Goal: Task Accomplishment & Management: Manage account settings

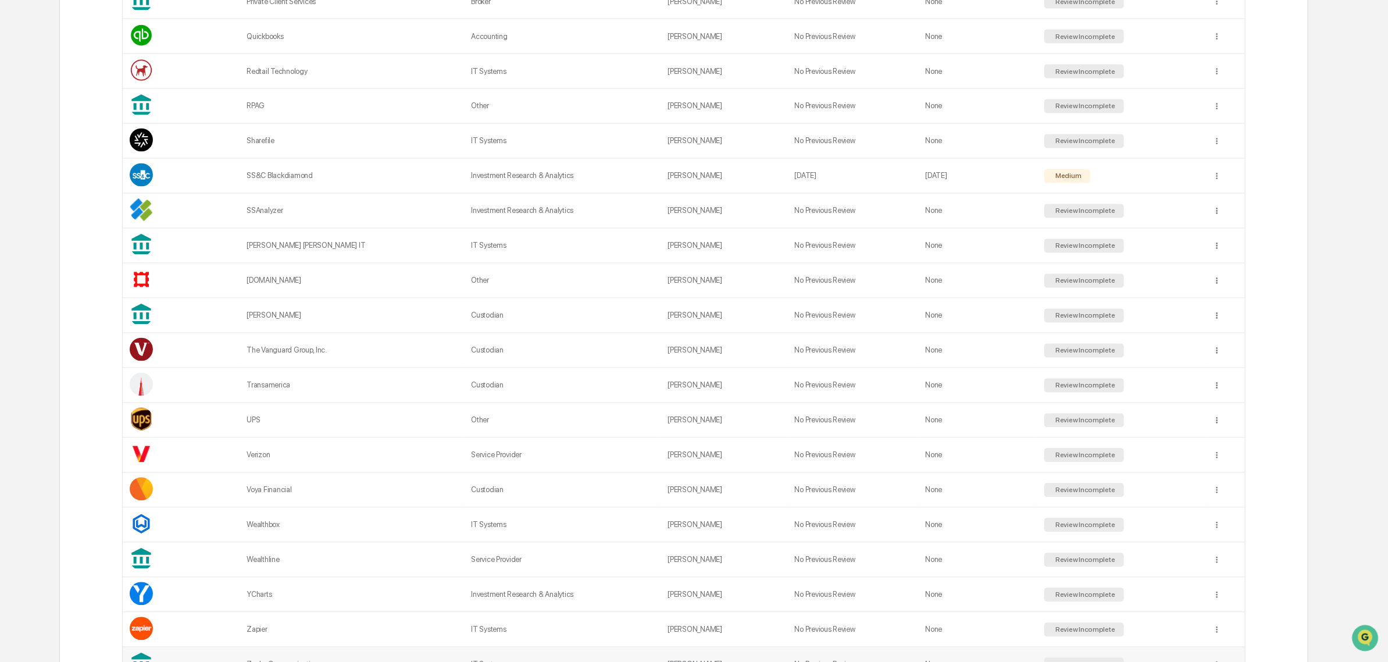
scroll to position [1470, 0]
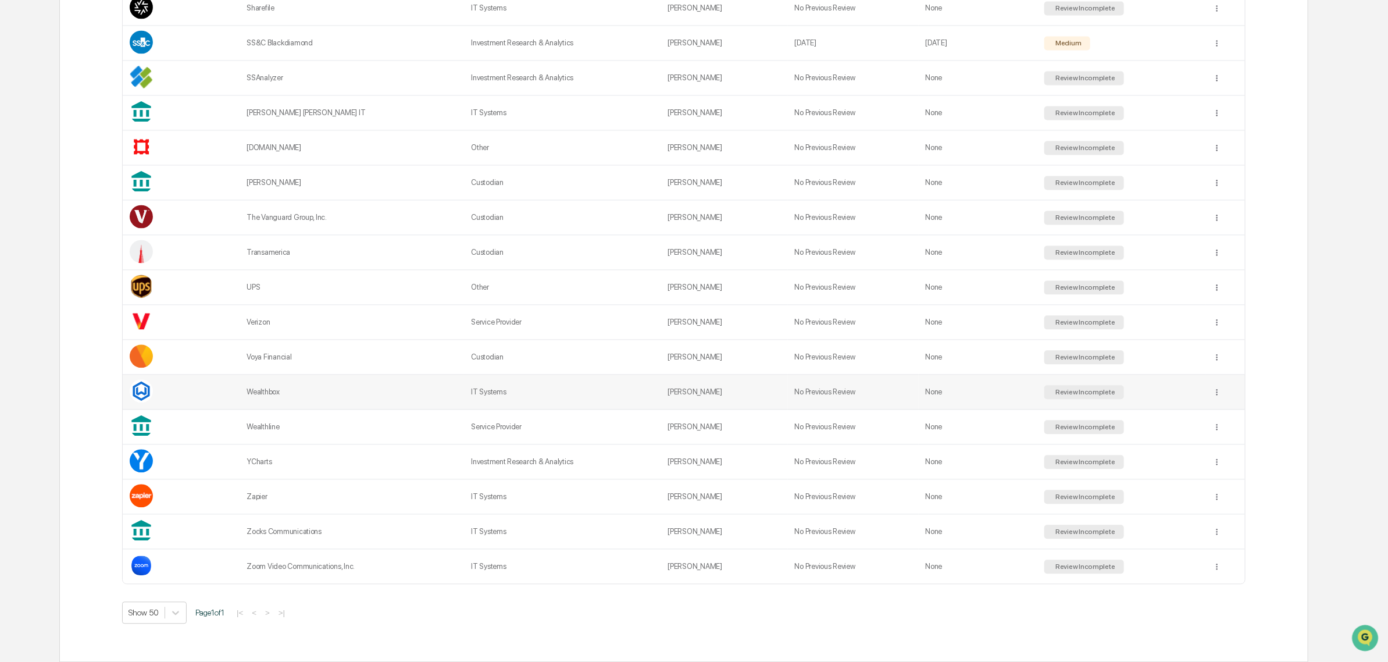
click at [278, 393] on div "Wealthbox" at bounding box center [352, 391] width 211 height 9
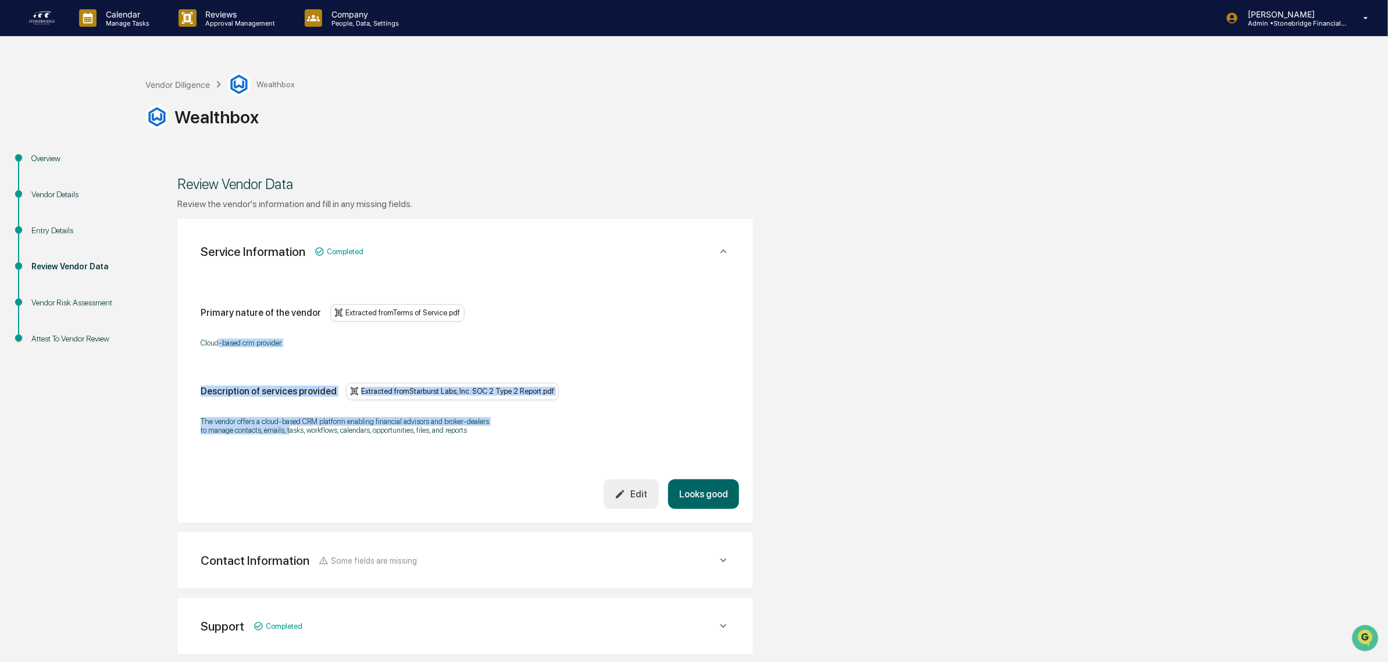
drag, startPoint x: 227, startPoint y: 344, endPoint x: 289, endPoint y: 453, distance: 125.3
click at [290, 453] on div "Primary nature of the vendor Extracted from Terms of Service.pdf Cloud-based cr…" at bounding box center [465, 374] width 548 height 209
click at [289, 453] on div "Primary nature of the vendor Extracted from Terms of Service.pdf Cloud-based cr…" at bounding box center [465, 374] width 548 height 209
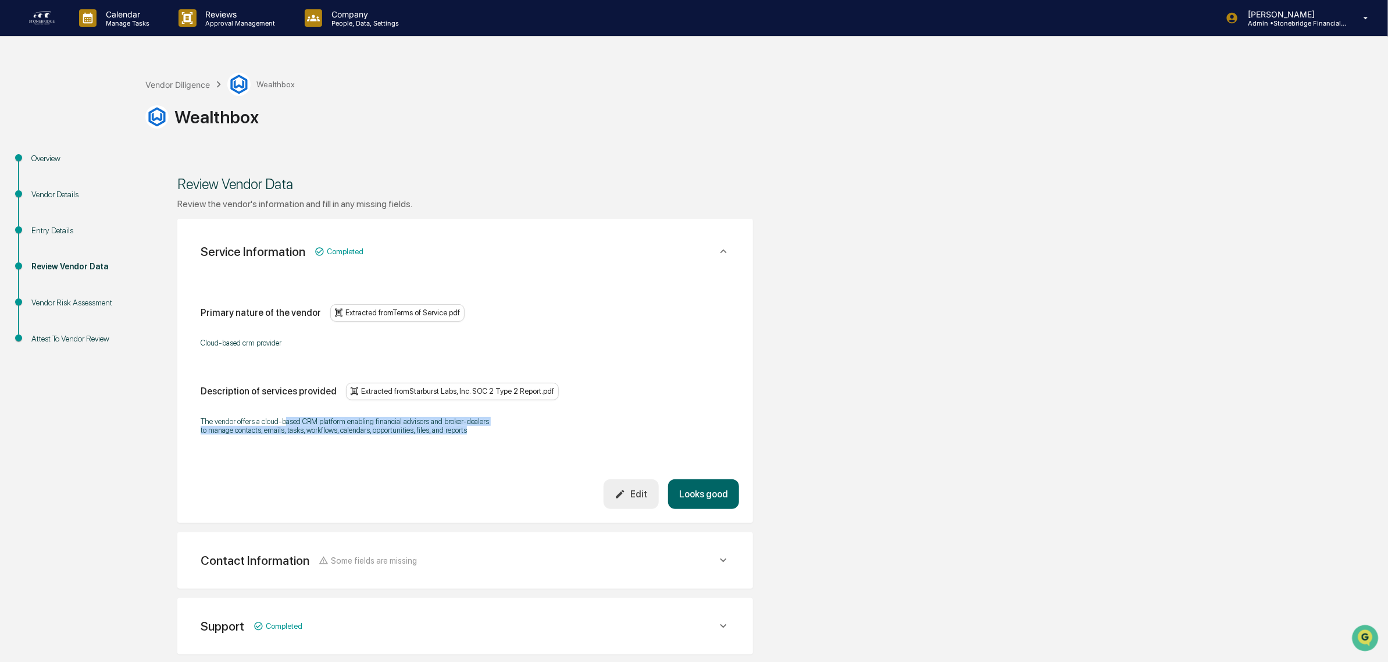
drag, startPoint x: 304, startPoint y: 419, endPoint x: 476, endPoint y: 446, distance: 173.7
click at [476, 446] on div "Primary nature of the vendor Extracted from Terms of Service.pdf Cloud-based cr…" at bounding box center [465, 374] width 548 height 209
click at [722, 496] on button "Looks good" at bounding box center [703, 494] width 71 height 30
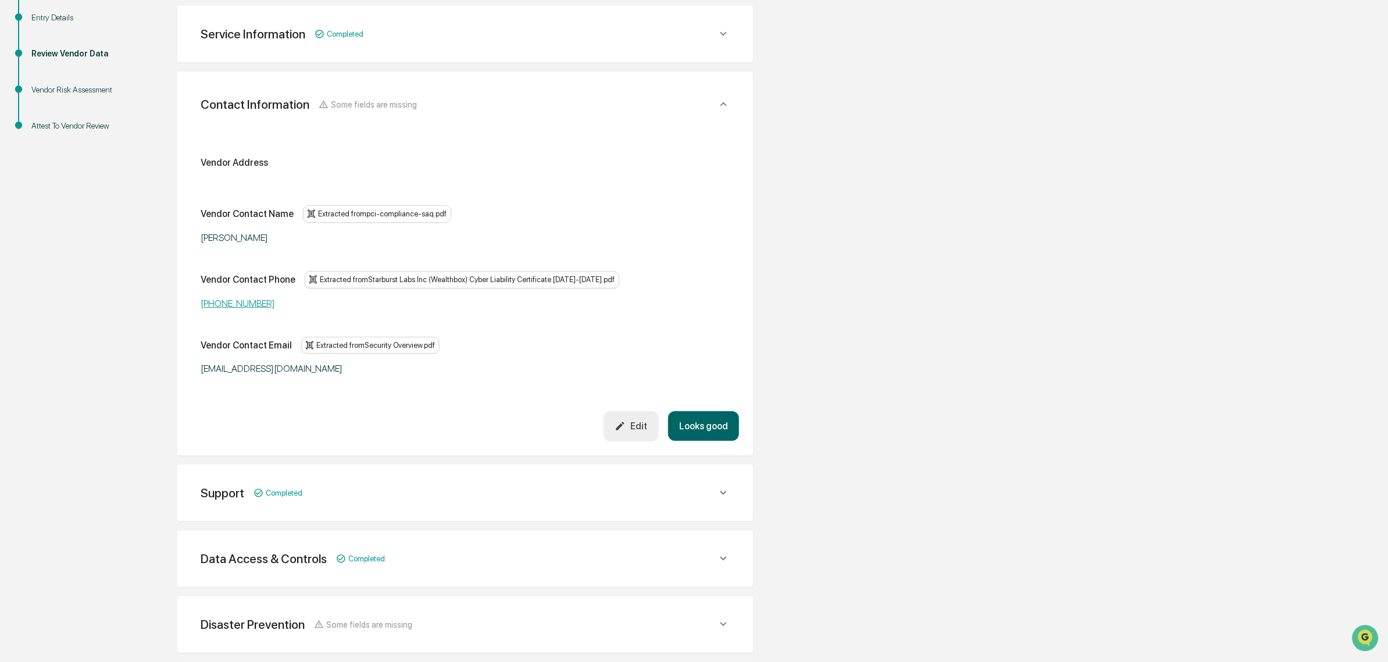
scroll to position [219, 0]
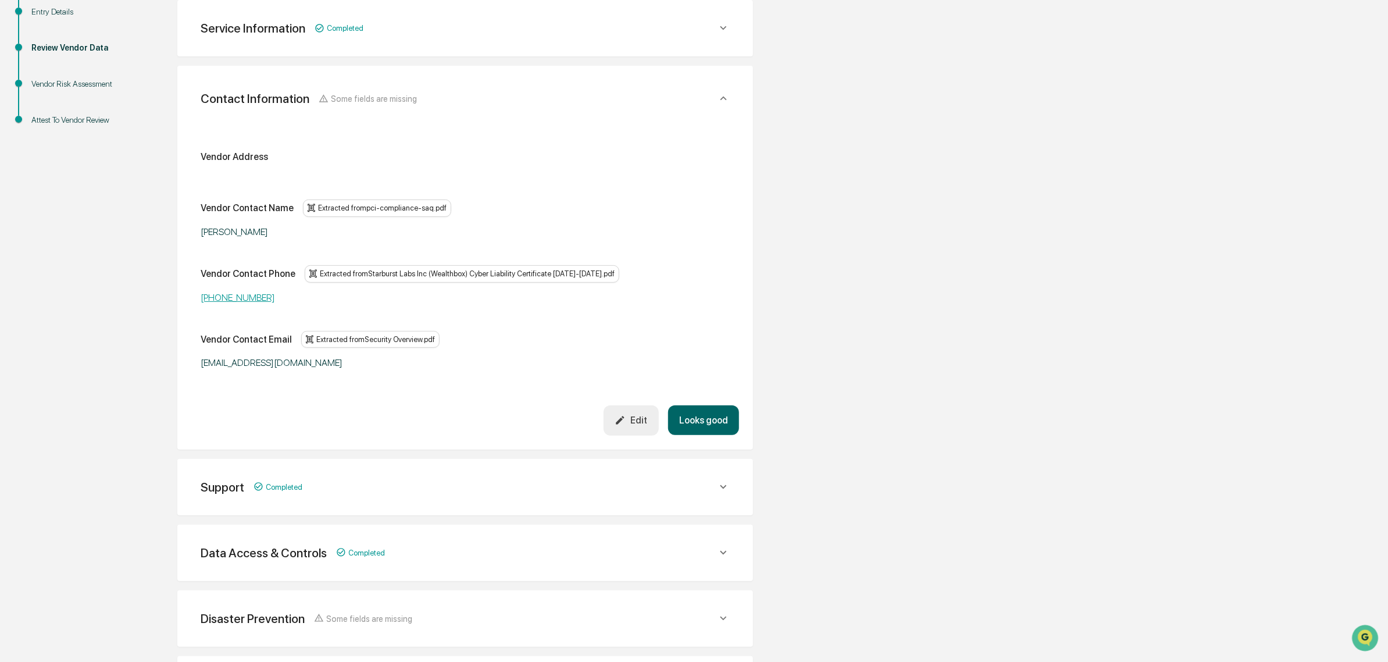
click at [685, 420] on button "Looks good" at bounding box center [703, 420] width 71 height 30
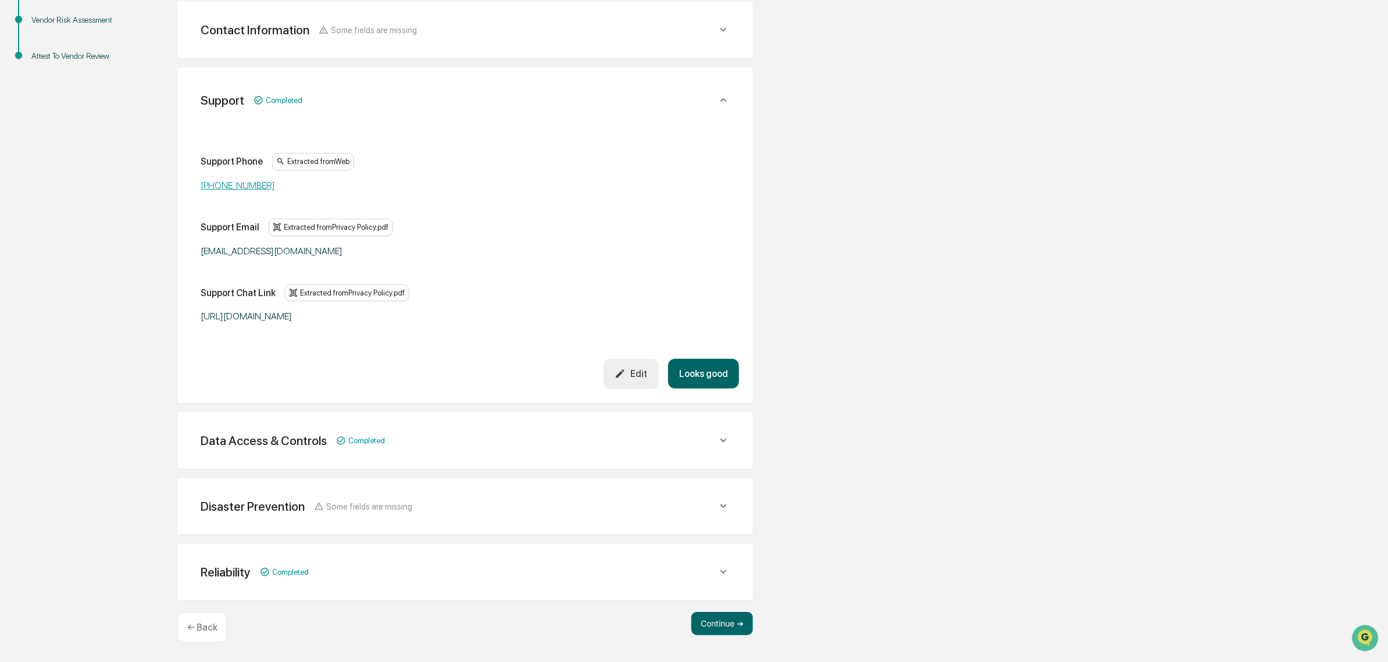
scroll to position [282, 0]
click at [715, 384] on button "Looks good" at bounding box center [703, 374] width 71 height 30
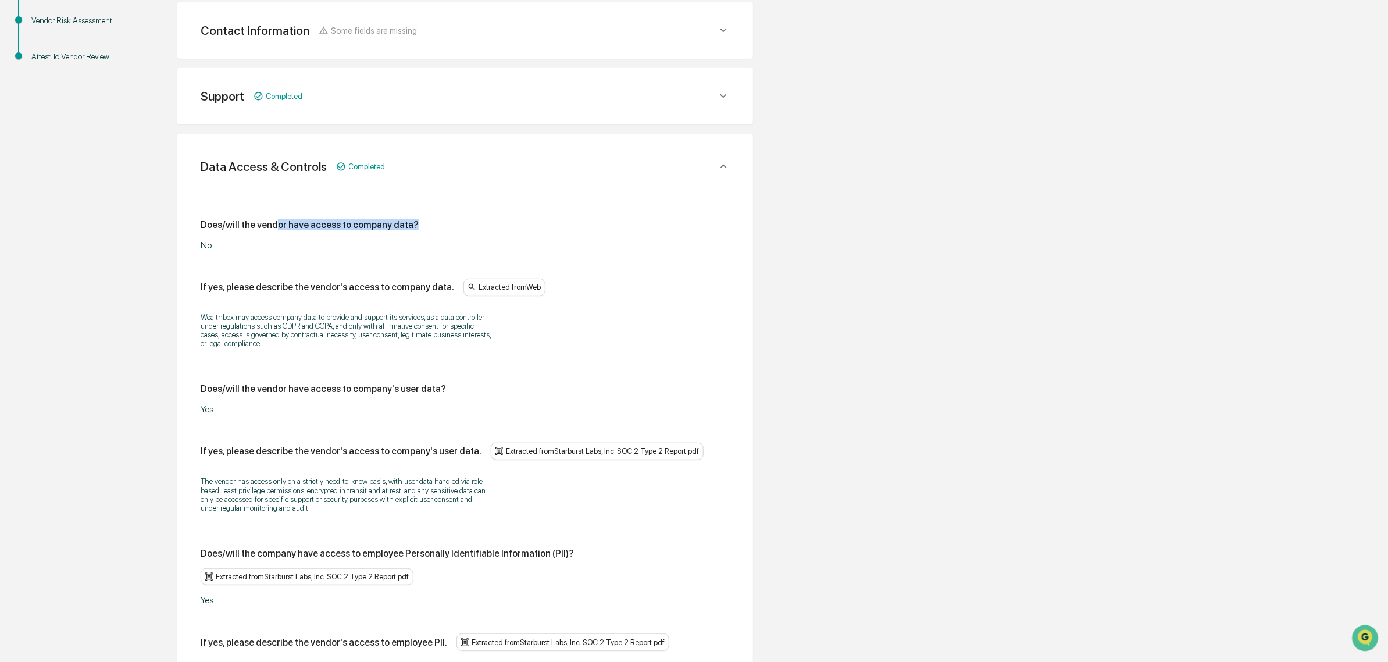
drag, startPoint x: 275, startPoint y: 227, endPoint x: 413, endPoint y: 225, distance: 137.9
click at [413, 225] on div "Does/will the vendor have access to company data?" at bounding box center [465, 224] width 529 height 11
drag, startPoint x: 247, startPoint y: 323, endPoint x: 301, endPoint y: 355, distance: 62.0
click at [301, 355] on div "Wealthbox may access company data to provide and support its services, as a dat…" at bounding box center [465, 330] width 529 height 50
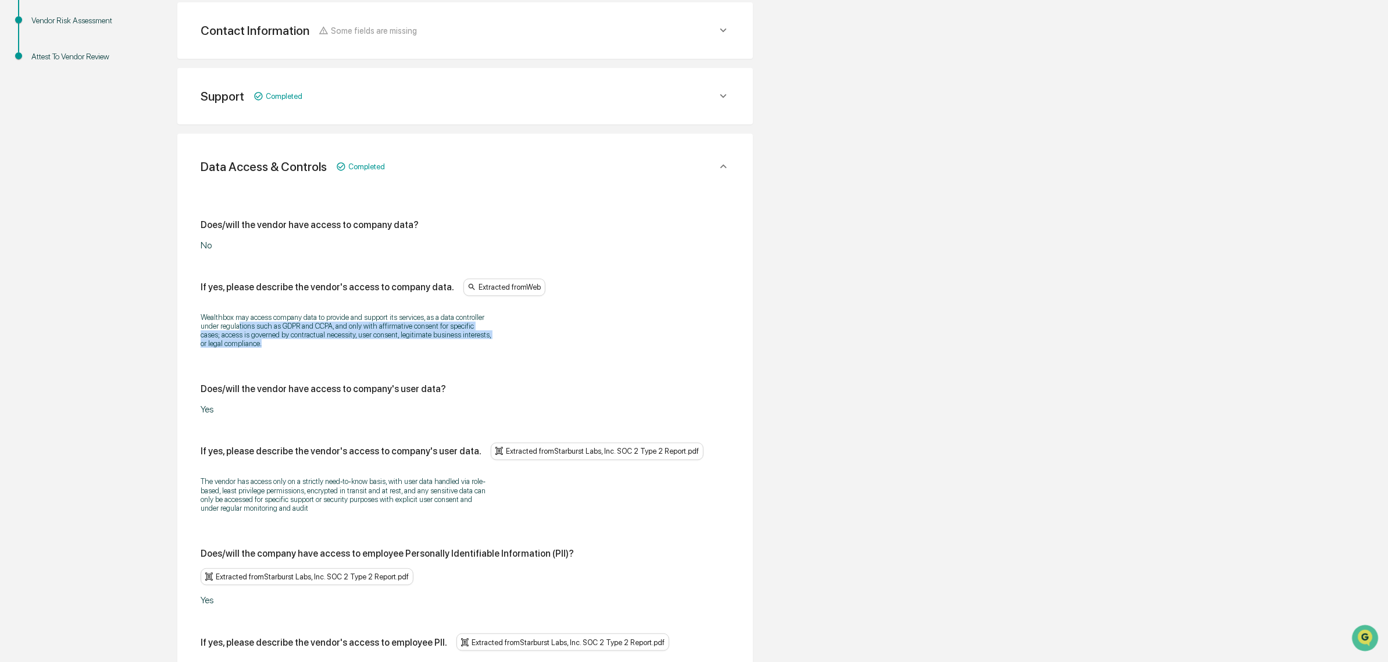
click at [300, 354] on div "Wealthbox may access company data to provide and support its services, as a dat…" at bounding box center [465, 330] width 529 height 50
drag, startPoint x: 300, startPoint y: 354, endPoint x: 269, endPoint y: 322, distance: 44.4
click at [269, 322] on div "Wealthbox may access company data to provide and support its services, as a dat…" at bounding box center [465, 330] width 529 height 50
click at [269, 322] on p "Wealthbox may access company data to provide and support its services, as a dat…" at bounding box center [346, 330] width 291 height 35
drag, startPoint x: 260, startPoint y: 317, endPoint x: 341, endPoint y: 341, distance: 85.0
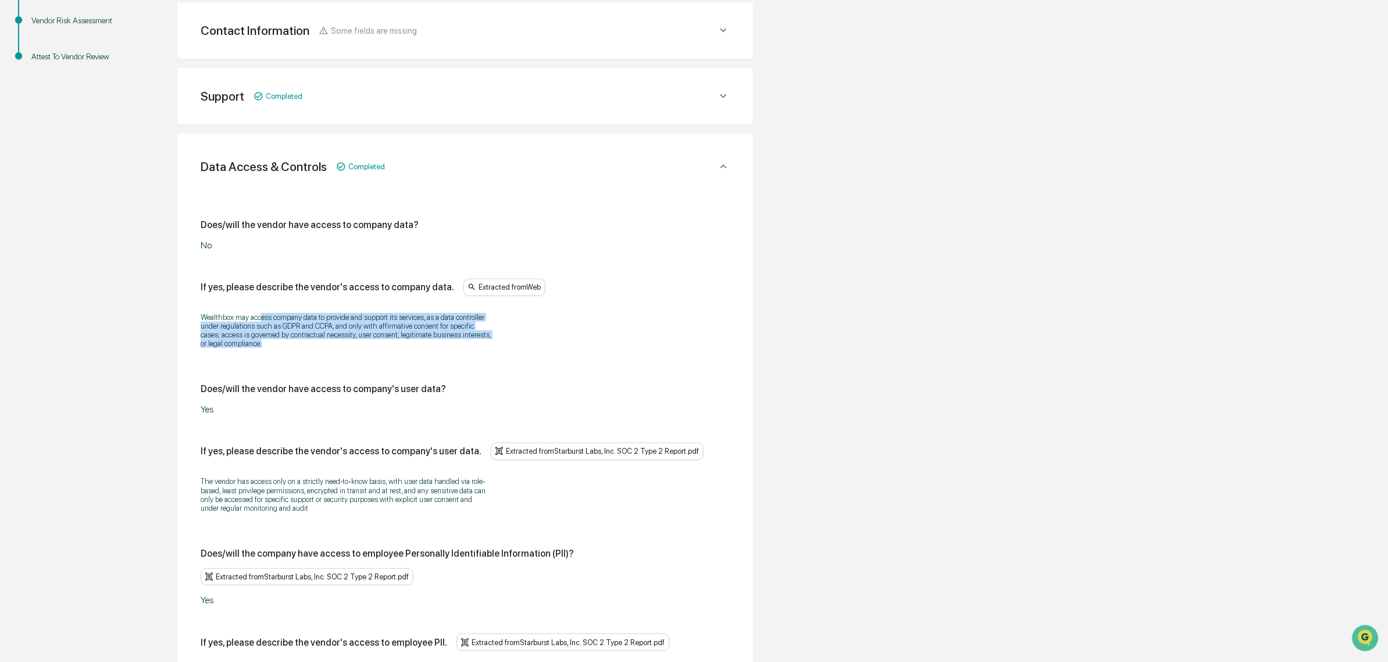
click at [342, 341] on p "Wealthbox may access company data to provide and support its services, as a dat…" at bounding box center [346, 330] width 291 height 35
click at [341, 341] on p "Wealthbox may access company data to provide and support its services, as a dat…" at bounding box center [346, 330] width 291 height 35
drag, startPoint x: 317, startPoint y: 349, endPoint x: 248, endPoint y: 327, distance: 71.9
click at [248, 329] on p "Wealthbox may access company data to provide and support its services, as a dat…" at bounding box center [346, 330] width 291 height 35
click at [248, 327] on p "Wealthbox may access company data to provide and support its services, as a dat…" at bounding box center [346, 330] width 291 height 35
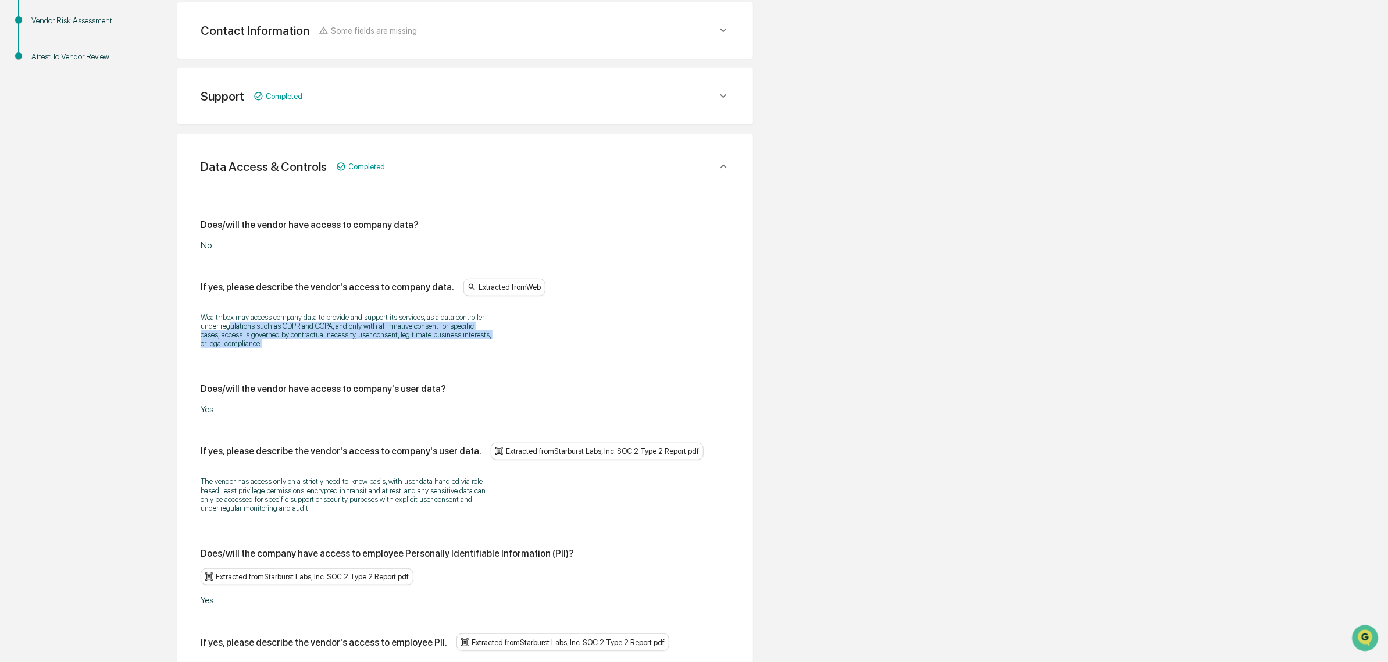
drag, startPoint x: 228, startPoint y: 322, endPoint x: 318, endPoint y: 341, distance: 91.7
click at [318, 341] on p "Wealthbox may access company data to provide and support its services, as a dat…" at bounding box center [346, 330] width 291 height 35
click at [317, 342] on p "Wealthbox may access company data to provide and support its services, as a dat…" at bounding box center [346, 330] width 291 height 35
drag, startPoint x: 315, startPoint y: 341, endPoint x: 268, endPoint y: 320, distance: 51.8
click at [269, 320] on p "Wealthbox may access company data to provide and support its services, as a dat…" at bounding box center [346, 330] width 291 height 35
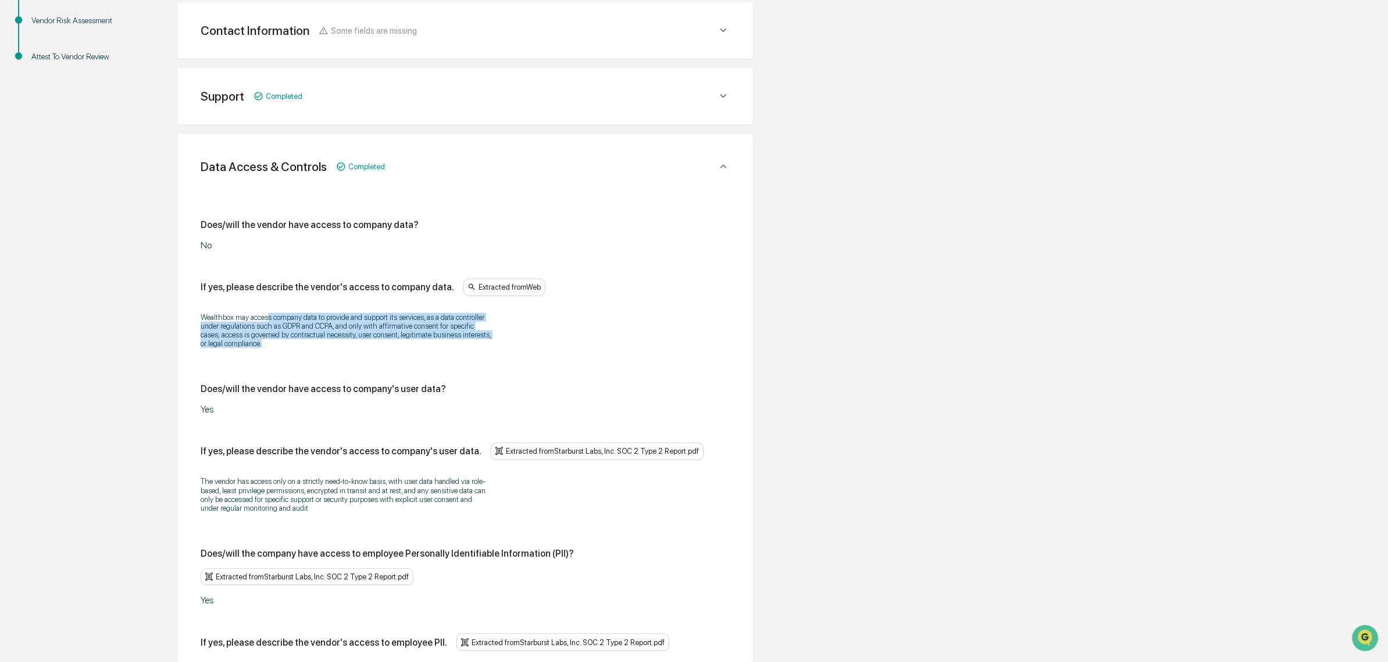
click at [268, 320] on p "Wealthbox may access company data to provide and support its services, as a dat…" at bounding box center [346, 330] width 291 height 35
drag, startPoint x: 239, startPoint y: 313, endPoint x: 358, endPoint y: 352, distance: 125.6
click at [358, 352] on div "Wealthbox may access company data to provide and support its services, as a dat…" at bounding box center [465, 330] width 529 height 50
drag, startPoint x: 341, startPoint y: 346, endPoint x: 213, endPoint y: 315, distance: 131.1
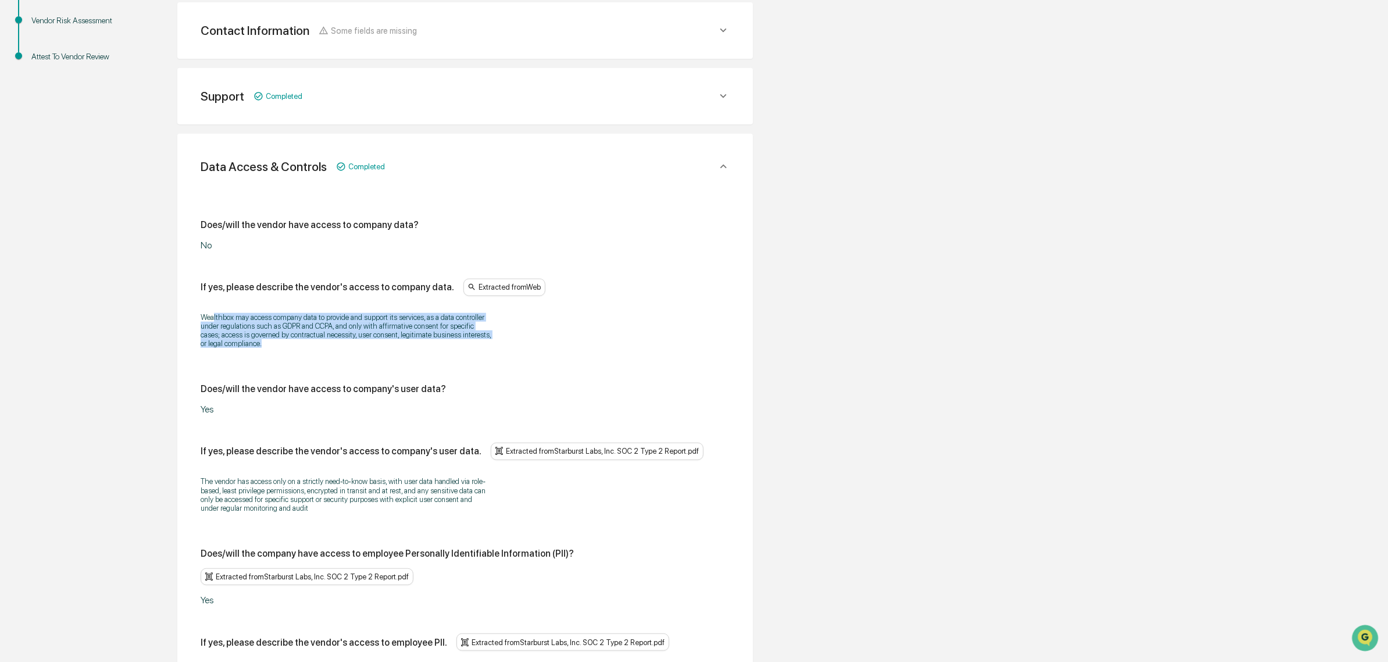
click at [214, 315] on div "Wealthbox may access company data to provide and support its services, as a dat…" at bounding box center [465, 330] width 529 height 50
click at [213, 315] on p "Wealthbox may access company data to provide and support its services, as a dat…" at bounding box center [346, 330] width 291 height 35
drag, startPoint x: 213, startPoint y: 315, endPoint x: 304, endPoint y: 361, distance: 102.2
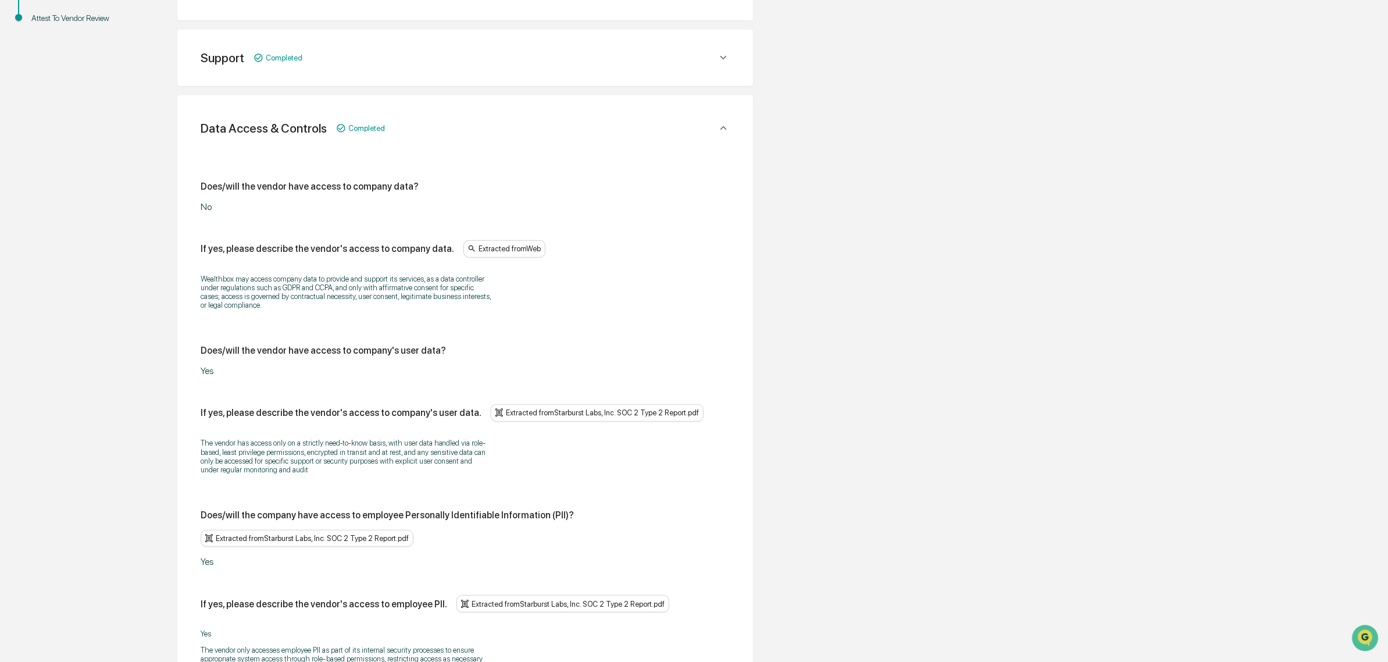
scroll to position [355, 0]
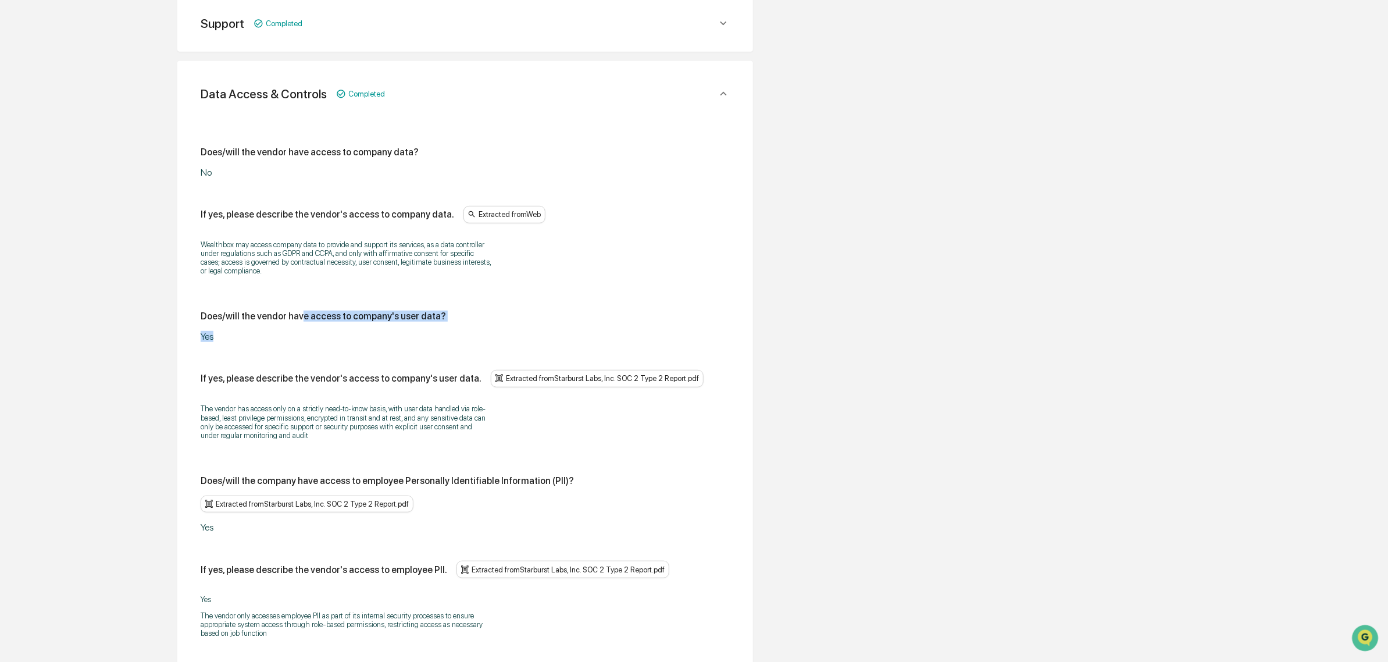
drag, startPoint x: 297, startPoint y: 326, endPoint x: 339, endPoint y: 332, distance: 41.8
click at [339, 332] on div "Does/will the vendor have access to company's user data? Yes" at bounding box center [465, 326] width 529 height 31
drag, startPoint x: 291, startPoint y: 334, endPoint x: 204, endPoint y: 311, distance: 90.3
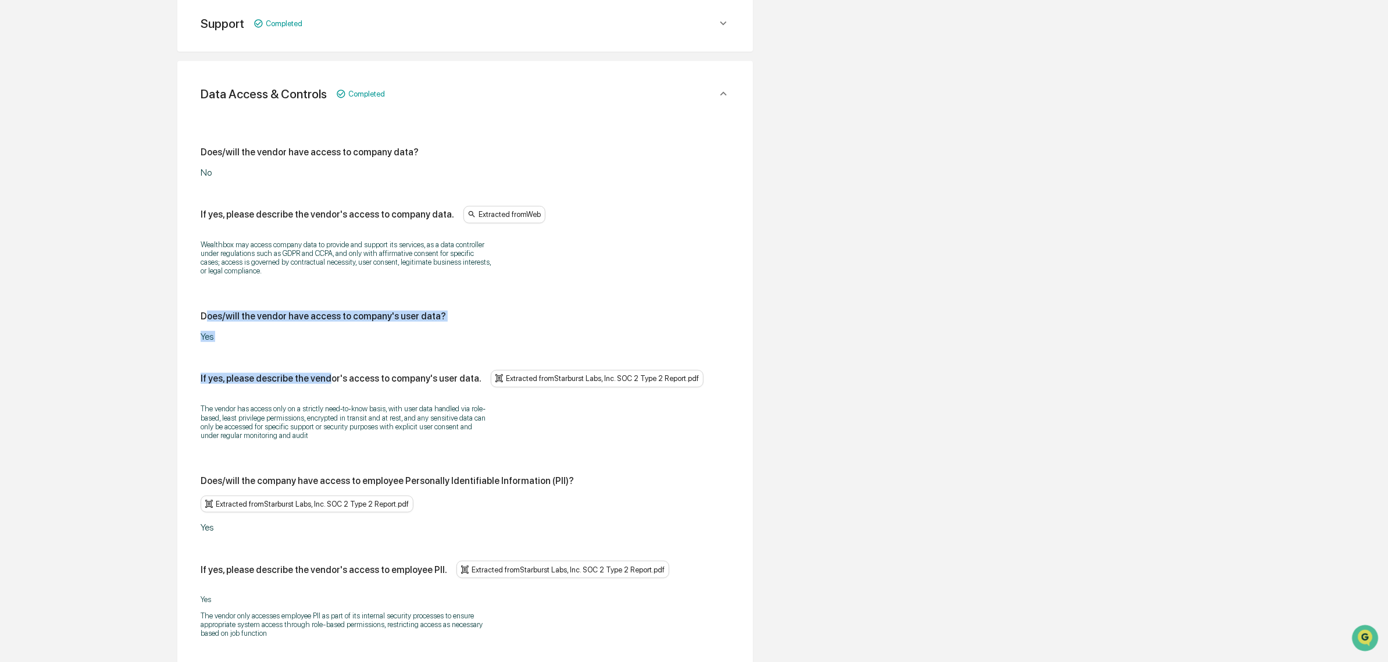
drag, startPoint x: 201, startPoint y: 321, endPoint x: 295, endPoint y: 329, distance: 94.5
click at [295, 329] on div "Does/will the vendor have access to company's user data? Yes" at bounding box center [465, 326] width 529 height 31
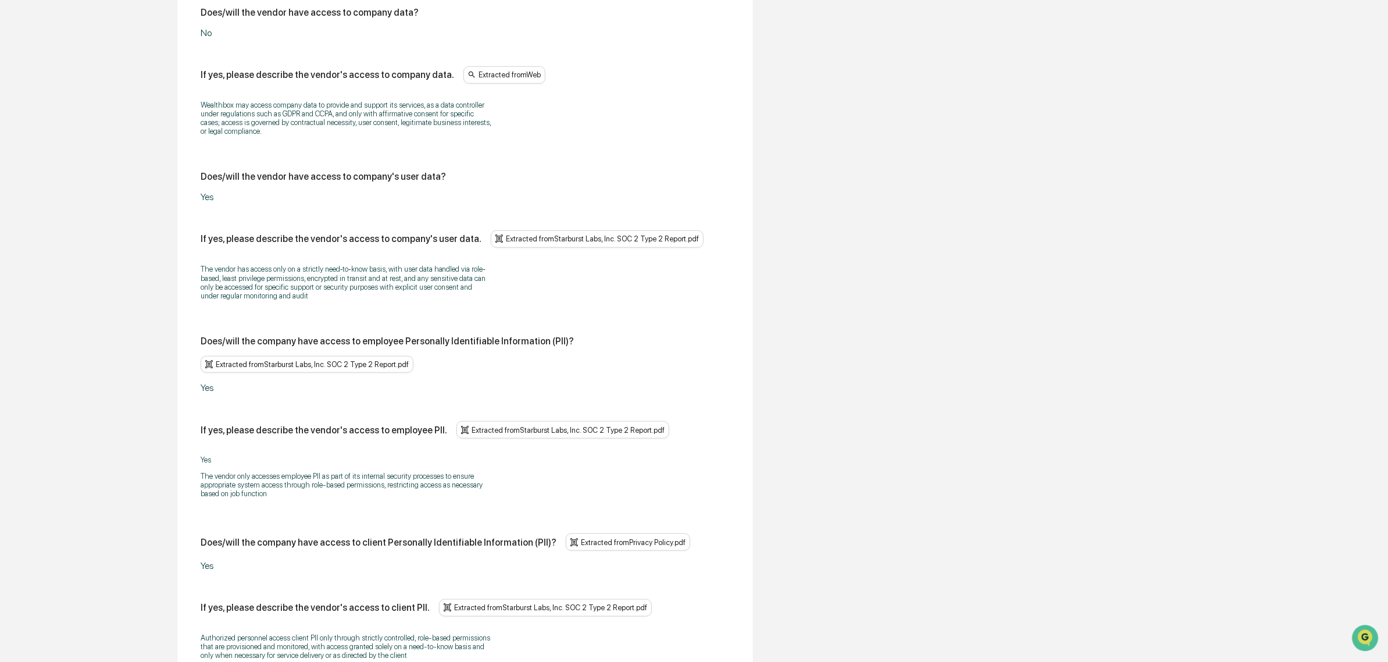
scroll to position [500, 0]
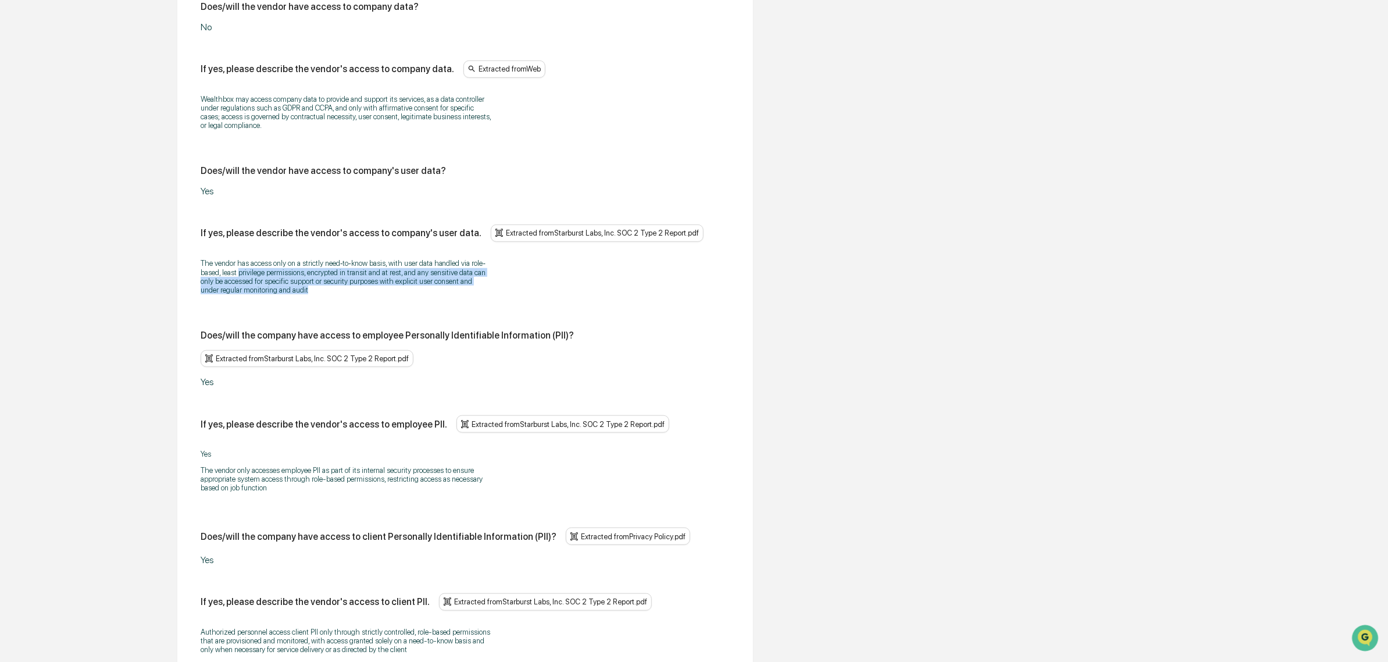
drag, startPoint x: 240, startPoint y: 273, endPoint x: 326, endPoint y: 295, distance: 89.4
click at [326, 294] on p "The vendor has access only on a strictly need‐to‐know basis, with user data han…" at bounding box center [346, 276] width 291 height 35
click at [294, 268] on p "The vendor has access only on a strictly need‐to‐know basis, with user data han…" at bounding box center [346, 276] width 291 height 35
drag, startPoint x: 255, startPoint y: 257, endPoint x: 409, endPoint y: 302, distance: 160.7
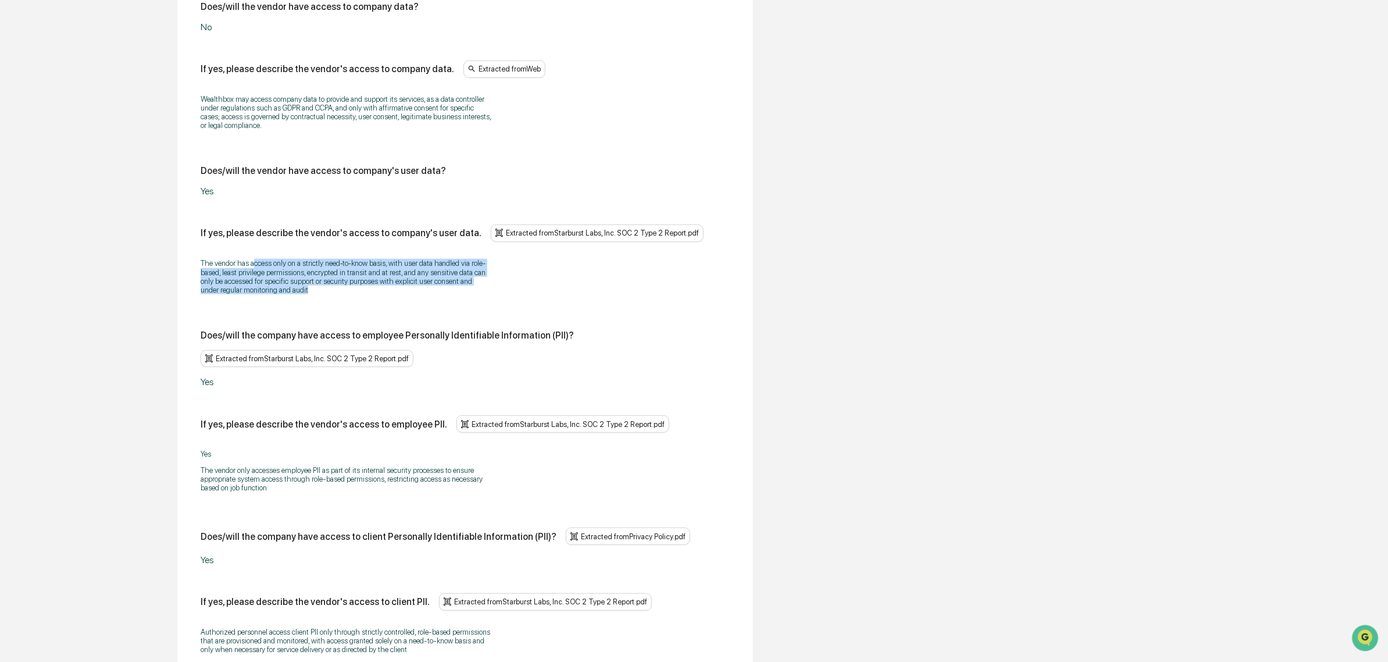
click at [409, 302] on div "The vendor has access only on a strictly need‐to‐know basis, with user data han…" at bounding box center [465, 276] width 529 height 51
click at [408, 302] on div "The vendor has access only on a strictly need‐to‐know basis, with user data han…" at bounding box center [465, 276] width 529 height 51
click at [399, 294] on p "The vendor has access only on a strictly need‐to‐know basis, with user data han…" at bounding box center [346, 276] width 291 height 35
drag, startPoint x: 362, startPoint y: 292, endPoint x: 245, endPoint y: 258, distance: 121.8
click at [245, 258] on div "The vendor has access only on a strictly need‐to‐know basis, with user data han…" at bounding box center [465, 276] width 529 height 51
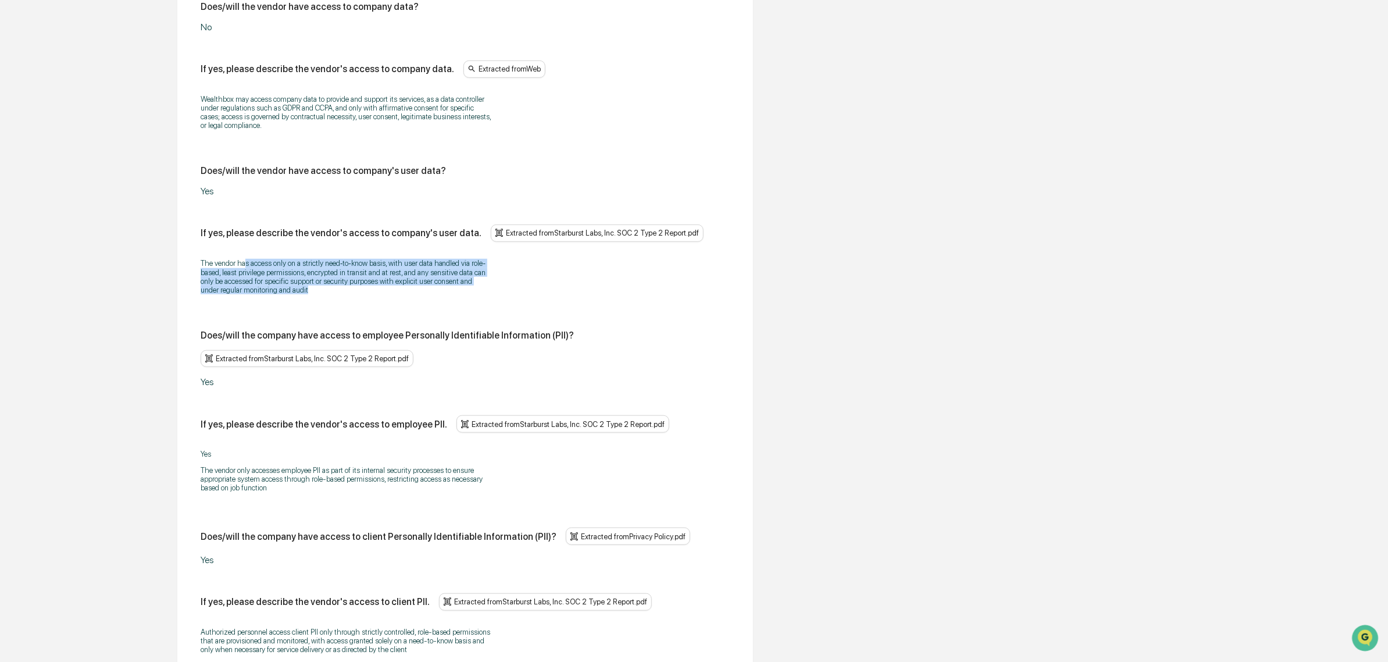
click at [248, 258] on div "The vendor has access only on a strictly need‐to‐know basis, with user data han…" at bounding box center [465, 276] width 529 height 51
drag, startPoint x: 230, startPoint y: 258, endPoint x: 332, endPoint y: 289, distance: 106.0
click at [332, 289] on div "The vendor has access only on a strictly need‐to‐know basis, with user data han…" at bounding box center [465, 276] width 529 height 51
click at [332, 289] on p "The vendor has access only on a strictly need‐to‐know basis, with user data han…" at bounding box center [346, 276] width 291 height 35
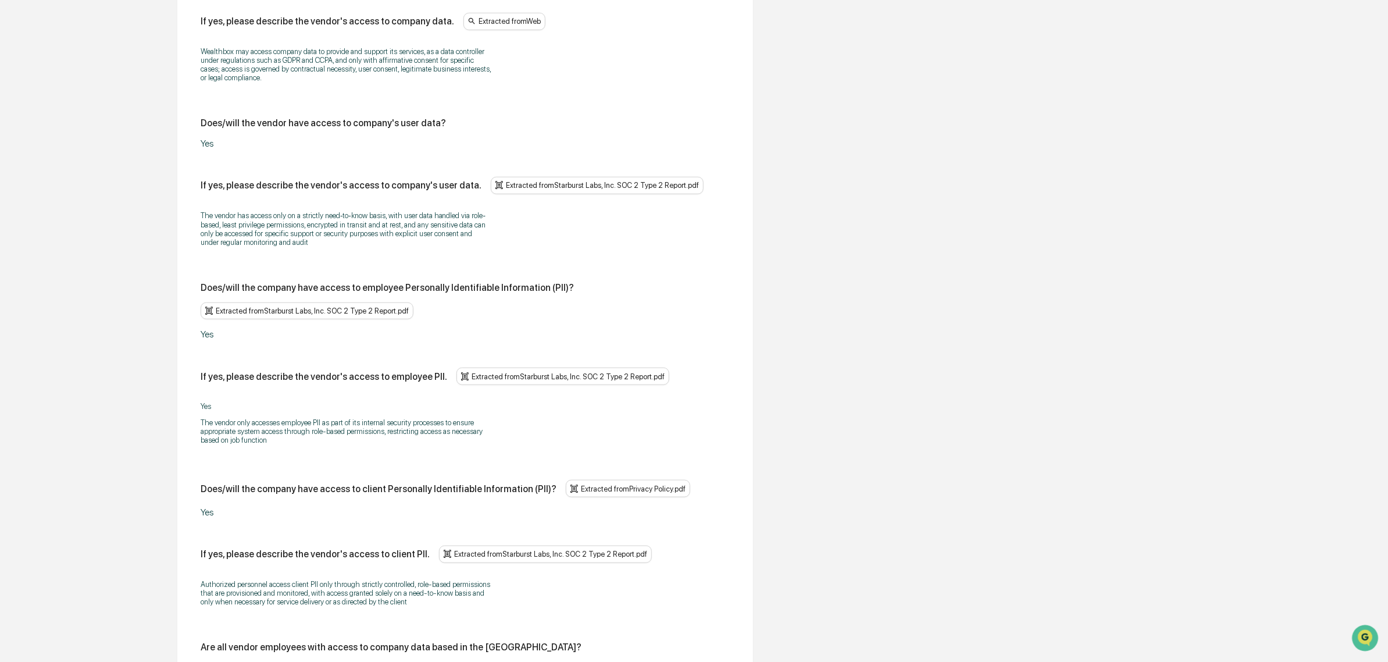
scroll to position [573, 0]
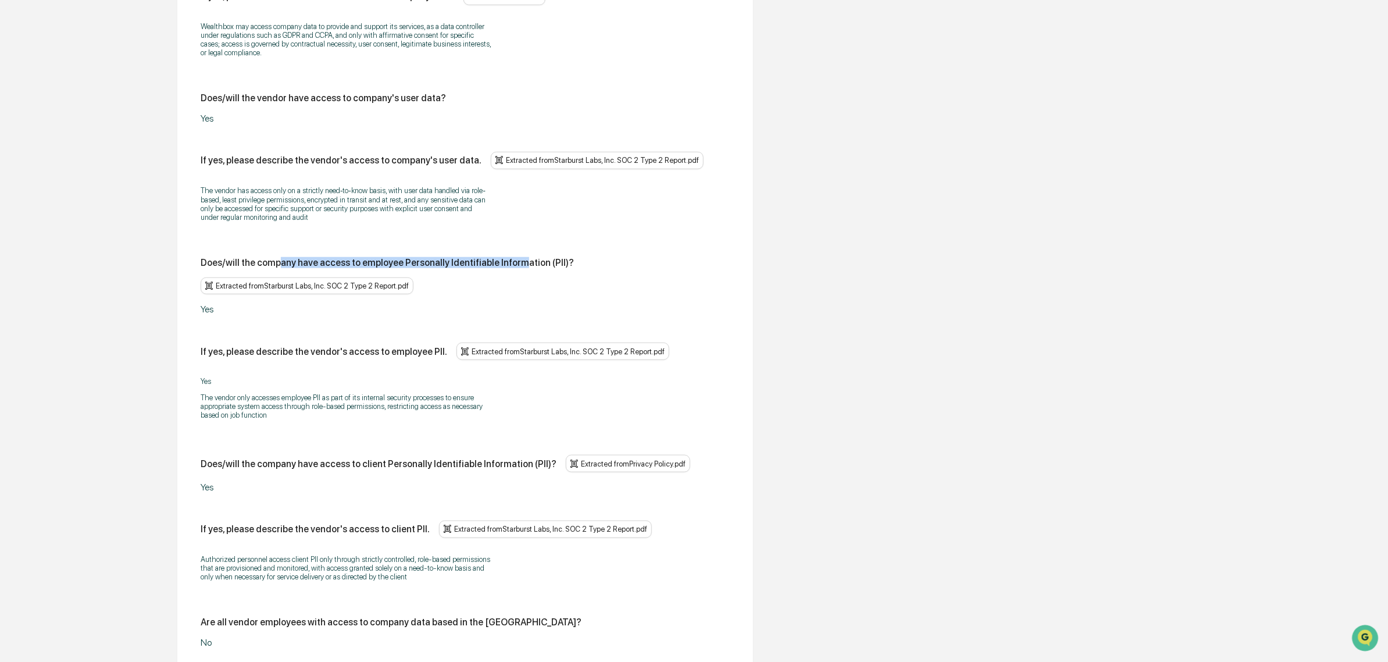
drag, startPoint x: 275, startPoint y: 265, endPoint x: 512, endPoint y: 265, distance: 237.9
click at [512, 265] on div "Does/will the company have access to employee Personally Identifiable Informati…" at bounding box center [387, 262] width 373 height 11
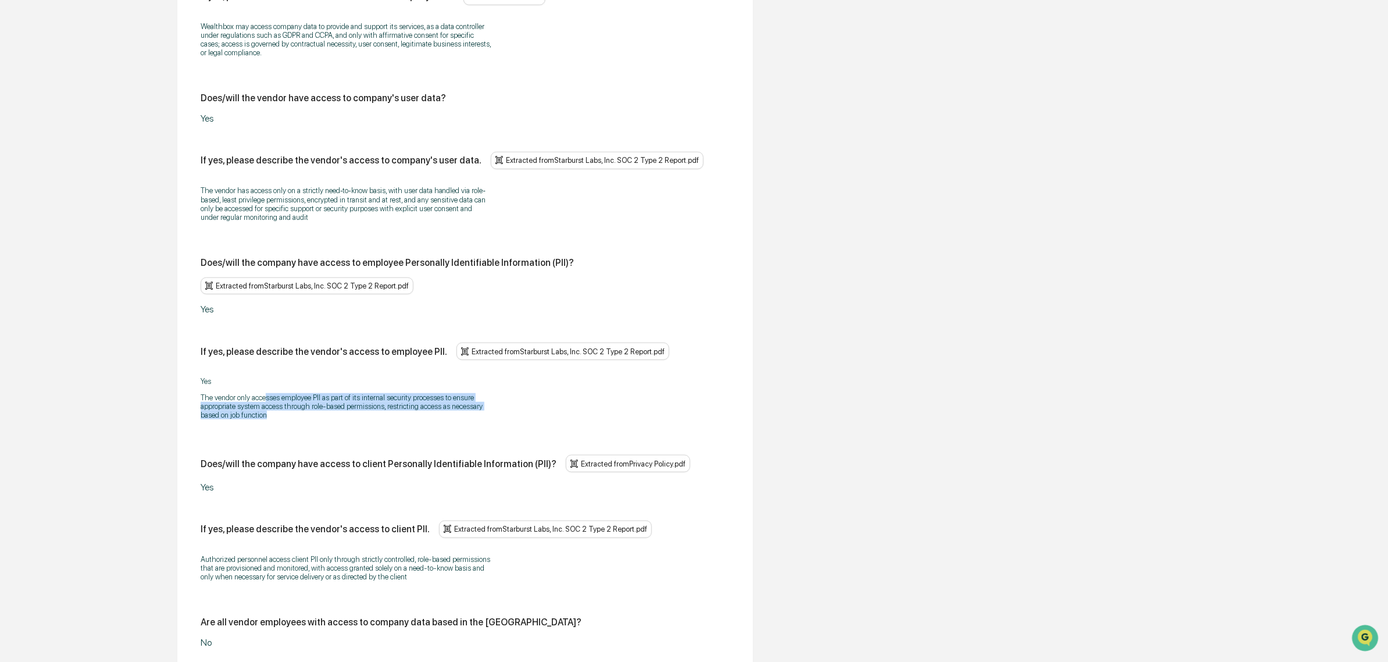
drag, startPoint x: 268, startPoint y: 397, endPoint x: 324, endPoint y: 430, distance: 64.9
click at [324, 427] on div "Yes The vendor only accesses employee PII as part of its internal security proc…" at bounding box center [465, 398] width 529 height 58
drag, startPoint x: 300, startPoint y: 405, endPoint x: 371, endPoint y: 422, distance: 72.9
click at [371, 419] on p "The vendor only accesses employee PII as part of its internal security processe…" at bounding box center [346, 406] width 291 height 26
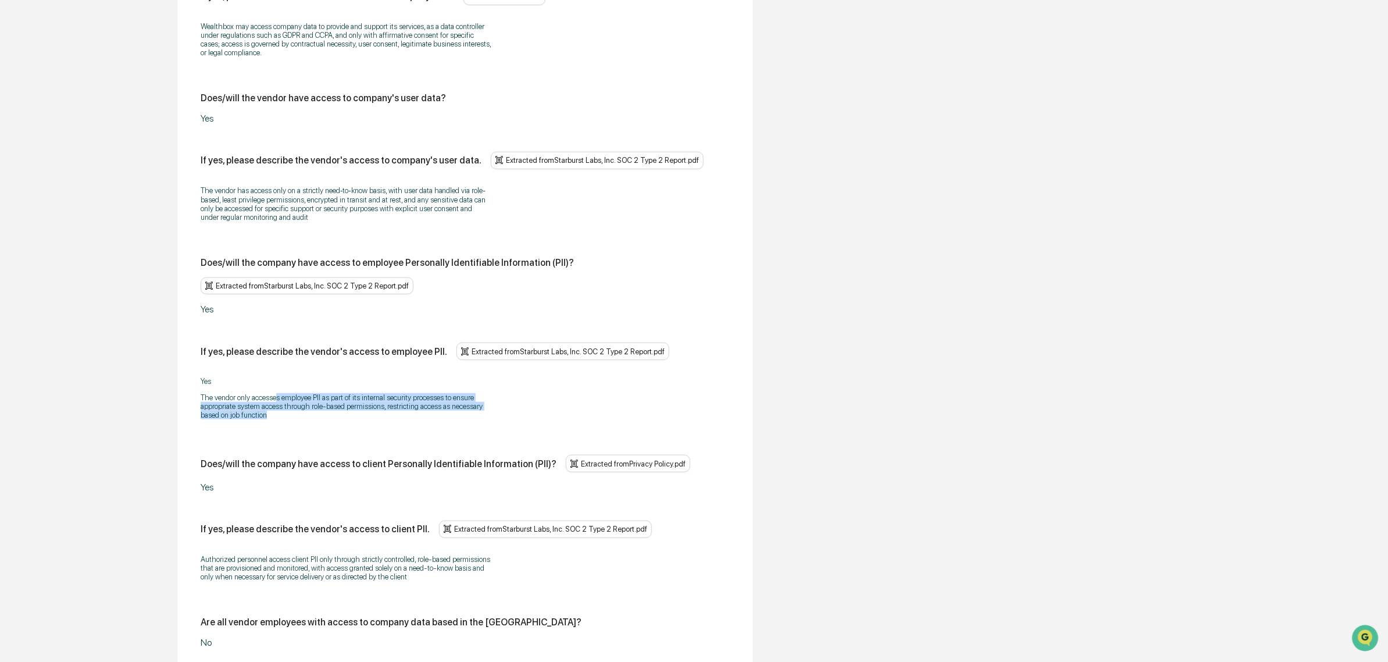
click at [371, 419] on p "The vendor only accesses employee PII as part of its internal security processe…" at bounding box center [346, 406] width 291 height 26
drag, startPoint x: 369, startPoint y: 423, endPoint x: 251, endPoint y: 403, distance: 120.4
click at [251, 403] on p "The vendor only accesses employee PII as part of its internal security processe…" at bounding box center [346, 406] width 291 height 26
drag, startPoint x: 213, startPoint y: 405, endPoint x: 291, endPoint y: 420, distance: 79.9
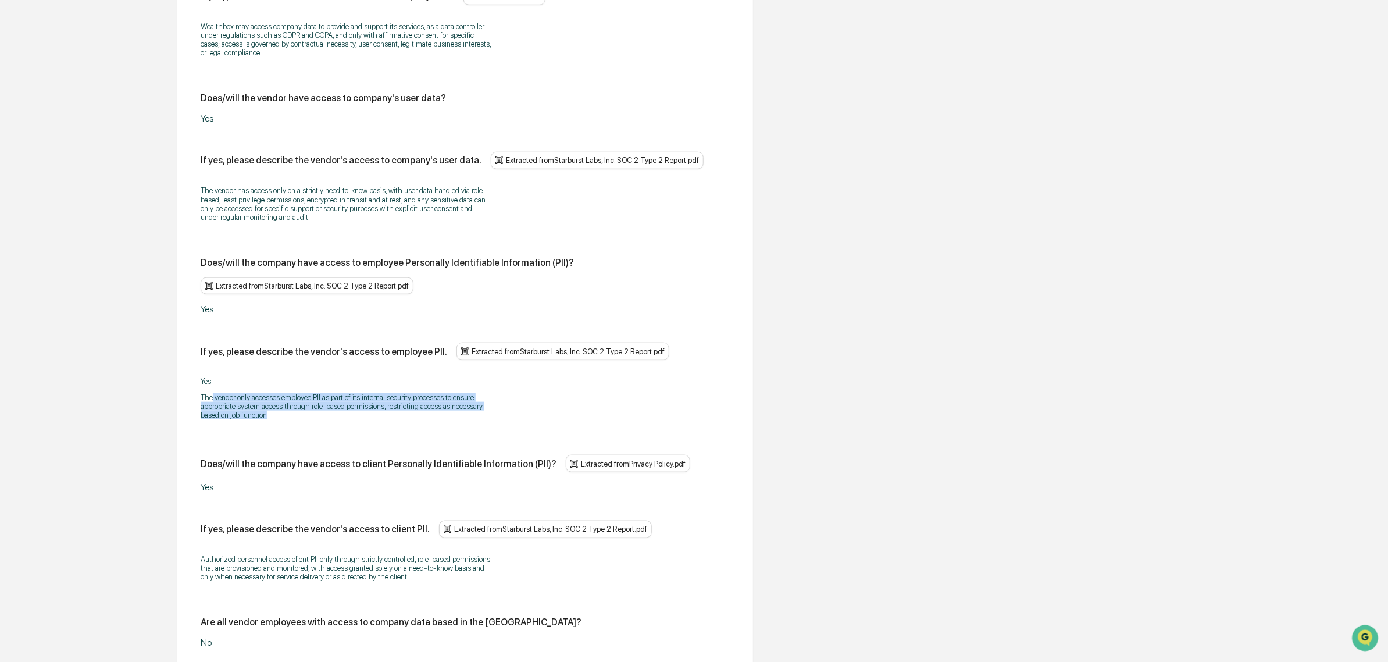
click at [291, 419] on p "The vendor only accesses employee PII as part of its internal security processe…" at bounding box center [346, 406] width 291 height 26
drag, startPoint x: 287, startPoint y: 421, endPoint x: 252, endPoint y: 400, distance: 40.7
click at [252, 400] on p "The vendor only accesses employee PII as part of its internal security processe…" at bounding box center [346, 406] width 291 height 26
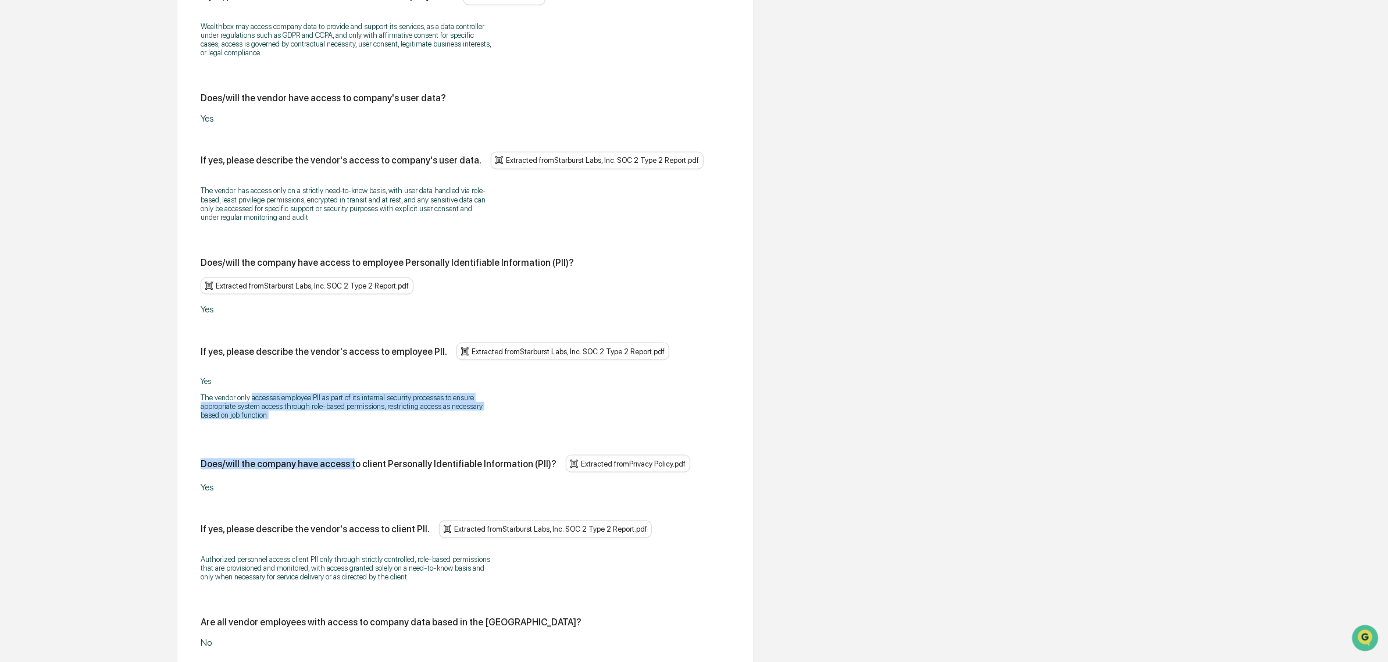
drag, startPoint x: 252, startPoint y: 400, endPoint x: 350, endPoint y: 435, distance: 104.5
click at [350, 435] on div "Does/will the vendor have access to company data? No If yes, please describe th…" at bounding box center [465, 544] width 529 height 1233
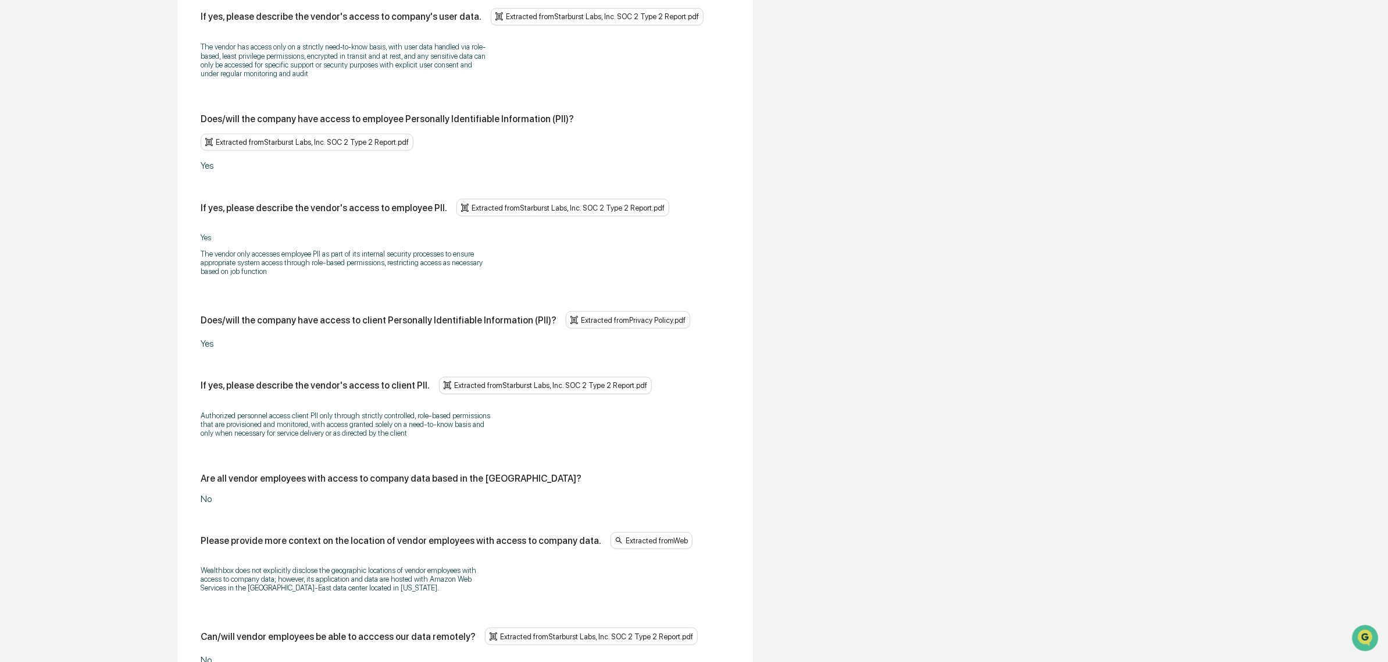
scroll to position [718, 0]
drag, startPoint x: 276, startPoint y: 332, endPoint x: 287, endPoint y: 335, distance: 11.0
click at [287, 335] on div "Does/will the company have access to client Personally Identifiable Information…" at bounding box center [465, 328] width 529 height 38
drag, startPoint x: 269, startPoint y: 326, endPoint x: 434, endPoint y: 341, distance: 166.5
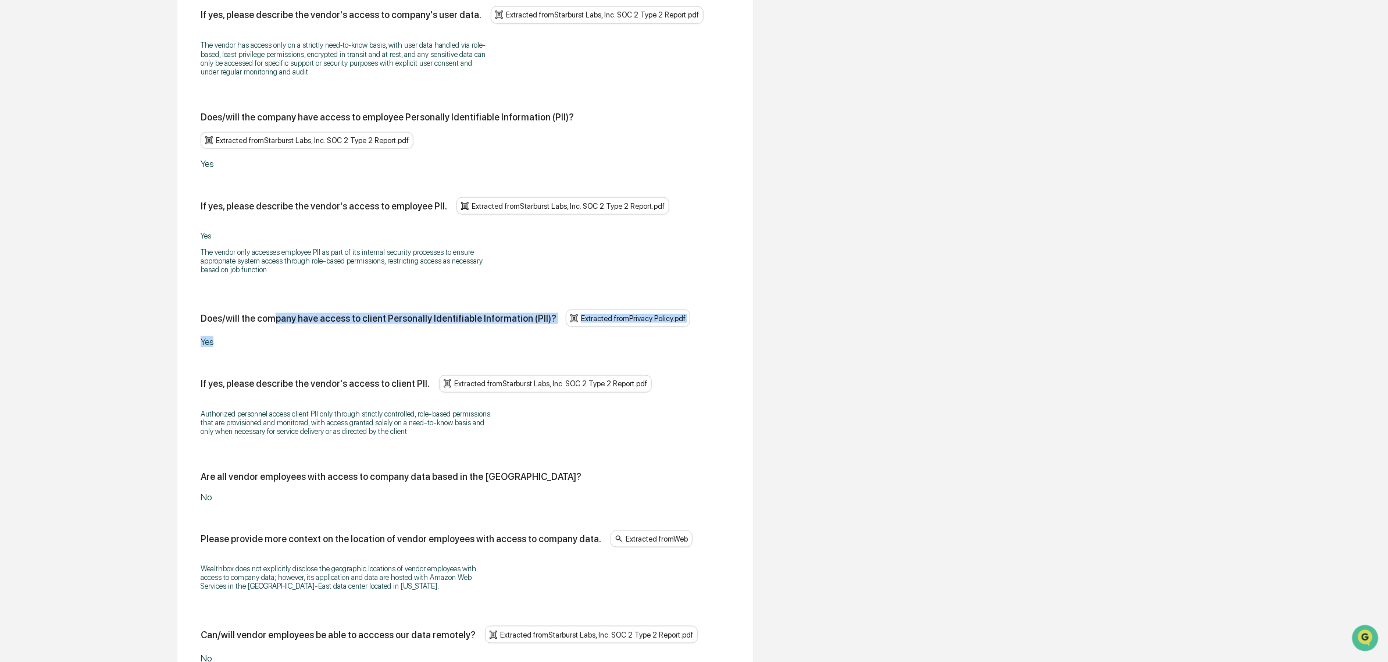
click at [434, 341] on div "Does/will the company have access to client Personally Identifiable Information…" at bounding box center [465, 328] width 529 height 38
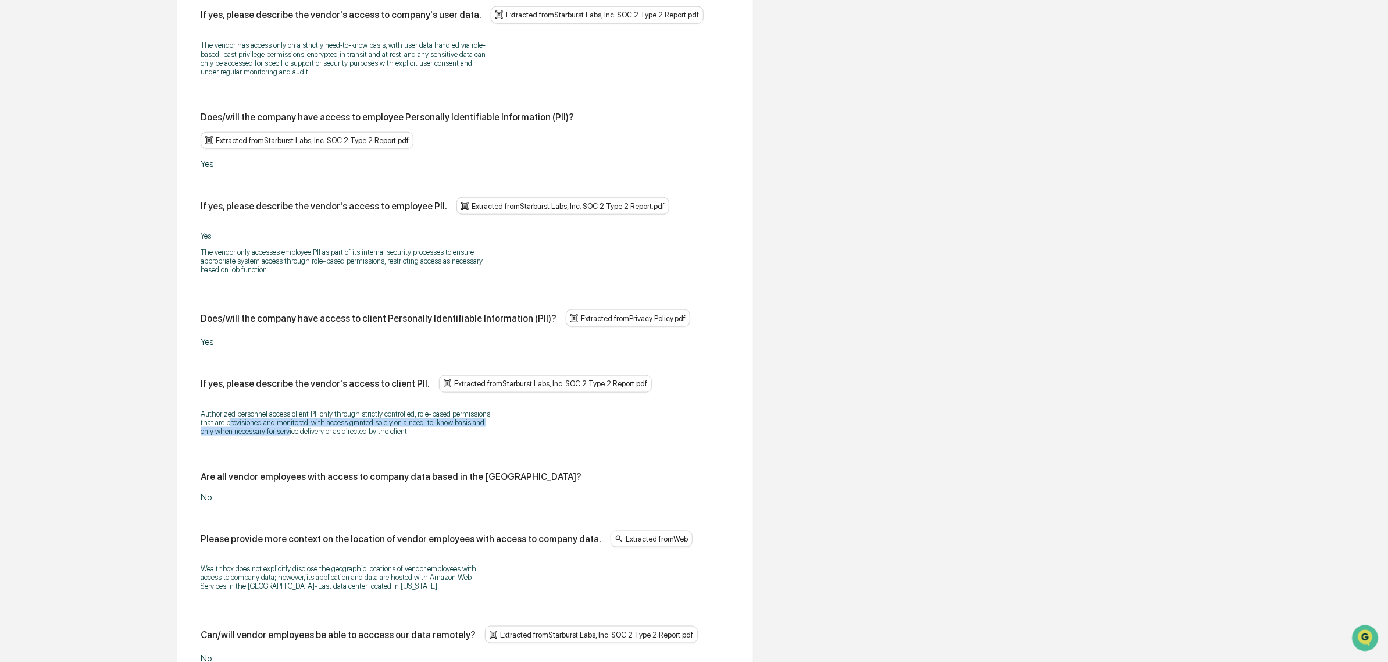
drag, startPoint x: 230, startPoint y: 430, endPoint x: 289, endPoint y: 437, distance: 59.7
click at [289, 436] on p "Authorized personnel access client PII only through strictly controlled, role‑b…" at bounding box center [346, 422] width 291 height 26
drag, startPoint x: 277, startPoint y: 428, endPoint x: 323, endPoint y: 435, distance: 46.6
click at [323, 435] on p "Authorized personnel access client PII only through strictly controlled, role‑b…" at bounding box center [346, 422] width 291 height 26
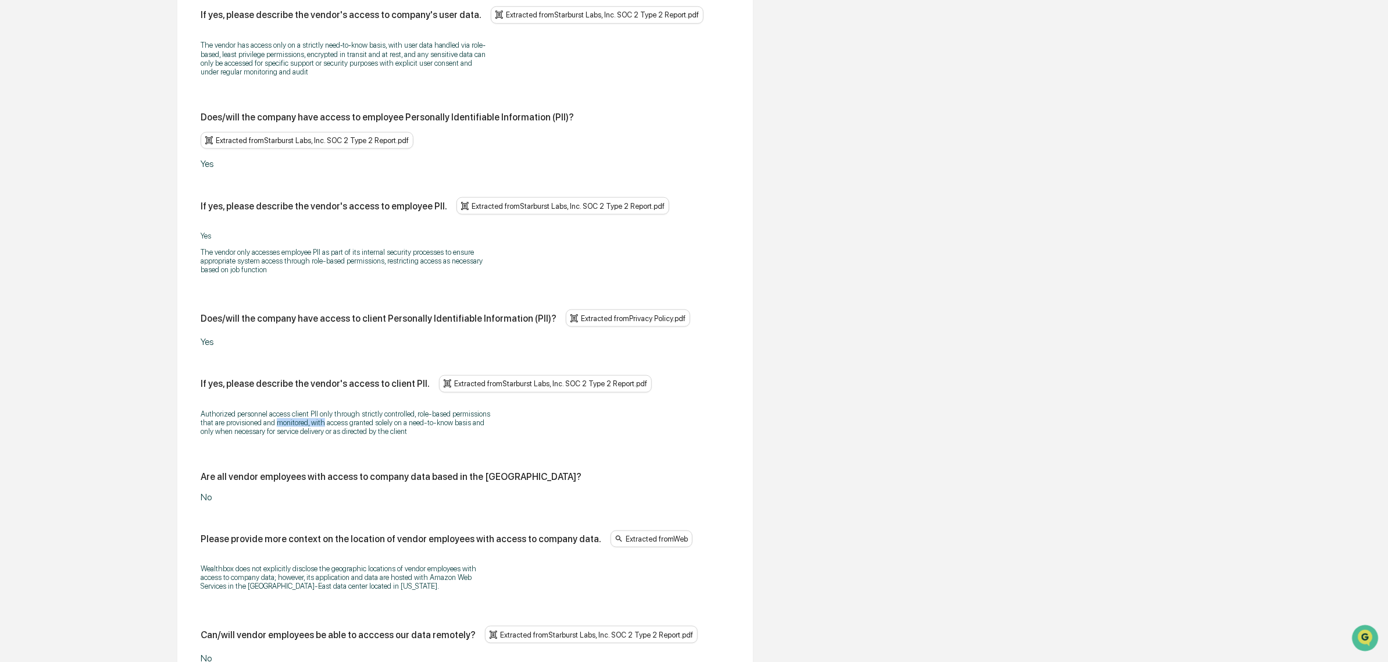
click at [323, 435] on p "Authorized personnel access client PII only through strictly controlled, role‑b…" at bounding box center [346, 422] width 291 height 26
drag
click at [451, 436] on p "Authorized personnel access client PII only through strictly controlled, role‑b…" at bounding box center [346, 422] width 291 height 26
click at [204, 422] on div "Authorized personnel access client PII only through strictly controlled, role‑b…" at bounding box center [465, 422] width 529 height 41
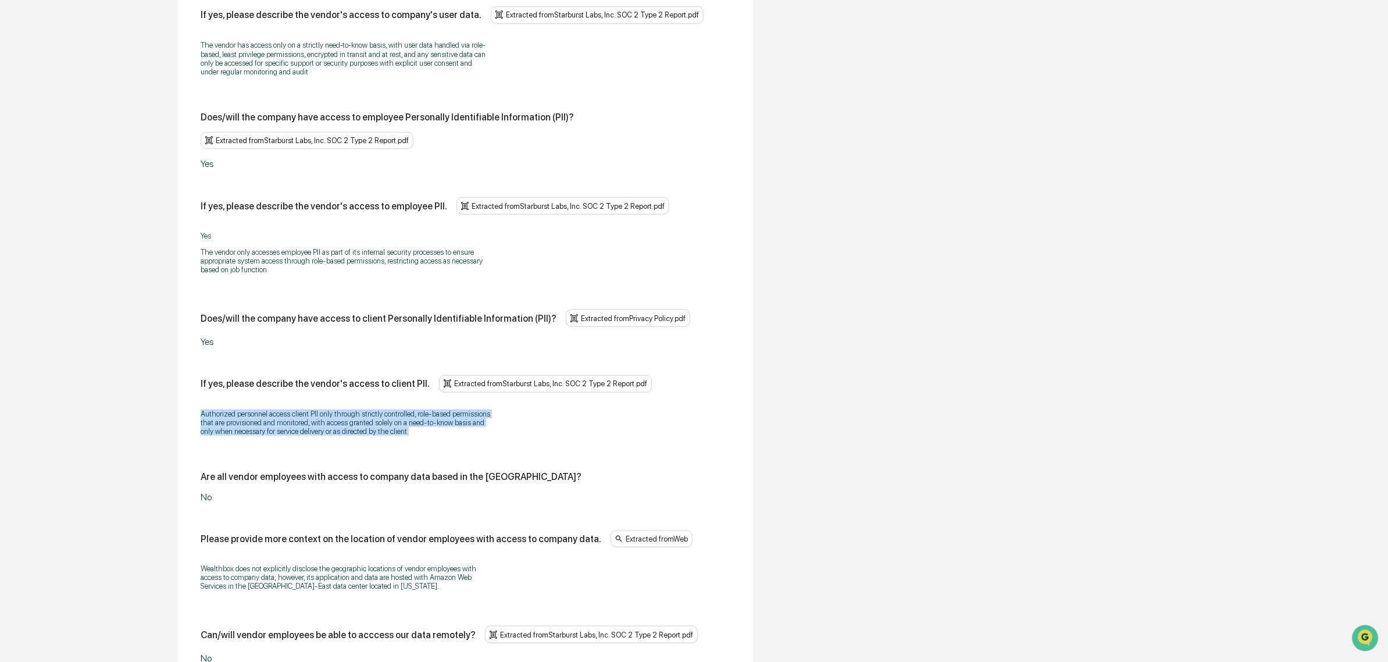
click at [204, 422] on p "Authorized personnel access client PII only through strictly controlled, role‑b…" at bounding box center [346, 422] width 291 height 26
click at [426, 443] on div "Authorized personnel access client PII only through strictly controlled, role‑b…" at bounding box center [465, 422] width 529 height 41
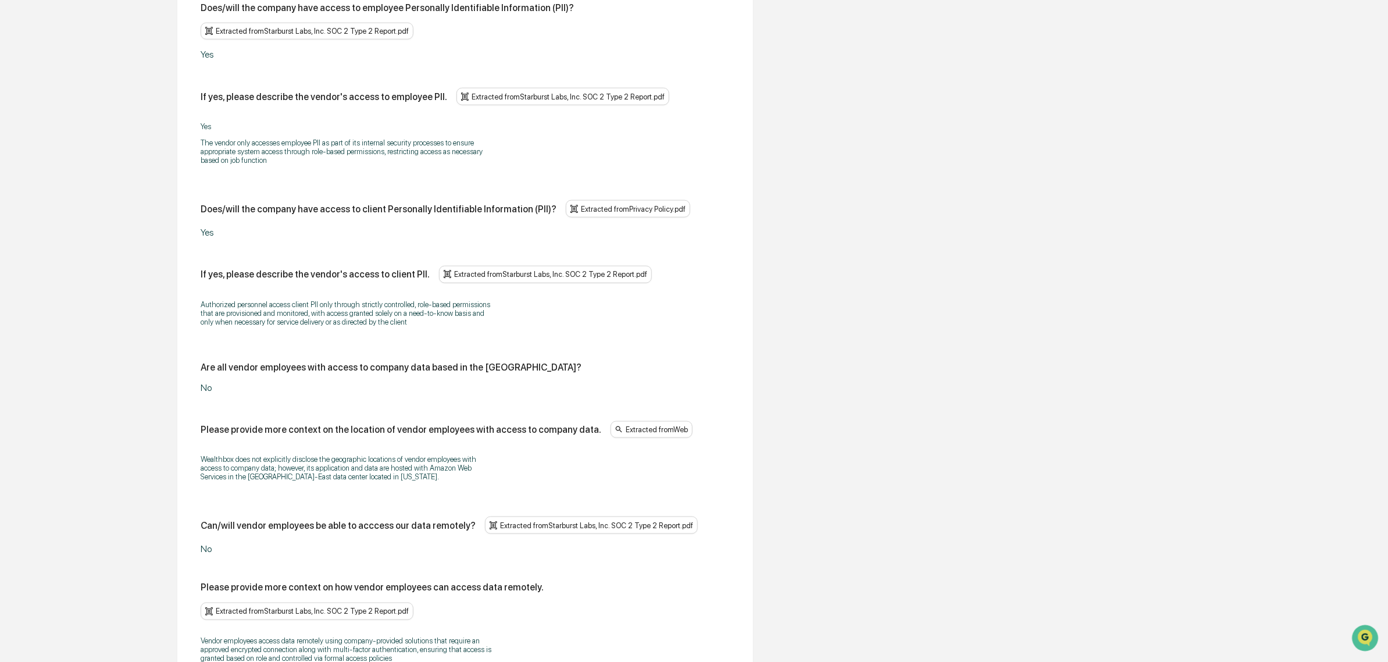
scroll to position [864, 0]
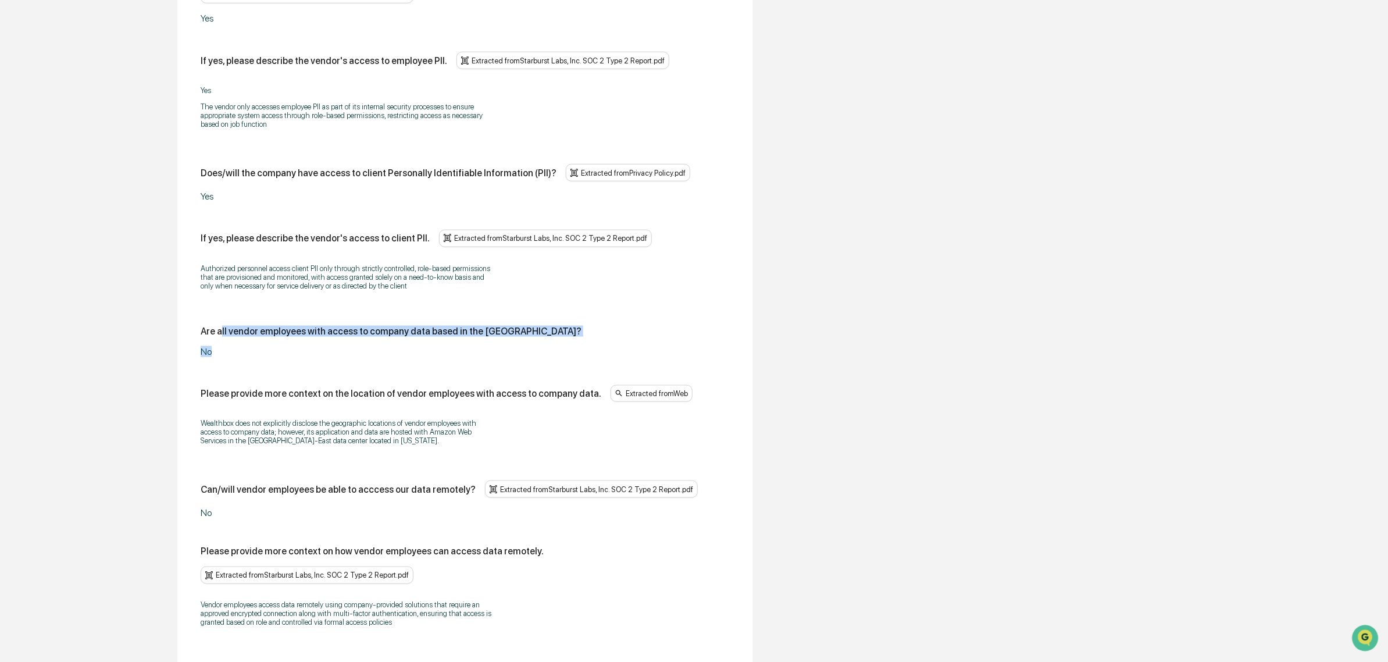
click at [441, 357] on div "Are all vendor employees with access to company data based in the US? No" at bounding box center [465, 341] width 529 height 31
click at [441, 357] on div "No" at bounding box center [346, 351] width 291 height 11
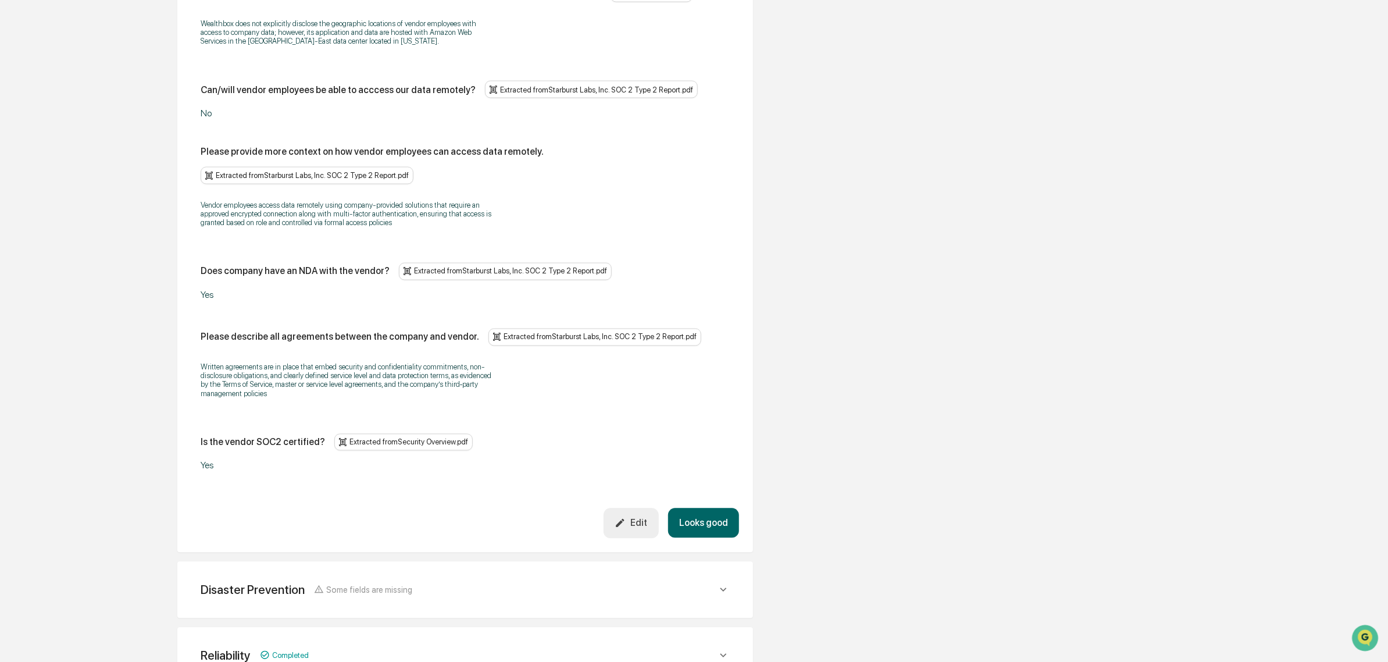
scroll to position [1365, 0]
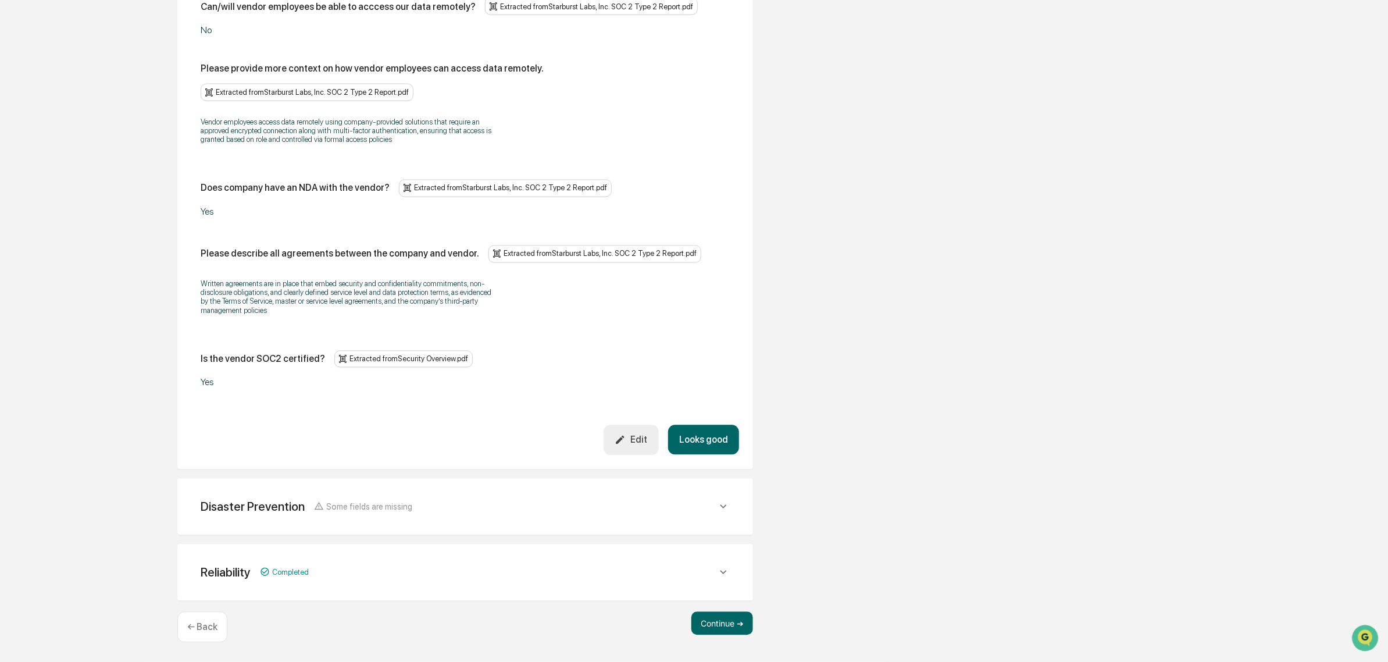
click at [626, 438] on icon "button" at bounding box center [620, 439] width 11 height 11
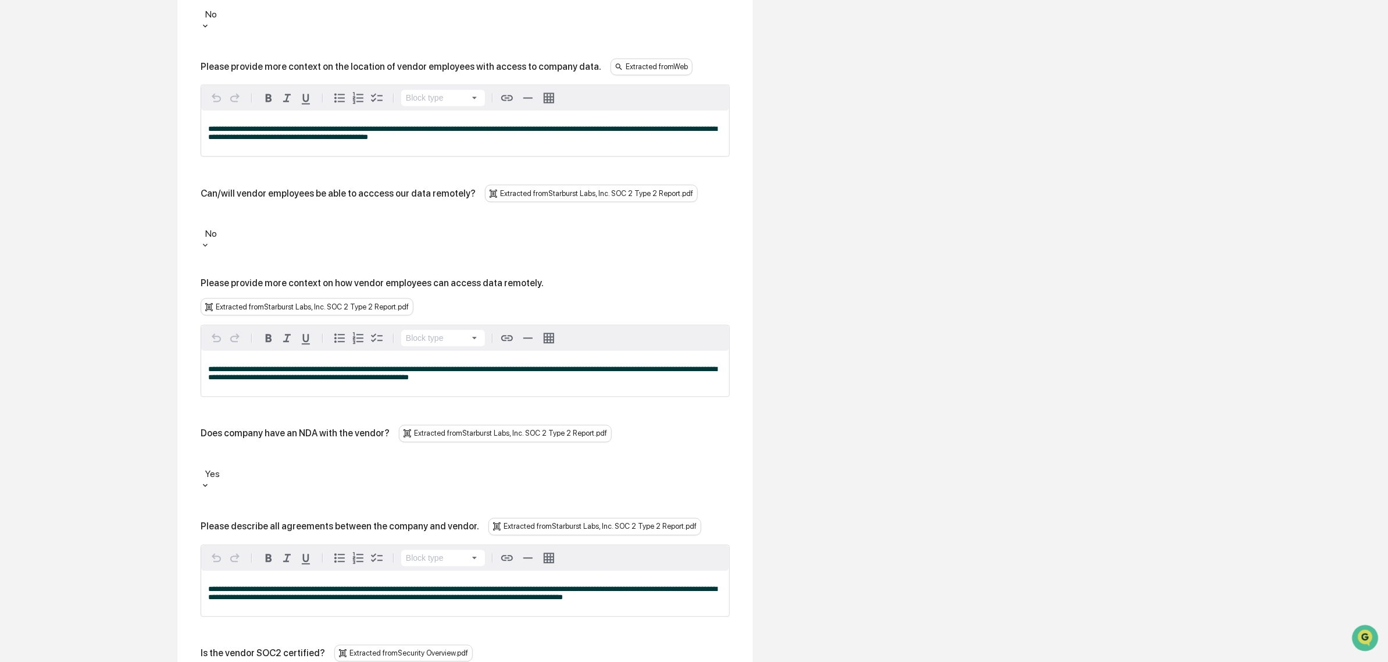
scroll to position [1437, 0]
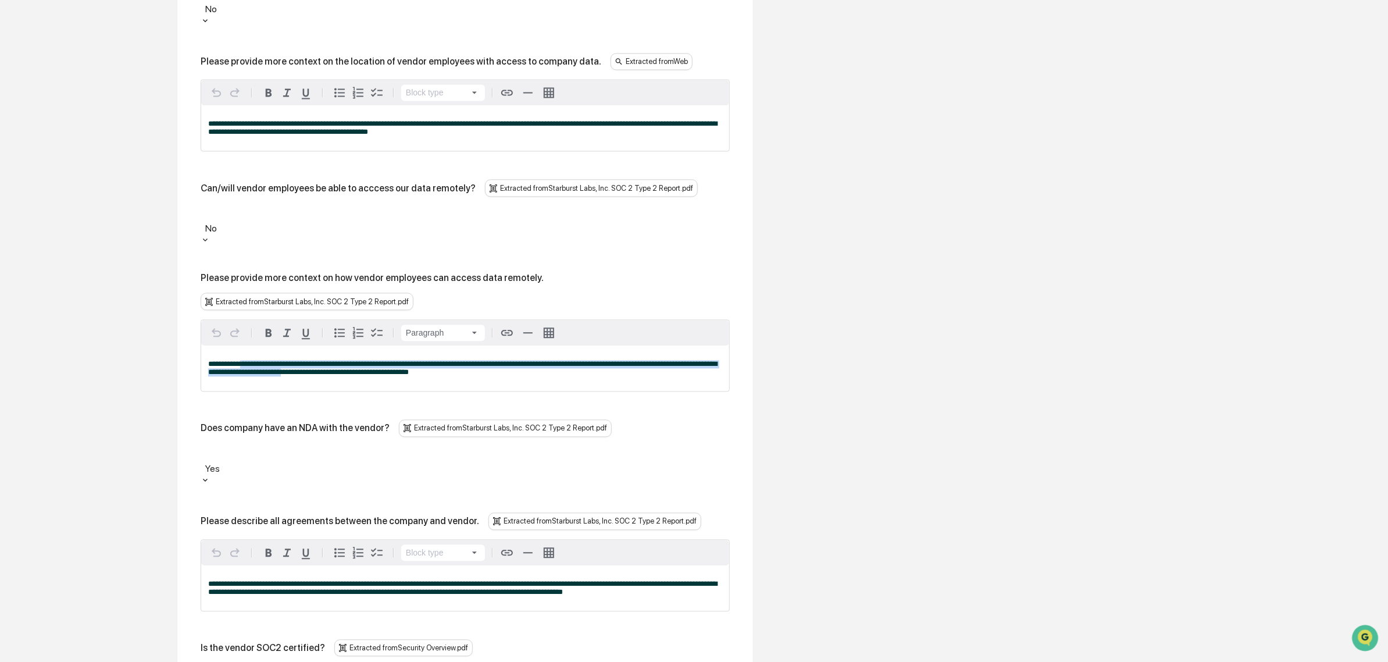
drag, startPoint x: 257, startPoint y: 276, endPoint x: 341, endPoint y: 297, distance: 87.5
click at [341, 346] on div "**********" at bounding box center [465, 368] width 528 height 45
click at [341, 360] on span "**********" at bounding box center [462, 368] width 509 height 16
drag, startPoint x: 333, startPoint y: 290, endPoint x: 414, endPoint y: 290, distance: 81.4
click at [414, 360] on span "**********" at bounding box center [462, 368] width 509 height 16
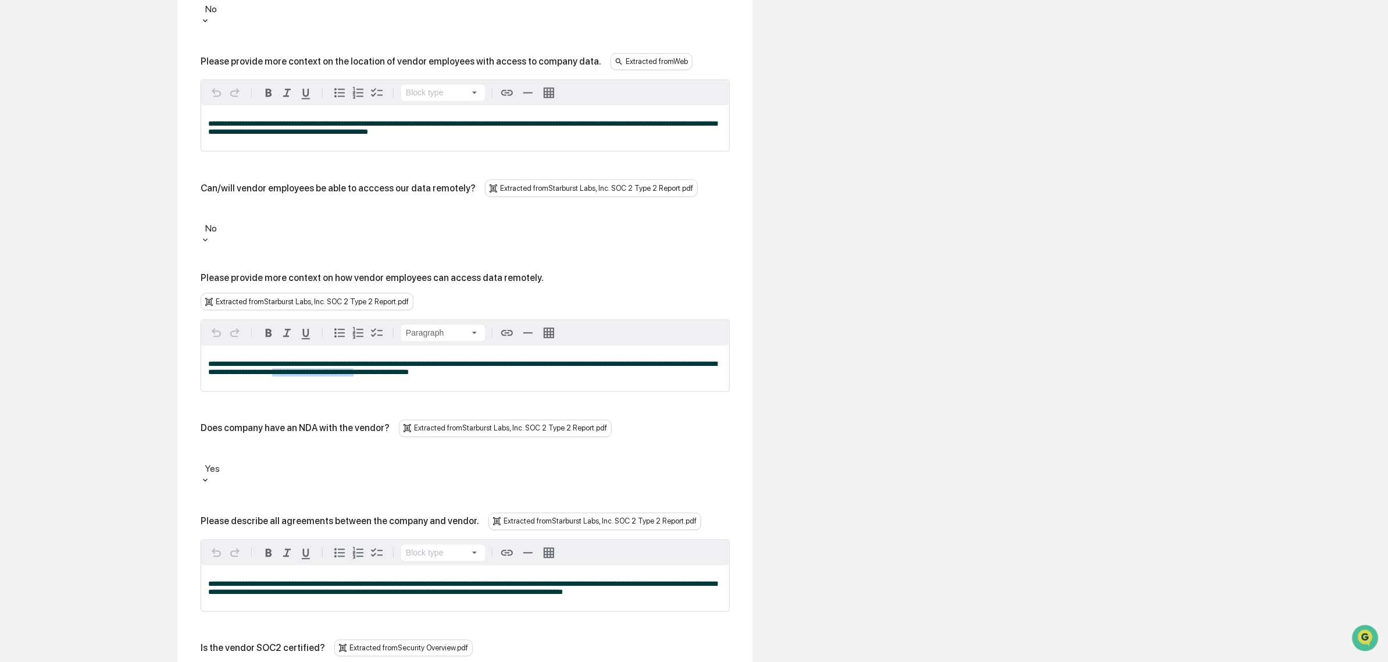
click at [414, 360] on span "**********" at bounding box center [462, 368] width 509 height 16
drag, startPoint x: 257, startPoint y: 286, endPoint x: 348, endPoint y: 294, distance: 91.2
click at [348, 360] on span "**********" at bounding box center [462, 368] width 509 height 16
drag, startPoint x: 297, startPoint y: 282, endPoint x: 515, endPoint y: 284, distance: 218.1
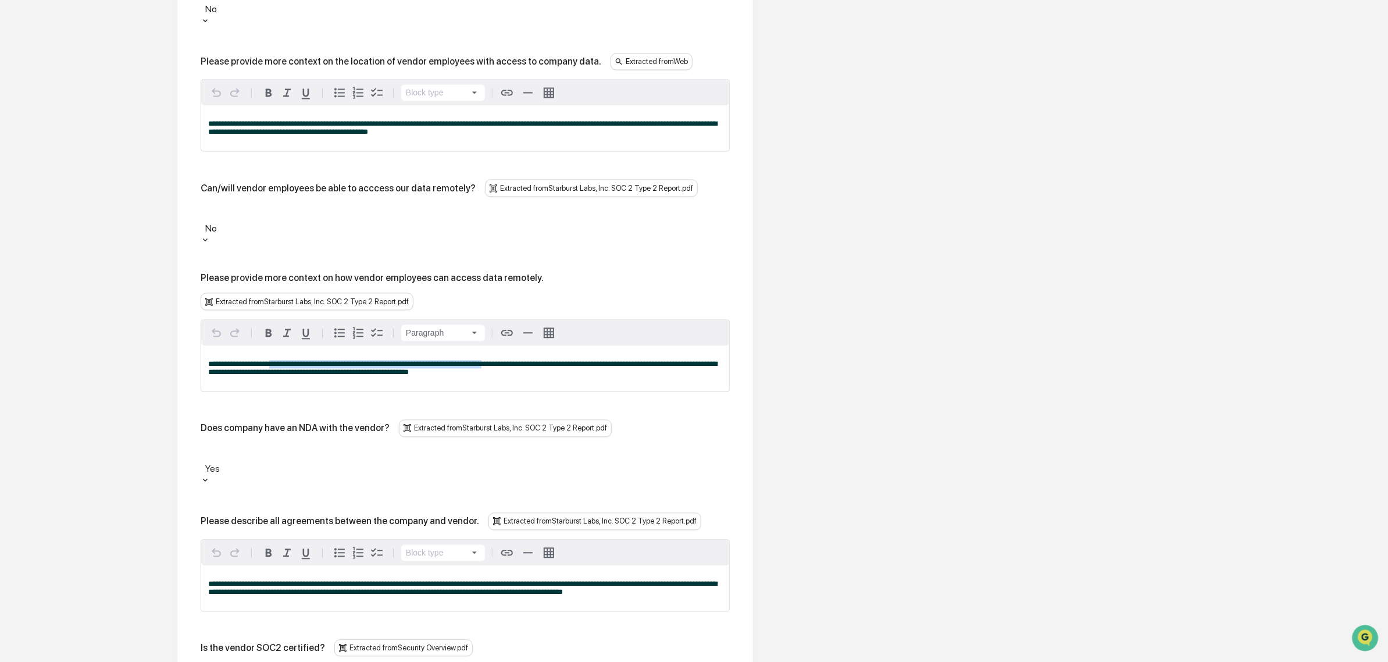
click at [515, 360] on span "**********" at bounding box center [462, 368] width 509 height 16
drag, startPoint x: 437, startPoint y: 284, endPoint x: 215, endPoint y: 287, distance: 221.6
click at [215, 360] on p "**********" at bounding box center [465, 368] width 514 height 16
click at [215, 360] on span "**********" at bounding box center [462, 368] width 509 height 16
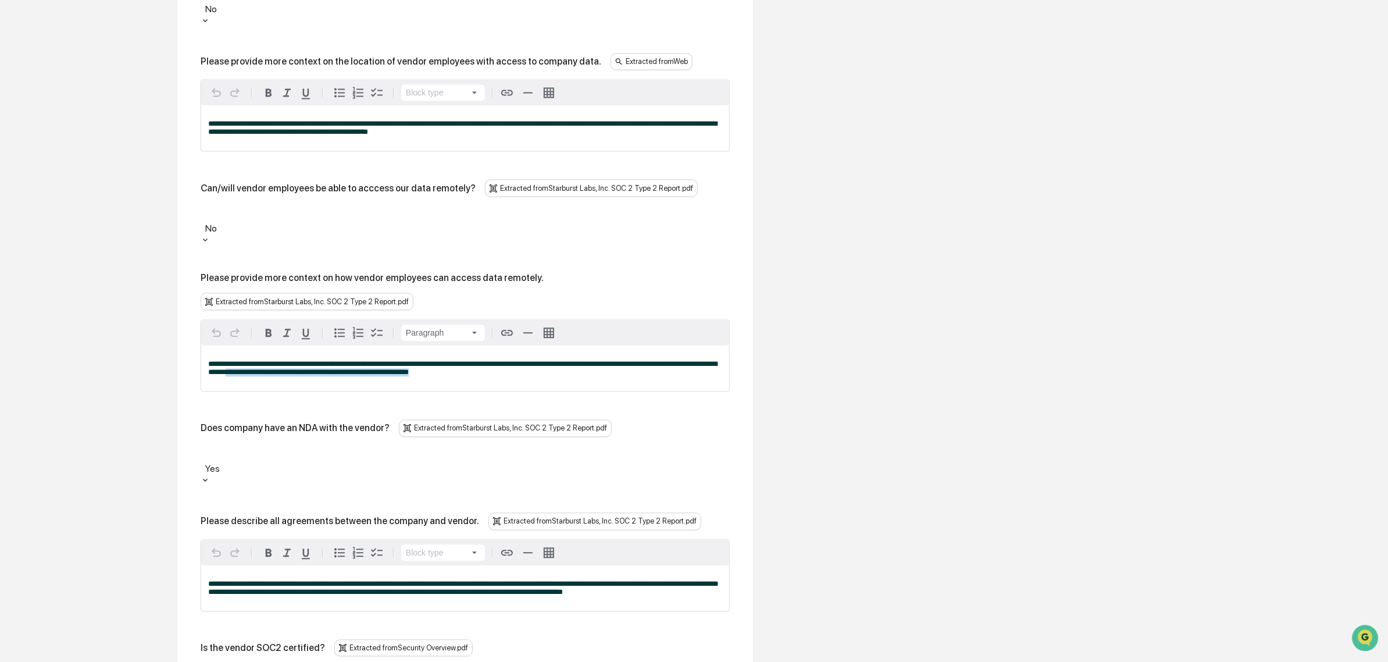
drag, startPoint x: 283, startPoint y: 291, endPoint x: 486, endPoint y: 291, distance: 203.0
click at [486, 360] on p "**********" at bounding box center [465, 368] width 514 height 16
drag, startPoint x: 468, startPoint y: 291, endPoint x: 213, endPoint y: 294, distance: 255.4
click at [213, 360] on p "**********" at bounding box center [465, 368] width 514 height 16
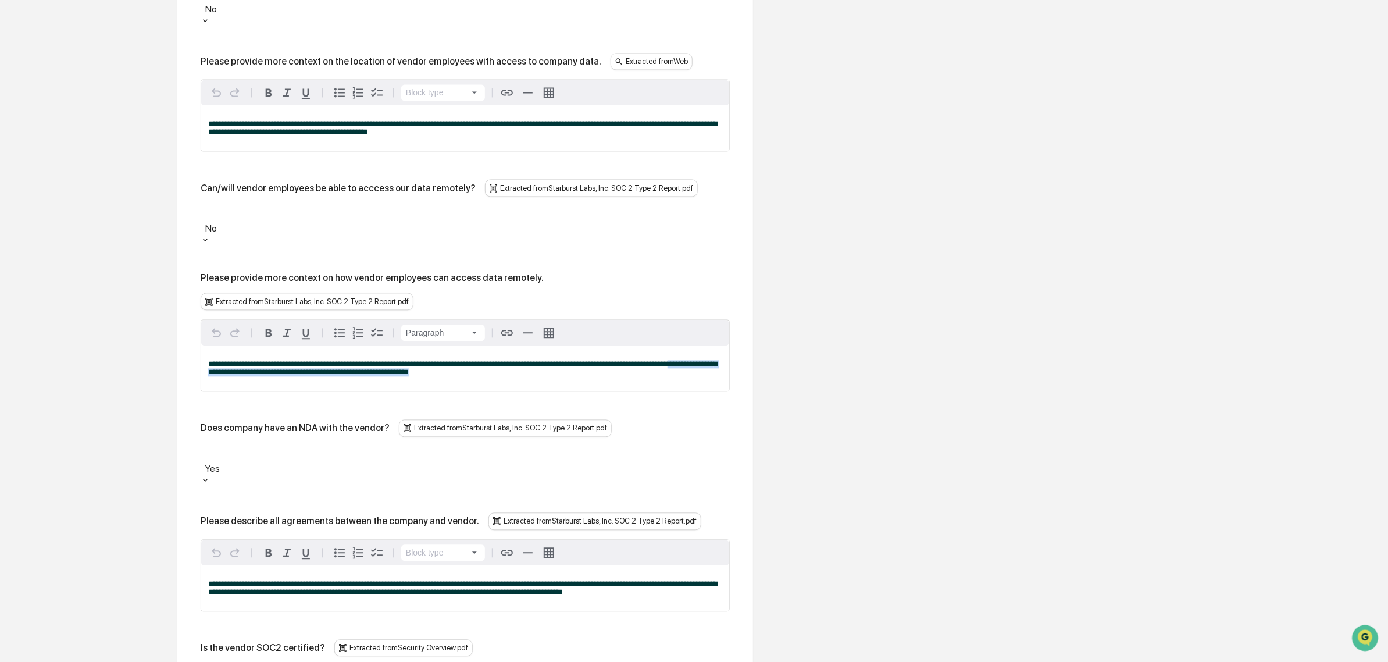
click at [213, 360] on span "**********" at bounding box center [462, 368] width 509 height 16
click at [277, 208] on div at bounding box center [465, 214] width 518 height 13
drag, startPoint x: 242, startPoint y: 287, endPoint x: 333, endPoint y: 286, distance: 90.7
click at [333, 360] on span "**********" at bounding box center [462, 368] width 509 height 16
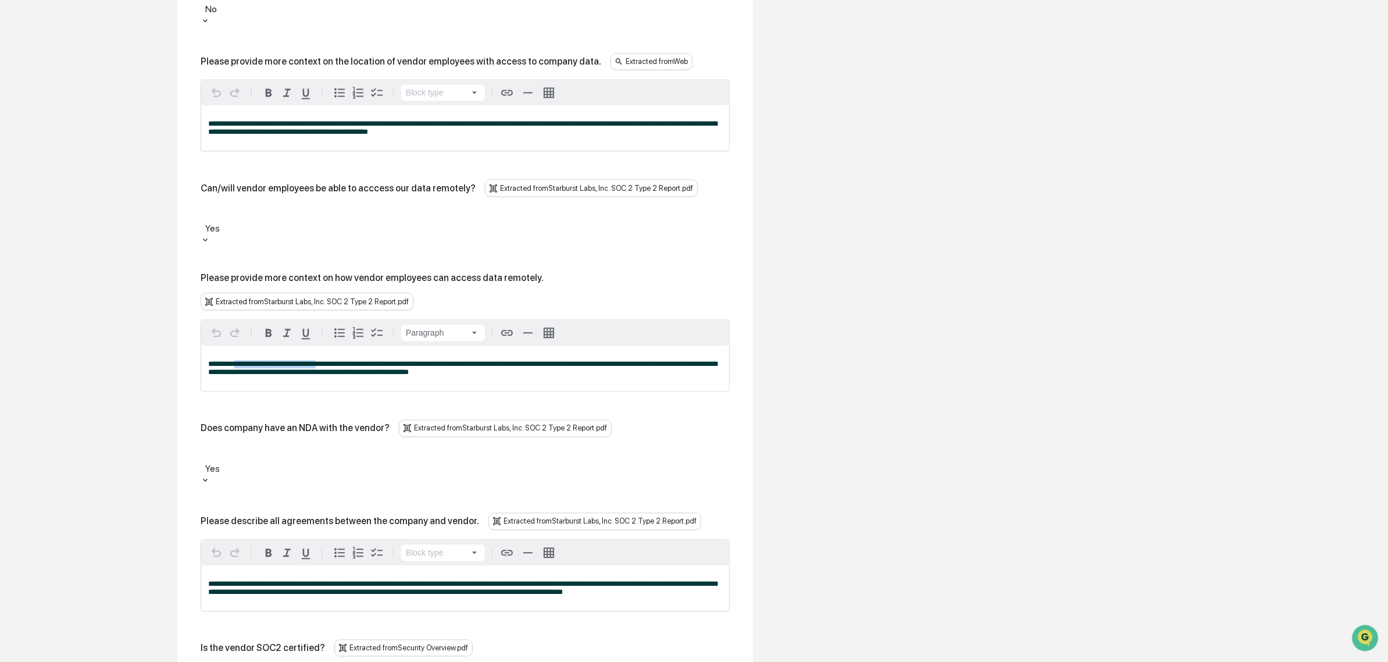
click at [333, 360] on span "**********" at bounding box center [462, 368] width 509 height 16
drag, startPoint x: 289, startPoint y: 289, endPoint x: 383, endPoint y: 291, distance: 93.7
click at [383, 360] on span "**********" at bounding box center [462, 368] width 509 height 16
drag, startPoint x: 354, startPoint y: 283, endPoint x: 540, endPoint y: 295, distance: 186.5
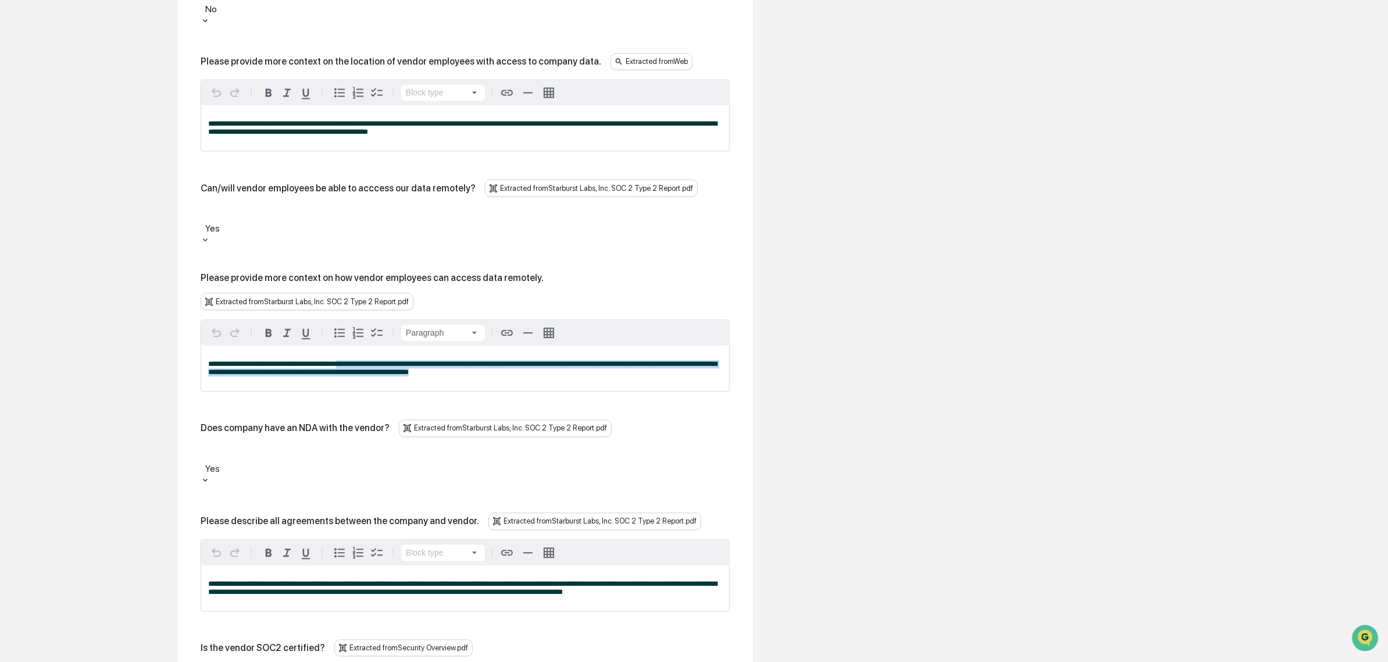
click at [540, 360] on p "**********" at bounding box center [465, 368] width 514 height 16
drag, startPoint x: 540, startPoint y: 295, endPoint x: 416, endPoint y: 286, distance: 123.7
click at [416, 360] on p "**********" at bounding box center [465, 368] width 514 height 16
click at [416, 360] on span "**********" at bounding box center [462, 368] width 509 height 16
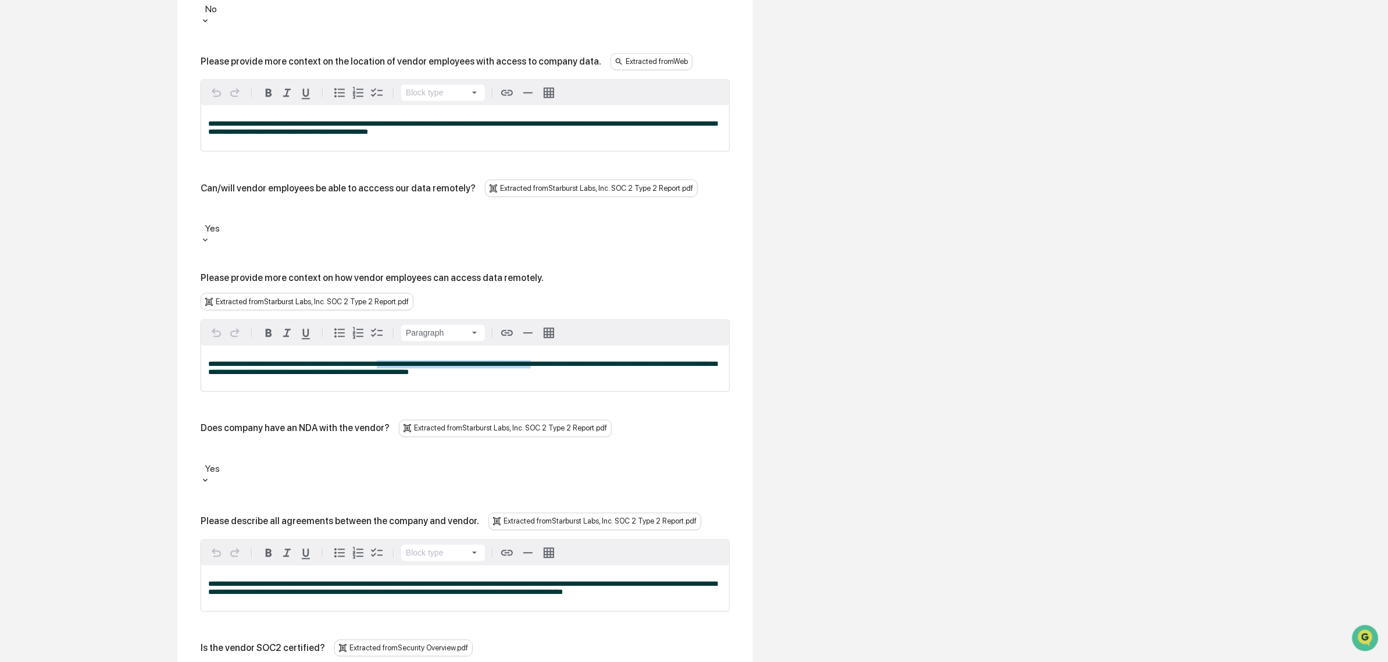
drag, startPoint x: 410, startPoint y: 286, endPoint x: 572, endPoint y: 286, distance: 161.7
click at [572, 360] on span "**********" at bounding box center [462, 368] width 509 height 16
drag, startPoint x: 571, startPoint y: 292, endPoint x: 464, endPoint y: 288, distance: 107.7
click at [464, 360] on p "**********" at bounding box center [465, 368] width 514 height 16
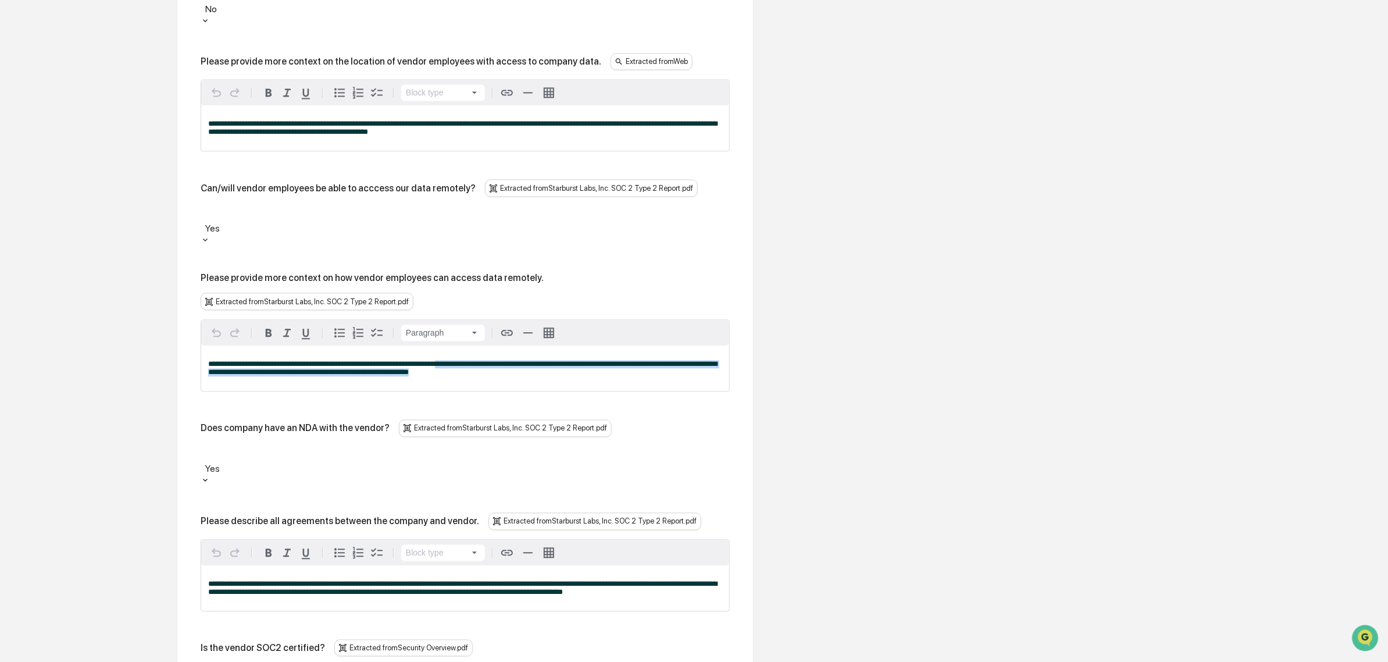
click at [463, 360] on span "**********" at bounding box center [462, 368] width 509 height 16
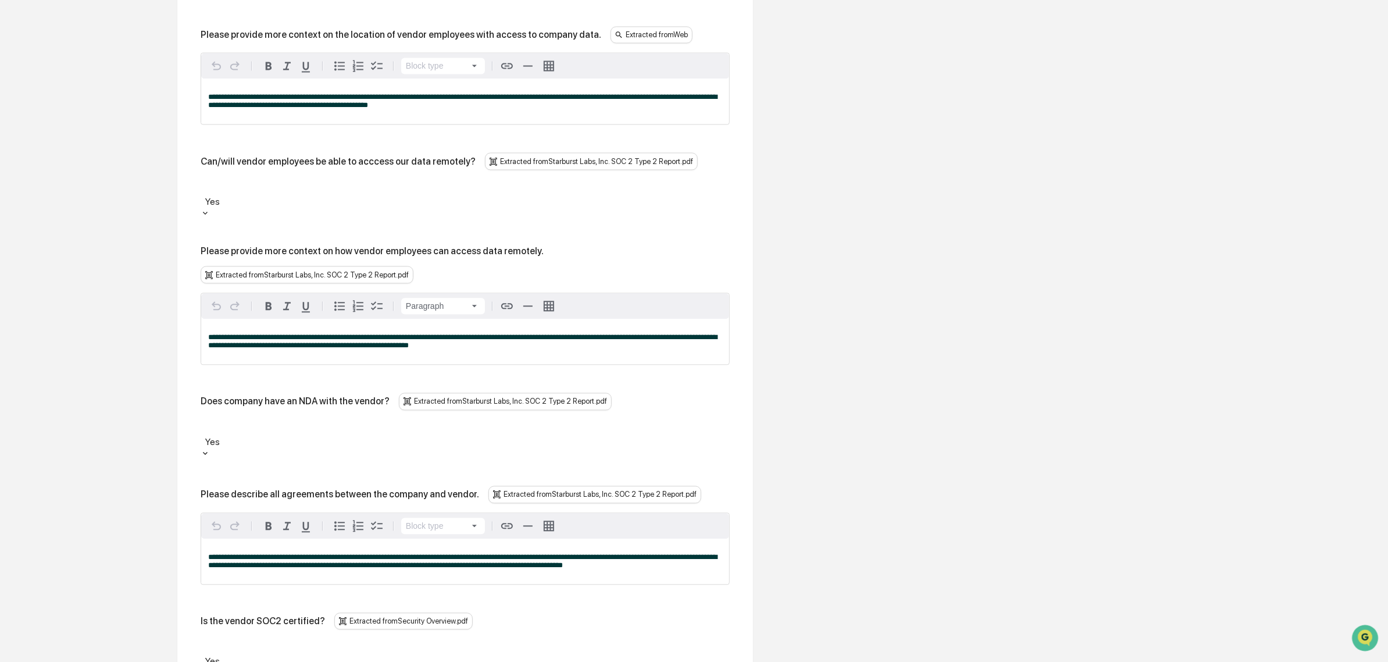
scroll to position [1510, 0]
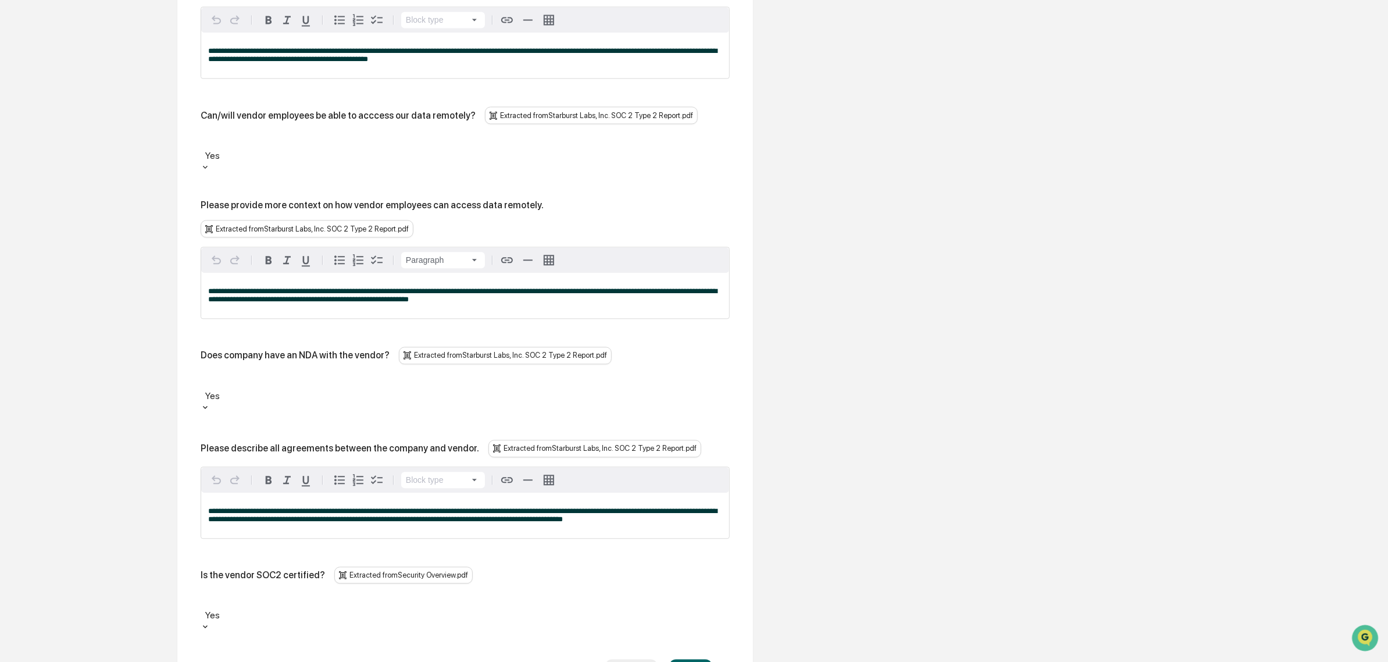
click at [690, 659] on button "Save" at bounding box center [690, 674] width 43 height 30
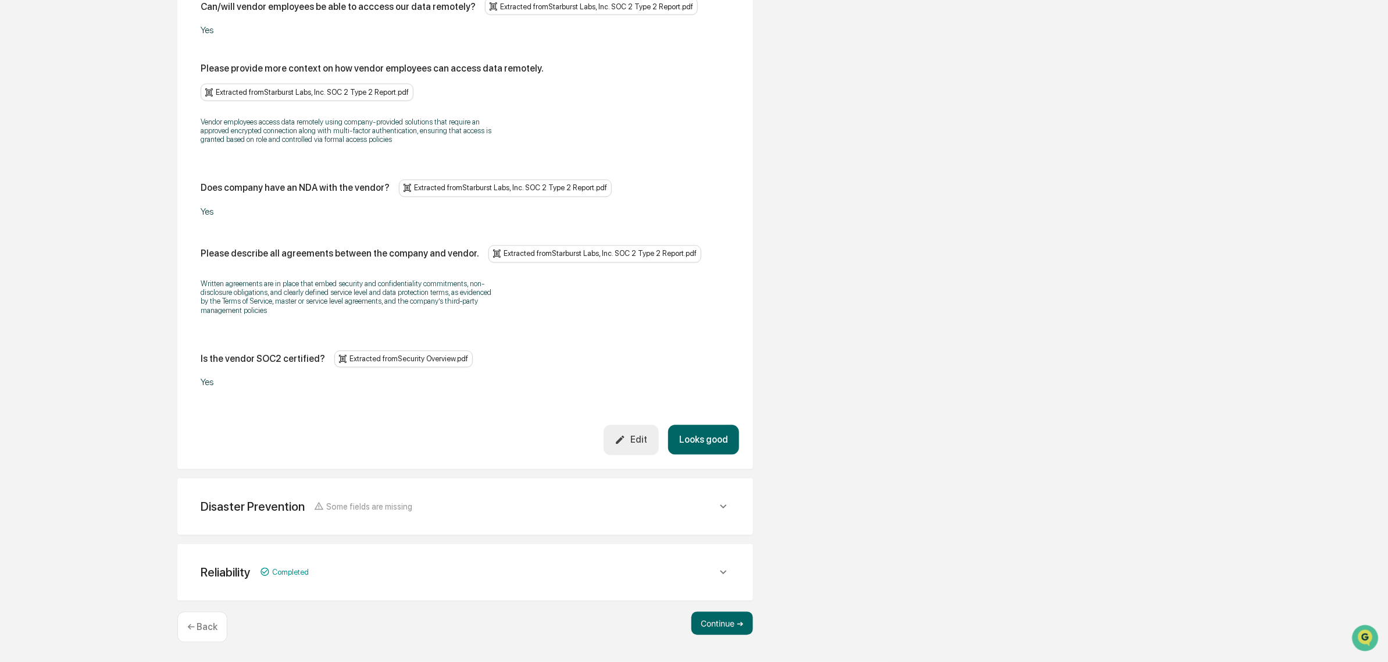
click at [707, 442] on button "Looks good" at bounding box center [703, 440] width 71 height 30
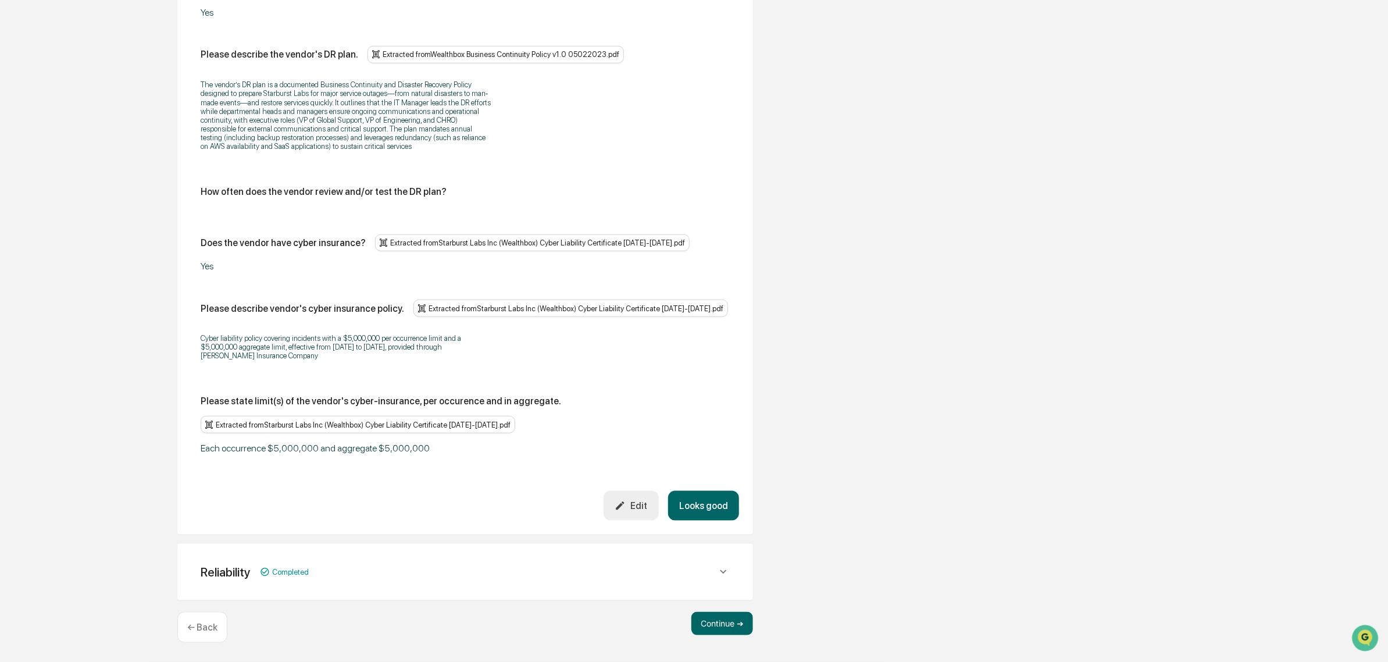
scroll to position [614, 0]
click at [704, 518] on button "Looks good" at bounding box center [703, 506] width 71 height 30
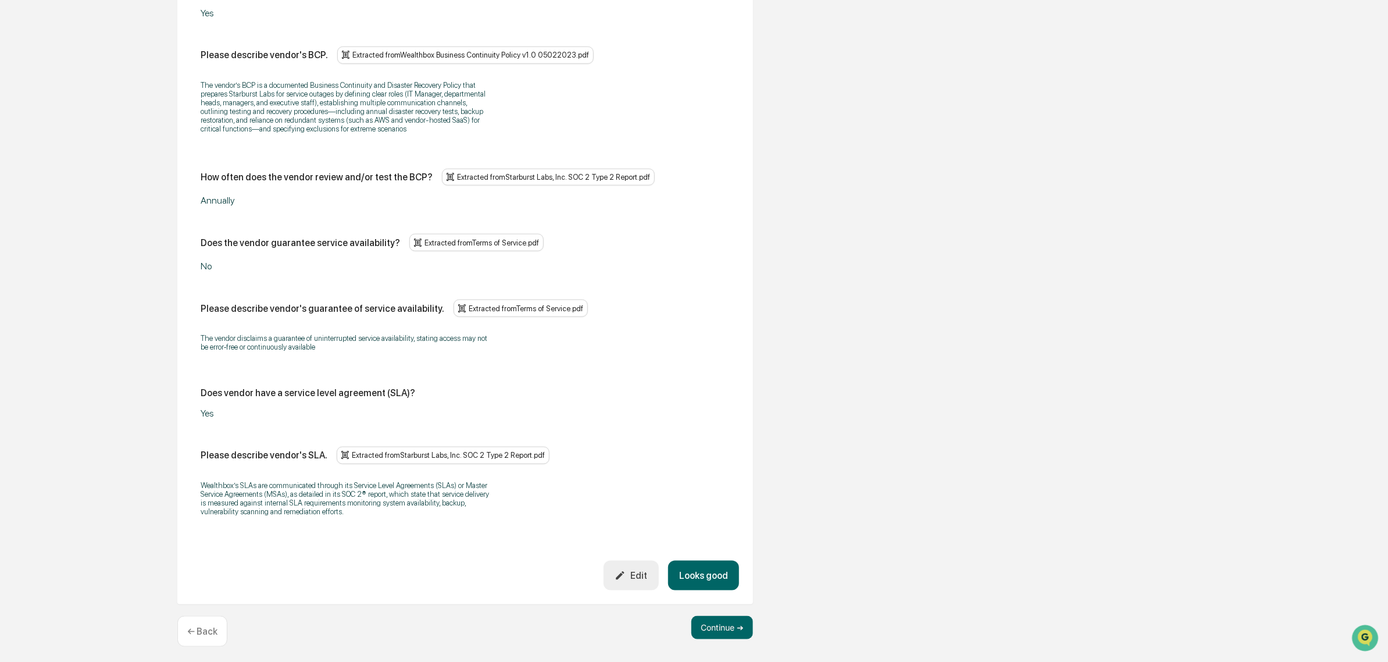
scroll to position [664, 0]
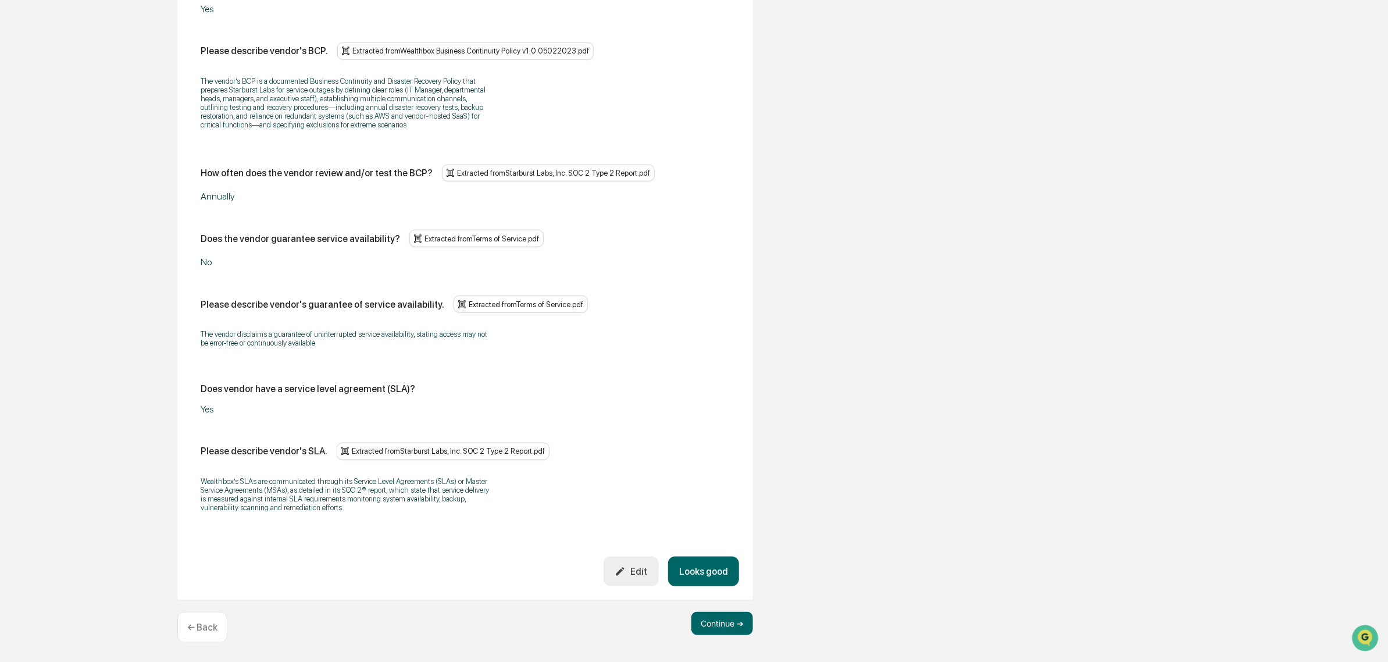
click at [706, 577] on button "Looks good" at bounding box center [703, 572] width 71 height 30
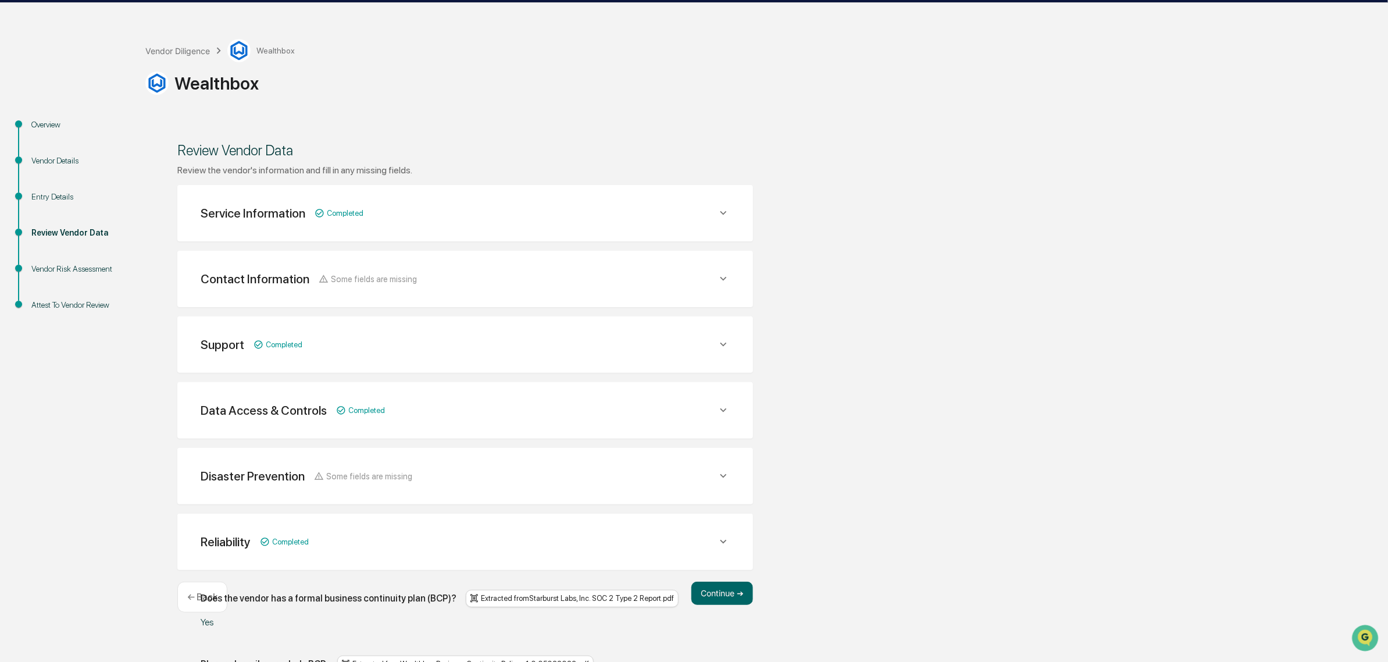
scroll to position [3, 0]
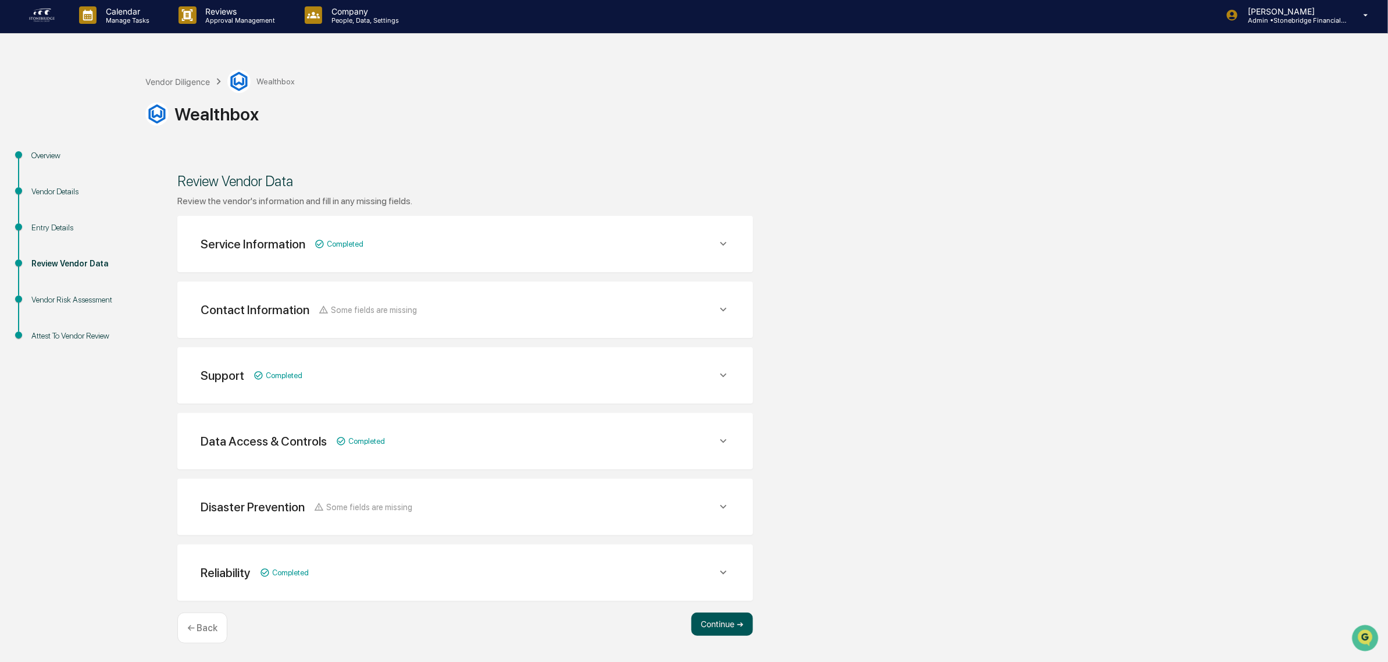
click at [728, 630] on button "Continue ➔" at bounding box center [723, 623] width 62 height 23
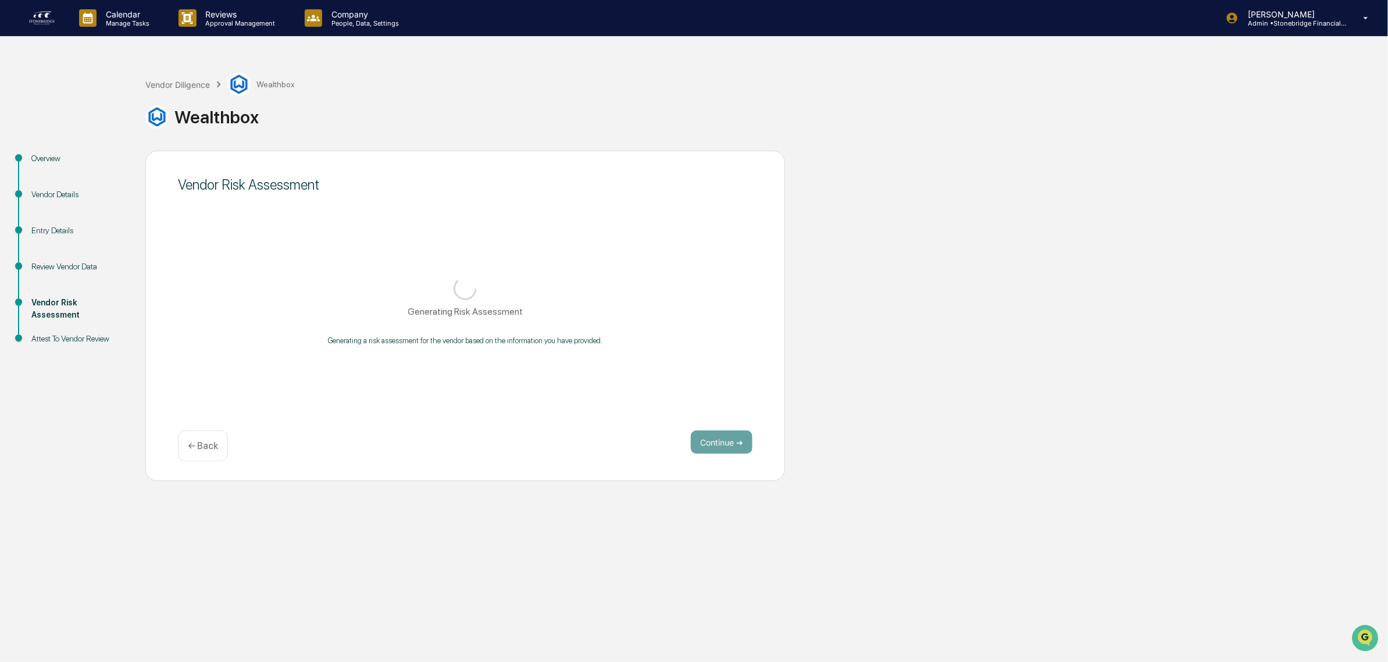
scroll to position [0, 0]
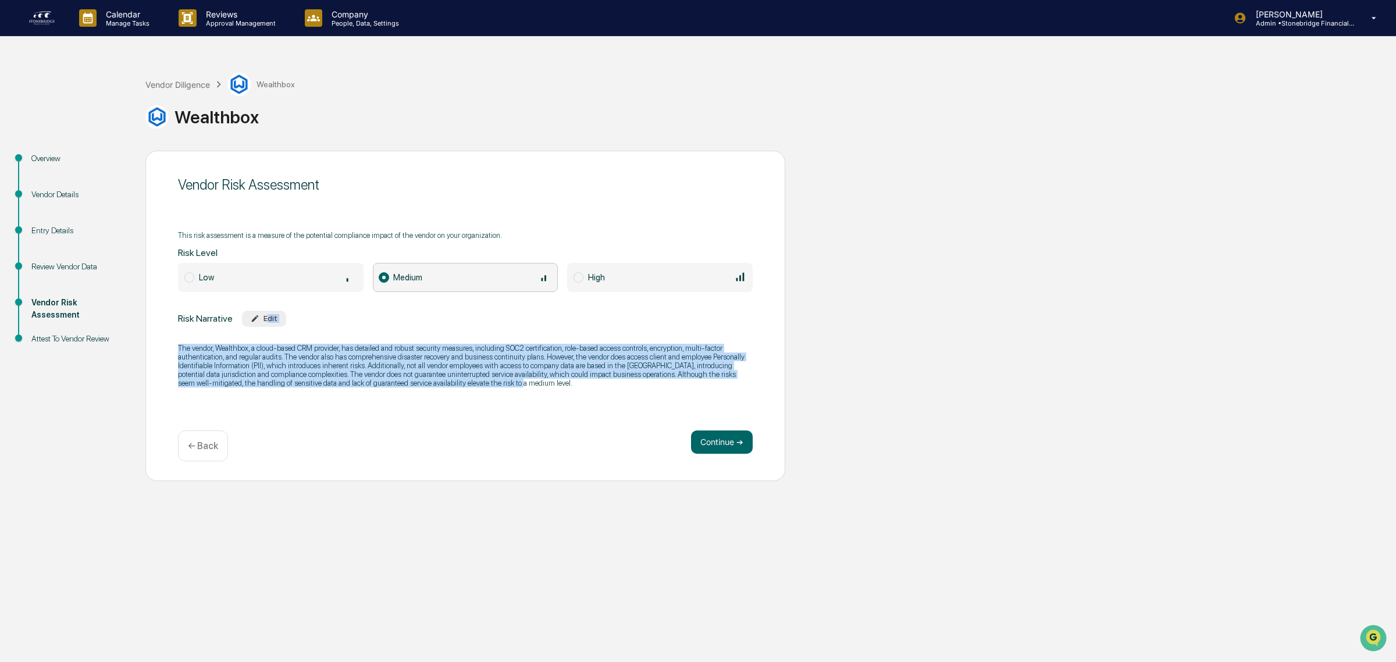
drag, startPoint x: 208, startPoint y: 325, endPoint x: 550, endPoint y: 388, distance: 347.8
click at [550, 388] on div "Risk Narrative Edit The vendor, Wealthbox, a cloud-based CRM provider, has deta…" at bounding box center [465, 353] width 575 height 84
click at [550, 387] on p "The vendor, Wealthbox, a cloud-based CRM provider, has detailed and robust secu…" at bounding box center [465, 366] width 575 height 44
drag, startPoint x: 308, startPoint y: 351, endPoint x: 457, endPoint y: 394, distance: 154.6
click at [457, 394] on div "The vendor, Wealthbox, a cloud-based CRM provider, has detailed and robust secu…" at bounding box center [465, 365] width 575 height 59
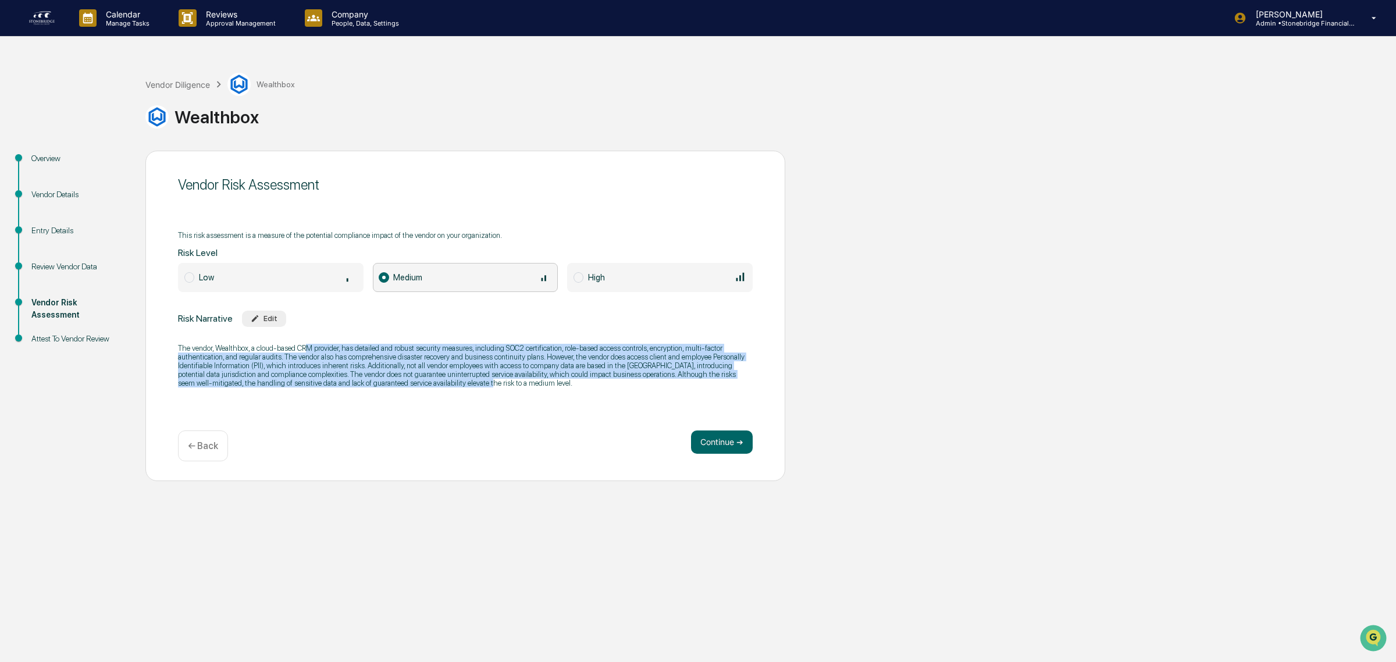
click at [455, 394] on div "The vendor, Wealthbox, a cloud-based CRM provider, has detailed and robust secu…" at bounding box center [465, 365] width 575 height 59
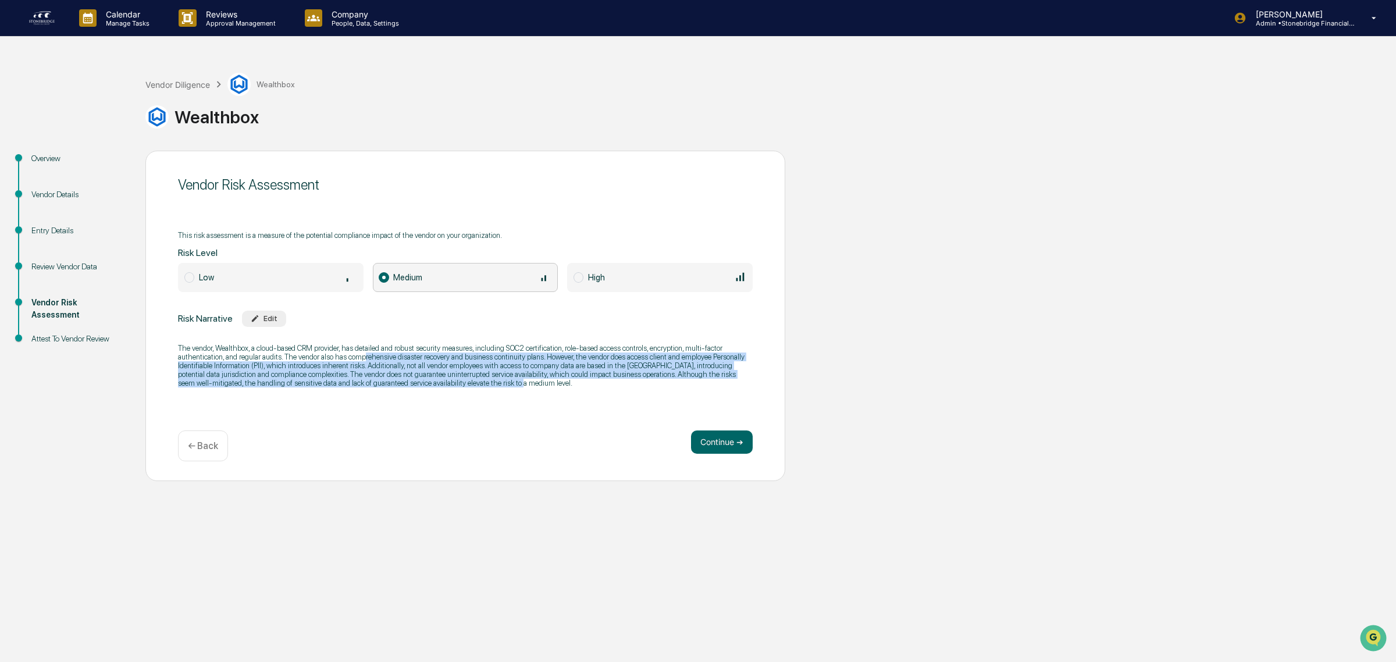
drag, startPoint x: 542, startPoint y: 393, endPoint x: 364, endPoint y: 356, distance: 181.8
click at [364, 356] on div "The vendor, Wealthbox, a cloud-based CRM provider, has detailed and robust secu…" at bounding box center [465, 365] width 575 height 59
click at [364, 356] on p "The vendor, Wealthbox, a cloud-based CRM provider, has detailed and robust secu…" at bounding box center [465, 366] width 575 height 44
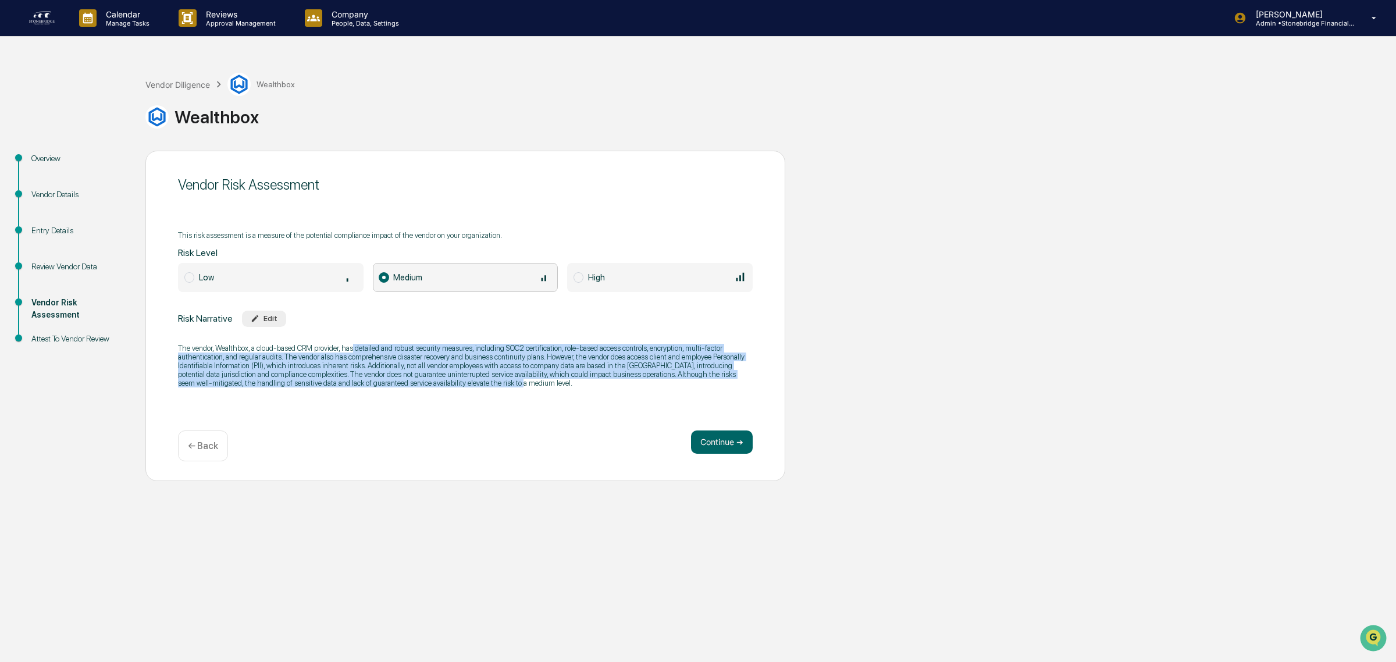
drag, startPoint x: 354, startPoint y: 350, endPoint x: 542, endPoint y: 387, distance: 191.6
click at [542, 387] on p "The vendor, Wealthbox, a cloud-based CRM provider, has detailed and robust secu…" at bounding box center [465, 366] width 575 height 44
drag, startPoint x: 541, startPoint y: 387, endPoint x: 251, endPoint y: 354, distance: 292.2
click at [251, 354] on p "The vendor, Wealthbox, a cloud-based CRM provider, has detailed and robust secu…" at bounding box center [465, 366] width 575 height 44
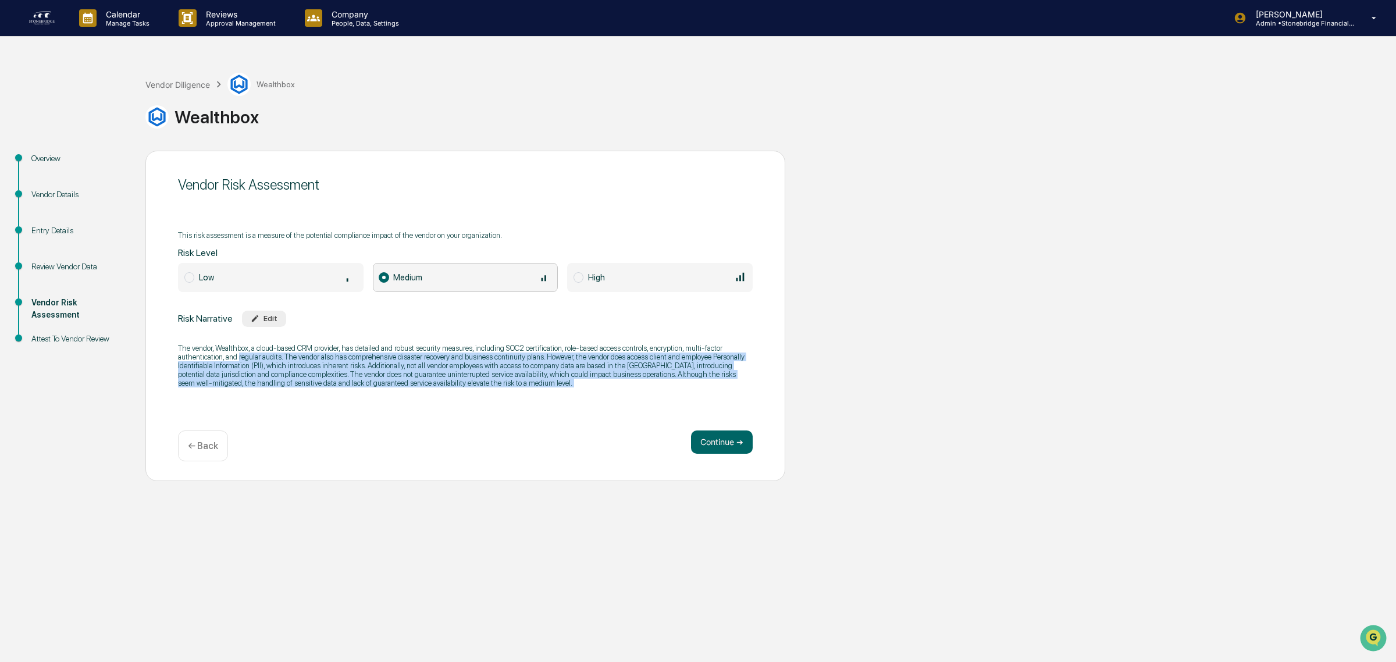
click at [251, 354] on p "The vendor, Wealthbox, a cloud-based CRM provider, has detailed and robust secu…" at bounding box center [465, 366] width 575 height 44
drag, startPoint x: 294, startPoint y: 354, endPoint x: 414, endPoint y: 378, distance: 122.3
click at [414, 378] on p "The vendor, Wealthbox, a cloud-based CRM provider, has detailed and robust secu…" at bounding box center [465, 366] width 575 height 44
drag, startPoint x: 348, startPoint y: 357, endPoint x: 513, endPoint y: 394, distance: 169.5
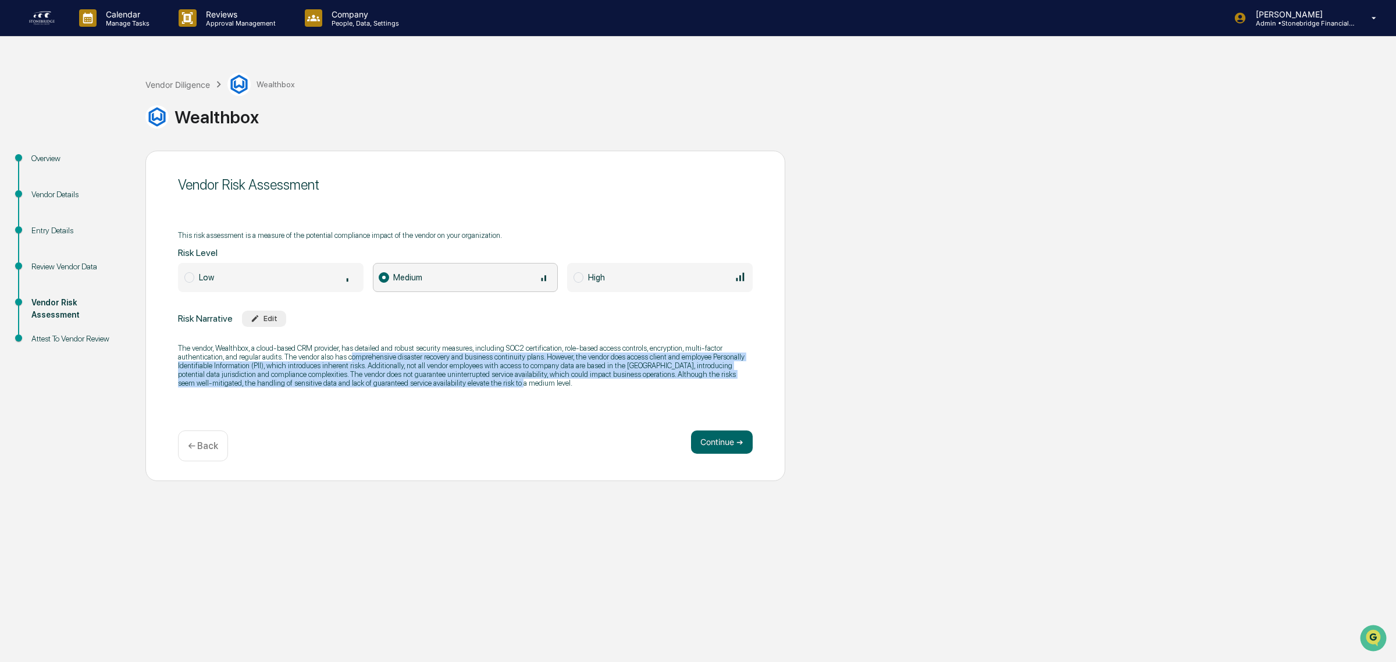
click at [513, 394] on div "The vendor, Wealthbox, a cloud-based CRM provider, has detailed and robust secu…" at bounding box center [465, 365] width 575 height 59
drag, startPoint x: 518, startPoint y: 387, endPoint x: 496, endPoint y: 359, distance: 35.6
click at [496, 359] on div "The vendor, Wealthbox, a cloud-based CRM provider, has detailed and robust secu…" at bounding box center [465, 365] width 575 height 59
click at [496, 359] on p "The vendor, Wealthbox, a cloud-based CRM provider, has detailed and robust secu…" at bounding box center [465, 366] width 575 height 44
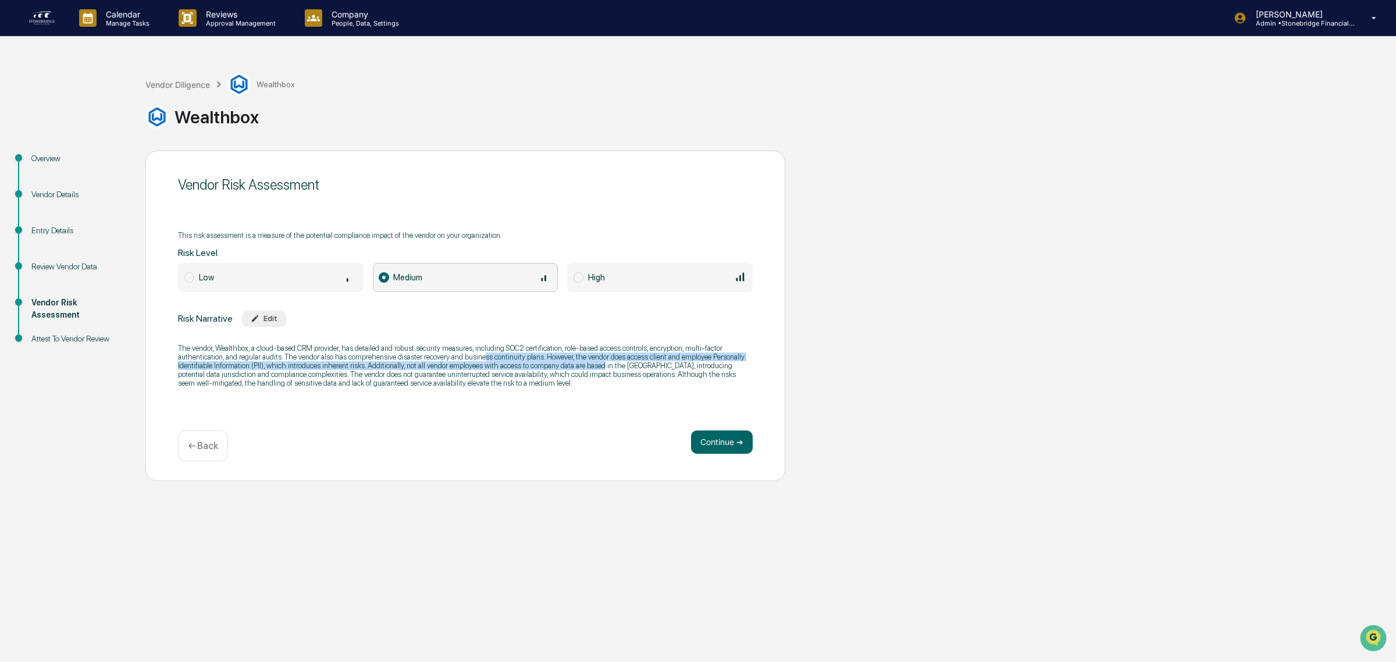
drag, startPoint x: 484, startPoint y: 359, endPoint x: 597, endPoint y: 368, distance: 113.7
click at [597, 368] on p "The vendor, Wealthbox, a cloud-based CRM provider, has detailed and robust secu…" at bounding box center [465, 366] width 575 height 44
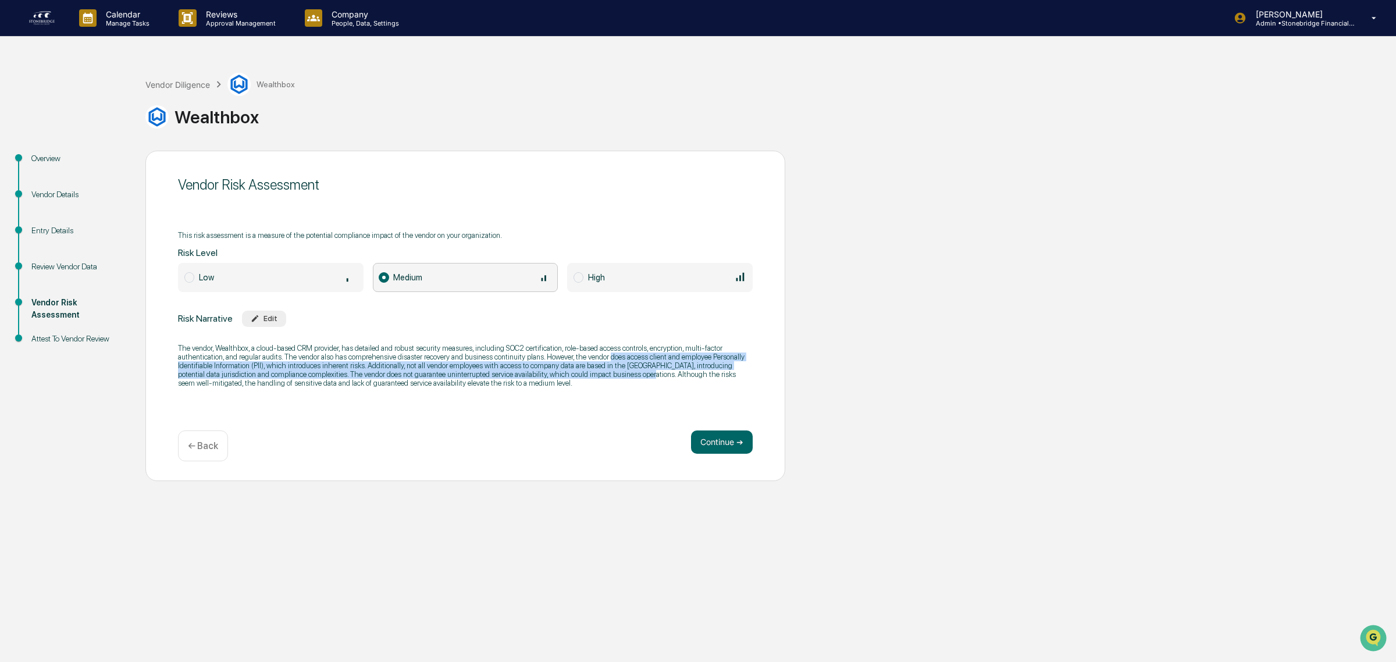
drag, startPoint x: 614, startPoint y: 372, endPoint x: 608, endPoint y: 353, distance: 20.1
click at [608, 354] on p "The vendor, Wealthbox, a cloud-based CRM provider, has detailed and robust secu…" at bounding box center [465, 366] width 575 height 44
click at [608, 353] on p "The vendor, Wealthbox, a cloud-based CRM provider, has detailed and robust secu…" at bounding box center [465, 366] width 575 height 44
drag, startPoint x: 603, startPoint y: 352, endPoint x: 684, endPoint y: 379, distance: 85.3
click at [684, 379] on p "The vendor, Wealthbox, a cloud-based CRM provider, has detailed and robust secu…" at bounding box center [465, 366] width 575 height 44
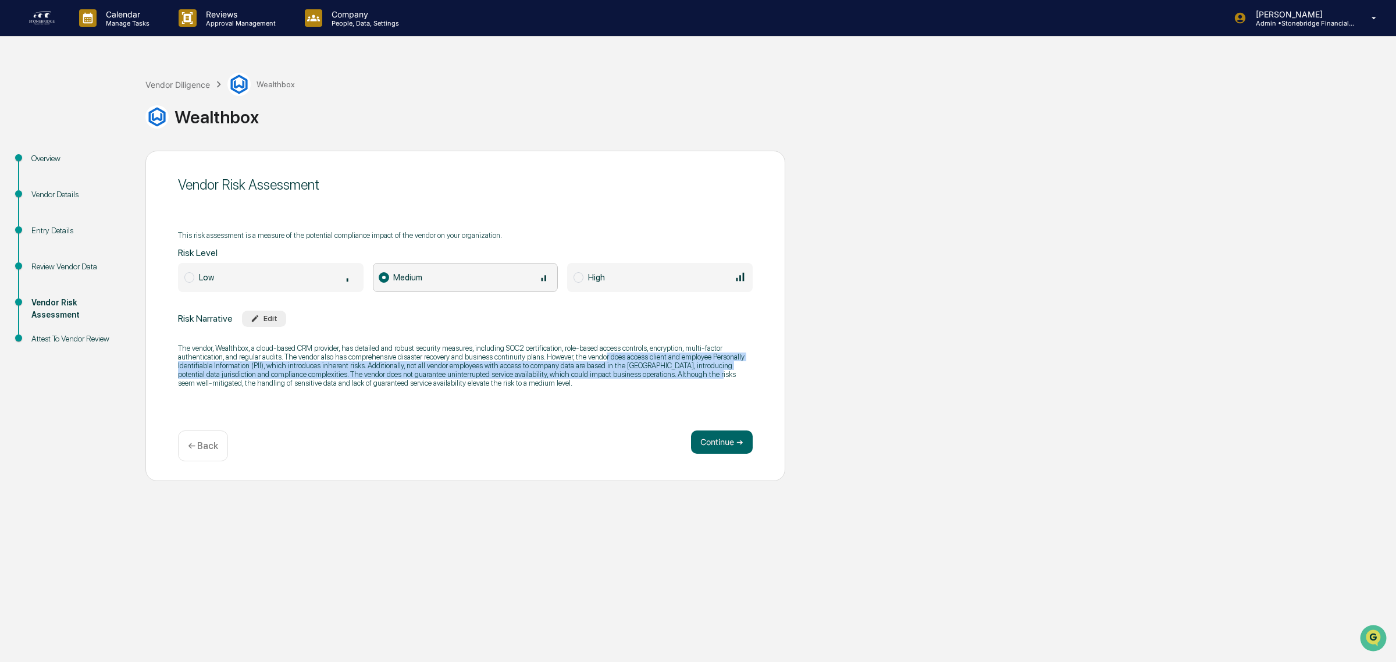
click at [684, 379] on p "The vendor, Wealthbox, a cloud-based CRM provider, has detailed and robust secu…" at bounding box center [465, 366] width 575 height 44
drag, startPoint x: 683, startPoint y: 391, endPoint x: 657, endPoint y: 361, distance: 40.4
click at [657, 361] on div "The vendor, Wealthbox, a cloud-based CRM provider, has detailed and robust secu…" at bounding box center [465, 365] width 575 height 59
click at [657, 361] on p "The vendor, Wealthbox, a cloud-based CRM provider, has detailed and robust secu…" at bounding box center [465, 366] width 575 height 44
drag, startPoint x: 641, startPoint y: 355, endPoint x: 300, endPoint y: 379, distance: 342.3
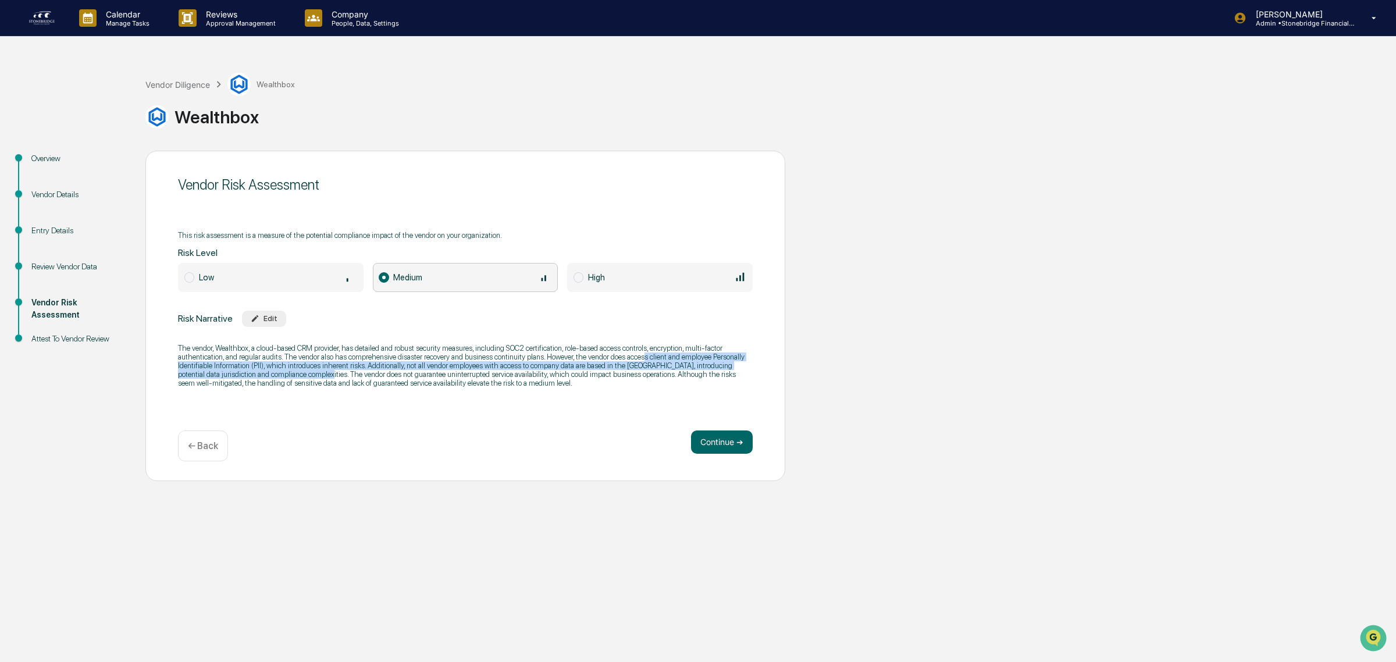
click at [300, 379] on p "The vendor, Wealthbox, a cloud-based CRM provider, has detailed and robust secu…" at bounding box center [465, 366] width 575 height 44
click at [300, 378] on p "The vendor, Wealthbox, a cloud-based CRM provider, has detailed and robust secu…" at bounding box center [465, 366] width 575 height 44
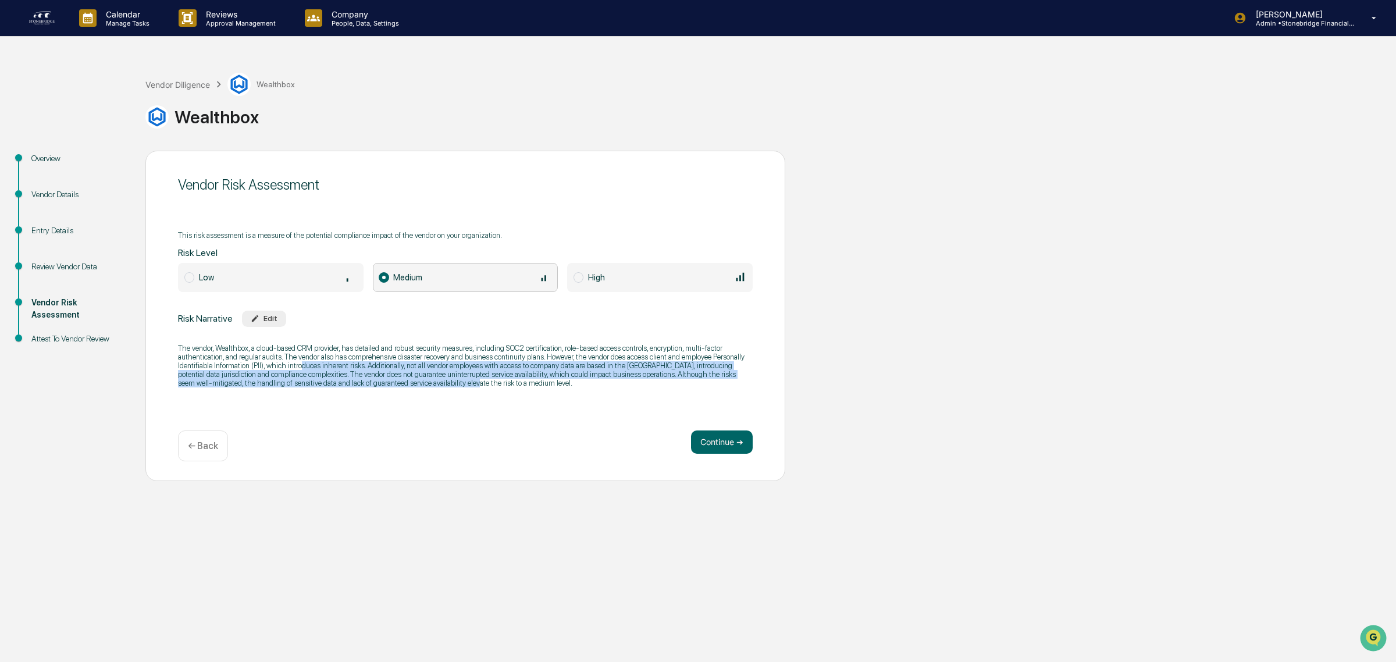
drag, startPoint x: 387, startPoint y: 376, endPoint x: 440, endPoint y: 396, distance: 56.3
click at [440, 395] on div "The vendor, Wealthbox, a cloud-based CRM provider, has detailed and robust secu…" at bounding box center [465, 365] width 575 height 59
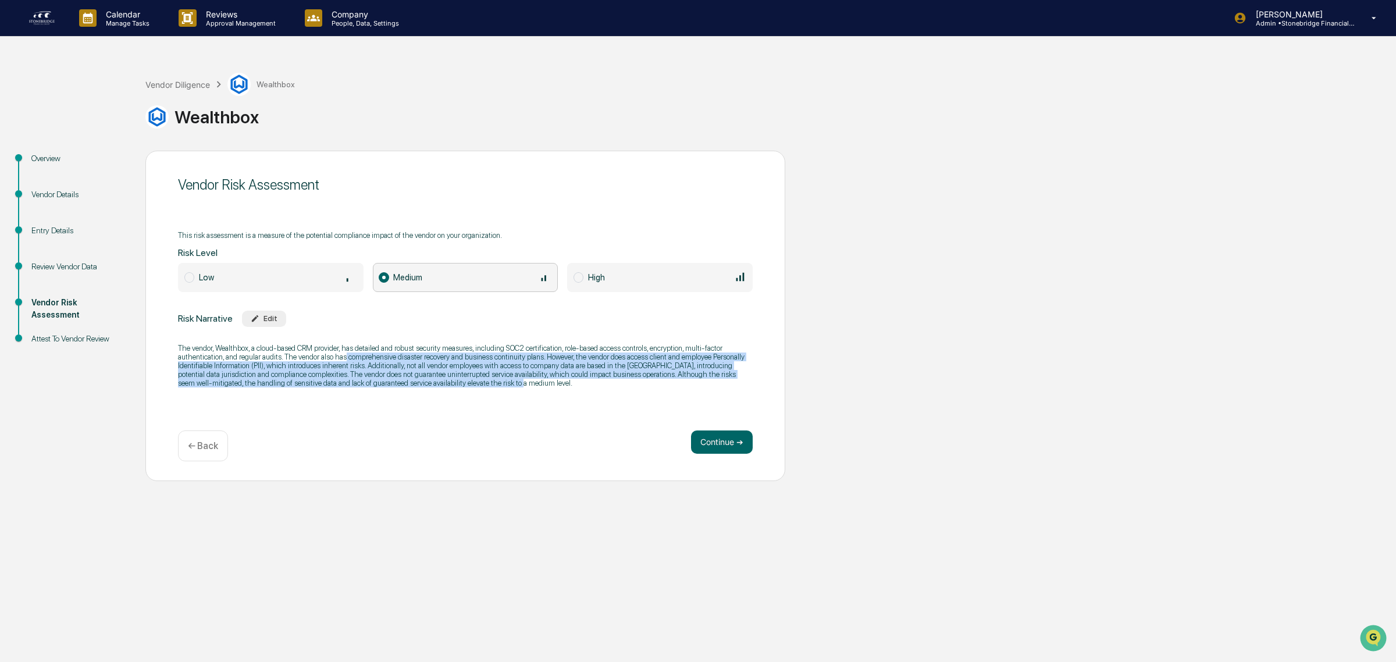
drag, startPoint x: 501, startPoint y: 385, endPoint x: 343, endPoint y: 361, distance: 160.1
click at [343, 361] on div "The vendor, Wealthbox, a cloud-based CRM provider, has detailed and robust secu…" at bounding box center [465, 365] width 575 height 59
click at [343, 359] on p "The vendor, Wealthbox, a cloud-based CRM provider, has detailed and robust secu…" at bounding box center [465, 366] width 575 height 44
click at [483, 358] on p "The vendor, Wealthbox, a cloud-based CRM provider, has detailed and robust secu…" at bounding box center [465, 366] width 575 height 44
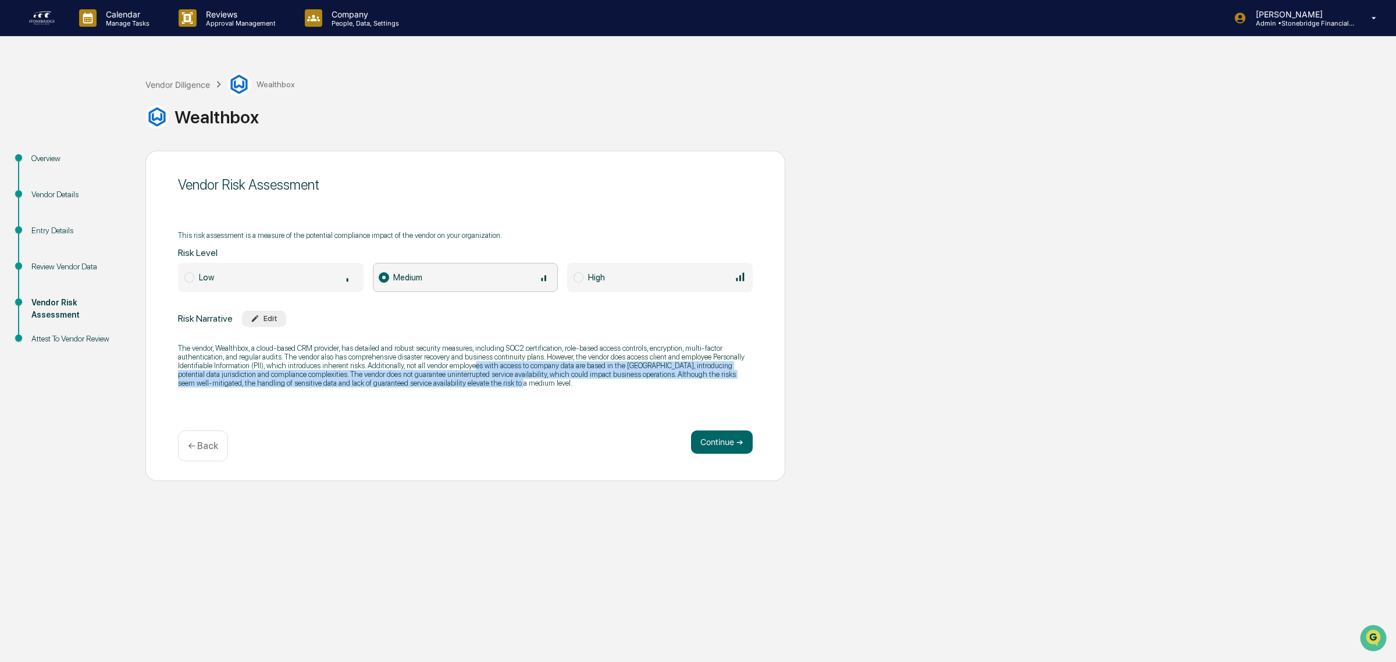
drag, startPoint x: 574, startPoint y: 390, endPoint x: 470, endPoint y: 362, distance: 107.9
click at [470, 362] on div "The vendor, Wealthbox, a cloud-based CRM provider, has detailed and robust secu…" at bounding box center [465, 365] width 575 height 59
click at [470, 362] on p "The vendor, Wealthbox, a cloud-based CRM provider, has detailed and robust secu…" at bounding box center [465, 366] width 575 height 44
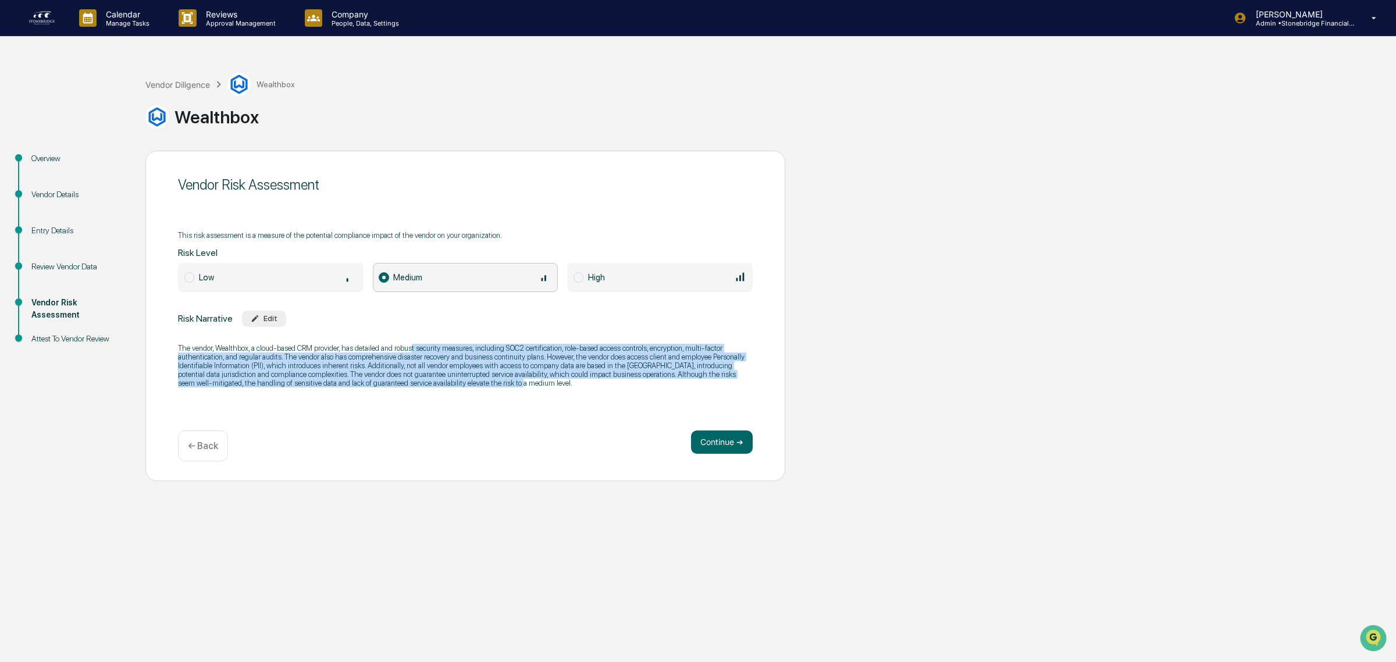
drag, startPoint x: 412, startPoint y: 344, endPoint x: 587, endPoint y: 380, distance: 179.3
click at [587, 380] on p "The vendor, Wealthbox, a cloud-based CRM provider, has detailed and robust secu…" at bounding box center [465, 366] width 575 height 44
click at [587, 381] on p "The vendor, Wealthbox, a cloud-based CRM provider, has detailed and robust secu…" at bounding box center [465, 366] width 575 height 44
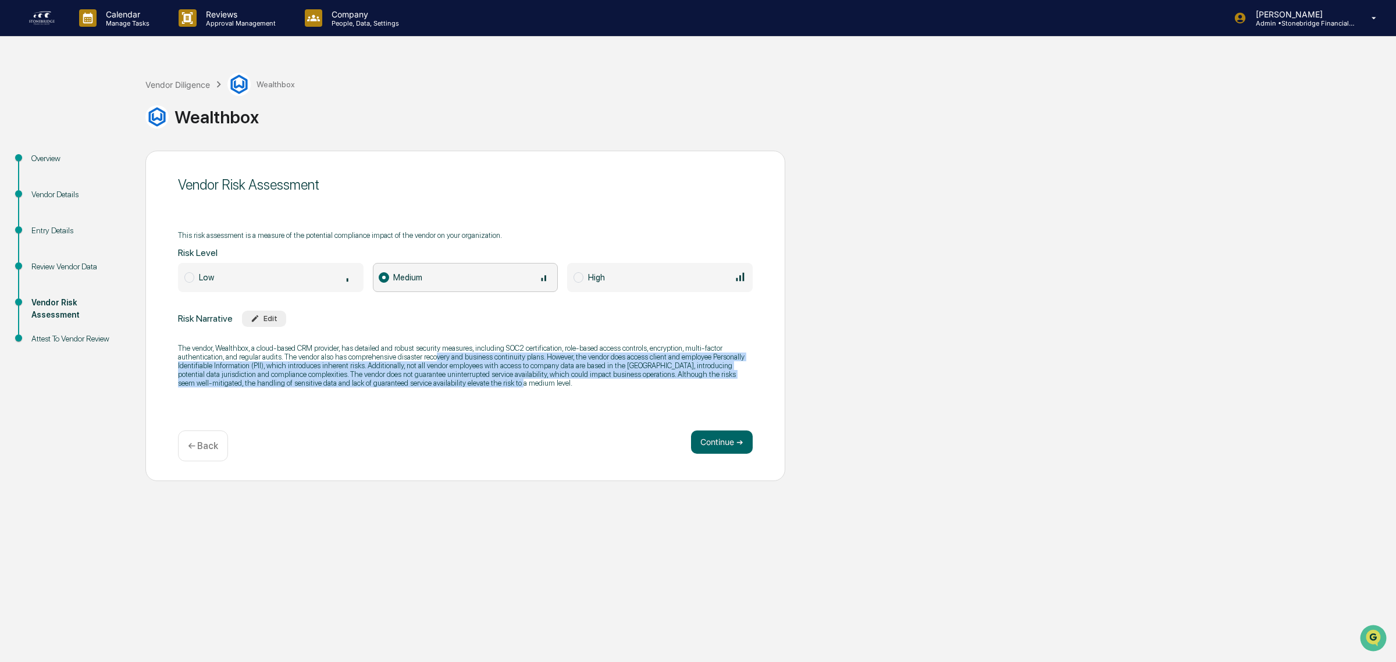
drag, startPoint x: 561, startPoint y: 382, endPoint x: 434, endPoint y: 358, distance: 129.1
click at [434, 358] on div "The vendor, Wealthbox, a cloud-based CRM provider, has detailed and robust secu…" at bounding box center [465, 365] width 575 height 59
click at [434, 358] on p "The vendor, Wealthbox, a cloud-based CRM provider, has detailed and robust secu…" at bounding box center [465, 366] width 575 height 44
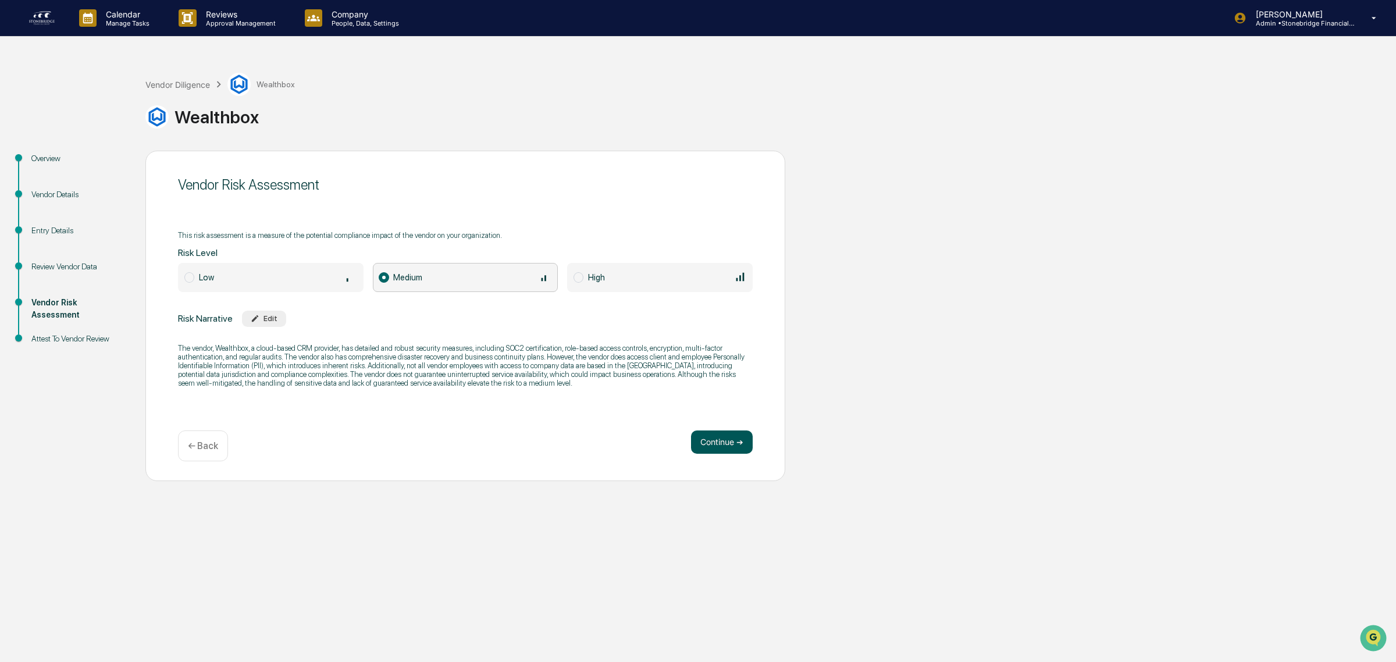
click at [713, 443] on button "Continue ➔" at bounding box center [722, 441] width 62 height 23
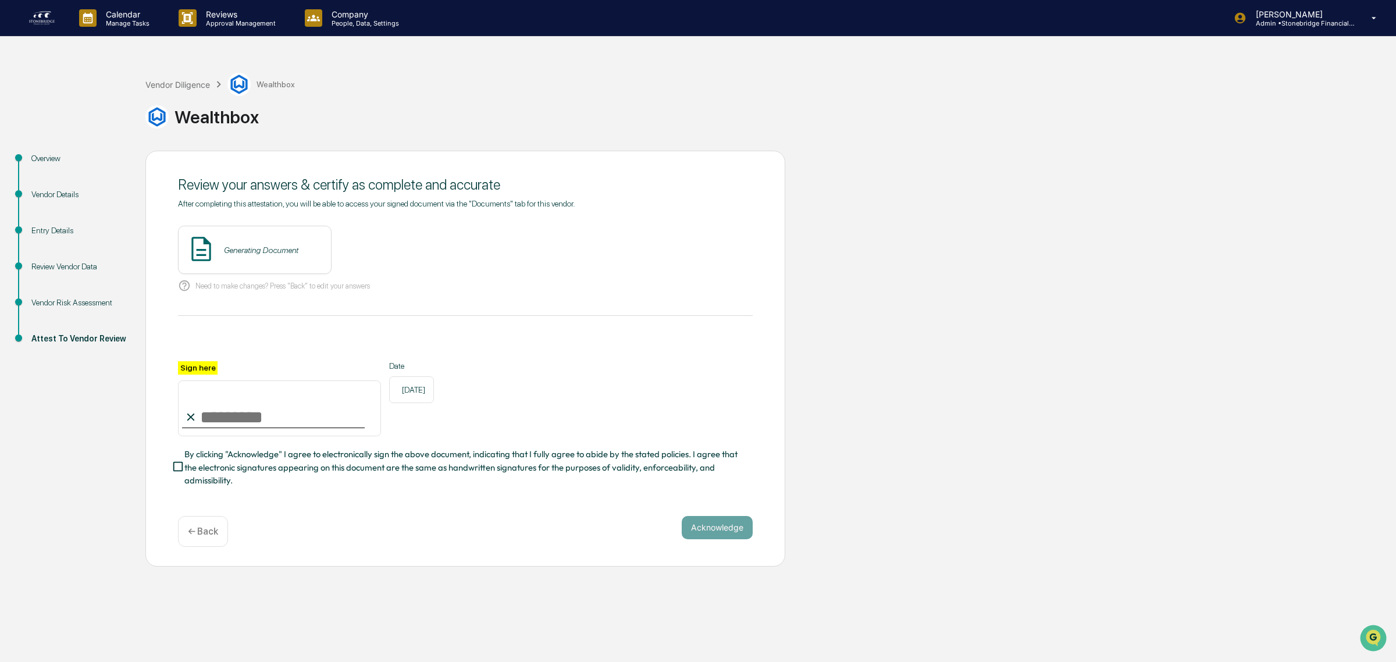
click at [246, 399] on input "Sign here" at bounding box center [279, 408] width 203 height 56
type input "**********"
drag, startPoint x: 344, startPoint y: 469, endPoint x: 405, endPoint y: 497, distance: 67.4
click at [344, 469] on span "By clicking "Acknowledge" I agree to electronically sign the above document, in…" at bounding box center [463, 467] width 559 height 39
click at [711, 535] on button "Acknowledge" at bounding box center [717, 527] width 71 height 23
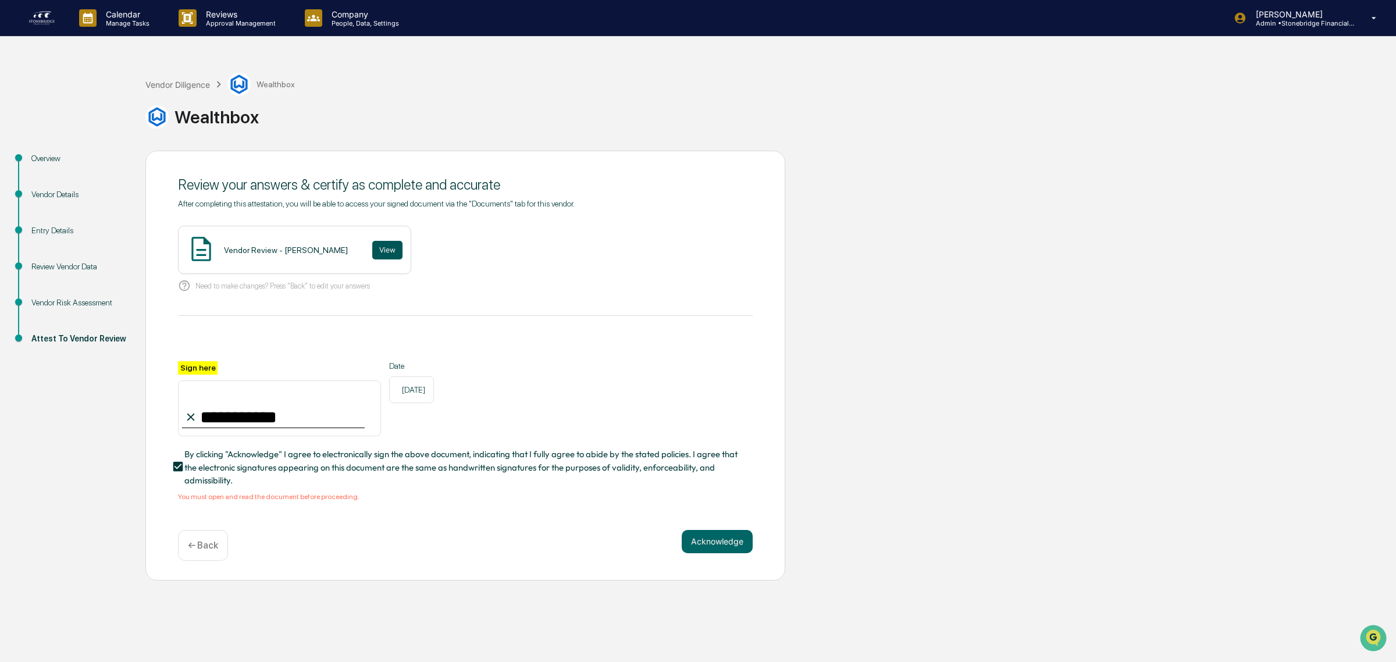
click at [372, 251] on button "View" at bounding box center [387, 250] width 30 height 19
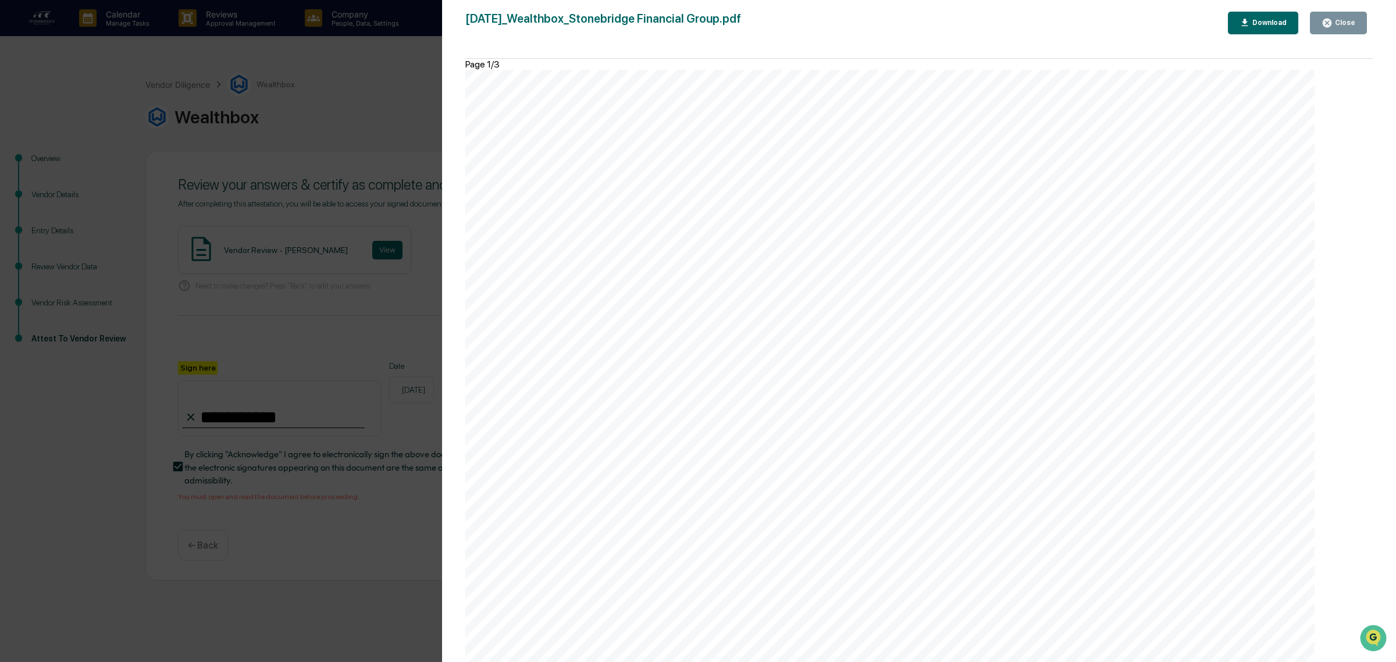
click at [1349, 29] on button "Close" at bounding box center [1338, 23] width 57 height 23
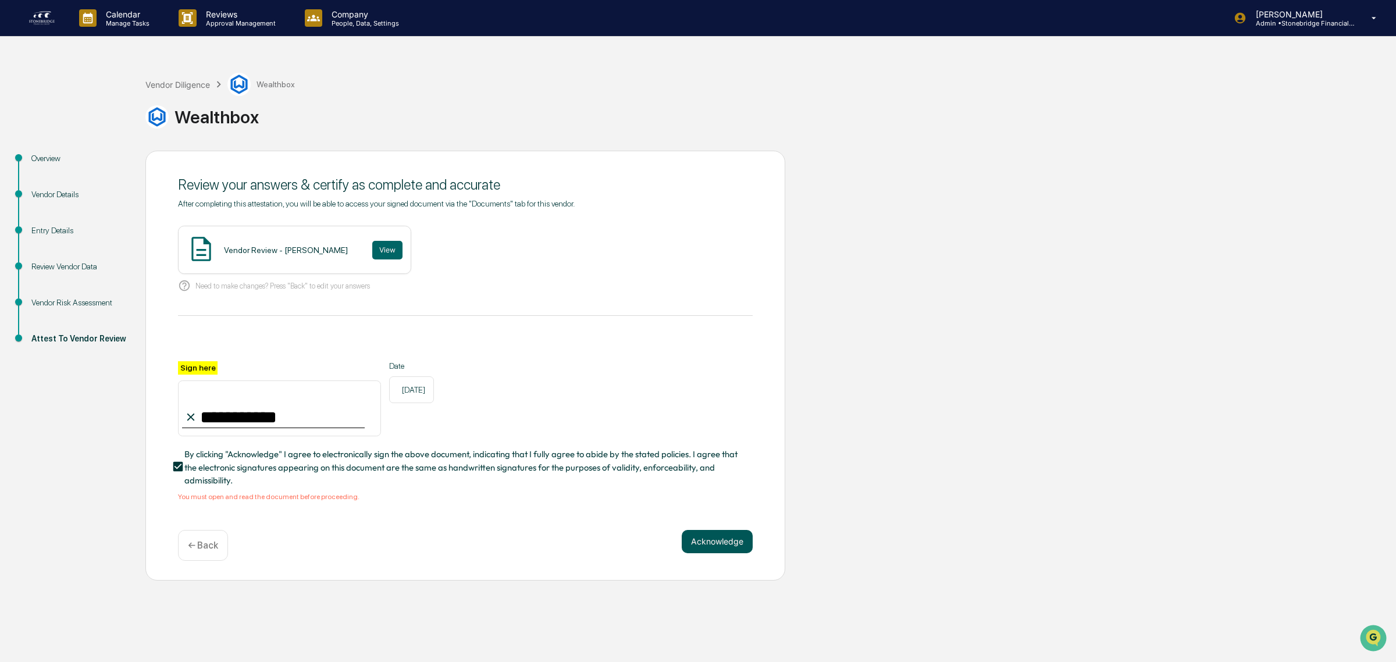
click at [733, 544] on button "Acknowledge" at bounding box center [717, 541] width 71 height 23
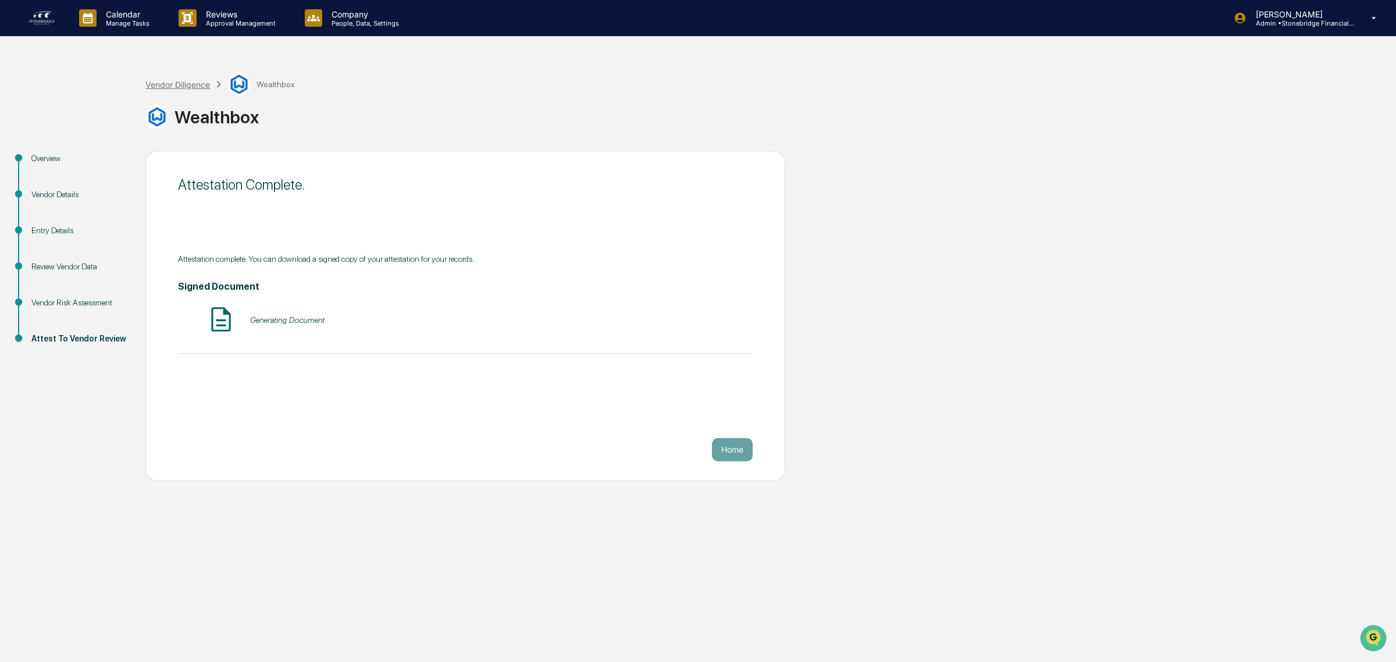
click at [179, 88] on div "Vendor Diligence" at bounding box center [177, 85] width 65 height 10
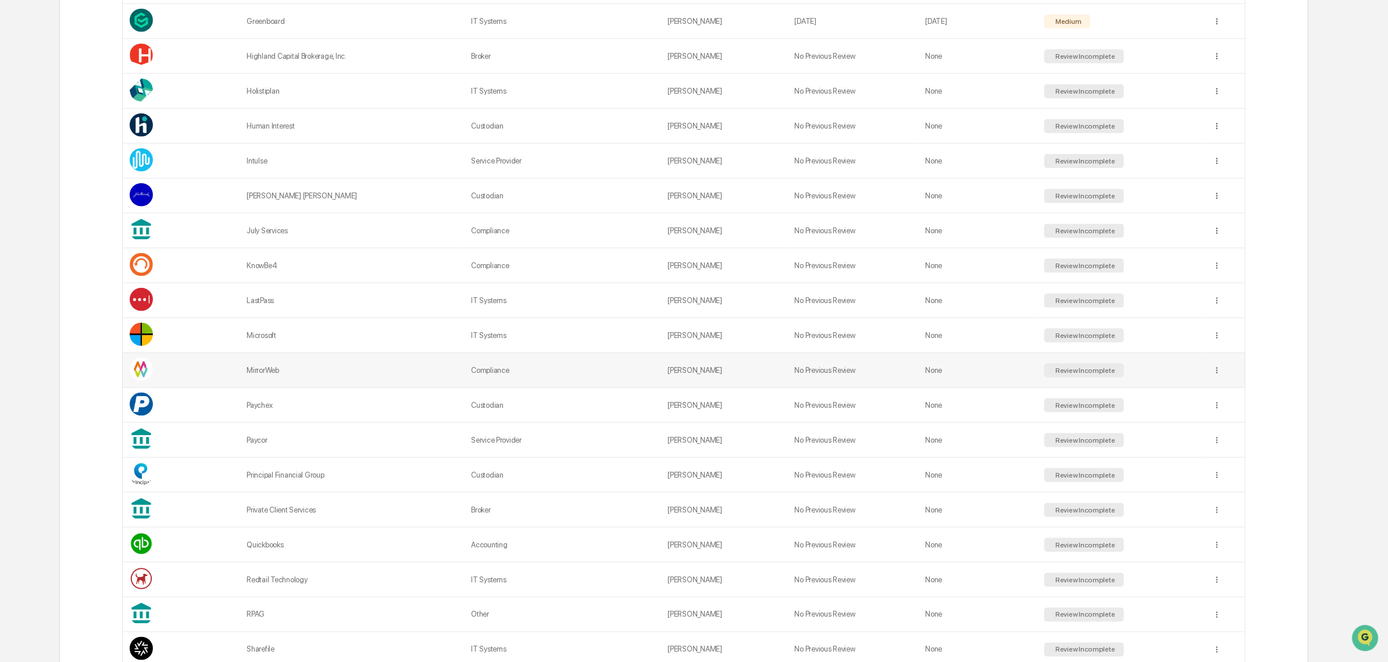
scroll to position [800, 0]
click at [355, 305] on div "LastPass" at bounding box center [352, 301] width 211 height 9
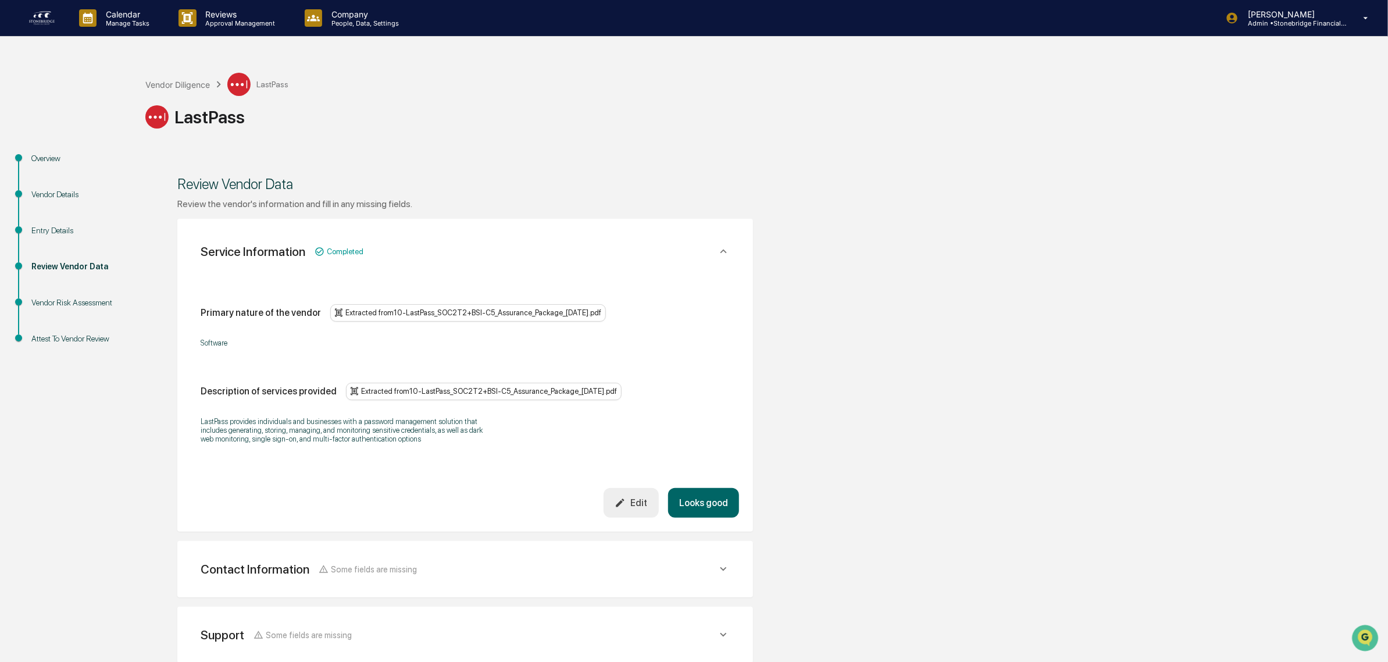
click at [637, 508] on div "Edit" at bounding box center [631, 502] width 33 height 11
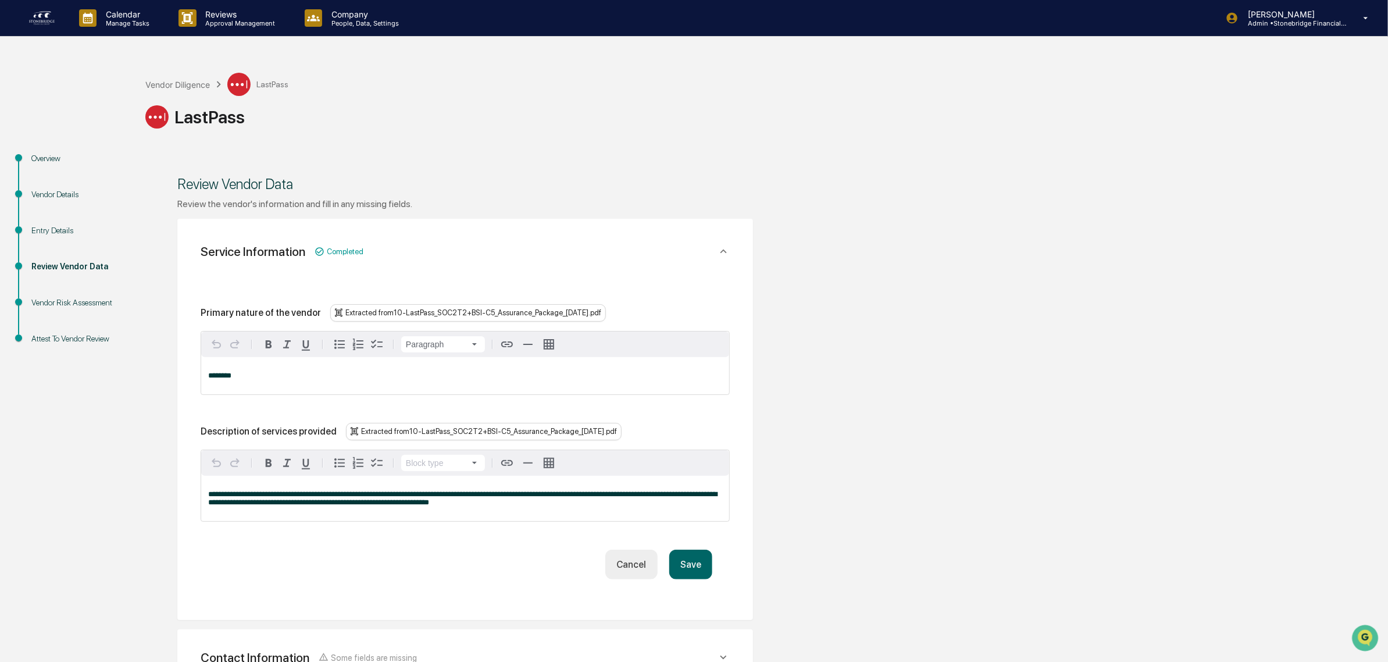
click at [273, 373] on p "********" at bounding box center [465, 376] width 514 height 8
drag, startPoint x: 368, startPoint y: 500, endPoint x: 498, endPoint y: 531, distance: 133.9
click at [498, 531] on div "**********" at bounding box center [465, 441] width 529 height 275
click at [690, 570] on button "Save" at bounding box center [690, 565] width 43 height 30
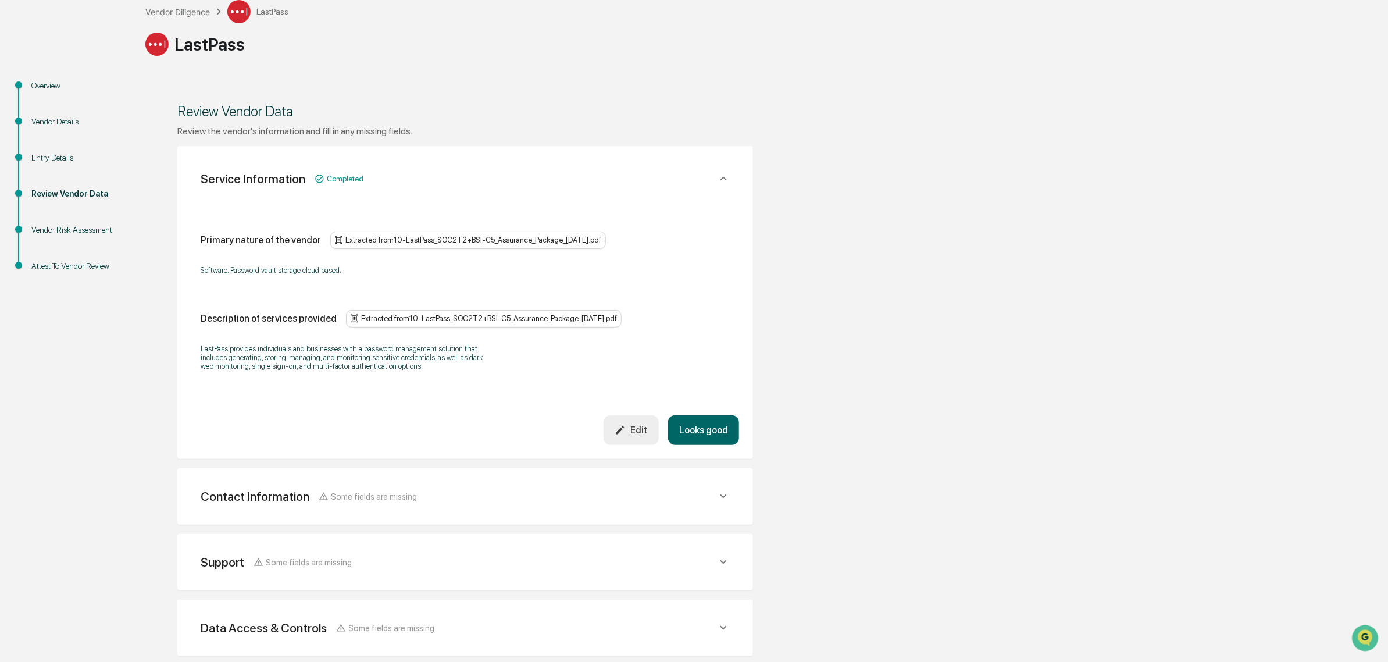
click at [704, 440] on button "Looks good" at bounding box center [703, 430] width 71 height 30
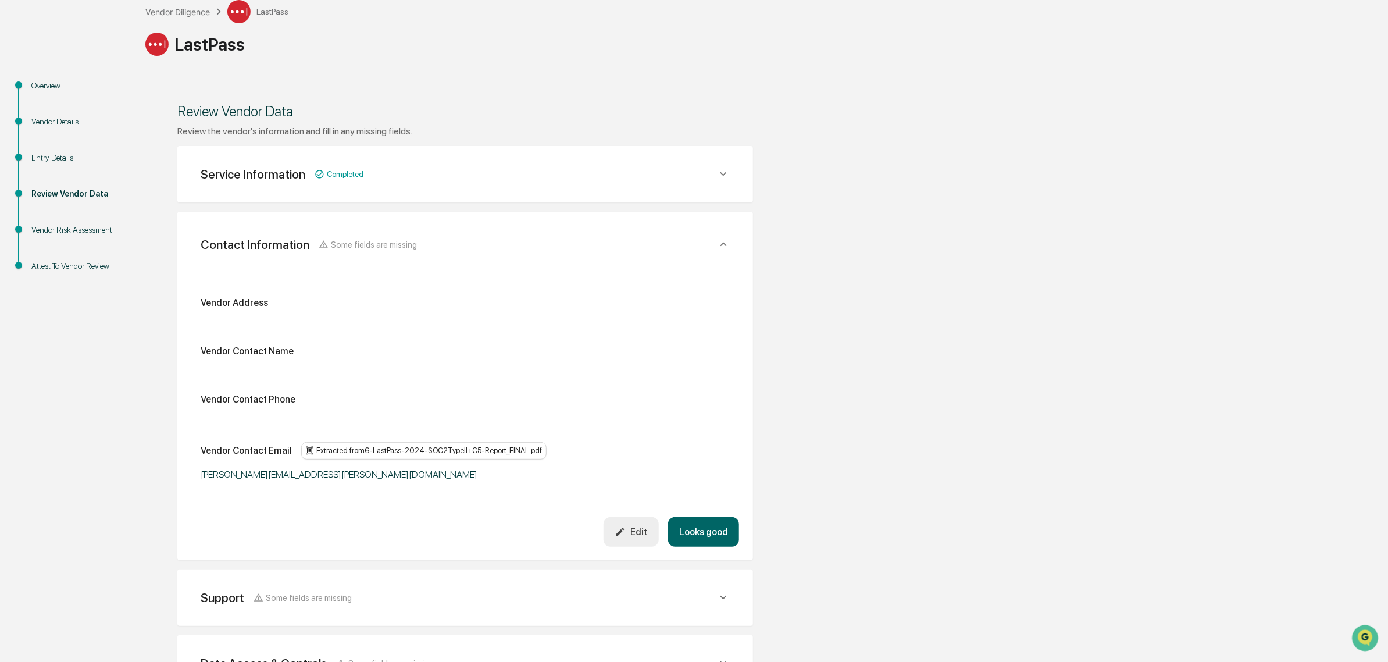
scroll to position [219, 0]
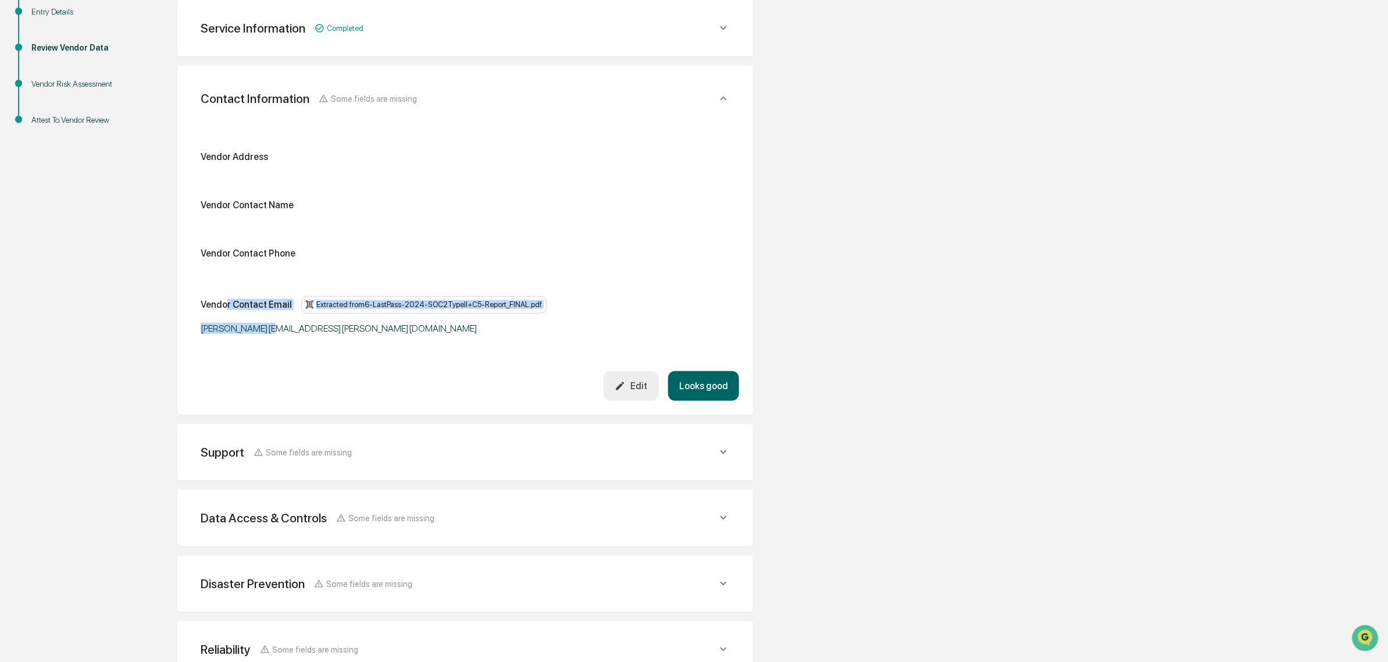
drag, startPoint x: 227, startPoint y: 309, endPoint x: 270, endPoint y: 333, distance: 49.7
click at [270, 333] on div "Vendor Address Vendor Contact Name Vendor Contact Phone Vendor Contact Email Ex…" at bounding box center [465, 244] width 548 height 254
drag, startPoint x: 259, startPoint y: 332, endPoint x: 374, endPoint y: 347, distance: 115.5
click at [376, 347] on div "Vendor Address Vendor Contact Name Vendor Contact Phone Vendor Contact Email Ex…" at bounding box center [465, 244] width 548 height 254
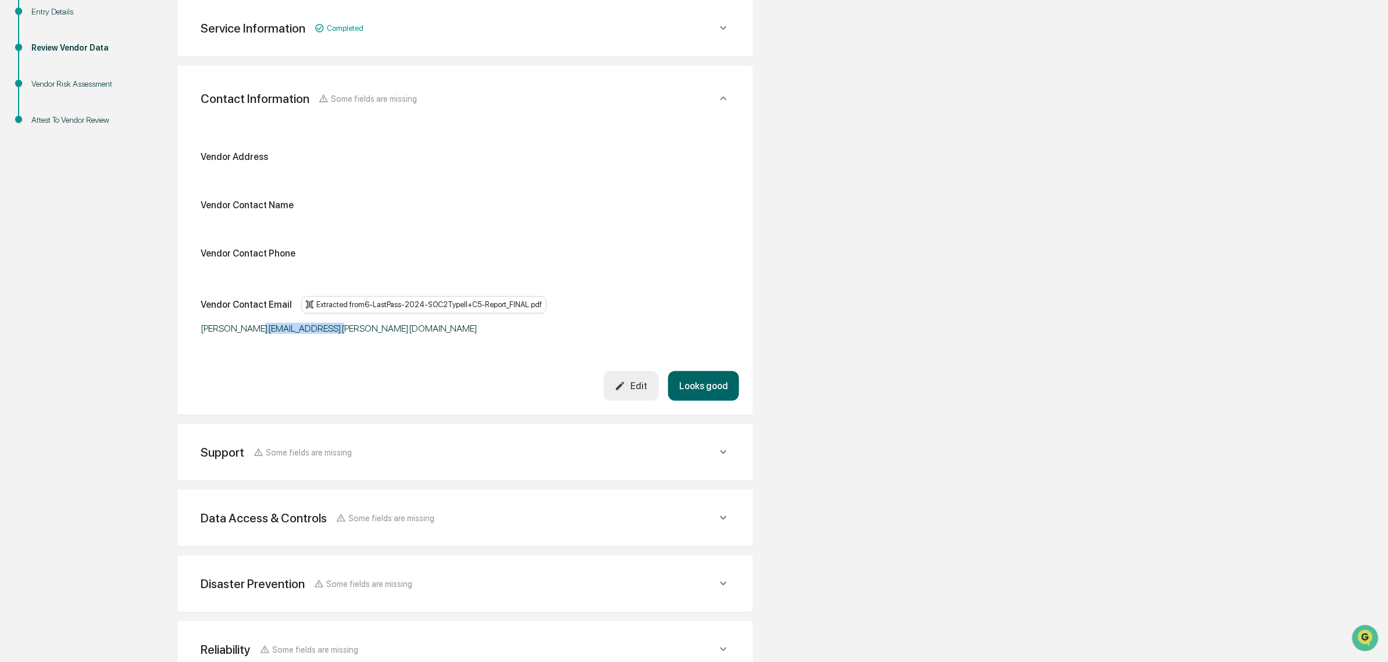
click at [372, 347] on div "Vendor Address Vendor Contact Name Vendor Contact Phone Vendor Contact Email Ex…" at bounding box center [465, 244] width 548 height 254
click at [361, 344] on div "Vendor Address Vendor Contact Name Vendor Contact Phone Vendor Contact Email Ex…" at bounding box center [465, 244] width 548 height 254
drag, startPoint x: 282, startPoint y: 339, endPoint x: 215, endPoint y: 339, distance: 66.9
click at [215, 339] on div "Vendor Address Vendor Contact Name Vendor Contact Phone Vendor Contact Email Ex…" at bounding box center [465, 244] width 548 height 254
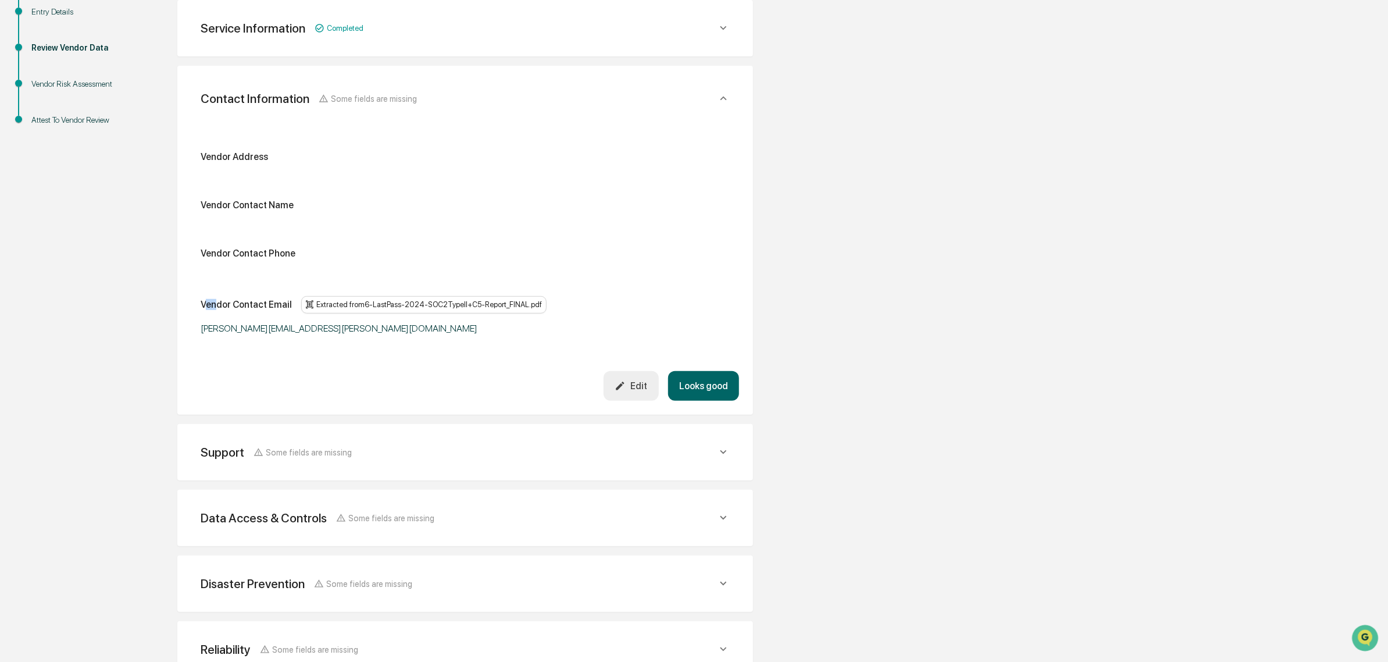
click at [218, 296] on div "Vendor Contact Email Extracted from 6-LastPass-2024-SOC2TypeII+C5-Report_FINAL.…" at bounding box center [465, 304] width 529 height 17
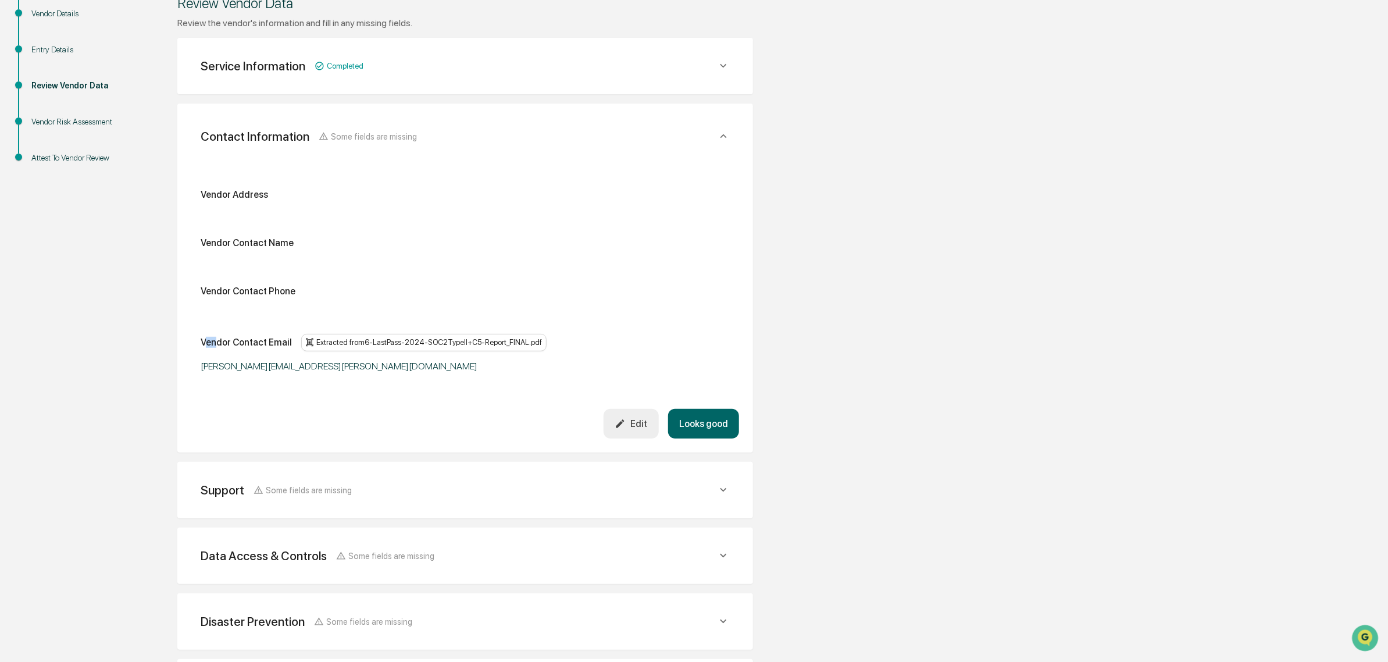
scroll to position [146, 0]
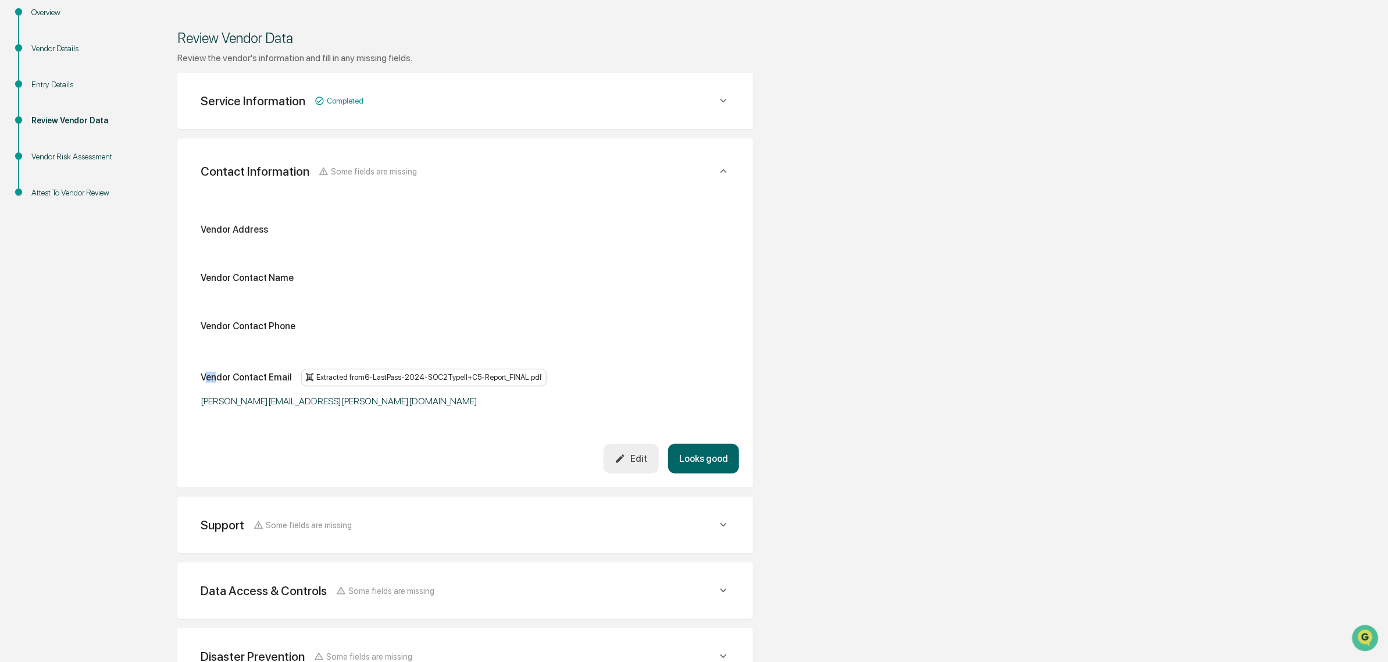
click at [621, 454] on icon "button" at bounding box center [620, 458] width 11 height 11
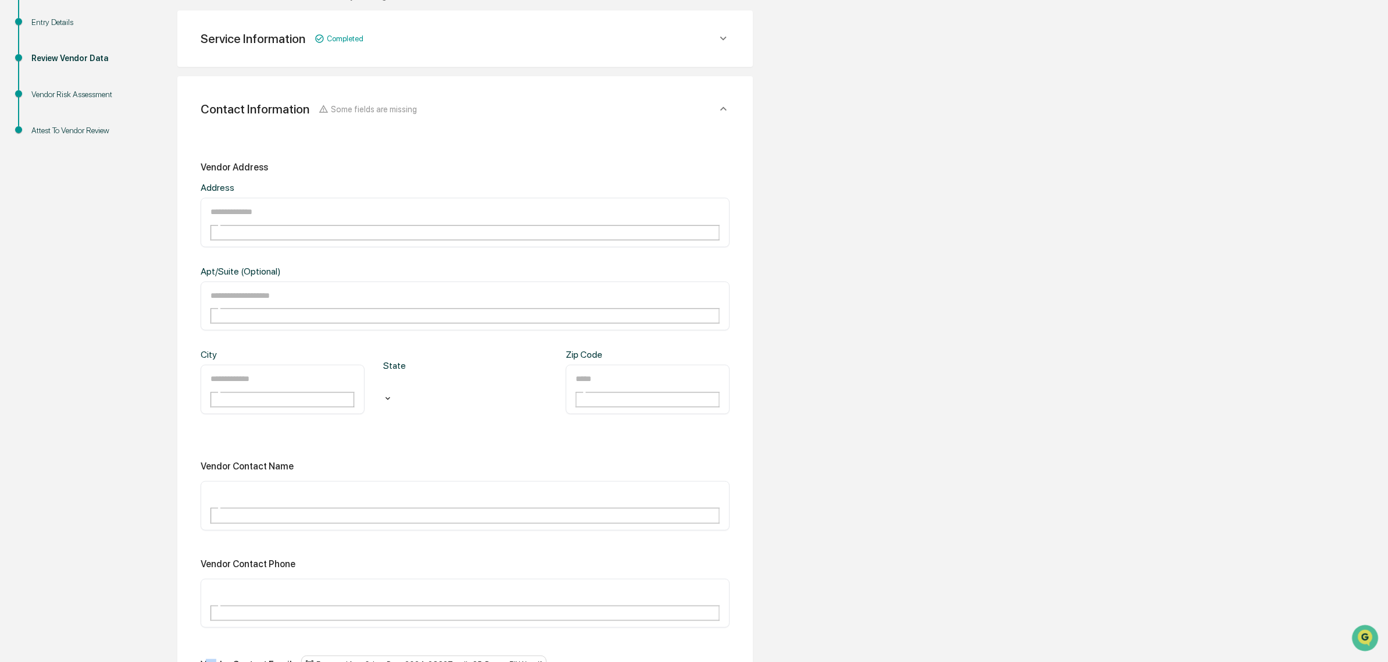
scroll to position [291, 0]
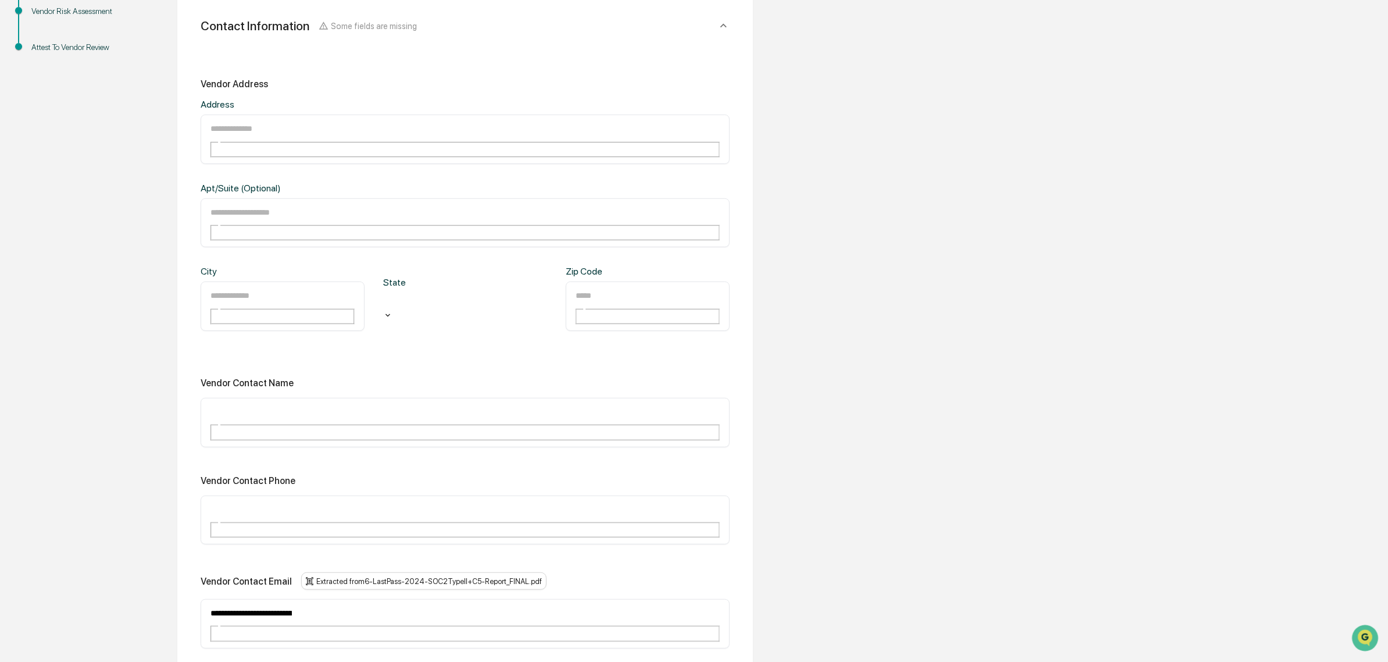
click at [283, 502] on input "text" at bounding box center [251, 509] width 84 height 15
paste input "**********"
type input "**********"
drag, startPoint x: 391, startPoint y: 479, endPoint x: 158, endPoint y: 510, distance: 235.3
click at [98, 473] on div "**********" at bounding box center [694, 465] width 1377 height 1212
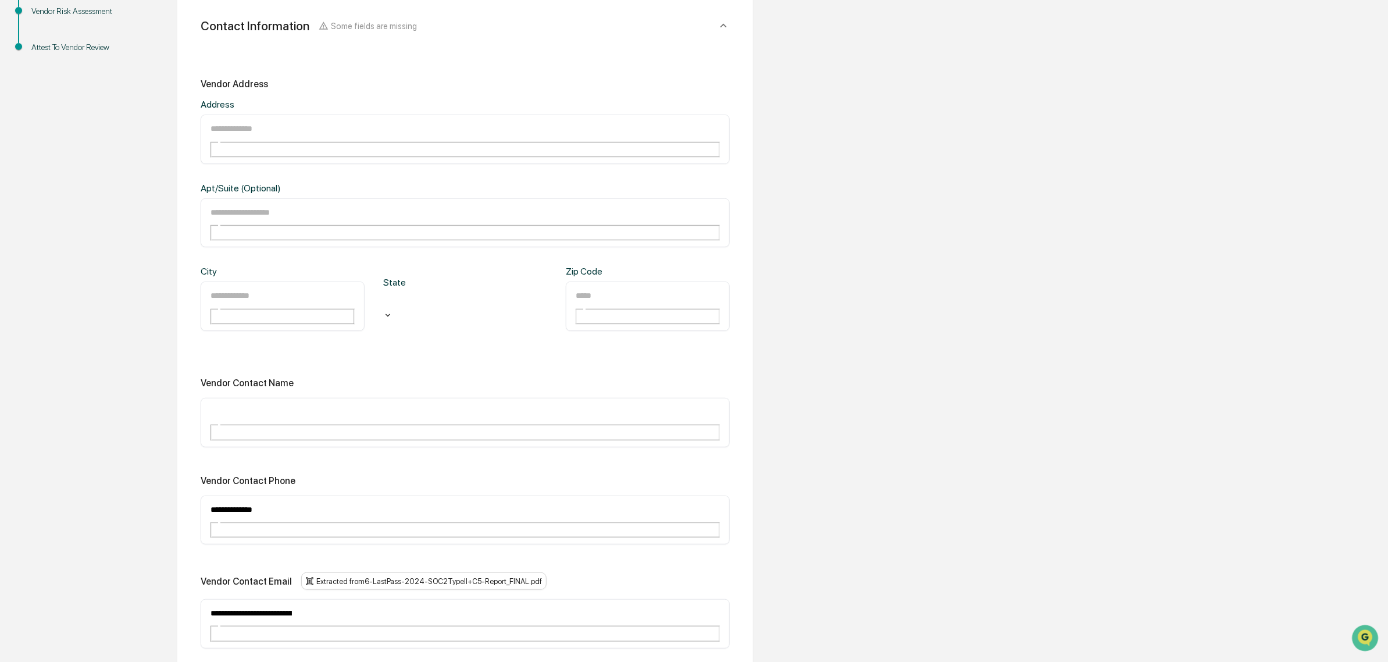
drag, startPoint x: 249, startPoint y: 519, endPoint x: 66, endPoint y: 514, distance: 183.3
click at [65, 512] on div "**********" at bounding box center [694, 465] width 1377 height 1212
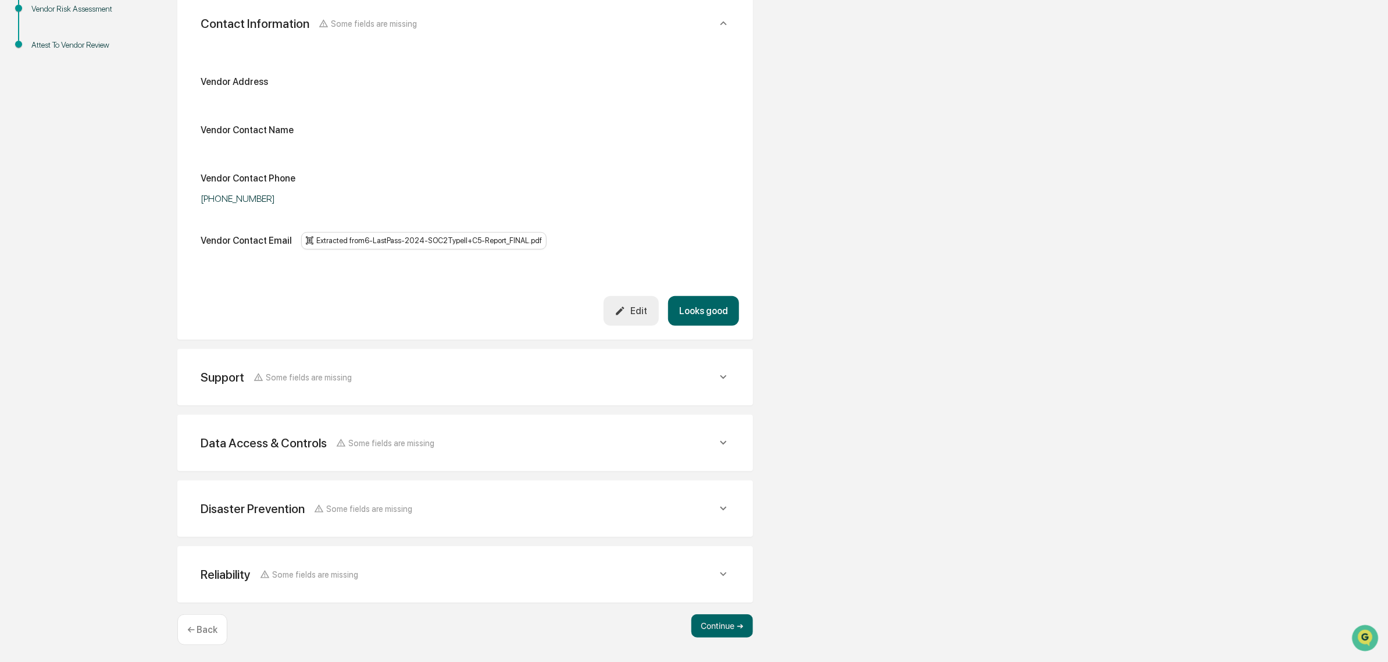
scroll to position [295, 0]
click at [408, 365] on div "Support Some fields are missing" at bounding box center [465, 376] width 548 height 29
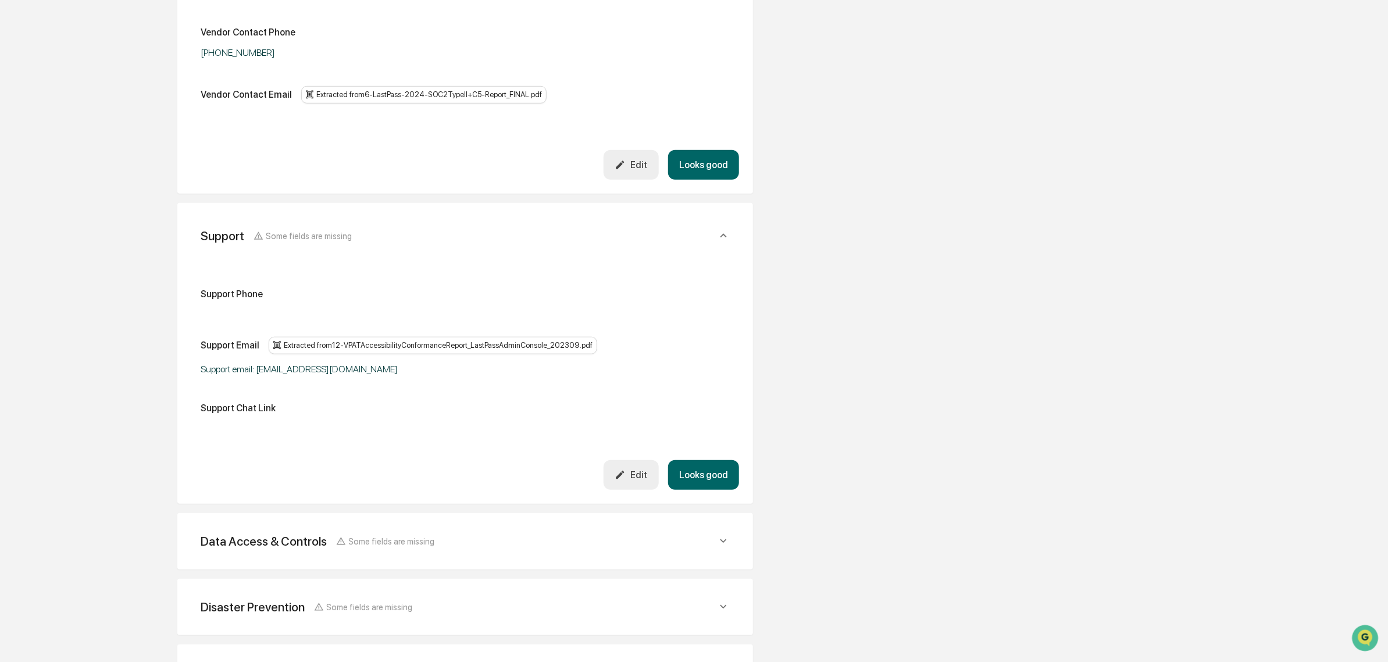
scroll to position [440, 0]
click at [708, 473] on button "Looks good" at bounding box center [703, 475] width 71 height 30
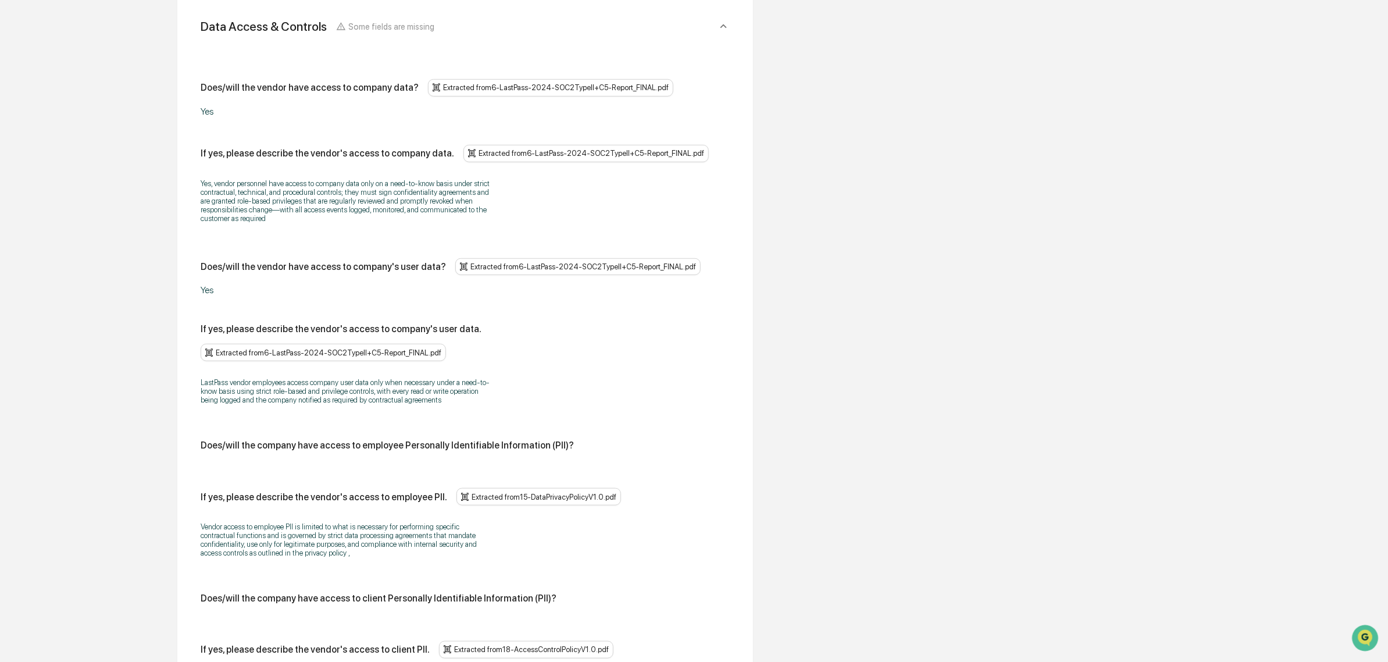
scroll to position [204, 0]
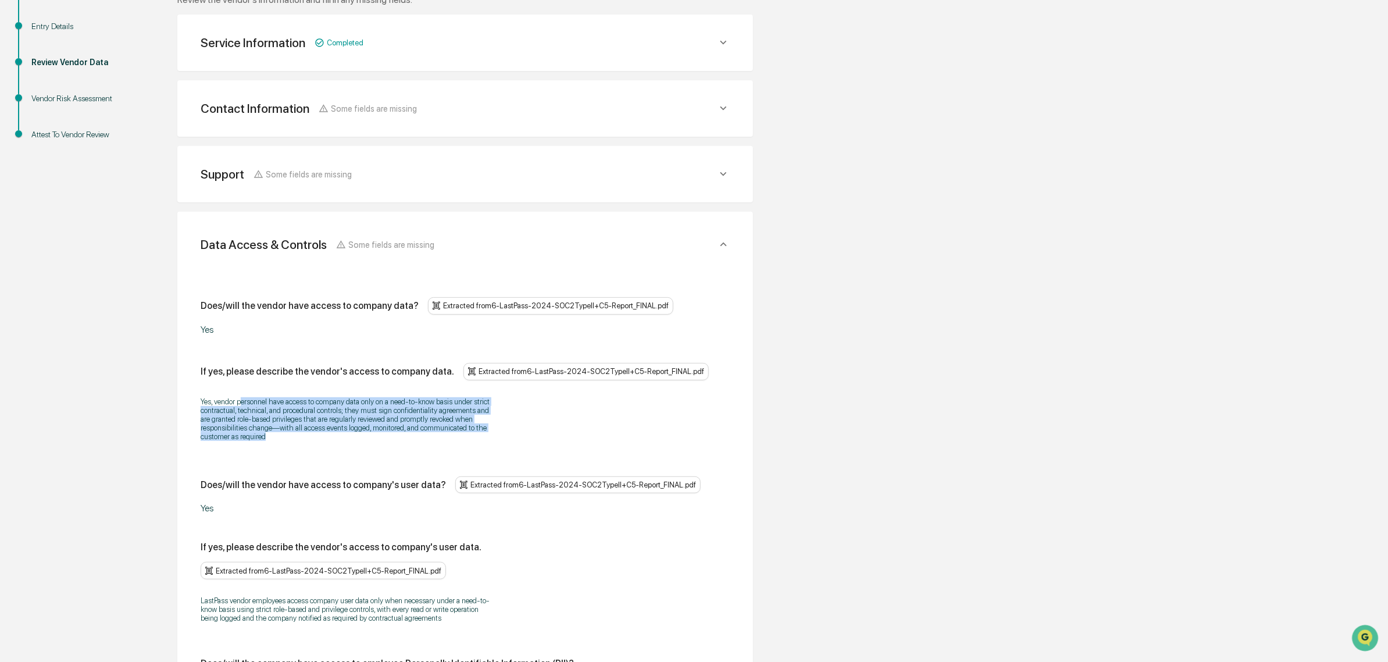
drag, startPoint x: 243, startPoint y: 403, endPoint x: 300, endPoint y: 440, distance: 68.4
click at [300, 440] on p "Yes, vendor personnel have access to company data only on a need‑to‑know basis …" at bounding box center [346, 419] width 291 height 44
click at [298, 441] on p "Yes, vendor personnel have access to company data only on a need‑to‑know basis …" at bounding box center [346, 419] width 291 height 44
click at [227, 393] on div "Yes, vendor personnel have access to company data only on a need‑to‑know basis …" at bounding box center [465, 419] width 529 height 59
click at [252, 411] on p "Yes, vendor personnel have access to company data only on a need‑to‑know basis …" at bounding box center [346, 419] width 291 height 44
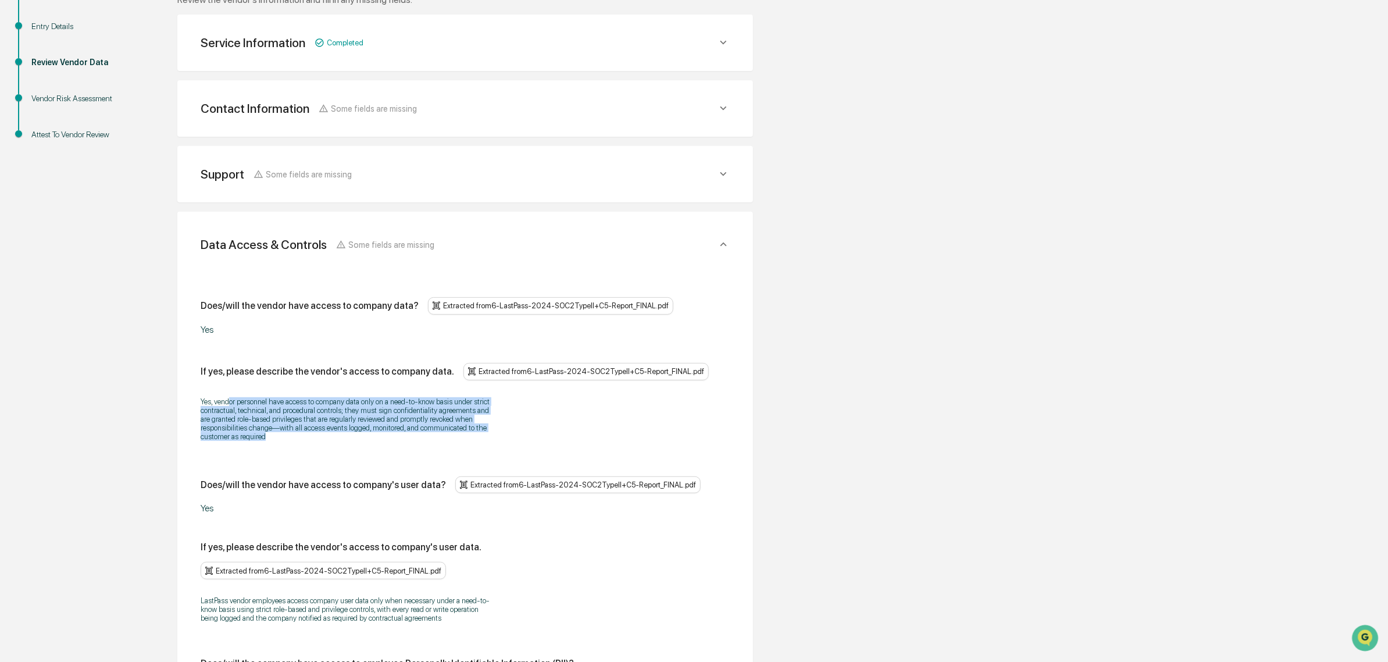
drag, startPoint x: 251, startPoint y: 405, endPoint x: 300, endPoint y: 436, distance: 58.3
click at [300, 436] on p "Yes, vendor personnel have access to company data only on a need‑to‑know basis …" at bounding box center [346, 419] width 291 height 44
drag, startPoint x: 277, startPoint y: 405, endPoint x: 356, endPoint y: 458, distance: 94.7
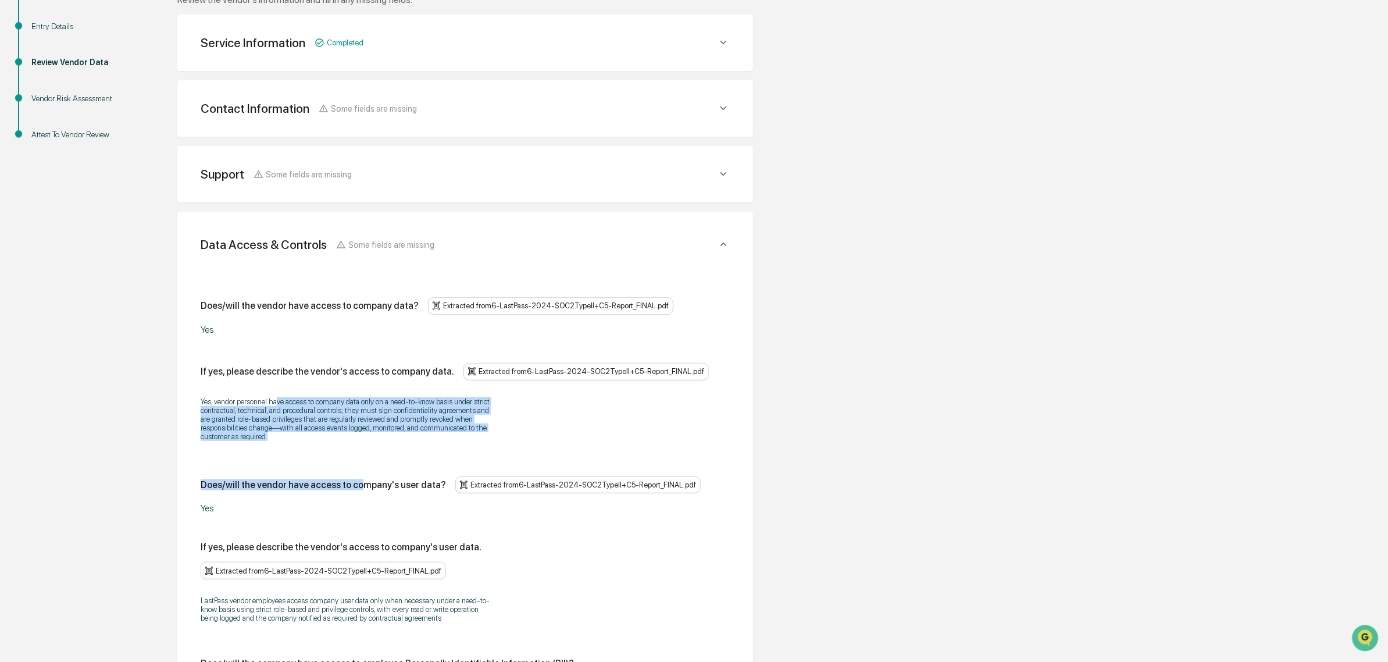
click at [336, 446] on div "Yes, vendor personnel have access to company data only on a need‑to‑know basis …" at bounding box center [465, 419] width 529 height 59
click at [316, 437] on p "Yes, vendor personnel have access to company data only on a need‑to‑know basis …" at bounding box center [346, 419] width 291 height 44
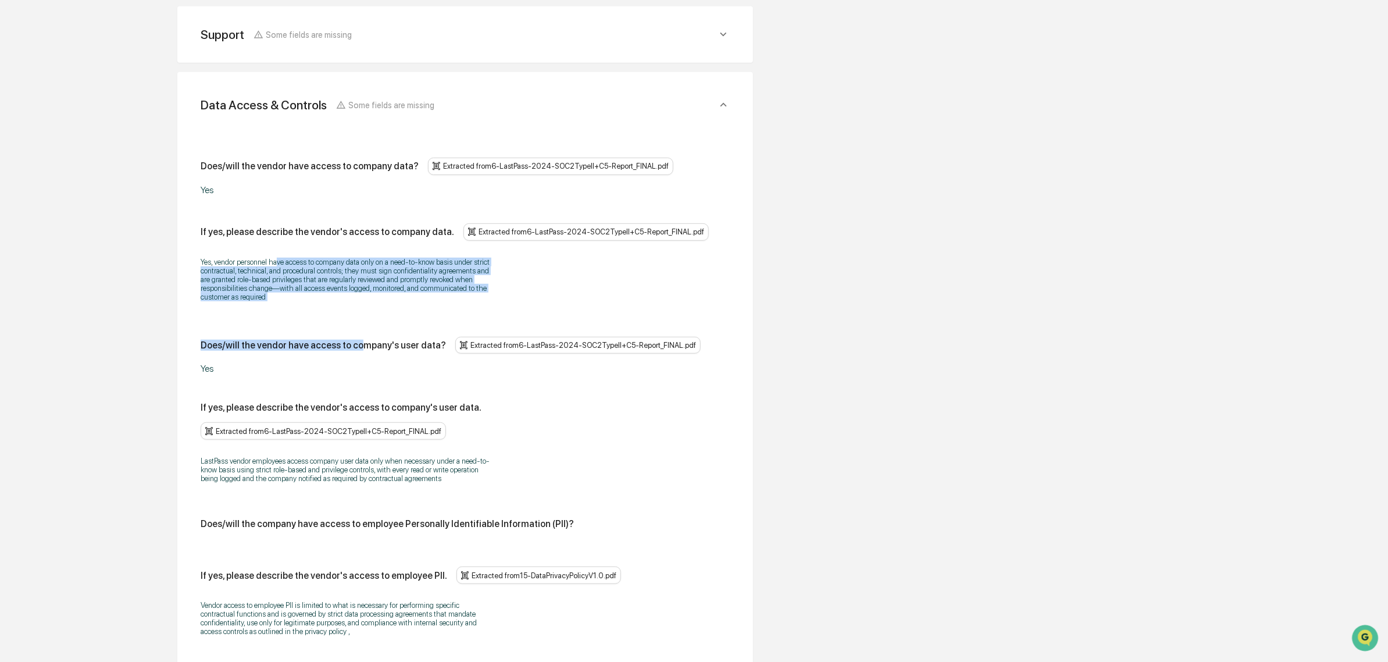
scroll to position [350, 0]
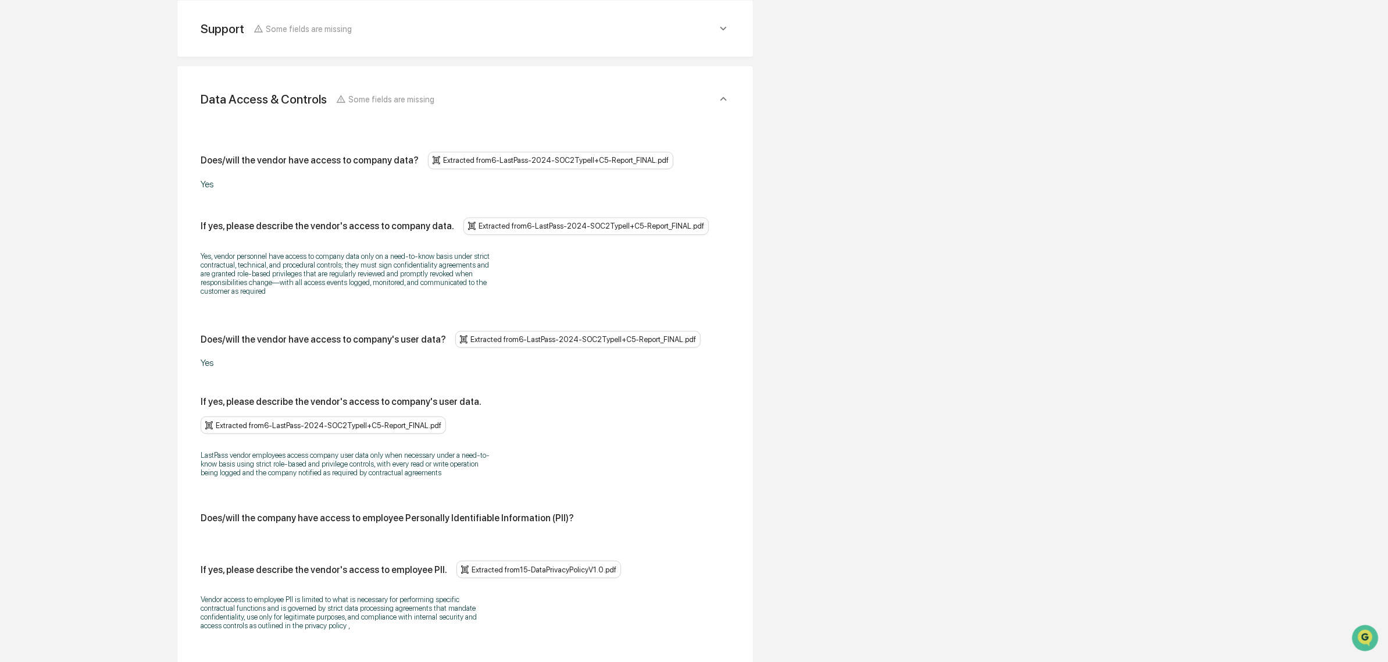
drag, startPoint x: 262, startPoint y: 343, endPoint x: 391, endPoint y: 373, distance: 132.5
drag, startPoint x: 356, startPoint y: 370, endPoint x: 263, endPoint y: 339, distance: 98.0
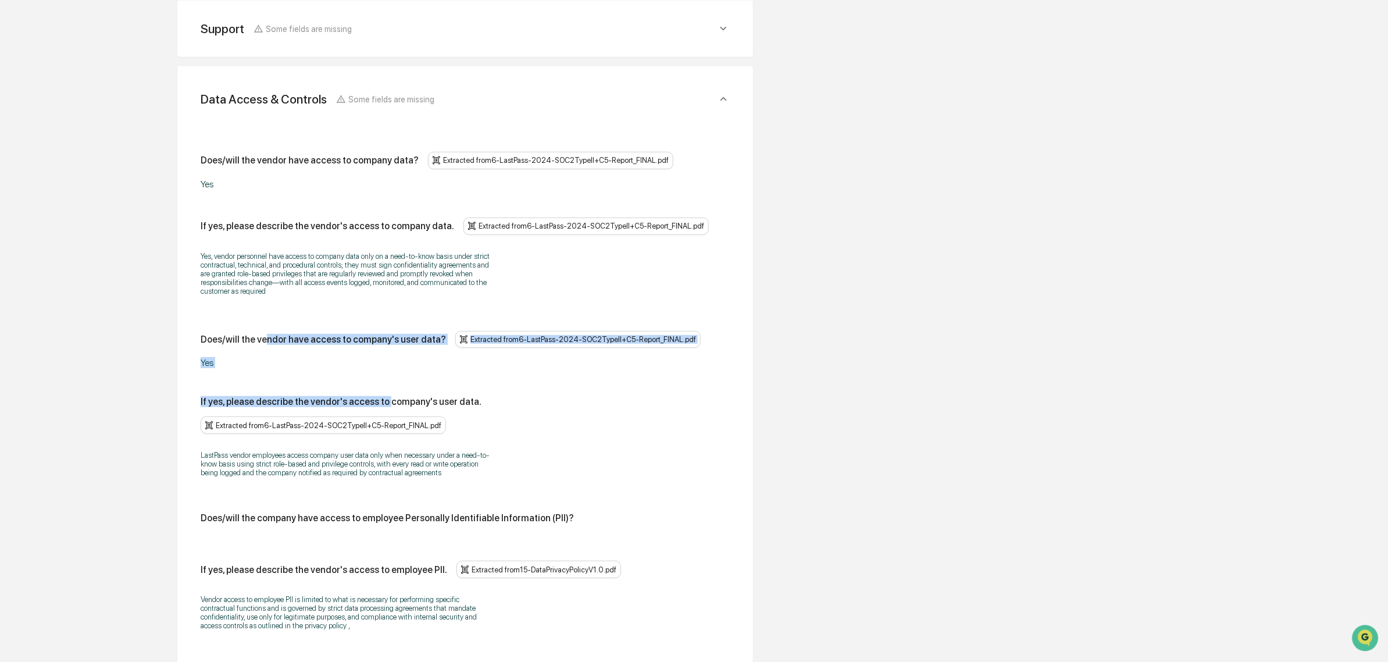
click at [263, 339] on div "Does/will the vendor have access to company's user data?" at bounding box center [323, 339] width 245 height 11
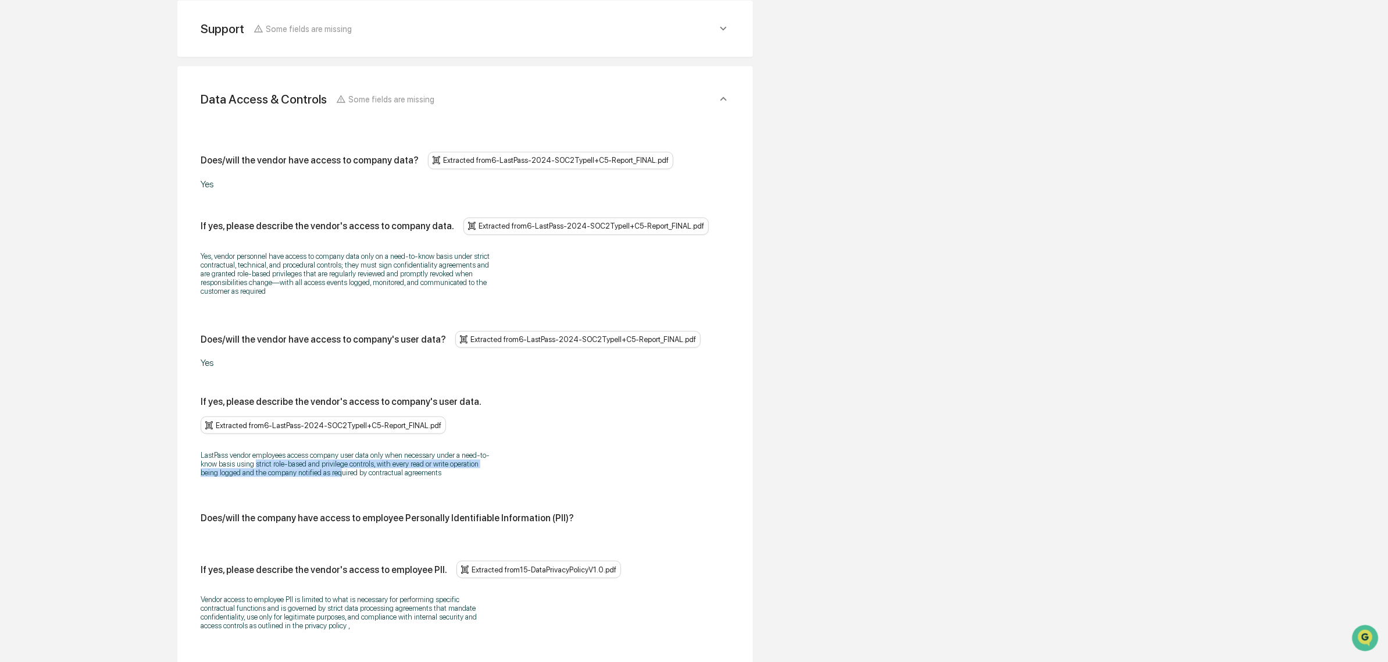
drag, startPoint x: 265, startPoint y: 444, endPoint x: 342, endPoint y: 467, distance: 80.2
click at [342, 467] on div "LastPass vendor employees access company user data only when necessary under a …" at bounding box center [465, 463] width 529 height 41
drag, startPoint x: 350, startPoint y: 446, endPoint x: 404, endPoint y: 460, distance: 56.0
click at [404, 460] on p "LastPass vendor employees access company user data only when necessary under a …" at bounding box center [346, 464] width 291 height 26
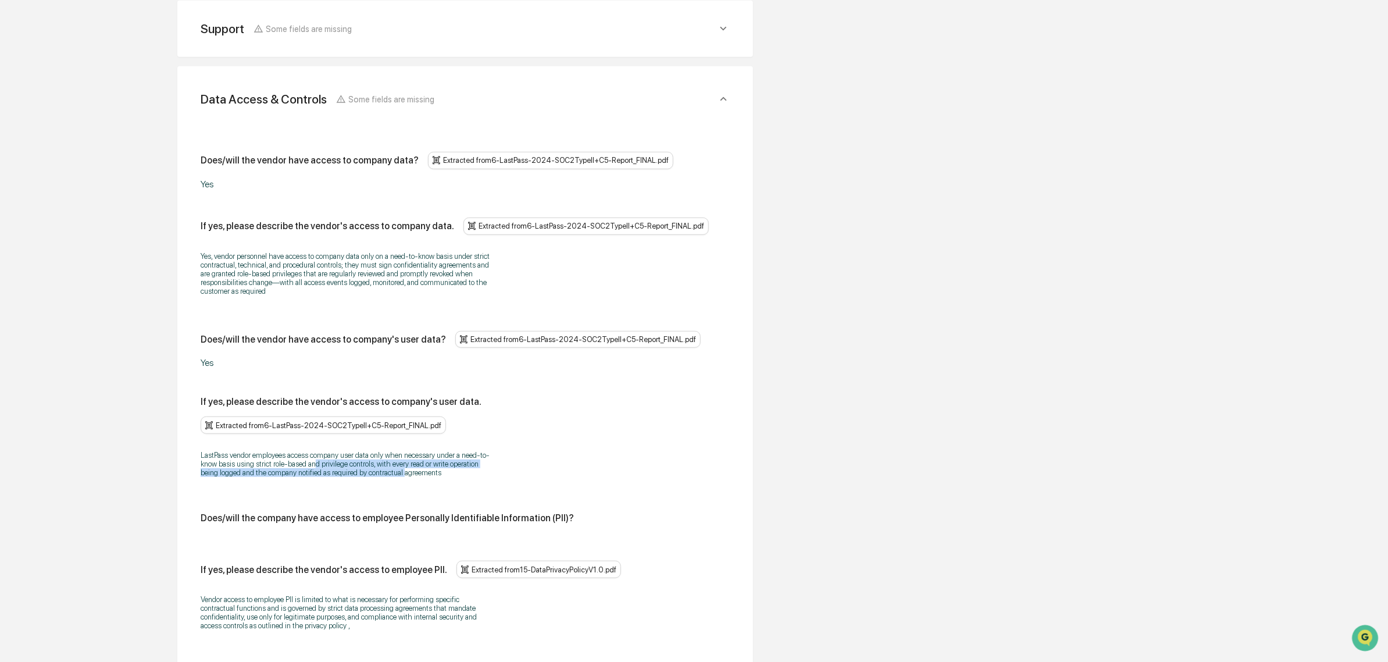
click at [404, 460] on p "LastPass vendor employees access company user data only when necessary under a …" at bounding box center [346, 464] width 291 height 26
drag, startPoint x: 369, startPoint y: 440, endPoint x: 428, endPoint y: 461, distance: 61.8
click at [428, 461] on p "LastPass vendor employees access company user data only when necessary under a …" at bounding box center [346, 464] width 291 height 26
click at [425, 461] on p "LastPass vendor employees access company user data only when necessary under a …" at bounding box center [346, 464] width 291 height 26
click at [367, 451] on p "LastPass vendor employees access company user data only when necessary under a …" at bounding box center [346, 464] width 291 height 26
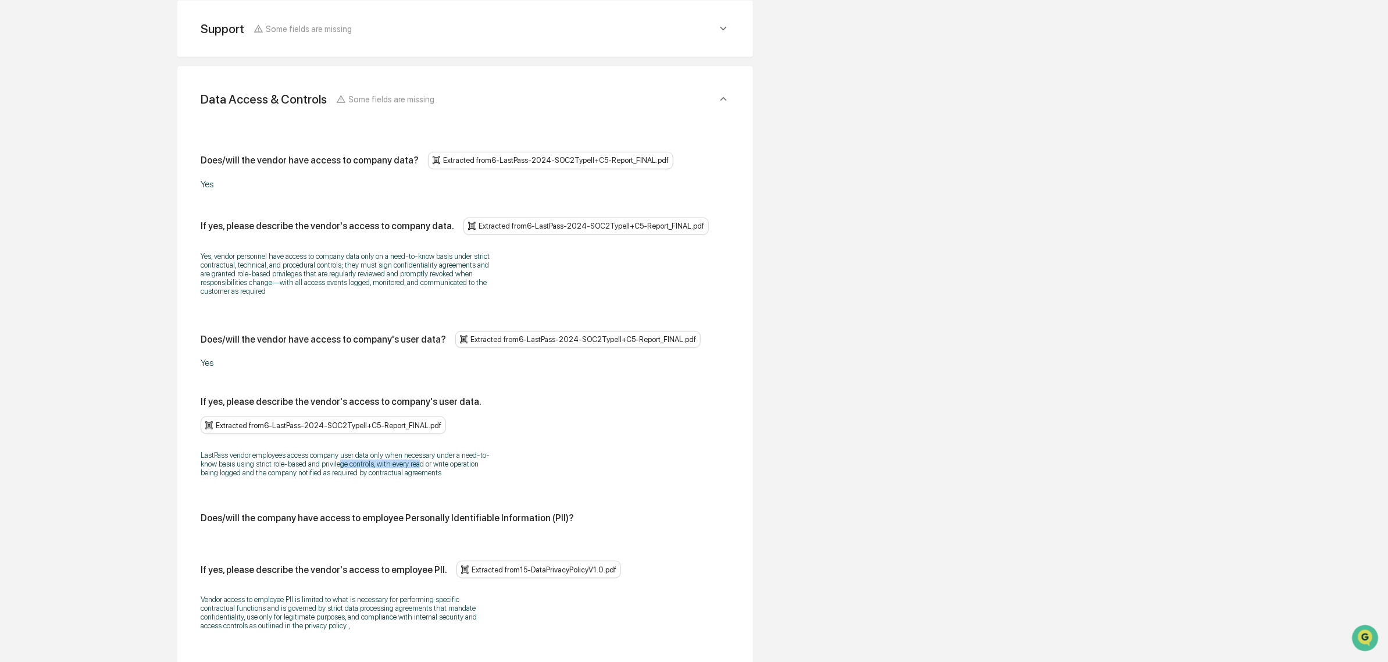
drag, startPoint x: 346, startPoint y: 444, endPoint x: 428, endPoint y: 452, distance: 82.4
click at [428, 452] on p "LastPass vendor employees access company user data only when necessary under a …" at bounding box center [346, 464] width 291 height 26
click at [428, 454] on p "LastPass vendor employees access company user data only when necessary under a …" at bounding box center [346, 464] width 291 height 26
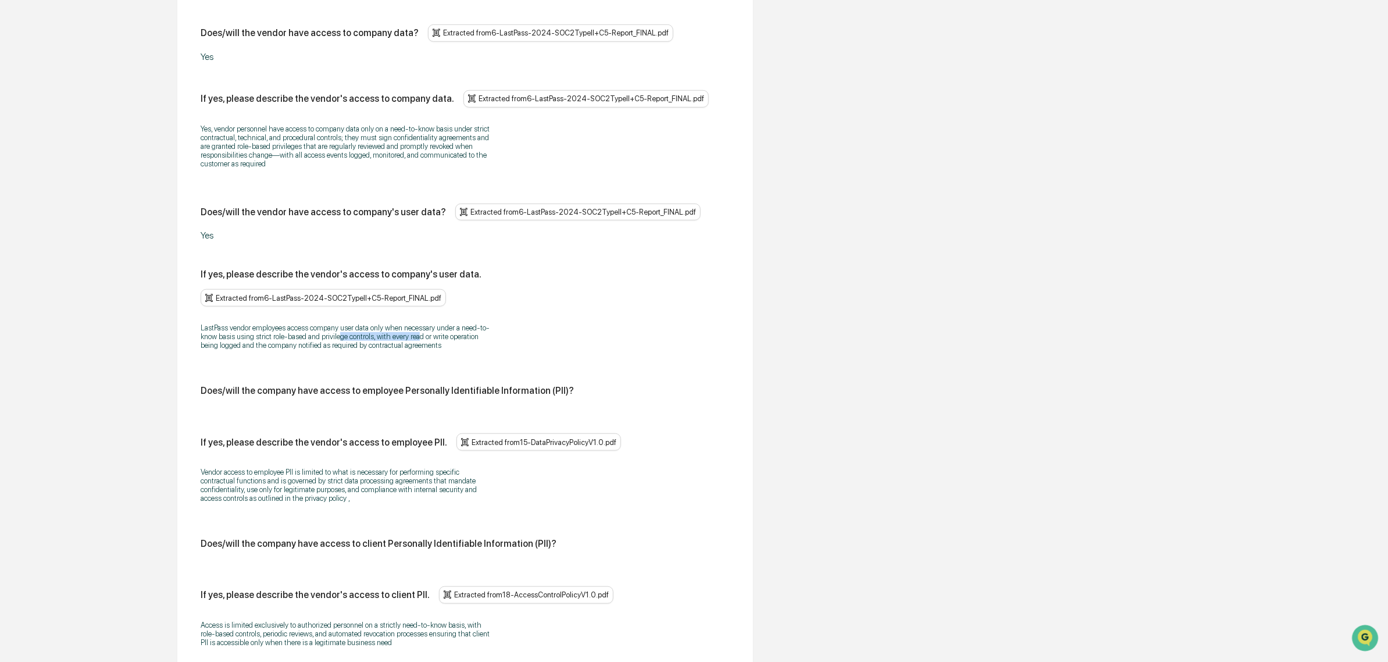
scroll to position [495, 0]
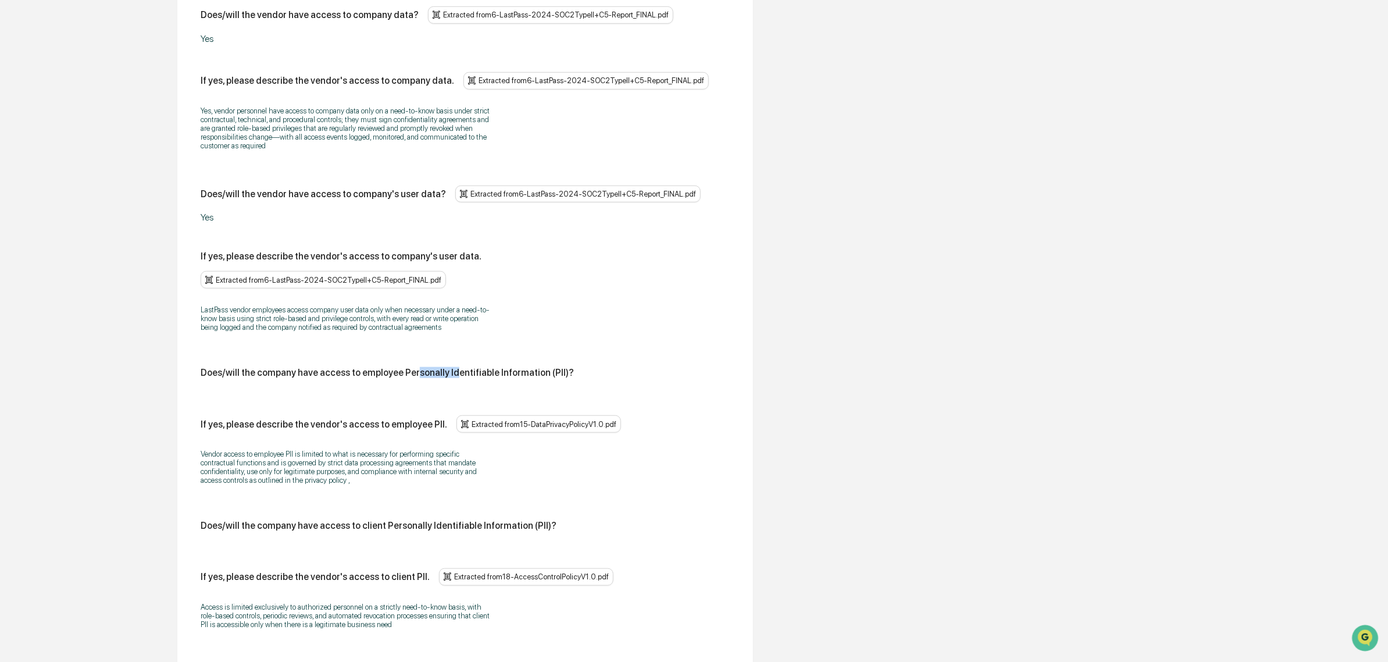
drag, startPoint x: 504, startPoint y: 391, endPoint x: 445, endPoint y: 358, distance: 67.7
click at [445, 367] on div "Does/will the company have access to employee Personally Identifiable Informati…" at bounding box center [465, 377] width 529 height 20
click at [444, 367] on div "Does/will the company have access to employee Personally Identifiable Informati…" at bounding box center [387, 372] width 373 height 11
click at [423, 367] on div "Does/will the company have access to employee Personally Identifiable Informati…" at bounding box center [387, 372] width 373 height 11
click at [523, 369] on div "Does/will the company have access to employee Personally Identifiable Informati…" at bounding box center [465, 377] width 529 height 20
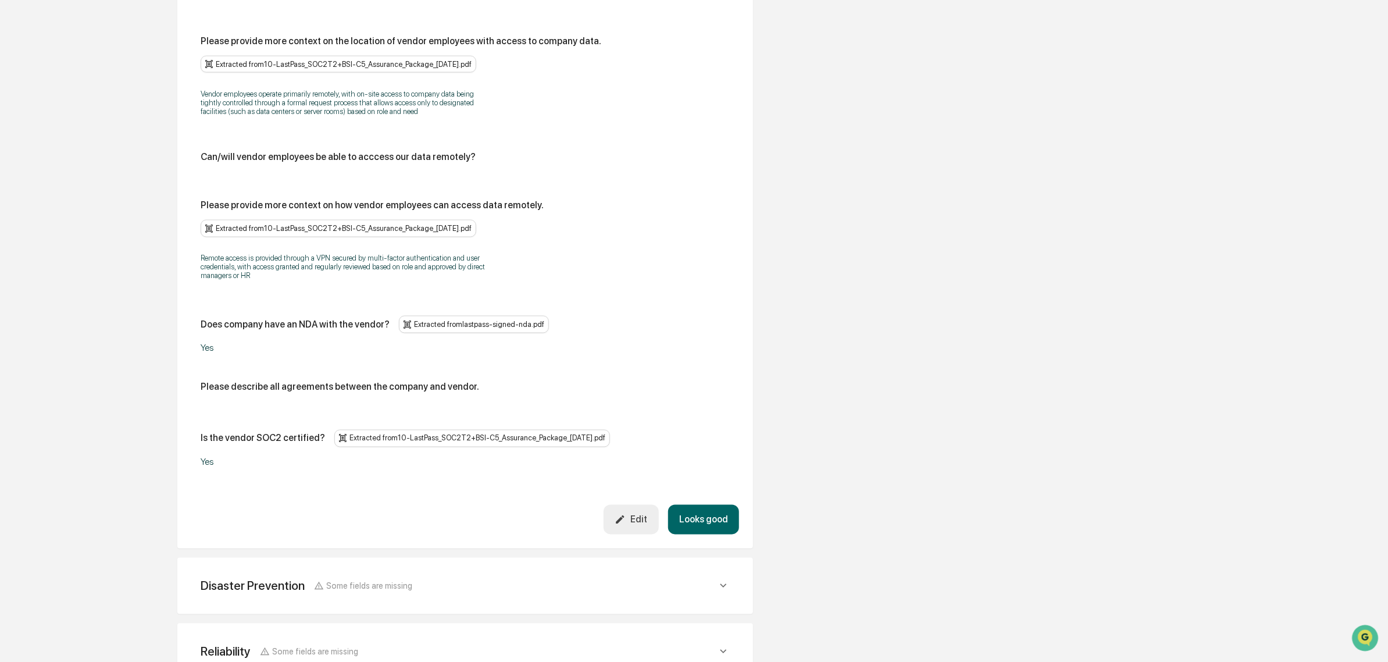
scroll to position [1246, 0]
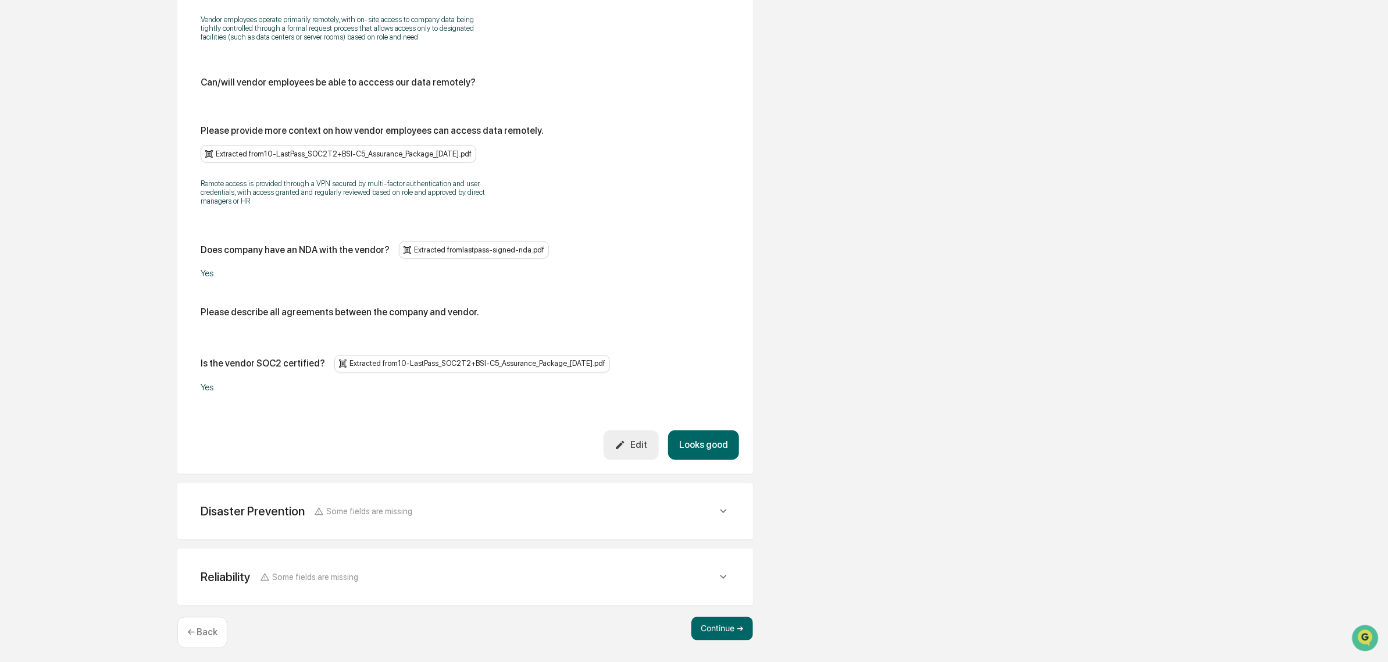
click at [641, 446] on button "Edit" at bounding box center [631, 445] width 55 height 30
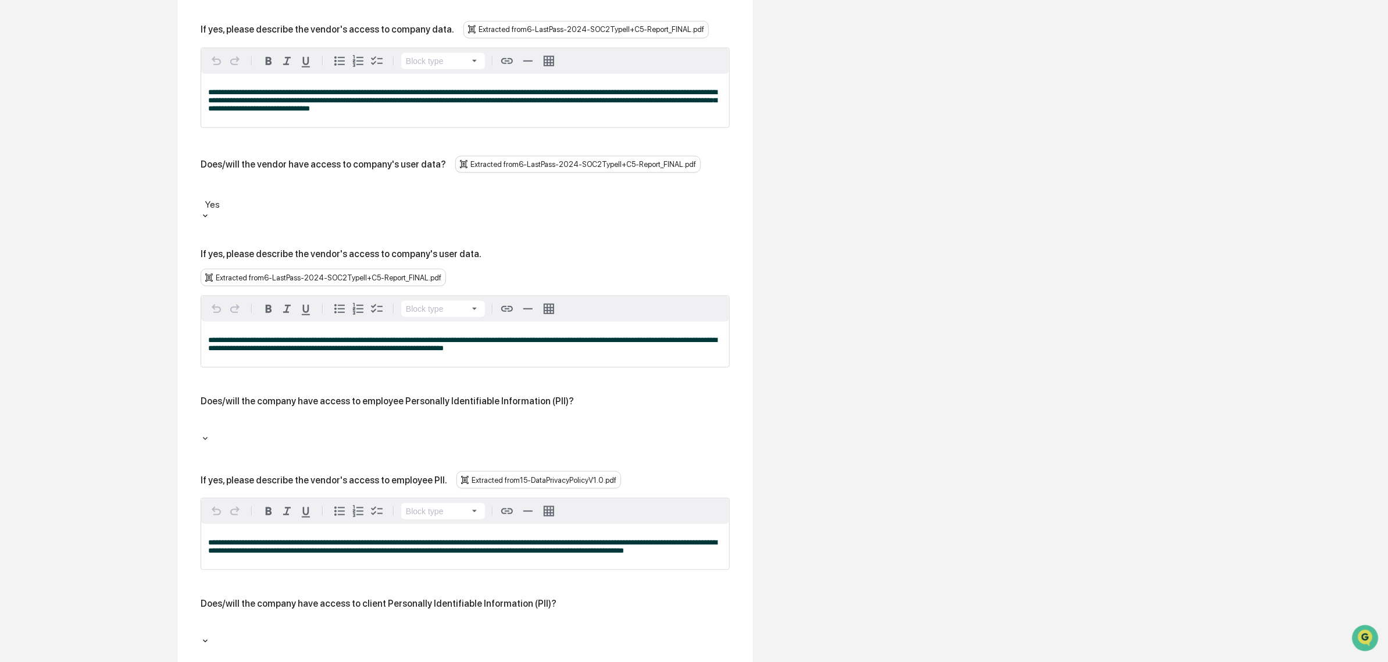
scroll to position [592, 0]
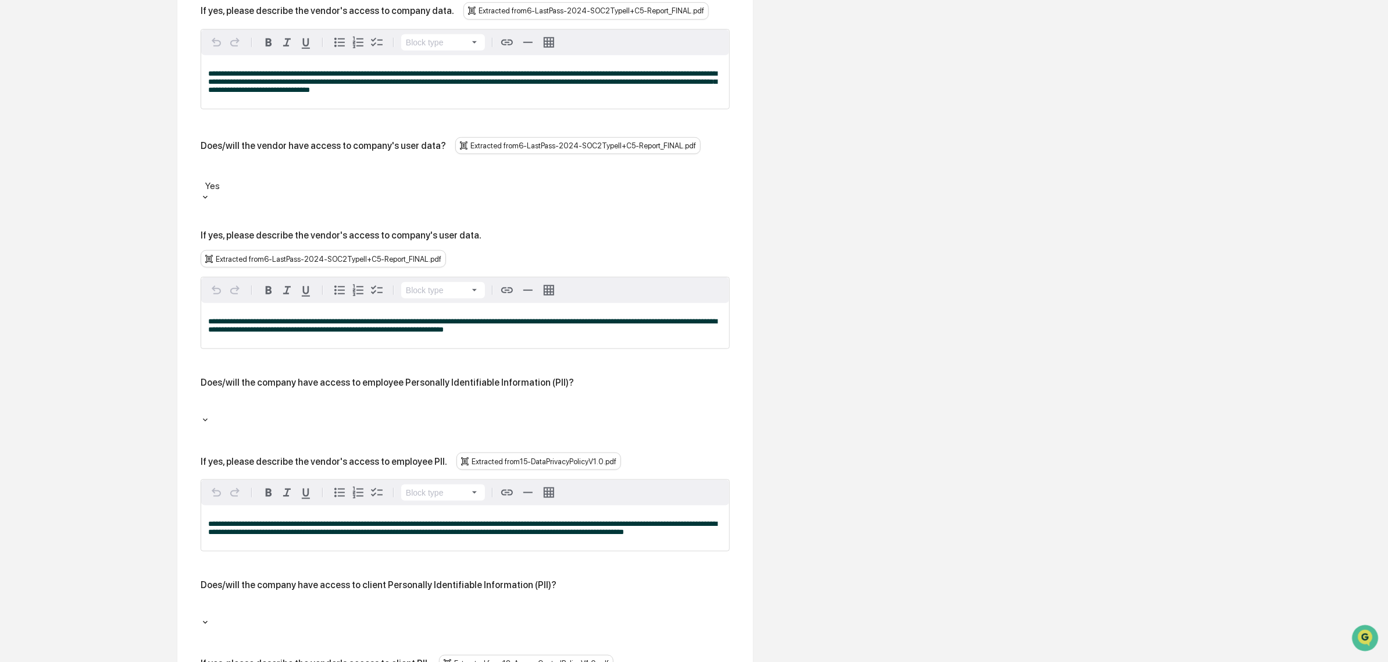
click at [290, 400] on div at bounding box center [465, 406] width 518 height 13
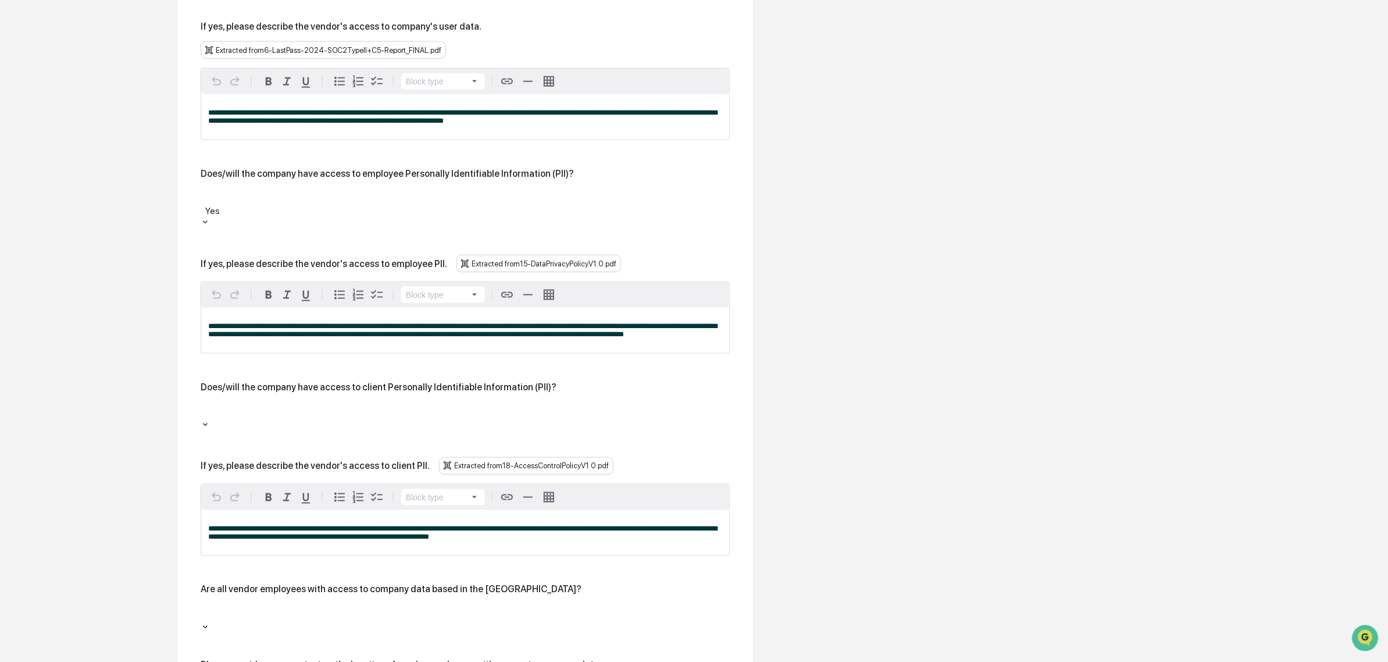
scroll to position [810, 0]
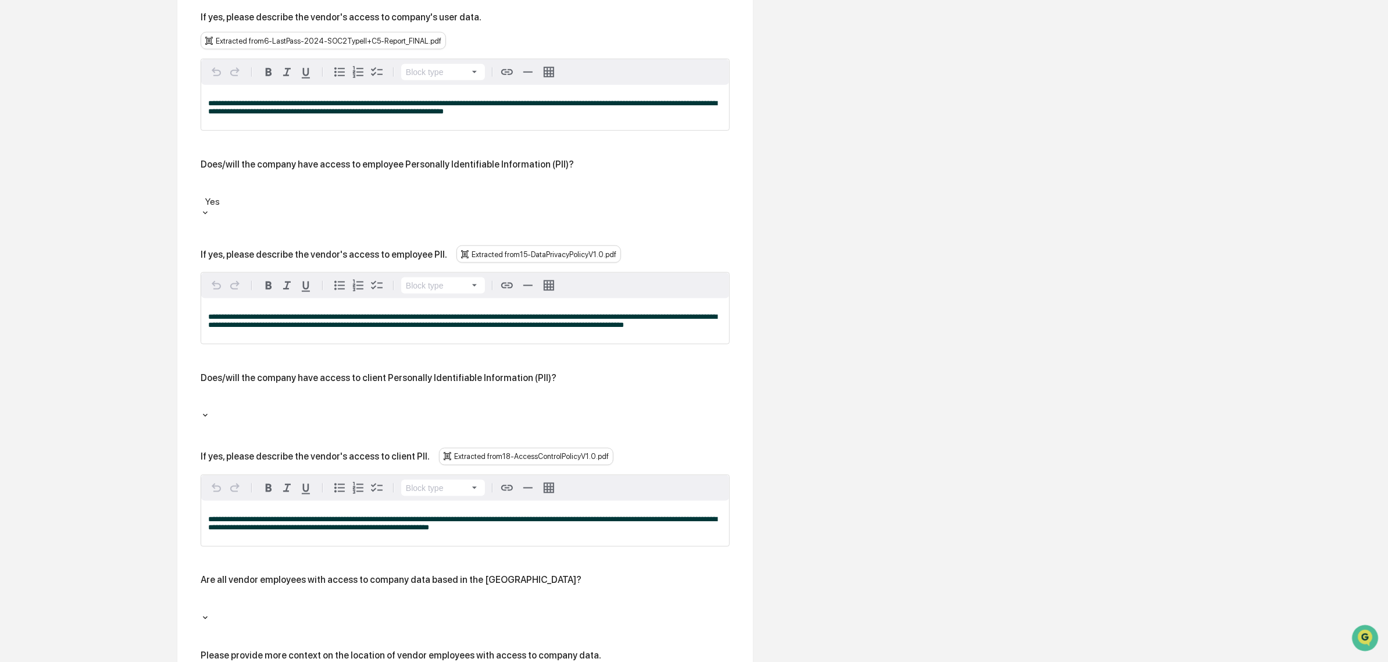
click at [201, 356] on div "**********" at bounding box center [465, 490] width 529 height 1599
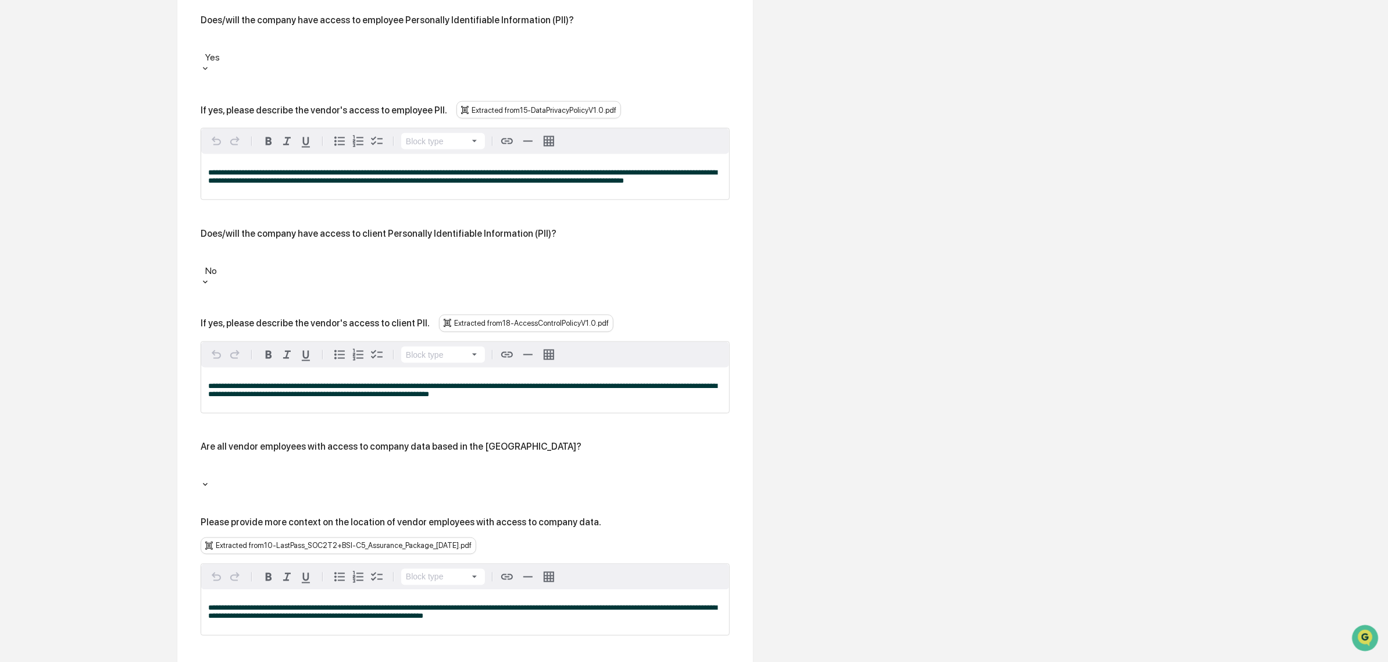
scroll to position [956, 0]
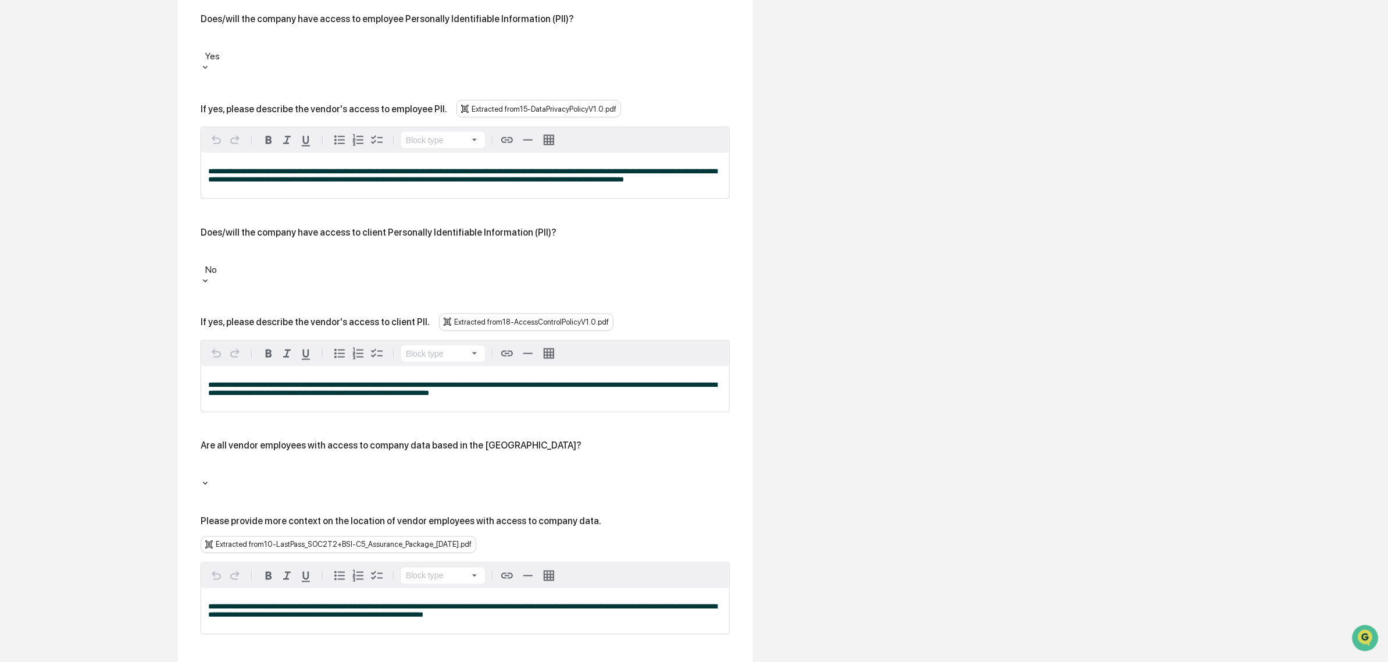
click at [295, 463] on div at bounding box center [465, 469] width 518 height 13
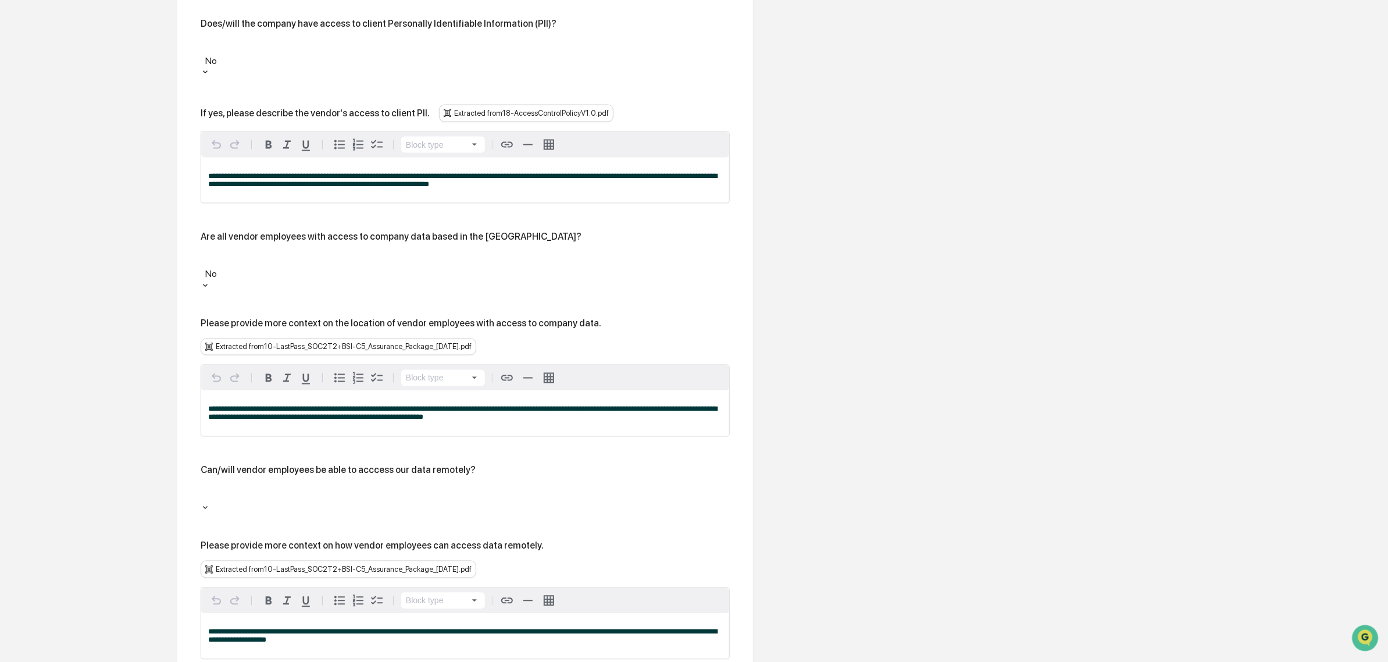
scroll to position [1174, 0]
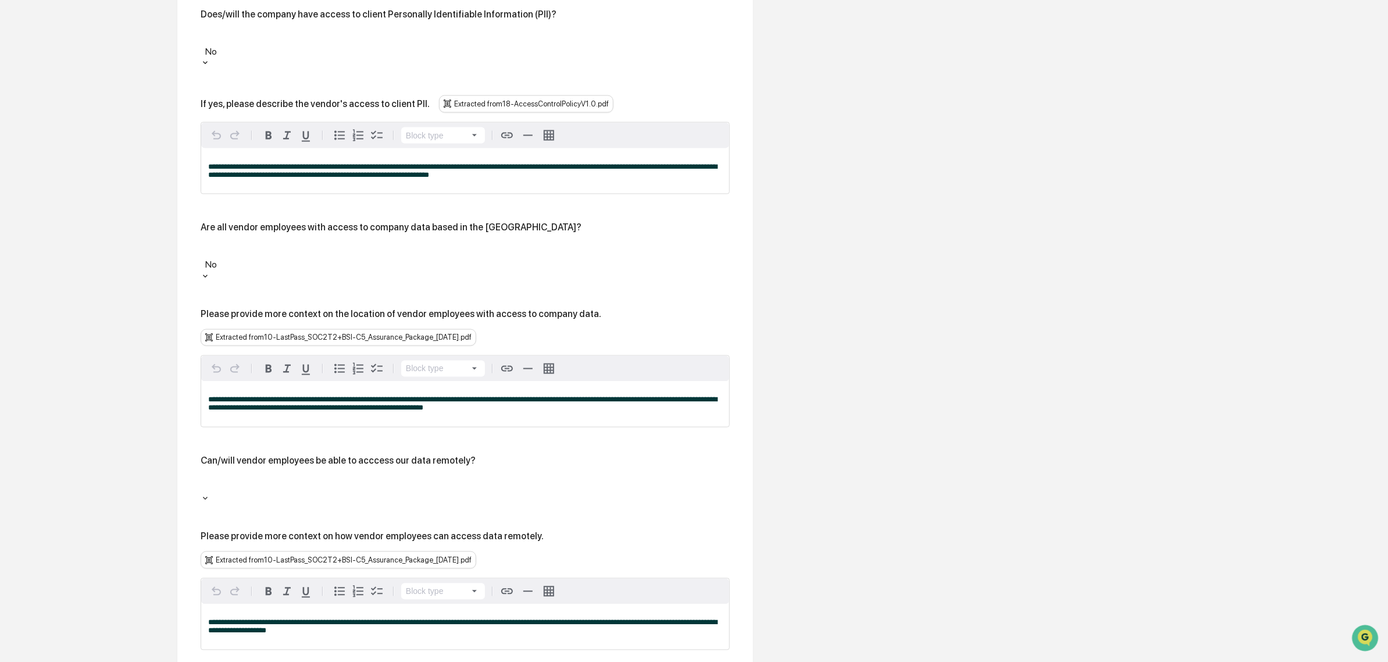
click at [236, 245] on div at bounding box center [465, 251] width 518 height 13
drag, startPoint x: 222, startPoint y: 180, endPoint x: 170, endPoint y: 180, distance: 51.8
click at [170, 180] on div "Review Vendor Data Review the vendor's information and fill in any missing fiel…" at bounding box center [465, 108] width 640 height 2263
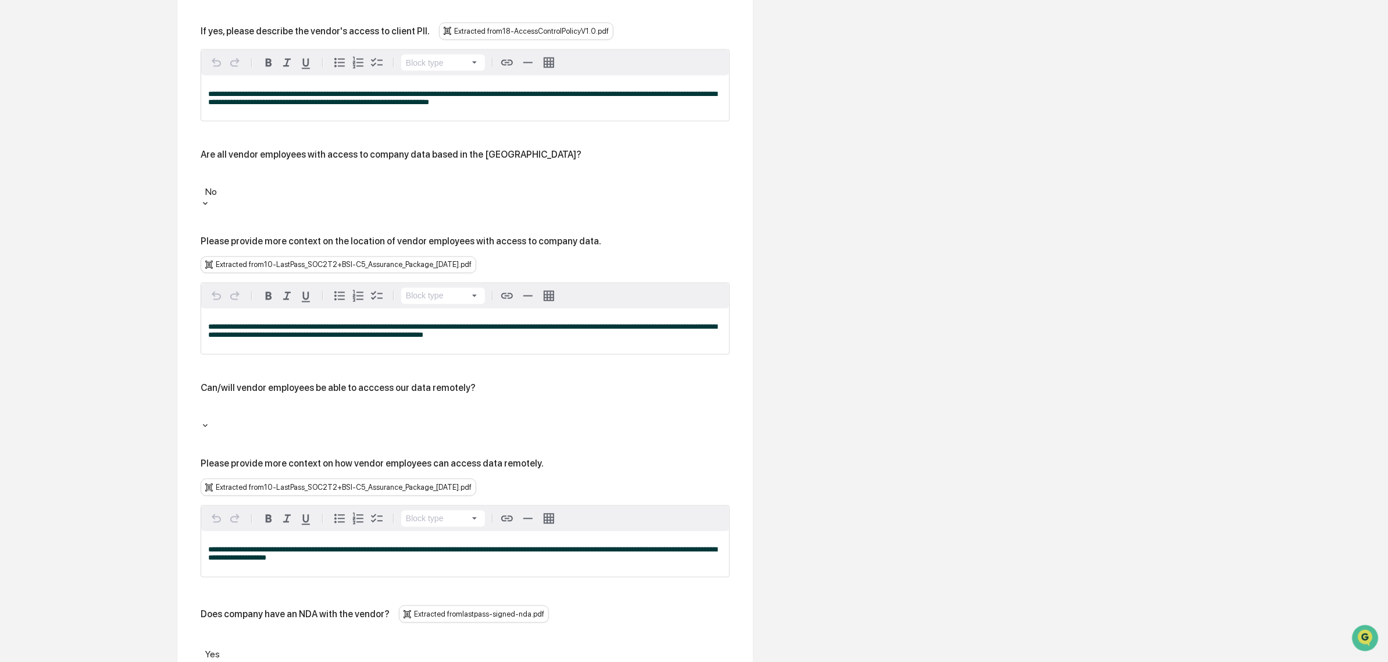
click at [308, 405] on div at bounding box center [465, 411] width 518 height 13
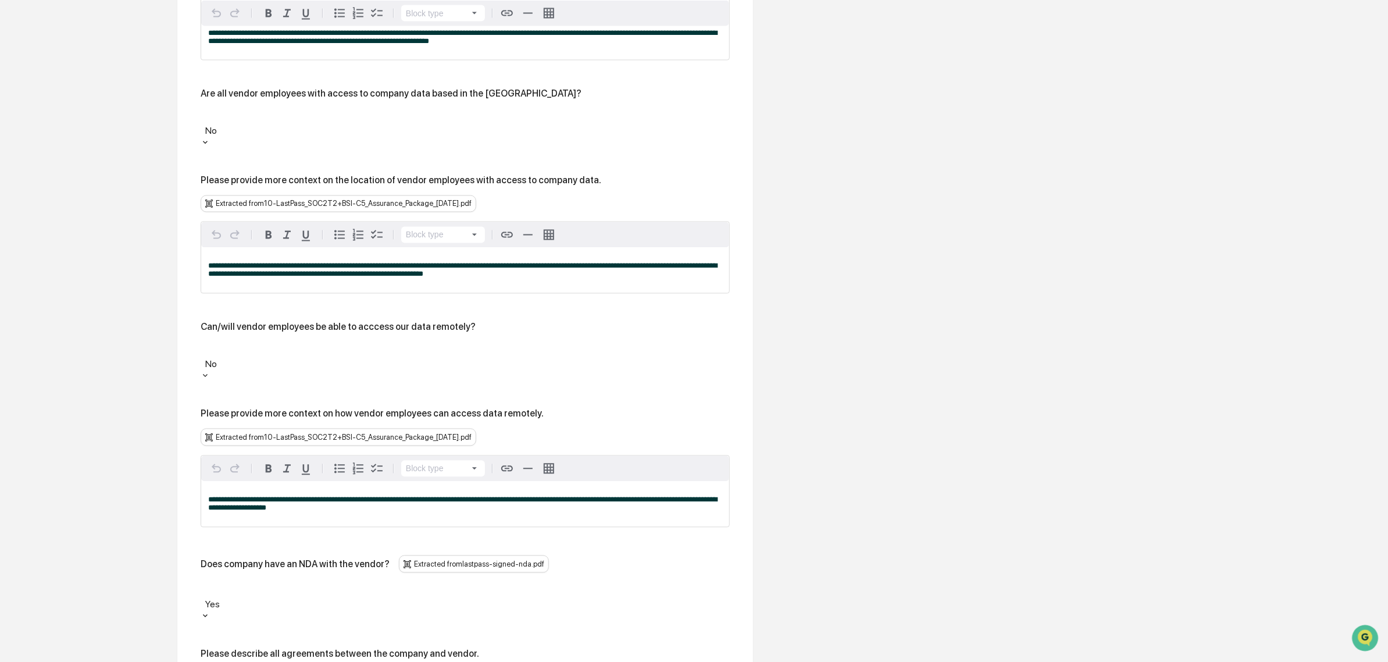
scroll to position [1392, 0]
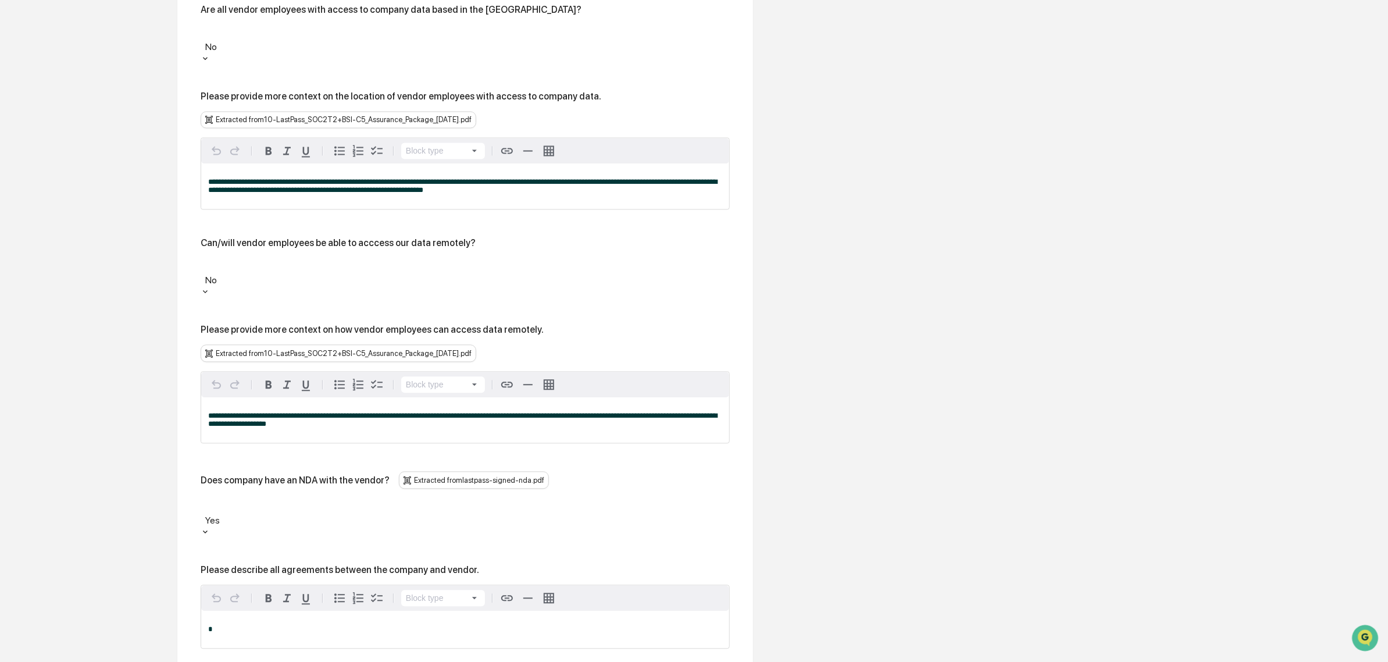
click at [263, 260] on div at bounding box center [465, 266] width 518 height 13
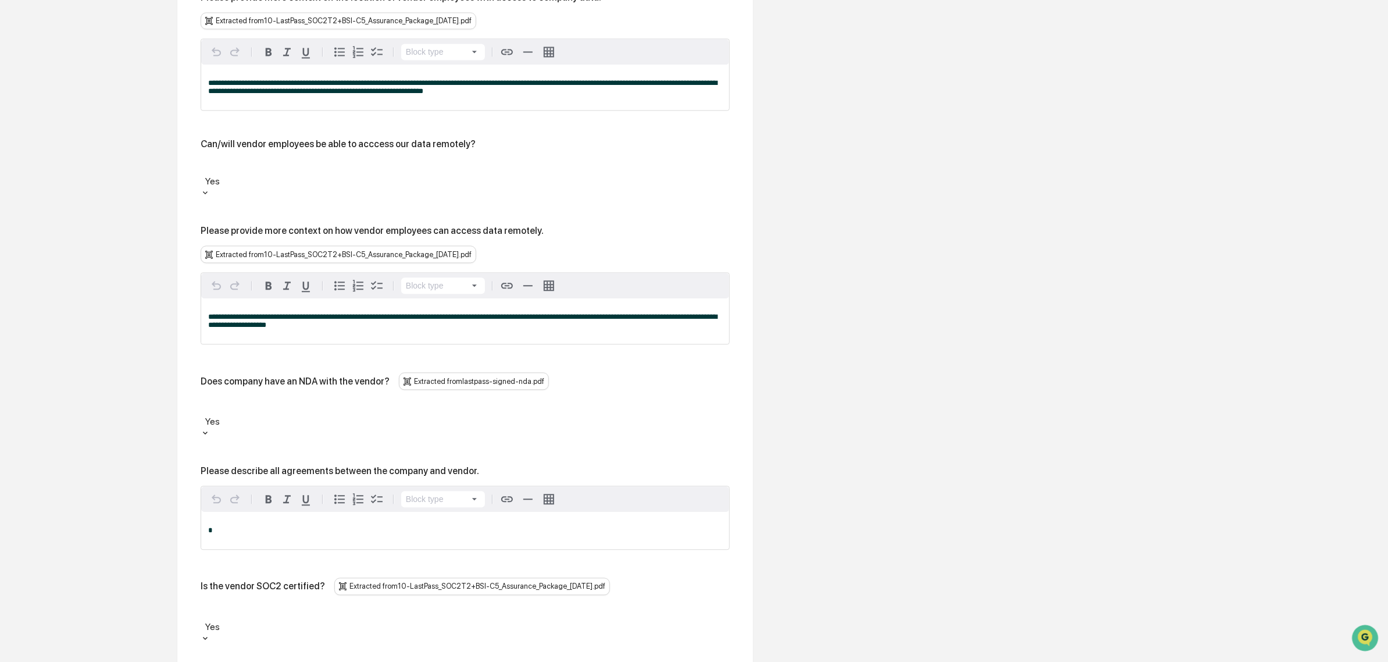
scroll to position [1537, 0]
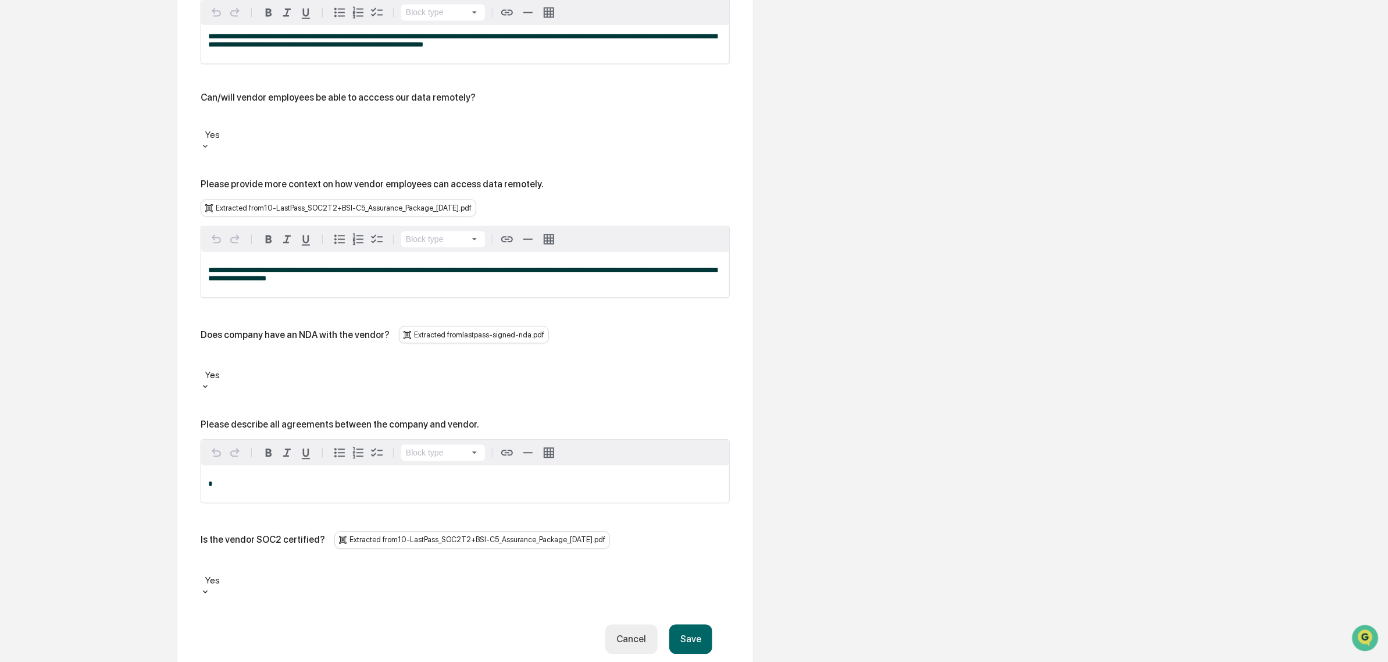
click at [699, 624] on button "Save" at bounding box center [690, 639] width 43 height 30
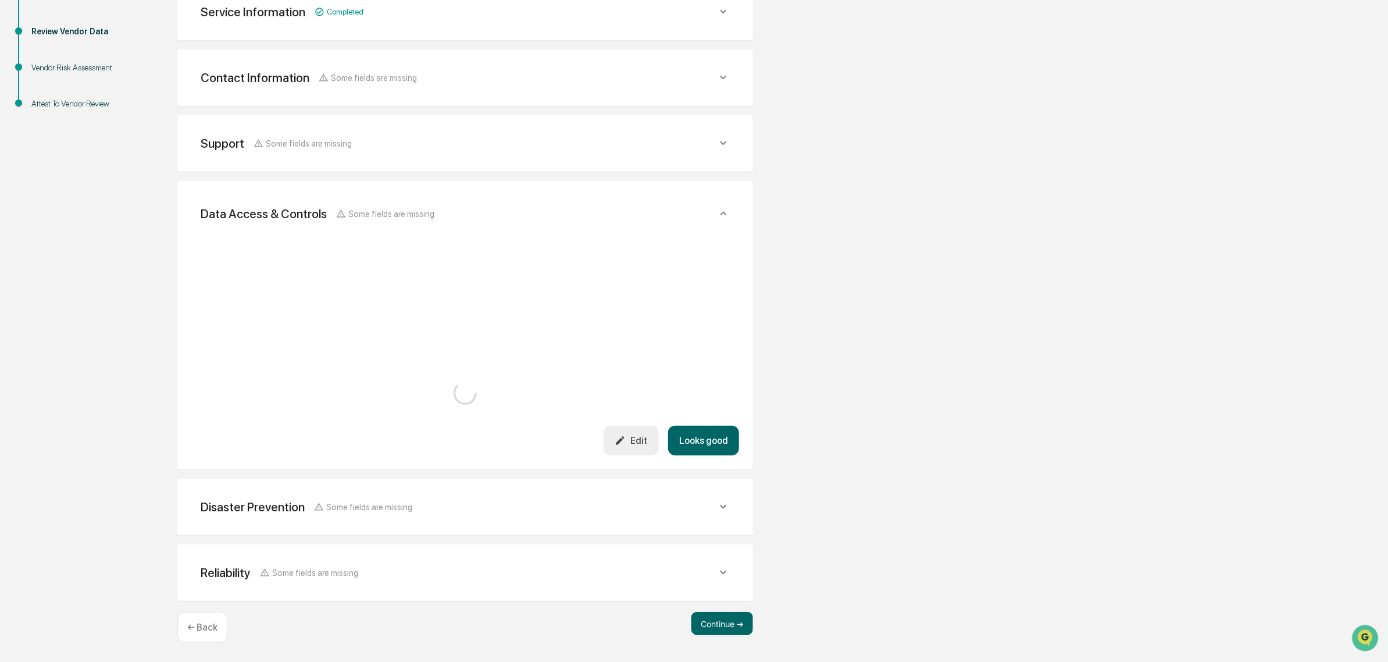
scroll to position [1290, 0]
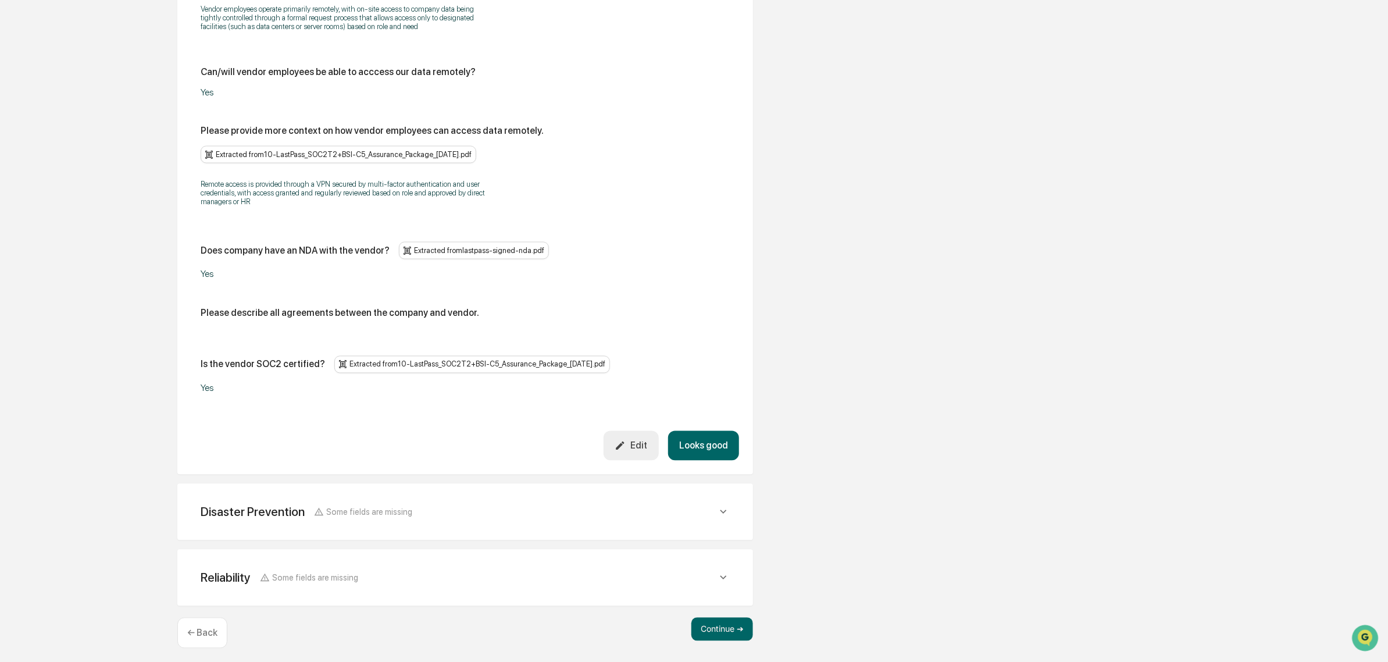
click at [706, 443] on button "Looks good" at bounding box center [703, 446] width 71 height 30
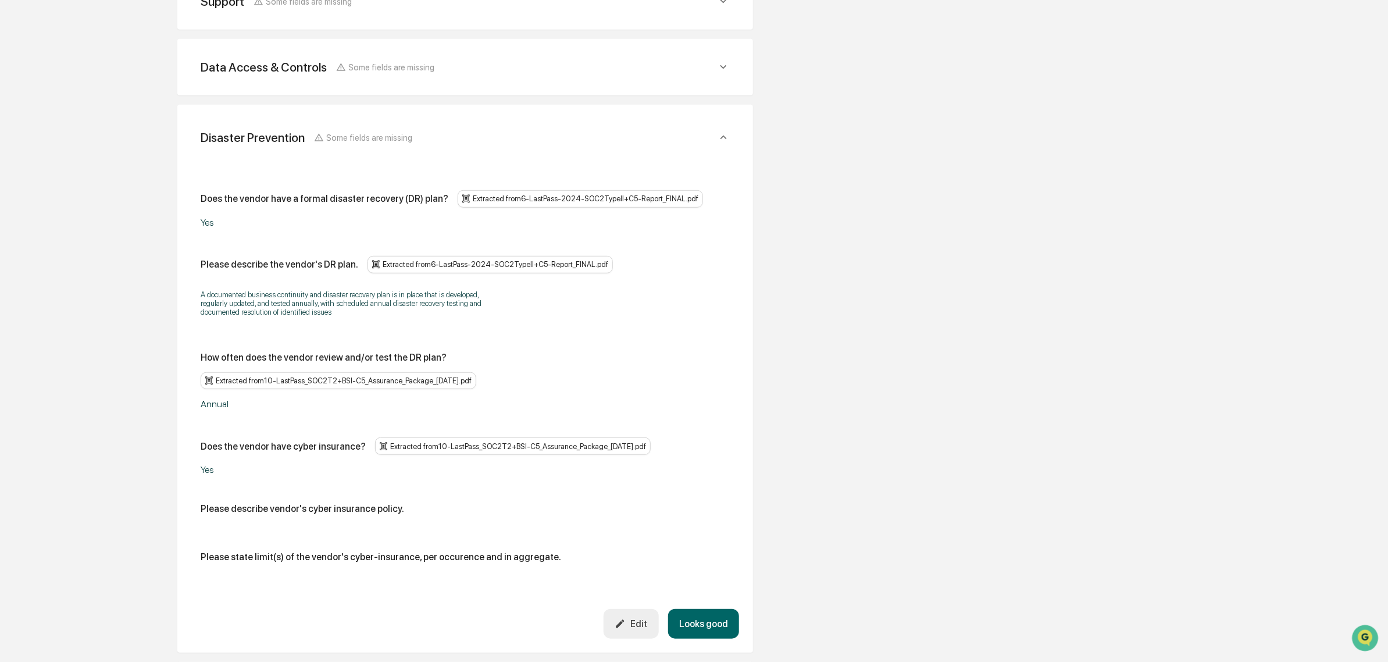
scroll to position [343, 0]
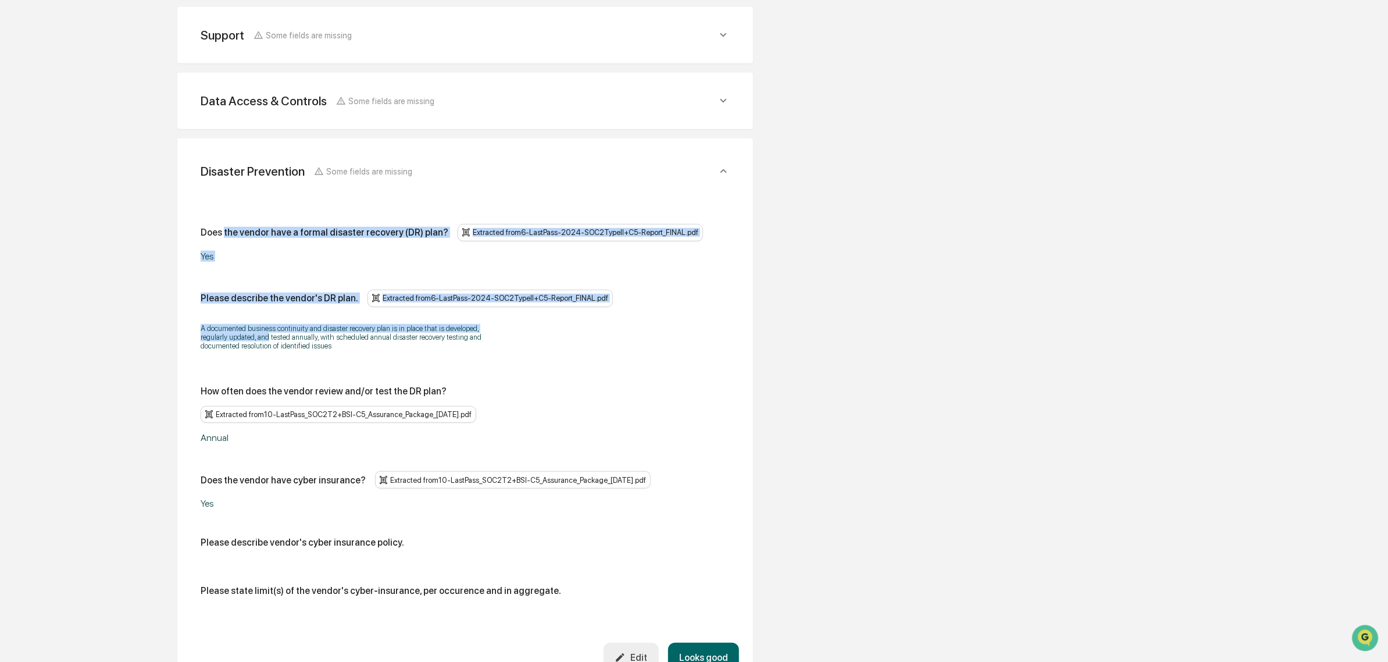
drag, startPoint x: 223, startPoint y: 241, endPoint x: 269, endPoint y: 343, distance: 111.7
click at [269, 343] on div "Does the vendor have a formal disaster recovery (DR) plan? Extracted from 6-Las…" at bounding box center [465, 415] width 529 height 382
click at [269, 343] on p "A documented business continuity and disaster recovery plan is in place that is…" at bounding box center [346, 337] width 291 height 26
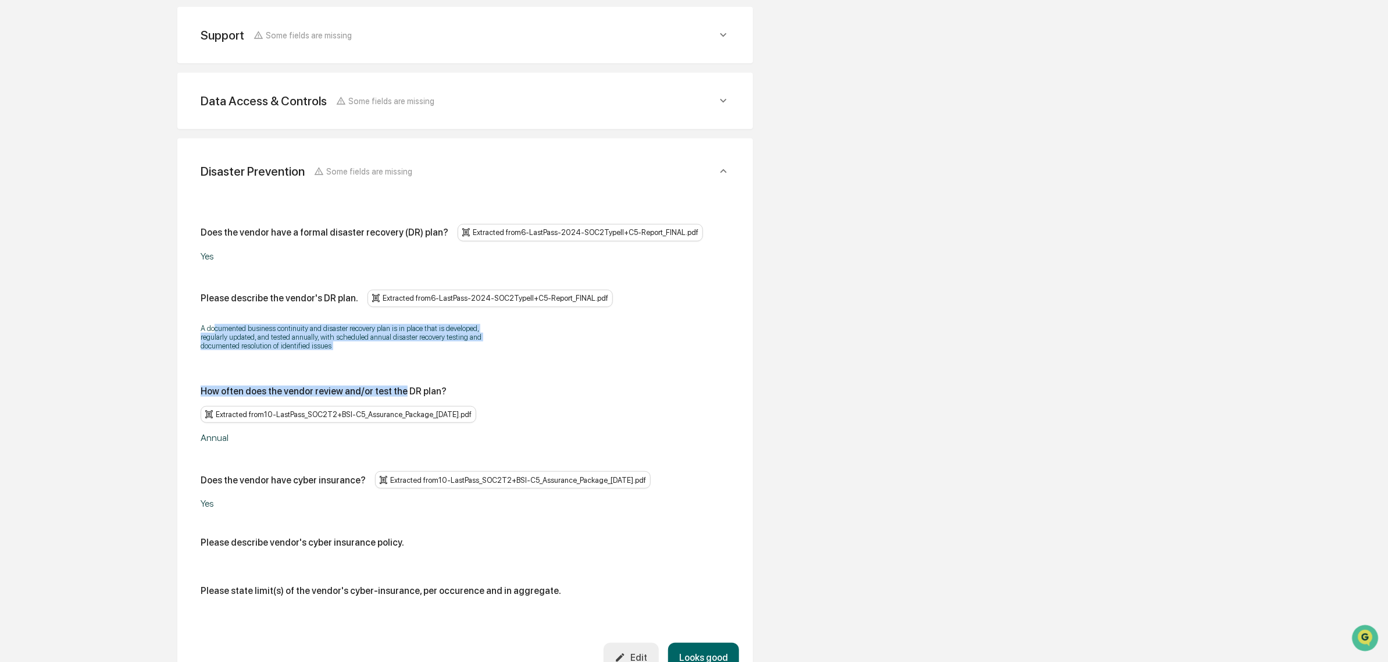
drag, startPoint x: 214, startPoint y: 312, endPoint x: 396, endPoint y: 368, distance: 190.3
click at [396, 368] on div "Does the vendor have a formal disaster recovery (DR) plan? Extracted from 6-Las…" at bounding box center [465, 415] width 529 height 382
click at [393, 364] on div "Does the vendor have a formal disaster recovery (DR) plan? Extracted from 6-Las…" at bounding box center [465, 415] width 529 height 382
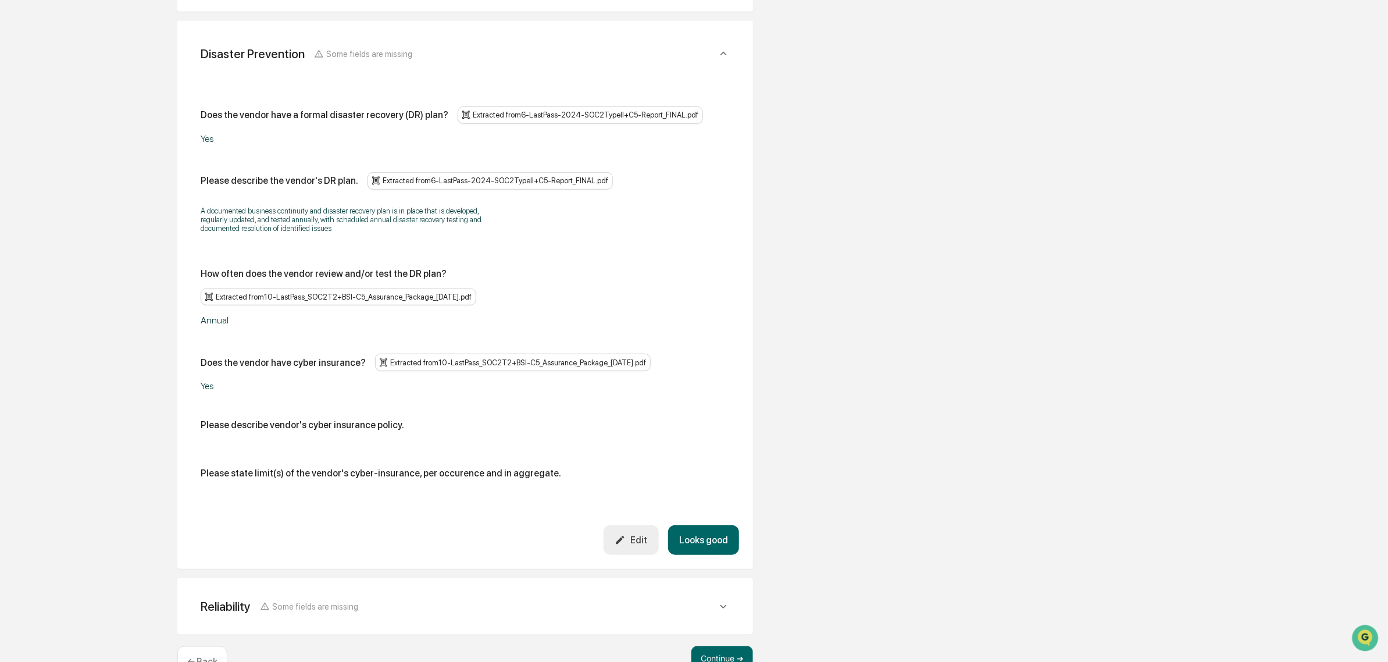
scroll to position [476, 0]
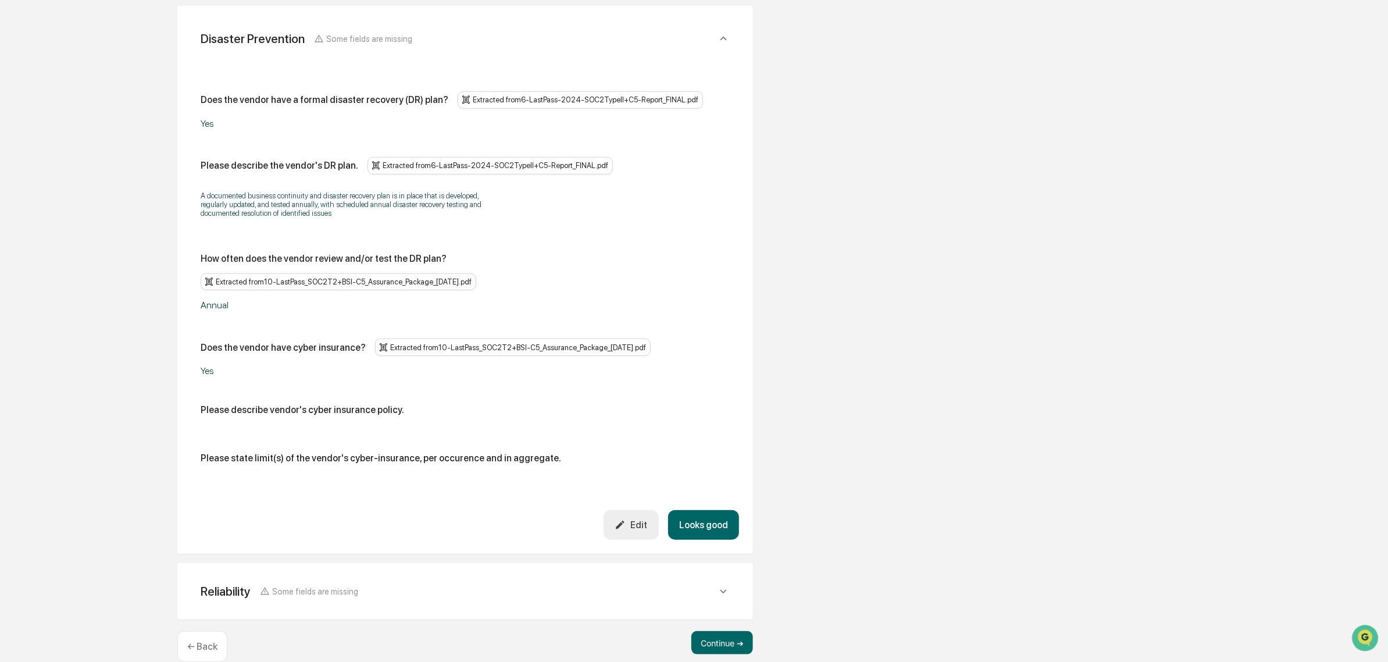
click at [708, 511] on button "Looks good" at bounding box center [703, 525] width 71 height 30
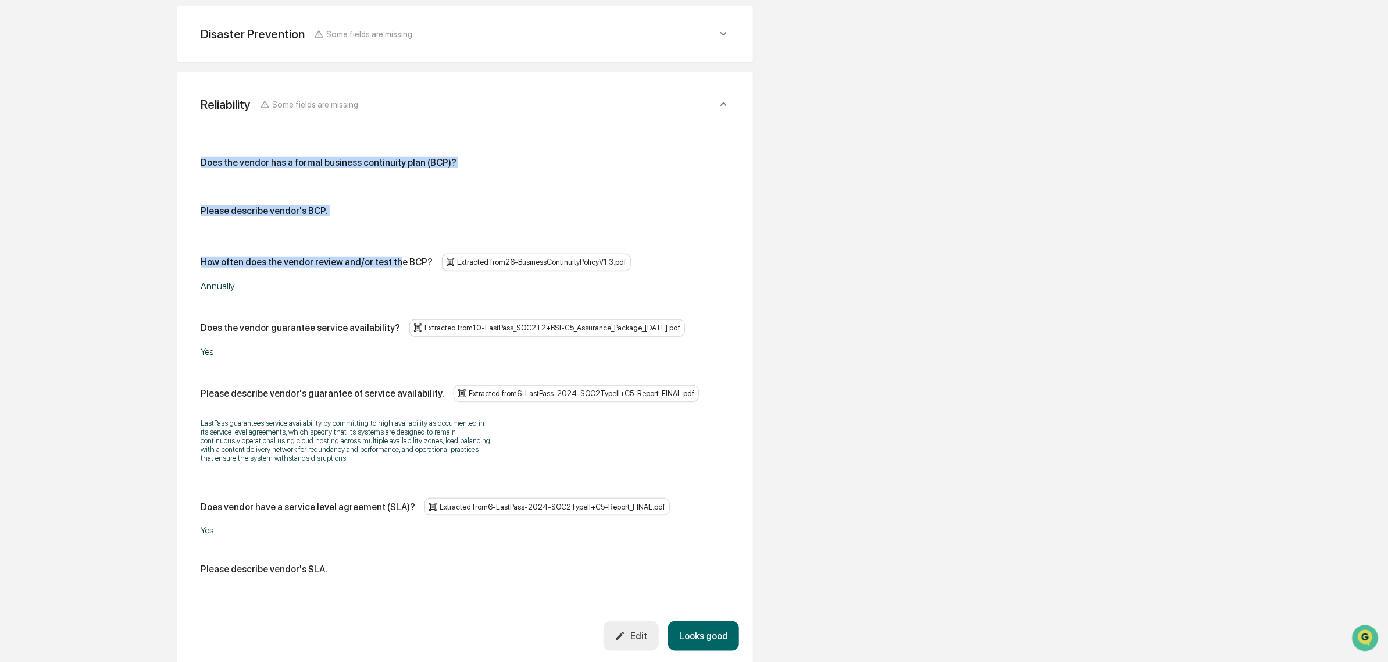
drag, startPoint x: 202, startPoint y: 156, endPoint x: 394, endPoint y: 236, distance: 207.3
click at [394, 236] on div "Does the vendor has a formal business continuity plan (BCP)? Please describe ve…" at bounding box center [465, 370] width 529 height 427
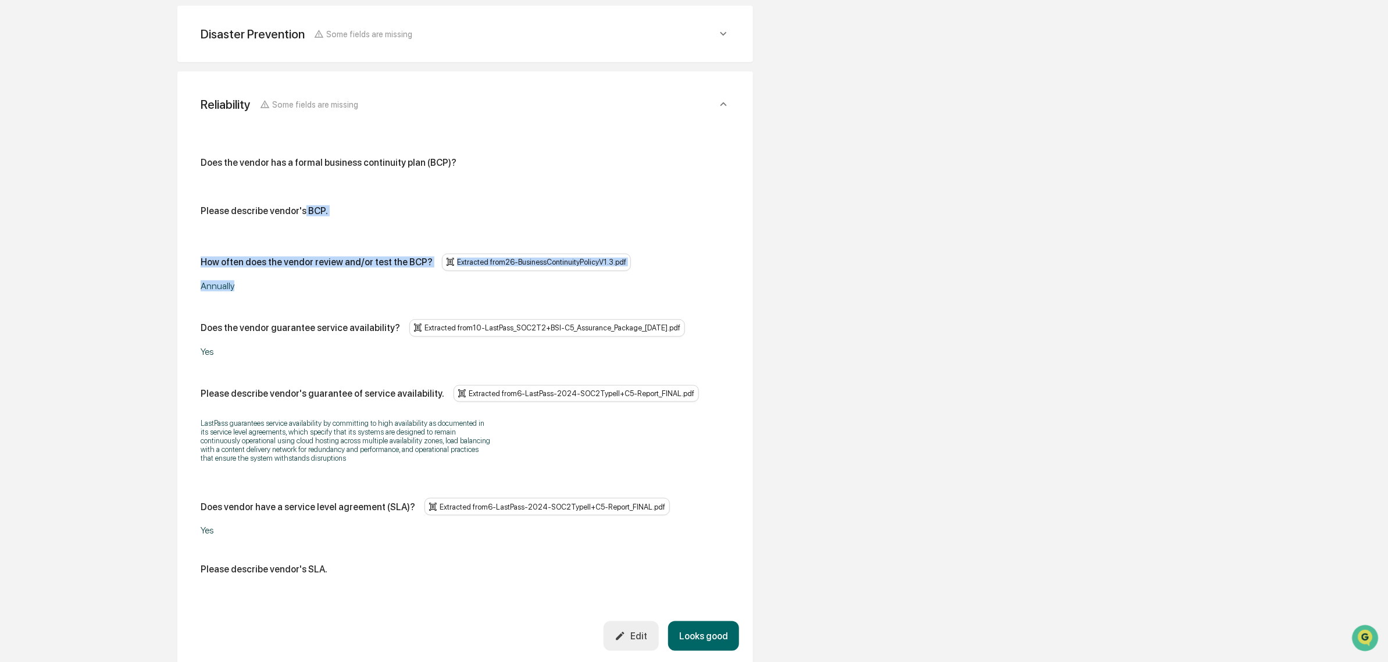
drag, startPoint x: 300, startPoint y: 208, endPoint x: 408, endPoint y: 281, distance: 131.2
click at [408, 281] on div "Does the vendor has a formal business continuity plan (BCP)? Please describe ve…" at bounding box center [465, 370] width 529 height 427
click at [408, 281] on div "Annually" at bounding box center [346, 285] width 291 height 11
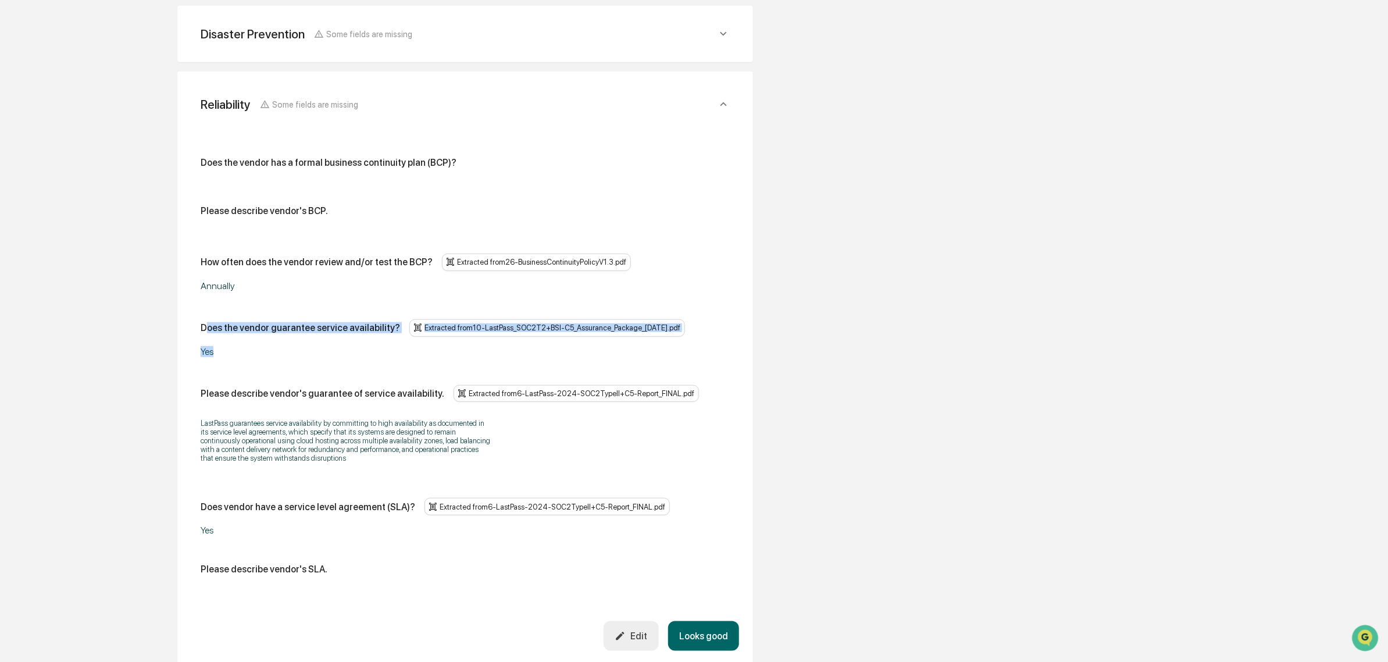
drag, startPoint x: 245, startPoint y: 327, endPoint x: 318, endPoint y: 346, distance: 75.2
click at [318, 346] on div "Does the vendor guarantee service availability? Extracted from 10-LastPass_SOC2…" at bounding box center [465, 338] width 529 height 38
click at [318, 346] on div "Yes" at bounding box center [346, 351] width 291 height 11
drag, startPoint x: 321, startPoint y: 336, endPoint x: 337, endPoint y: 351, distance: 21.8
click at [337, 351] on div "Does the vendor guarantee service availability? Extracted from 10-LastPass_SOC2…" at bounding box center [465, 338] width 529 height 38
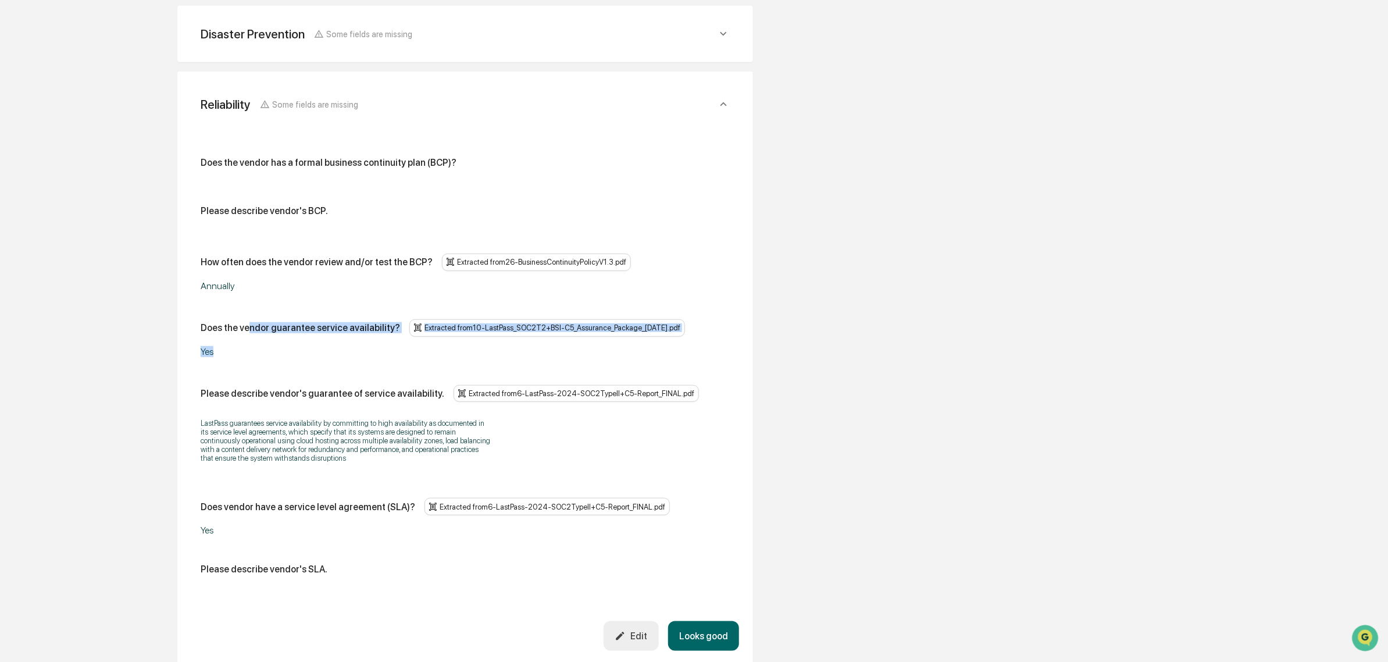
click at [337, 351] on div "Yes" at bounding box center [346, 351] width 291 height 11
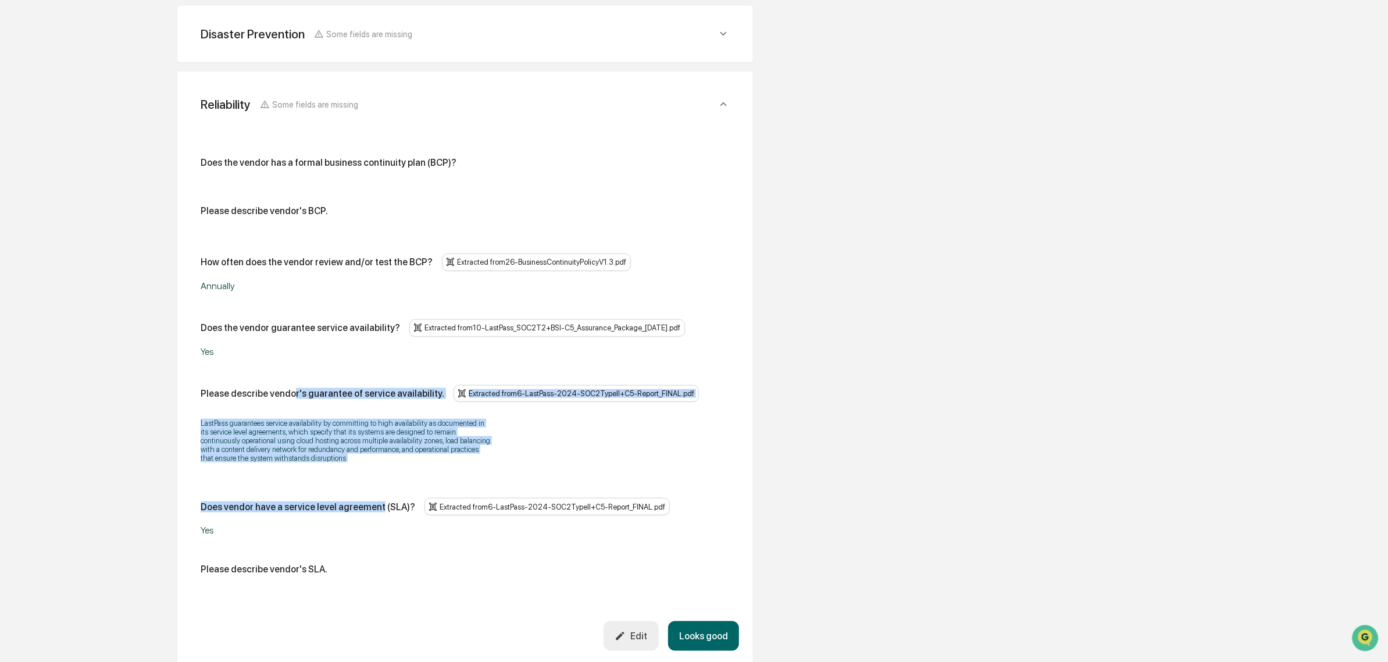
drag, startPoint x: 289, startPoint y: 401, endPoint x: 375, endPoint y: 475, distance: 113.5
click at [375, 475] on div "Does the vendor has a formal business continuity plan (BCP)? Please describe ve…" at bounding box center [465, 370] width 529 height 427
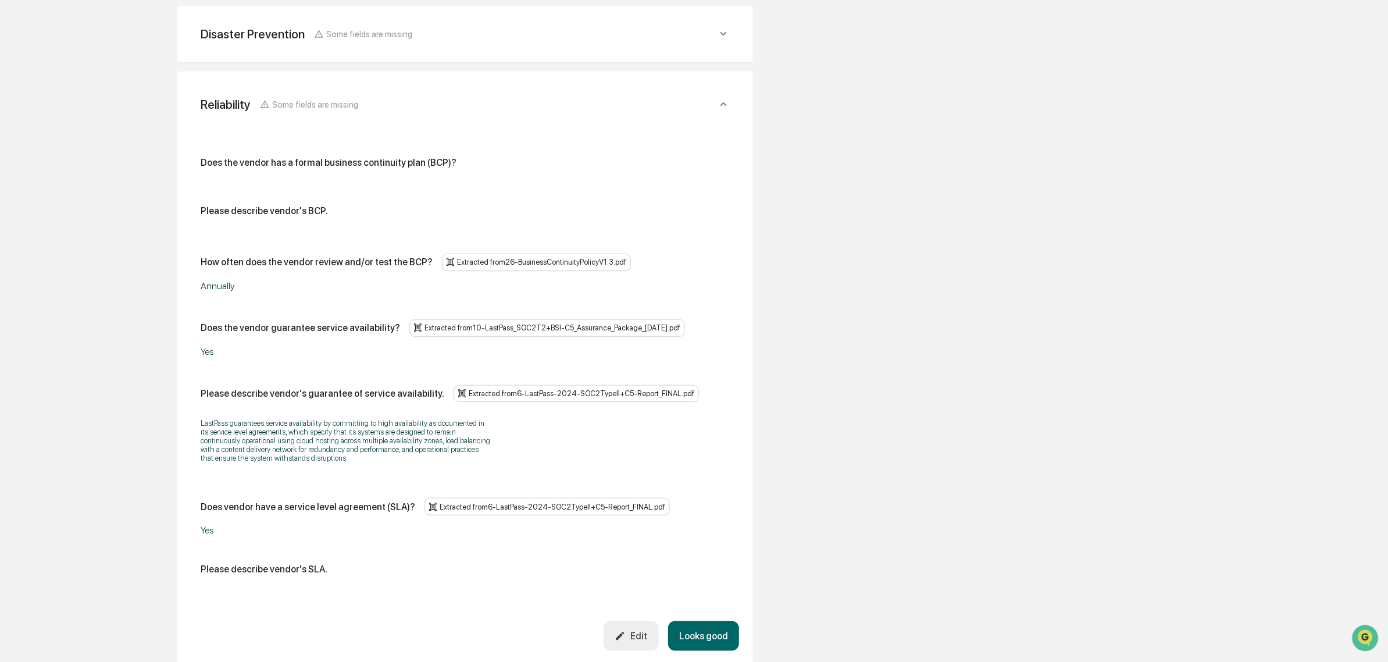
drag, startPoint x: 703, startPoint y: 646, endPoint x: 702, endPoint y: 652, distance: 6.4
click at [702, 651] on button "Looks good" at bounding box center [703, 636] width 71 height 30
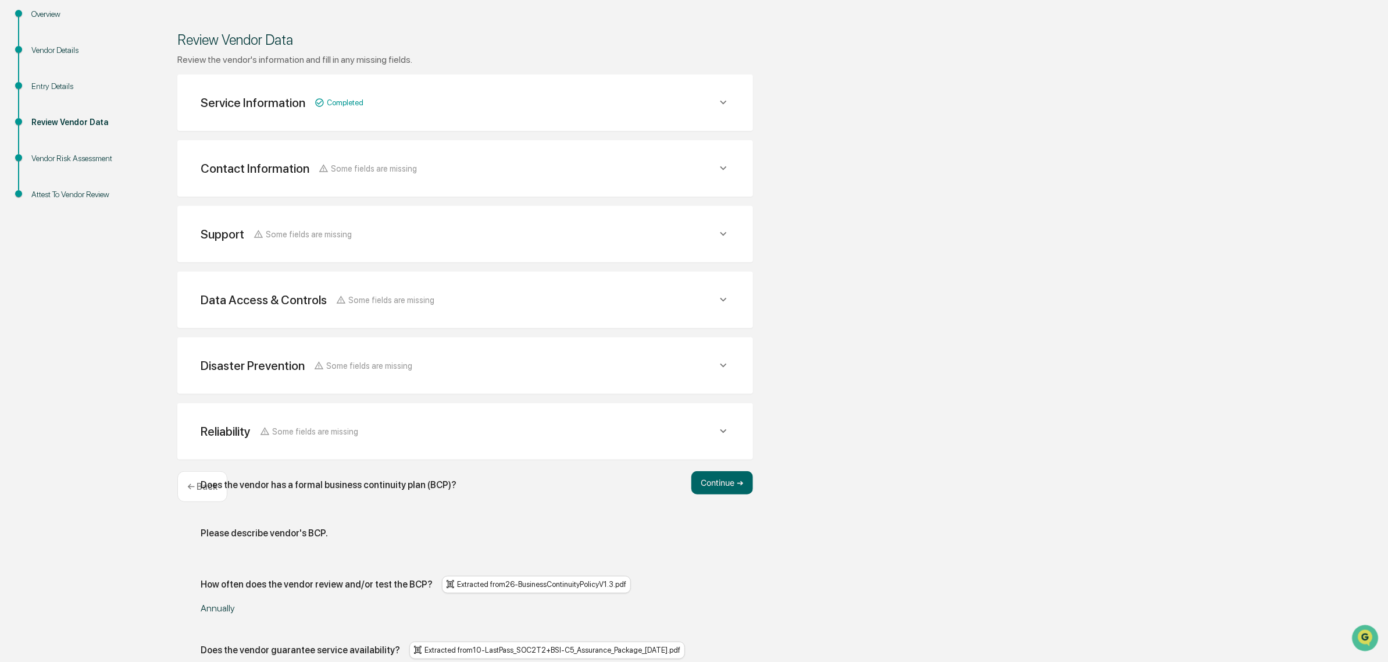
scroll to position [3, 0]
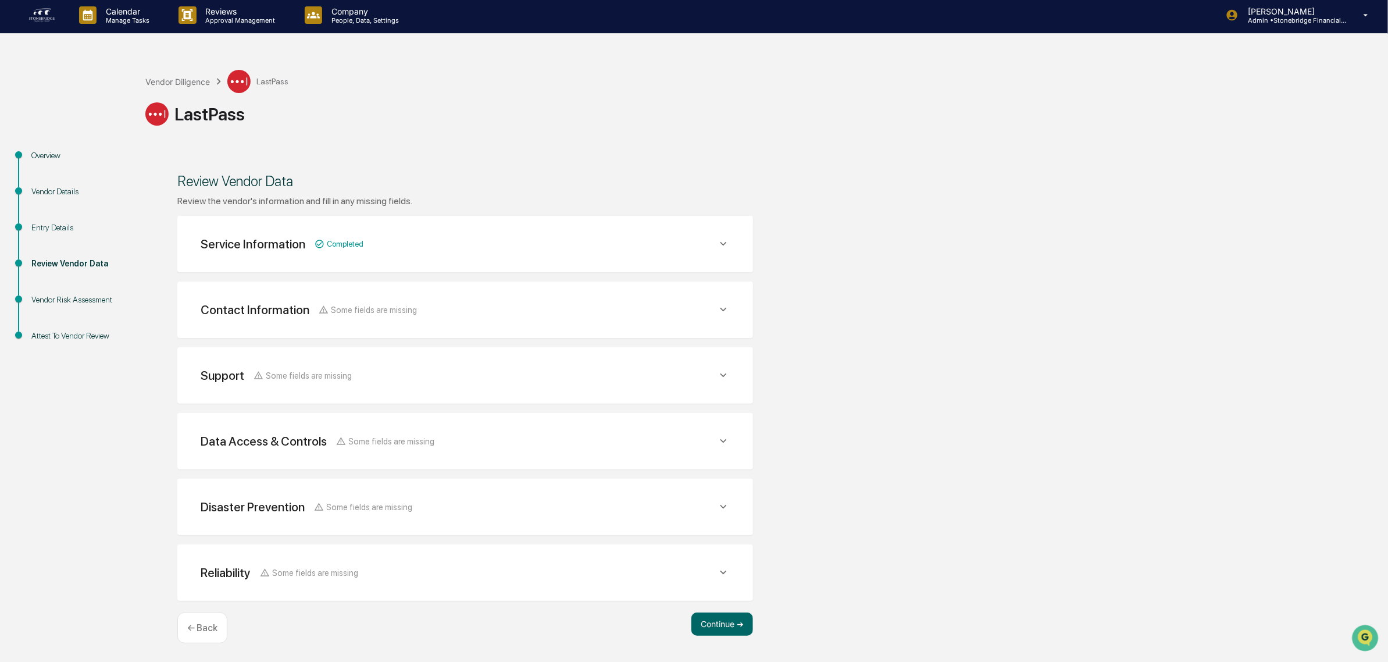
click at [720, 598] on div "Reliability Some fields are missing Does the vendor has a formal business conti…" at bounding box center [465, 572] width 576 height 56
click at [717, 619] on button "Continue ➔" at bounding box center [723, 623] width 62 height 23
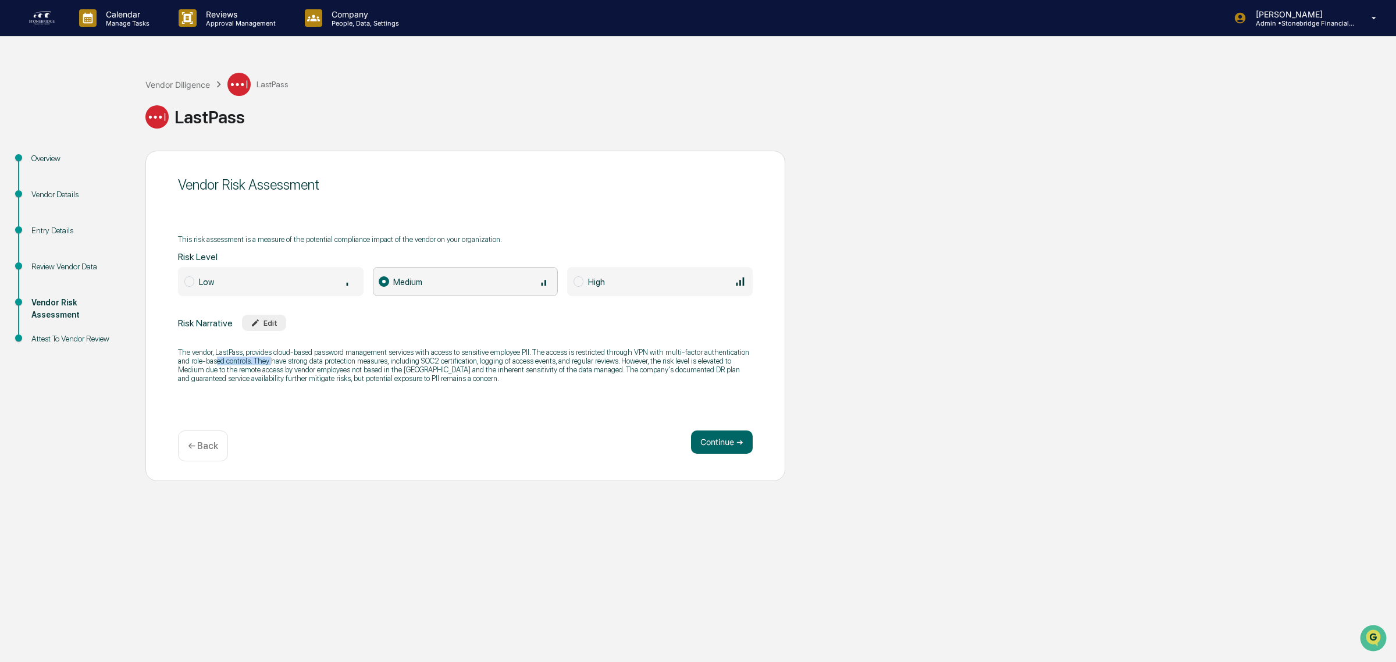
drag, startPoint x: 218, startPoint y: 361, endPoint x: 275, endPoint y: 362, distance: 57.0
click at [275, 362] on p "The vendor, LastPass, provides cloud-based password management services with ac…" at bounding box center [465, 365] width 575 height 35
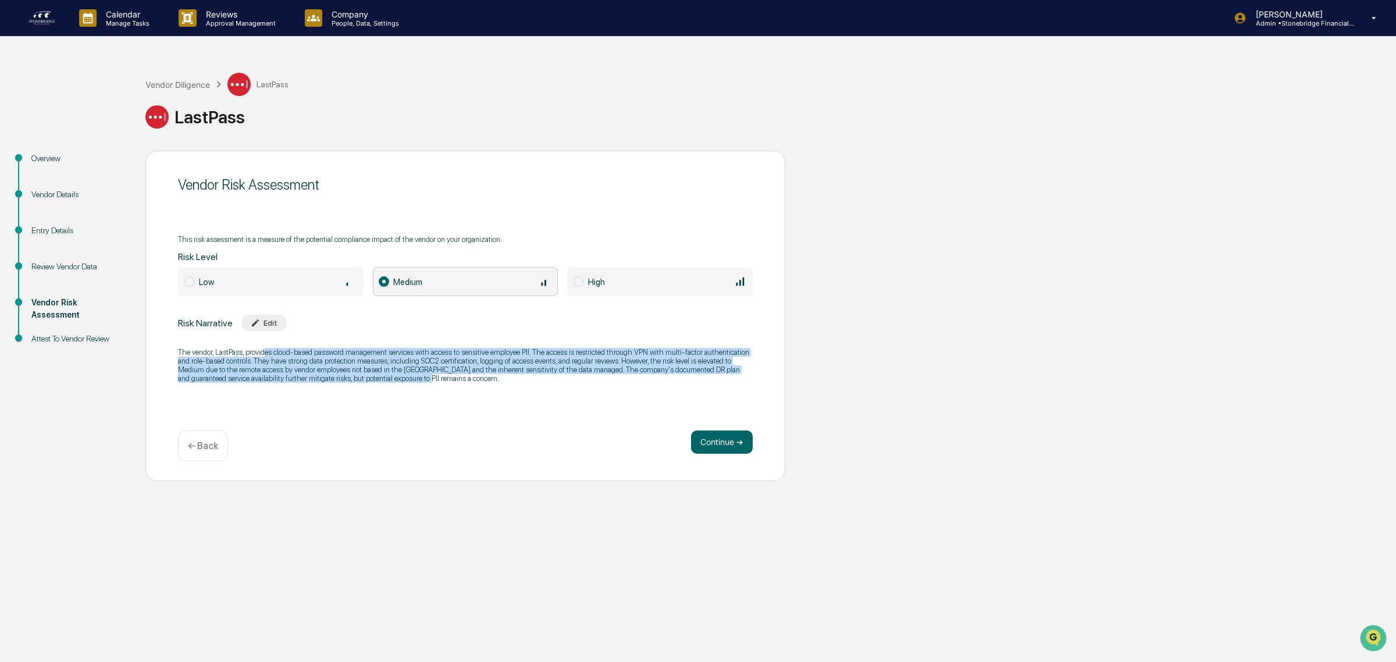
drag, startPoint x: 320, startPoint y: 364, endPoint x: 397, endPoint y: 394, distance: 83.1
click at [397, 394] on div "Vendor Risk Assessment This risk assessment is a measure of the potential compl…" at bounding box center [465, 316] width 640 height 330
click at [396, 393] on div "Vendor Risk Assessment This risk assessment is a measure of the potential compl…" at bounding box center [465, 316] width 640 height 330
drag, startPoint x: 451, startPoint y: 387, endPoint x: 372, endPoint y: 364, distance: 81.9
click at [372, 364] on div "The vendor, LastPass, provides cloud-based password management services with ac…" at bounding box center [465, 365] width 575 height 50
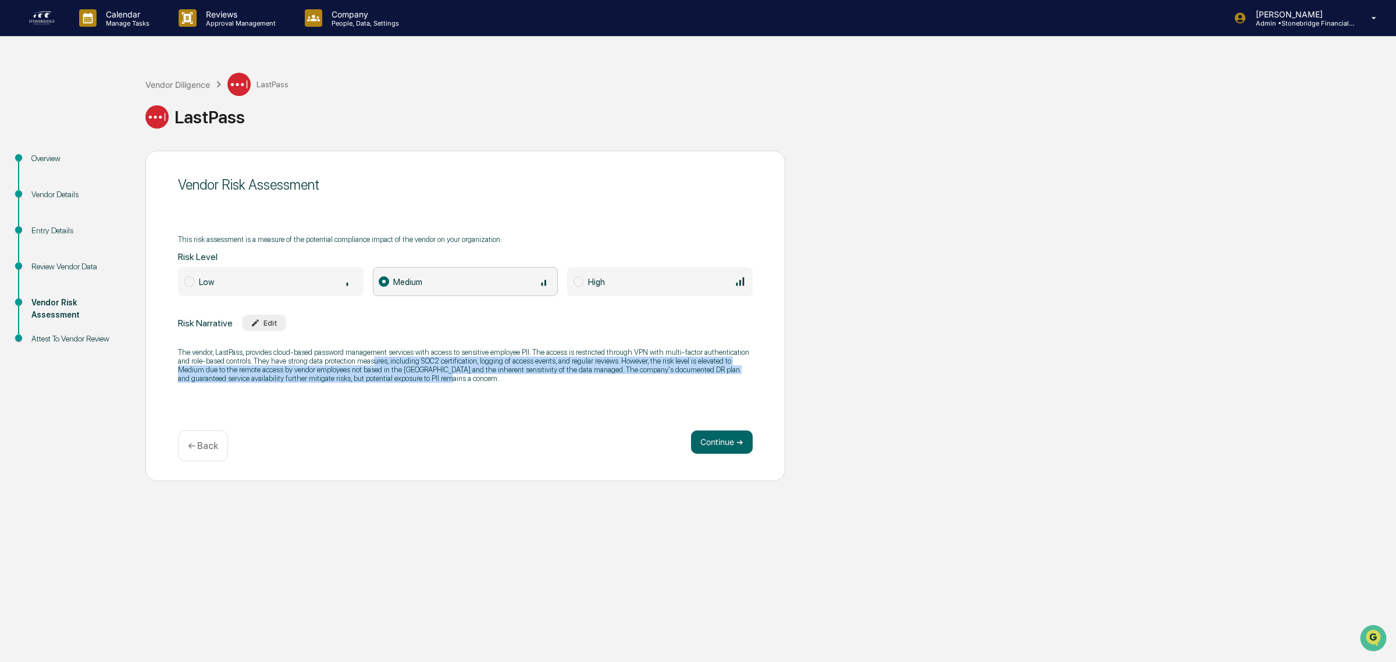
click at [372, 364] on p "The vendor, LastPass, provides cloud-based password management services with ac…" at bounding box center [465, 365] width 575 height 35
drag, startPoint x: 337, startPoint y: 355, endPoint x: 462, endPoint y: 396, distance: 131.7
click at [462, 396] on div "Vendor Risk Assessment This risk assessment is a measure of the potential compl…" at bounding box center [465, 316] width 640 height 330
drag, startPoint x: 492, startPoint y: 391, endPoint x: 466, endPoint y: 355, distance: 44.2
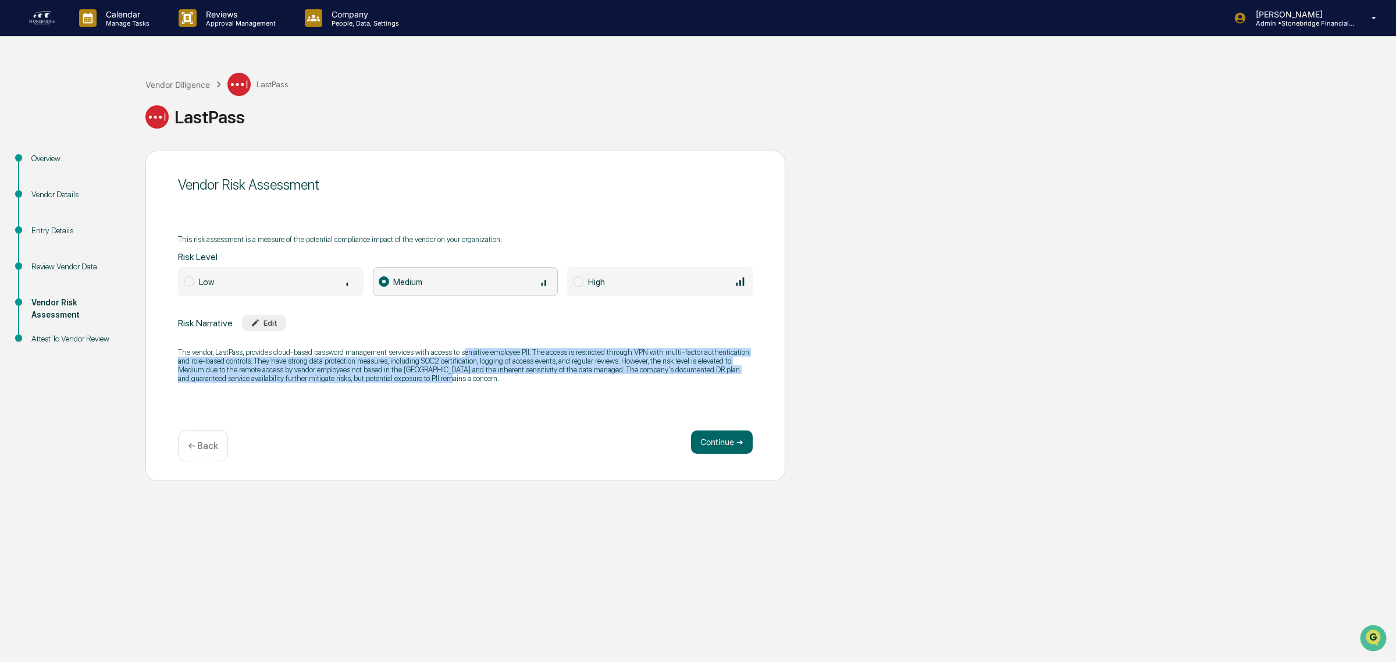
click at [466, 355] on div "The vendor, LastPass, provides cloud-based password management services with ac…" at bounding box center [465, 365] width 575 height 50
click at [466, 355] on p "The vendor, LastPass, provides cloud-based password management services with ac…" at bounding box center [465, 365] width 575 height 35
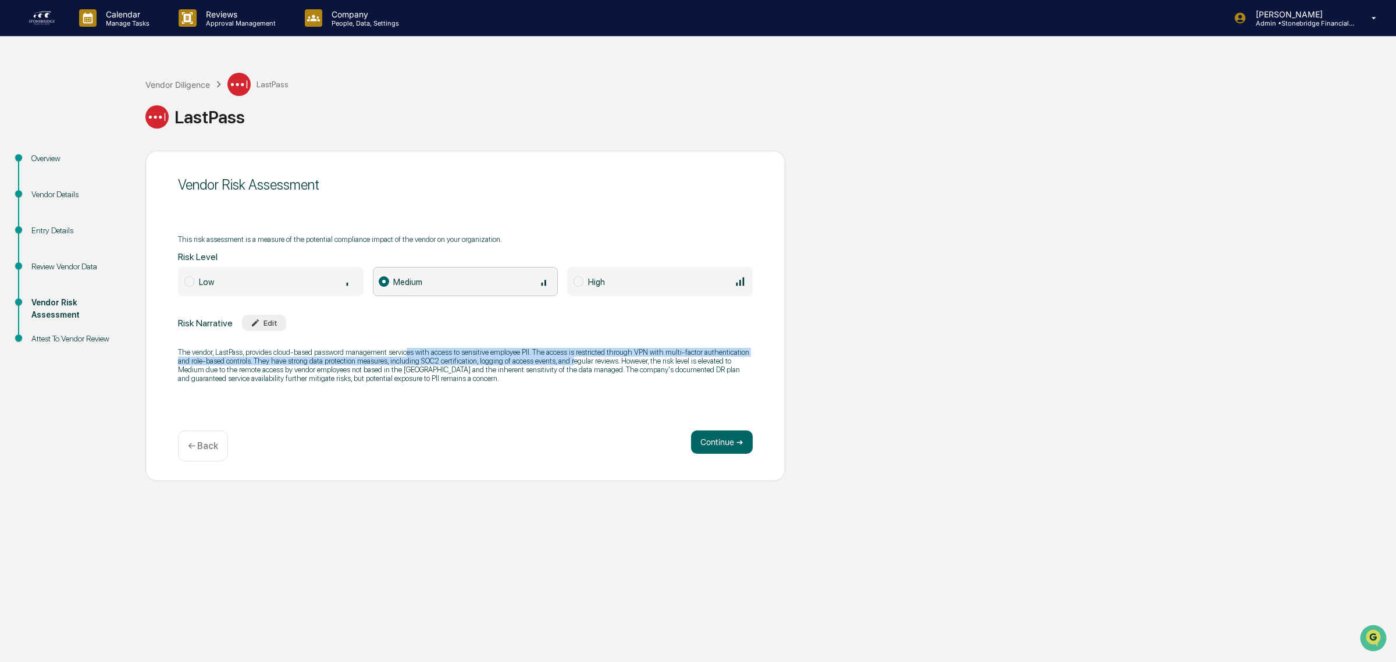
drag, startPoint x: 408, startPoint y: 355, endPoint x: 574, endPoint y: 359, distance: 165.2
click at [574, 359] on p "The vendor, LastPass, provides cloud-based password management services with ac…" at bounding box center [465, 365] width 575 height 35
click at [565, 361] on p "The vendor, LastPass, provides cloud-based password management services with ac…" at bounding box center [465, 365] width 575 height 35
click at [547, 354] on p "The vendor, LastPass, provides cloud-based password management services with ac…" at bounding box center [465, 365] width 575 height 35
drag, startPoint x: 551, startPoint y: 346, endPoint x: 615, endPoint y: 375, distance: 70.3
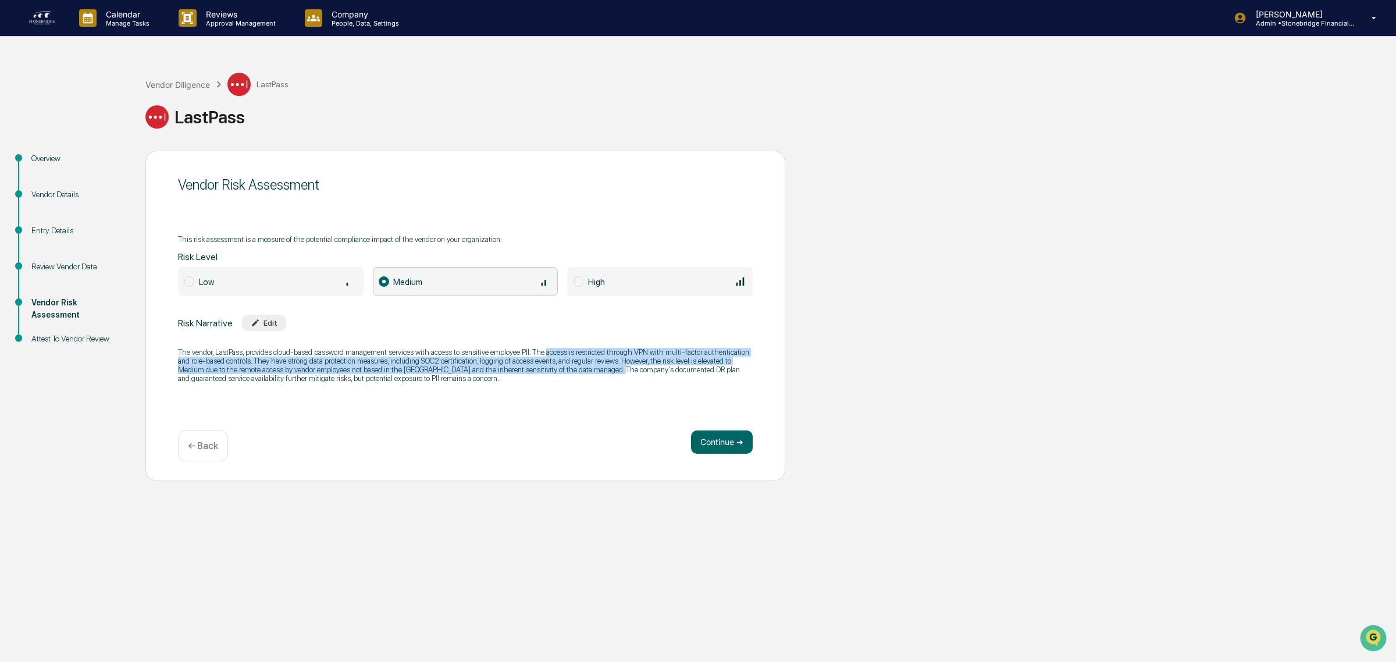
click at [615, 375] on p "The vendor, LastPass, provides cloud-based password management services with ac…" at bounding box center [465, 365] width 575 height 35
drag, startPoint x: 212, startPoint y: 365, endPoint x: 327, endPoint y: 391, distance: 117.4
click at [327, 390] on div "The vendor, LastPass, provides cloud-based password management services with ac…" at bounding box center [465, 365] width 575 height 50
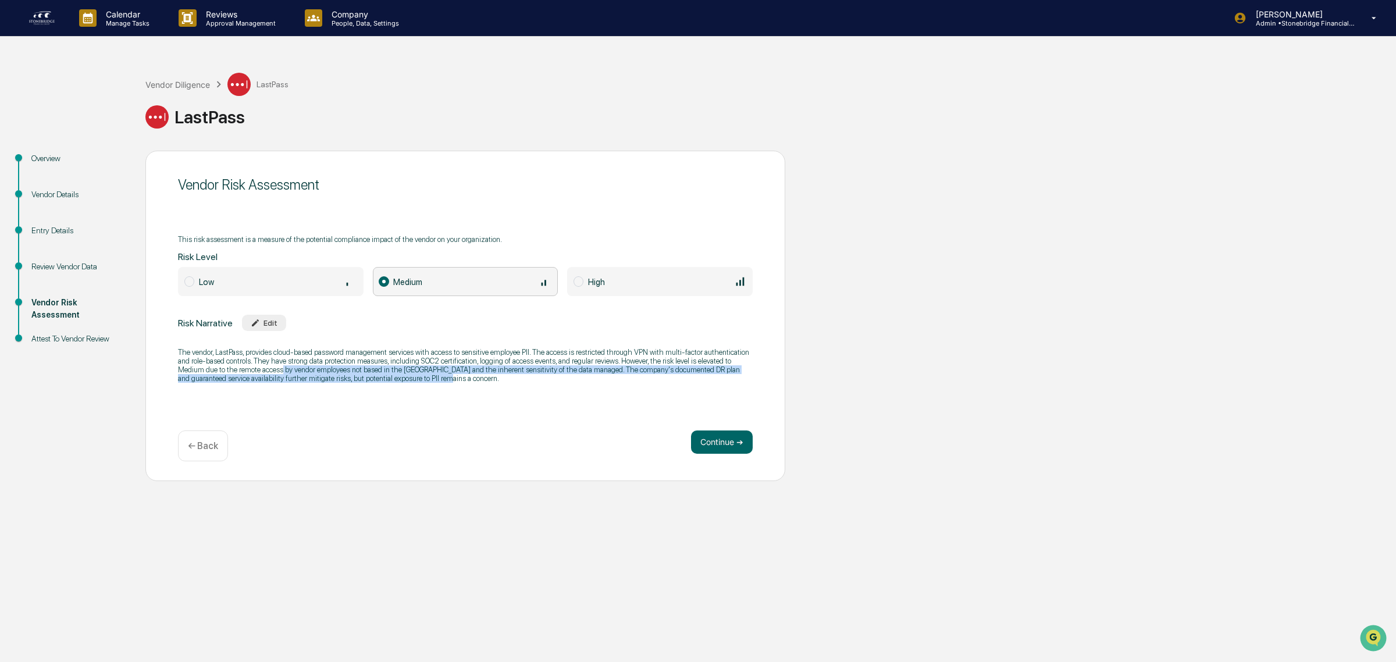
drag, startPoint x: 487, startPoint y: 388, endPoint x: 281, endPoint y: 372, distance: 206.5
click at [281, 372] on div "The vendor, LastPass, provides cloud-based password management services with ac…" at bounding box center [465, 365] width 575 height 50
click at [281, 370] on p "The vendor, LastPass, provides cloud-based password management services with ac…" at bounding box center [465, 365] width 575 height 35
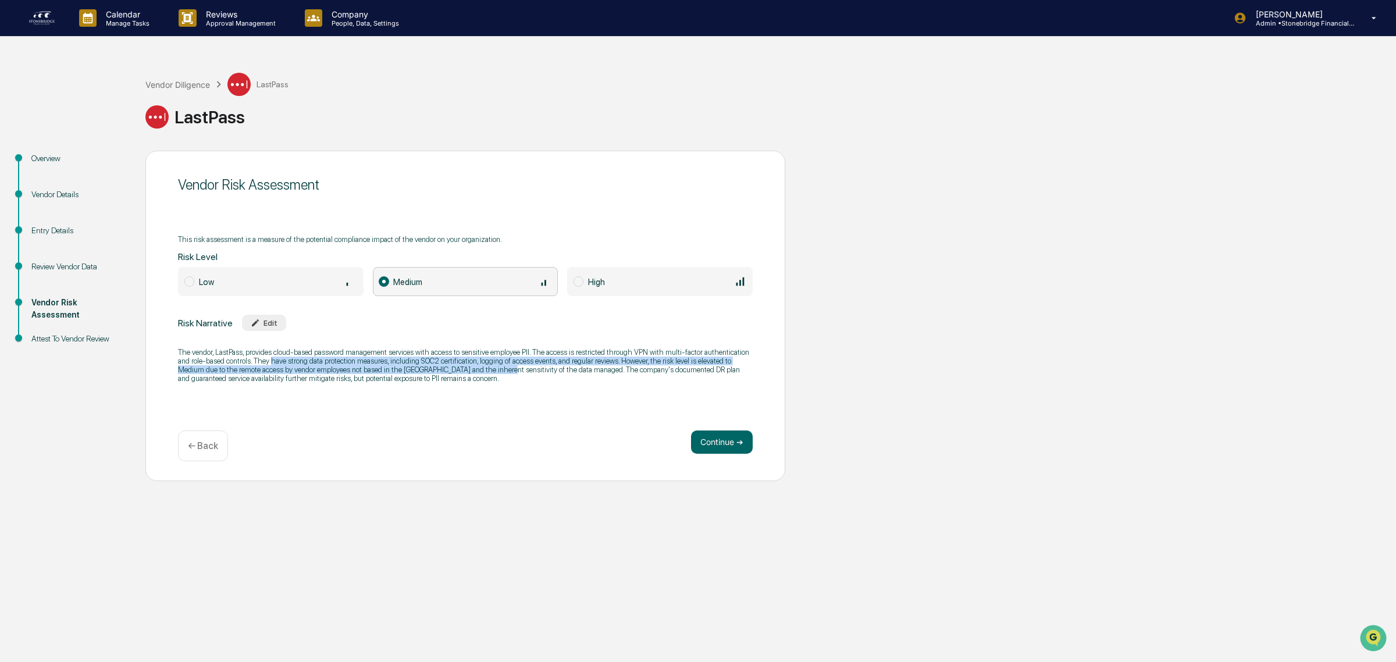
drag, startPoint x: 325, startPoint y: 355, endPoint x: 497, endPoint y: 373, distance: 173.6
click at [497, 373] on p "The vendor, LastPass, provides cloud-based password management services with ac…" at bounding box center [465, 365] width 575 height 35
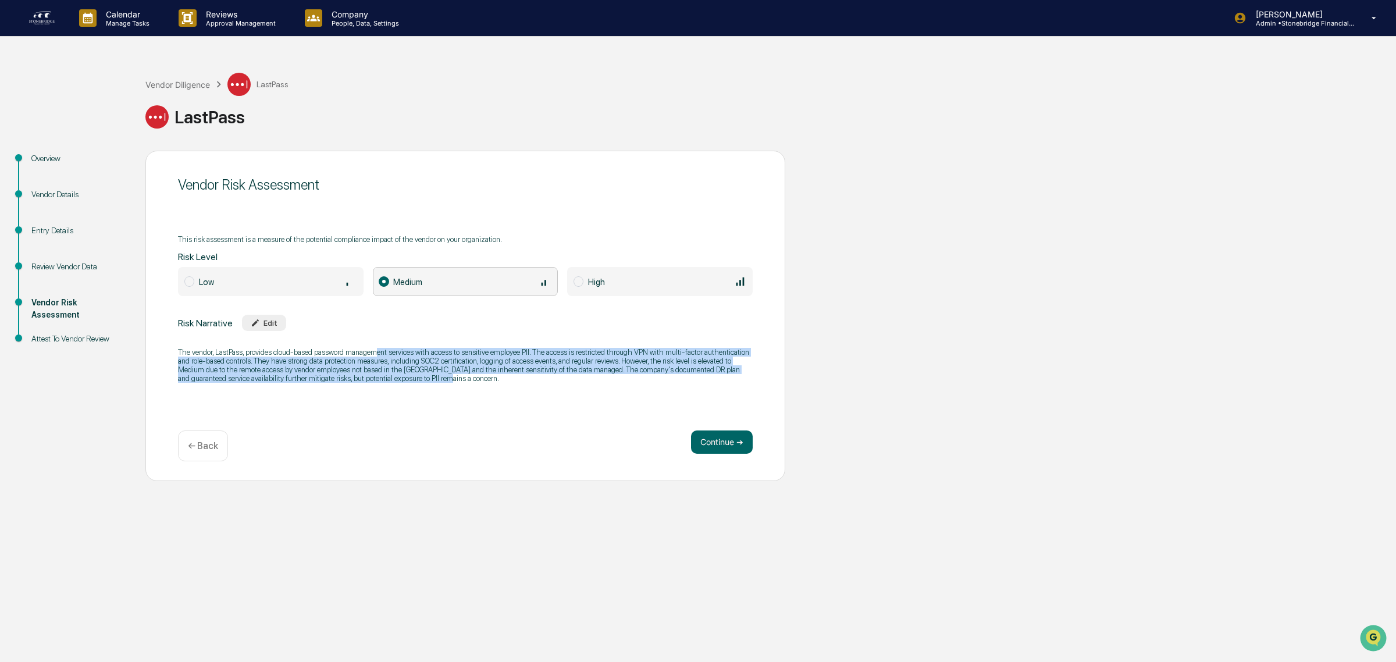
click at [378, 349] on p "The vendor, LastPass, provides cloud-based password management services with ac…" at bounding box center [465, 365] width 575 height 35
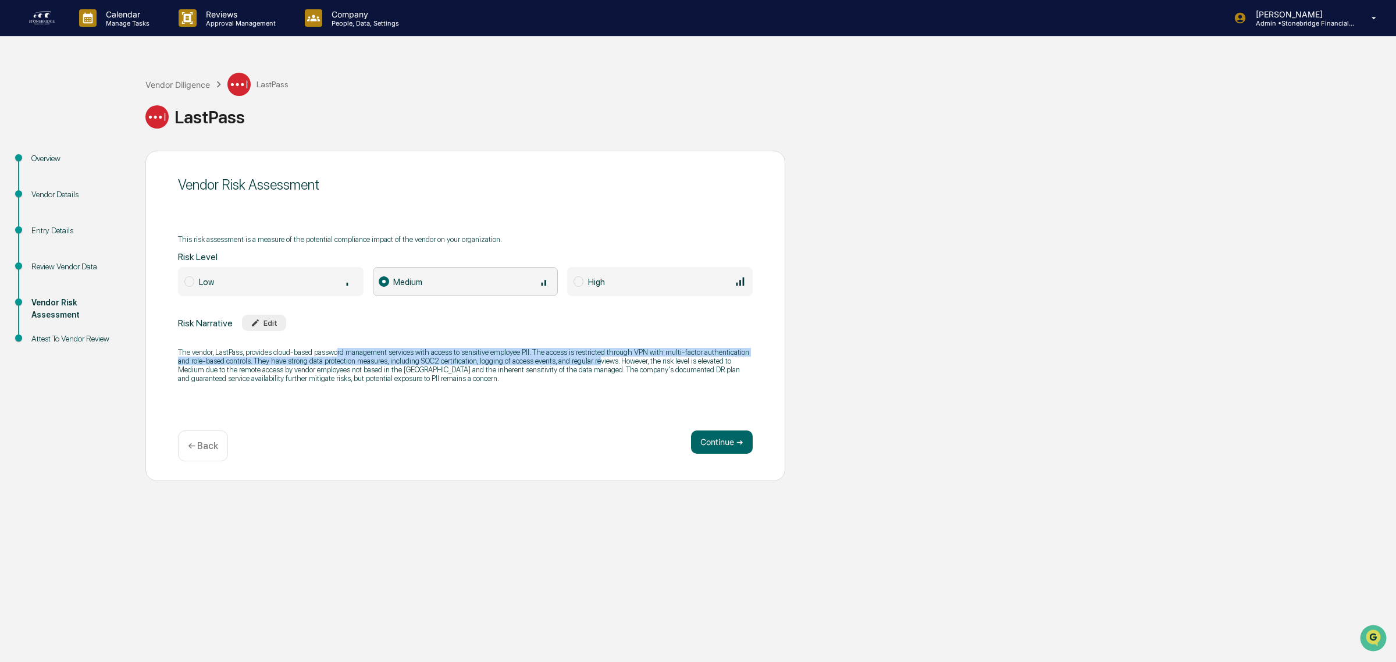
drag, startPoint x: 494, startPoint y: 359, endPoint x: 598, endPoint y: 359, distance: 103.5
click at [598, 359] on p "The vendor, LastPass, provides cloud-based password management services with ac…" at bounding box center [465, 365] width 575 height 35
click at [599, 361] on p "The vendor, LastPass, provides cloud-based password management services with ac…" at bounding box center [465, 365] width 575 height 35
drag, startPoint x: 423, startPoint y: 361, endPoint x: 615, endPoint y: 367, distance: 192.6
click at [615, 367] on p "The vendor, LastPass, provides cloud-based password management services with ac…" at bounding box center [465, 365] width 575 height 35
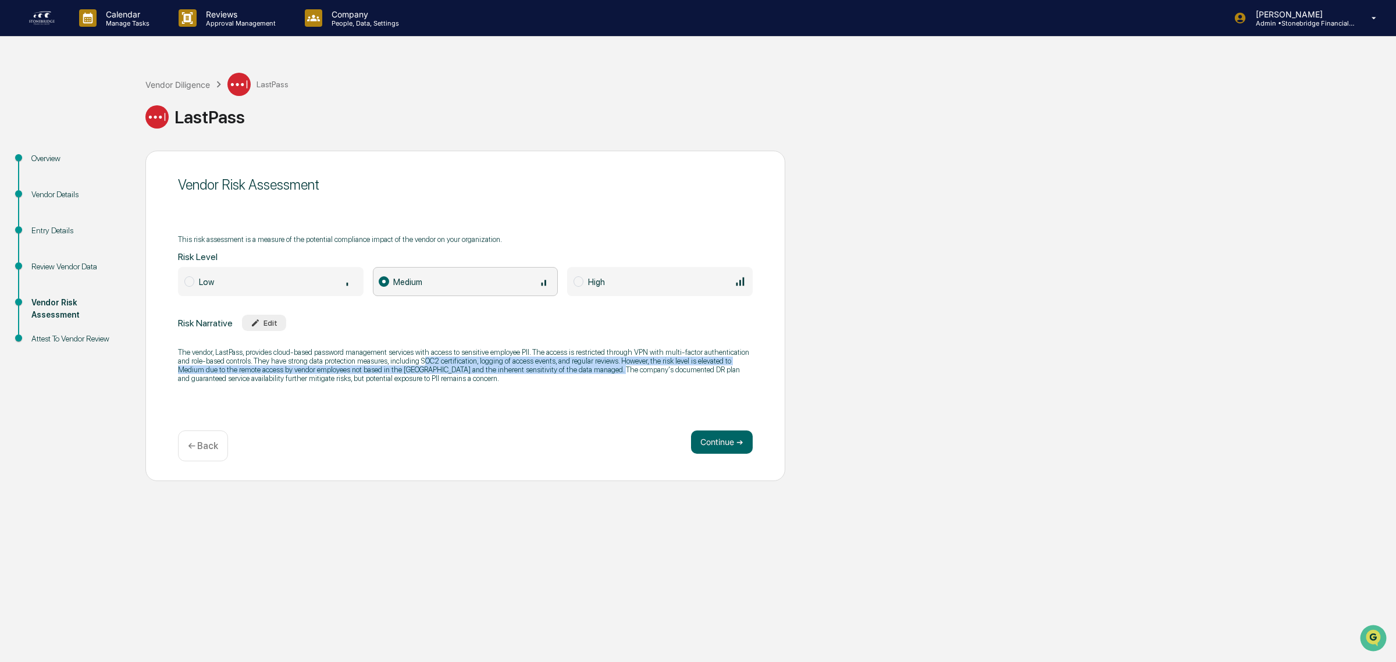
click at [615, 367] on p "The vendor, LastPass, provides cloud-based password management services with ac…" at bounding box center [465, 365] width 575 height 35
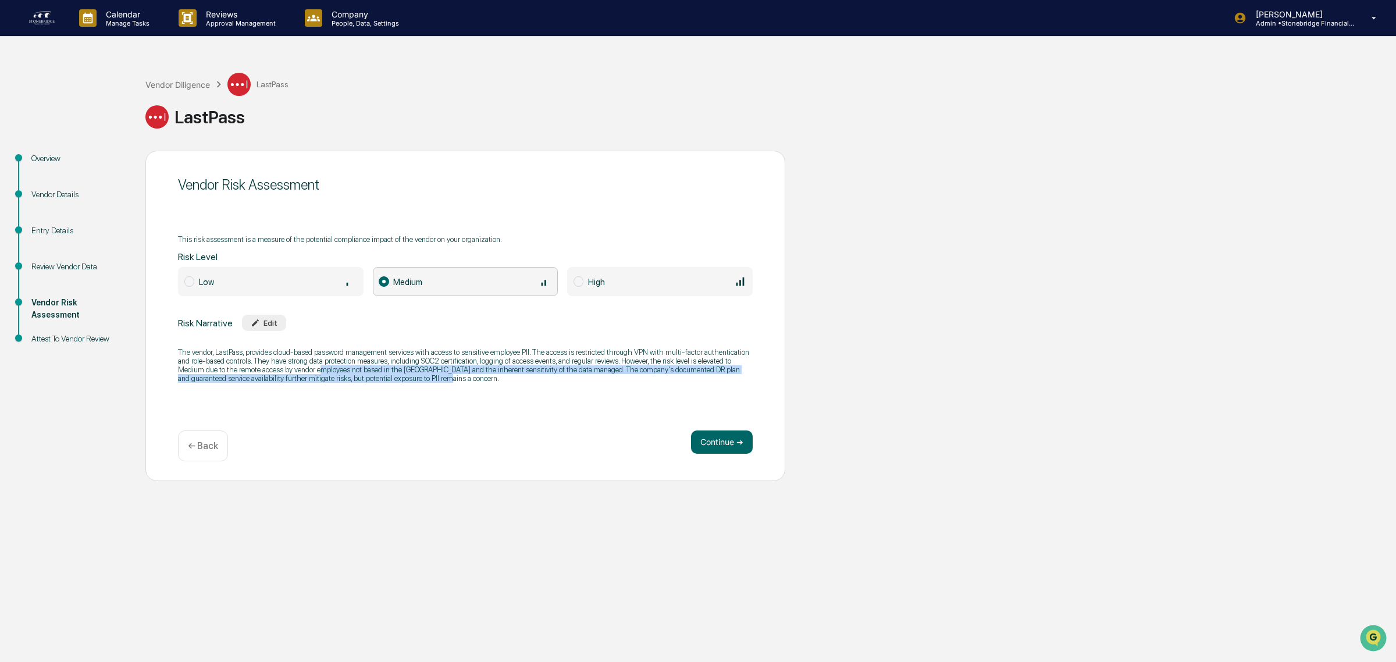
drag, startPoint x: 531, startPoint y: 377, endPoint x: 320, endPoint y: 373, distance: 211.2
click at [320, 373] on p "The vendor, LastPass, provides cloud-based password management services with ac…" at bounding box center [465, 365] width 575 height 35
drag, startPoint x: 253, startPoint y: 370, endPoint x: 371, endPoint y: 383, distance: 118.2
click at [371, 383] on p "The vendor, LastPass, provides cloud-based password management services with ac…" at bounding box center [465, 365] width 575 height 35
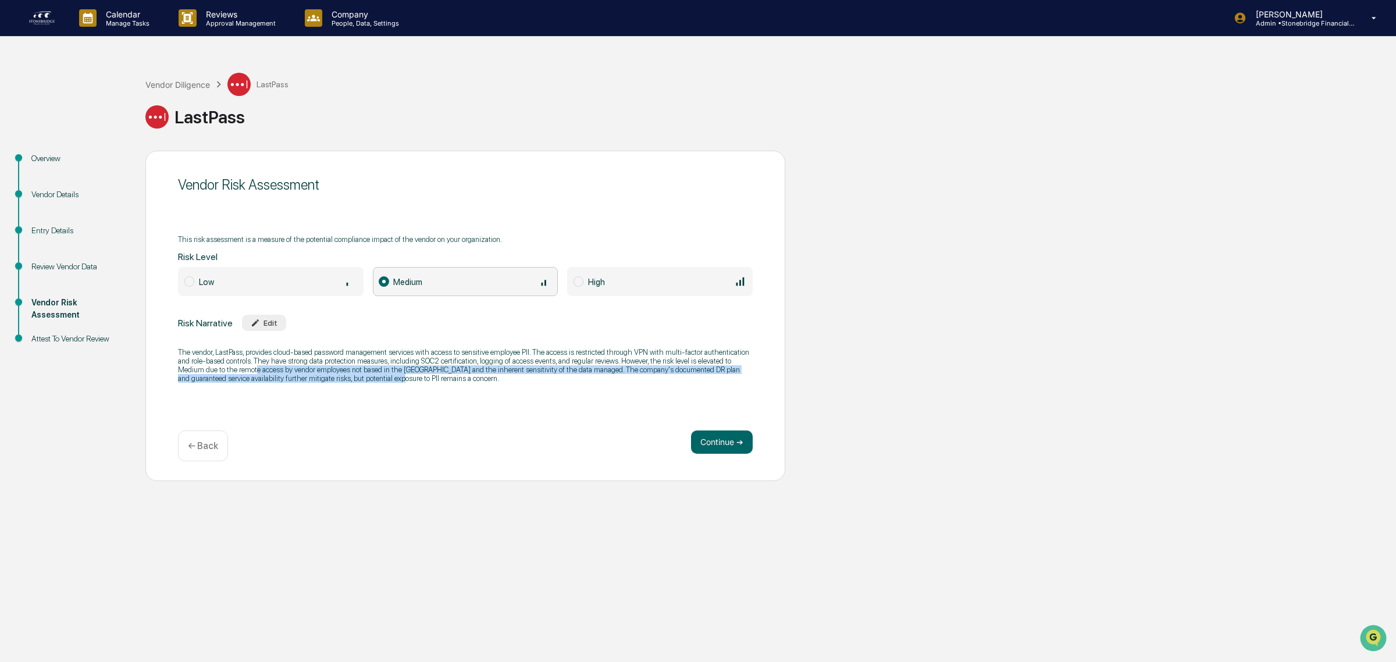
click at [371, 383] on p "The vendor, LastPass, provides cloud-based password management services with ac…" at bounding box center [465, 365] width 575 height 35
drag, startPoint x: 283, startPoint y: 359, endPoint x: 460, endPoint y: 362, distance: 176.3
click at [460, 362] on p "The vendor, LastPass, provides cloud-based password management services with ac…" at bounding box center [465, 365] width 575 height 35
click at [458, 362] on p "The vendor, LastPass, provides cloud-based password management services with ac…" at bounding box center [465, 365] width 575 height 35
drag, startPoint x: 387, startPoint y: 362, endPoint x: 574, endPoint y: 362, distance: 186.7
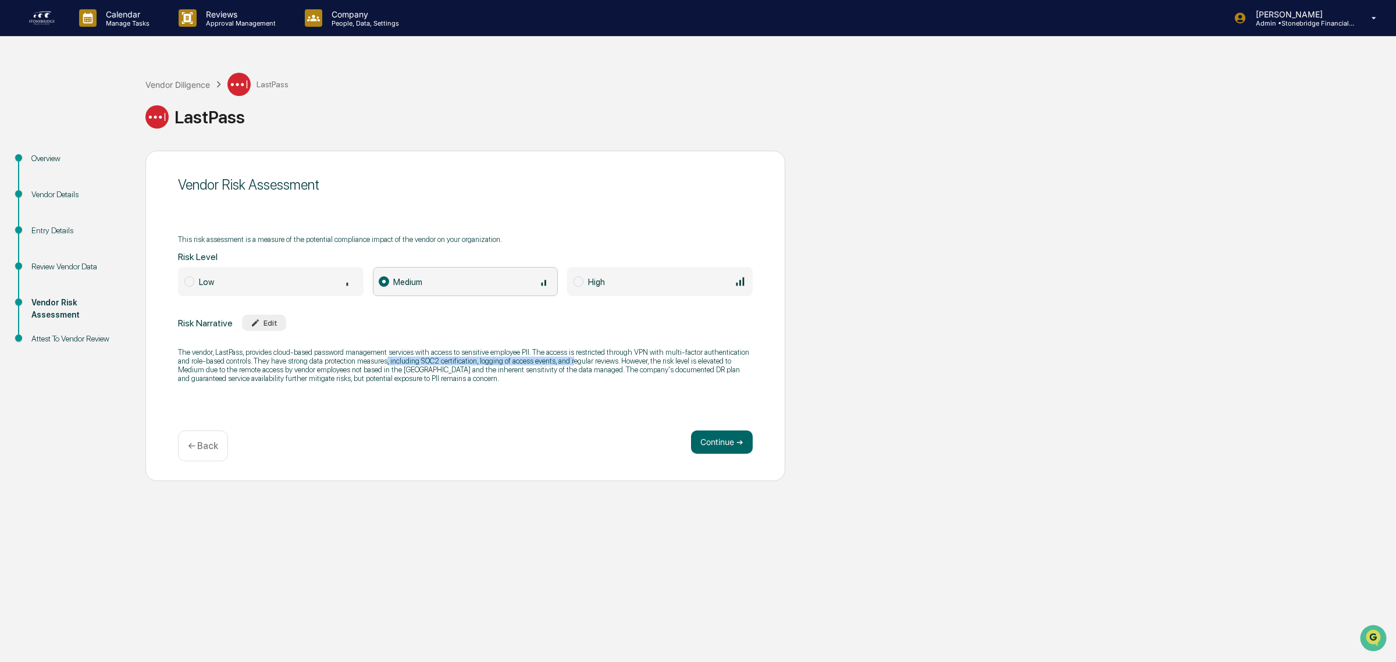
click at [574, 362] on p "The vendor, LastPass, provides cloud-based password management services with ac…" at bounding box center [465, 365] width 575 height 35
drag, startPoint x: 576, startPoint y: 371, endPoint x: 402, endPoint y: 372, distance: 173.9
click at [402, 372] on p "The vendor, LastPass, provides cloud-based password management services with ac…" at bounding box center [465, 365] width 575 height 35
click at [403, 369] on p "The vendor, LastPass, provides cloud-based password management services with ac…" at bounding box center [465, 365] width 575 height 35
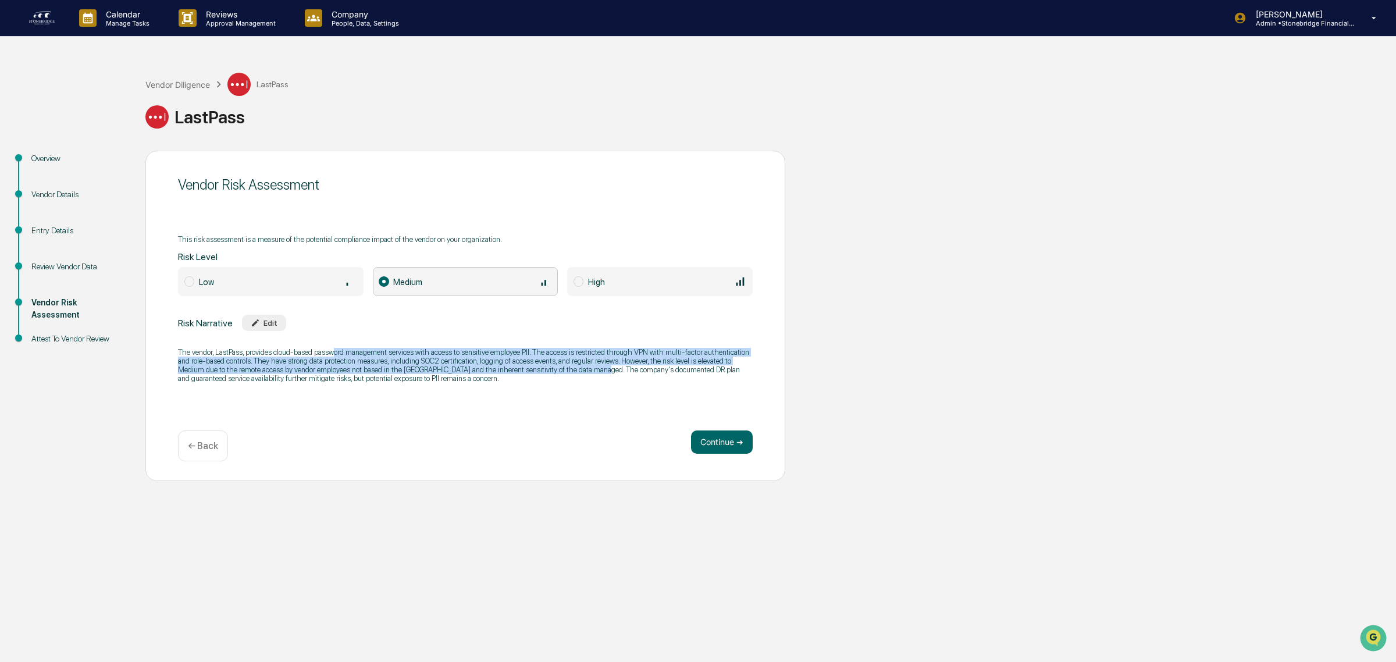
drag, startPoint x: 333, startPoint y: 350, endPoint x: 603, endPoint y: 375, distance: 271.1
click at [603, 375] on p "The vendor, LastPass, provides cloud-based password management services with ac…" at bounding box center [465, 365] width 575 height 35
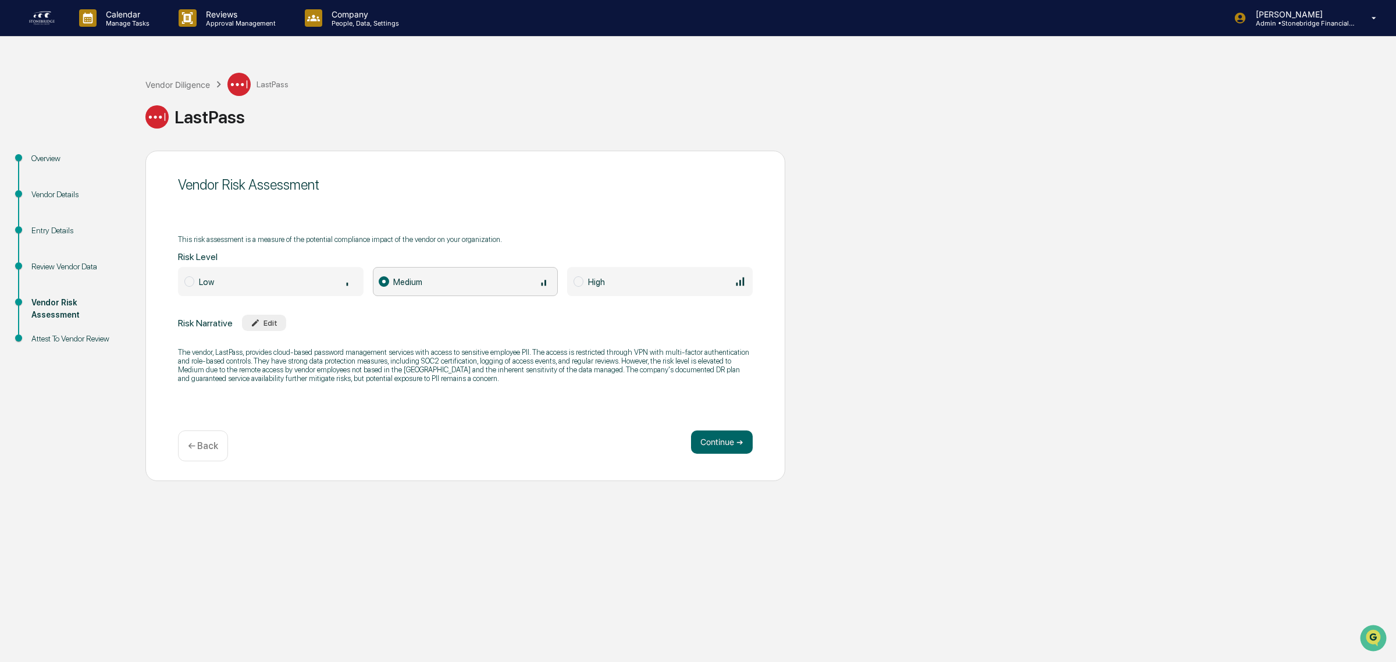
click at [603, 376] on p "The vendor, LastPass, provides cloud-based password management services with ac…" at bounding box center [465, 365] width 575 height 35
drag, startPoint x: 249, startPoint y: 383, endPoint x: 359, endPoint y: 393, distance: 111.0
click at [359, 393] on div "Vendor Risk Assessment This risk assessment is a measure of the potential compl…" at bounding box center [465, 316] width 640 height 330
drag, startPoint x: 278, startPoint y: 372, endPoint x: 437, endPoint y: 376, distance: 159.4
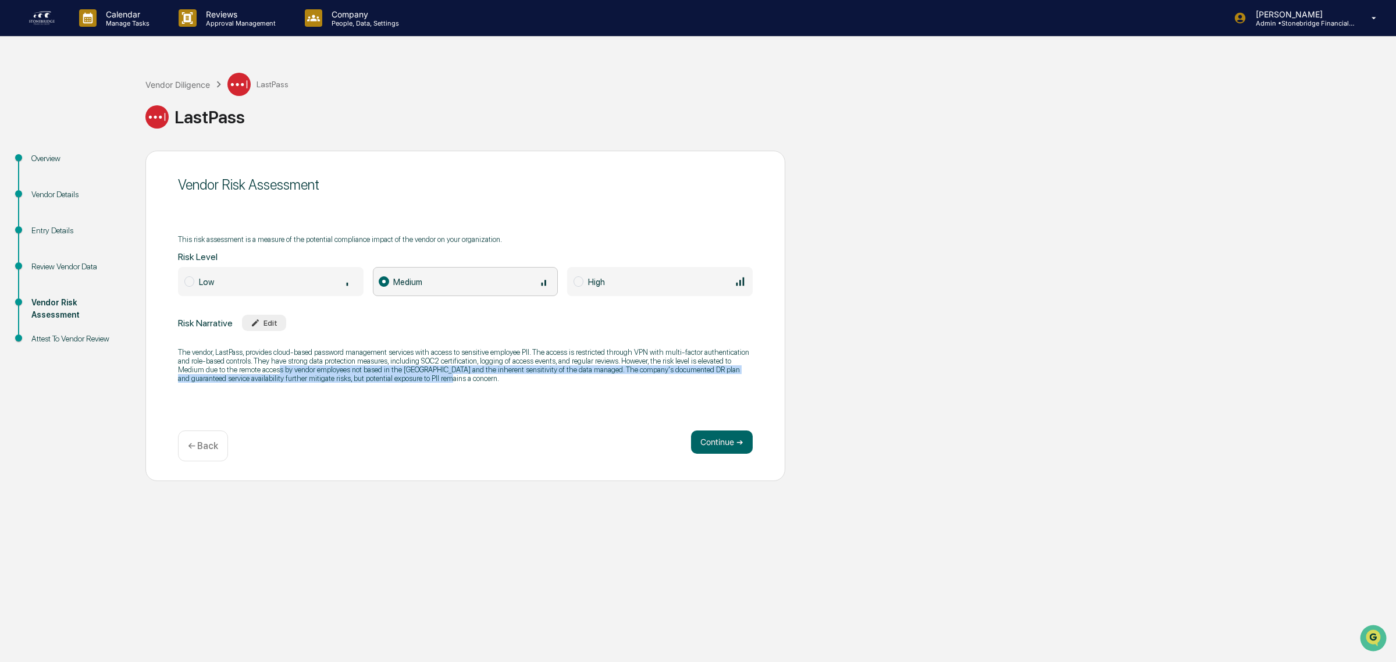
click at [437, 376] on p "The vendor, LastPass, provides cloud-based password management services with ac…" at bounding box center [465, 365] width 575 height 35
click at [715, 443] on button "Continue ➔" at bounding box center [722, 441] width 62 height 23
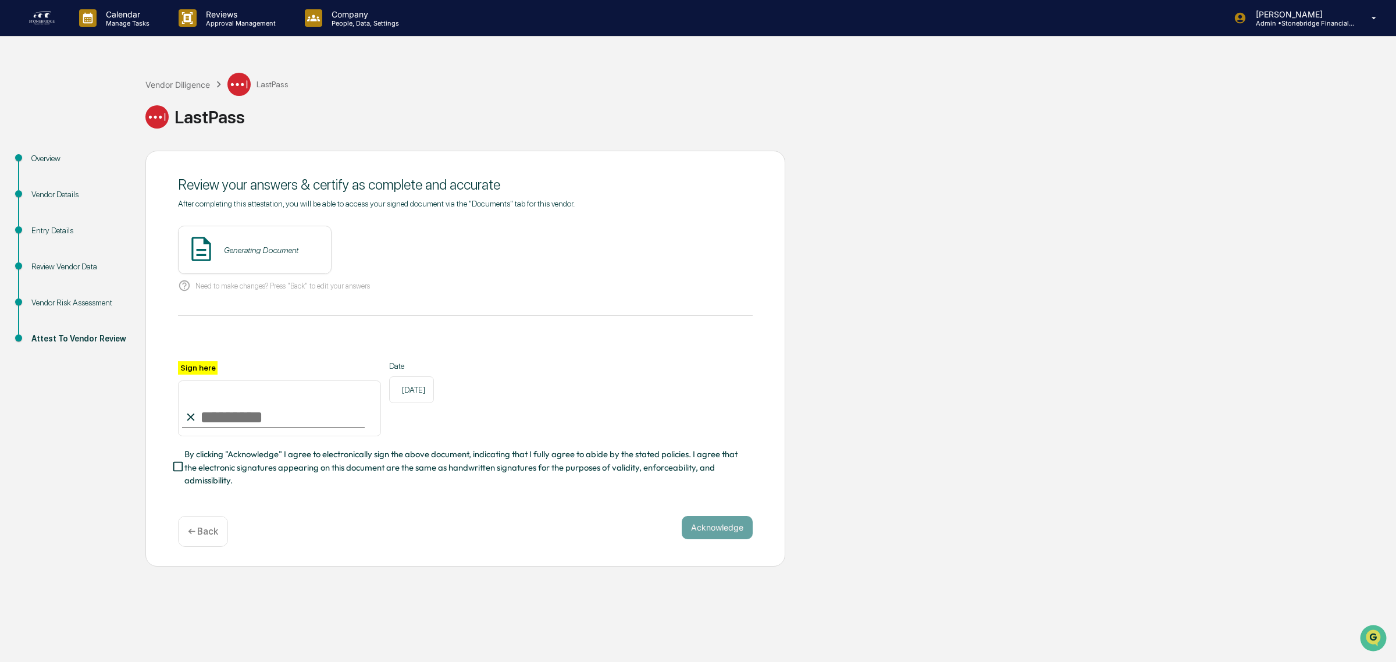
click at [284, 414] on input "Sign here" at bounding box center [279, 408] width 203 height 56
type input "**********"
click at [265, 474] on span "By clicking "Acknowledge" I agree to electronically sign the above document, in…" at bounding box center [463, 467] width 559 height 39
click at [372, 252] on button "View" at bounding box center [387, 250] width 30 height 19
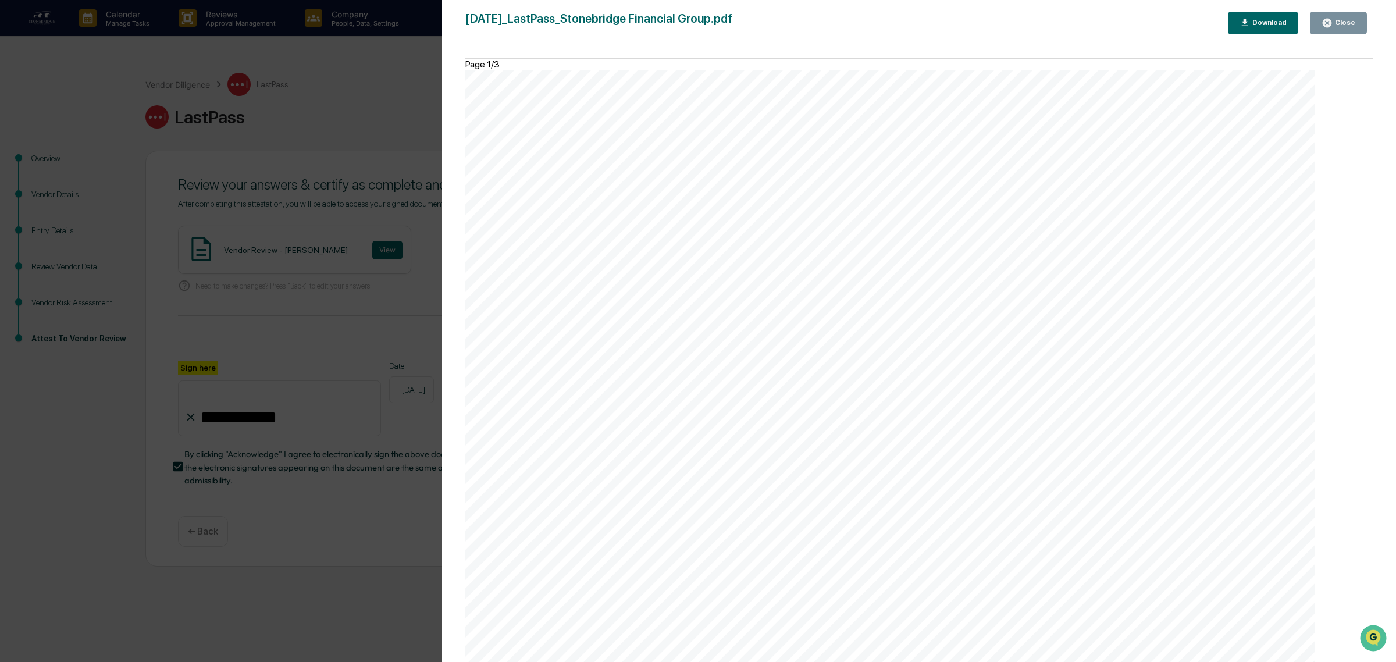
click at [1342, 30] on button "Close" at bounding box center [1338, 23] width 57 height 23
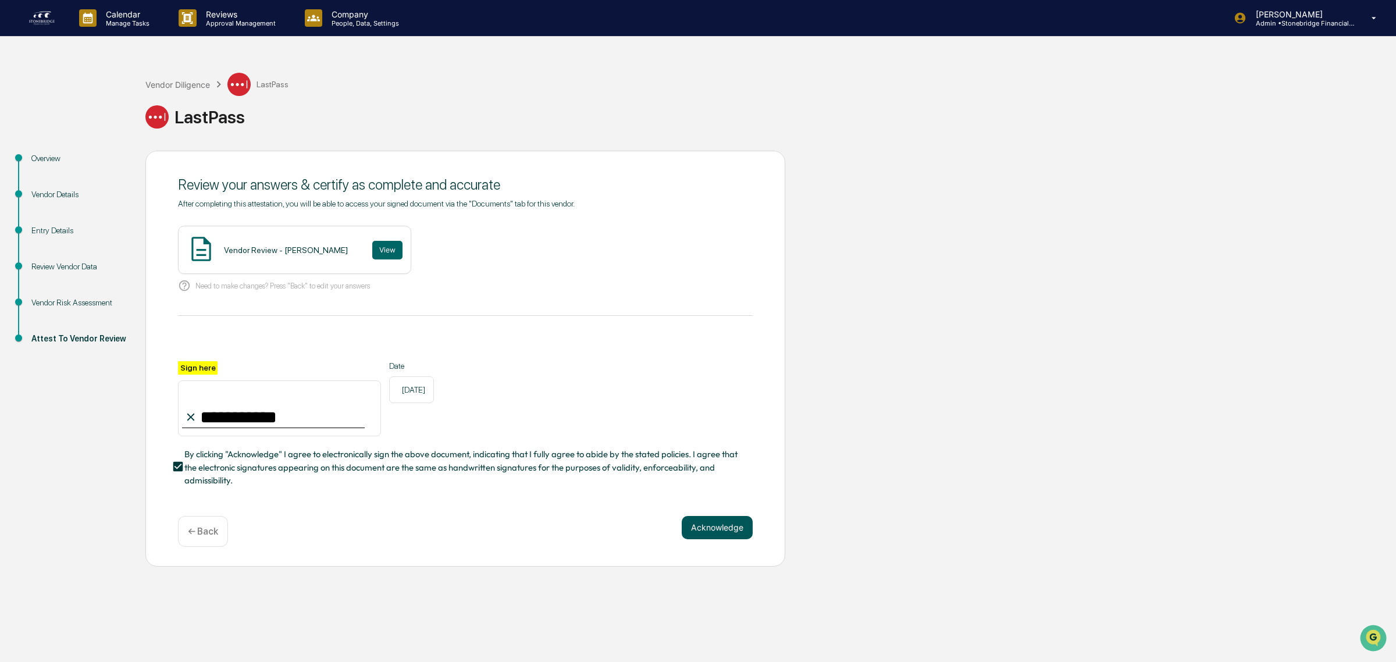
click at [733, 535] on button "Acknowledge" at bounding box center [717, 527] width 71 height 23
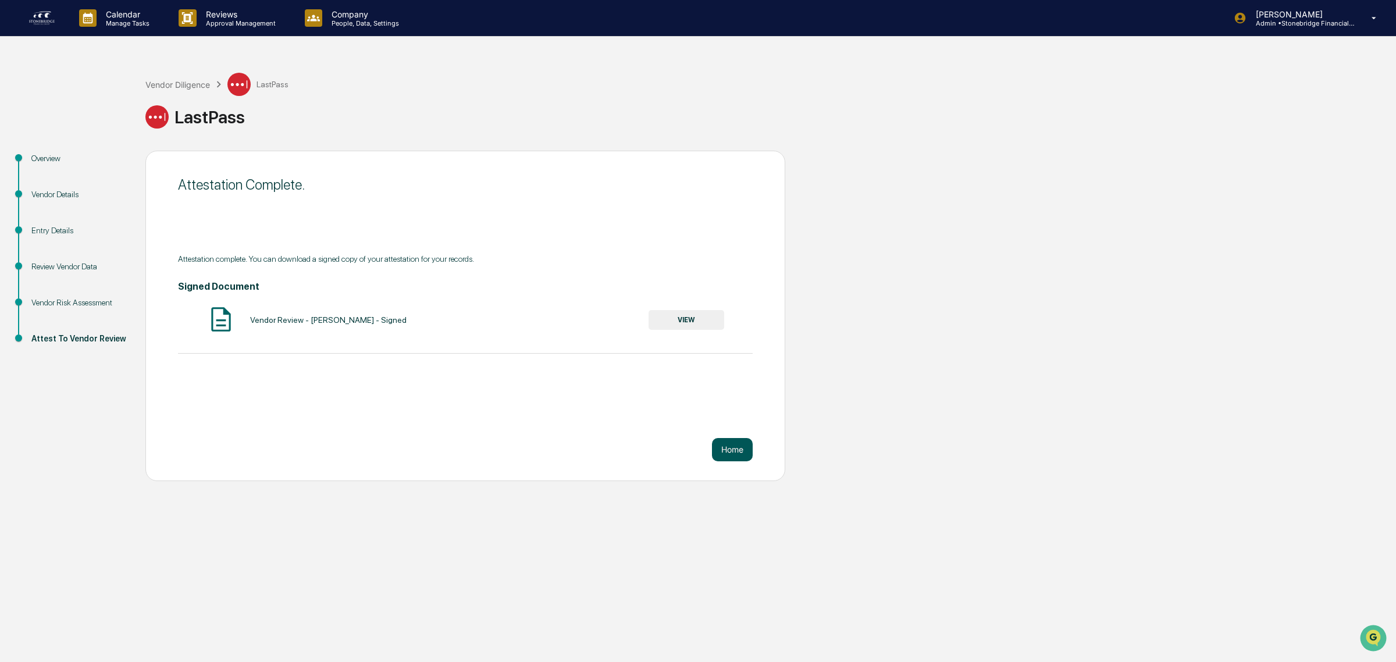
click at [728, 460] on button "Home" at bounding box center [732, 449] width 41 height 23
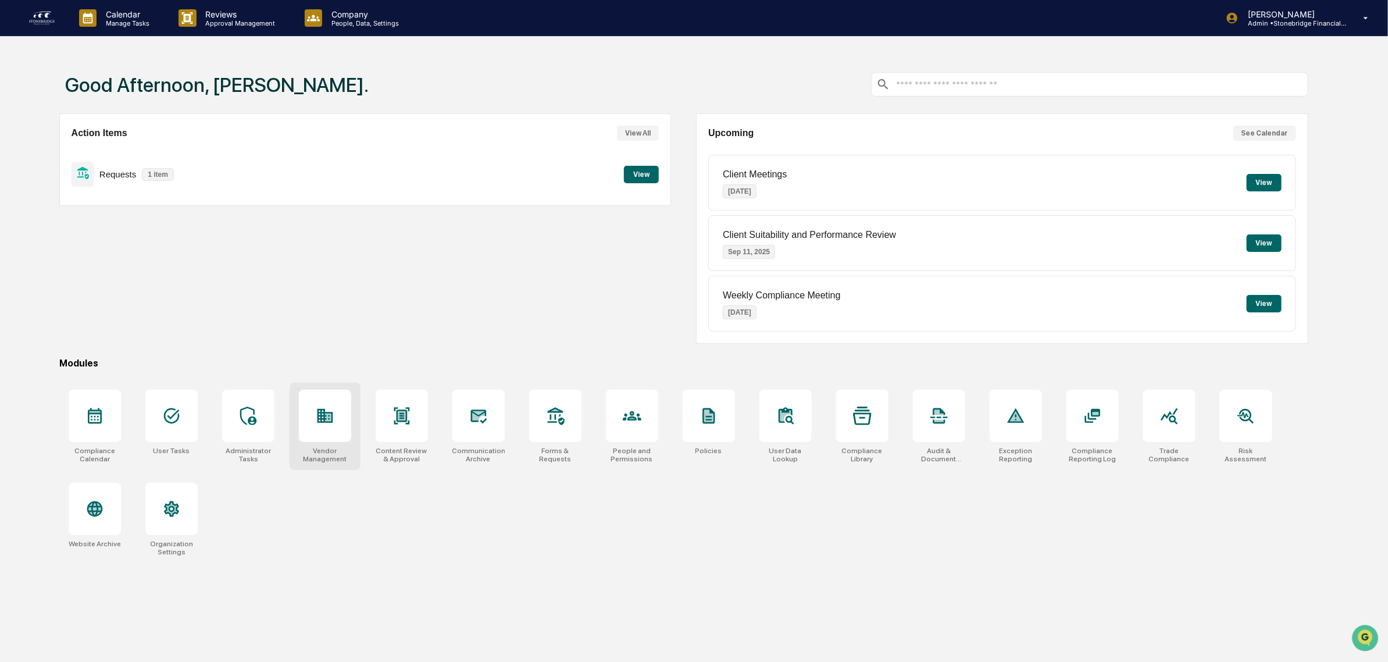
click at [355, 446] on div "Vendor Management" at bounding box center [325, 426] width 71 height 87
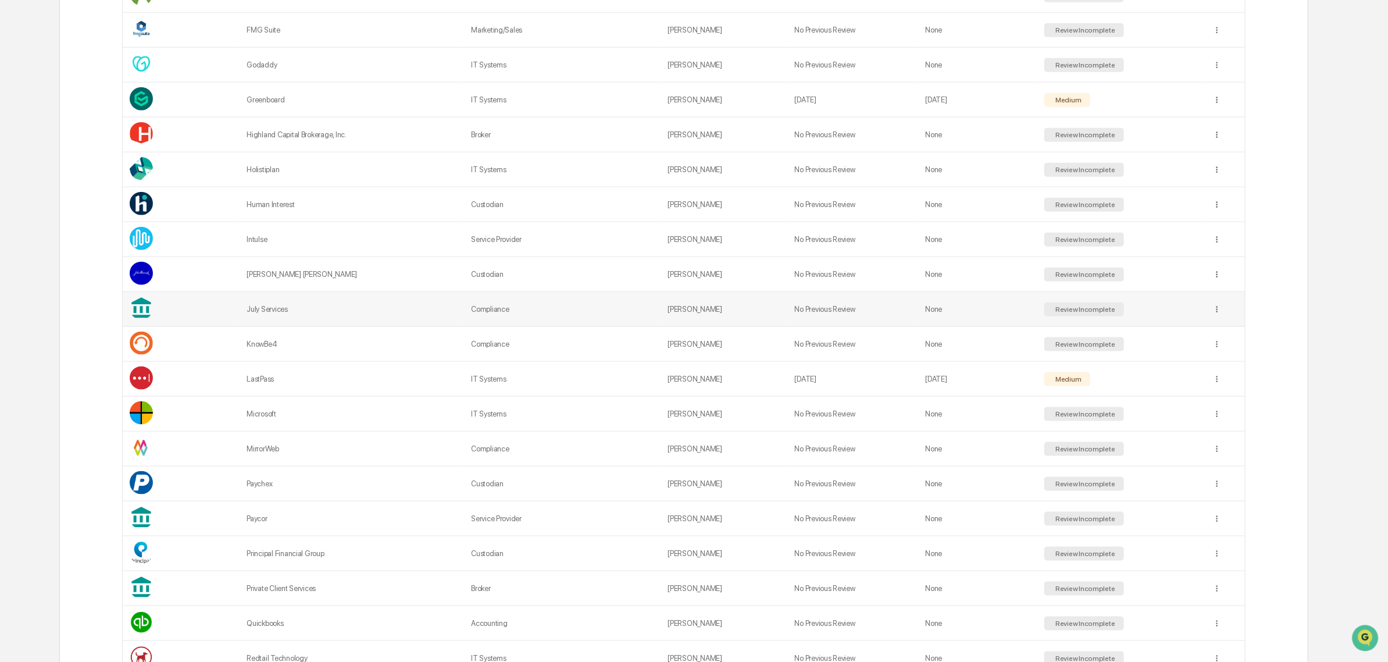
scroll to position [727, 0]
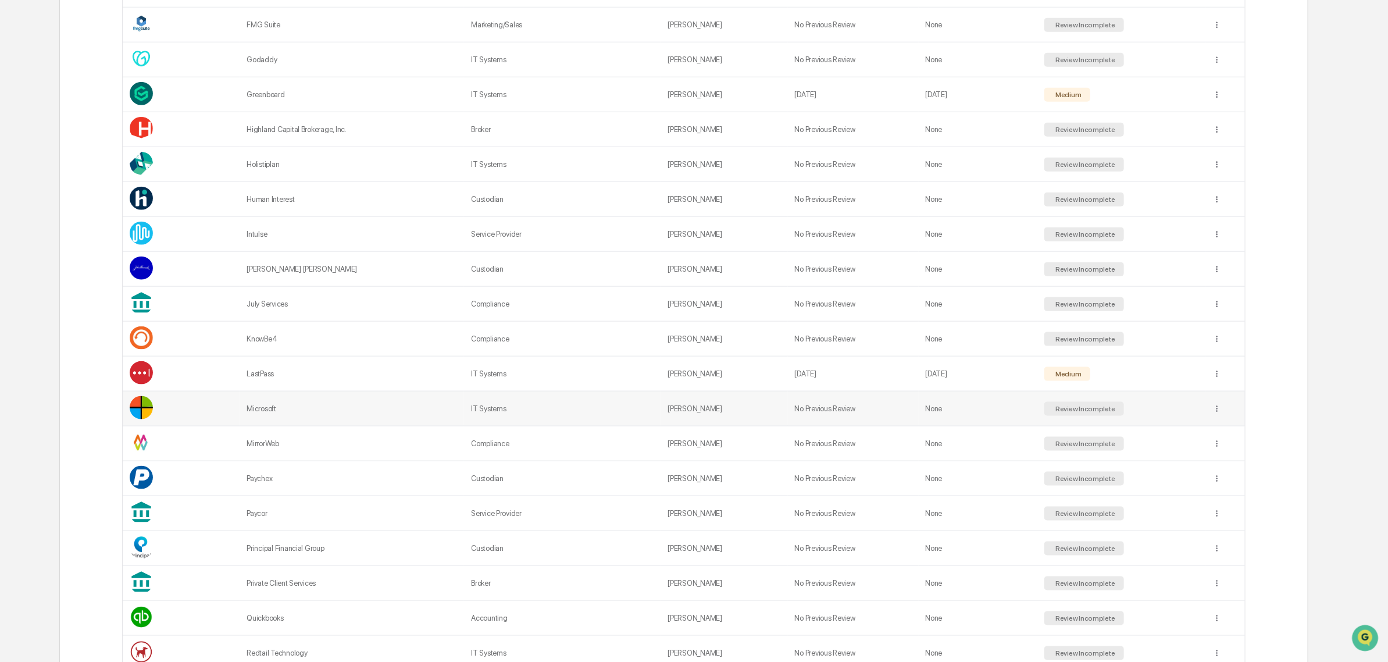
click at [1175, 413] on td "Review Incomplete" at bounding box center [1122, 408] width 168 height 35
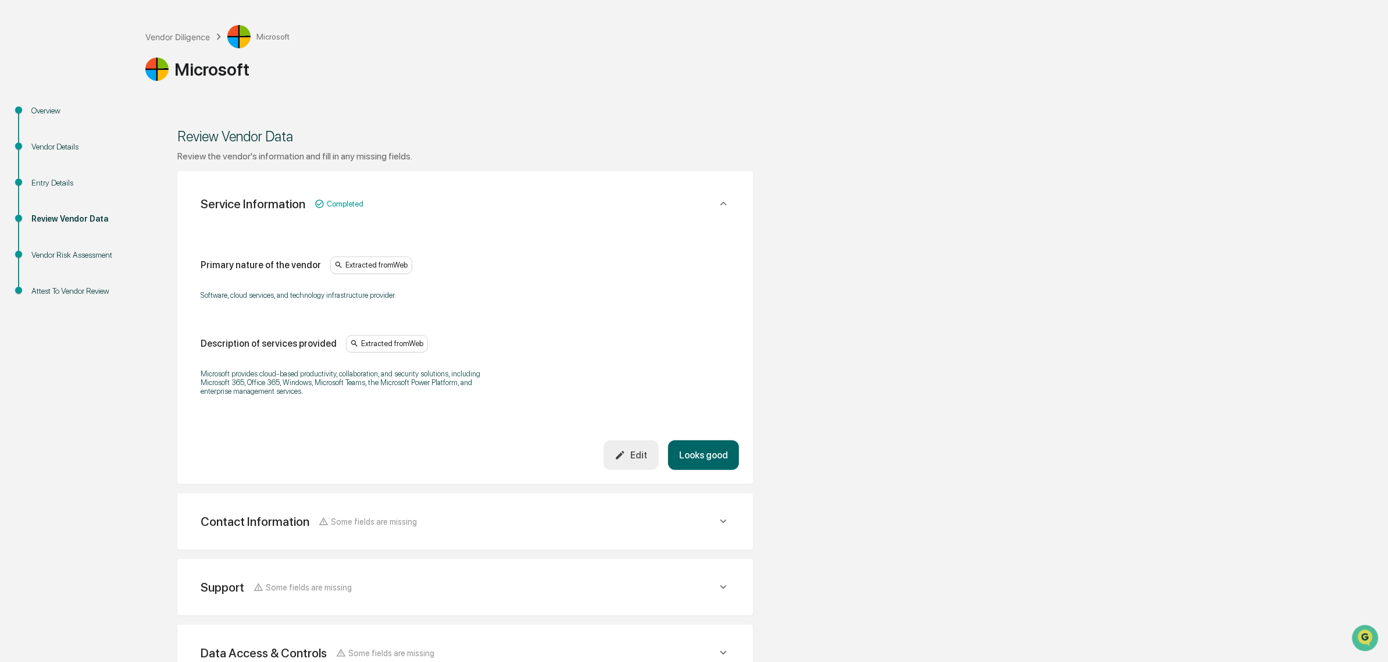
scroll to position [145, 0]
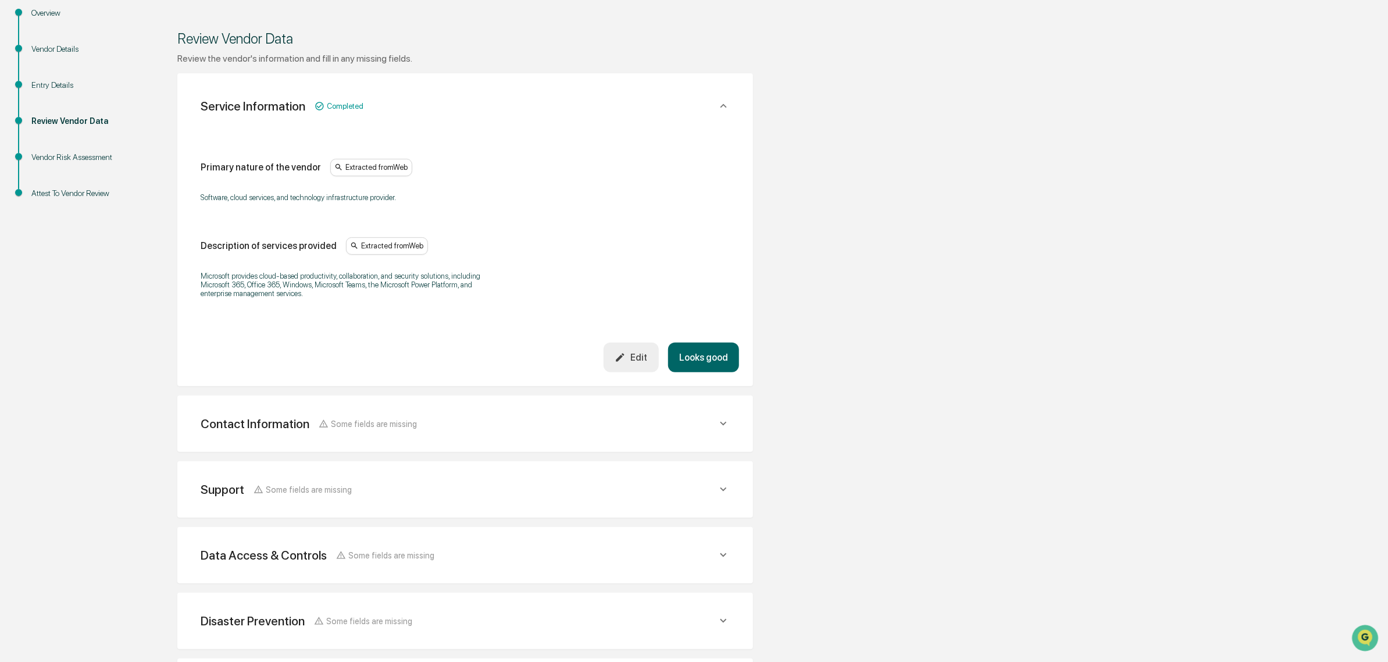
click at [696, 361] on button "Looks good" at bounding box center [703, 358] width 71 height 30
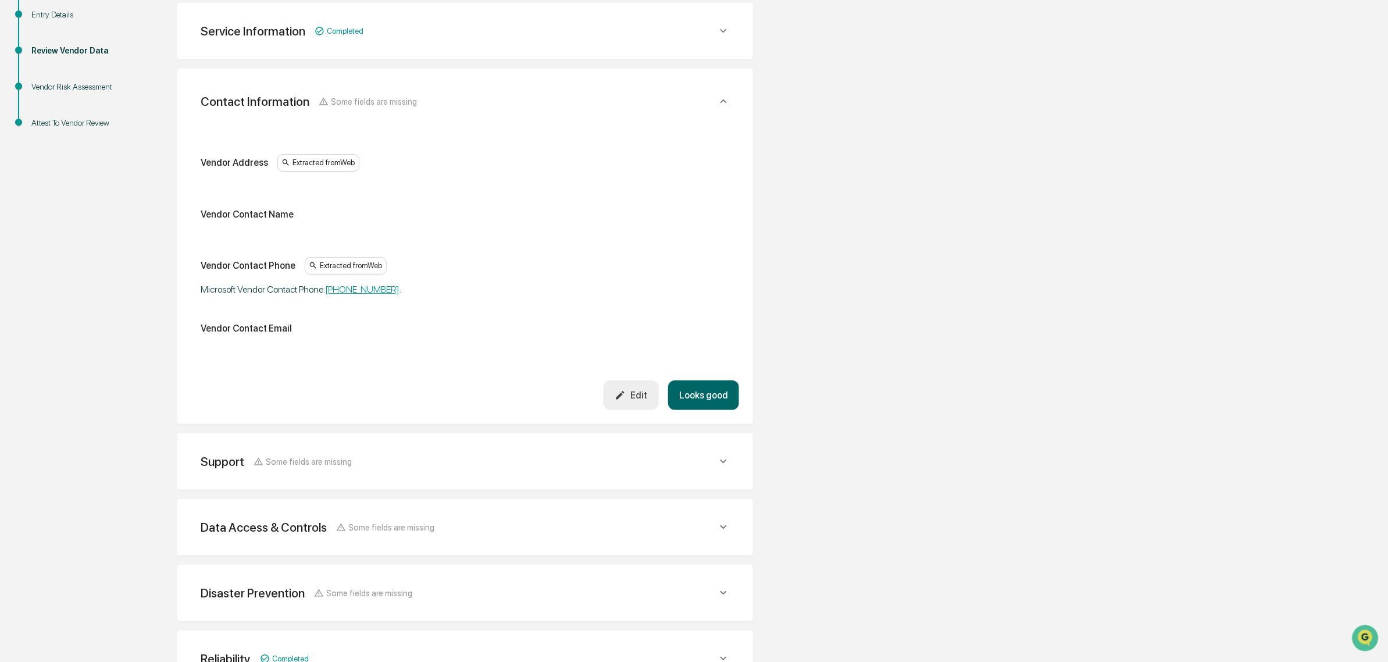
scroll to position [219, 0]
click at [728, 396] on button "Looks good" at bounding box center [703, 392] width 71 height 30
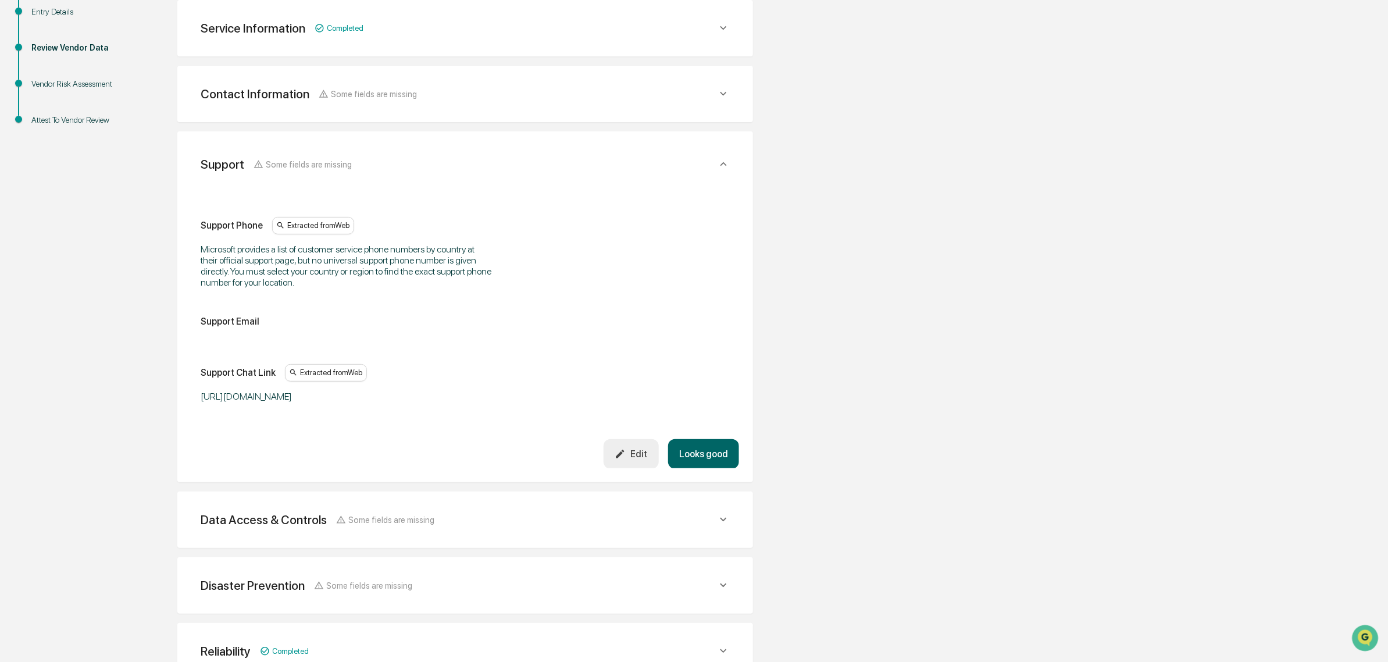
scroll to position [276, 0]
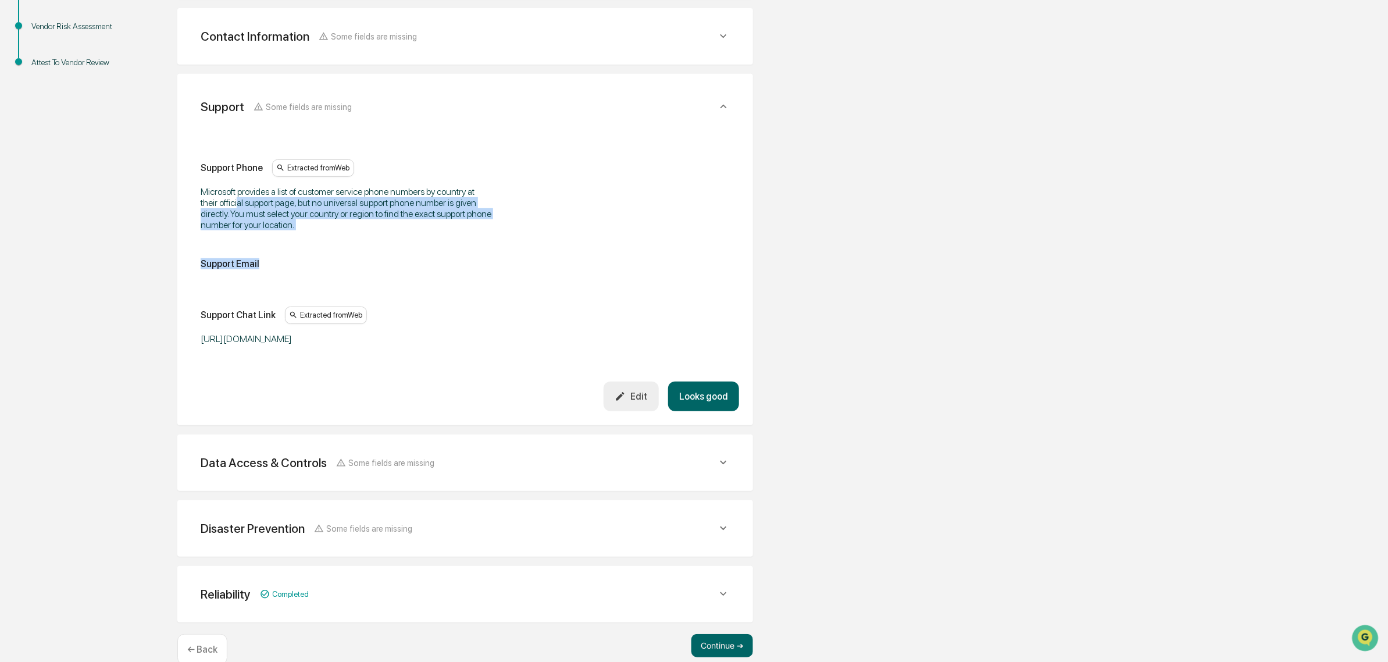
drag, startPoint x: 239, startPoint y: 201, endPoint x: 426, endPoint y: 236, distance: 190.6
click at [426, 236] on div "Support Phone Extracted from Web Microsoft provides a list of customer service …" at bounding box center [465, 251] width 529 height 185
drag, startPoint x: 419, startPoint y: 233, endPoint x: 219, endPoint y: 201, distance: 202.1
click at [219, 201] on div "Support Phone Extracted from Web Microsoft provides a list of customer service …" at bounding box center [465, 251] width 529 height 185
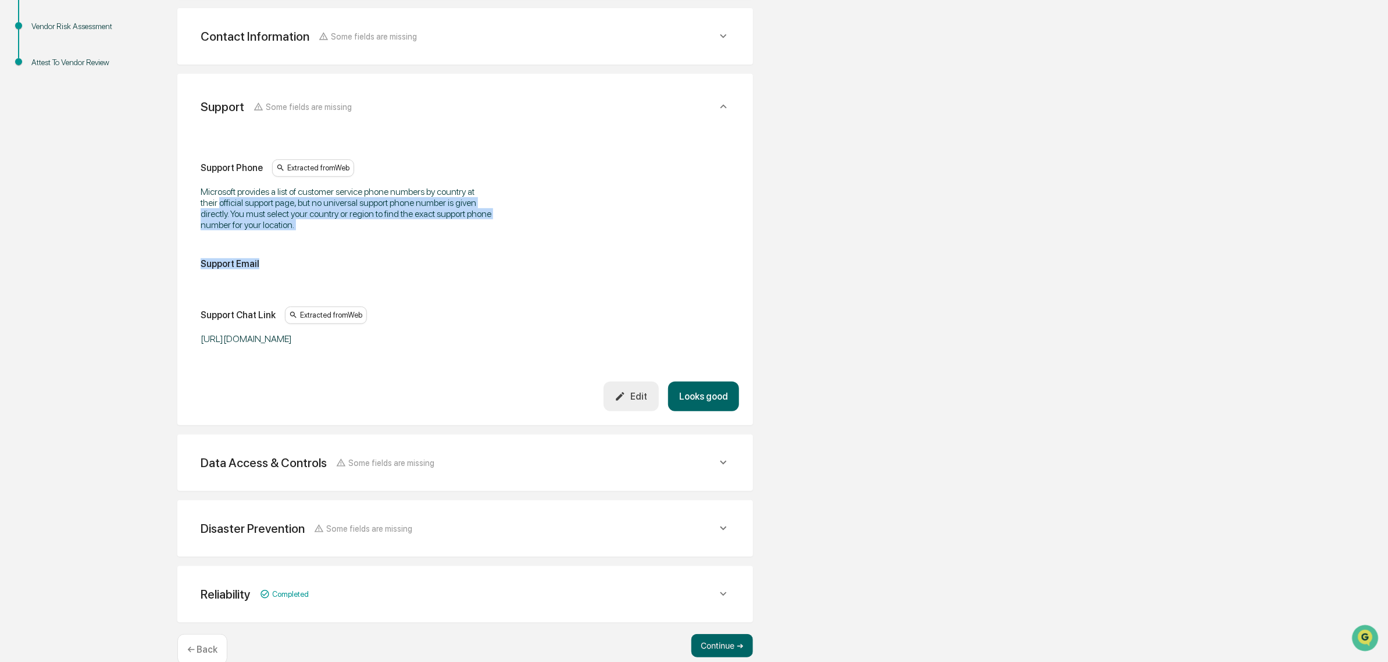
click at [219, 201] on div "Microsoft provides a list of customer service phone numbers by country at their…" at bounding box center [346, 208] width 291 height 44
drag, startPoint x: 205, startPoint y: 193, endPoint x: 346, endPoint y: 234, distance: 147.4
click at [346, 234] on div "Support Phone Extracted from Web Microsoft provides a list of customer service …" at bounding box center [465, 251] width 529 height 185
drag, startPoint x: 248, startPoint y: 209, endPoint x: 210, endPoint y: 199, distance: 39.8
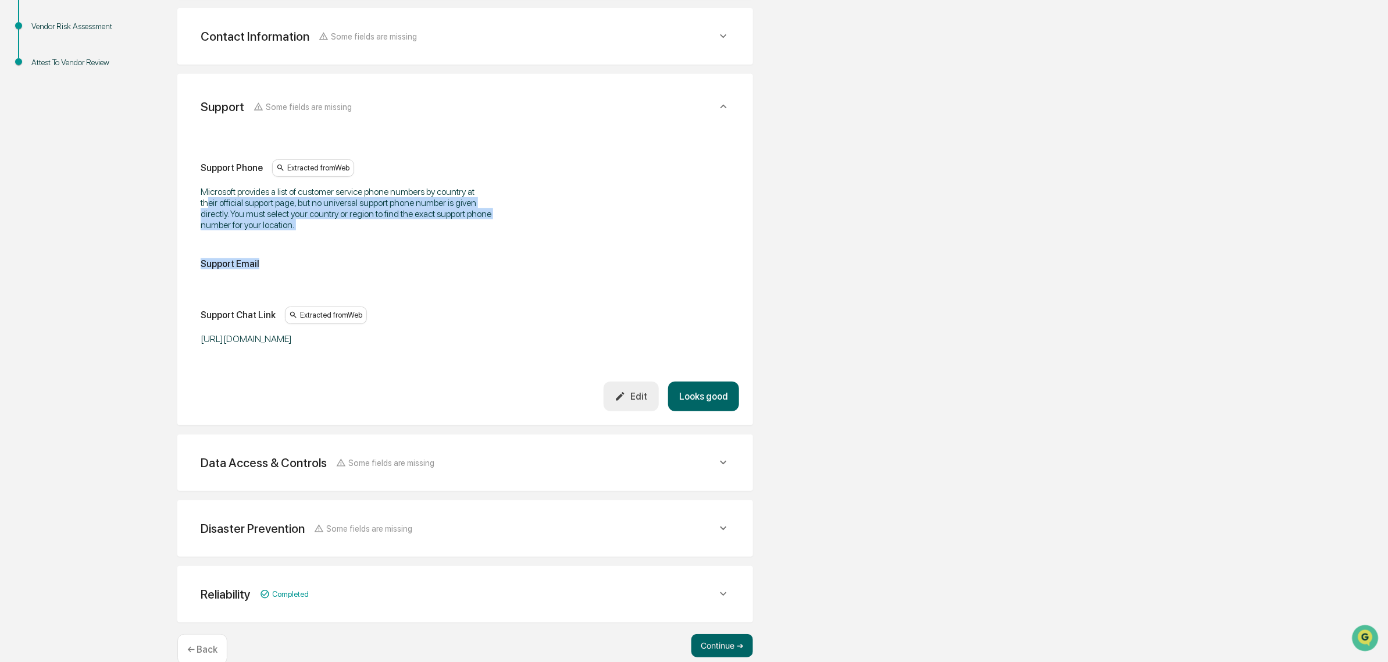
click at [210, 199] on div "Support Phone Extracted from Web Microsoft provides a list of customer service …" at bounding box center [465, 251] width 529 height 185
click at [209, 198] on div "Microsoft provides a list of customer service phone numbers by country at their…" at bounding box center [346, 208] width 291 height 44
drag, startPoint x: 217, startPoint y: 187, endPoint x: 347, endPoint y: 230, distance: 137.2
click at [347, 230] on div "Support Phone Extracted from Web Microsoft provides a list of customer service …" at bounding box center [465, 251] width 529 height 185
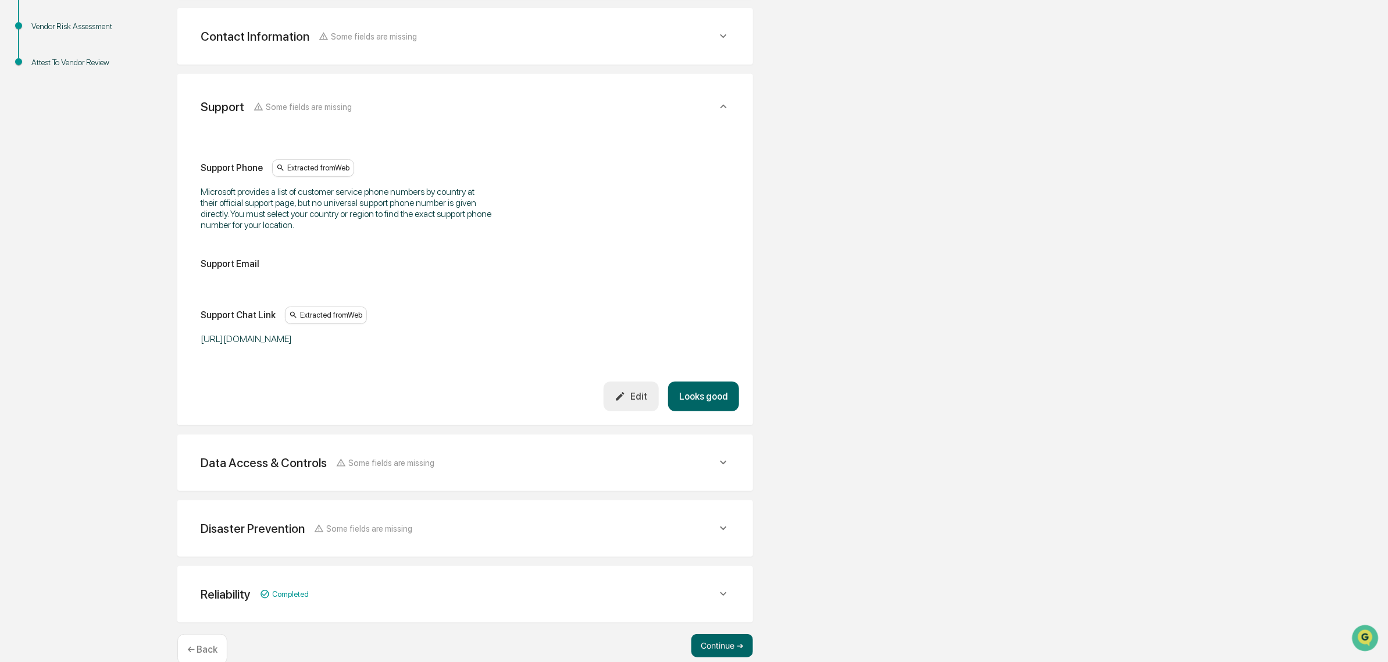
click at [717, 400] on button "Looks good" at bounding box center [703, 397] width 71 height 30
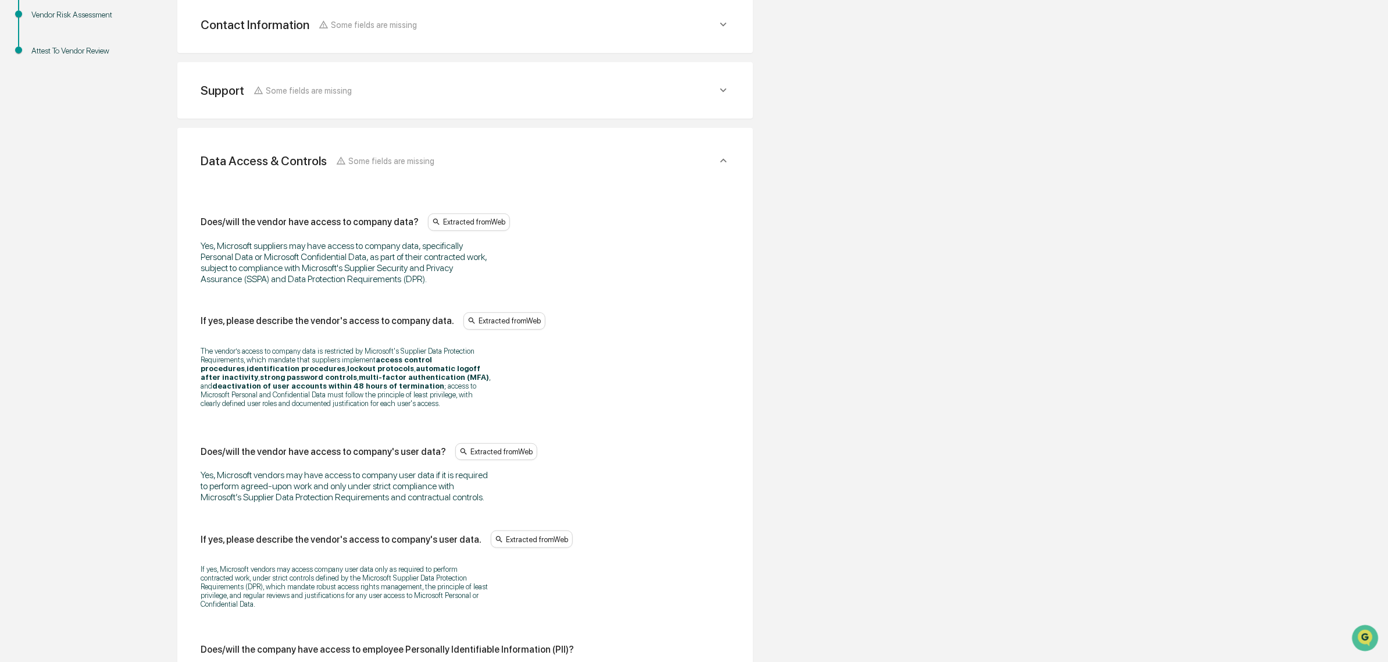
scroll to position [291, 0]
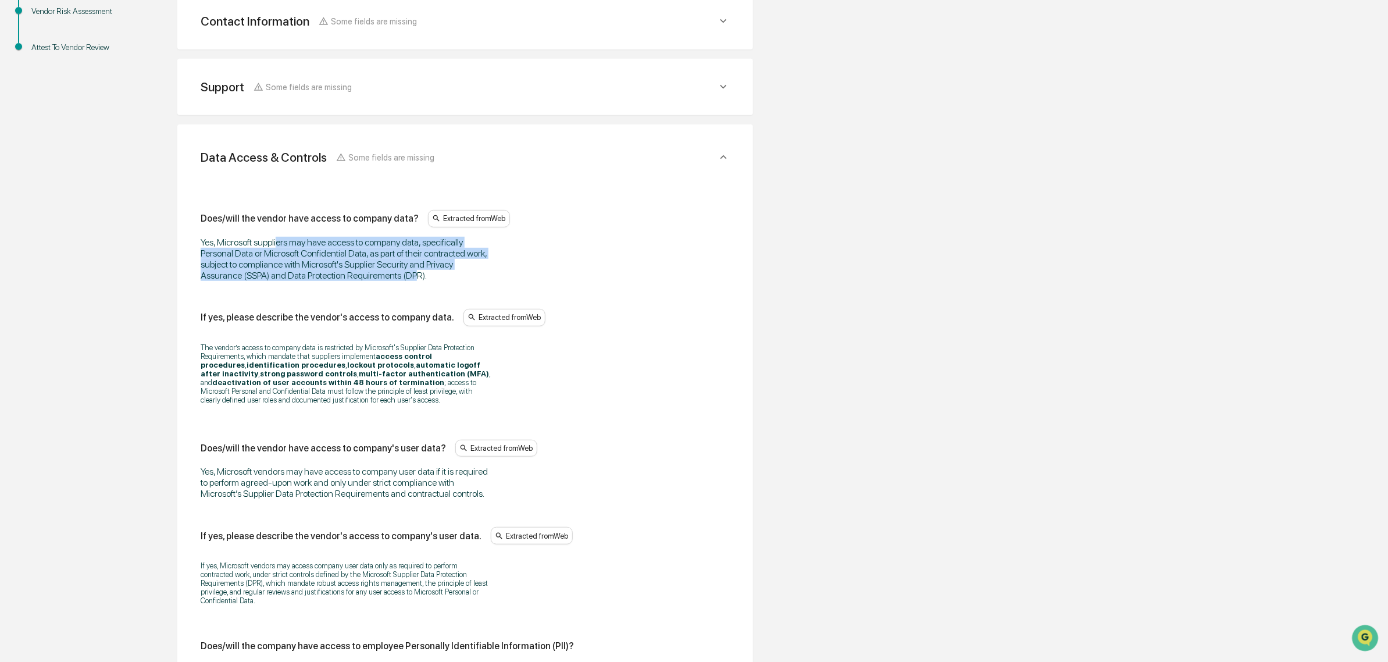
drag, startPoint x: 298, startPoint y: 237, endPoint x: 415, endPoint y: 277, distance: 123.6
click at [415, 277] on div "Yes, Microsoft suppliers may have access to company data, specifically Personal…" at bounding box center [346, 259] width 291 height 44
drag, startPoint x: 440, startPoint y: 277, endPoint x: 251, endPoint y: 266, distance: 189.4
click at [251, 266] on div "Yes, Microsoft suppliers may have access to company data, specifically Personal…" at bounding box center [346, 259] width 291 height 44
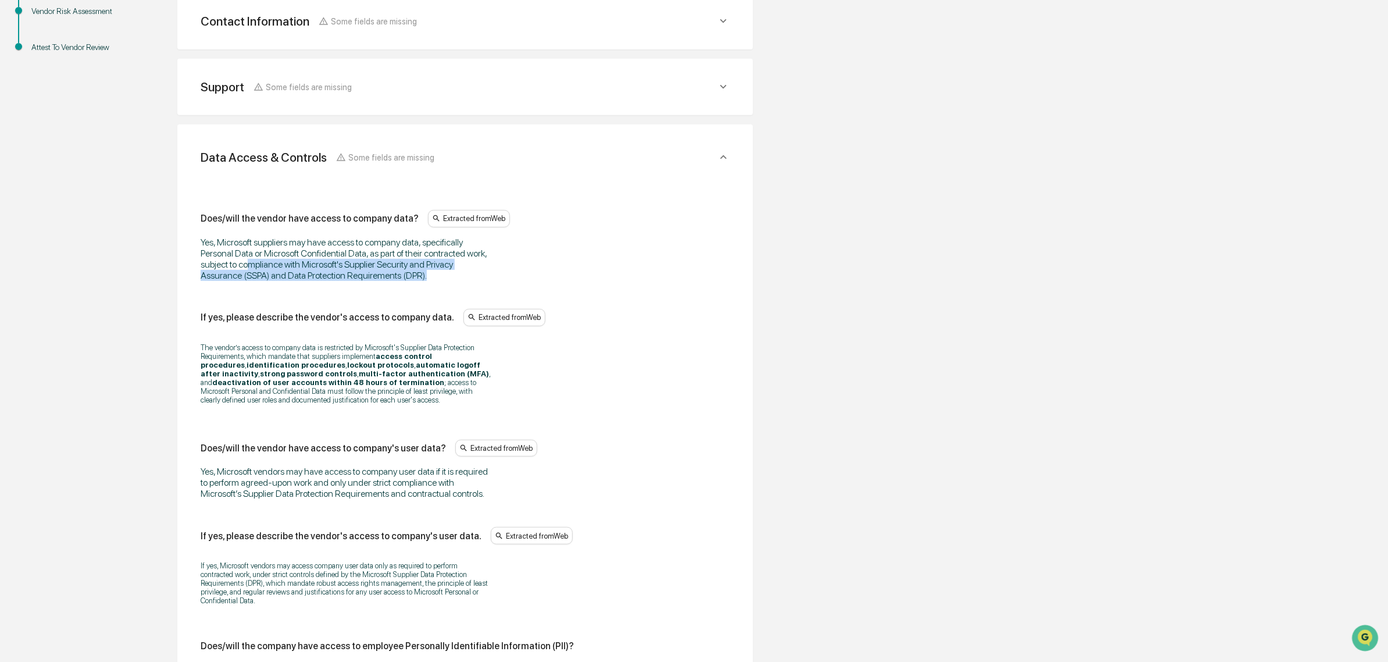
click at [251, 265] on div "Yes, Microsoft suppliers may have access to company data, specifically Personal…" at bounding box center [346, 259] width 291 height 44
drag, startPoint x: 236, startPoint y: 250, endPoint x: 389, endPoint y: 280, distance: 155.9
drag, startPoint x: 429, startPoint y: 277, endPoint x: 240, endPoint y: 251, distance: 191.5
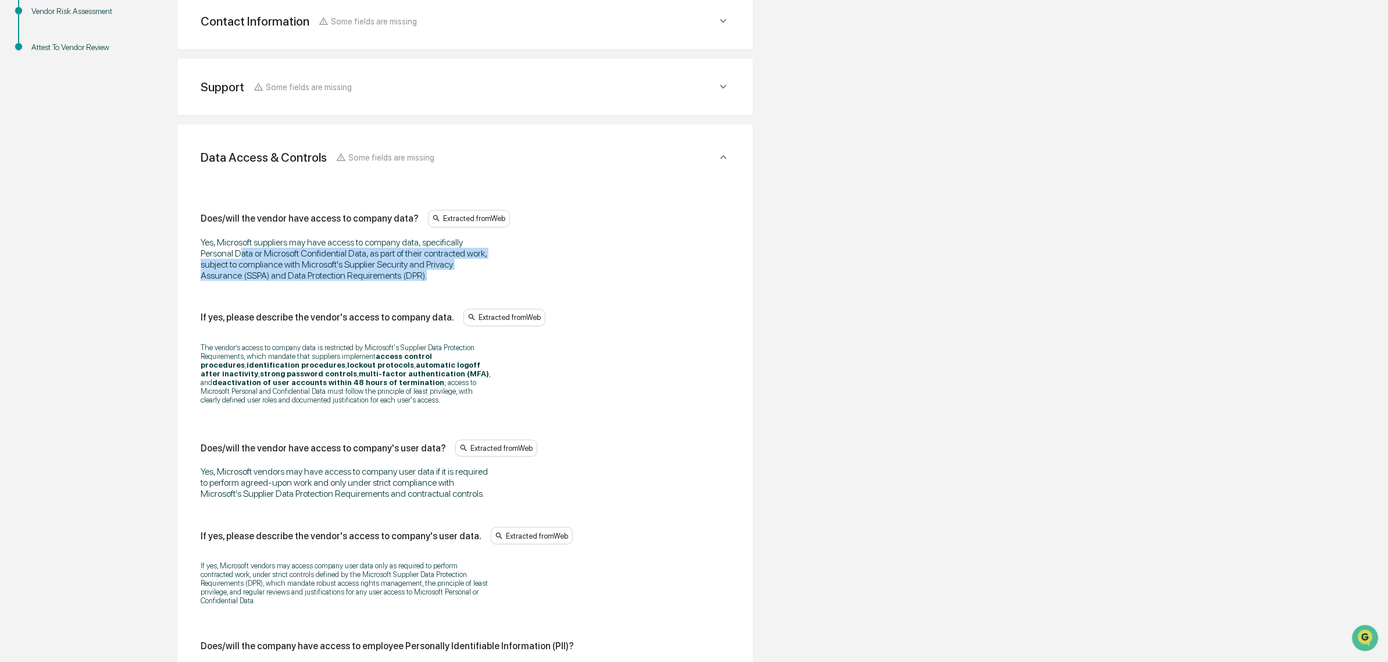
click at [240, 251] on div "Yes, Microsoft suppliers may have access to company data, specifically Personal…" at bounding box center [346, 259] width 291 height 44
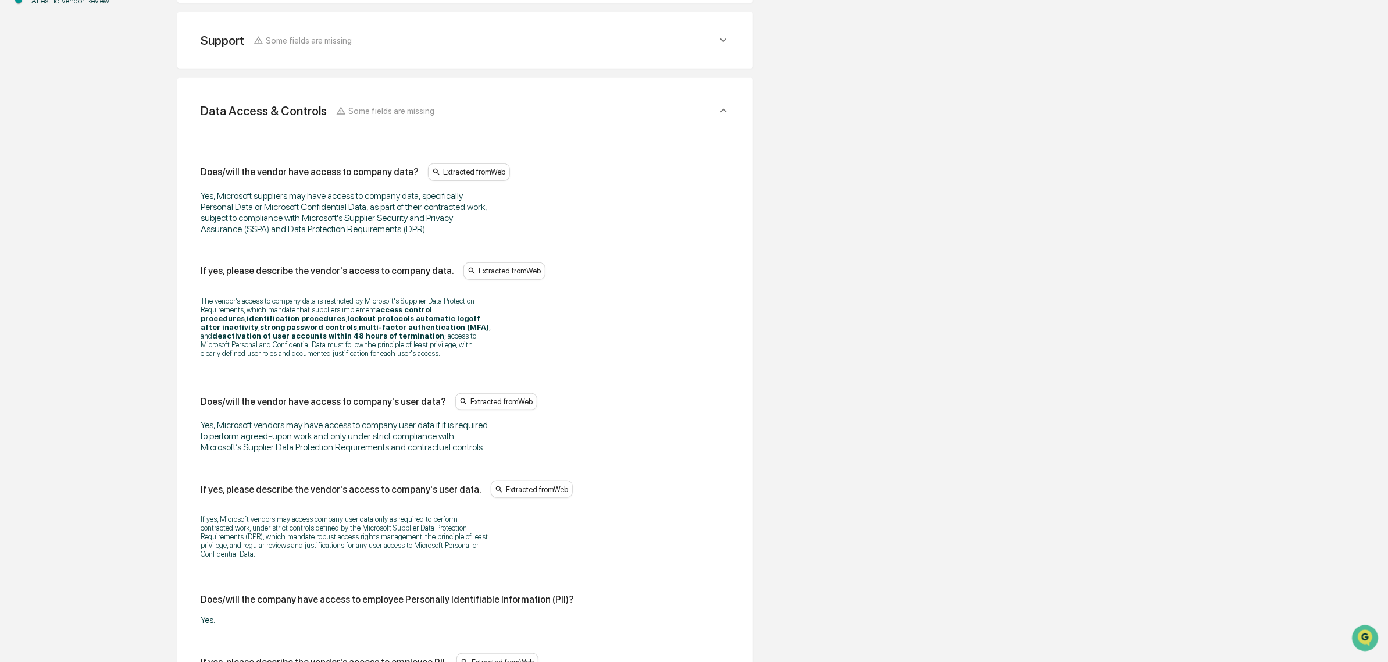
scroll to position [364, 0]
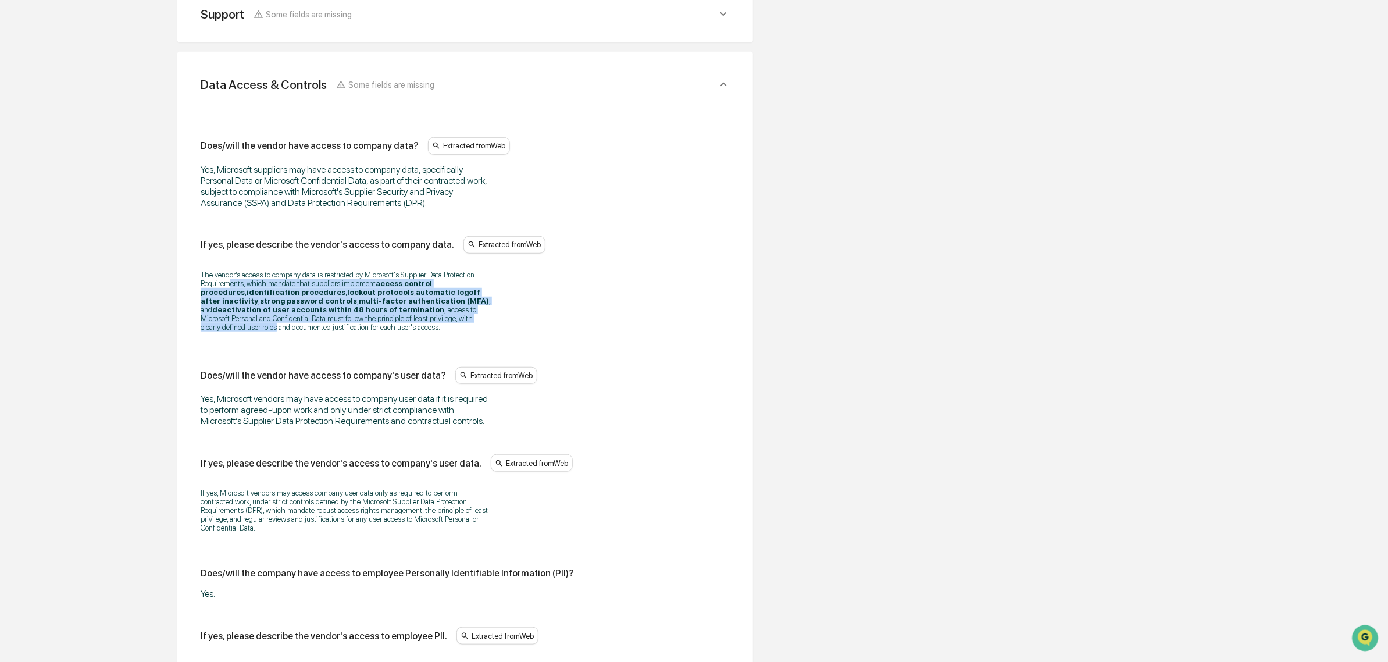
drag, startPoint x: 304, startPoint y: 280, endPoint x: 371, endPoint y: 321, distance: 78.3
click at [371, 321] on p "The vendor’s access to company data is restricted by Microsoft's Supplier Data …" at bounding box center [346, 300] width 291 height 61
drag, startPoint x: 268, startPoint y: 310, endPoint x: 199, endPoint y: 277, distance: 76.2
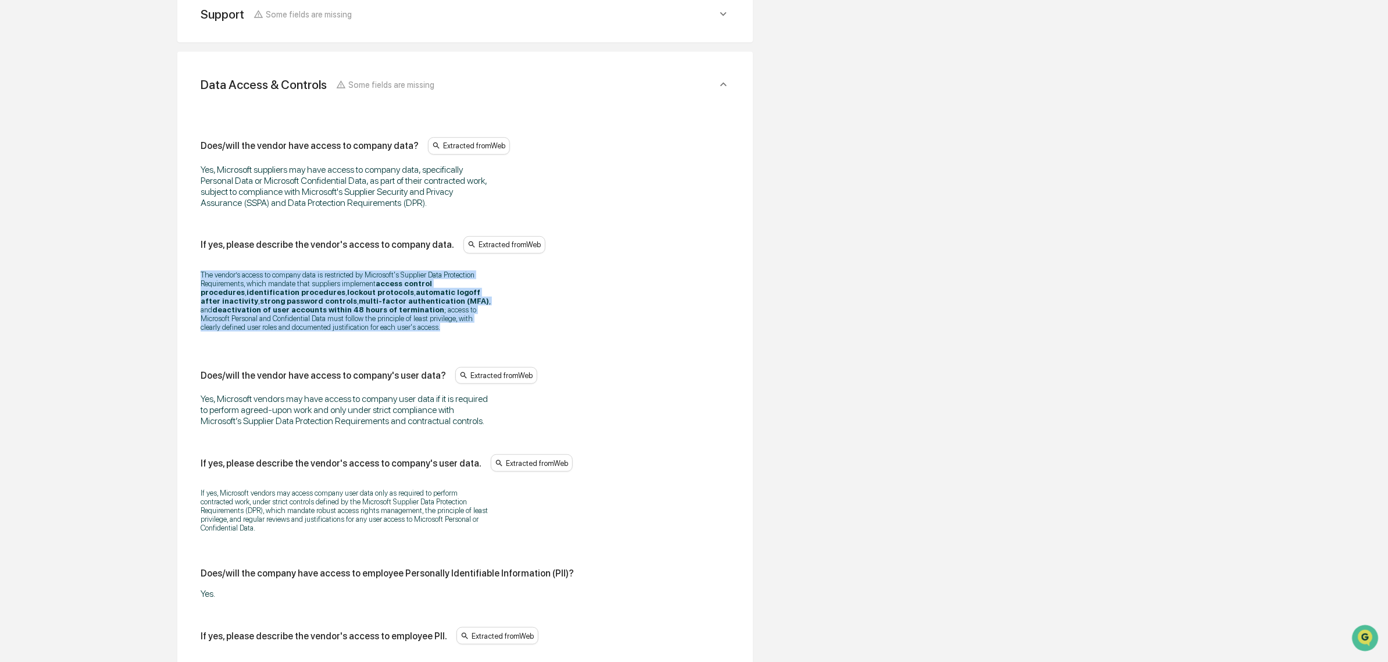
click at [201, 275] on p "The vendor’s access to company data is restricted by Microsoft's Supplier Data …" at bounding box center [346, 300] width 291 height 61
drag, startPoint x: 248, startPoint y: 266, endPoint x: 394, endPoint y: 330, distance: 158.9
click at [394, 330] on div "The vendor’s access to company data is restricted by Microsoft's Supplier Data …" at bounding box center [465, 301] width 529 height 76
click at [394, 330] on p "The vendor’s access to company data is restricted by Microsoft's Supplier Data …" at bounding box center [346, 300] width 291 height 61
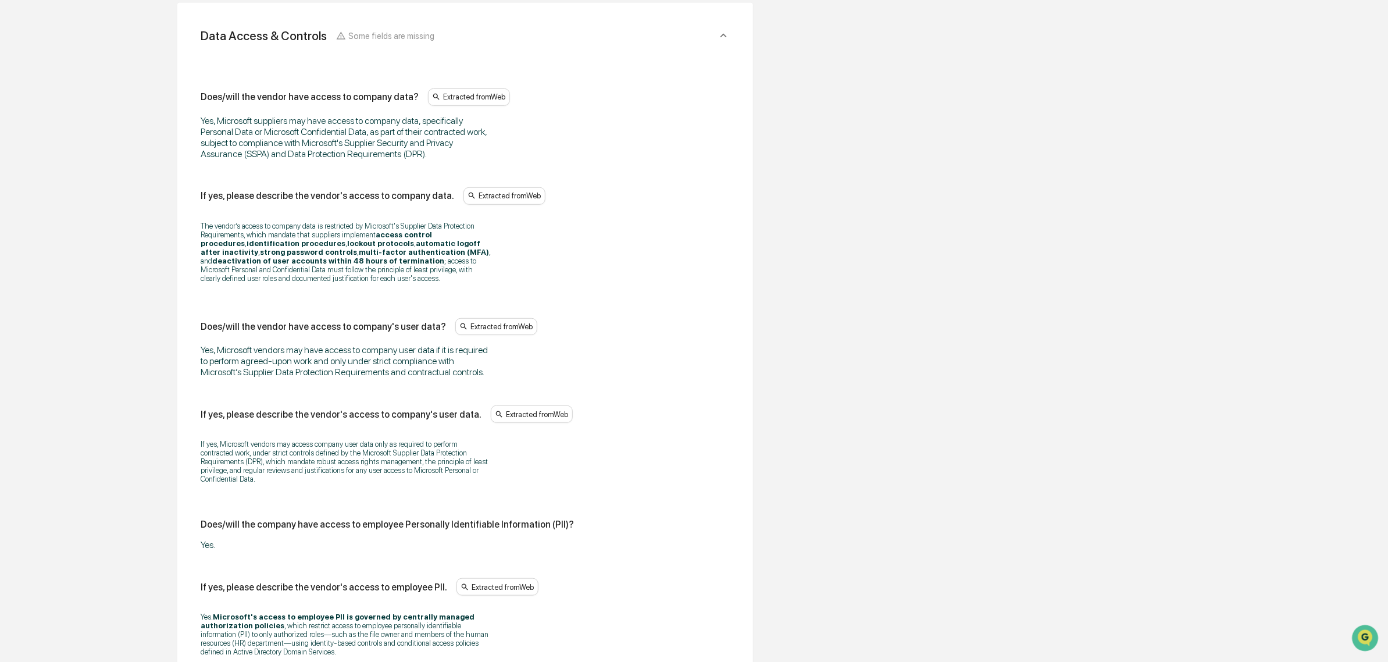
scroll to position [437, 0]
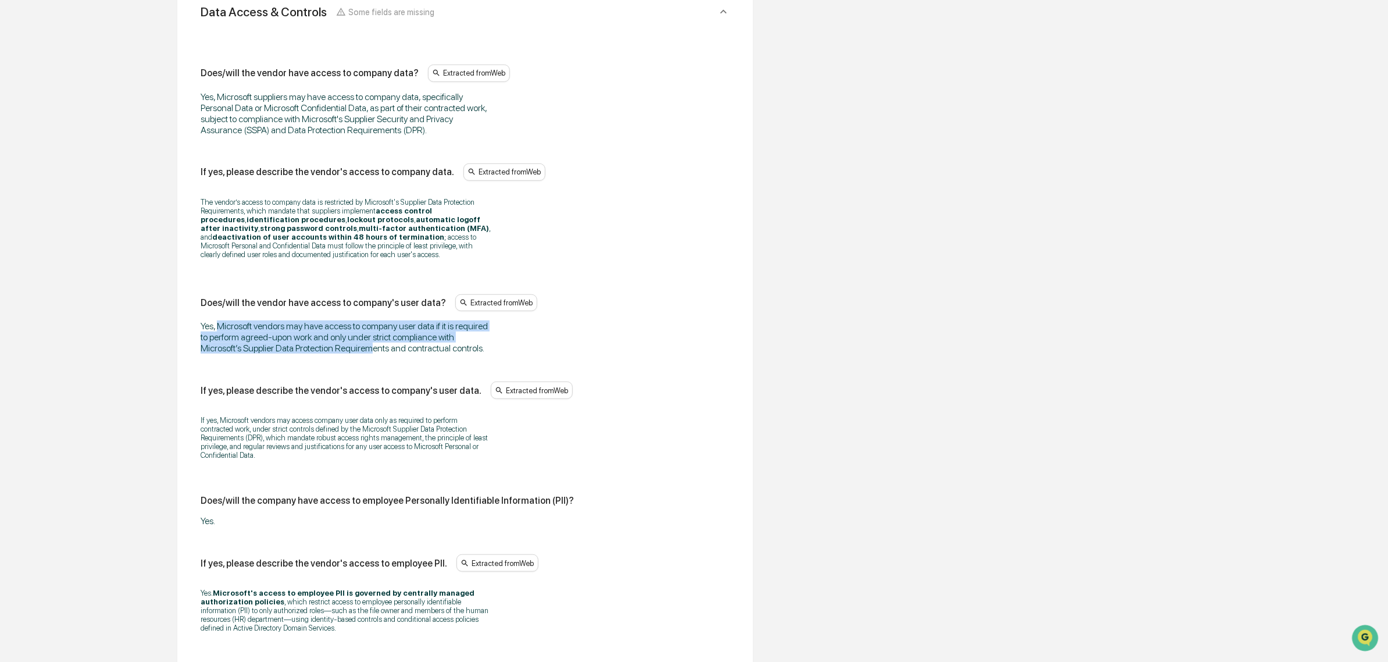
drag, startPoint x: 223, startPoint y: 333, endPoint x: 375, endPoint y: 356, distance: 154.1
click at [375, 354] on div "Yes, Microsoft vendors may have access to company user data if it is required t…" at bounding box center [346, 336] width 291 height 33
drag, startPoint x: 443, startPoint y: 355, endPoint x: 231, endPoint y: 358, distance: 211.2
click at [231, 354] on div "Yes, Microsoft vendors may have access to company user data if it is required t…" at bounding box center [346, 336] width 291 height 33
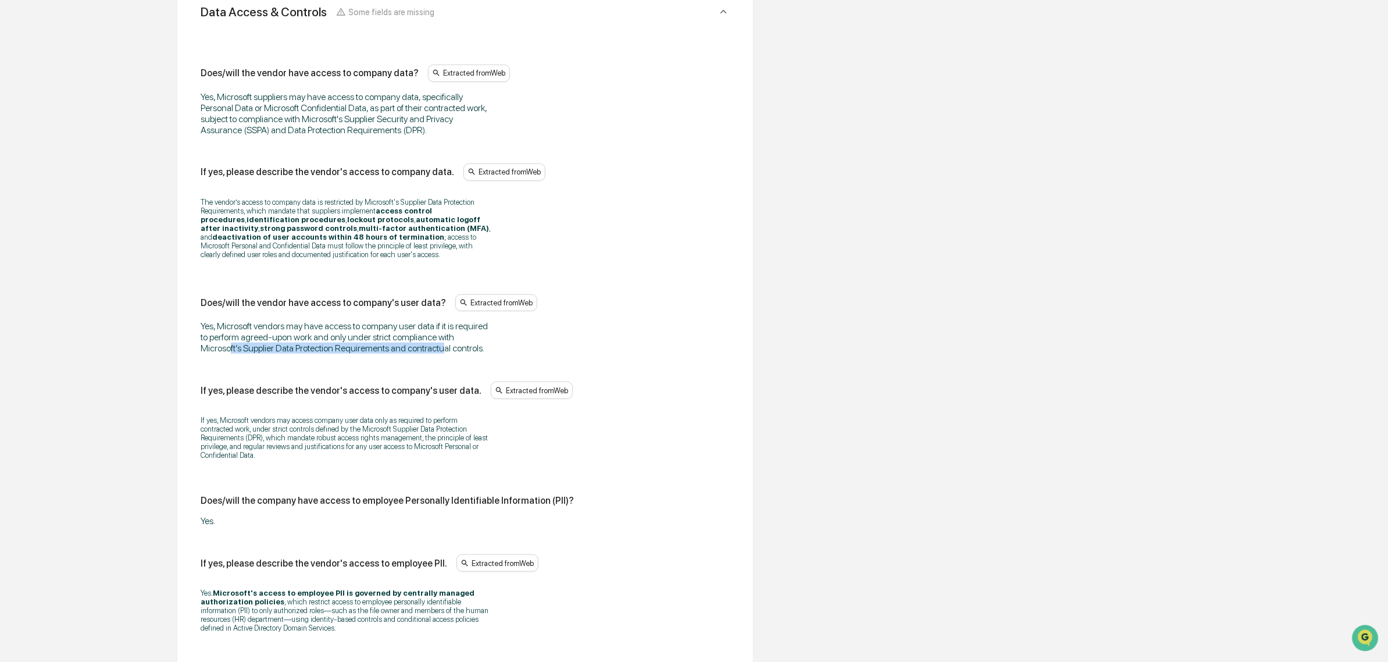
click at [231, 354] on div "Yes, Microsoft vendors may have access to company user data if it is required t…" at bounding box center [346, 336] width 291 height 33
drag, startPoint x: 199, startPoint y: 338, endPoint x: 378, endPoint y: 354, distance: 179.8
click at [378, 354] on div "Yes, Microsoft vendors may have access to company user data if it is required t…" at bounding box center [346, 336] width 291 height 33
drag, startPoint x: 200, startPoint y: 333, endPoint x: 190, endPoint y: 329, distance: 10.7
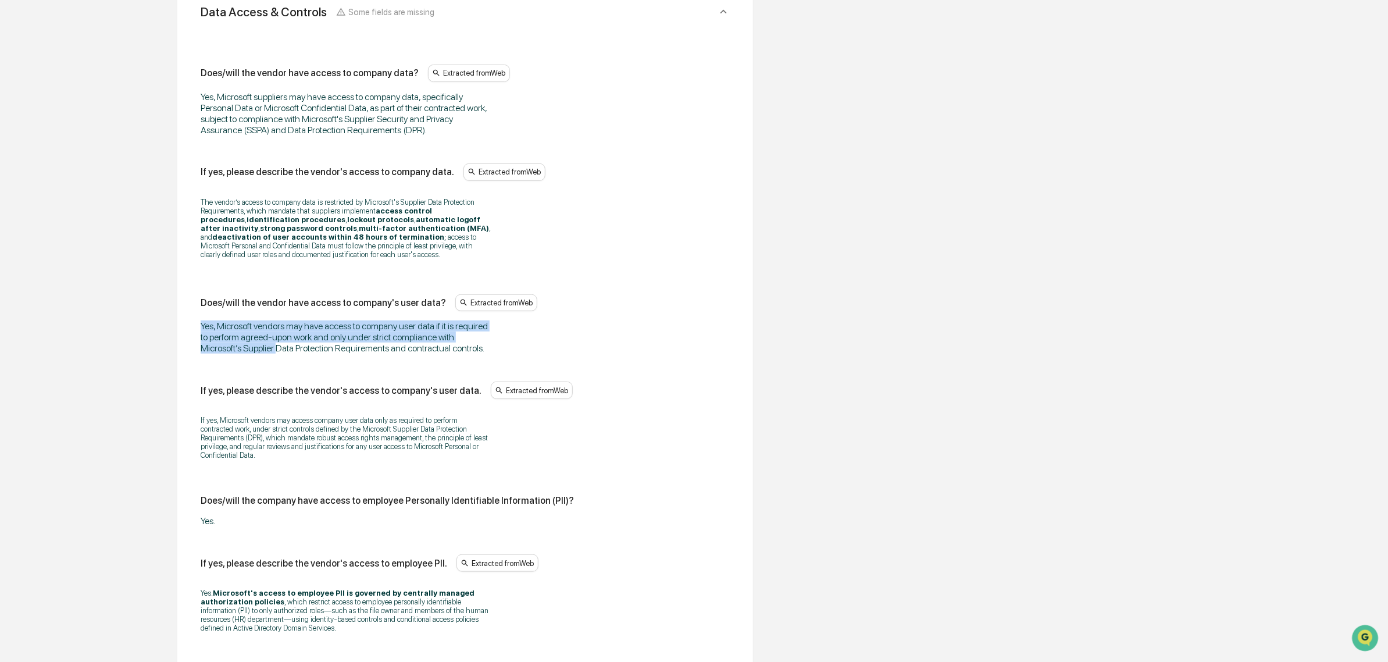
drag, startPoint x: 273, startPoint y: 329, endPoint x: 475, endPoint y: 348, distance: 202.2
click at [475, 348] on div "Yes, Microsoft vendors may have access to company user data if it is required t…" at bounding box center [346, 336] width 291 height 33
click at [475, 349] on div "Yes, Microsoft vendors may have access to company user data if it is required t…" at bounding box center [346, 336] width 291 height 33
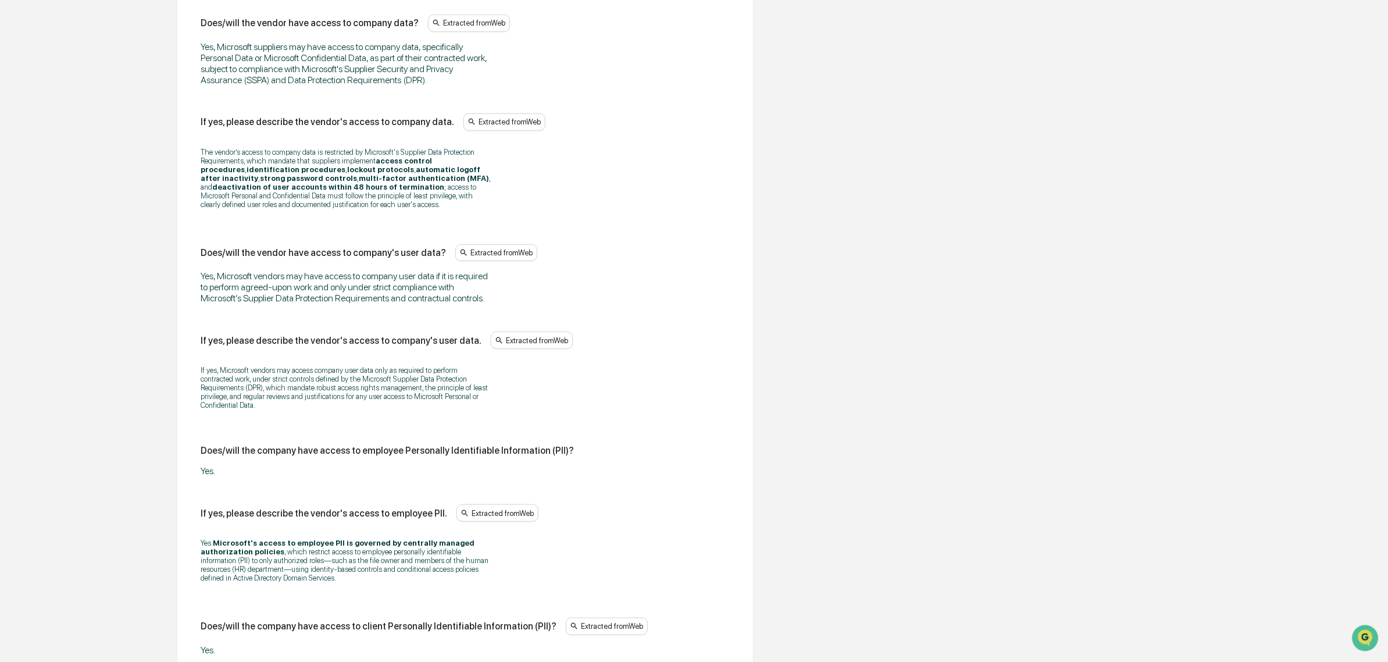
scroll to position [510, 0]
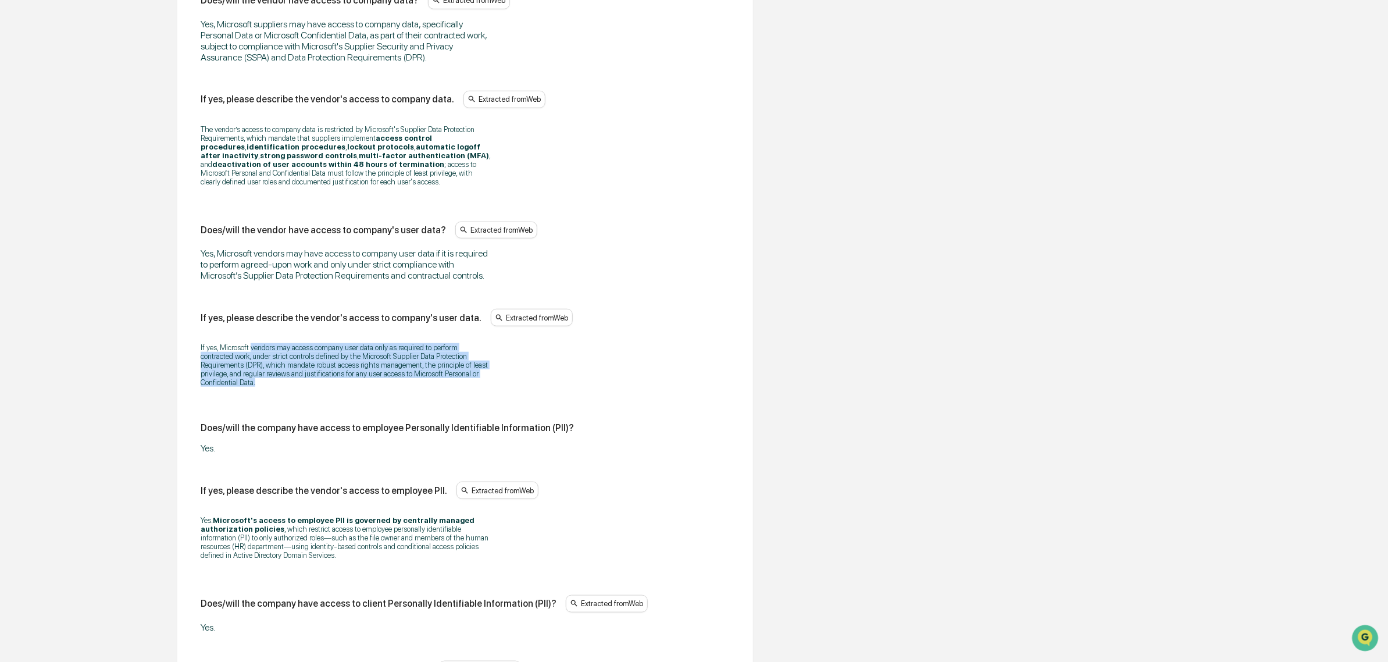
drag, startPoint x: 250, startPoint y: 355, endPoint x: 371, endPoint y: 396, distance: 127.7
click at [371, 394] on div "If yes, Microsoft vendors may access company user data only as required to perf…" at bounding box center [465, 365] width 529 height 59
drag, startPoint x: 372, startPoint y: 396, endPoint x: 214, endPoint y: 350, distance: 164.7
click at [214, 350] on div "If yes, Microsoft vendors may access company user data only as required to perf…" at bounding box center [465, 365] width 529 height 59
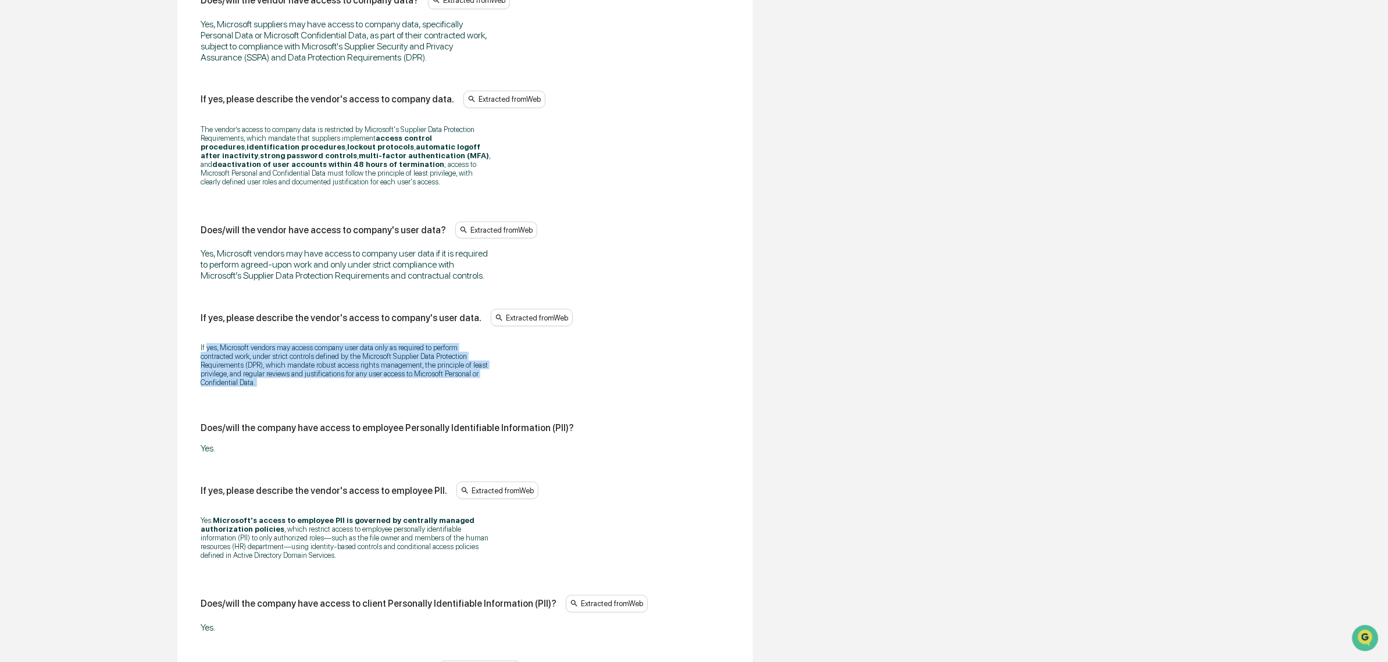
click at [245, 380] on p "If yes, Microsoft vendors may access company user data only as required to perf…" at bounding box center [346, 365] width 291 height 44
drag, startPoint x: 240, startPoint y: 350, endPoint x: 344, endPoint y: 387, distance: 110.6
click at [344, 387] on p "If yes, Microsoft vendors may access company user data only as required to perf…" at bounding box center [346, 365] width 291 height 44
drag, startPoint x: 344, startPoint y: 387, endPoint x: 351, endPoint y: 391, distance: 7.9
click at [344, 387] on p "If yes, Microsoft vendors may access company user data only as required to perf…" at bounding box center [346, 365] width 291 height 44
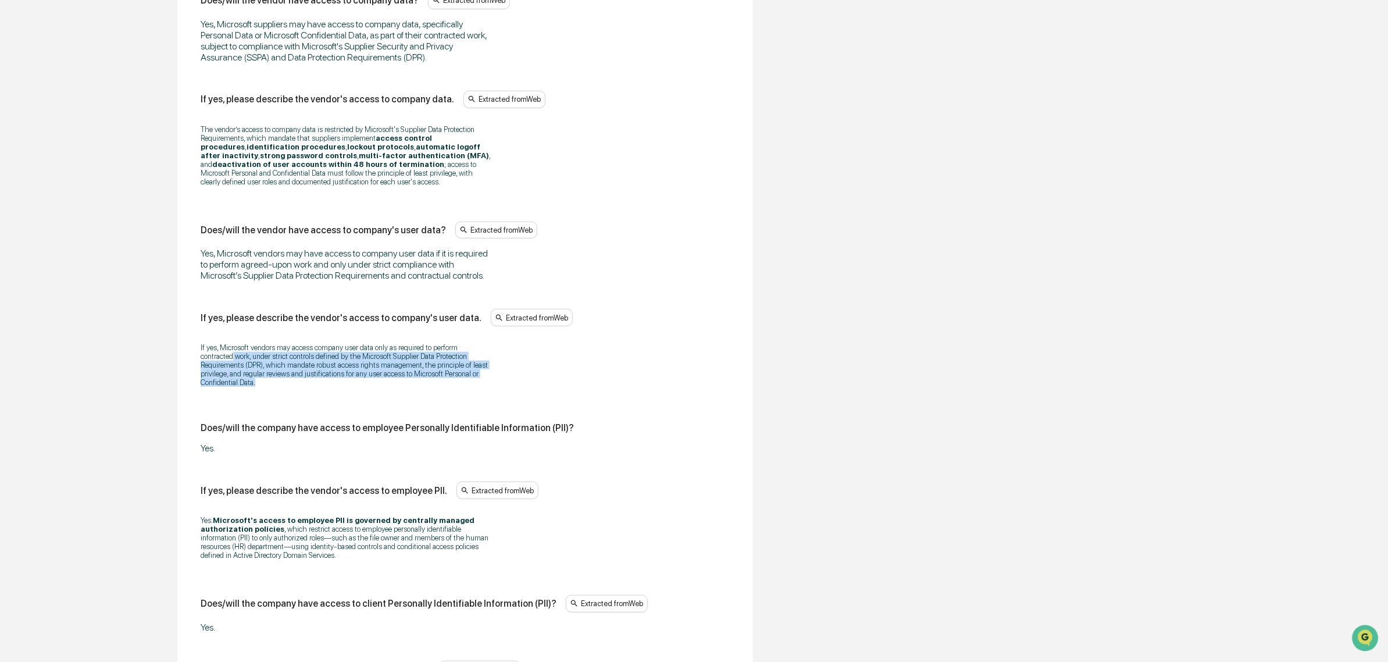
click at [275, 373] on p "If yes, Microsoft vendors may access company user data only as required to perf…" at bounding box center [346, 365] width 291 height 44
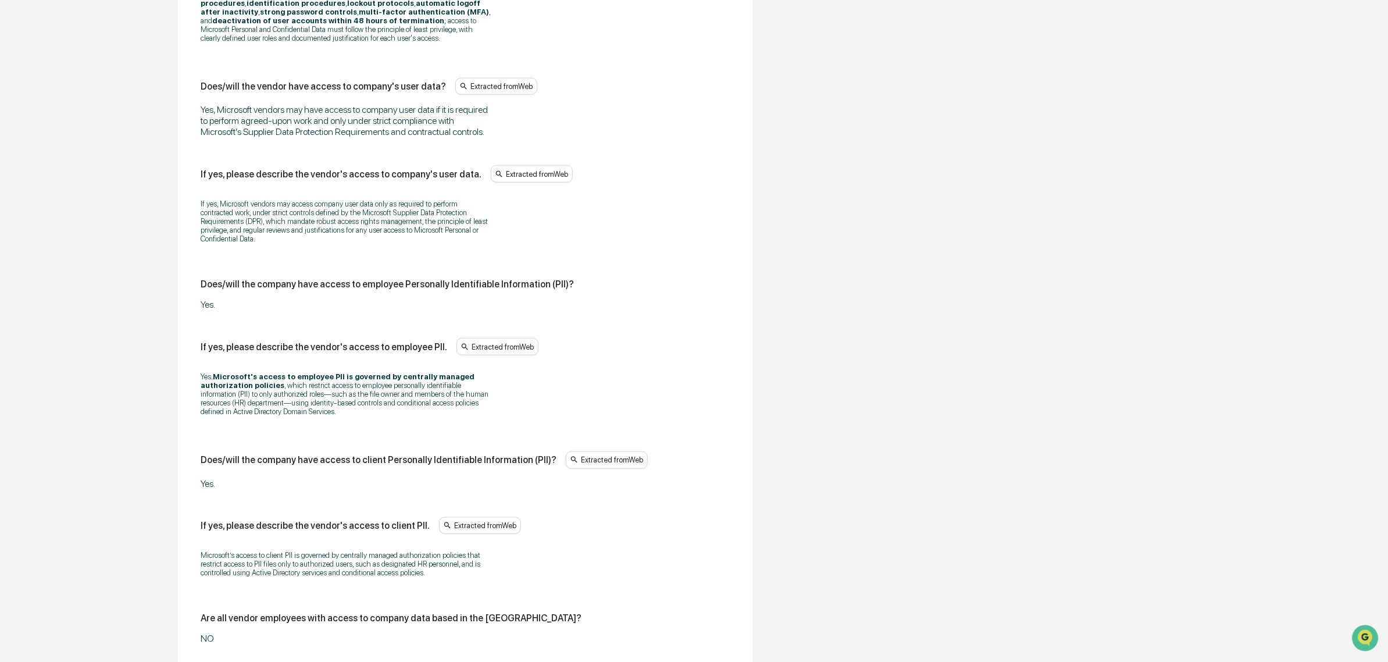
scroll to position [655, 0]
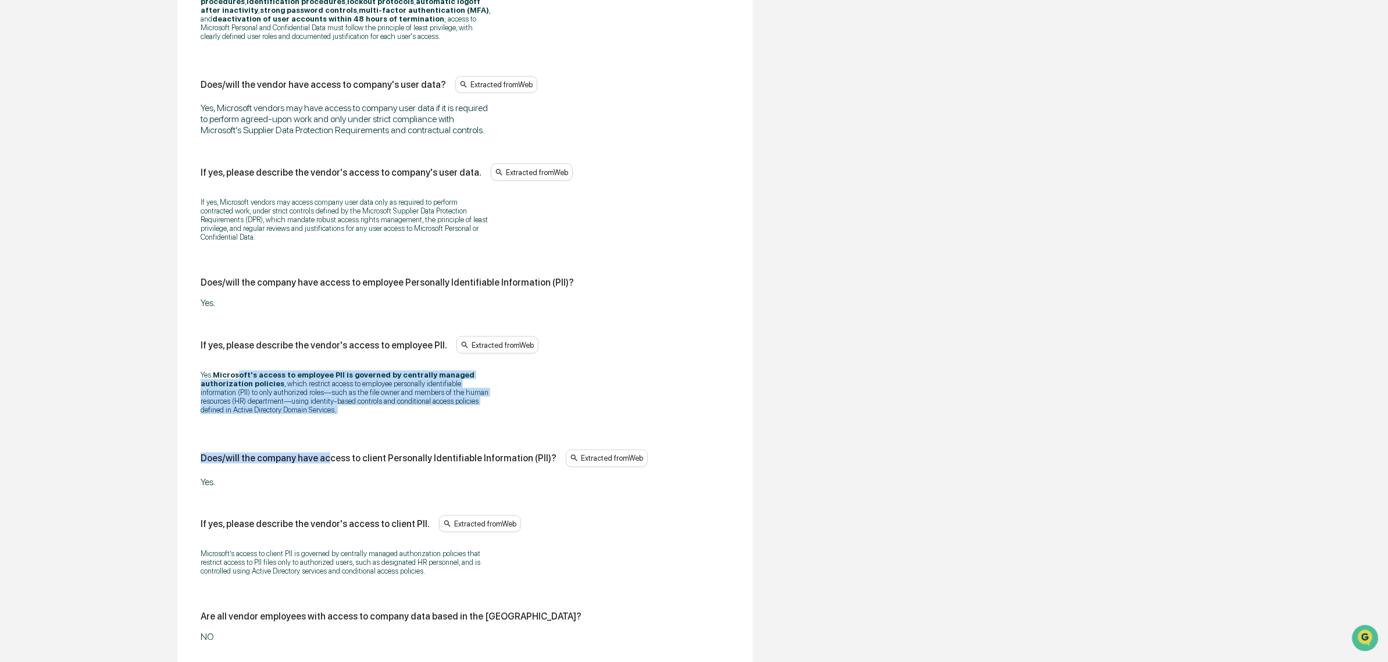
drag, startPoint x: 237, startPoint y: 376, endPoint x: 327, endPoint y: 442, distance: 111.9
click at [327, 442] on div "Does/will the vendor have access to company data? Extracted from Web Yes, Micro…" at bounding box center [465, 513] width 529 height 1335
click at [320, 422] on div "Yes. Microsoft's access to employee PII is governed by centrally managed author…" at bounding box center [465, 392] width 529 height 59
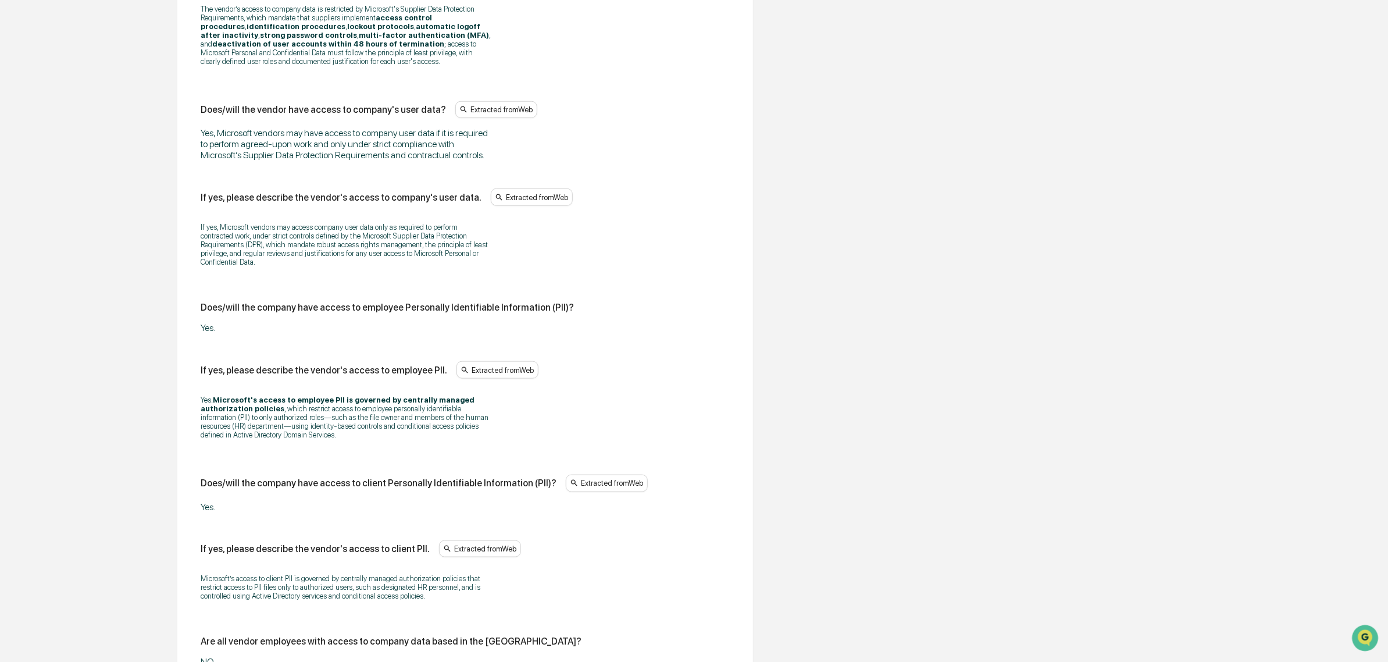
scroll to position [728, 0]
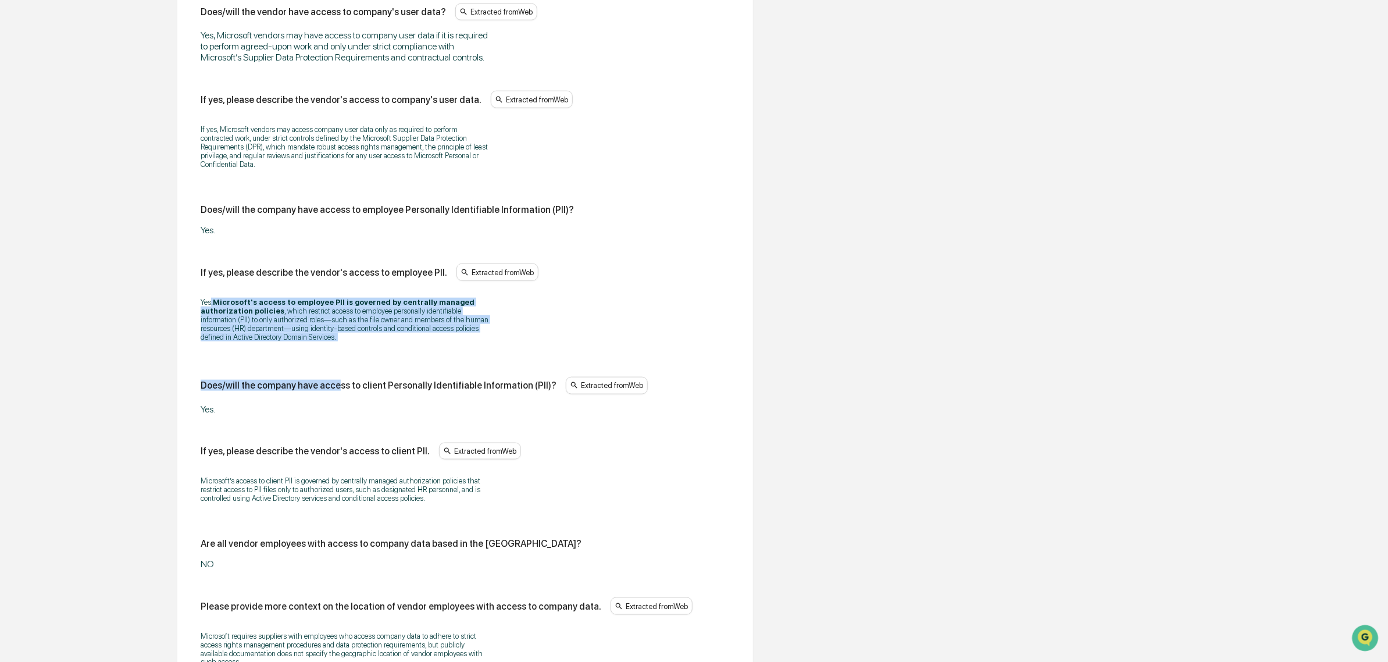
drag, startPoint x: 219, startPoint y: 311, endPoint x: 333, endPoint y: 364, distance: 125.4
click at [333, 364] on div "Does/will the vendor have access to company data? Extracted from Web Yes, Micro…" at bounding box center [465, 441] width 529 height 1335
drag, startPoint x: 327, startPoint y: 357, endPoint x: 244, endPoint y: 312, distance: 94.5
click at [244, 312] on div "Yes. Microsoft's access to employee PII is governed by centrally managed author…" at bounding box center [465, 319] width 529 height 59
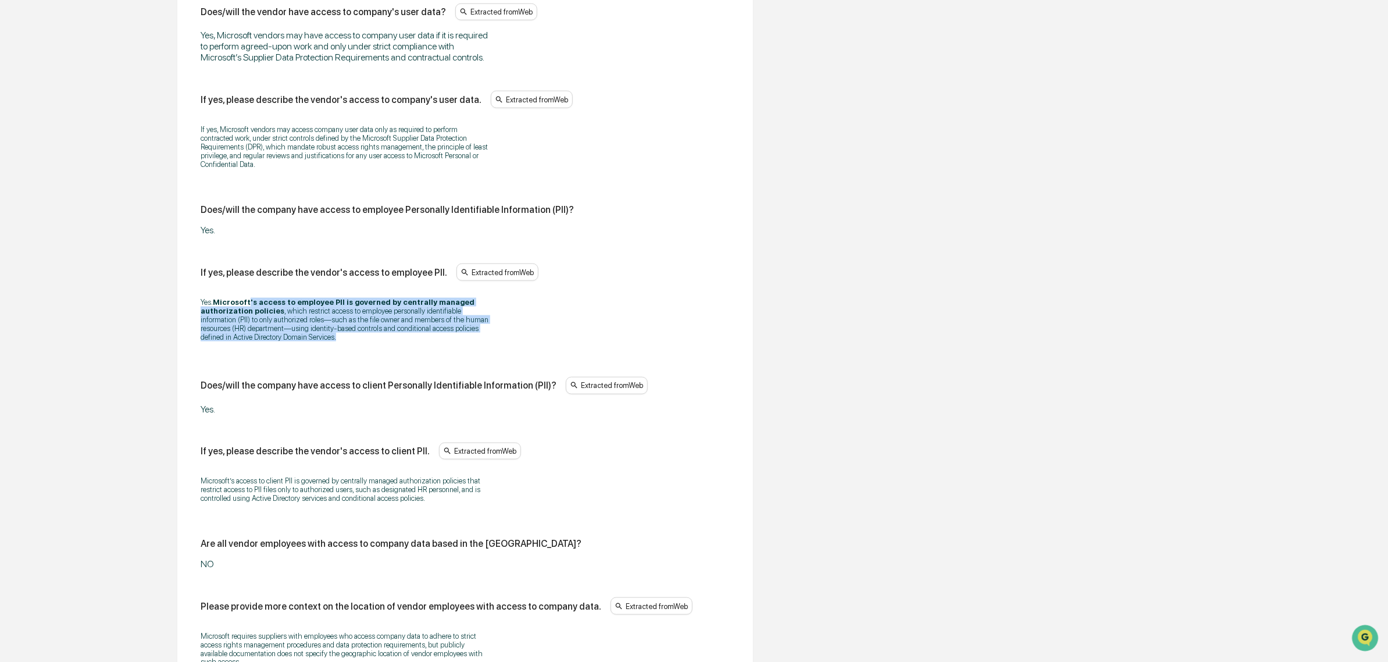
click at [245, 311] on strong "Microsoft's access to employee PII is governed by centrally managed authorizati…" at bounding box center [338, 306] width 274 height 17
drag, startPoint x: 231, startPoint y: 311, endPoint x: 298, endPoint y: 344, distance: 74.1
click at [298, 341] on p "Yes. Microsoft's access to employee PII is governed by centrally managed author…" at bounding box center [346, 320] width 291 height 44
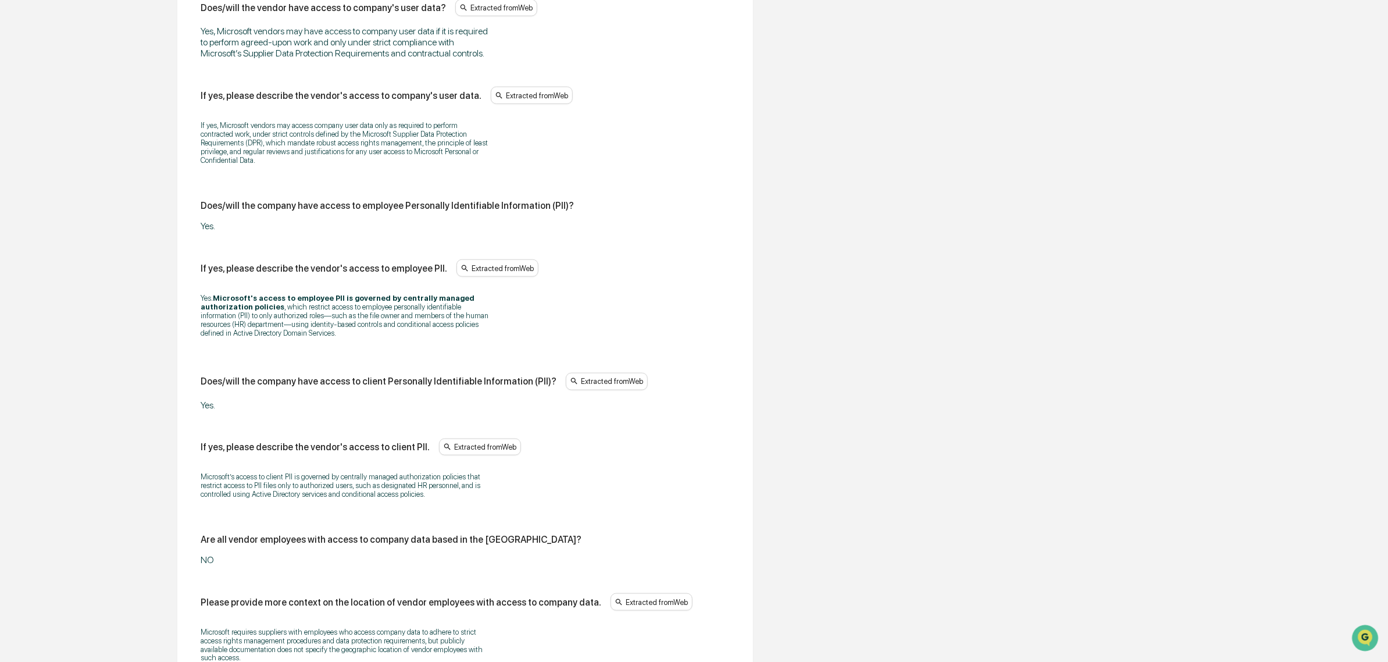
scroll to position [800, 0]
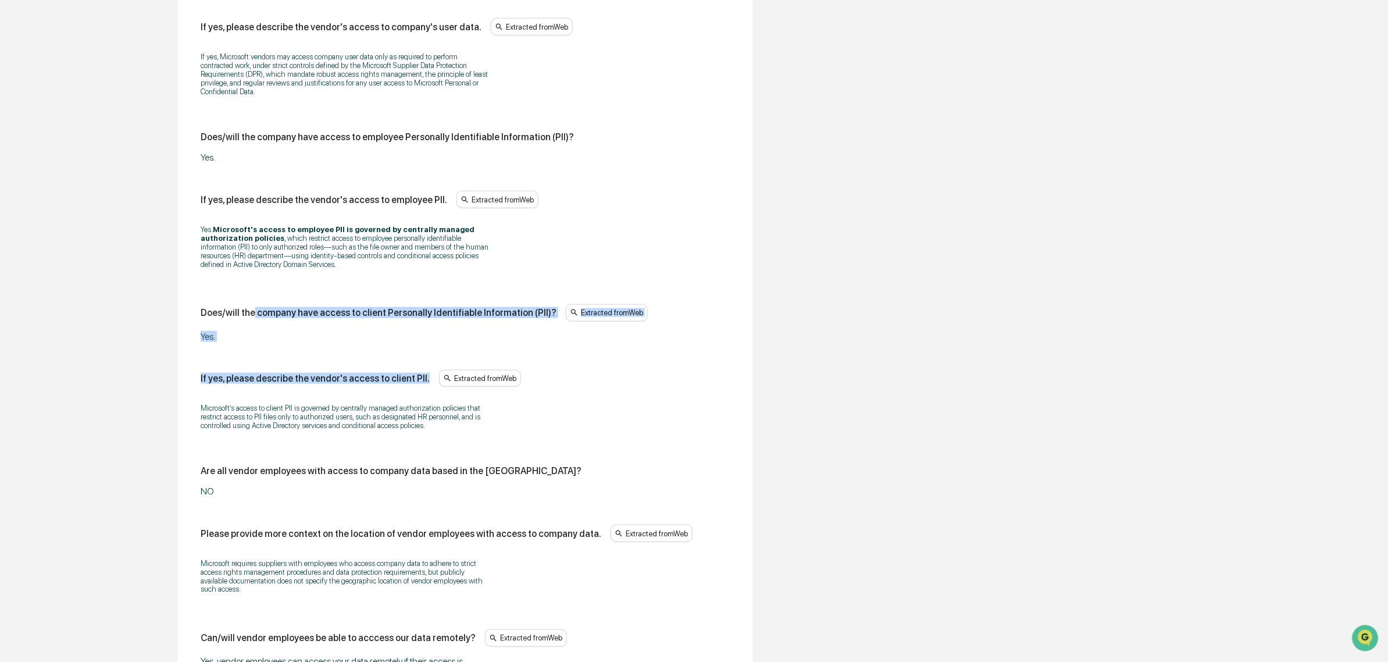
drag, startPoint x: 251, startPoint y: 332, endPoint x: 425, endPoint y: 355, distance: 175.5
click at [425, 355] on div "Does/will the vendor have access to company data? Extracted from Web Yes, Micro…" at bounding box center [465, 368] width 529 height 1335
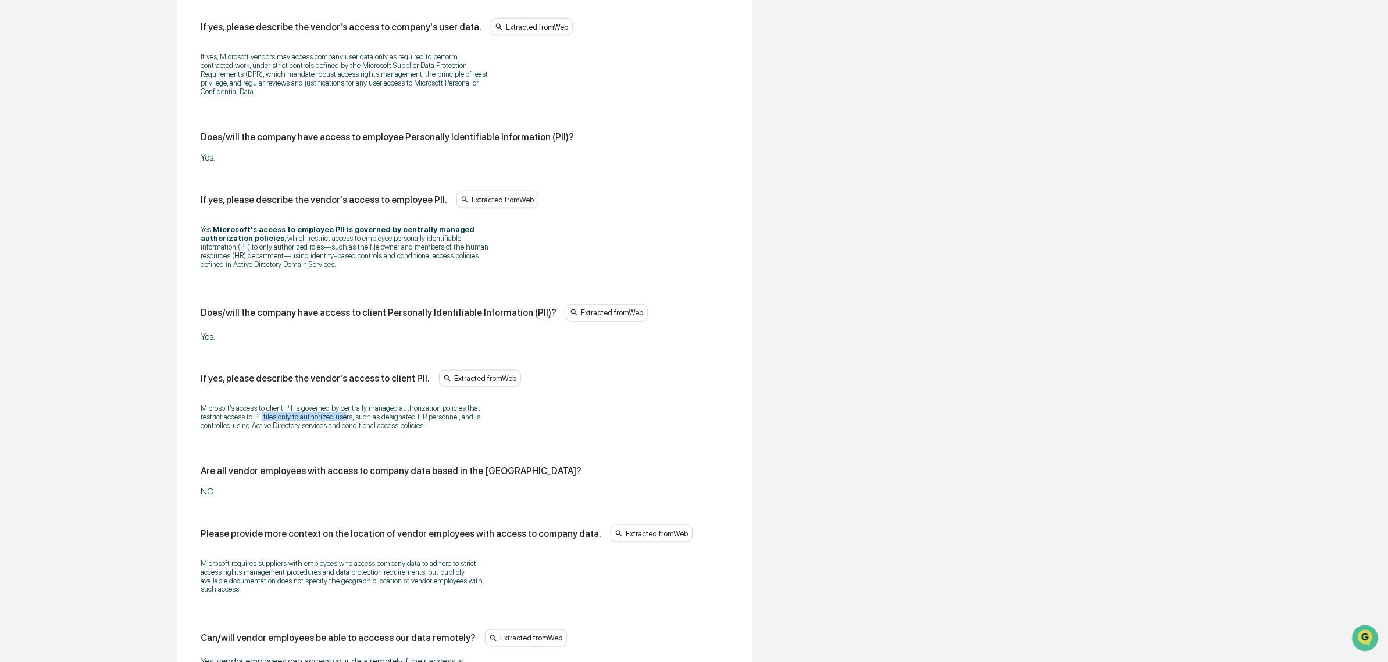
drag, startPoint x: 259, startPoint y: 429, endPoint x: 344, endPoint y: 429, distance: 84.9
click at [344, 429] on p "Microsoft’s access to client PII is governed by centrally managed authorization…" at bounding box center [346, 417] width 291 height 26
drag, startPoint x: 268, startPoint y: 411, endPoint x: 364, endPoint y: 441, distance: 100.6
click at [364, 437] on div "Microsoft’s access to client PII is governed by centrally managed authorization…" at bounding box center [465, 416] width 529 height 41
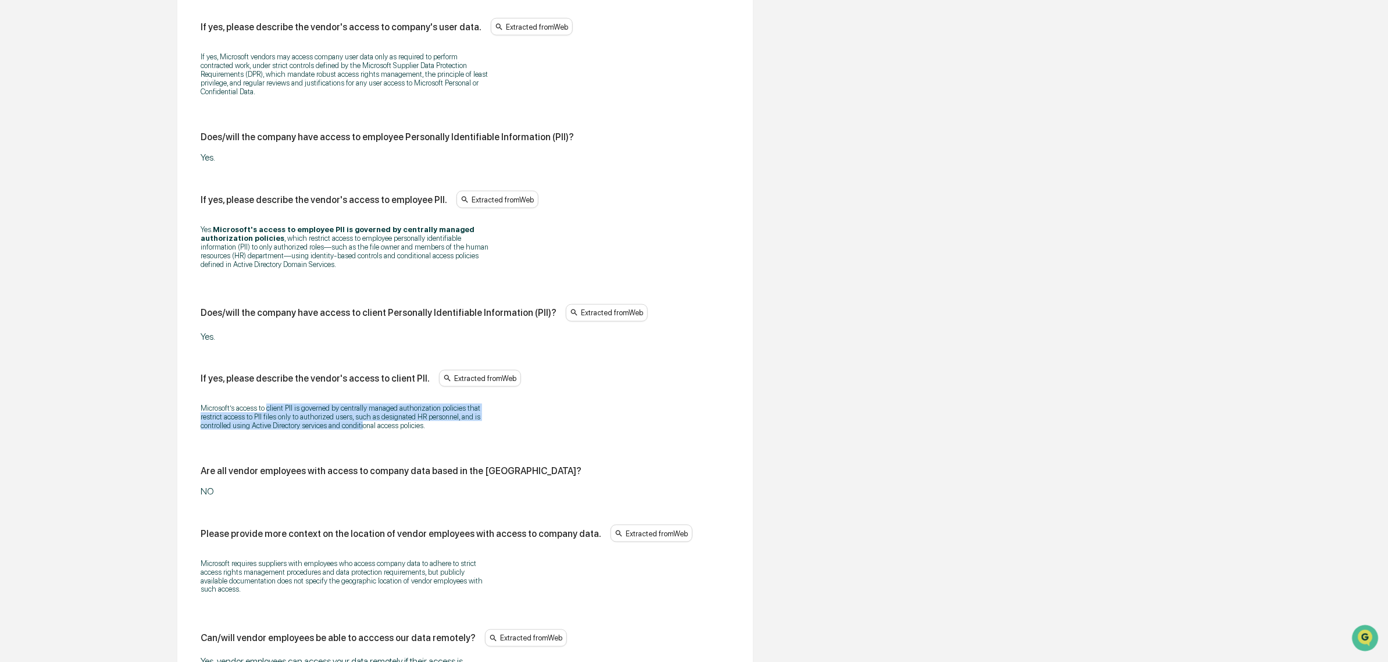
click at [364, 430] on p "Microsoft’s access to client PII is governed by centrally managed authorization…" at bounding box center [346, 417] width 291 height 26
drag, startPoint x: 432, startPoint y: 438, endPoint x: 289, endPoint y: 438, distance: 143.7
click at [289, 430] on p "Microsoft’s access to client PII is governed by centrally managed authorization…" at bounding box center [346, 417] width 291 height 26
click at [288, 430] on p "Microsoft’s access to client PII is governed by centrally managed authorization…" at bounding box center [346, 417] width 291 height 26
drag, startPoint x: 244, startPoint y: 423, endPoint x: 371, endPoint y: 443, distance: 127.9
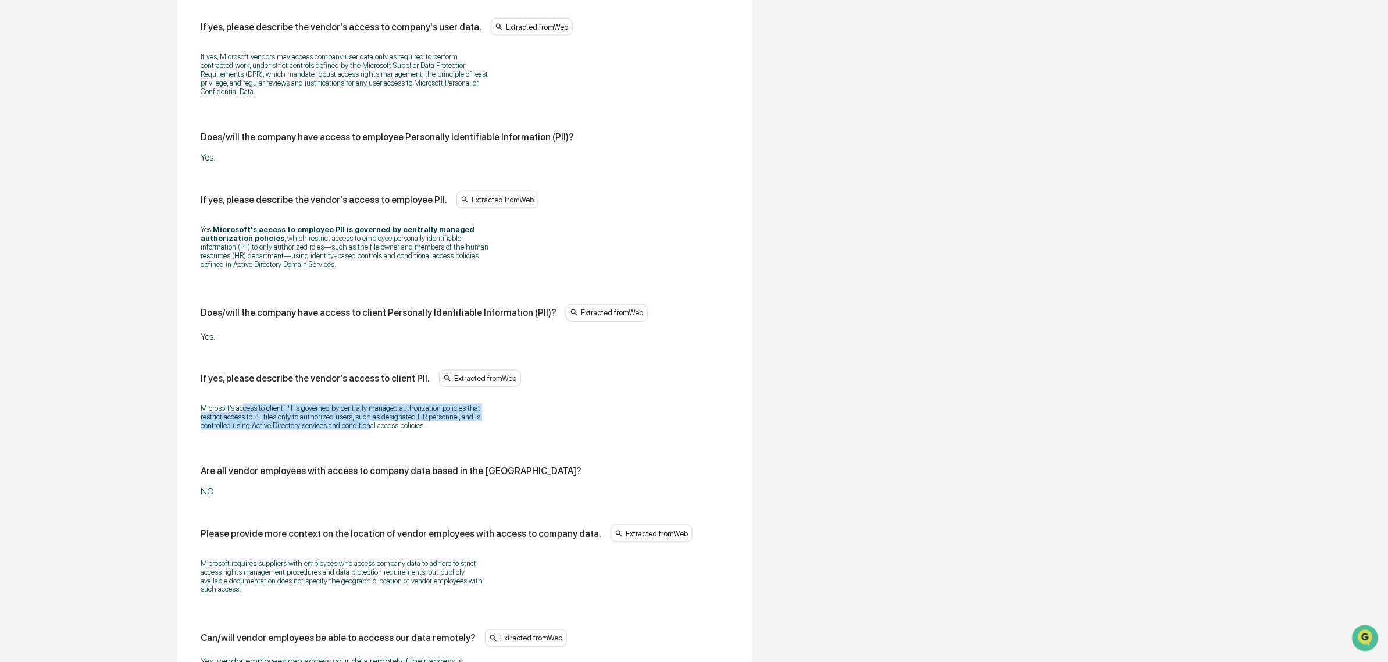
click at [371, 430] on p "Microsoft’s access to client PII is governed by centrally managed authorization…" at bounding box center [346, 417] width 291 height 26
drag
click at [231, 429] on p "Microsoft’s access to client PII is governed by centrally managed authorization…" at bounding box center [346, 417] width 291 height 26
click at [230, 429] on p "Microsoft’s access to client PII is governed by centrally managed authorization…" at bounding box center [346, 417] width 291 height 26
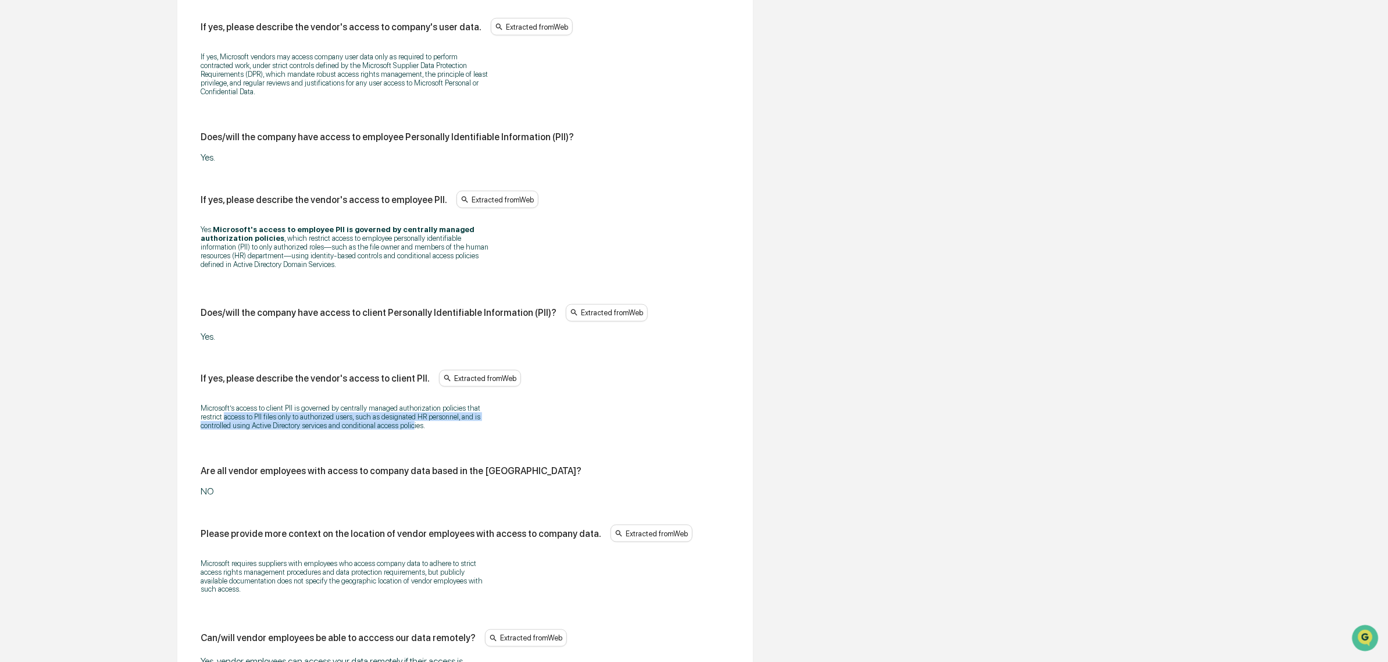
click at [415, 430] on p "Microsoft’s access to client PII is governed by centrally managed authorization…" at bounding box center [346, 417] width 291 height 26
click at [414, 430] on p "Microsoft’s access to client PII is governed by centrally managed authorization…" at bounding box center [346, 417] width 291 height 26
click at [379, 430] on p "Microsoft’s access to client PII is governed by centrally managed authorization…" at bounding box center [346, 417] width 291 height 26
click at [388, 430] on p "Microsoft’s access to client PII is governed by centrally managed authorization…" at bounding box center [346, 417] width 291 height 26
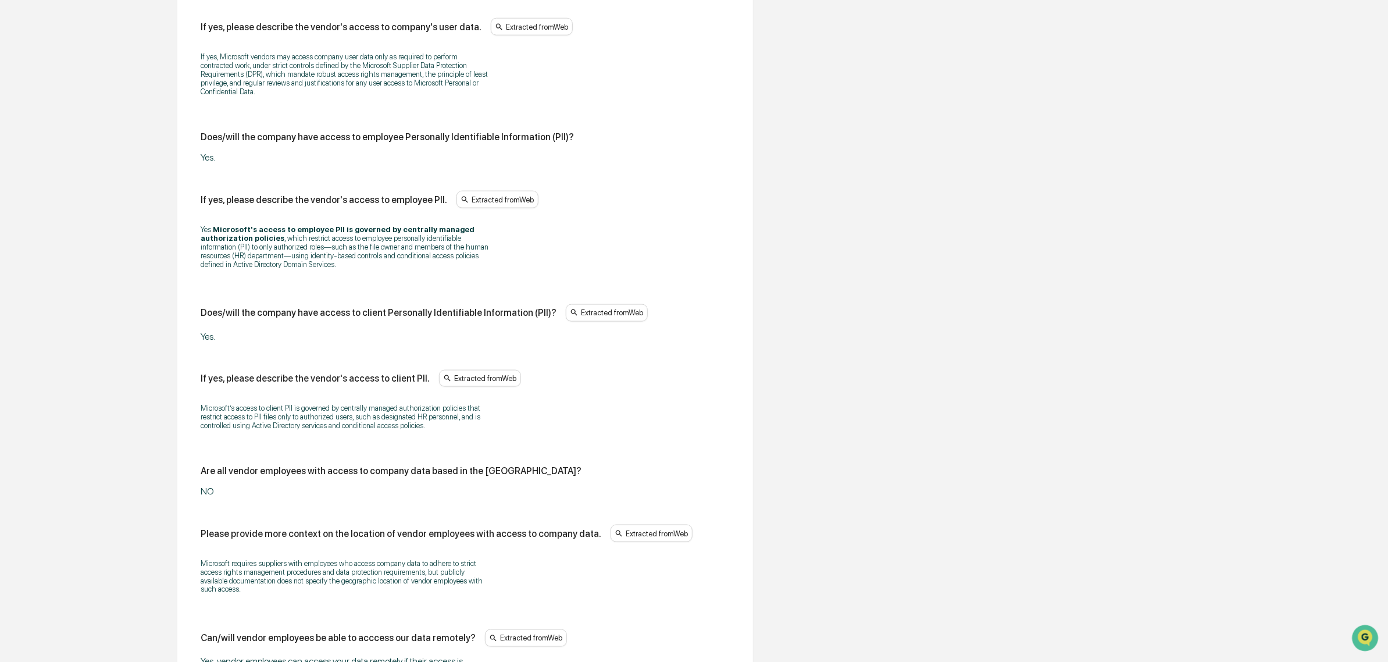
click at [297, 426] on p "Microsoft’s access to client PII is governed by centrally managed authorization…" at bounding box center [346, 417] width 291 height 26
click at [419, 430] on p "Microsoft’s access to client PII is governed by centrally managed authorization…" at bounding box center [346, 417] width 291 height 26
click at [238, 430] on p "Microsoft’s access to client PII is governed by centrally managed authorization…" at bounding box center [346, 417] width 291 height 26
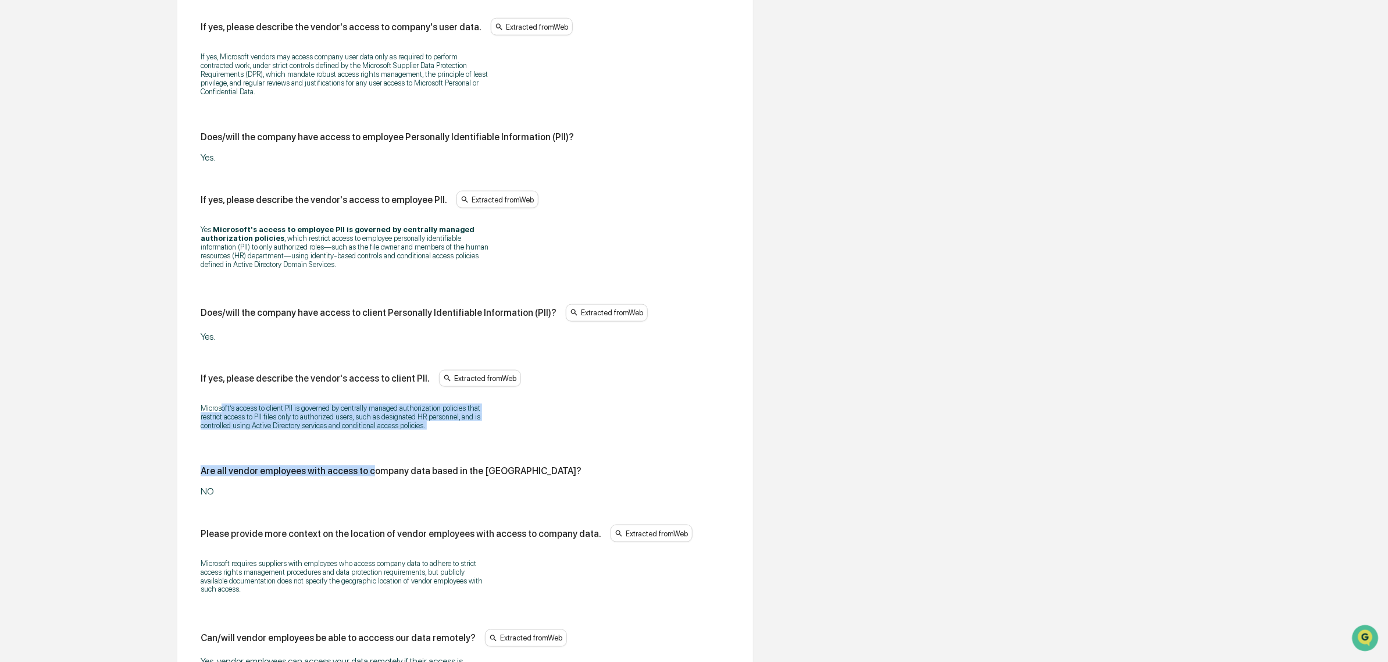
click at [365, 452] on div "Does/will the vendor have access to company data? Extracted from Web Yes, Micro…" at bounding box center [465, 368] width 529 height 1335
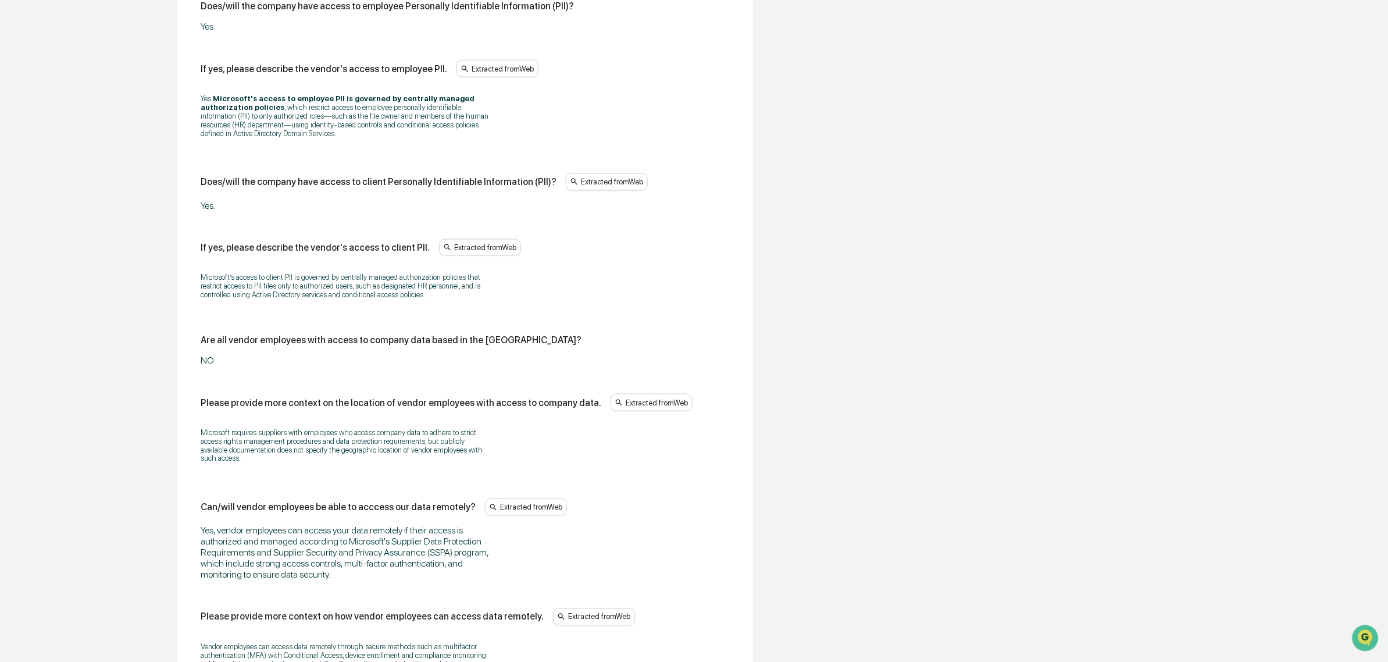
scroll to position [946, 0]
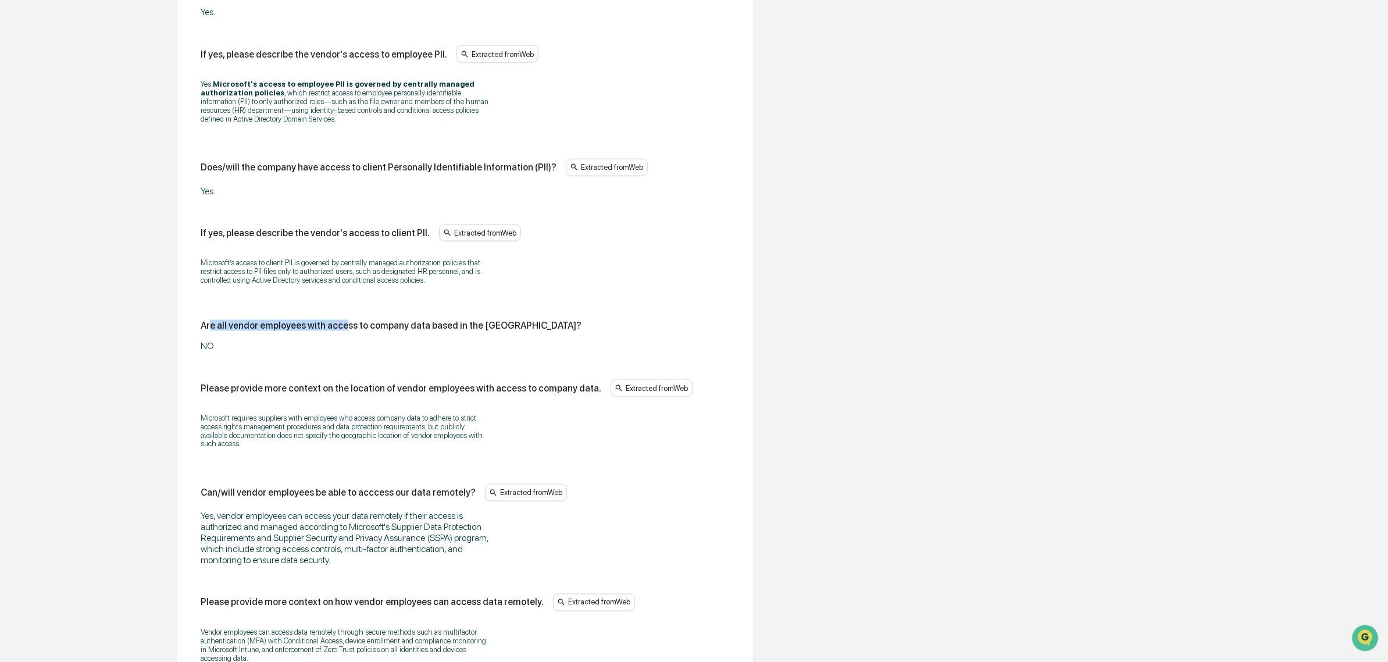
click at [341, 350] on div "Are all vendor employees with access to company data based in the US? NO" at bounding box center [465, 335] width 529 height 31
click at [365, 400] on div "Does/will the vendor have access to company data? Extracted from Web Yes, Micro…" at bounding box center [465, 225] width 548 height 1406
click at [304, 443] on p "Microsoft requires suppliers with employees who access company data to adhere t…" at bounding box center [346, 431] width 291 height 35
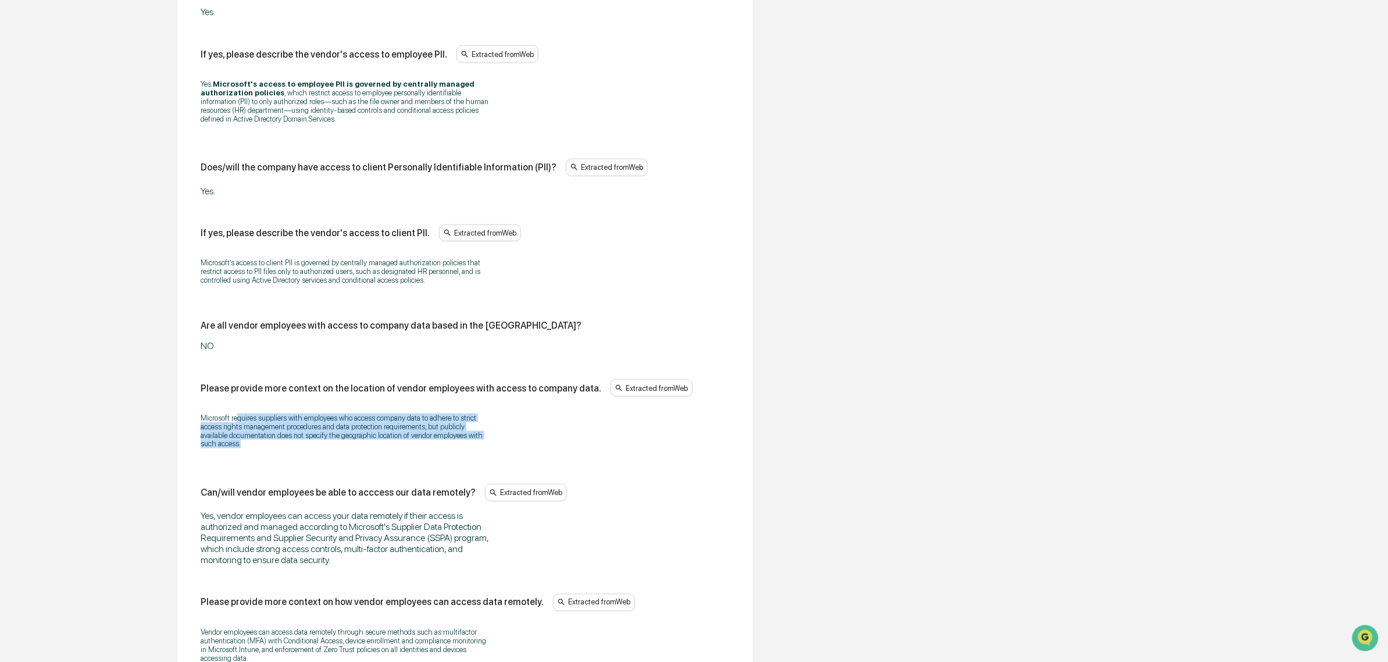
click at [406, 456] on div "Microsoft requires suppliers with employees who access company data to adhere t…" at bounding box center [465, 431] width 529 height 50
click at [406, 448] on p "Microsoft requires suppliers with employees who access company data to adhere t…" at bounding box center [346, 431] width 291 height 35
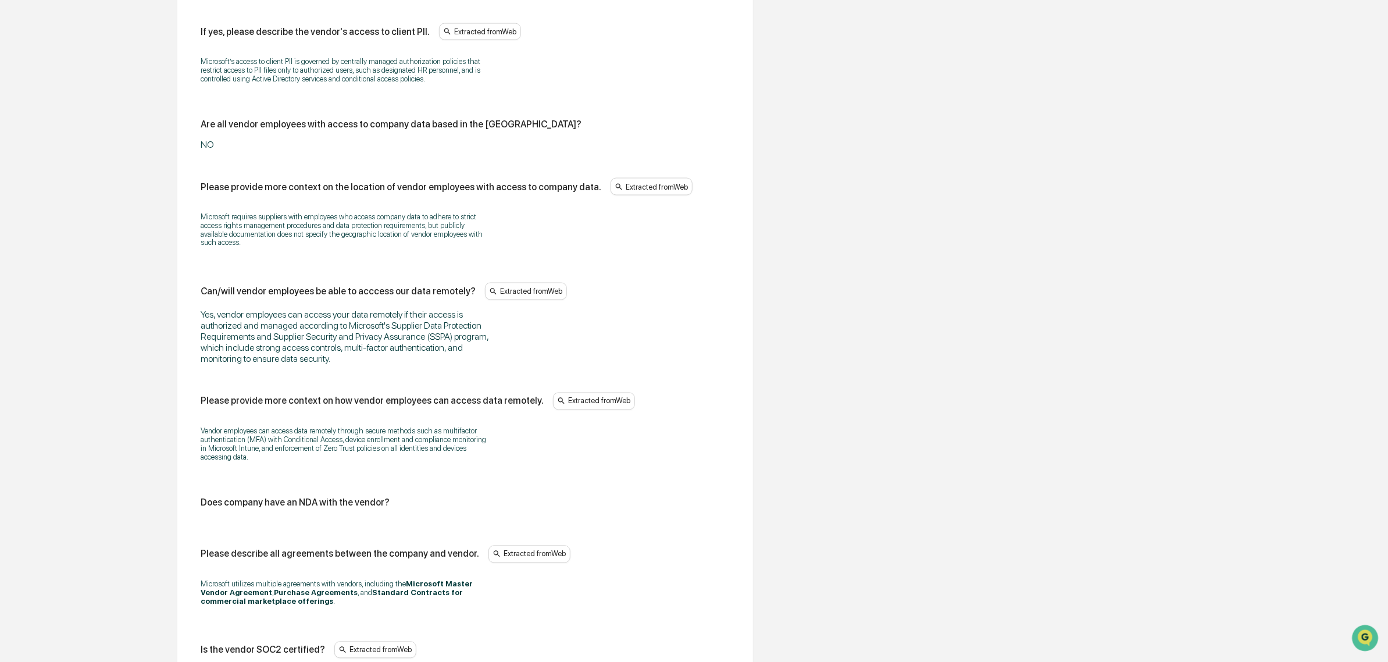
scroll to position [1164, 0]
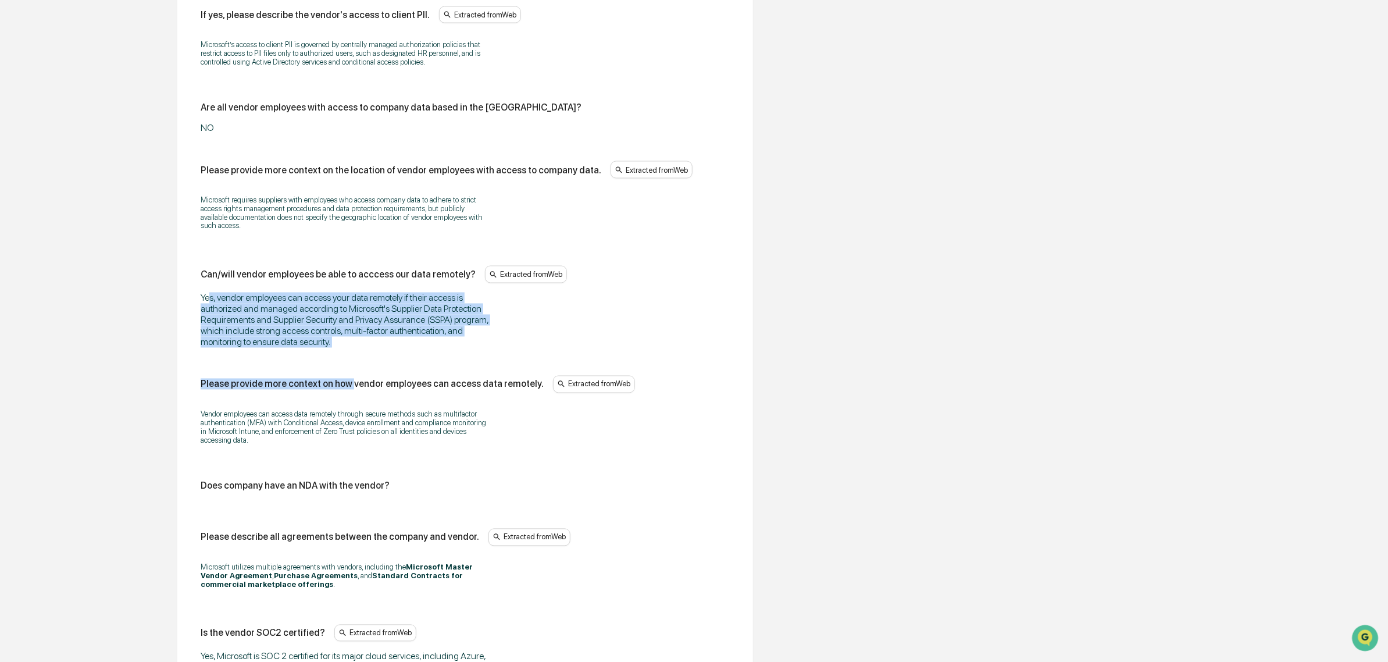
click at [347, 365] on div "Does/will the vendor have access to company data? Extracted from Web Yes, Micro…" at bounding box center [465, 4] width 529 height 1335
click at [347, 348] on div "Yes, vendor employees can access your data remotely if their access is authoriz…" at bounding box center [346, 320] width 291 height 55
click at [225, 316] on div "Yes, vendor employees can access your data remotely if their access is authoriz…" at bounding box center [346, 320] width 291 height 55
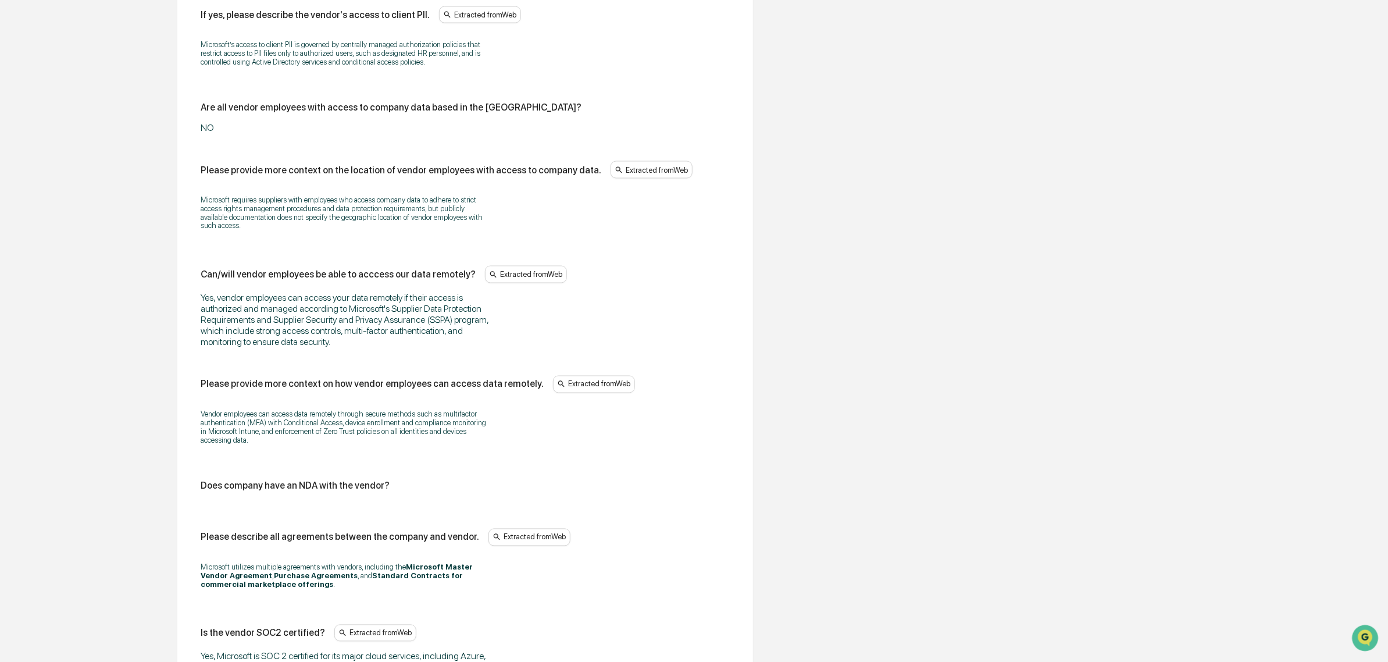
click at [223, 316] on div "Yes, vendor employees can access your data remotely if their access is authoriz…" at bounding box center [346, 320] width 291 height 55
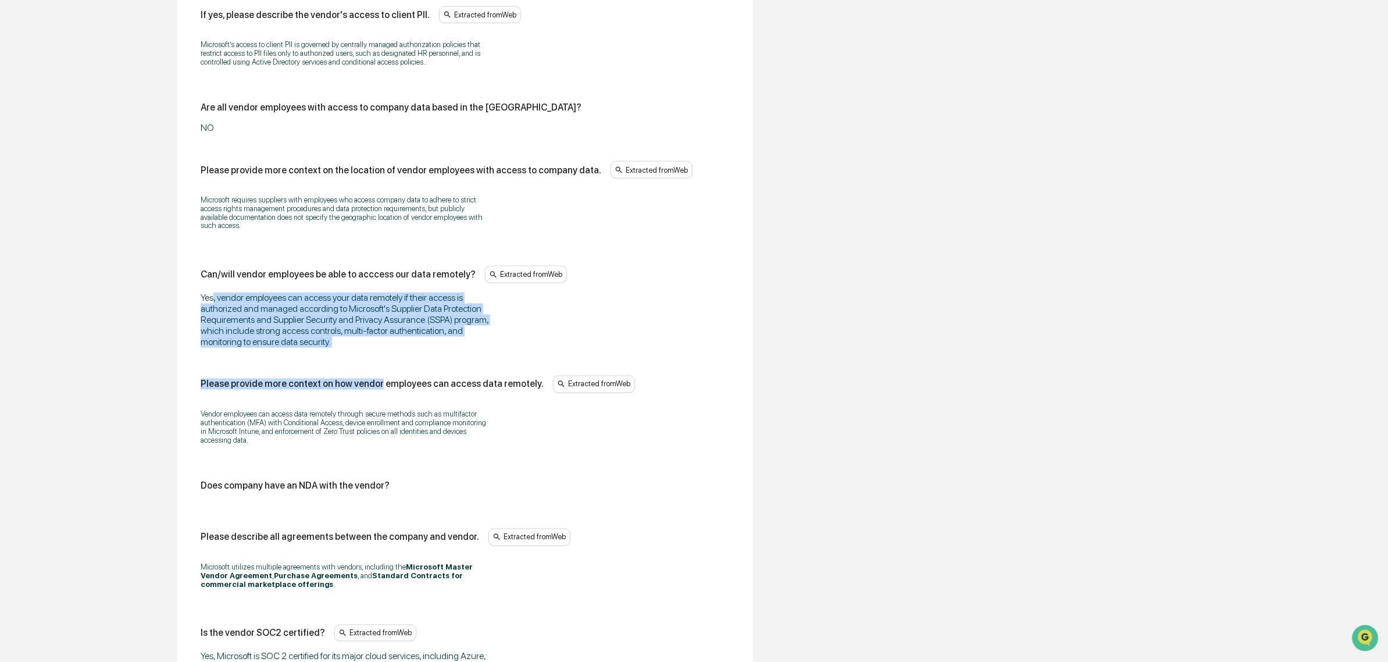
click at [373, 366] on div "Does/will the vendor have access to company data? Extracted from Web Yes, Micro…" at bounding box center [465, 4] width 529 height 1335
click at [236, 310] on div "Yes, vendor employees can access your data remotely if their access is authoriz…" at bounding box center [346, 320] width 291 height 55
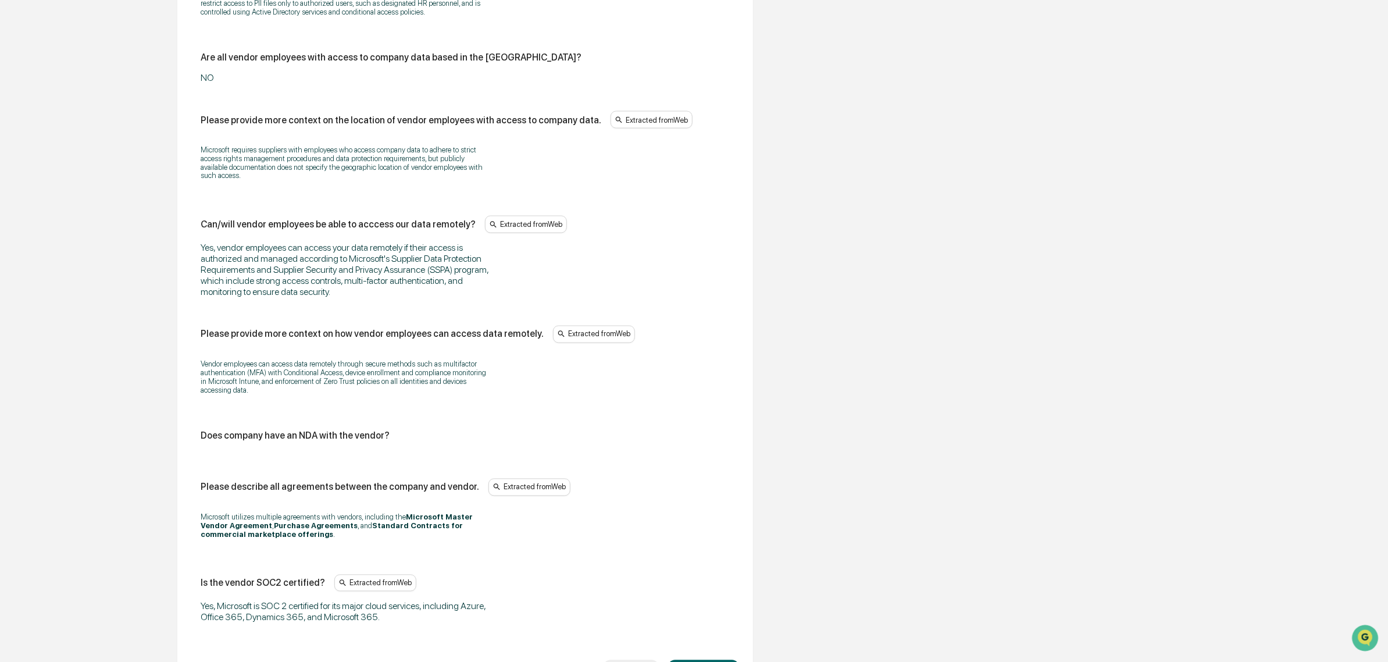
scroll to position [1237, 0]
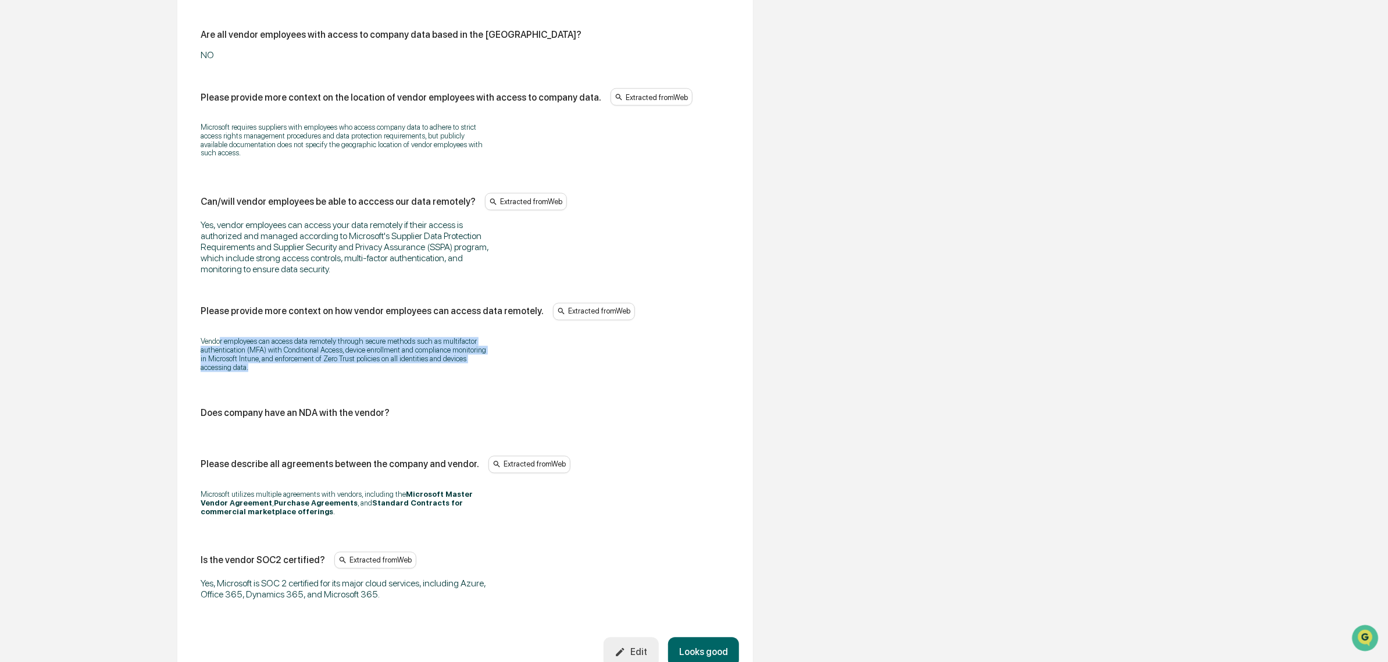
click at [387, 372] on p "Vendor employees can access data remotely through secure methods such as multif…" at bounding box center [346, 354] width 291 height 35
click at [225, 350] on div "Vendor employees can access data remotely through secure methods such as multif…" at bounding box center [465, 355] width 529 height 50
click at [251, 365] on p "Vendor employees can access data remotely through secure methods such as multif…" at bounding box center [346, 354] width 291 height 35
click at [346, 380] on div "Vendor employees can access data remotely through secure methods such as multif…" at bounding box center [465, 355] width 529 height 50
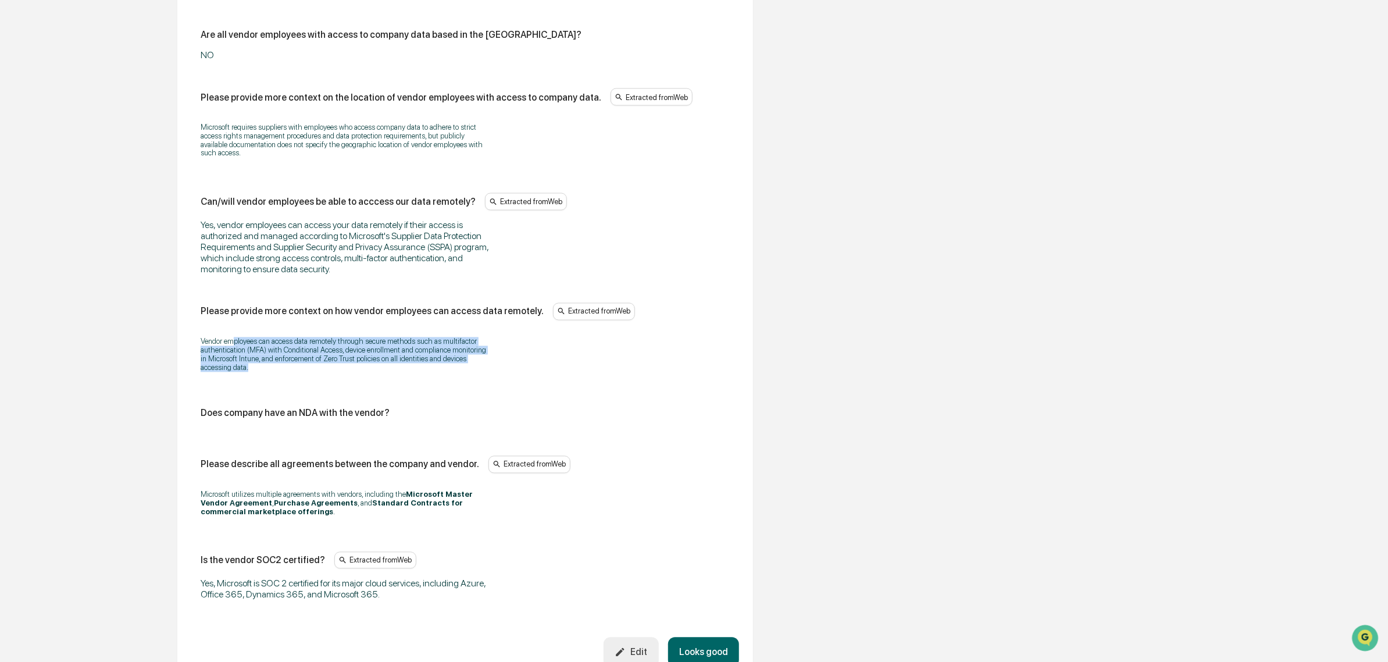
click at [347, 380] on div "Vendor employees can access data remotely through secure methods such as multif…" at bounding box center [465, 355] width 529 height 50
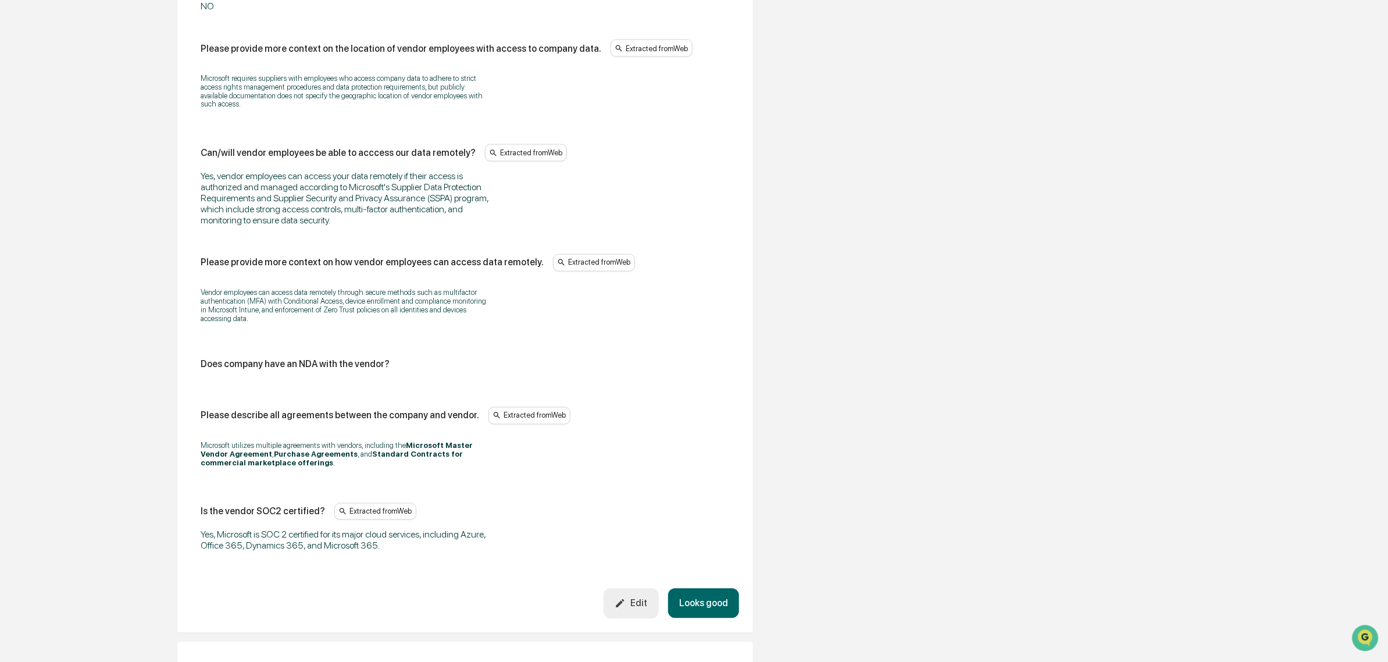
scroll to position [1309, 0]
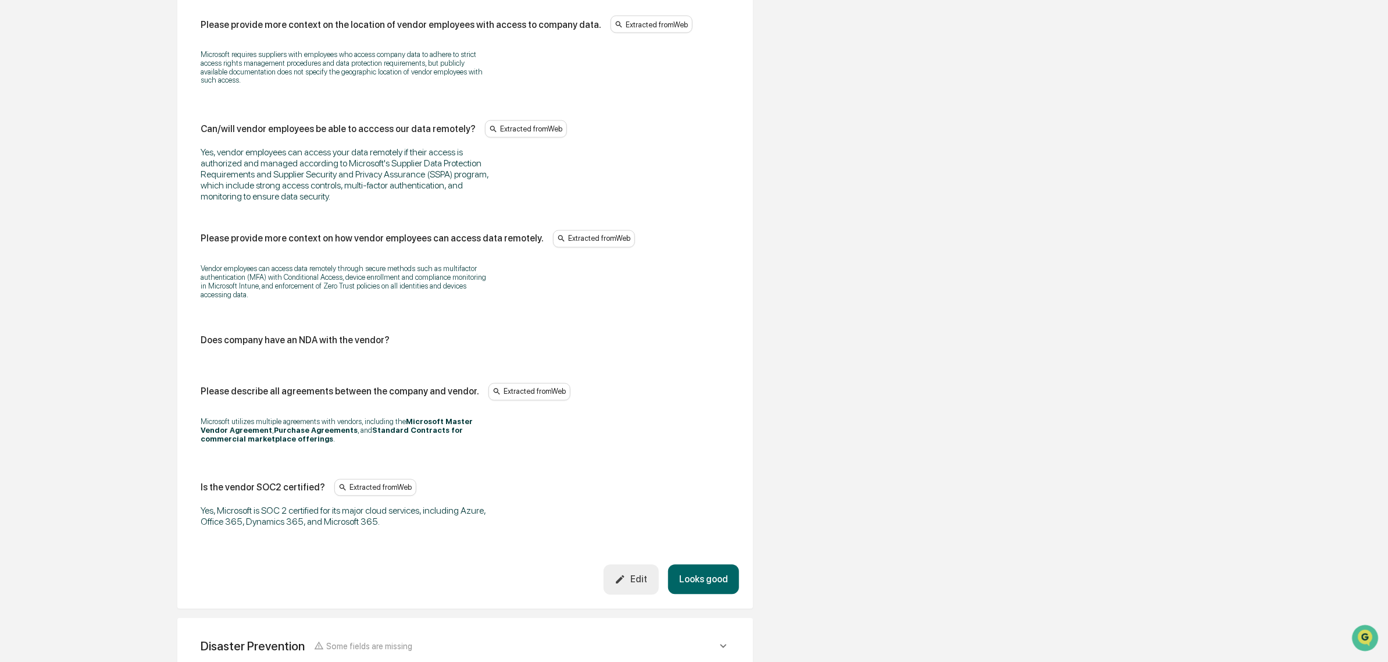
click at [643, 585] on div "Edit" at bounding box center [631, 579] width 33 height 11
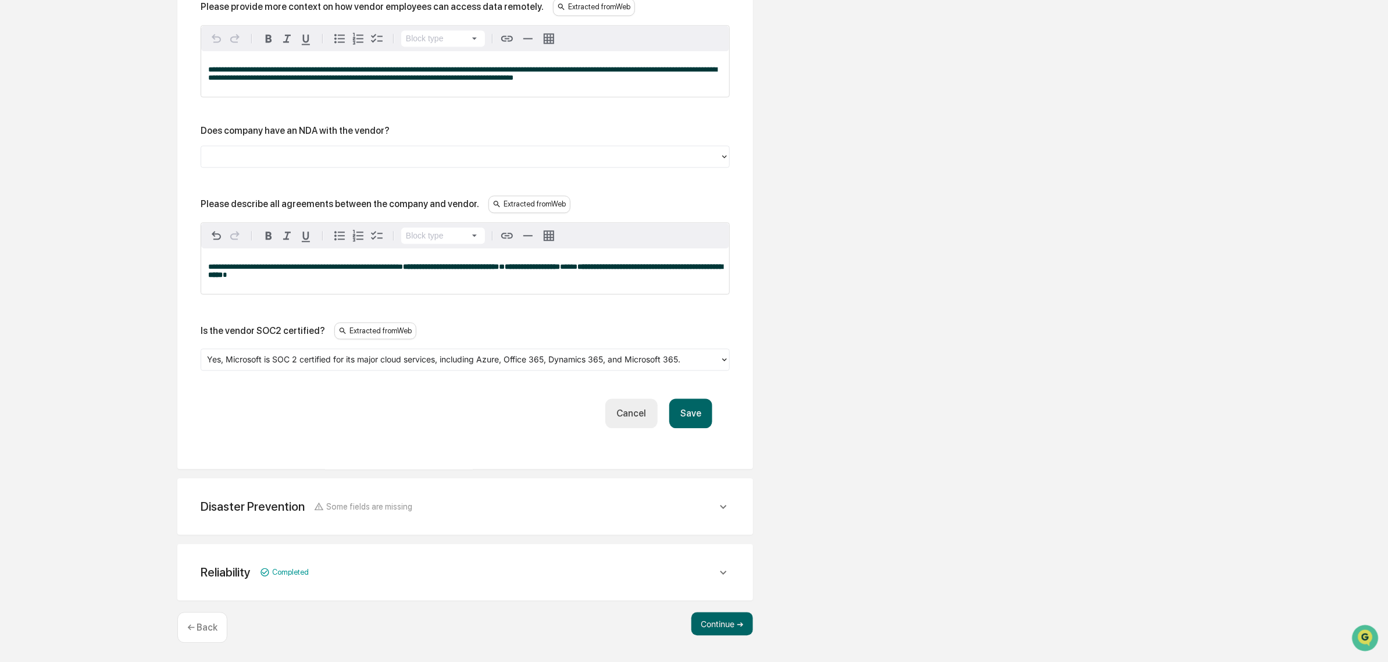
scroll to position [1644, 0]
click at [343, 161] on div at bounding box center [460, 156] width 519 height 18
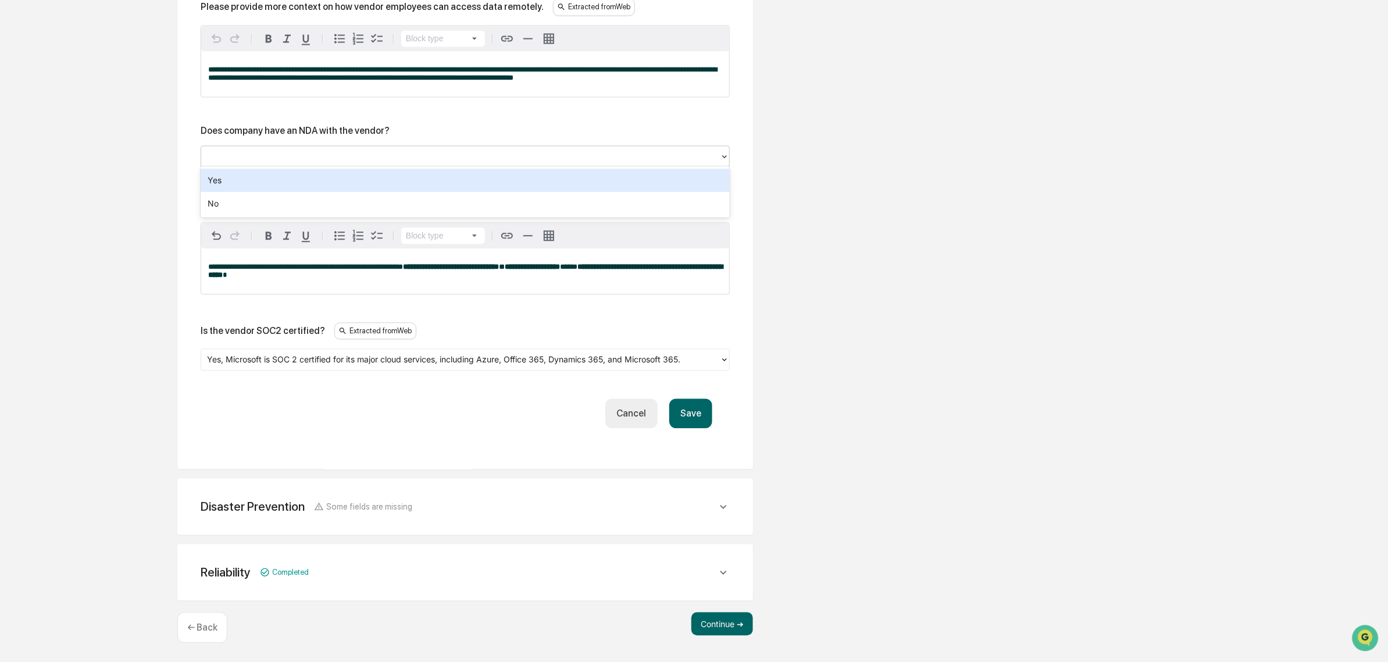
click at [302, 206] on div "No" at bounding box center [465, 203] width 529 height 23
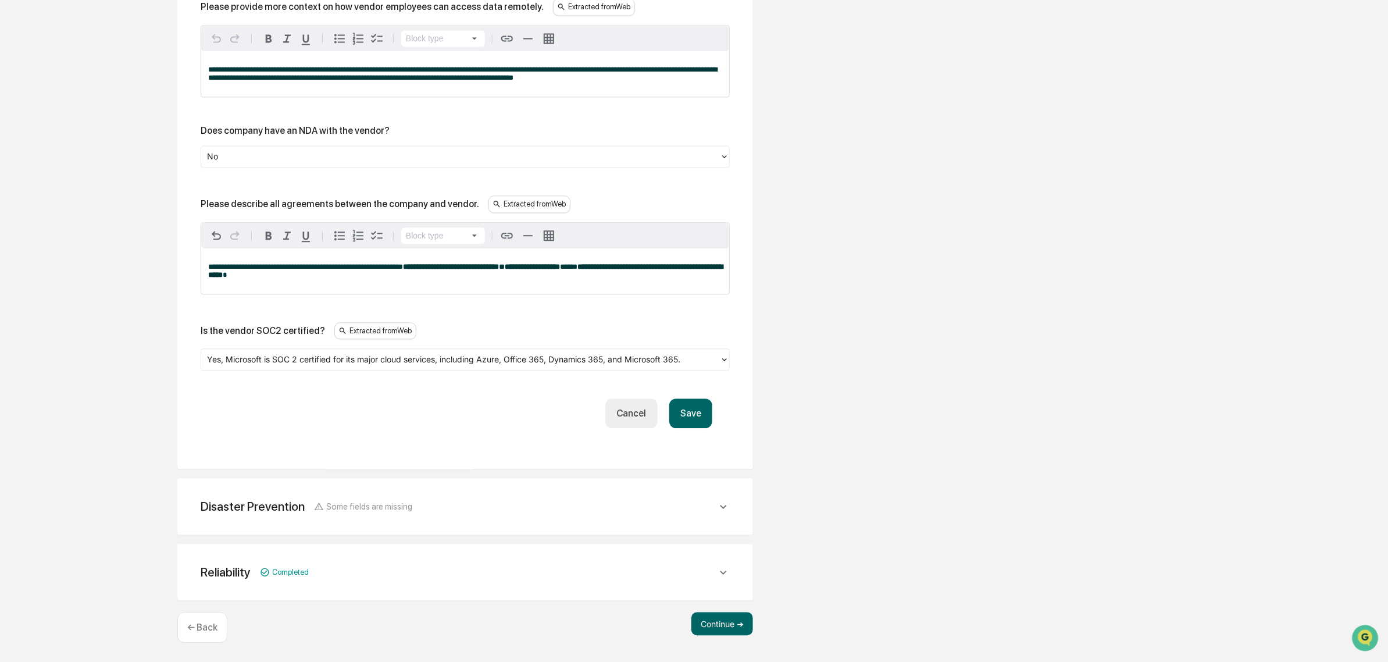
click at [693, 416] on button "Save" at bounding box center [690, 413] width 43 height 30
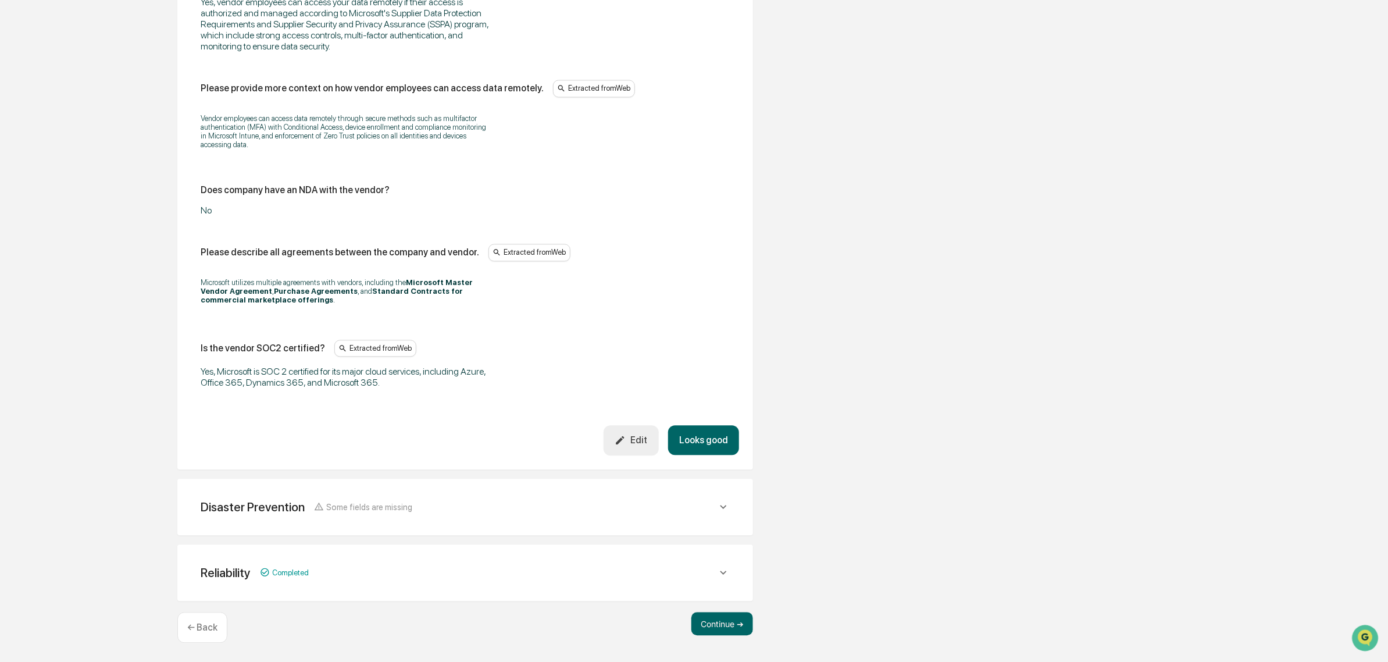
click at [698, 443] on button "Looks good" at bounding box center [703, 440] width 71 height 30
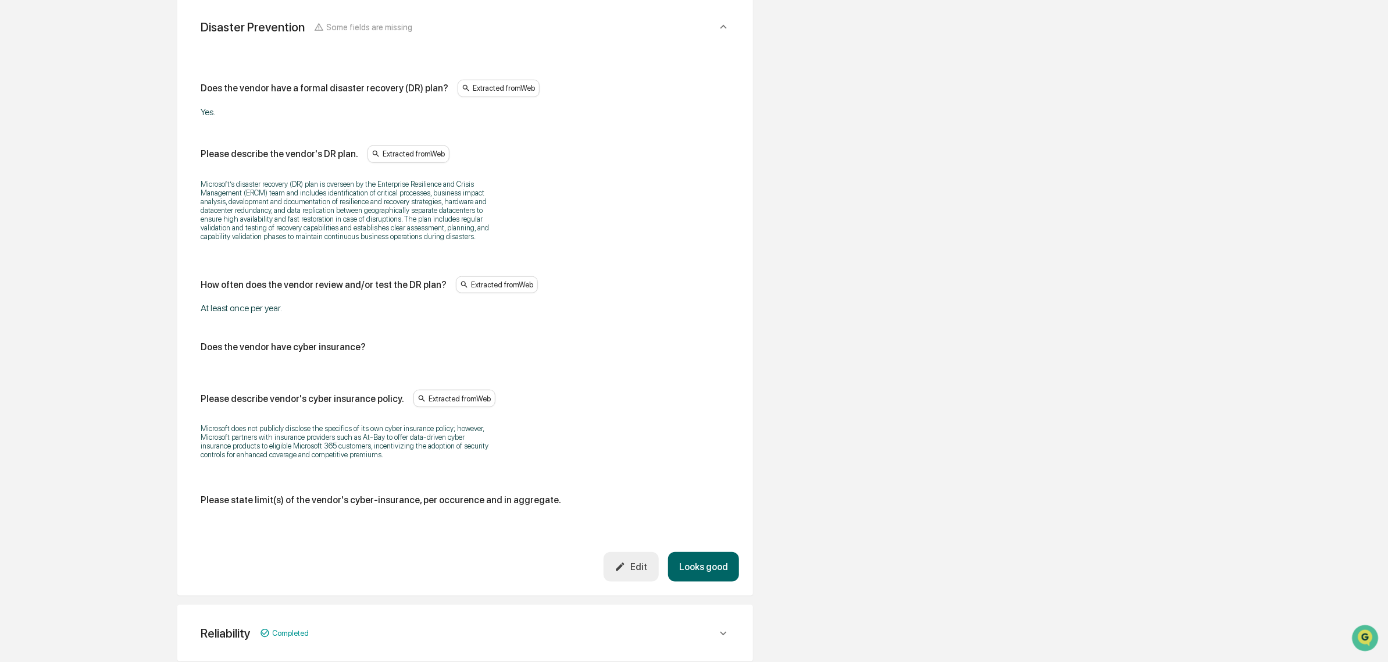
scroll to position [489, 0]
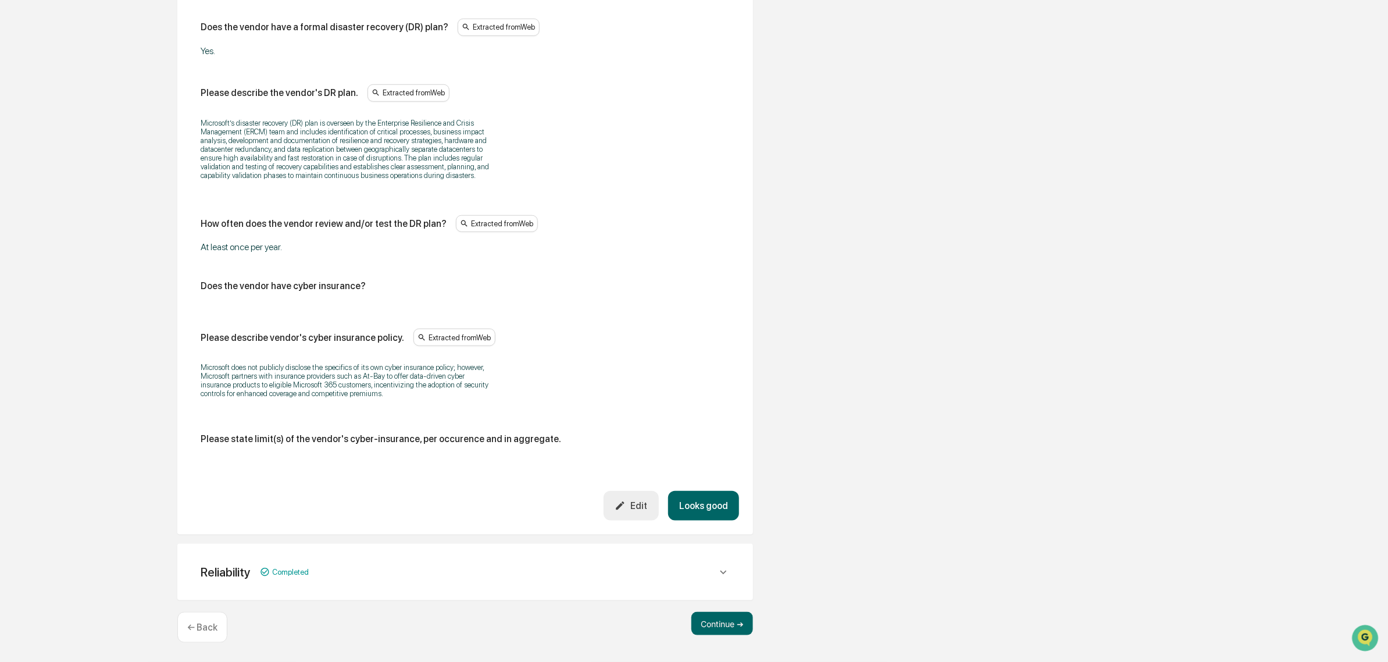
click at [717, 502] on button "Looks good" at bounding box center [703, 506] width 71 height 30
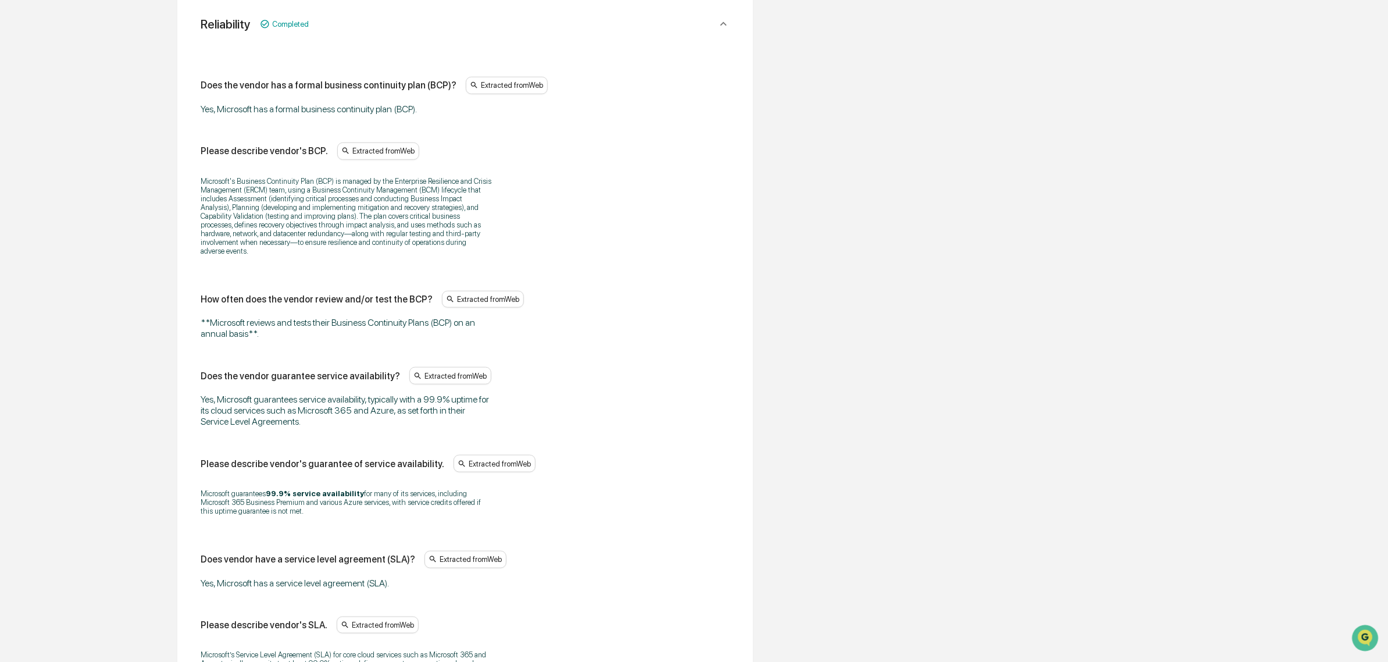
scroll to position [481, 0]
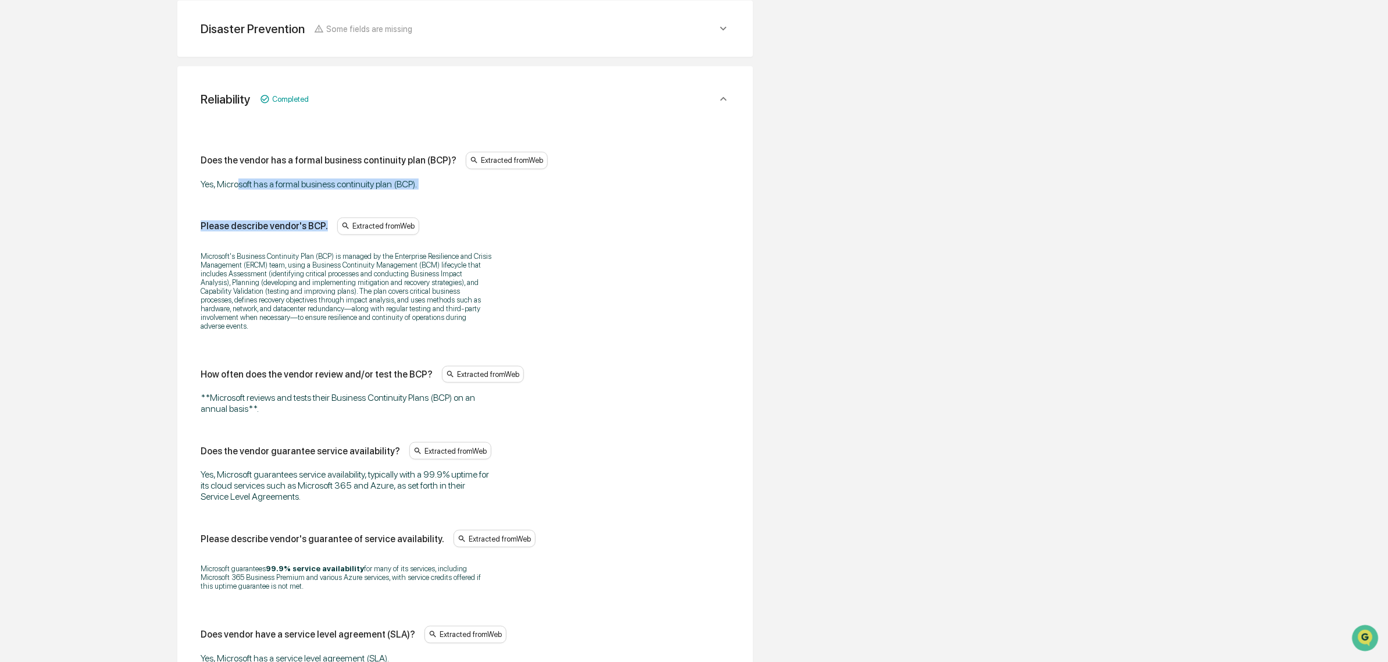
click at [412, 212] on div "Does the vendor has a formal business continuity plan (BCP)? Extracted from Web…" at bounding box center [465, 460] width 529 height 616
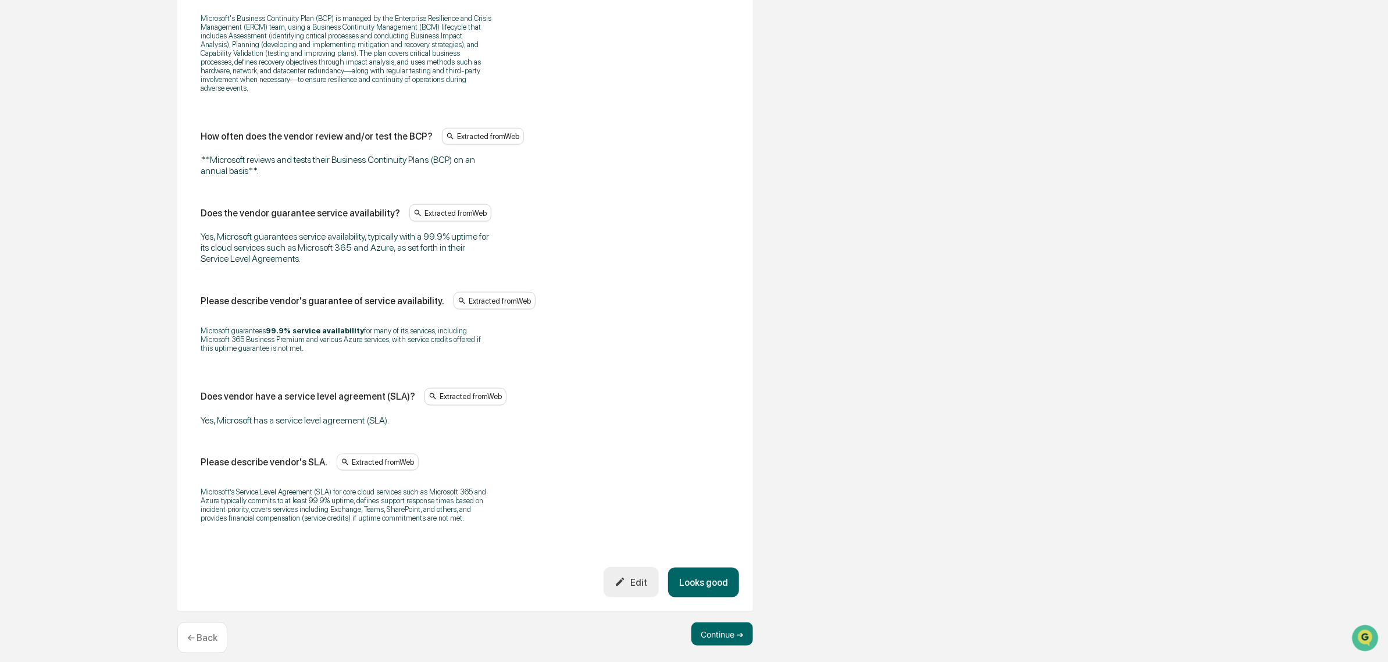
scroll to position [732, 0]
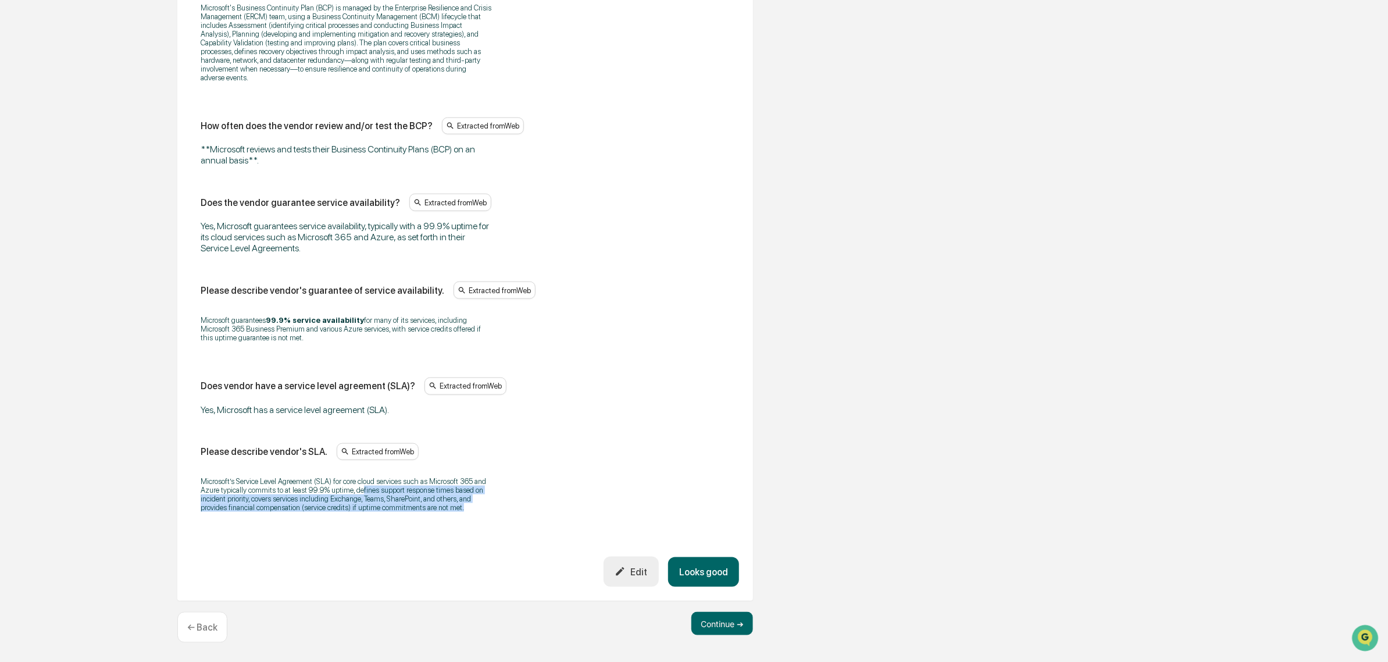
drag, startPoint x: 359, startPoint y: 489, endPoint x: 469, endPoint y: 526, distance: 116.3
click at [472, 528] on div "Does the vendor has a formal business continuity plan (BCP)? Extracted from Web…" at bounding box center [465, 213] width 548 height 687
click at [469, 525] on div "Does the vendor has a formal business continuity plan (BCP)? Extracted from Web…" at bounding box center [465, 213] width 548 height 687
click at [704, 576] on button "Looks good" at bounding box center [703, 572] width 71 height 30
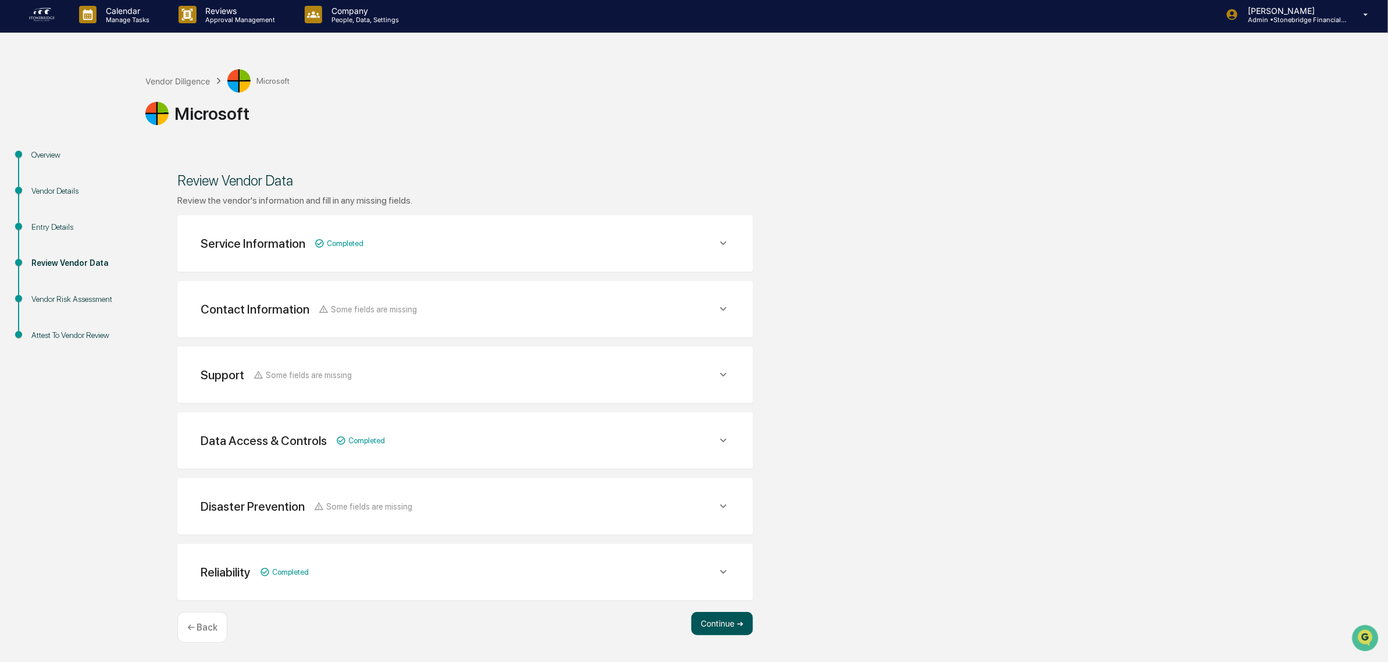
scroll to position [3, 0]
click at [710, 626] on button "Continue ➔" at bounding box center [723, 623] width 62 height 23
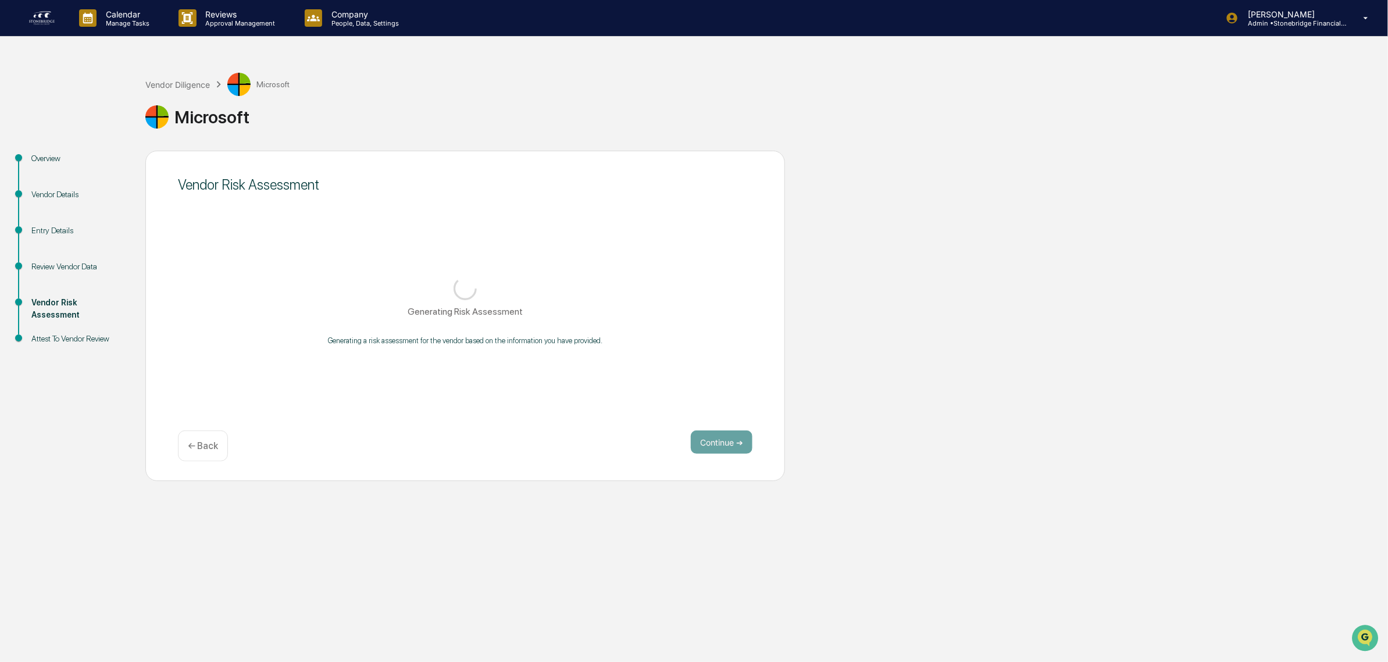
scroll to position [0, 0]
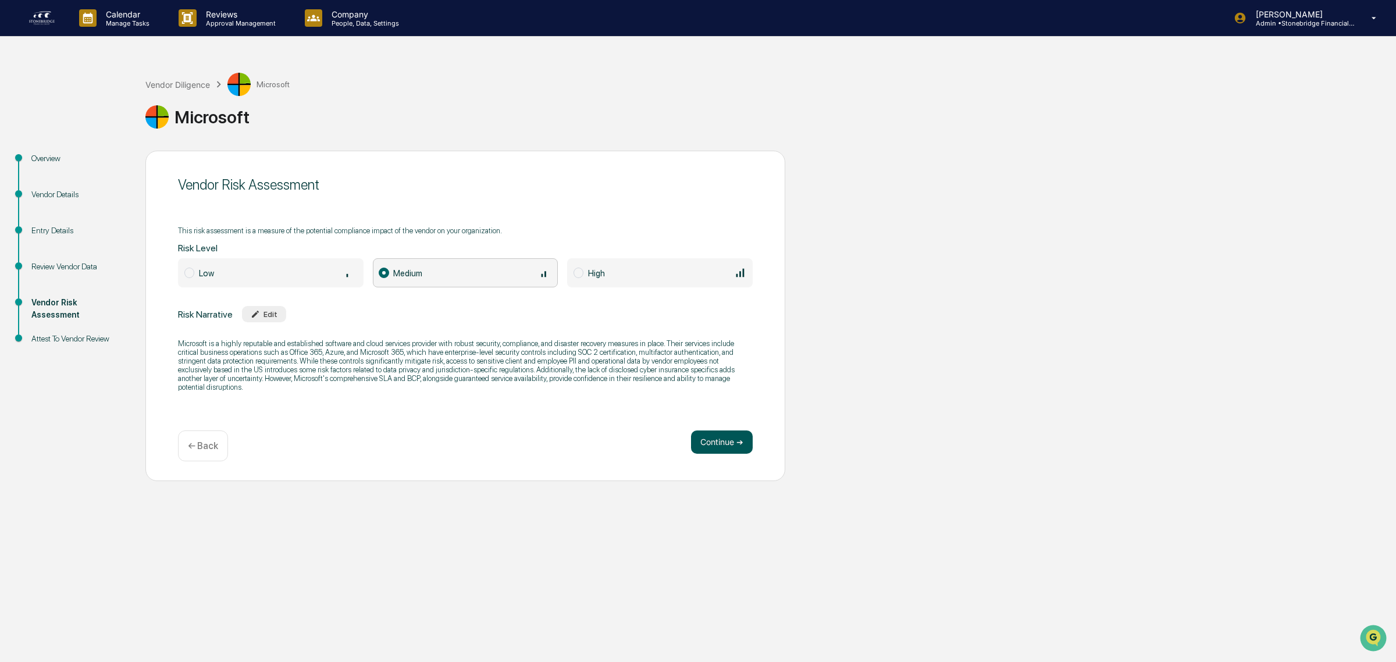
click at [702, 443] on button "Continue ➔" at bounding box center [722, 441] width 62 height 23
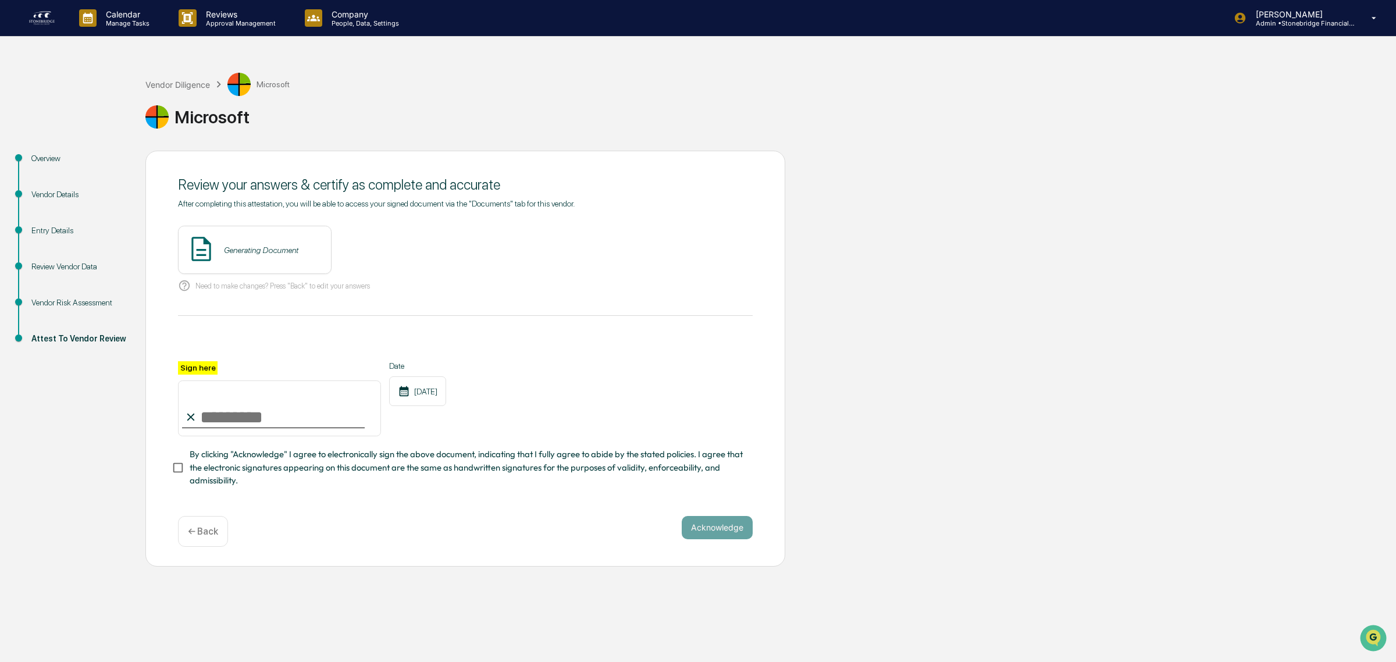
click at [215, 416] on input "Sign here" at bounding box center [279, 408] width 203 height 56
type input "**********"
click at [257, 487] on span "By clicking "Acknowledge" I agree to electronically sign the above document, in…" at bounding box center [467, 467] width 554 height 39
click at [736, 539] on button "Acknowledge" at bounding box center [717, 527] width 71 height 23
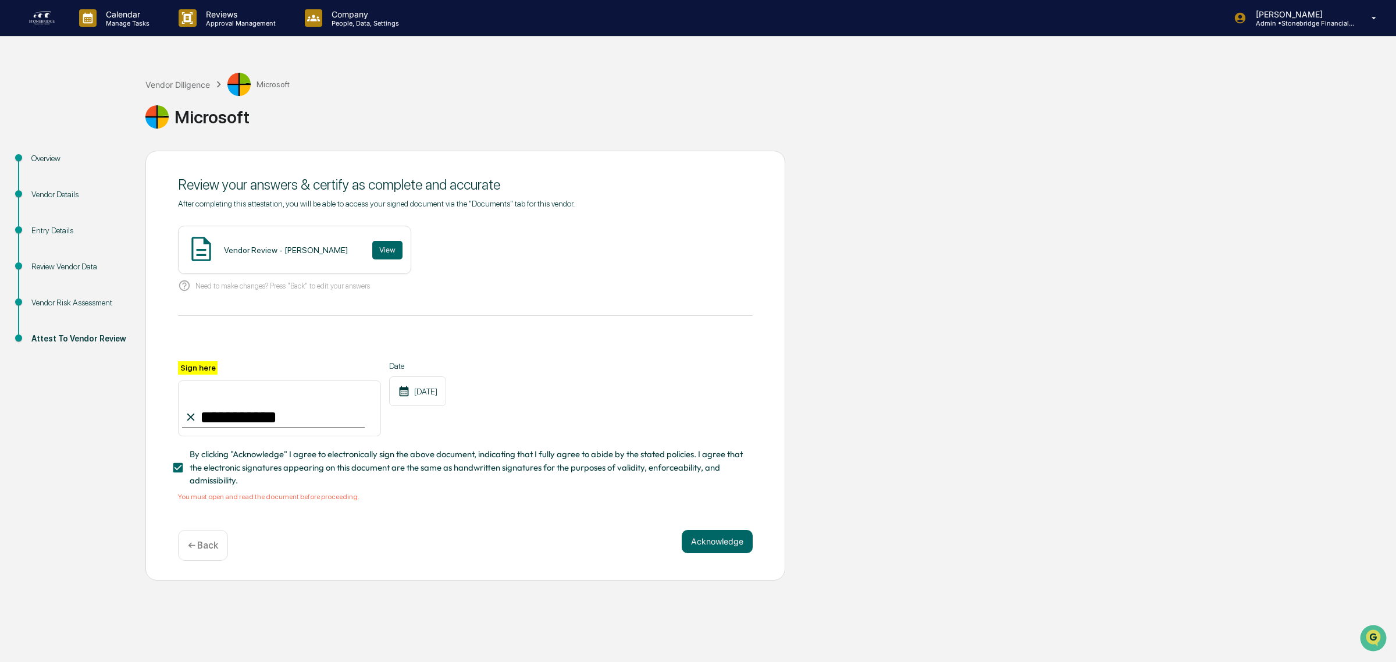
click at [293, 428] on div at bounding box center [273, 427] width 183 height 1
click at [372, 248] on button "View" at bounding box center [387, 250] width 30 height 19
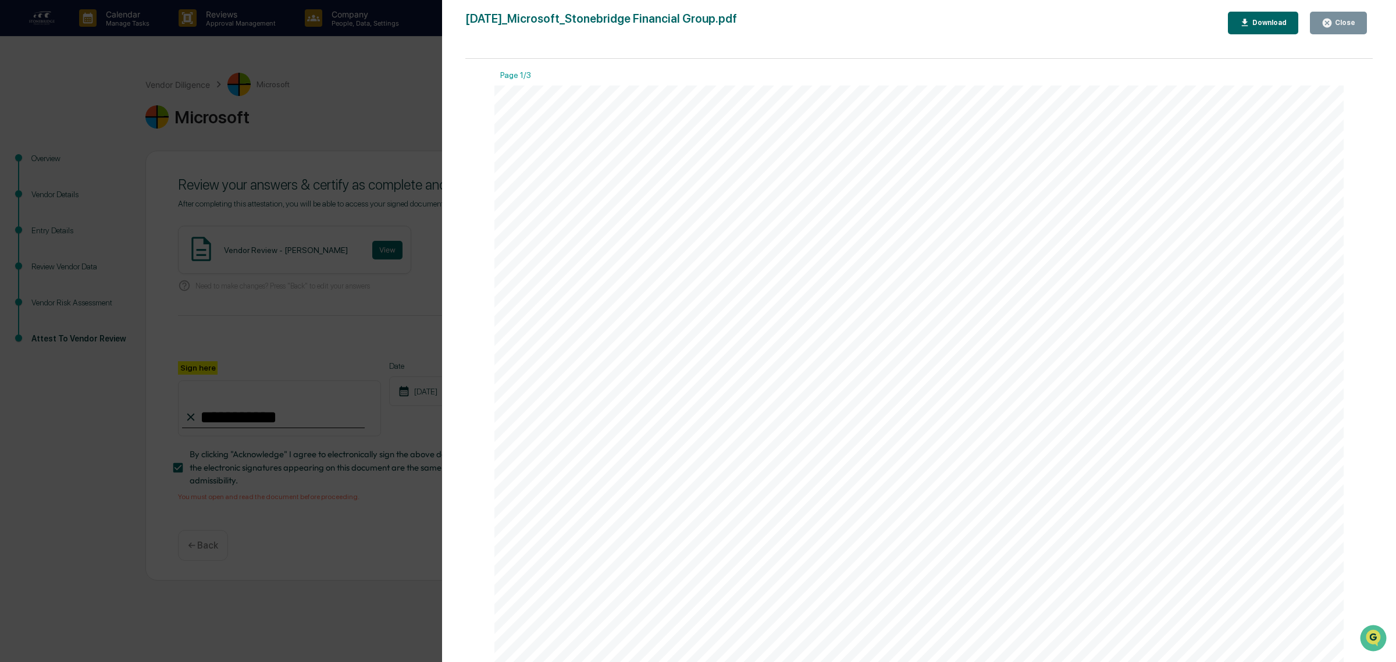
drag, startPoint x: 1327, startPoint y: 20, endPoint x: 1208, endPoint y: 116, distance: 153.1
click at [1327, 21] on icon "button" at bounding box center [1327, 22] width 11 height 11
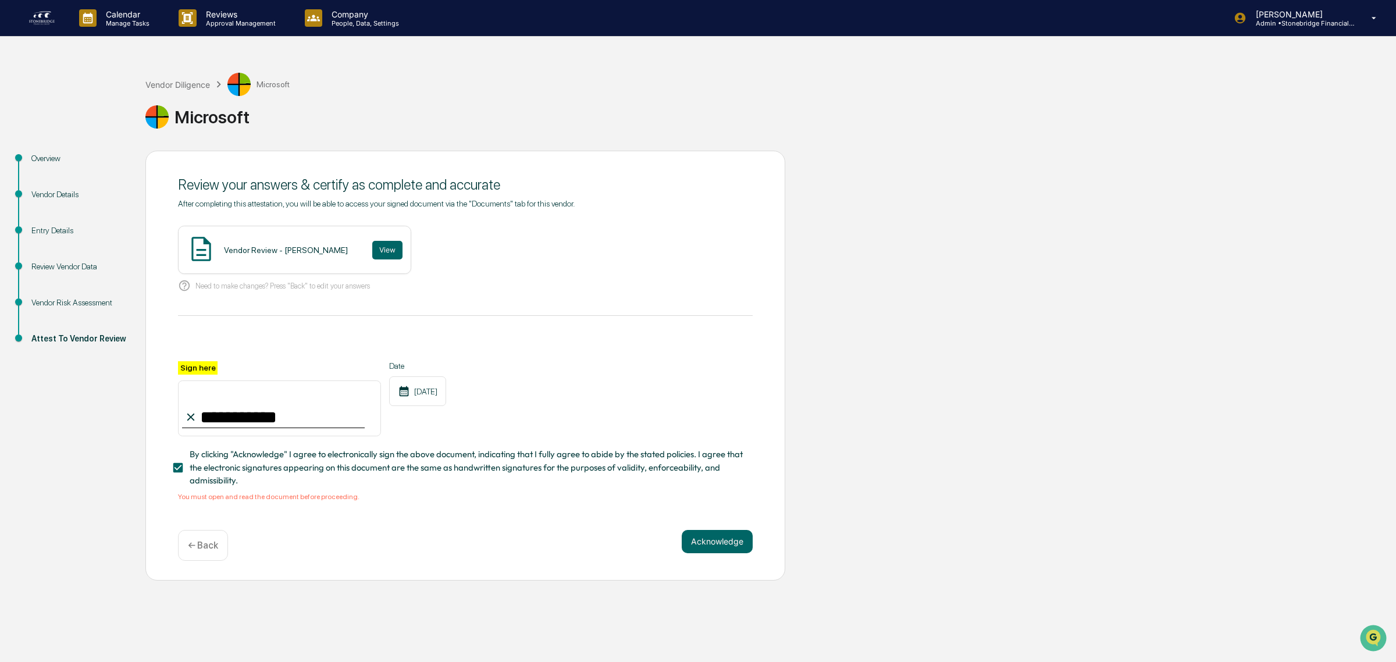
drag, startPoint x: 710, startPoint y: 560, endPoint x: 708, endPoint y: 553, distance: 6.6
click at [710, 559] on div "Acknowledge ← Back" at bounding box center [465, 545] width 575 height 31
click at [706, 551] on button "Acknowledge" at bounding box center [717, 541] width 71 height 23
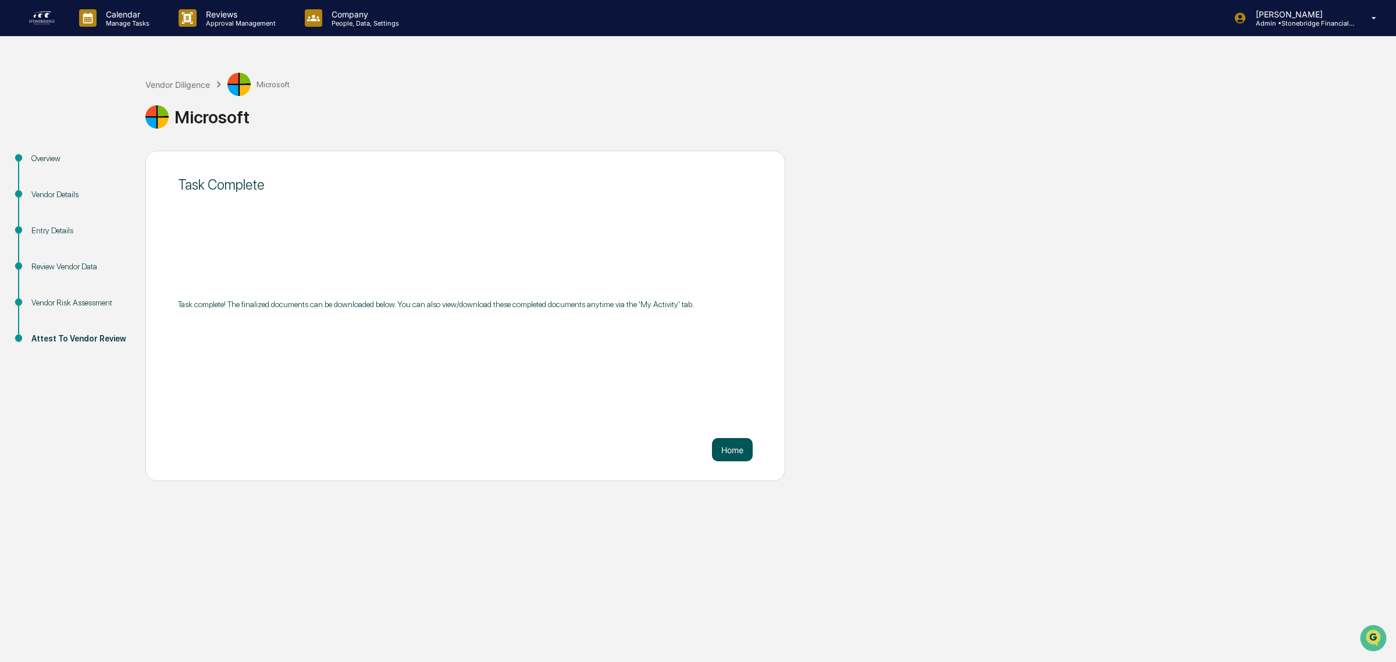
click at [734, 451] on button "Home" at bounding box center [732, 449] width 41 height 23
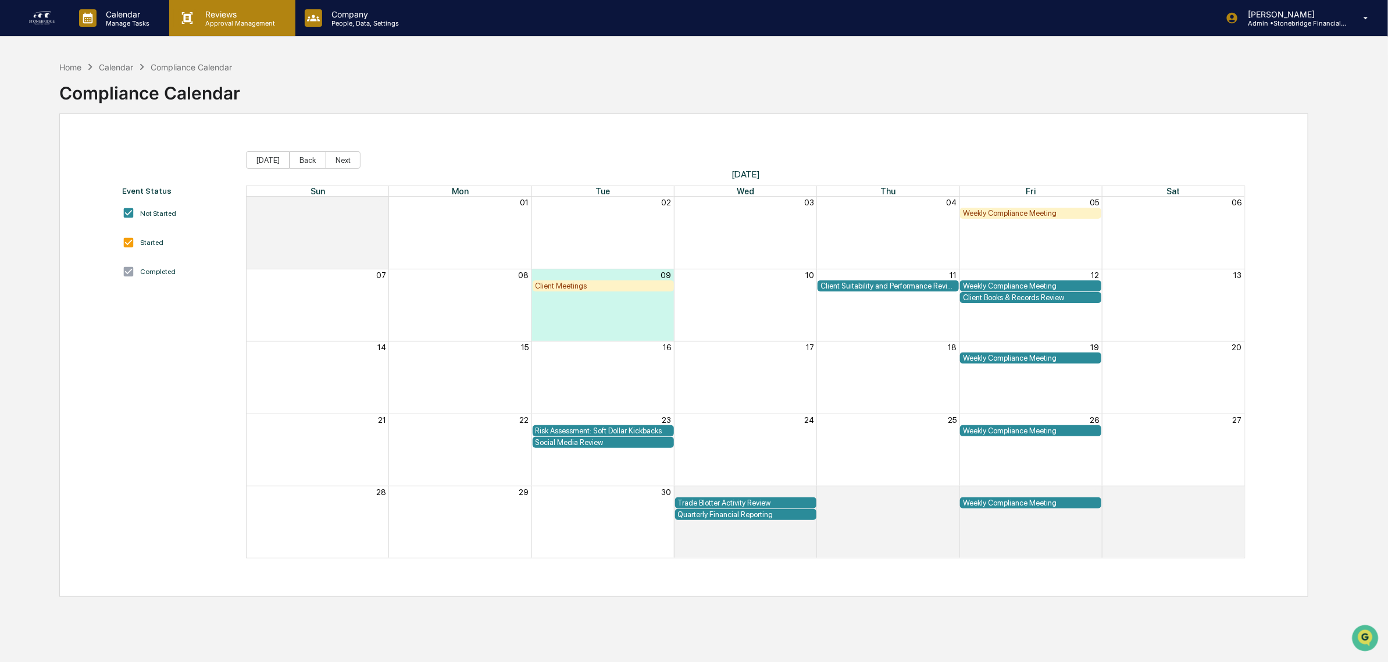
click at [211, 26] on p "Approval Management" at bounding box center [239, 23] width 85 height 8
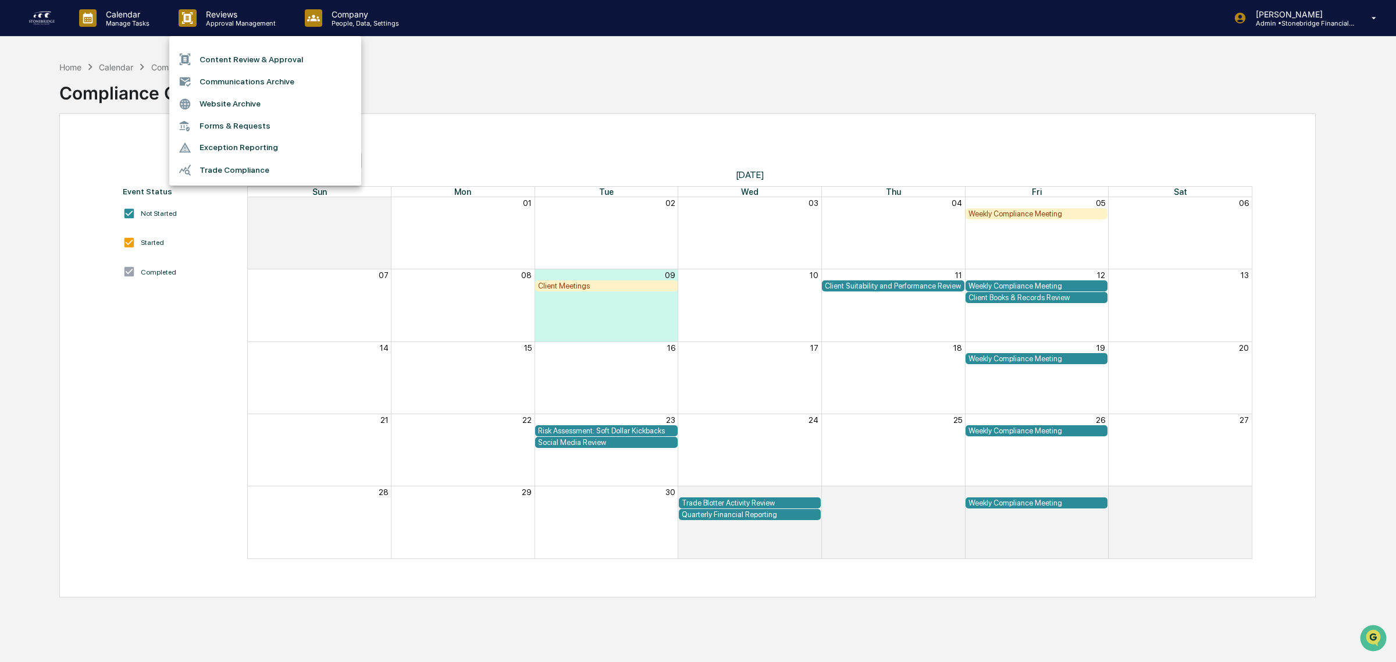
click at [150, 23] on div at bounding box center [698, 331] width 1396 height 662
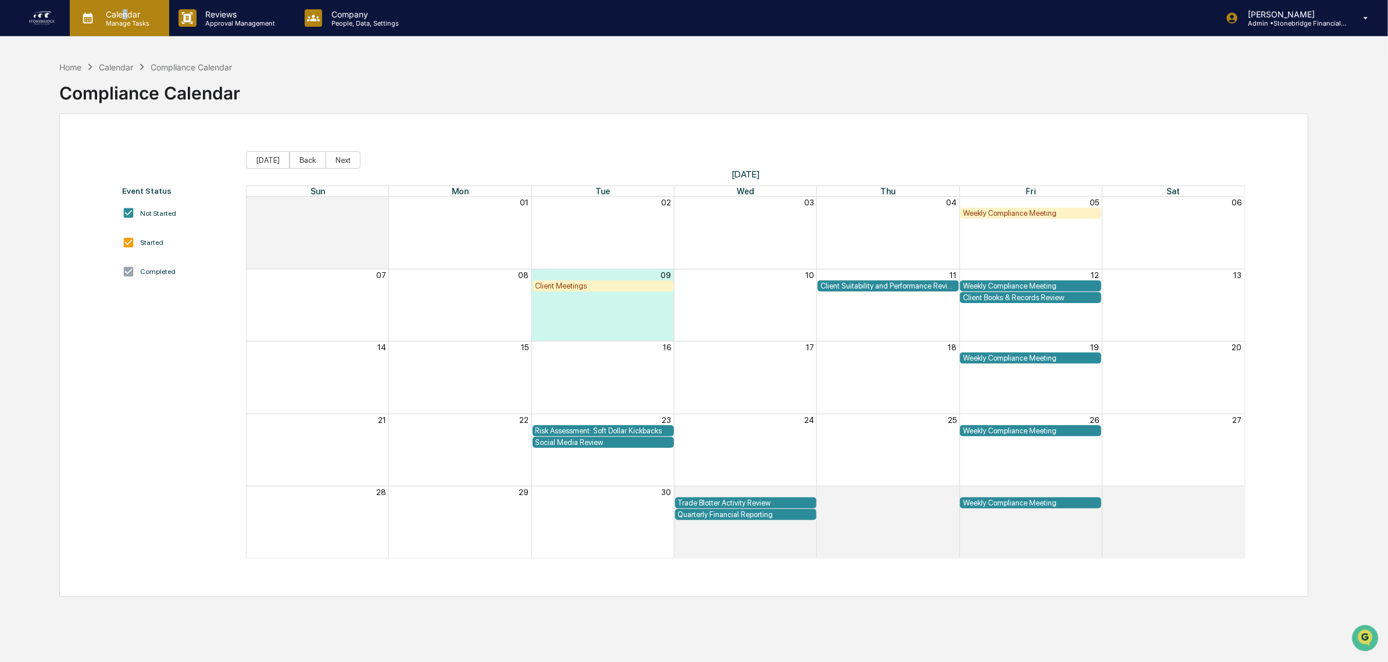
click at [125, 17] on p "Calendar" at bounding box center [126, 14] width 59 height 10
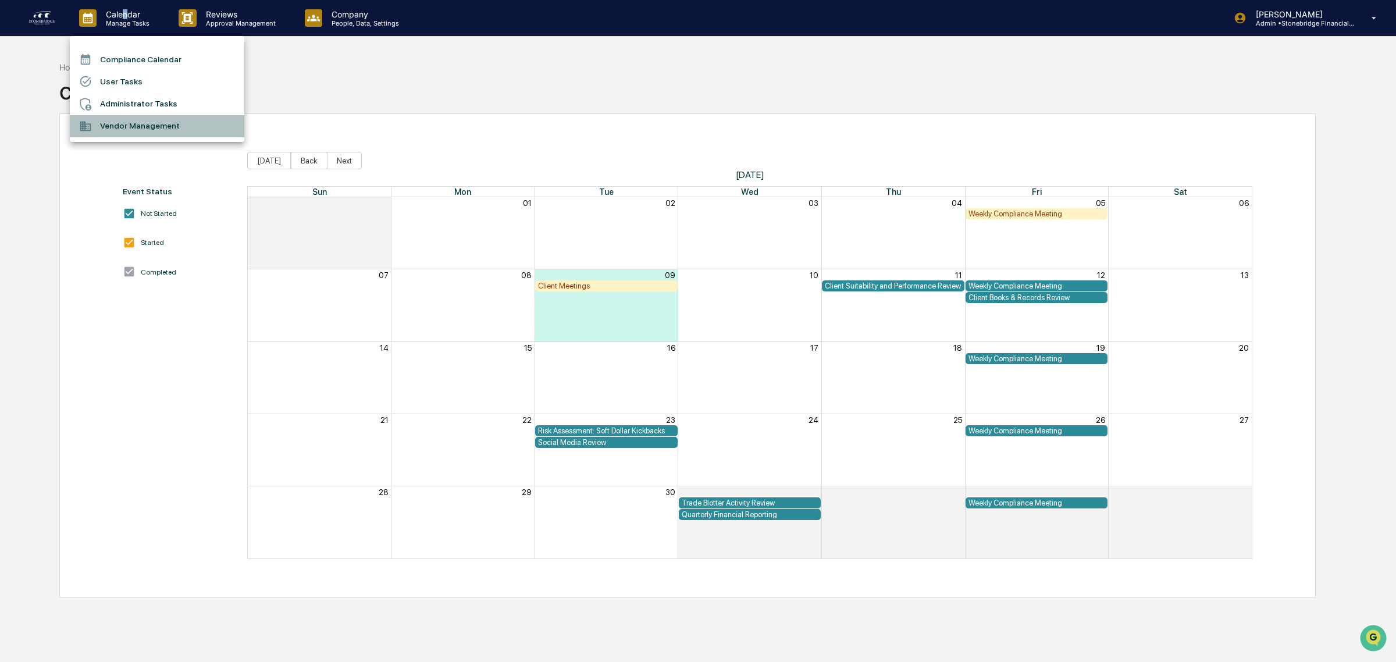
click at [149, 126] on li "Vendor Management" at bounding box center [157, 126] width 174 height 22
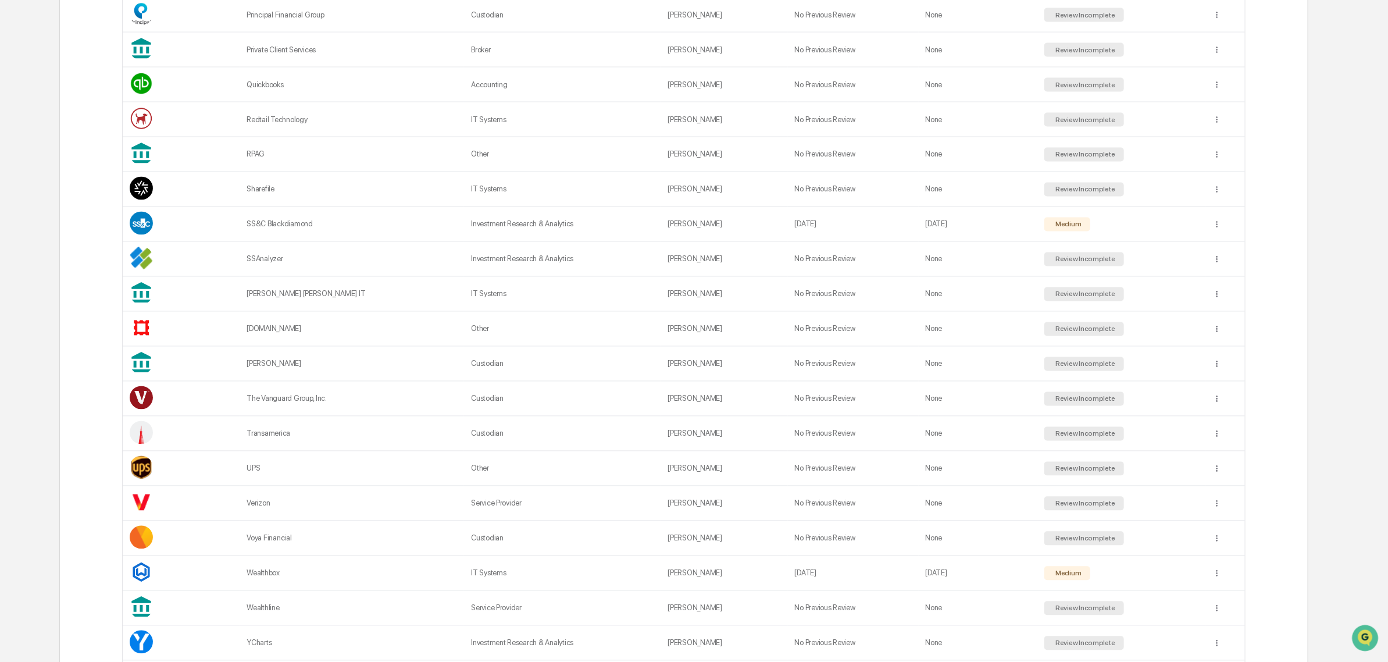
scroll to position [1252, 0]
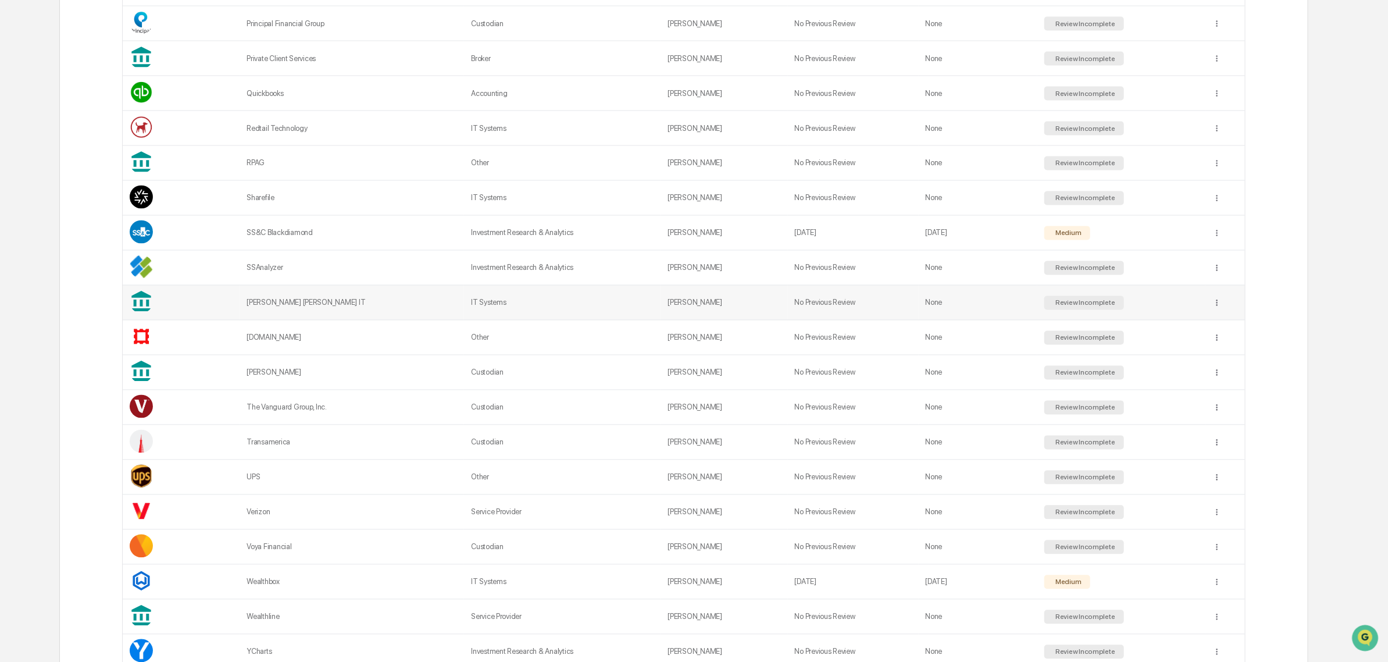
click at [1226, 320] on td at bounding box center [1226, 303] width 40 height 35
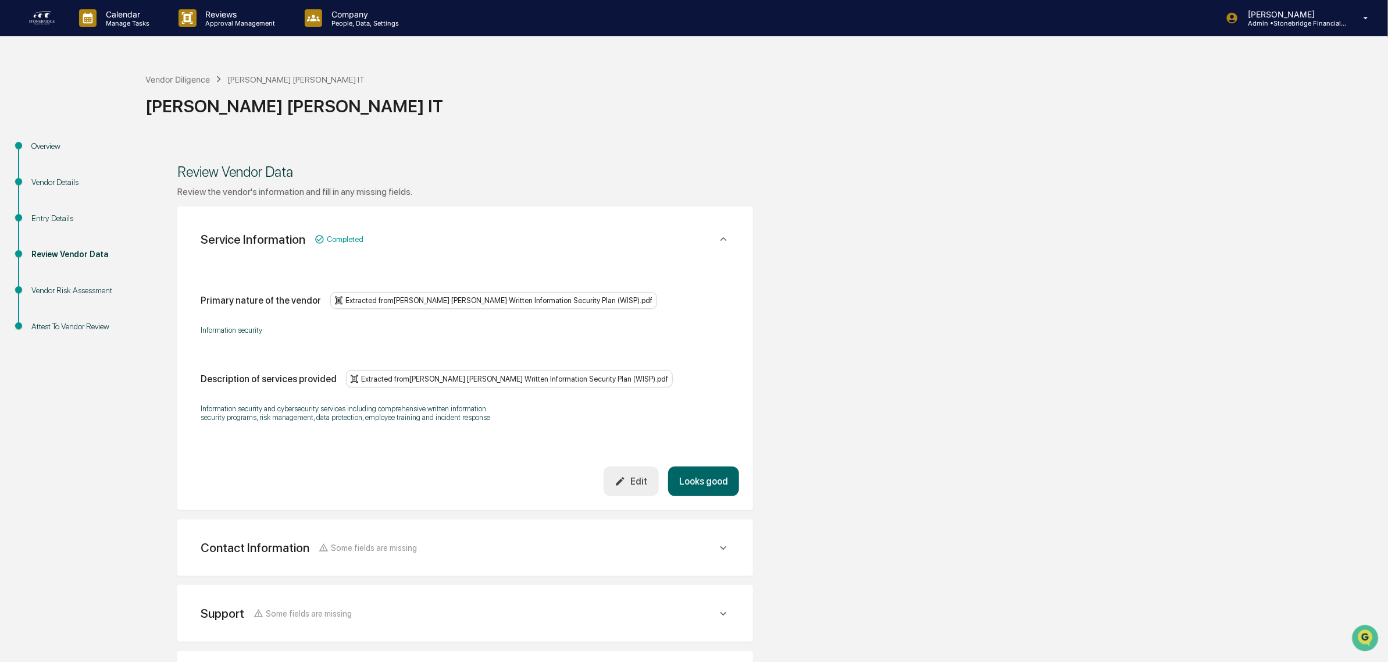
click at [50, 220] on div "Entry Details" at bounding box center [78, 218] width 95 height 12
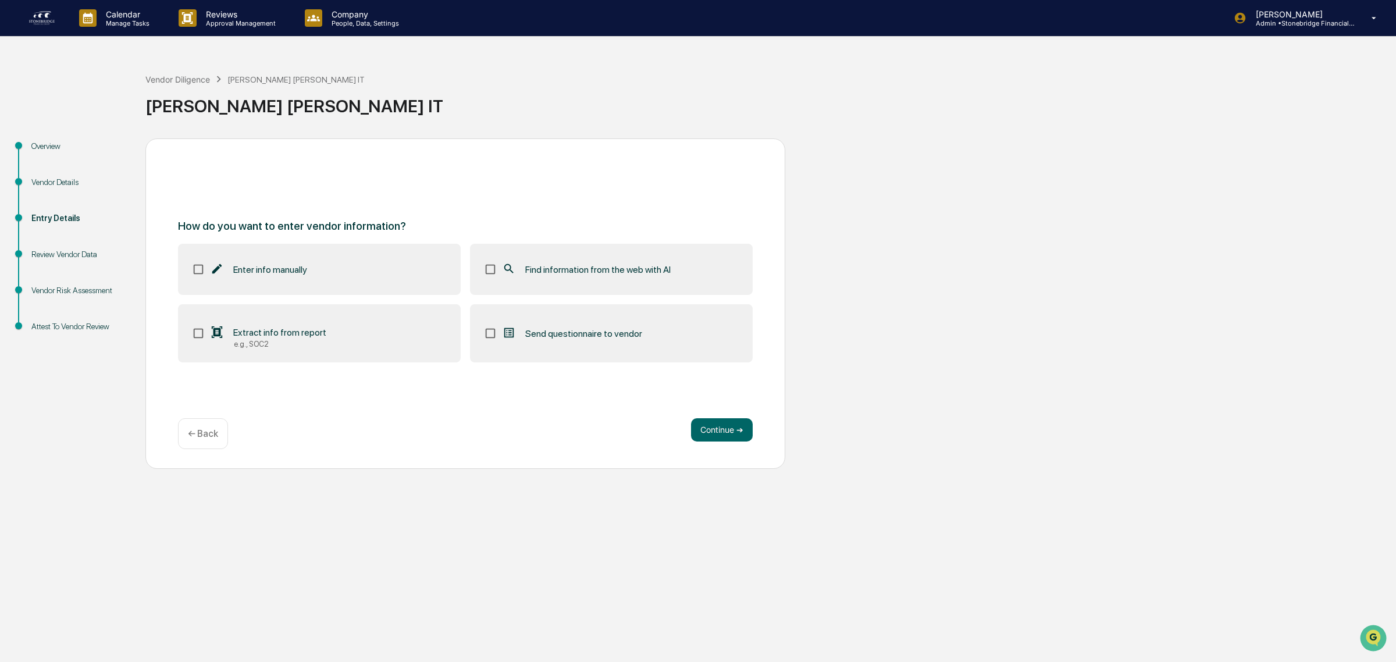
click at [542, 333] on span "Send questionnaire to vendor" at bounding box center [583, 333] width 117 height 11
click at [710, 433] on button "Continue ➔" at bounding box center [722, 429] width 62 height 23
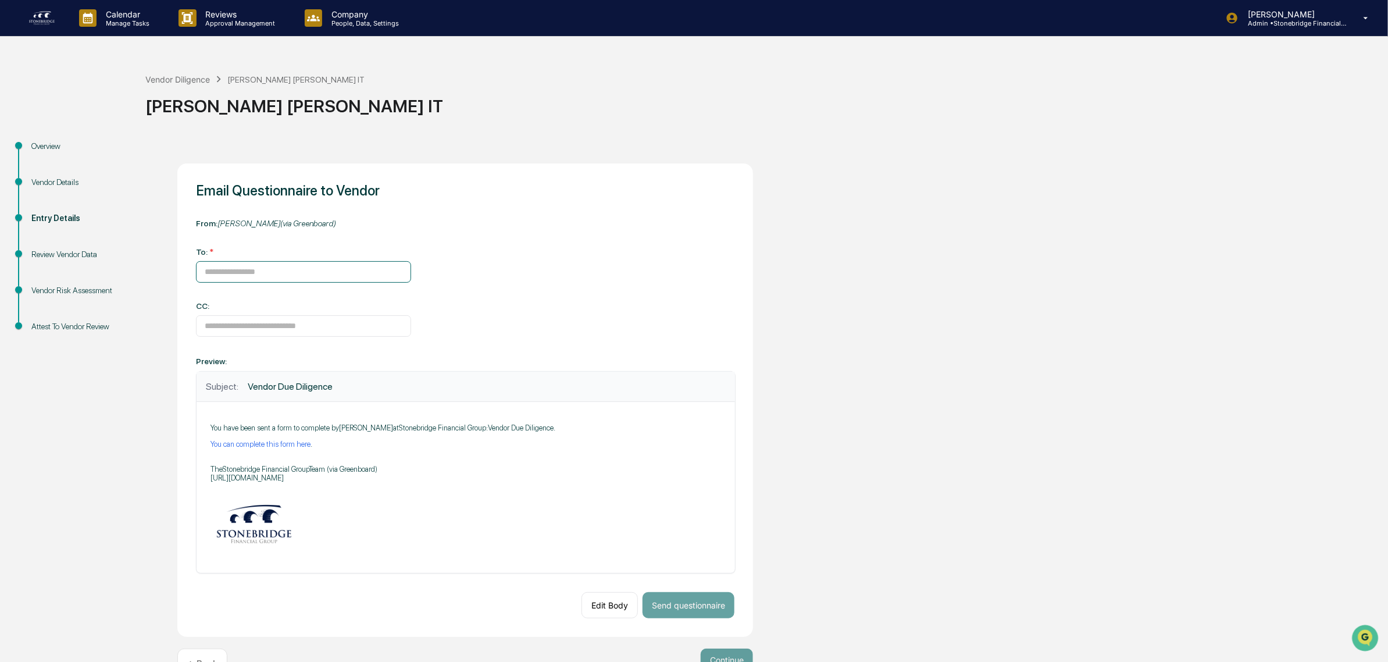
click at [241, 279] on input at bounding box center [303, 272] width 215 height 22
click at [251, 277] on input at bounding box center [303, 272] width 215 height 22
paste input "**********"
type input "**********"
click at [244, 325] on input at bounding box center [303, 326] width 215 height 22
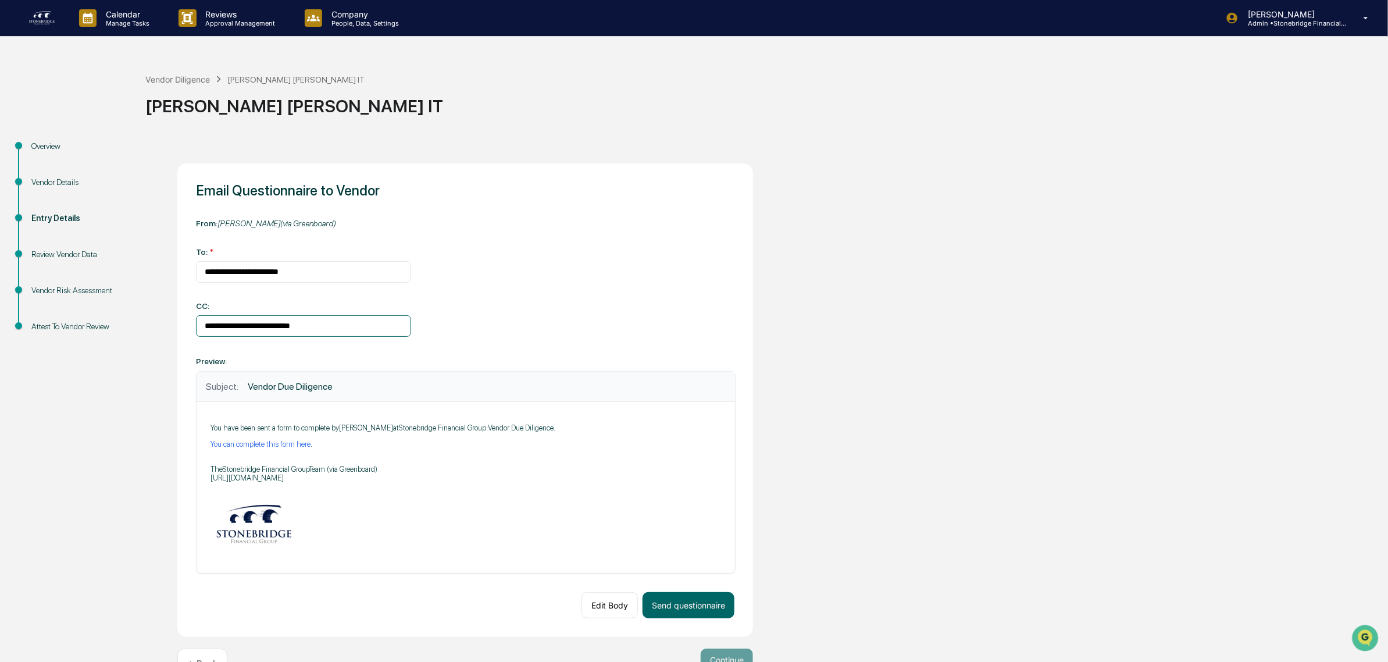
type input "**********"
click at [249, 387] on span "Vendor Due Diligence" at bounding box center [290, 386] width 85 height 11
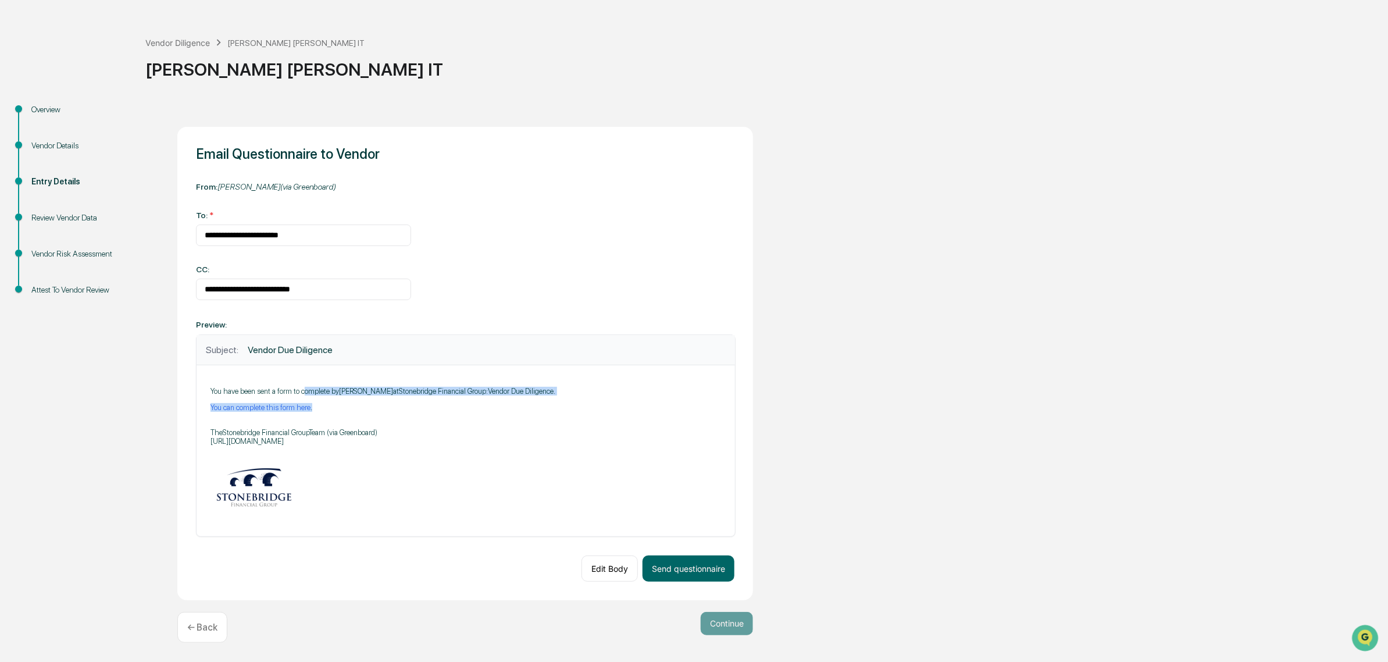
drag, startPoint x: 305, startPoint y: 382, endPoint x: 513, endPoint y: 394, distance: 208.0
click at [513, 394] on div "You have been sent a form to complete by Cody Gehman at Stonebridge Financial G…" at bounding box center [466, 451] width 539 height 172
click at [513, 393] on div "You have been sent a form to complete by Cody Gehman at Stonebridge Financial G…" at bounding box center [466, 455] width 511 height 136
click at [551, 387] on p "You have been sent a form to complete by Cody Gehman at Stonebridge Financial G…" at bounding box center [466, 391] width 511 height 9
drag, startPoint x: 498, startPoint y: 393, endPoint x: 541, endPoint y: 397, distance: 42.6
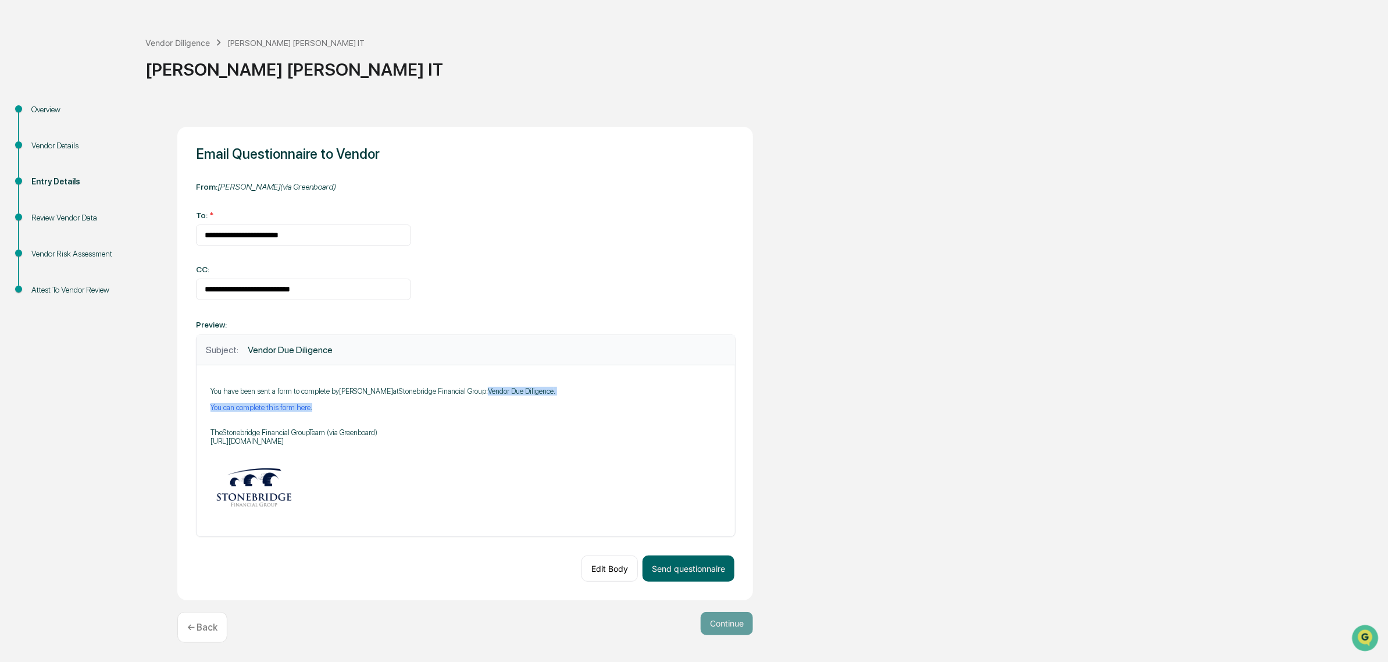
click at [541, 397] on div "You have been sent a form to complete by Cody Gehman at Stonebridge Financial G…" at bounding box center [466, 455] width 511 height 136
click at [327, 403] on p "You can complete this form here ." at bounding box center [466, 407] width 511 height 9
click at [388, 439] on p "The Stonebridge Financial Group Team (via Greenboard) https://greenboard.com" at bounding box center [466, 432] width 511 height 26
click at [387, 429] on p "The Stonebridge Financial Group Team (via Greenboard) https://greenboard.com" at bounding box center [466, 432] width 511 height 26
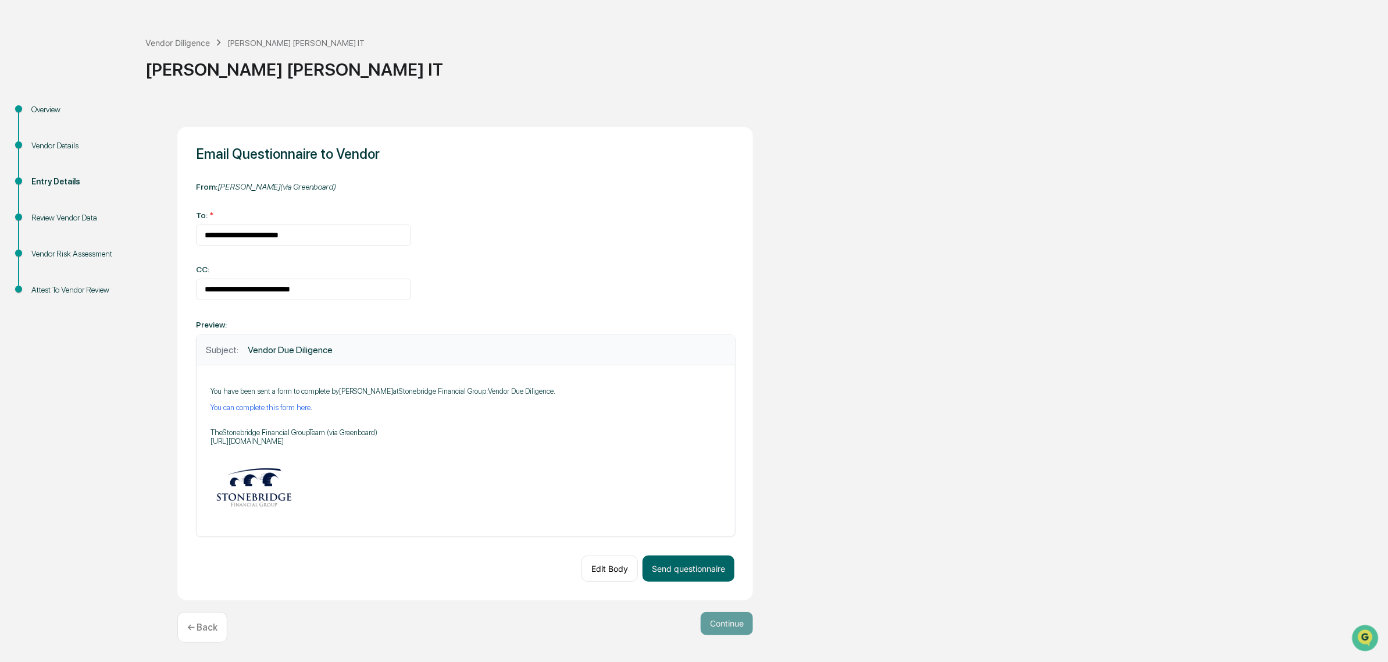
click at [288, 437] on p "The Stonebridge Financial Group Team (via Greenboard) https://greenboard.com" at bounding box center [466, 432] width 511 height 26
click at [341, 419] on p "The Stonebridge Financial Group Team (via Greenboard) https://greenboard.com" at bounding box center [466, 432] width 511 height 26
click at [327, 412] on div "You have been sent a form to complete by Cody Gehman at Stonebridge Financial G…" at bounding box center [466, 455] width 511 height 136
click at [335, 403] on p "You can complete this form here ." at bounding box center [466, 407] width 511 height 9
click at [681, 571] on button "Send questionnaire" at bounding box center [689, 568] width 92 height 26
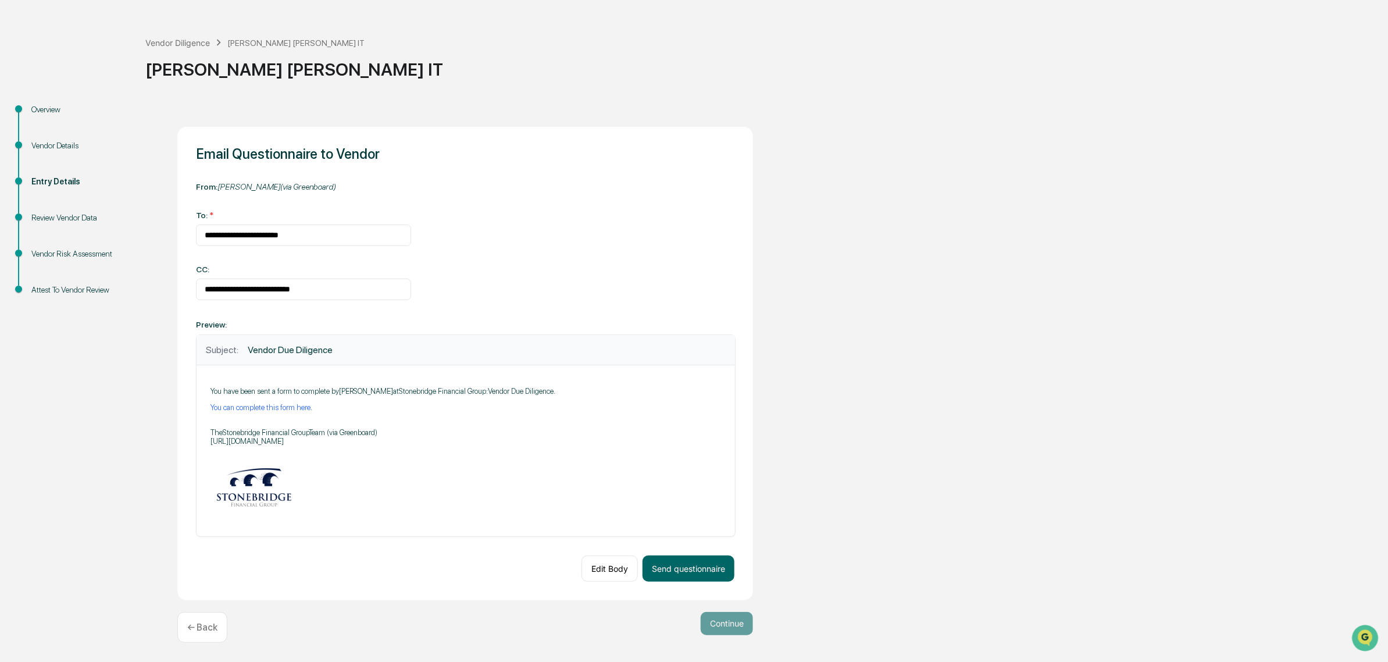
scroll to position [0, 0]
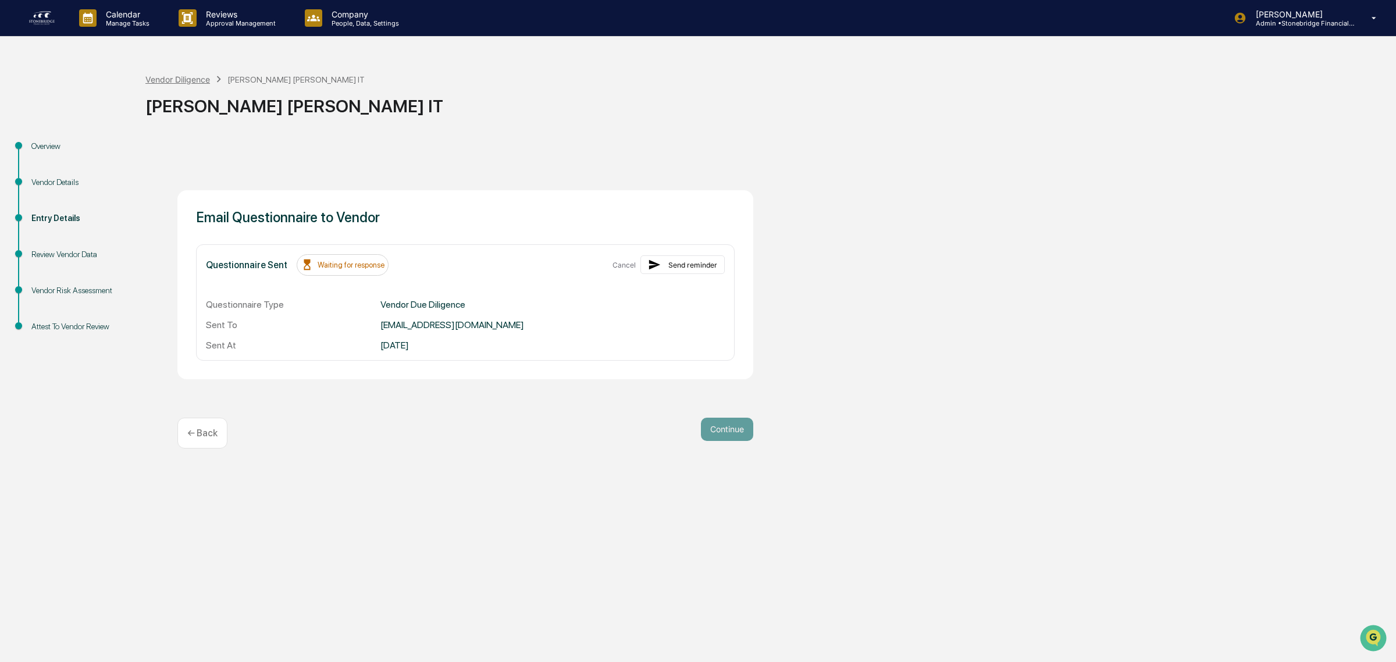
click at [175, 79] on div "Vendor Diligence" at bounding box center [177, 79] width 65 height 10
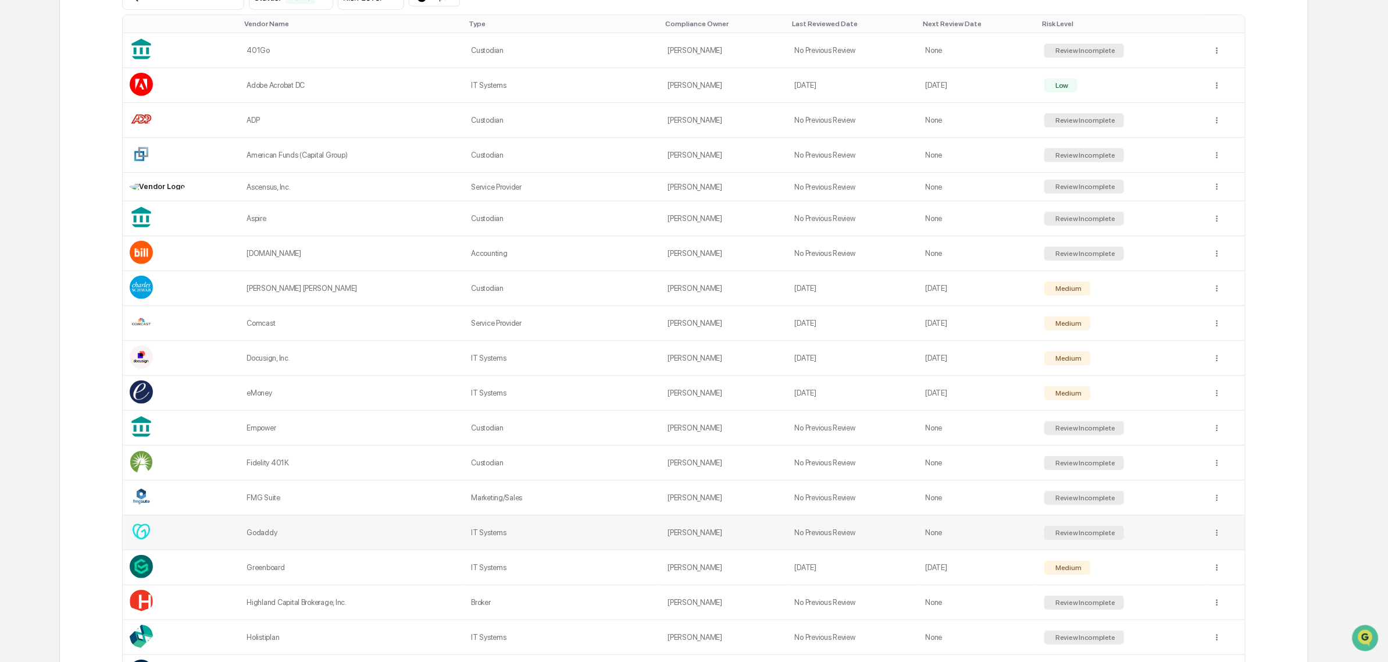
scroll to position [145, 0]
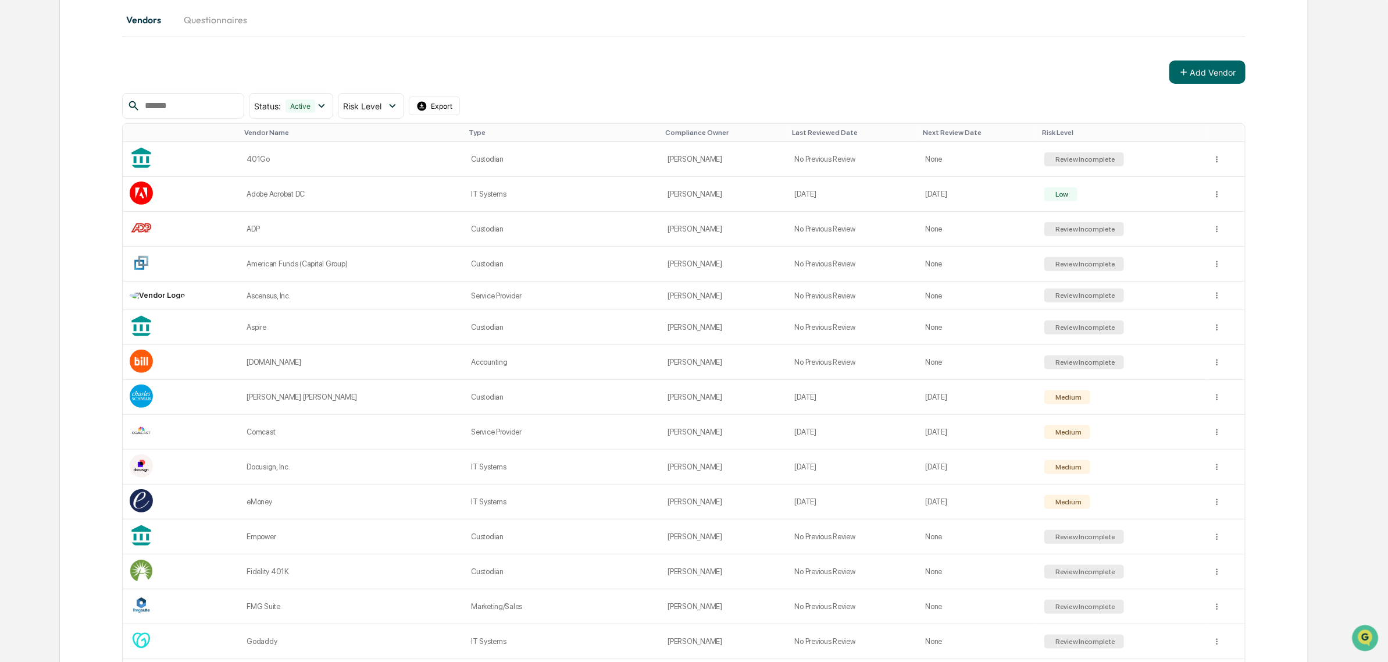
drag, startPoint x: 370, startPoint y: 453, endPoint x: 182, endPoint y: 73, distance: 423.2
click at [182, 73] on div "Add Vendor" at bounding box center [683, 71] width 1123 height 23
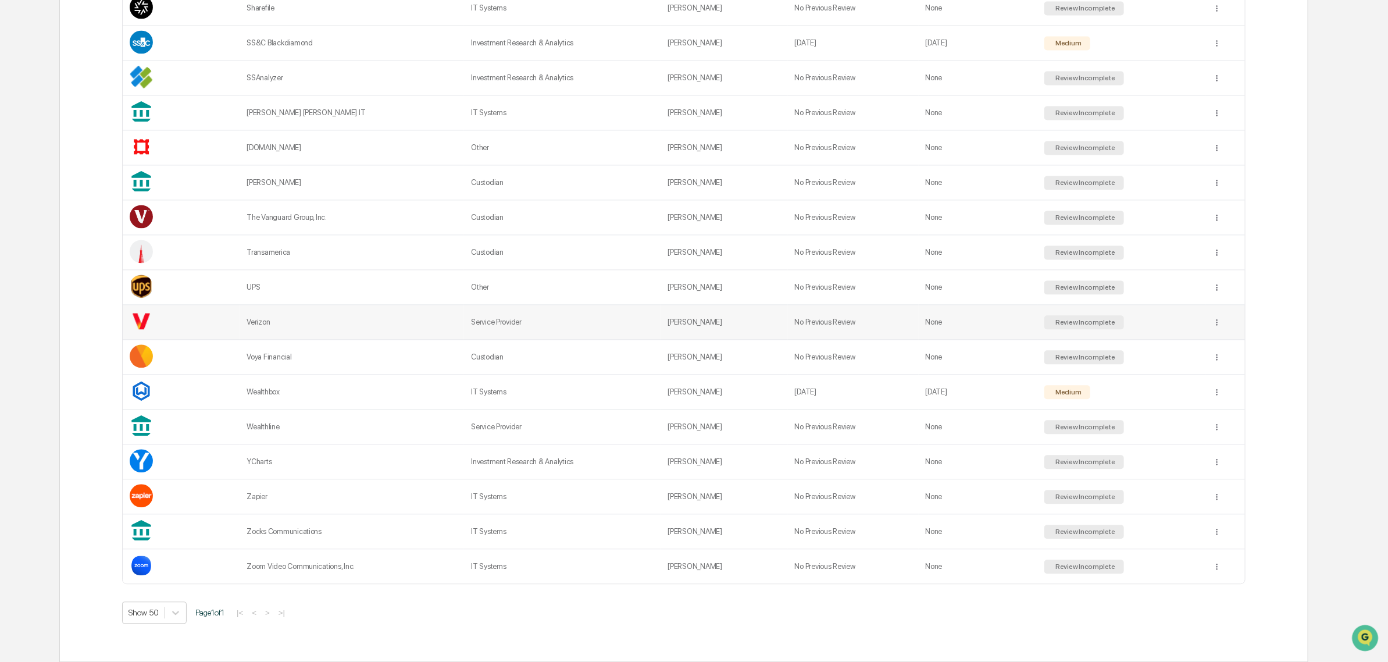
scroll to position [1454, 0]
click at [313, 536] on div "Zocks Communications" at bounding box center [352, 531] width 211 height 9
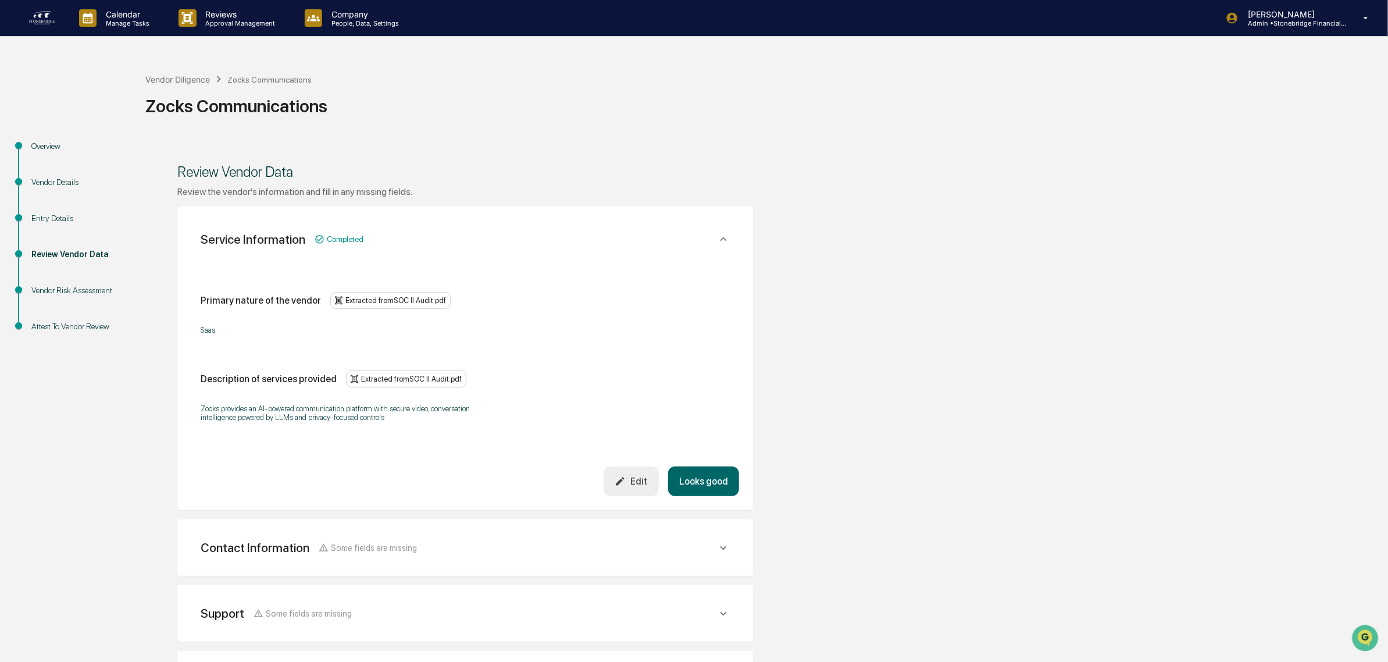
click at [640, 487] on div "Edit" at bounding box center [631, 481] width 33 height 11
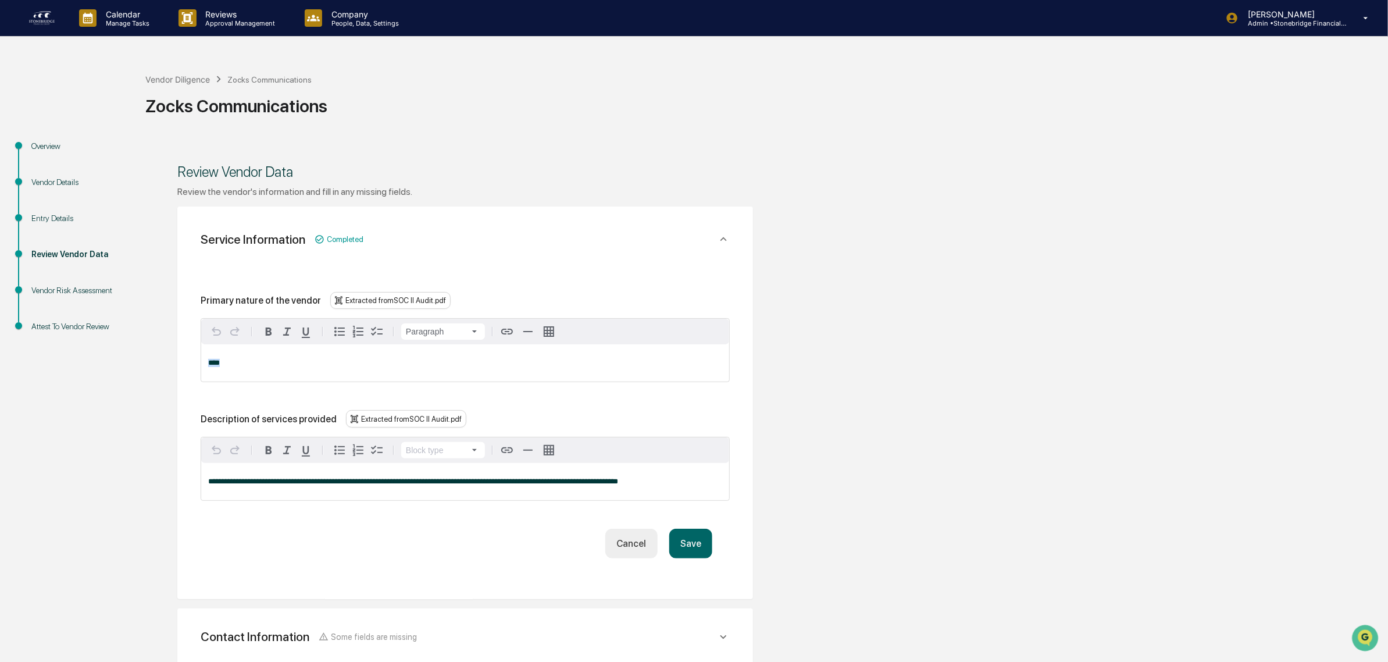
drag, startPoint x: 269, startPoint y: 368, endPoint x: 112, endPoint y: 350, distance: 158.1
click at [112, 350] on div "**********" at bounding box center [694, 563] width 1377 height 851
drag, startPoint x: 681, startPoint y: 544, endPoint x: 885, endPoint y: 696, distance: 254.8
click at [885, 661] on html "**********" at bounding box center [694, 331] width 1388 height 662
click at [683, 554] on button "Save" at bounding box center [690, 544] width 43 height 30
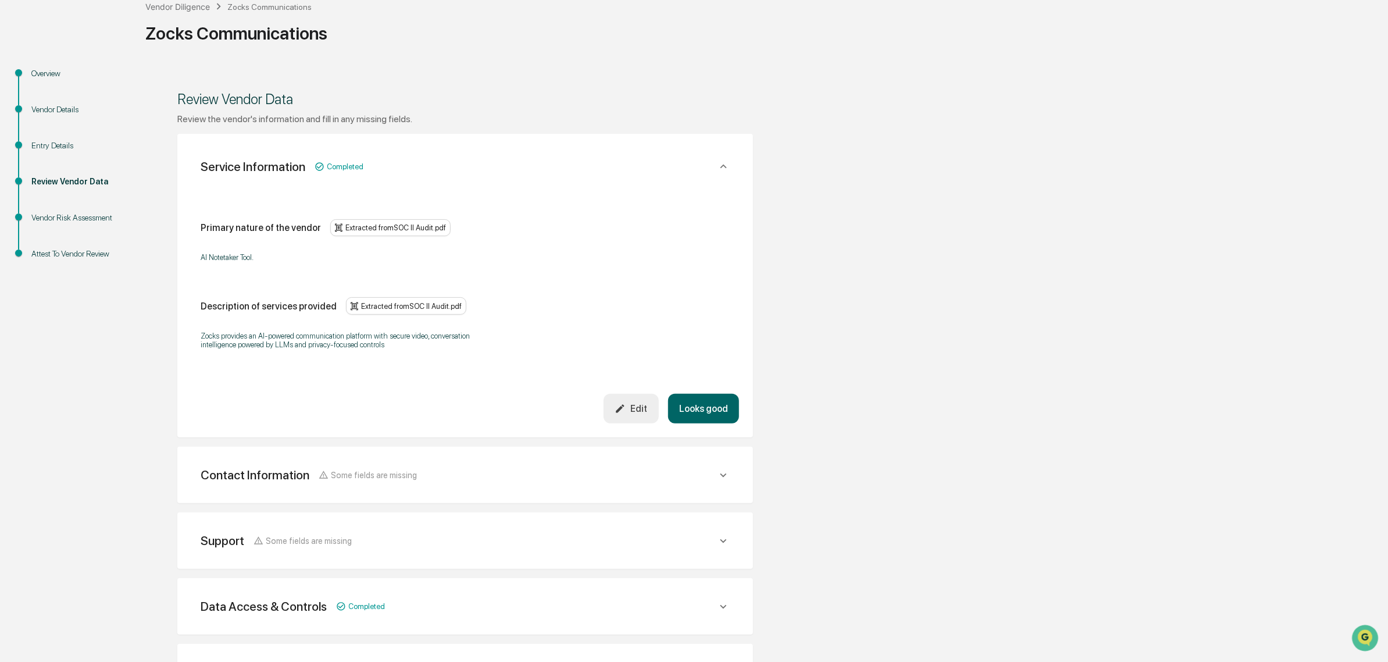
click at [713, 420] on button "Looks good" at bounding box center [703, 409] width 71 height 30
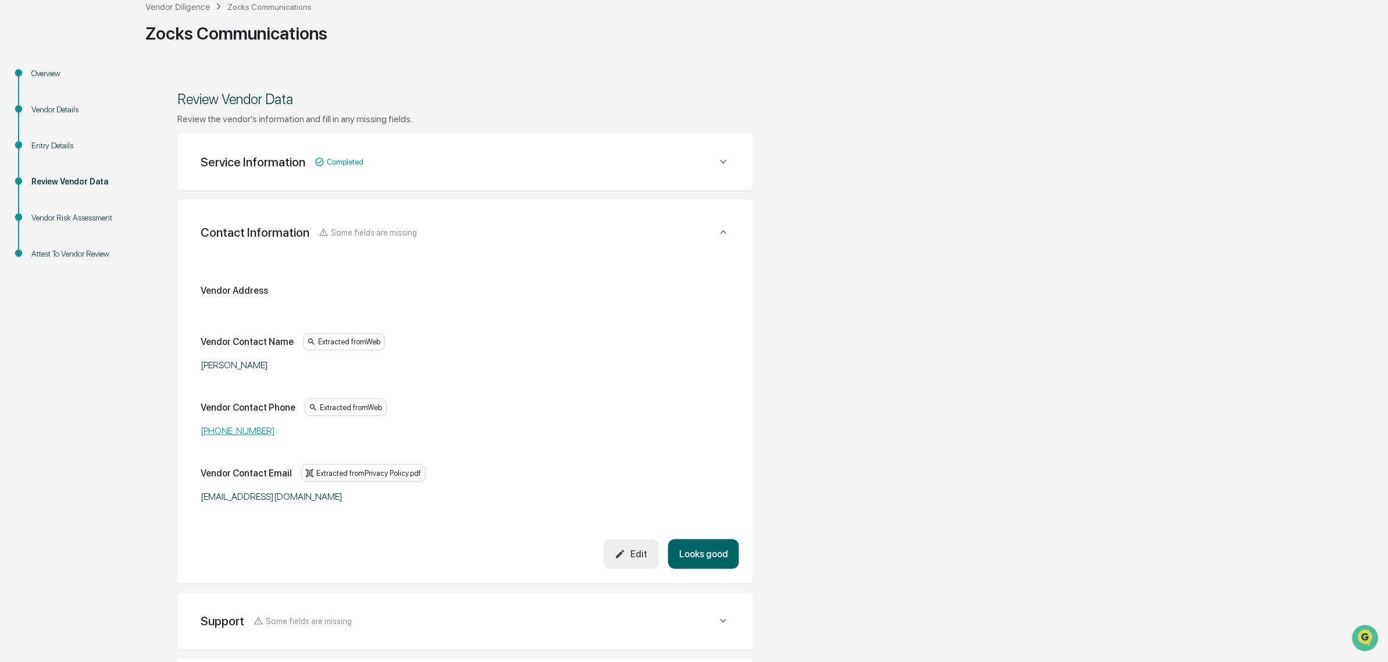
scroll to position [206, 0]
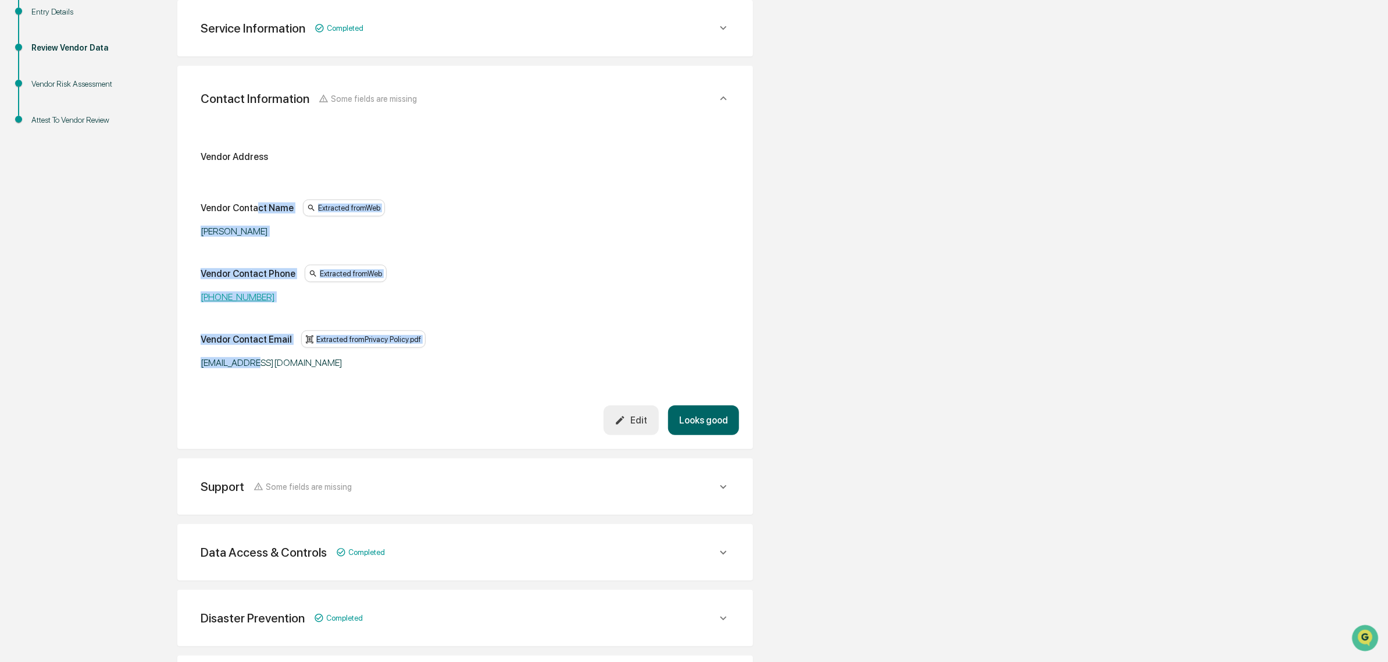
drag, startPoint x: 256, startPoint y: 195, endPoint x: 248, endPoint y: 380, distance: 185.1
click at [248, 380] on div "Vendor Address Vendor Contact Name Extracted from Web Mark Gilbert Vendor Conta…" at bounding box center [465, 261] width 548 height 288
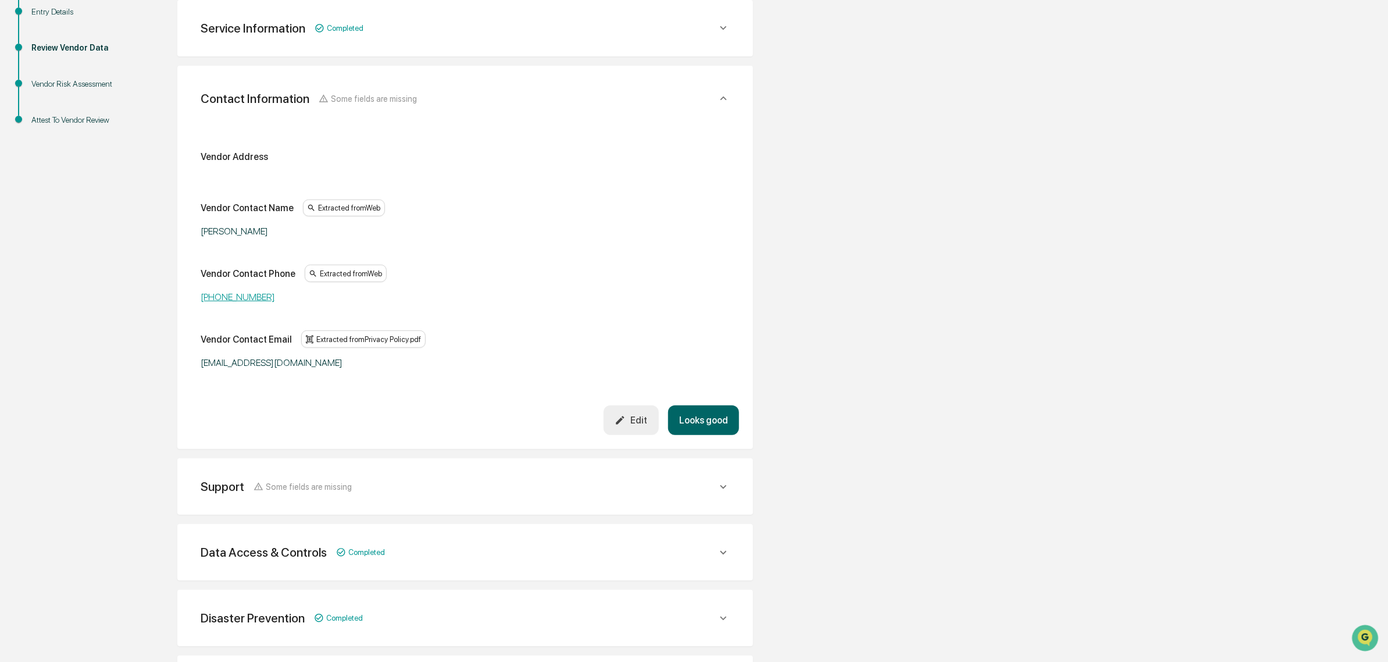
click at [704, 428] on button "Looks good" at bounding box center [703, 420] width 71 height 30
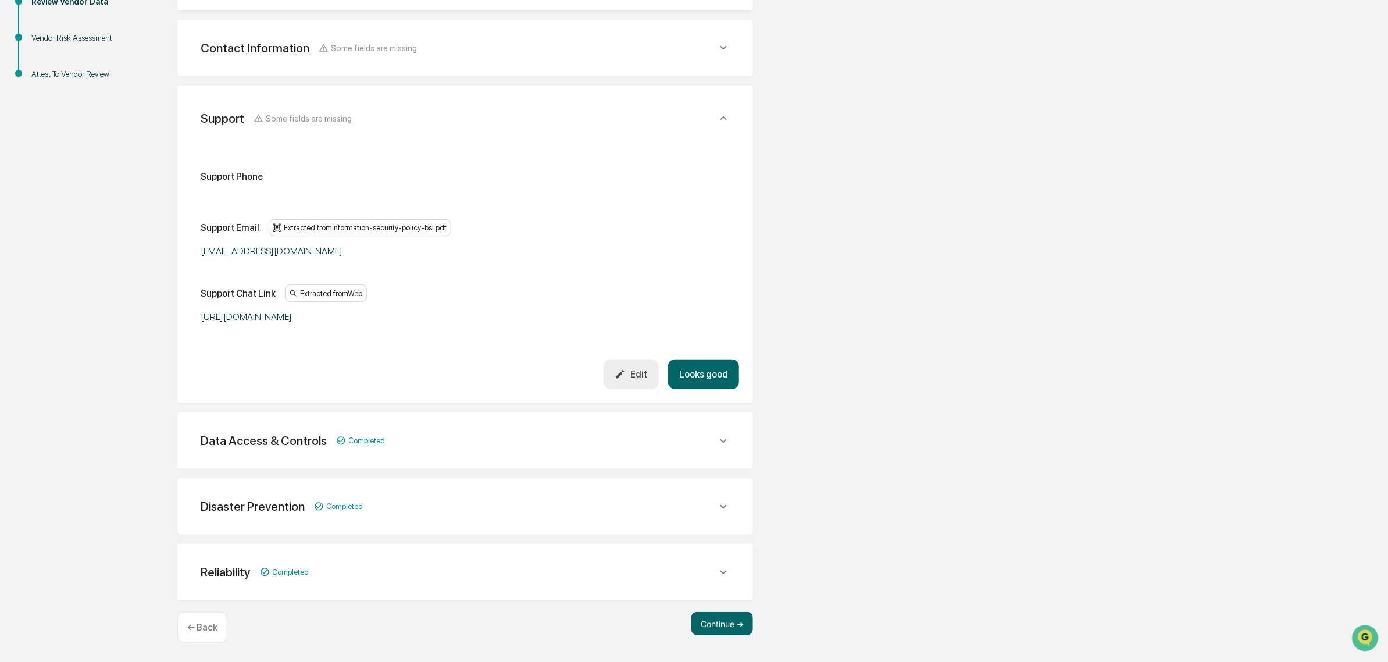
scroll to position [253, 0]
click at [710, 368] on button "Looks good" at bounding box center [703, 374] width 71 height 30
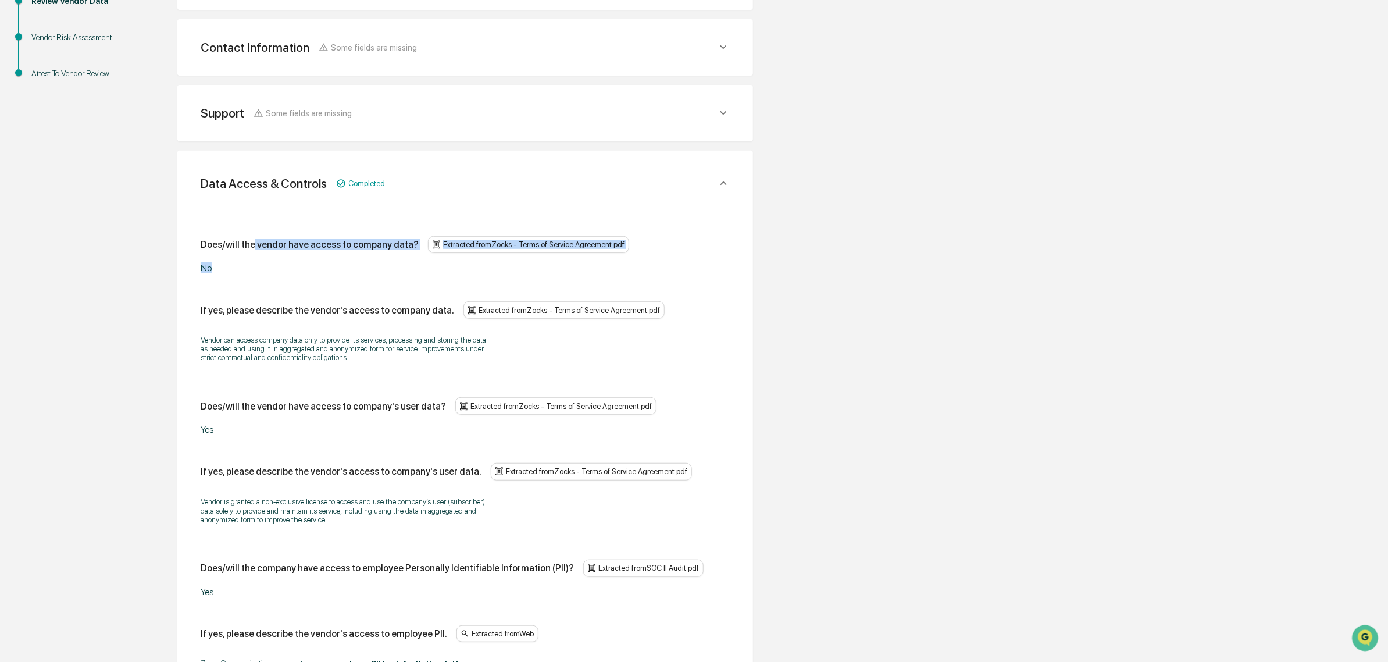
drag, startPoint x: 251, startPoint y: 251, endPoint x: 347, endPoint y: 272, distance: 98.7
click at [347, 272] on div "Does/will the vendor have access to company data? Extracted from Zocks - Terms …" at bounding box center [465, 255] width 529 height 38
click at [347, 272] on div "No" at bounding box center [346, 267] width 291 height 11
drag, startPoint x: 332, startPoint y: 270, endPoint x: 230, endPoint y: 243, distance: 106.1
click at [230, 243] on div "Does/will the vendor have access to company data? Extracted from Zocks - Terms …" at bounding box center [465, 255] width 529 height 38
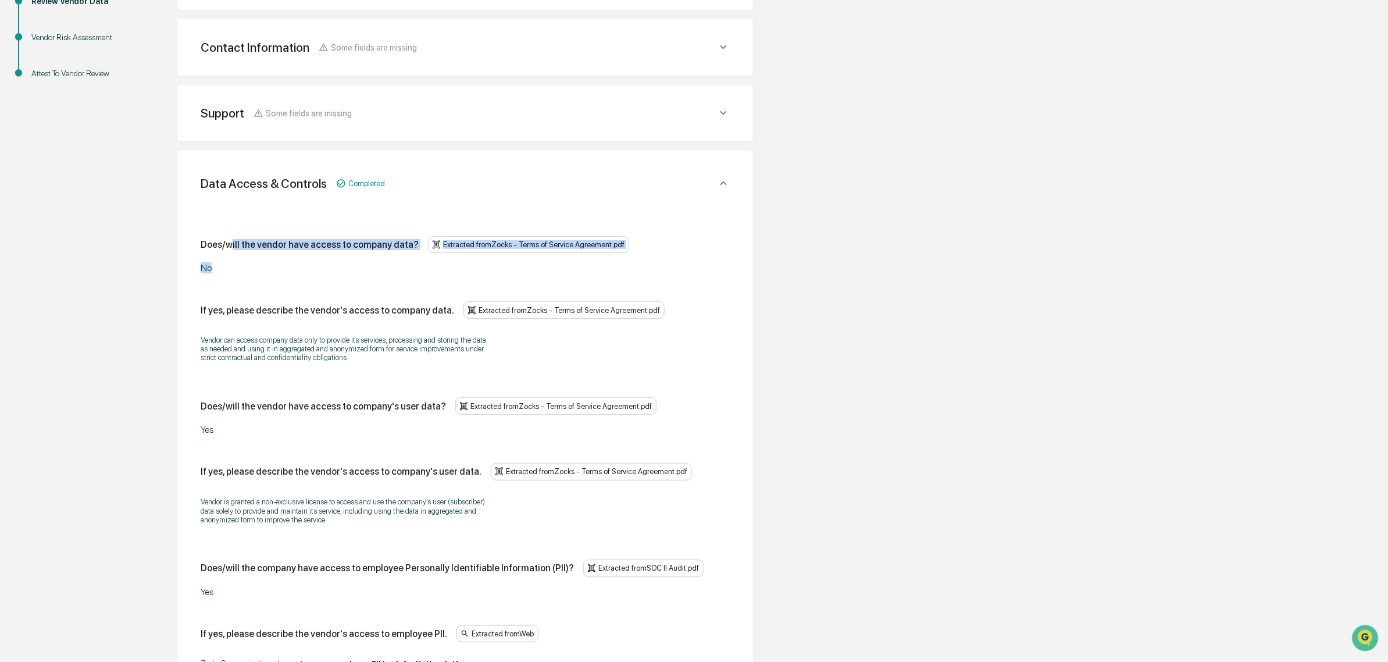
click at [229, 243] on div "Does/will the vendor have access to company data?" at bounding box center [310, 244] width 218 height 11
click at [211, 245] on div "Does/will the vendor have access to company data?" at bounding box center [310, 244] width 218 height 11
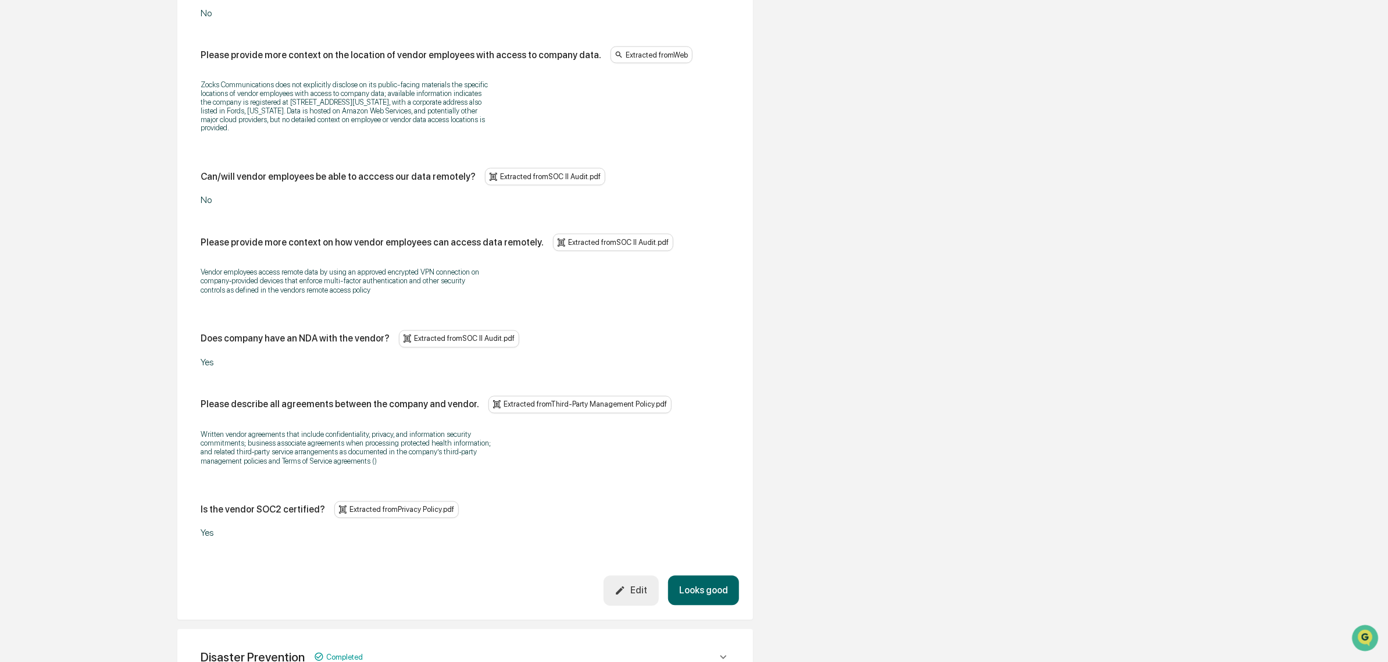
scroll to position [1344, 0]
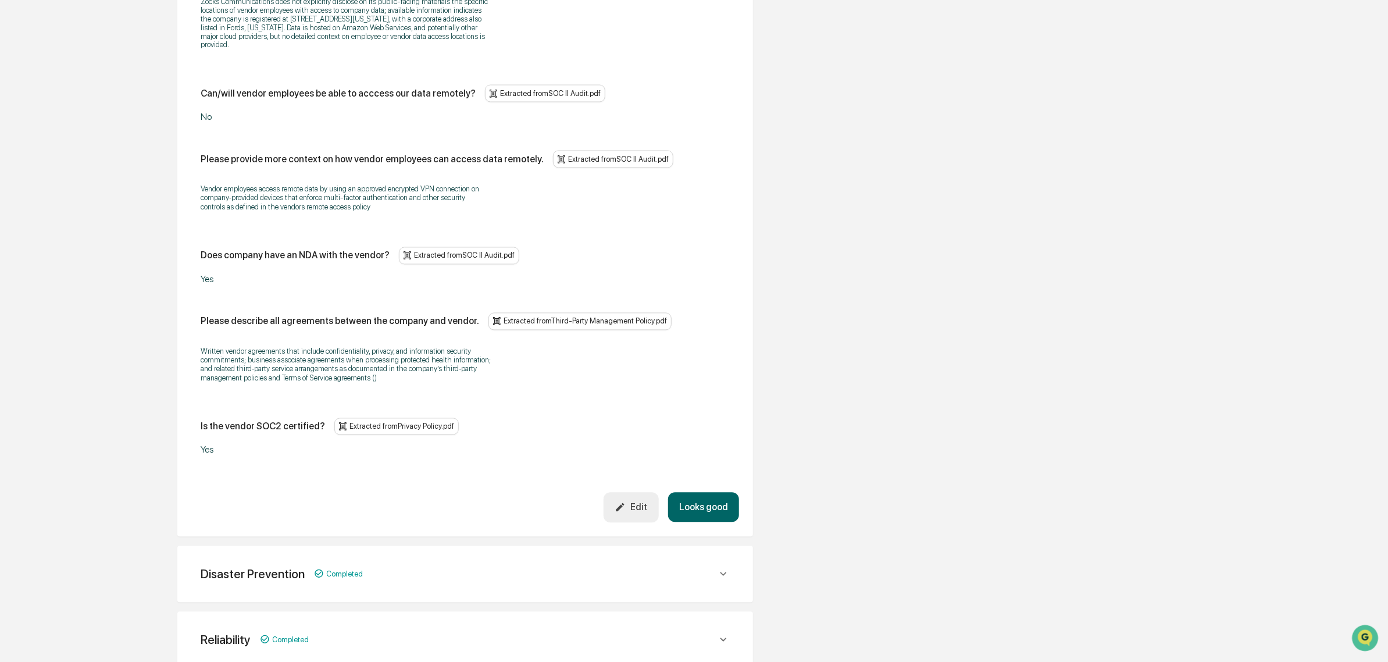
click at [631, 510] on button "Edit" at bounding box center [631, 508] width 55 height 30
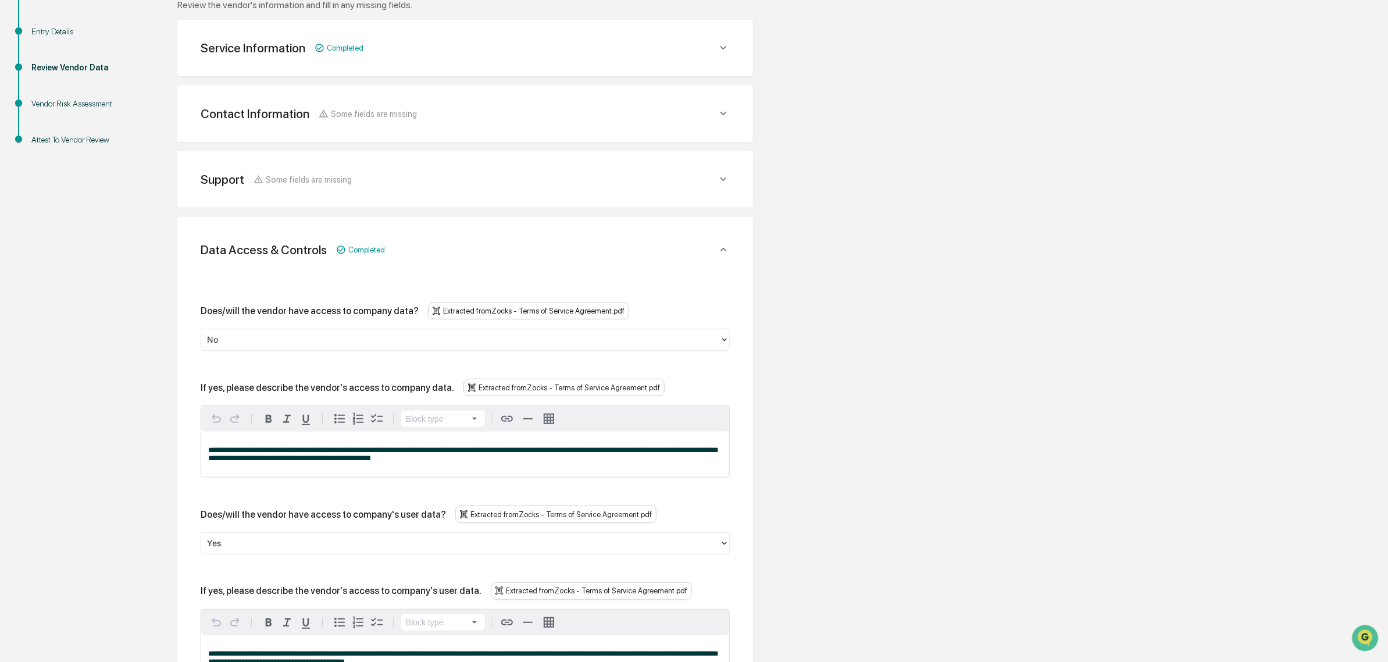
scroll to position [180, 0]
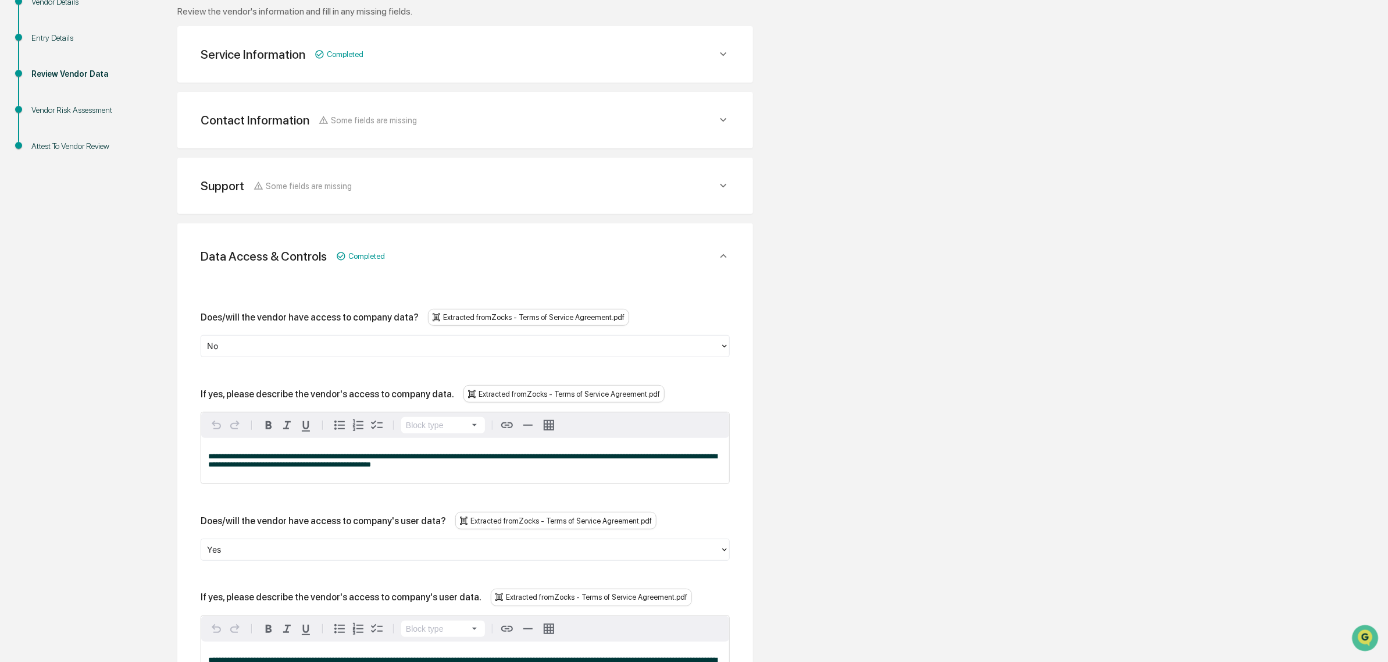
click at [265, 351] on div at bounding box center [460, 346] width 507 height 13
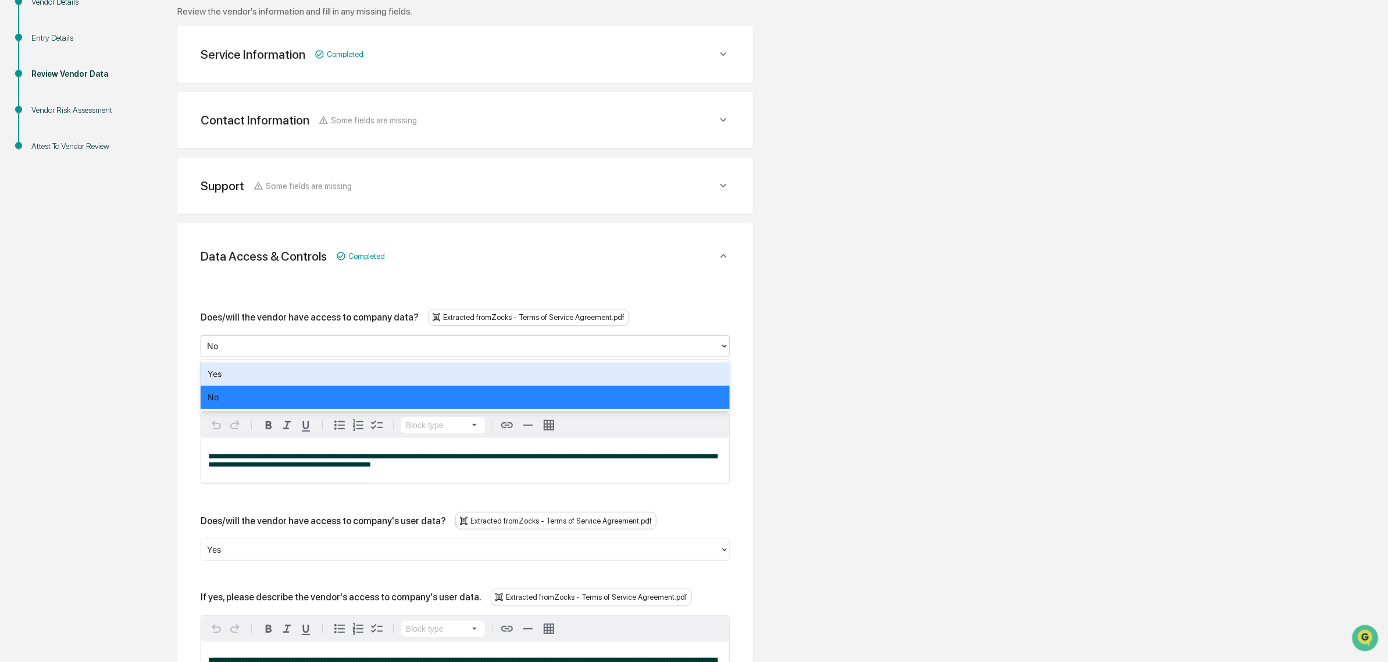
click at [245, 382] on div "Yes" at bounding box center [465, 373] width 529 height 23
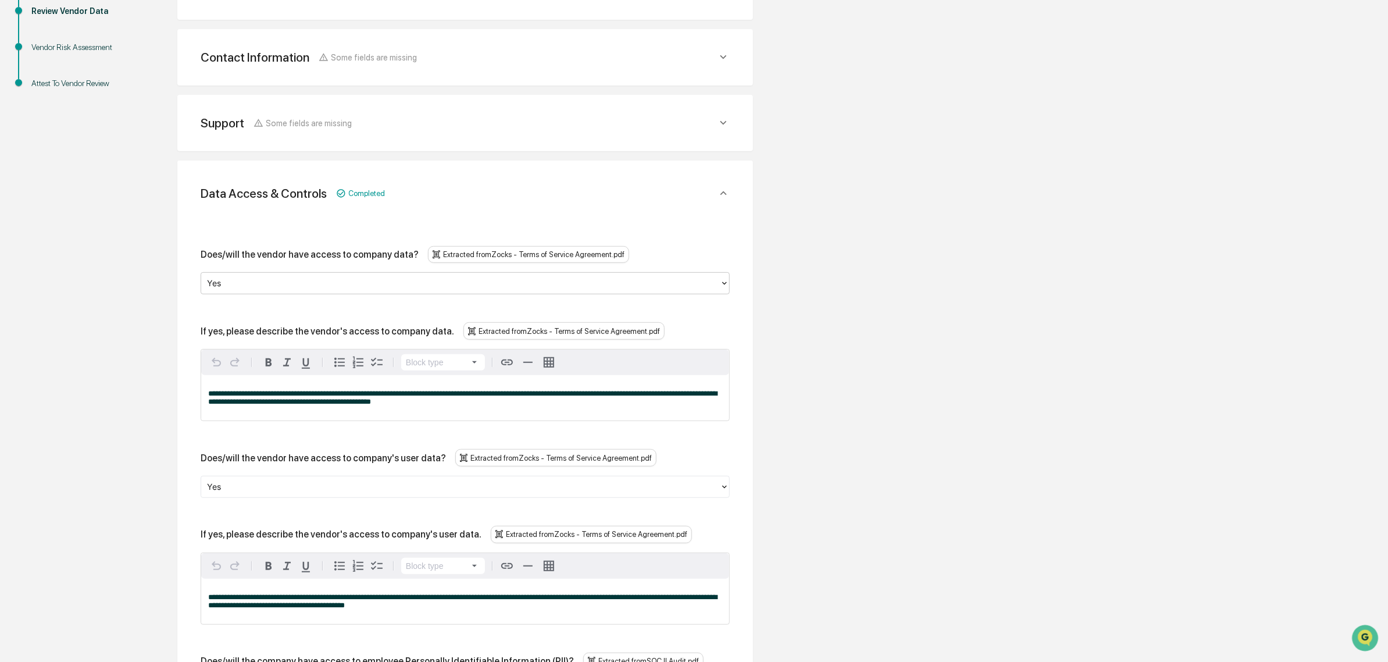
scroll to position [326, 0]
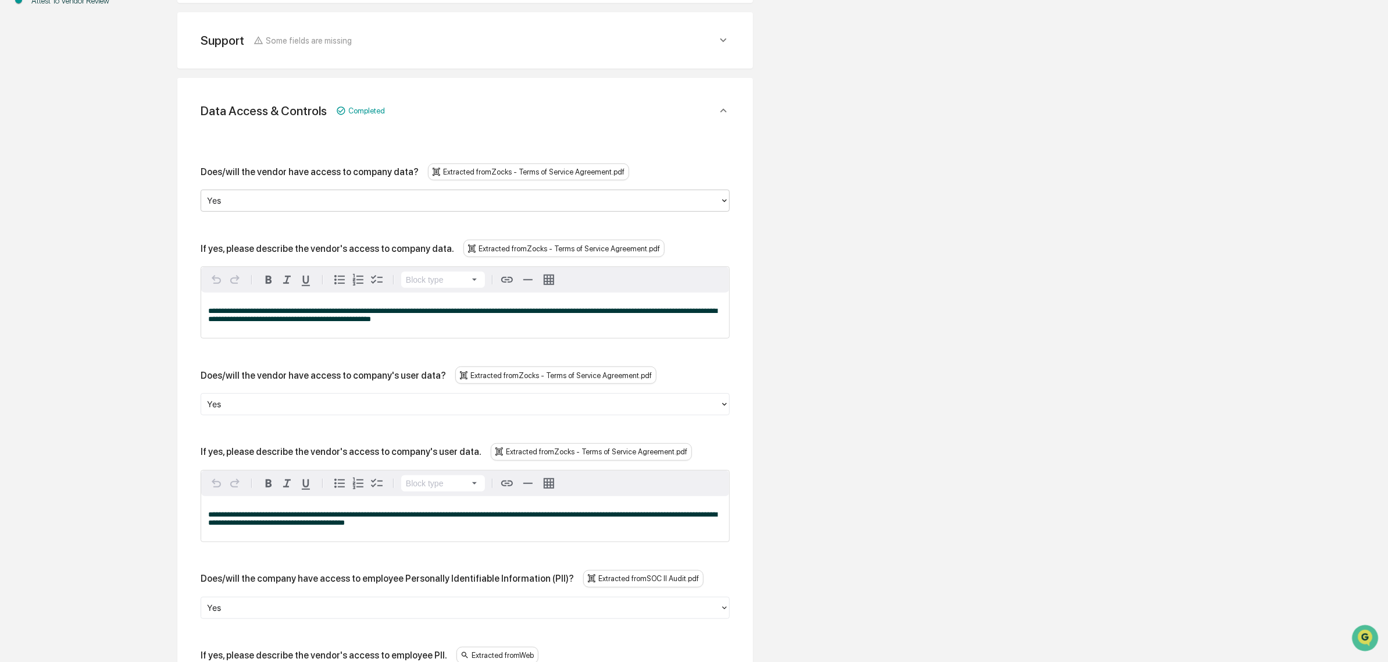
click at [243, 411] on div at bounding box center [460, 403] width 507 height 13
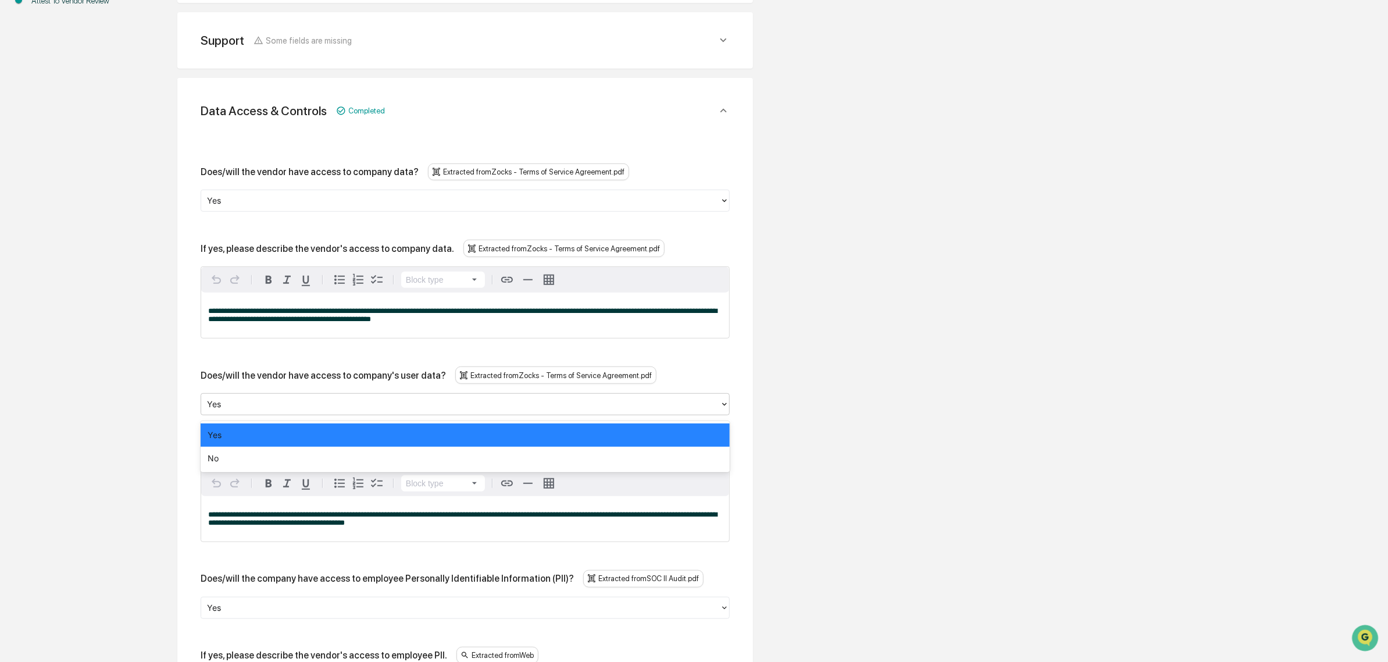
click at [230, 443] on div "Yes" at bounding box center [465, 434] width 529 height 23
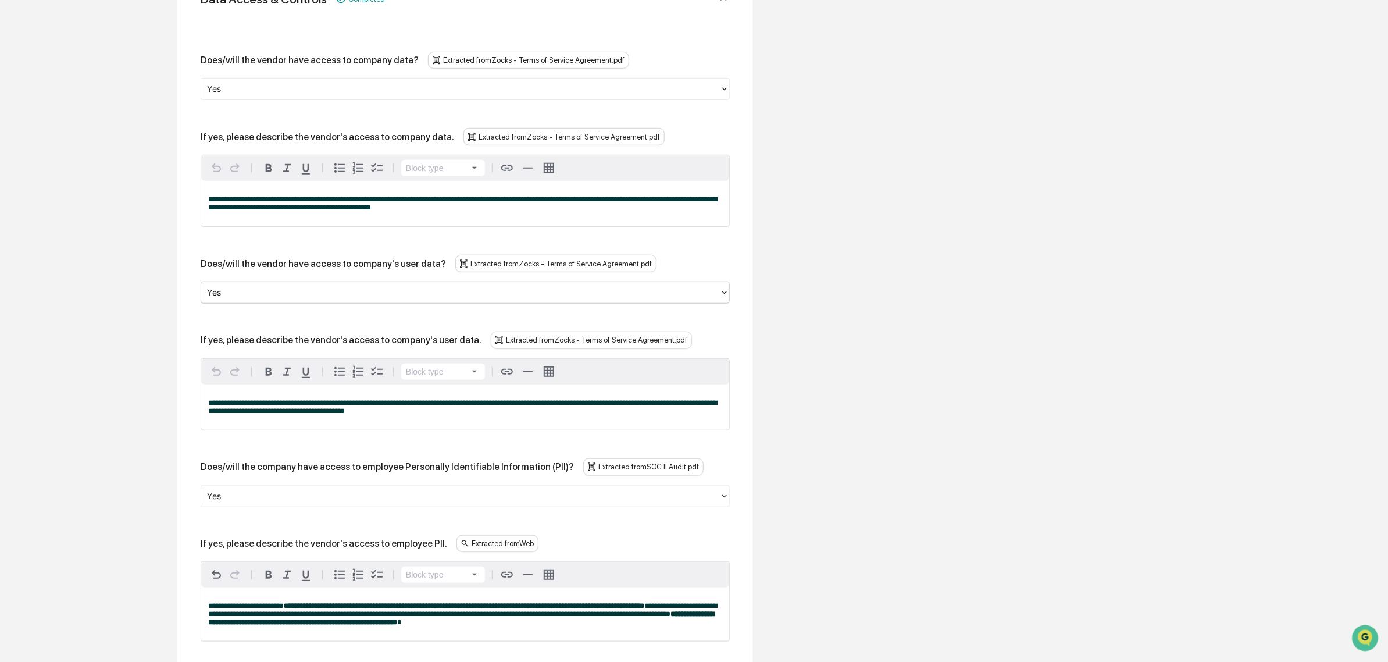
scroll to position [471, 0]
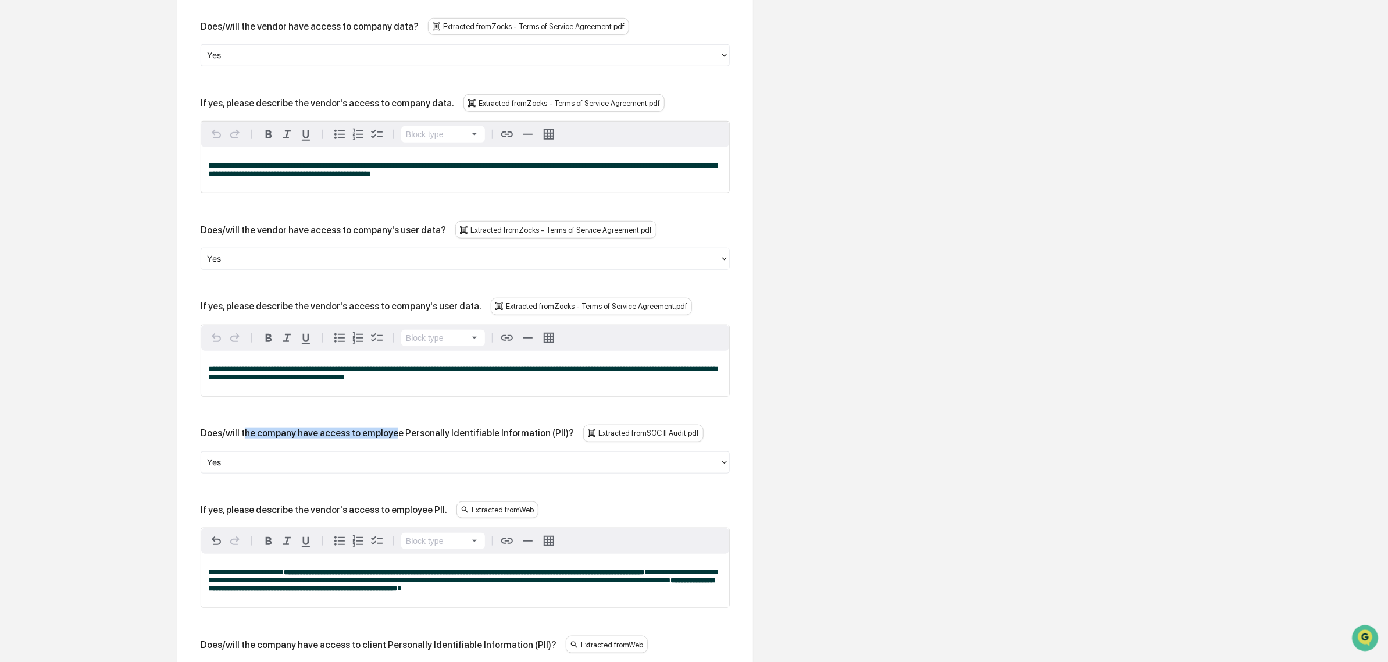
drag, startPoint x: 242, startPoint y: 437, endPoint x: 389, endPoint y: 437, distance: 146.6
click at [389, 437] on div "Does/will the company have access to employee Personally Identifiable Informati…" at bounding box center [387, 433] width 373 height 11
drag, startPoint x: 320, startPoint y: 441, endPoint x: 499, endPoint y: 442, distance: 178.6
click at [499, 439] on div "Does/will the company have access to employee Personally Identifiable Informati…" at bounding box center [387, 433] width 373 height 11
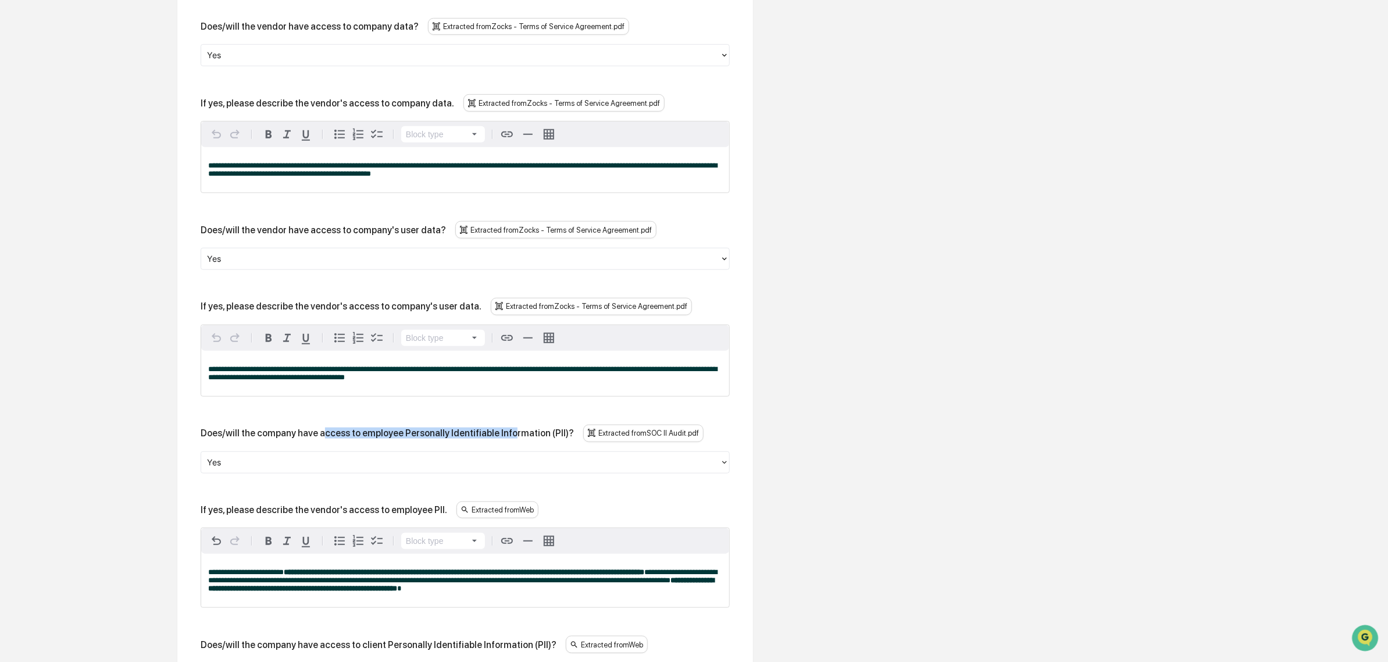
click at [499, 439] on div "Does/will the company have access to employee Personally Identifiable Informati…" at bounding box center [387, 433] width 373 height 11
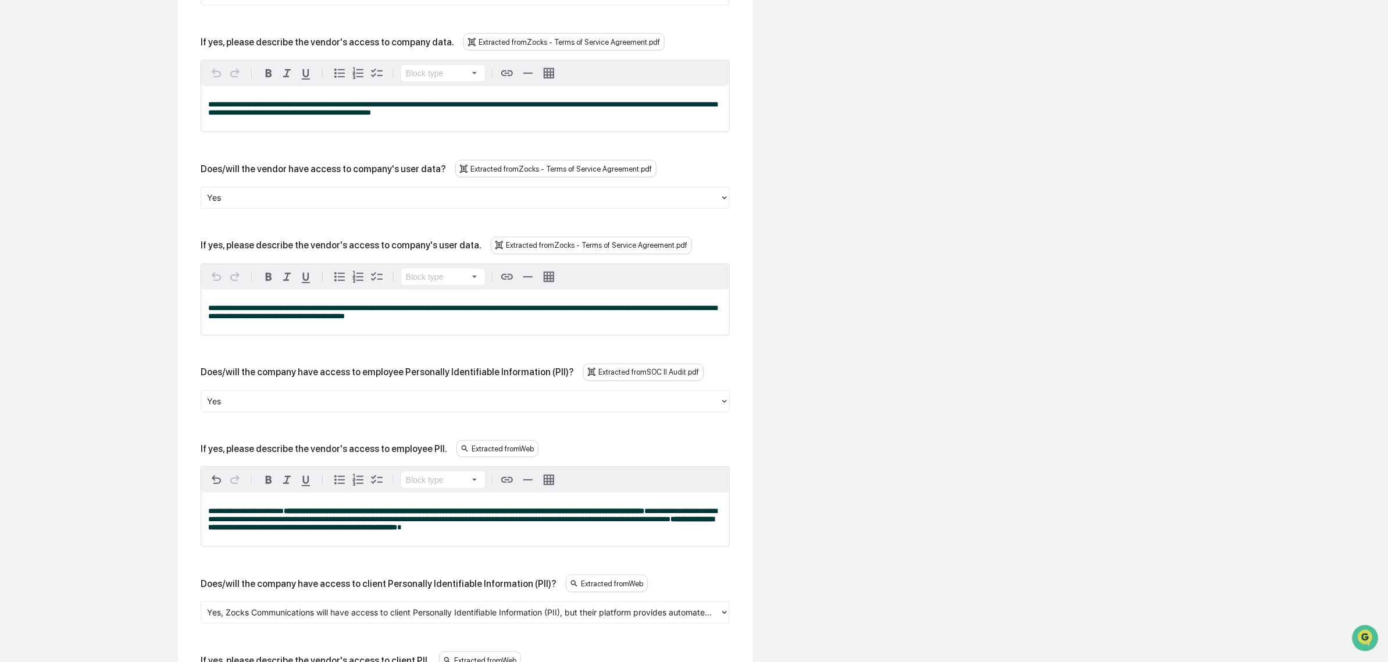
scroll to position [617, 0]
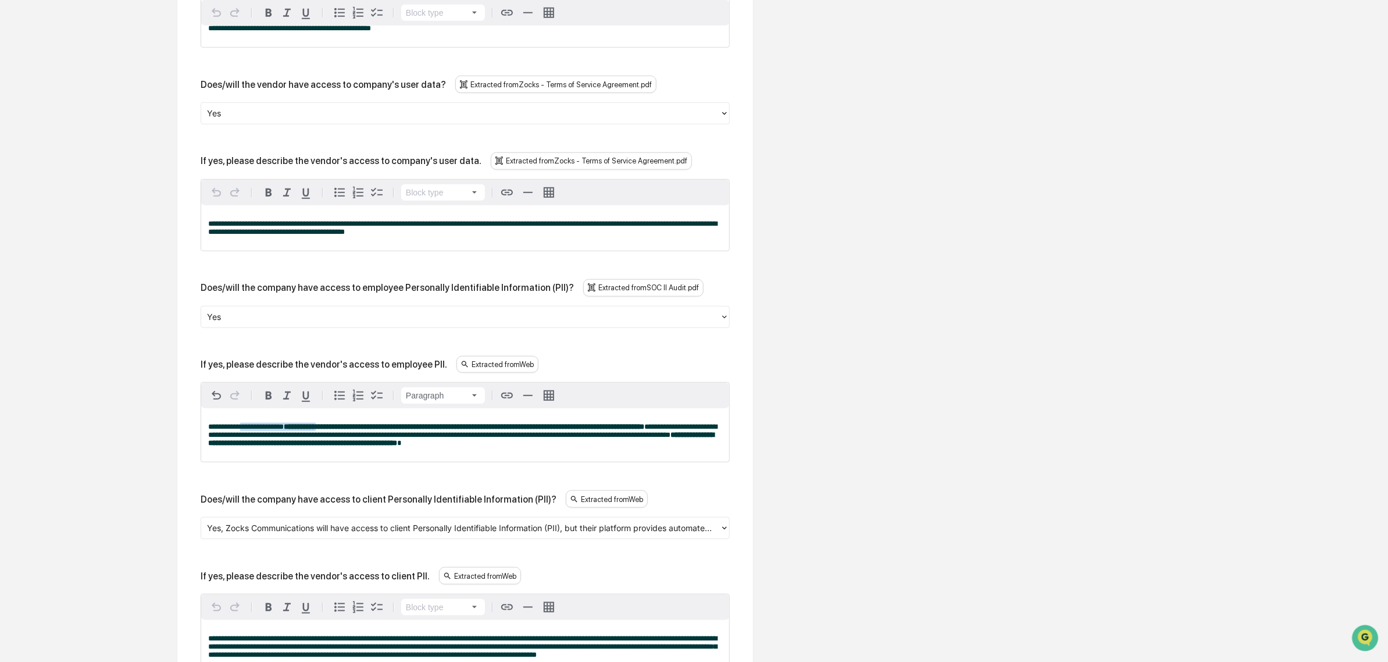
drag, startPoint x: 253, startPoint y: 428, endPoint x: 339, endPoint y: 437, distance: 86.1
click at [339, 437] on div "**********" at bounding box center [465, 435] width 528 height 54
click at [338, 430] on strong "**********" at bounding box center [464, 427] width 361 height 8
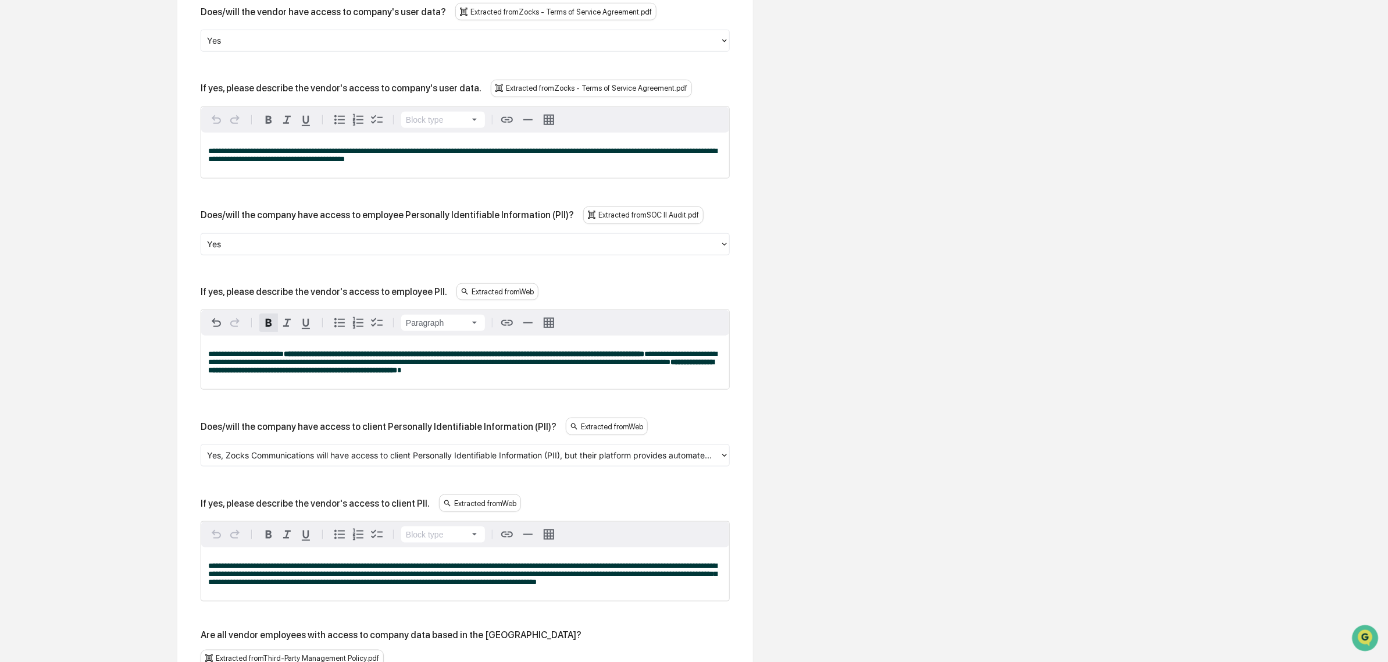
click at [386, 432] on div "Does/will the company have access to client Personally Identifiable Information…" at bounding box center [379, 426] width 356 height 11
drag, startPoint x: 512, startPoint y: 364, endPoint x: 622, endPoint y: 371, distance: 110.7
click at [622, 371] on p "**********" at bounding box center [465, 362] width 514 height 24
click at [623, 366] on span "**********" at bounding box center [462, 358] width 509 height 16
click at [223, 366] on span "**********" at bounding box center [462, 358] width 509 height 16
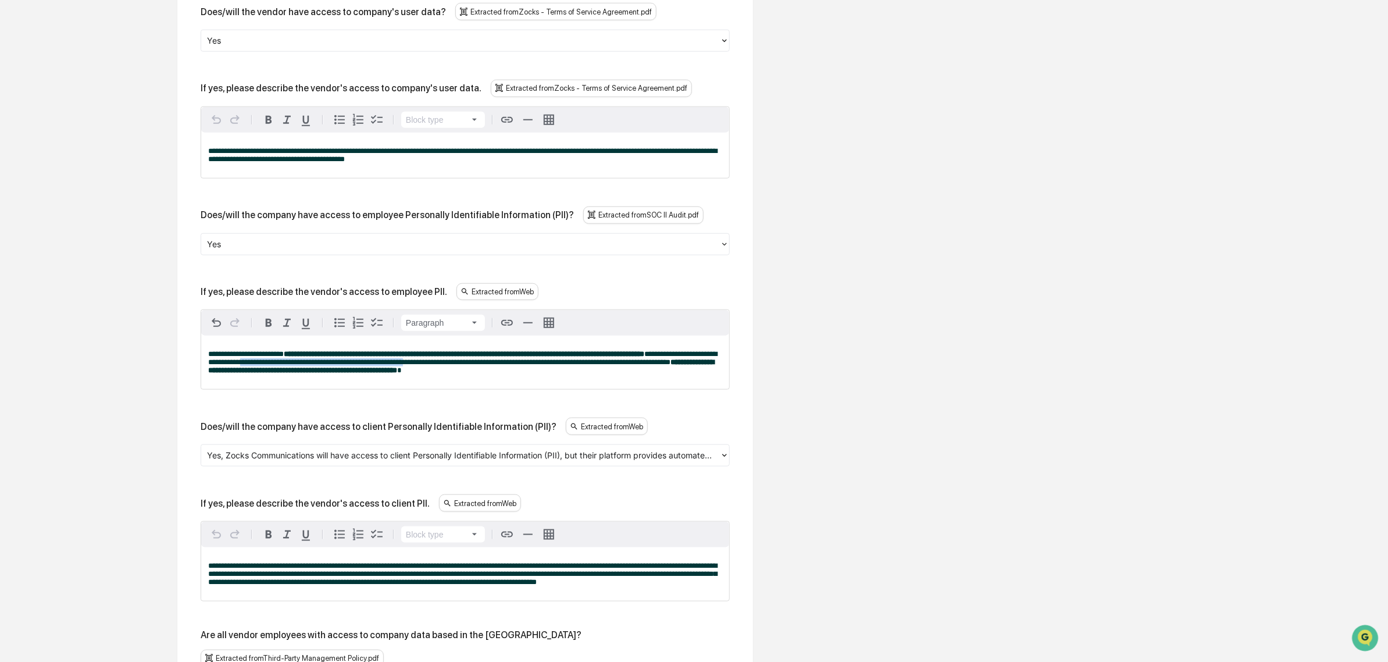
drag, startPoint x: 341, startPoint y: 372, endPoint x: 479, endPoint y: 372, distance: 137.3
click at [479, 366] on span "**********" at bounding box center [462, 358] width 509 height 16
drag, startPoint x: 434, startPoint y: 372, endPoint x: 624, endPoint y: 382, distance: 189.9
click at [624, 375] on p "**********" at bounding box center [465, 362] width 514 height 24
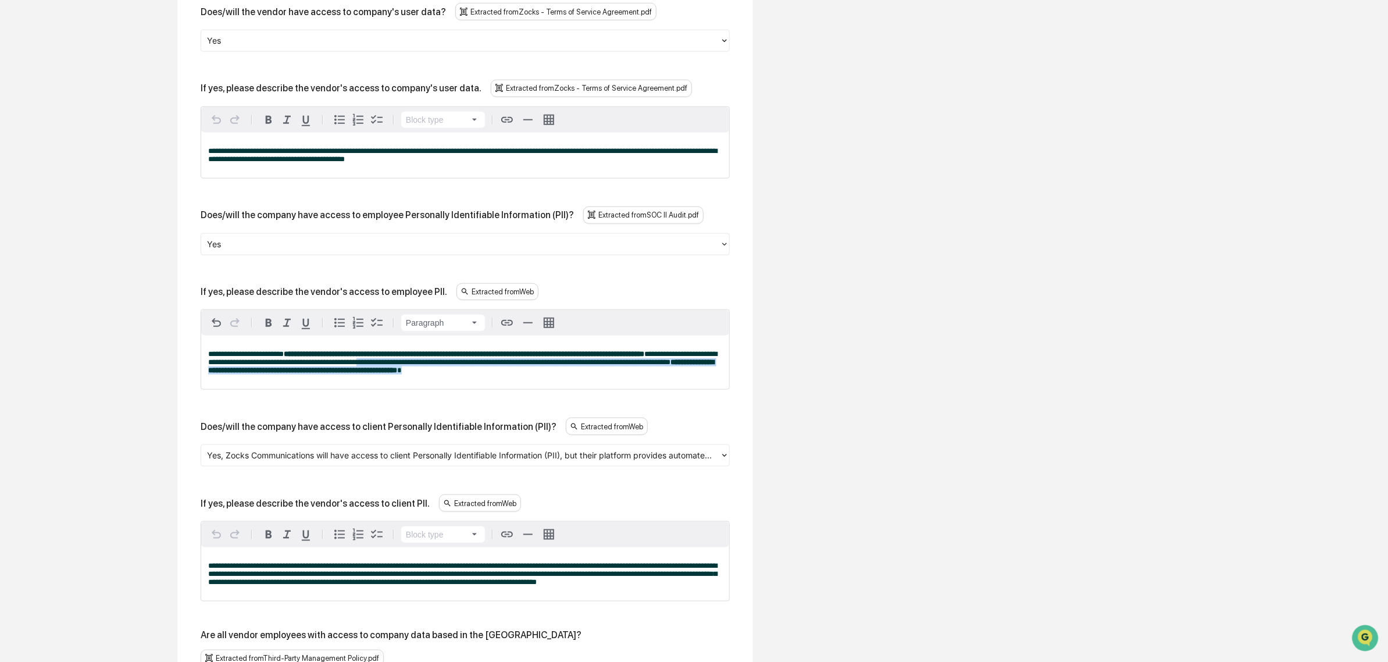
click at [624, 375] on p "**********" at bounding box center [465, 362] width 514 height 24
click at [288, 251] on div at bounding box center [460, 243] width 507 height 13
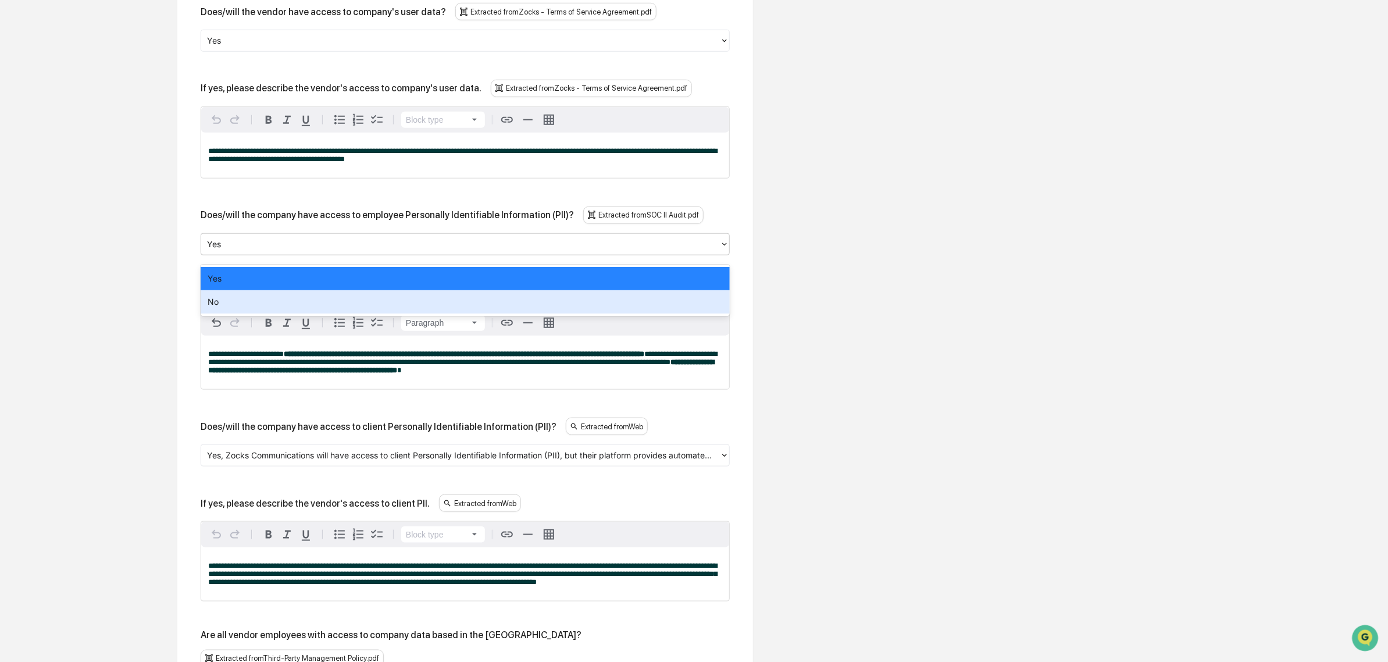
click at [246, 304] on div "No" at bounding box center [465, 301] width 529 height 23
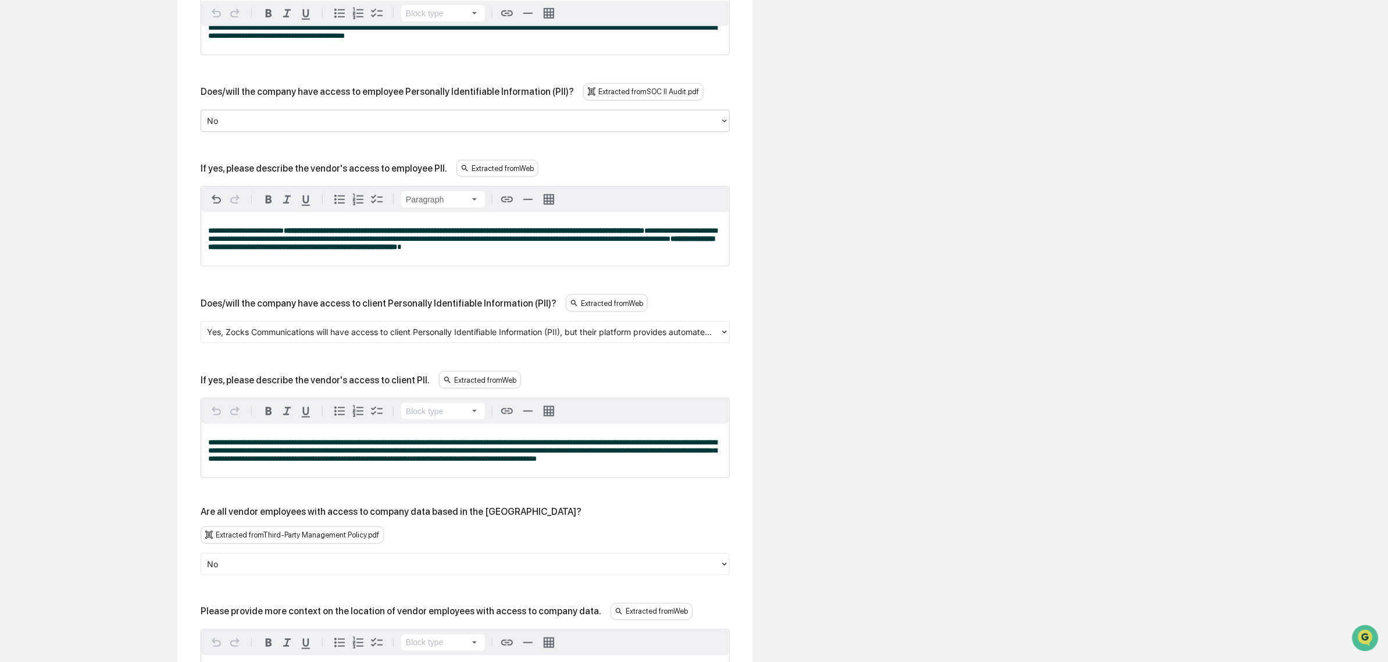
scroll to position [907, 0]
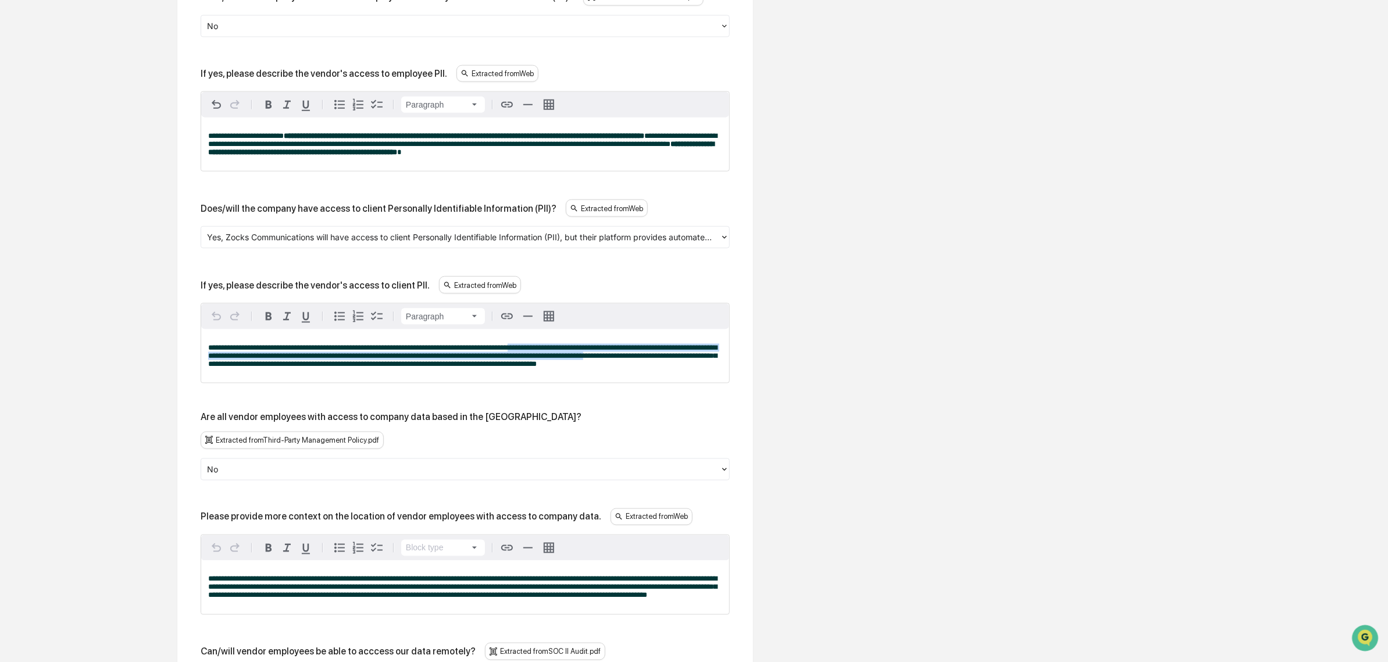
drag, startPoint x: 519, startPoint y: 365, endPoint x: 623, endPoint y: 371, distance: 104.3
click at [623, 368] on span "**********" at bounding box center [462, 356] width 509 height 24
drag, startPoint x: 261, startPoint y: 371, endPoint x: 393, endPoint y: 383, distance: 132.5
click at [393, 368] on span "**********" at bounding box center [462, 356] width 509 height 24
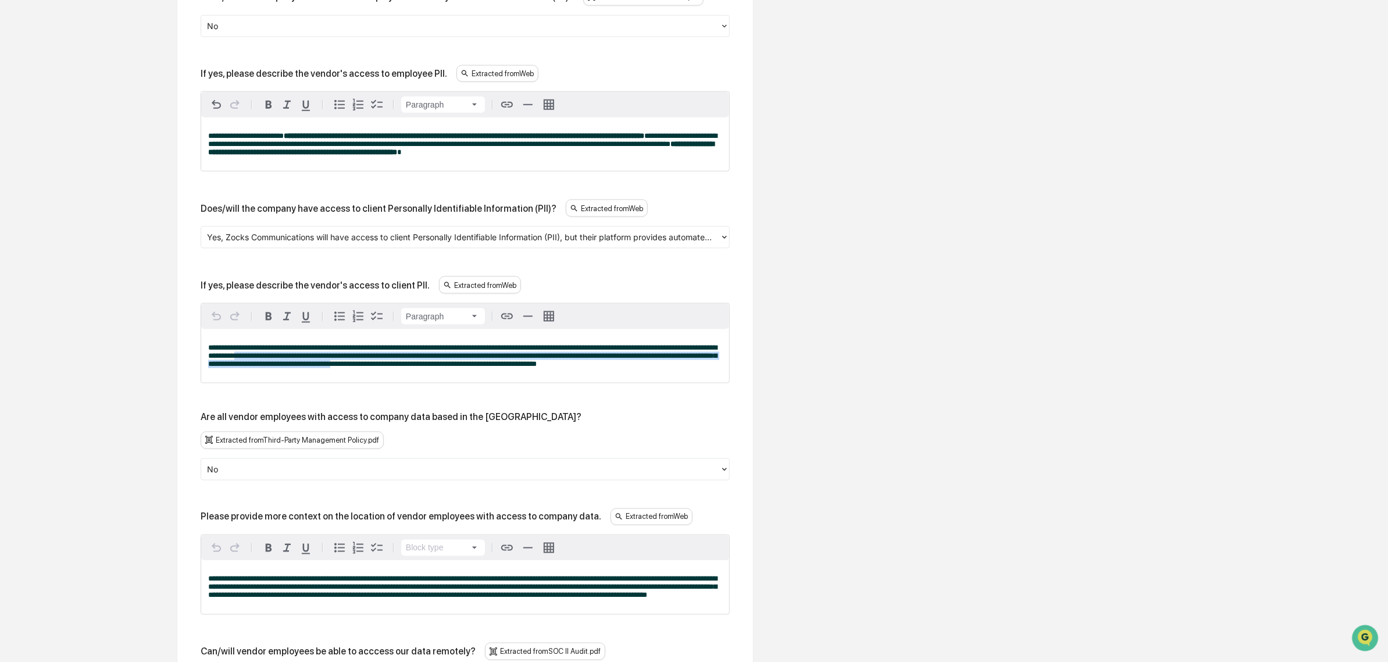
click at [393, 368] on span "**********" at bounding box center [462, 356] width 509 height 24
drag, startPoint x: 359, startPoint y: 364, endPoint x: 485, endPoint y: 382, distance: 126.9
click at [485, 368] on span "**********" at bounding box center [462, 356] width 509 height 24
click at [469, 368] on span "**********" at bounding box center [462, 356] width 509 height 24
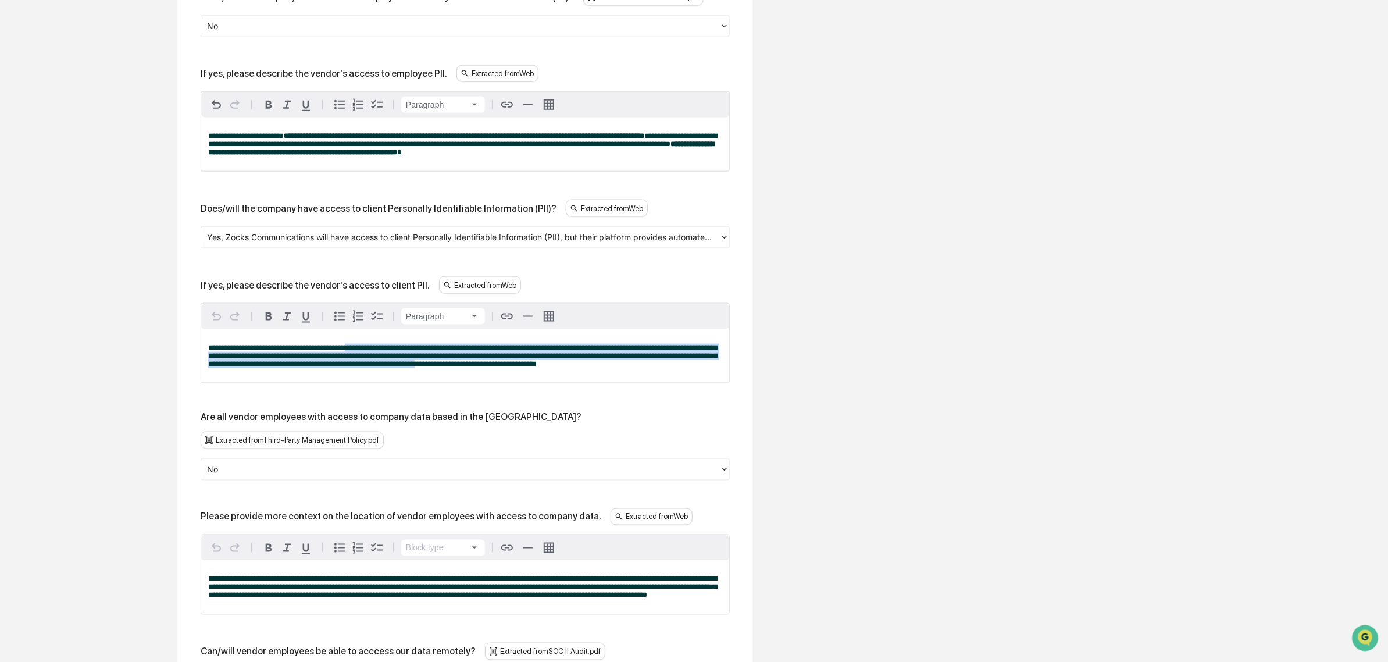
click at [448, 366] on span "**********" at bounding box center [462, 356] width 509 height 24
drag, startPoint x: 539, startPoint y: 352, endPoint x: 682, endPoint y: 394, distance: 149.1
click at [683, 383] on div "**********" at bounding box center [465, 356] width 528 height 54
click at [662, 383] on div "**********" at bounding box center [465, 356] width 528 height 54
click at [282, 244] on div at bounding box center [460, 237] width 507 height 13
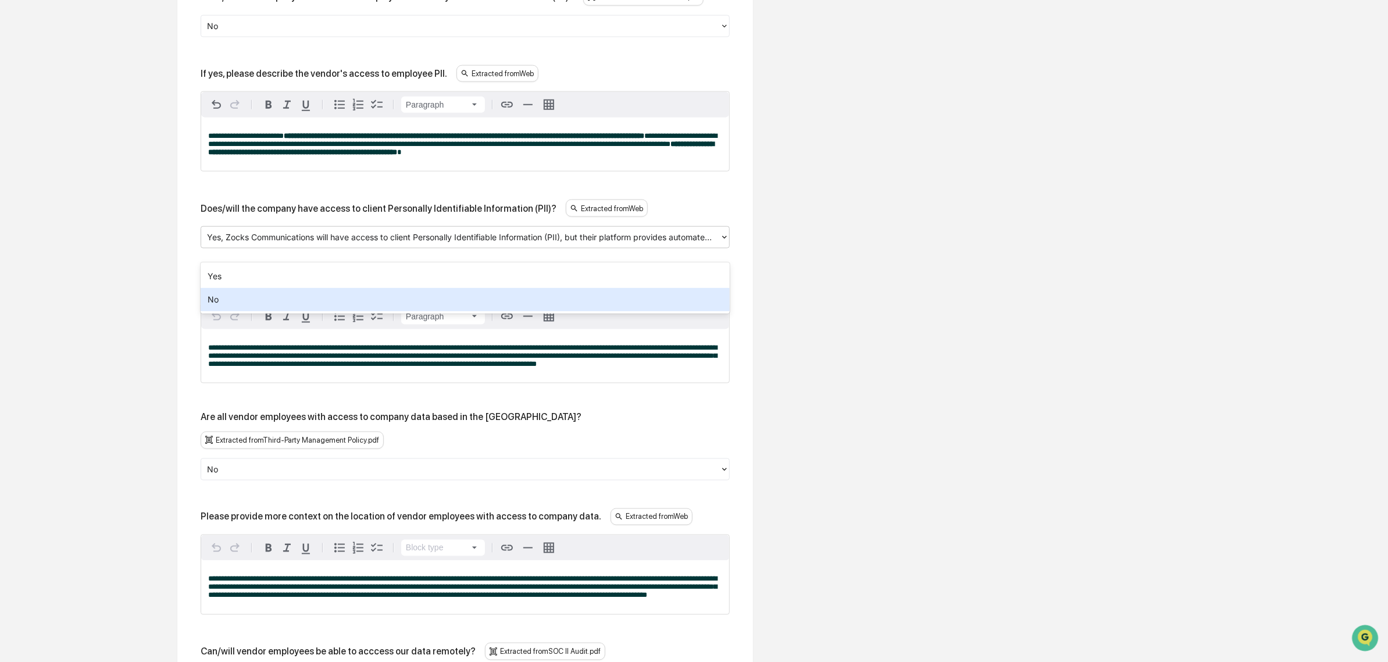
click at [230, 306] on div "No" at bounding box center [465, 299] width 529 height 23
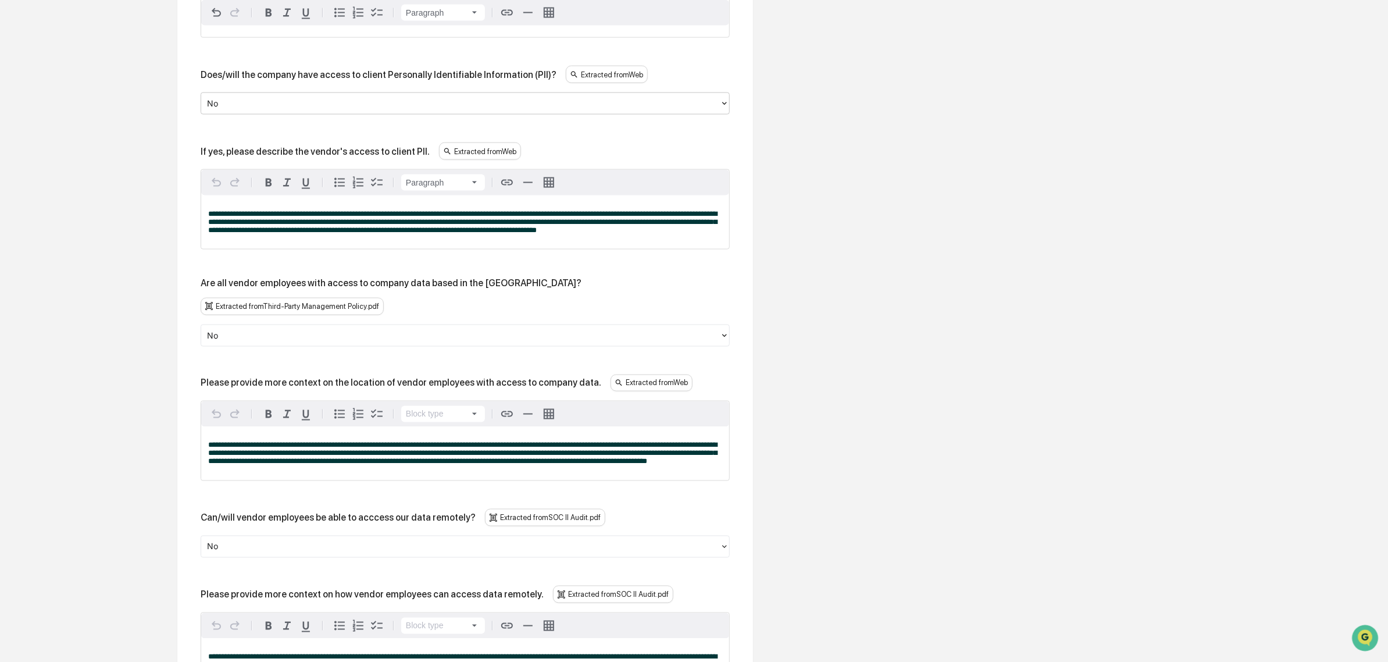
scroll to position [1053, 0]
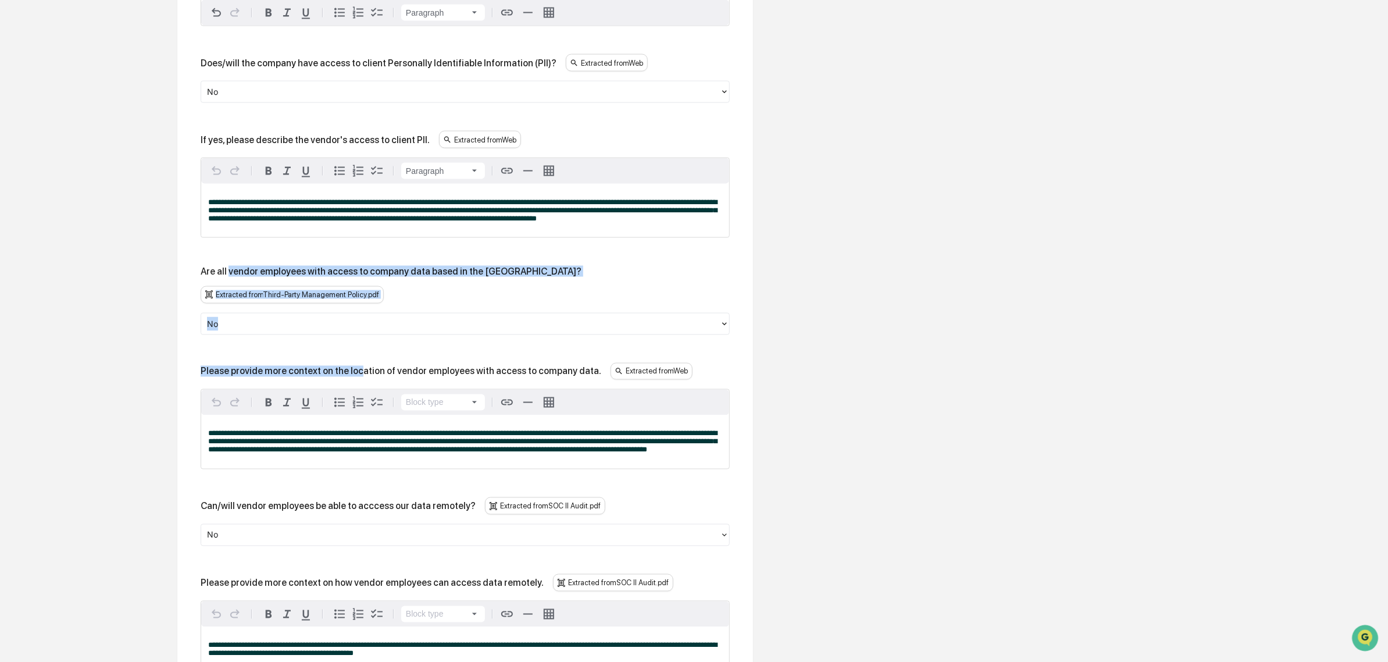
drag, startPoint x: 230, startPoint y: 290, endPoint x: 355, endPoint y: 333, distance: 132.3
click at [355, 333] on div "**********" at bounding box center [465, 194] width 529 height 1517
click at [332, 336] on div "**********" at bounding box center [465, 194] width 529 height 1517
click at [320, 349] on div "**********" at bounding box center [465, 194] width 529 height 1517
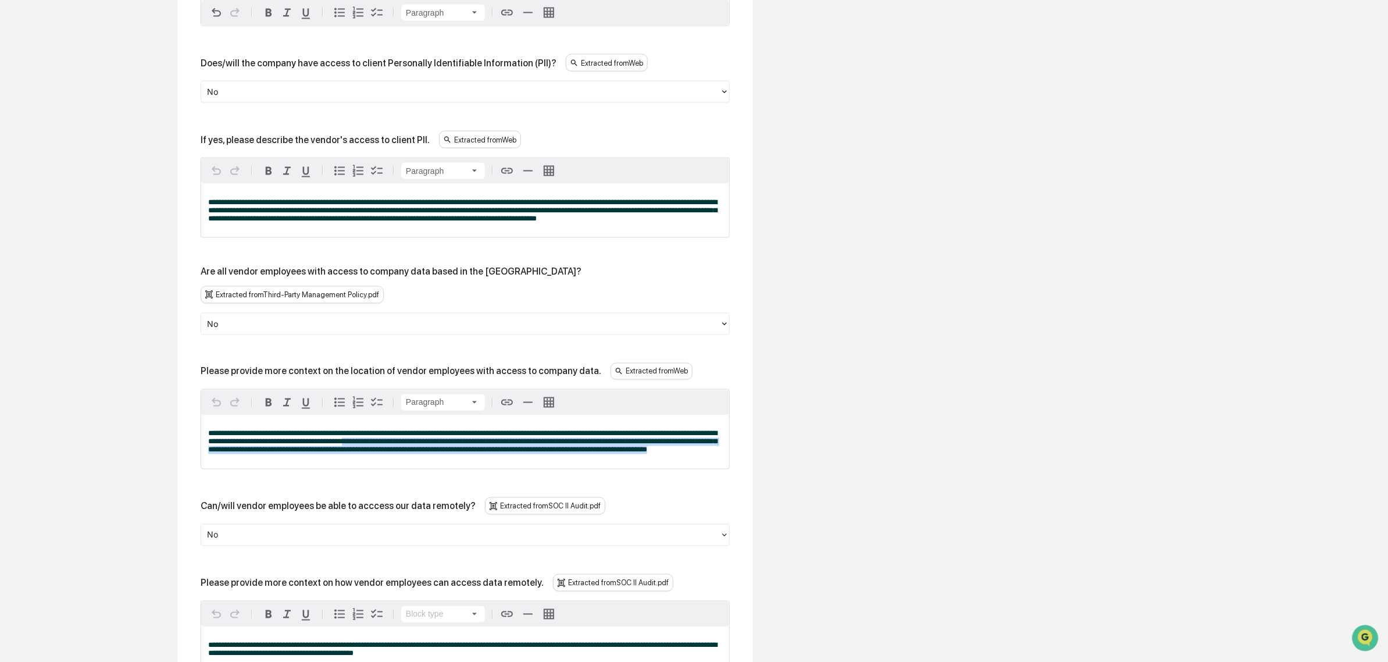
drag, startPoint x: 388, startPoint y: 440, endPoint x: 505, endPoint y: 473, distance: 121.4
click at [505, 469] on div "**********" at bounding box center [465, 442] width 528 height 54
drag, startPoint x: 440, startPoint y: 463, endPoint x: 354, endPoint y: 441, distance: 89.4
click at [354, 441] on div "**********" at bounding box center [465, 442] width 528 height 54
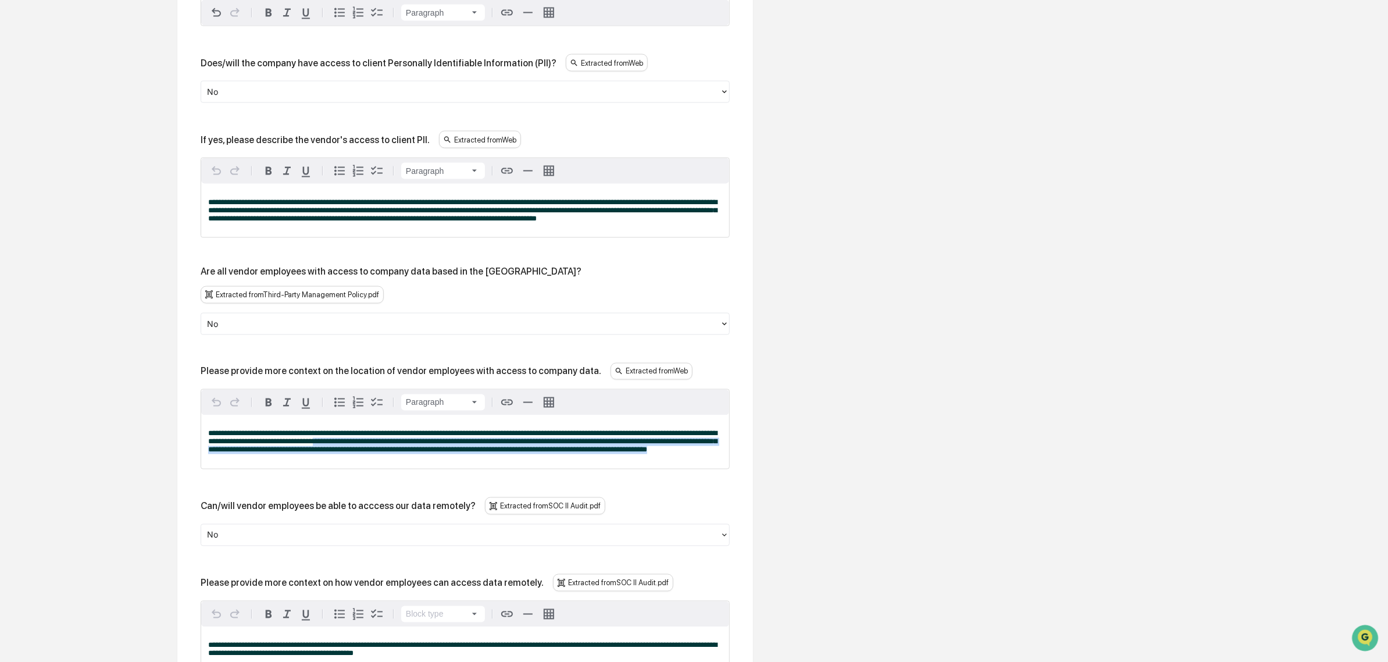
click at [354, 441] on span "**********" at bounding box center [462, 442] width 509 height 24
drag, startPoint x: 320, startPoint y: 438, endPoint x: 451, endPoint y: 461, distance: 133.4
click at [451, 454] on p "**********" at bounding box center [465, 442] width 514 height 24
click at [450, 454] on p "**********" at bounding box center [465, 442] width 514 height 24
click at [435, 454] on span "**********" at bounding box center [462, 442] width 509 height 24
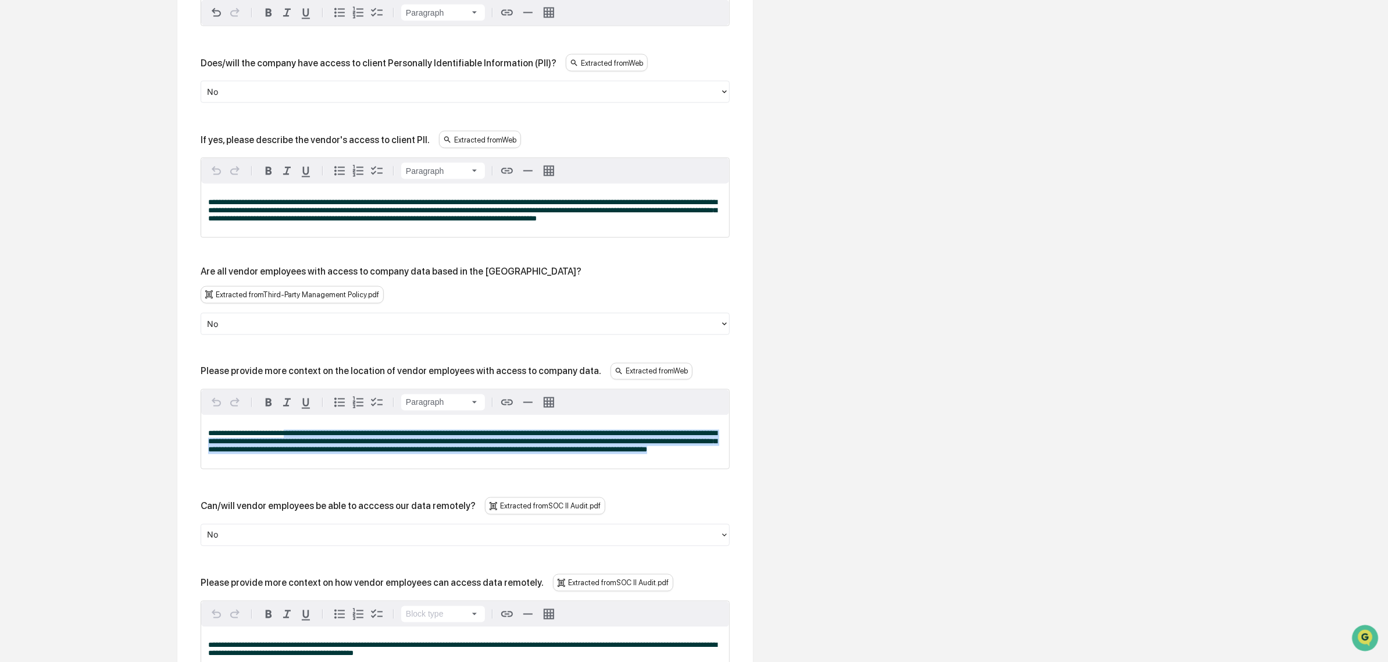
drag, startPoint x: 300, startPoint y: 419, endPoint x: 308, endPoint y: 458, distance: 39.8
click at [308, 458] on div "**********" at bounding box center [465, 442] width 528 height 54
click at [308, 454] on p "**********" at bounding box center [465, 442] width 514 height 24
drag, startPoint x: 308, startPoint y: 462, endPoint x: 286, endPoint y: 443, distance: 29.3
click at [286, 443] on p "**********" at bounding box center [465, 442] width 514 height 24
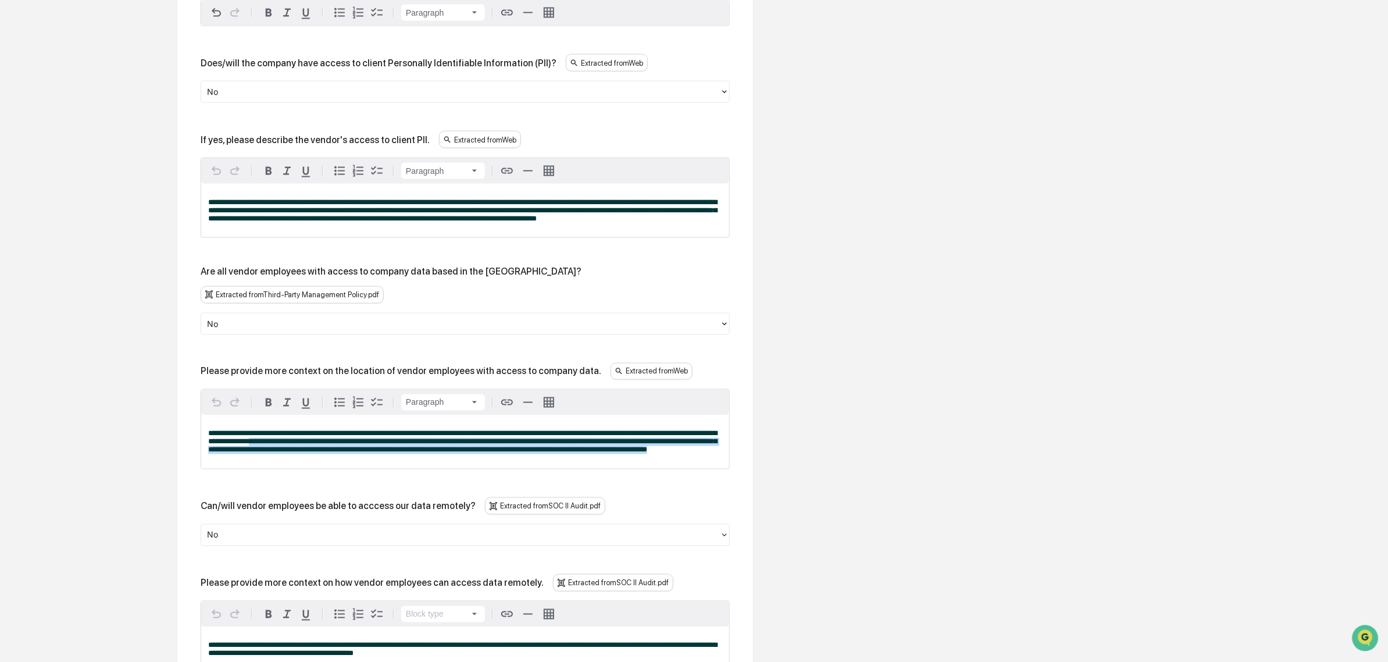
click at [286, 443] on span "**********" at bounding box center [462, 442] width 509 height 24
drag, startPoint x: 280, startPoint y: 439, endPoint x: 387, endPoint y: 460, distance: 108.9
click at [387, 454] on p "**********" at bounding box center [465, 442] width 514 height 24
drag, startPoint x: 387, startPoint y: 460, endPoint x: 349, endPoint y: 435, distance: 45.5
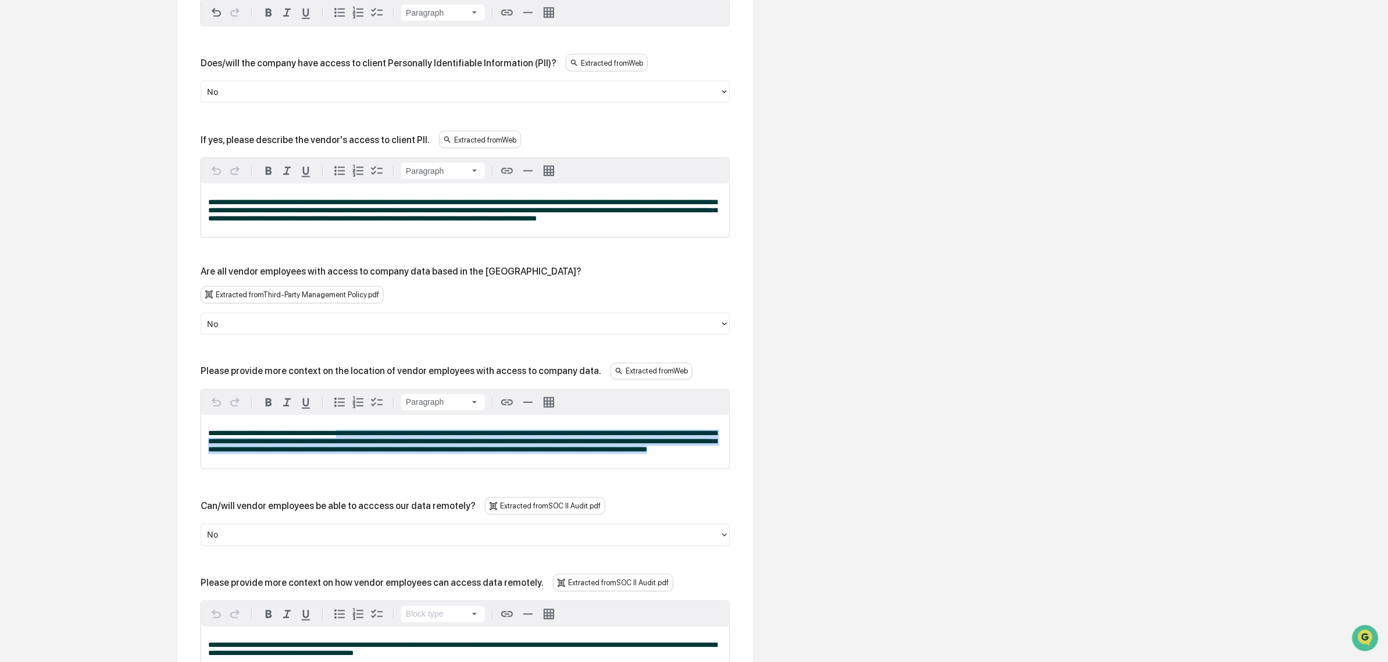
click at [349, 435] on p "**********" at bounding box center [465, 442] width 514 height 24
click at [347, 435] on span "**********" at bounding box center [462, 442] width 509 height 24
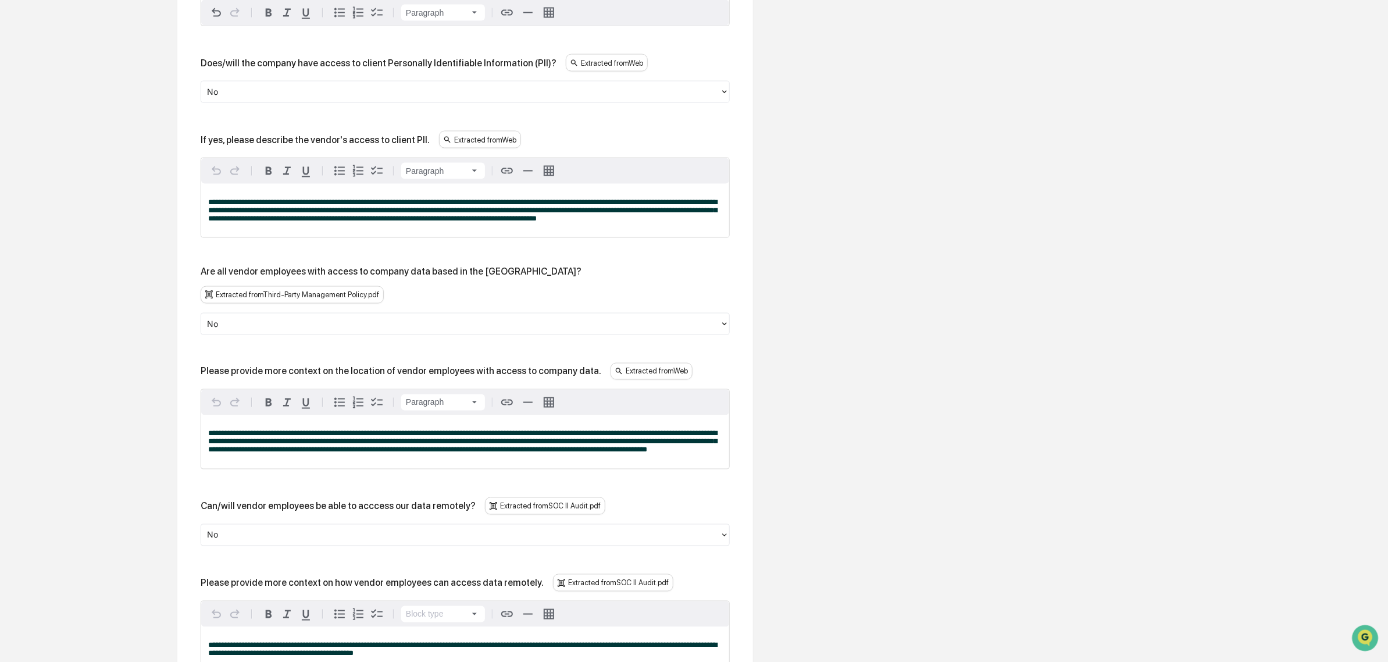
click at [322, 432] on span "**********" at bounding box center [462, 442] width 509 height 24
click at [242, 323] on div at bounding box center [460, 323] width 507 height 13
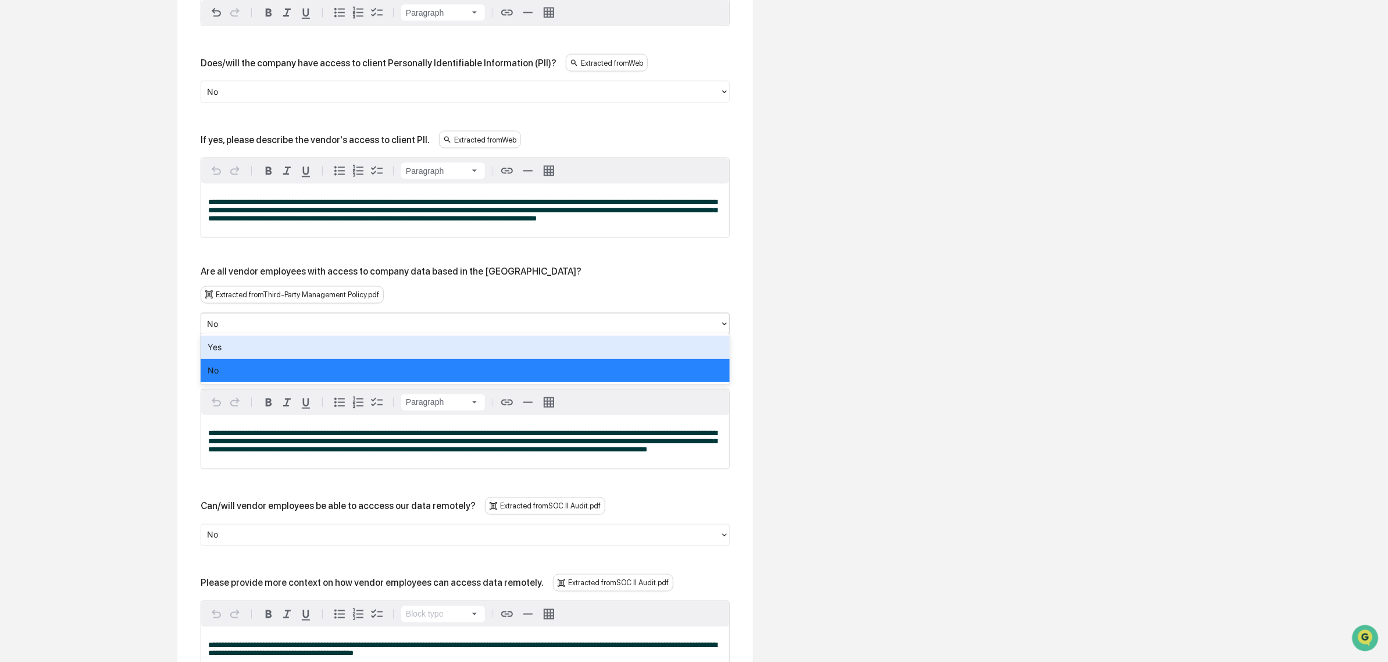
click at [186, 344] on div "**********" at bounding box center [465, 201] width 576 height 1701
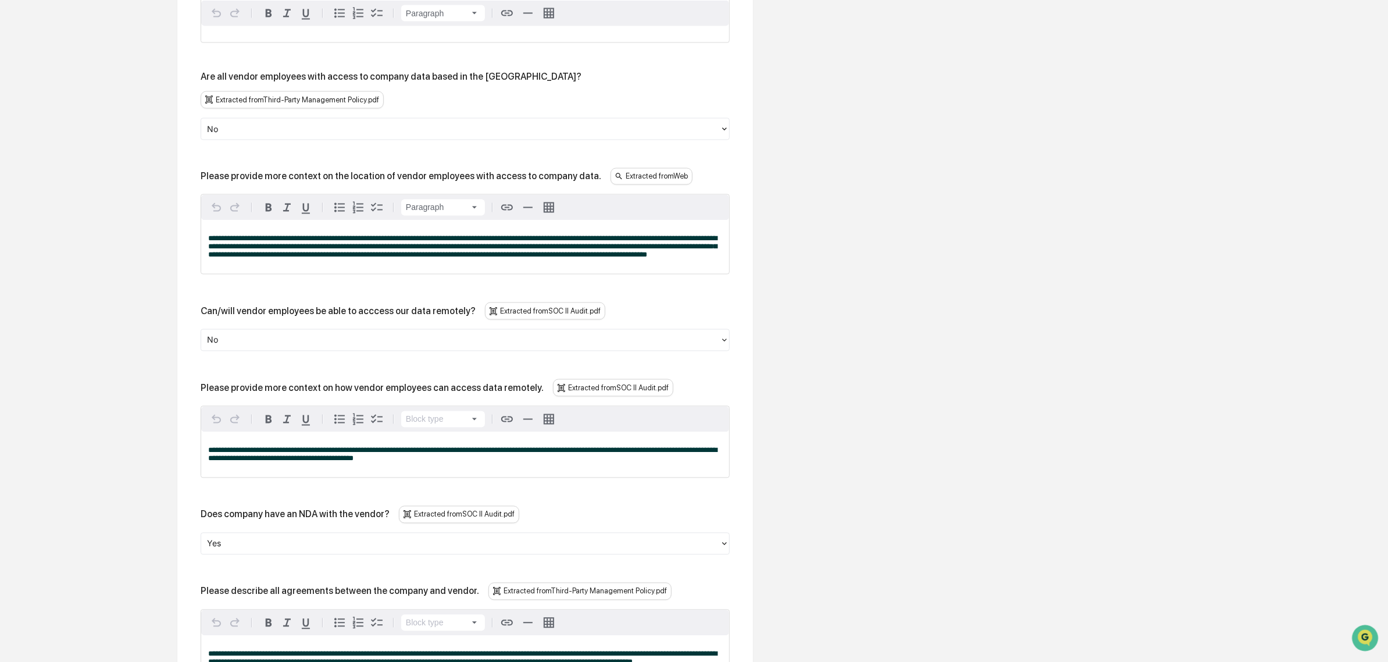
scroll to position [1271, 0]
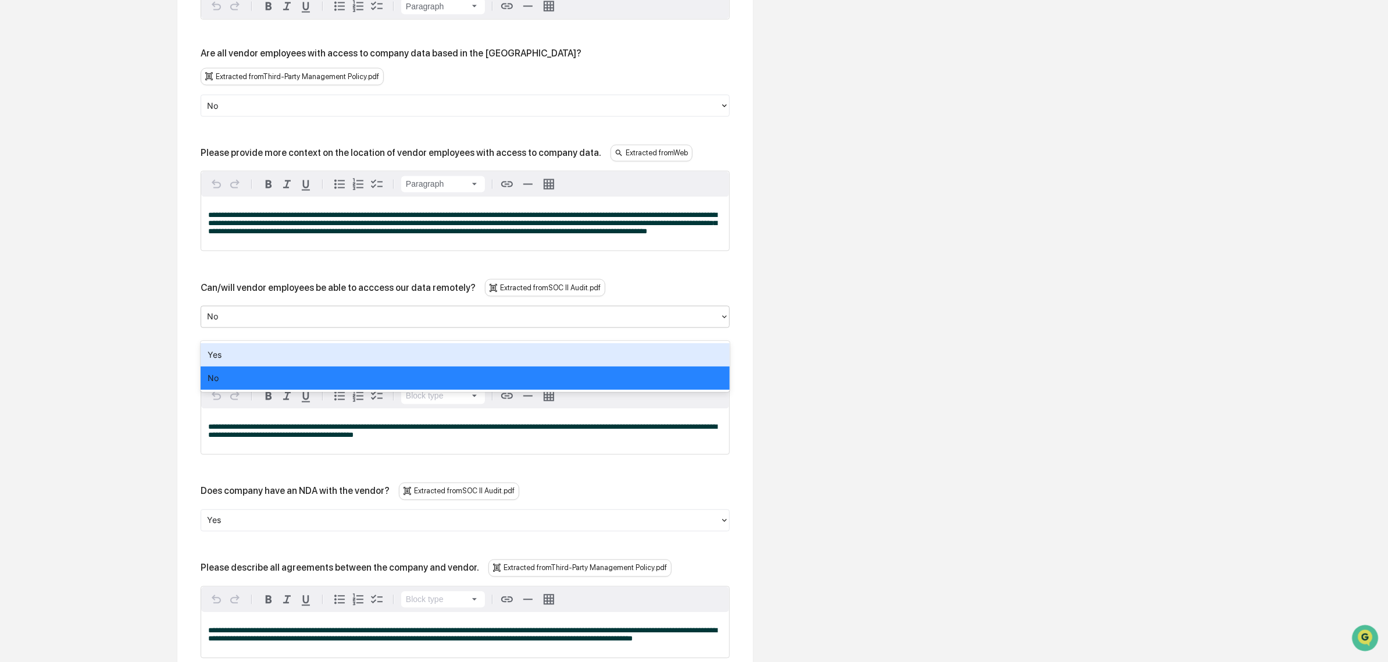
click at [263, 361] on div "Yes" at bounding box center [465, 354] width 529 height 23
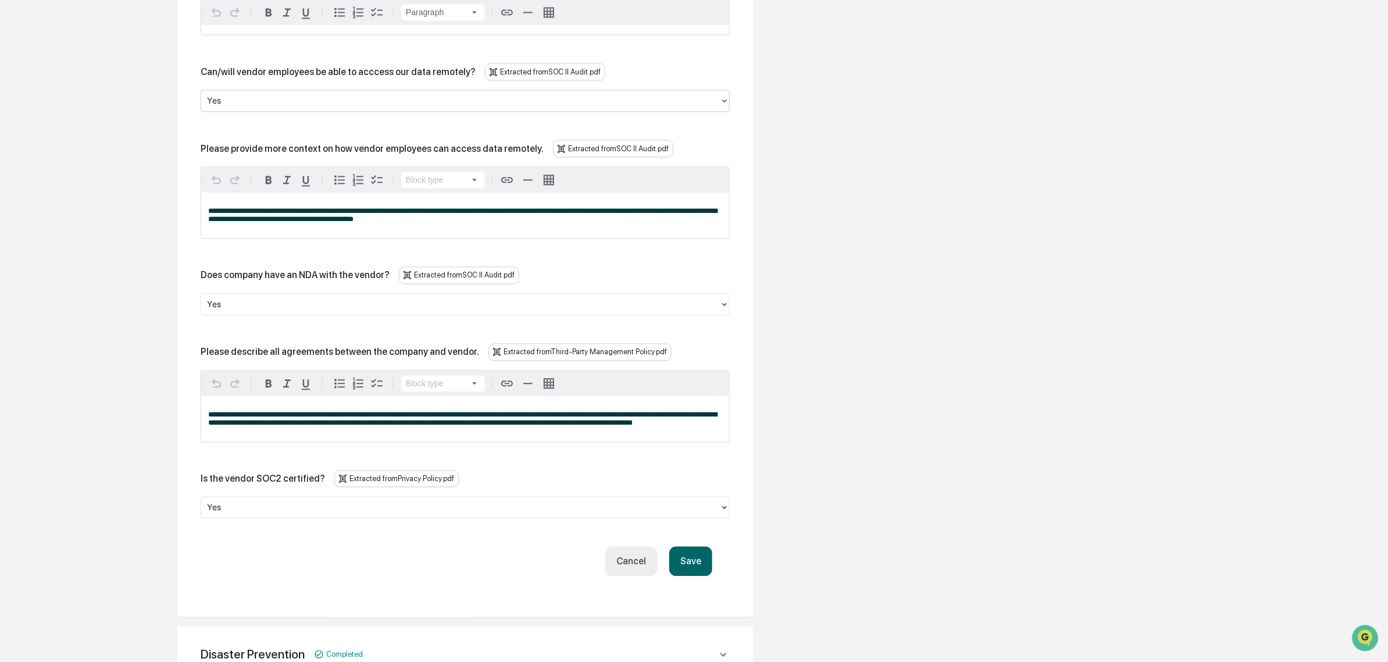
scroll to position [1489, 0]
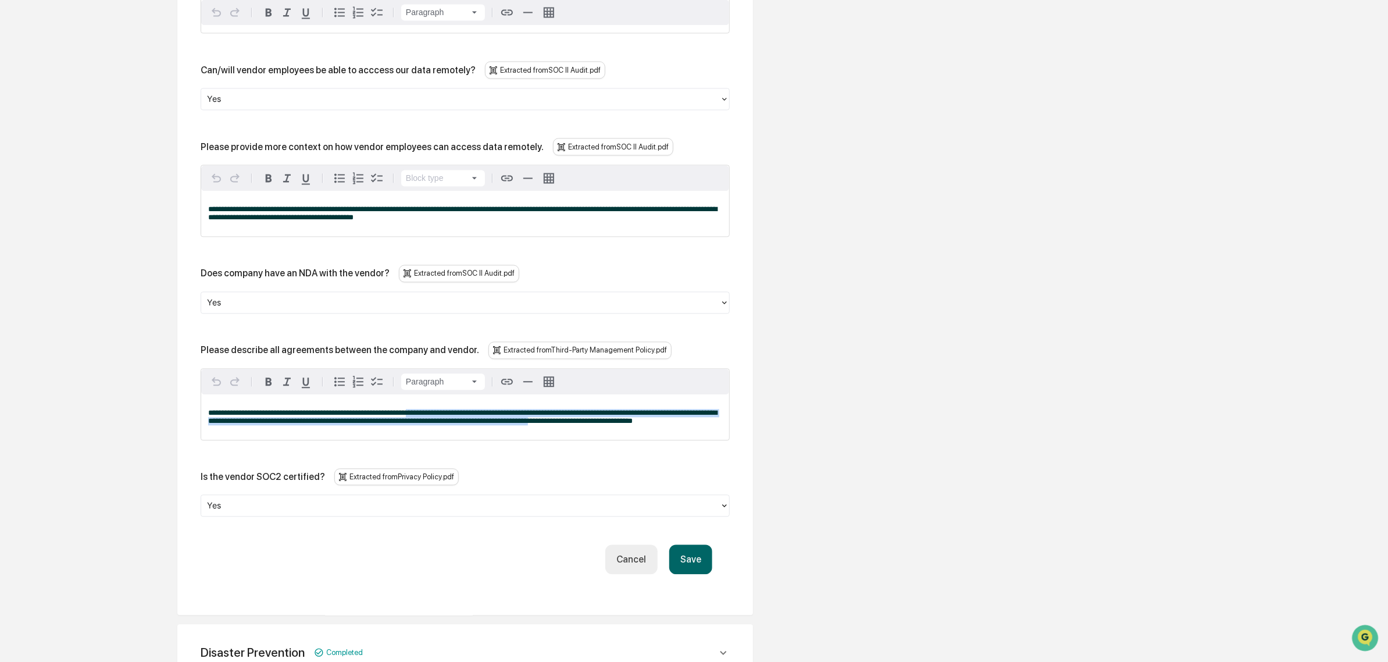
drag, startPoint x: 416, startPoint y: 431, endPoint x: 604, endPoint y: 472, distance: 192.4
drag, startPoint x: 697, startPoint y: 589, endPoint x: 486, endPoint y: 594, distance: 211.2
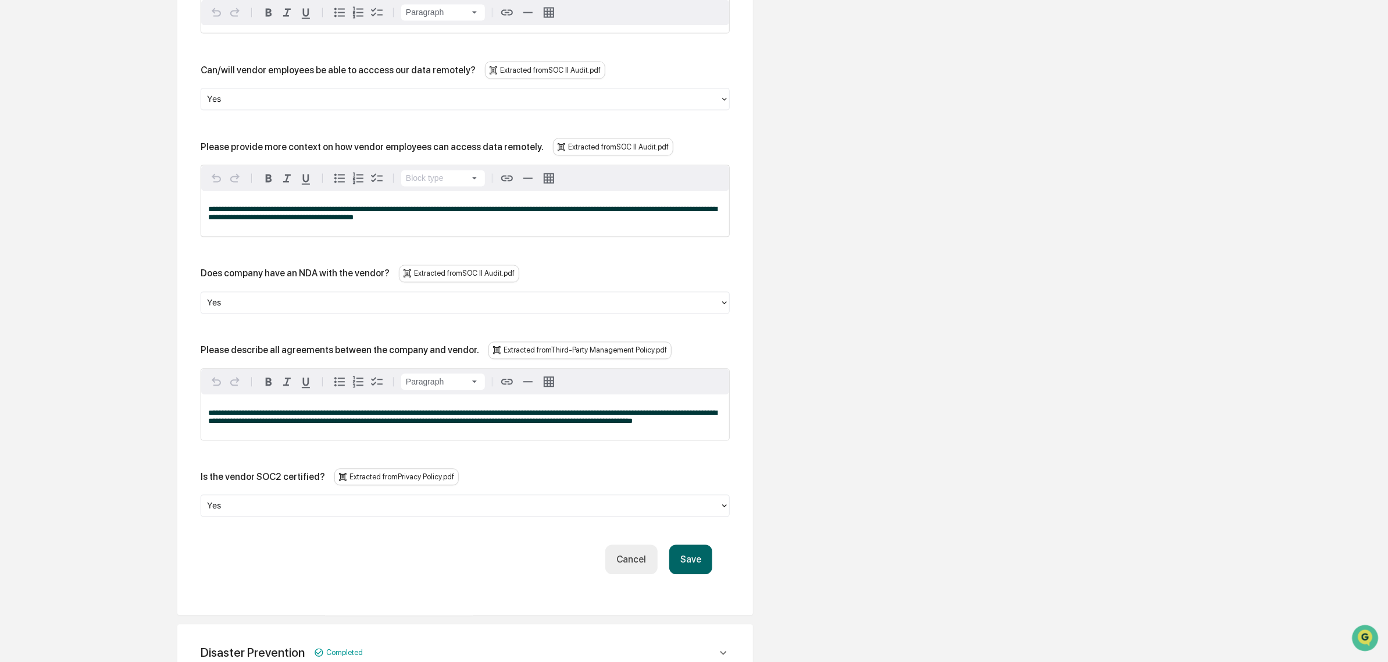
click at [696, 574] on button "Save" at bounding box center [690, 559] width 43 height 30
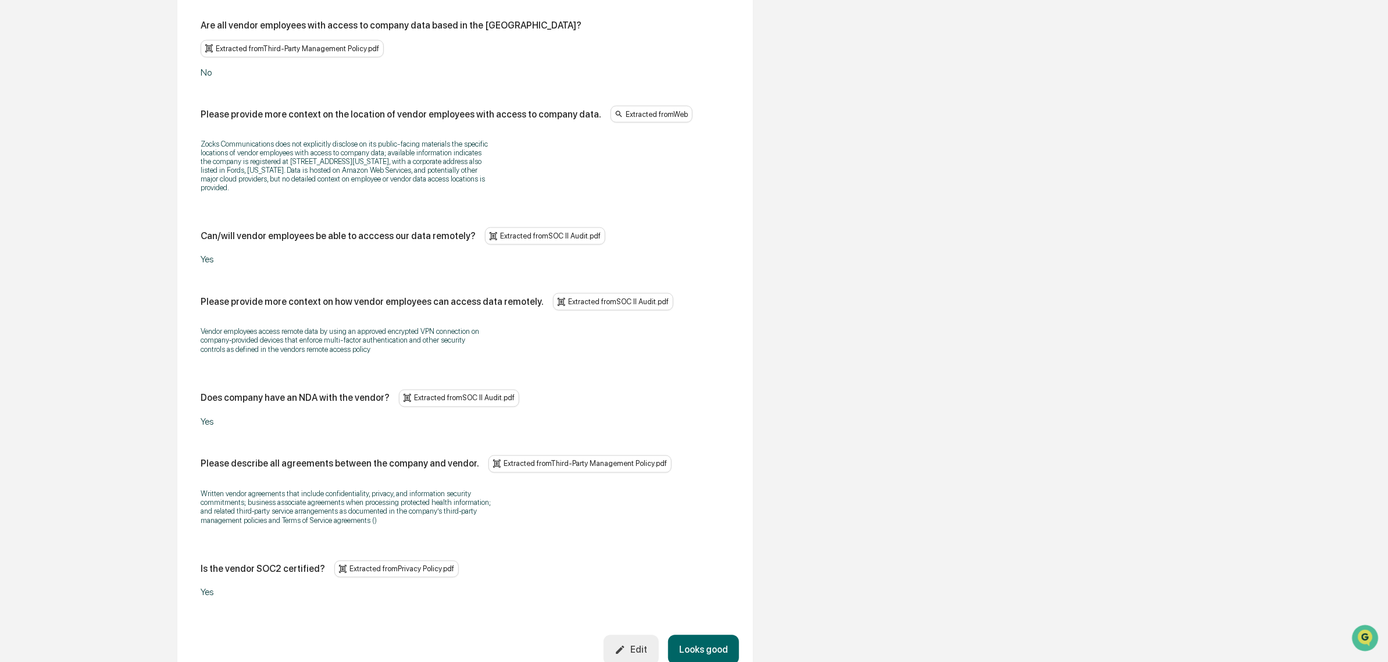
scroll to position [1372, 0]
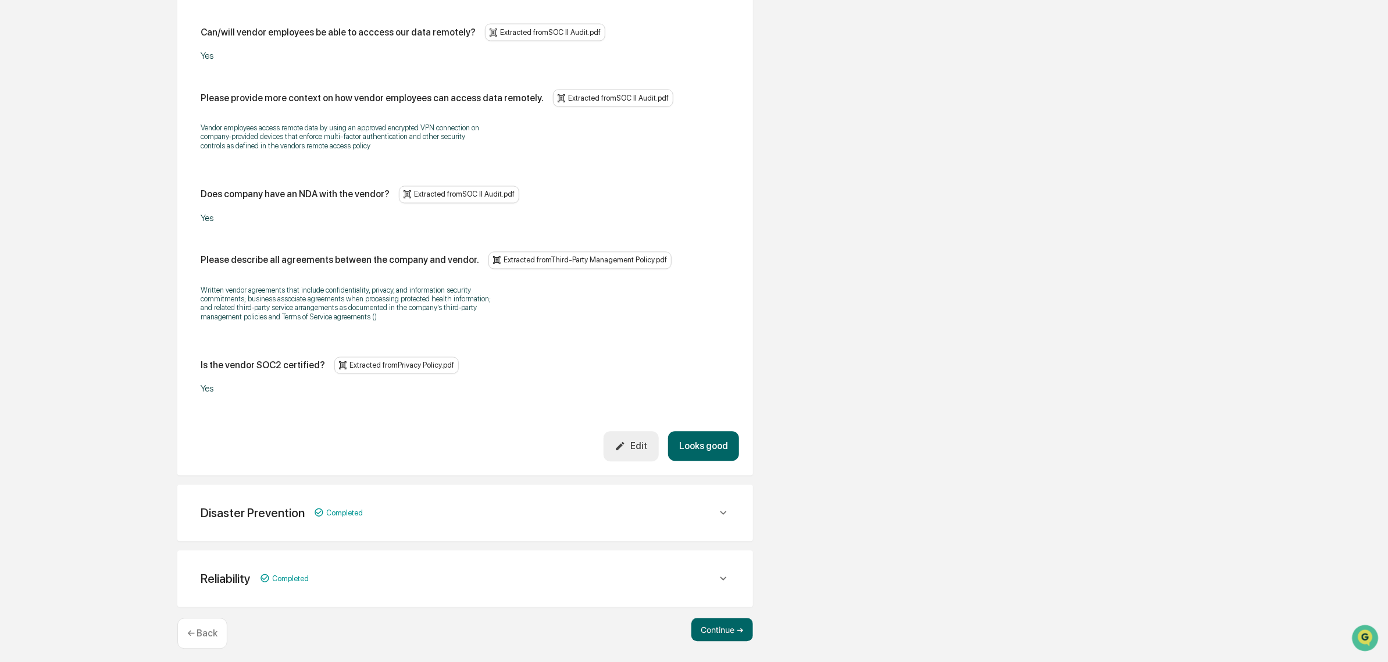
click at [720, 439] on button "Looks good" at bounding box center [703, 447] width 71 height 30
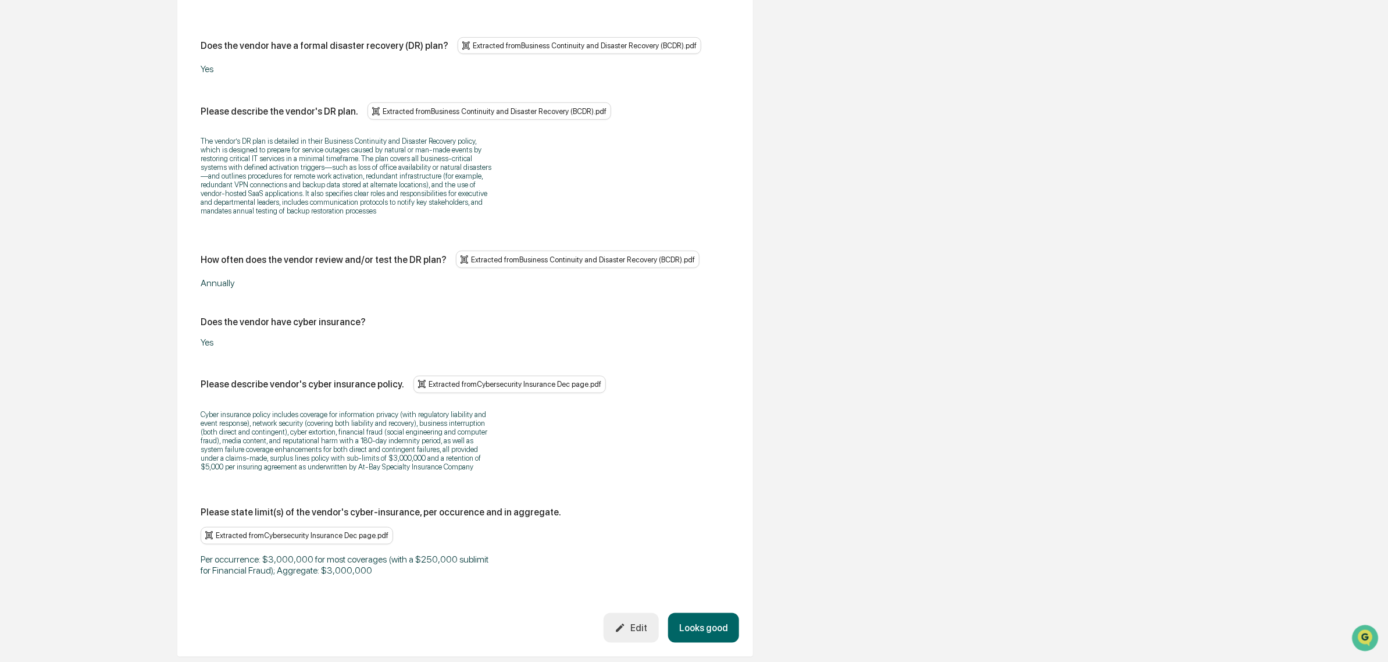
scroll to position [622, 0]
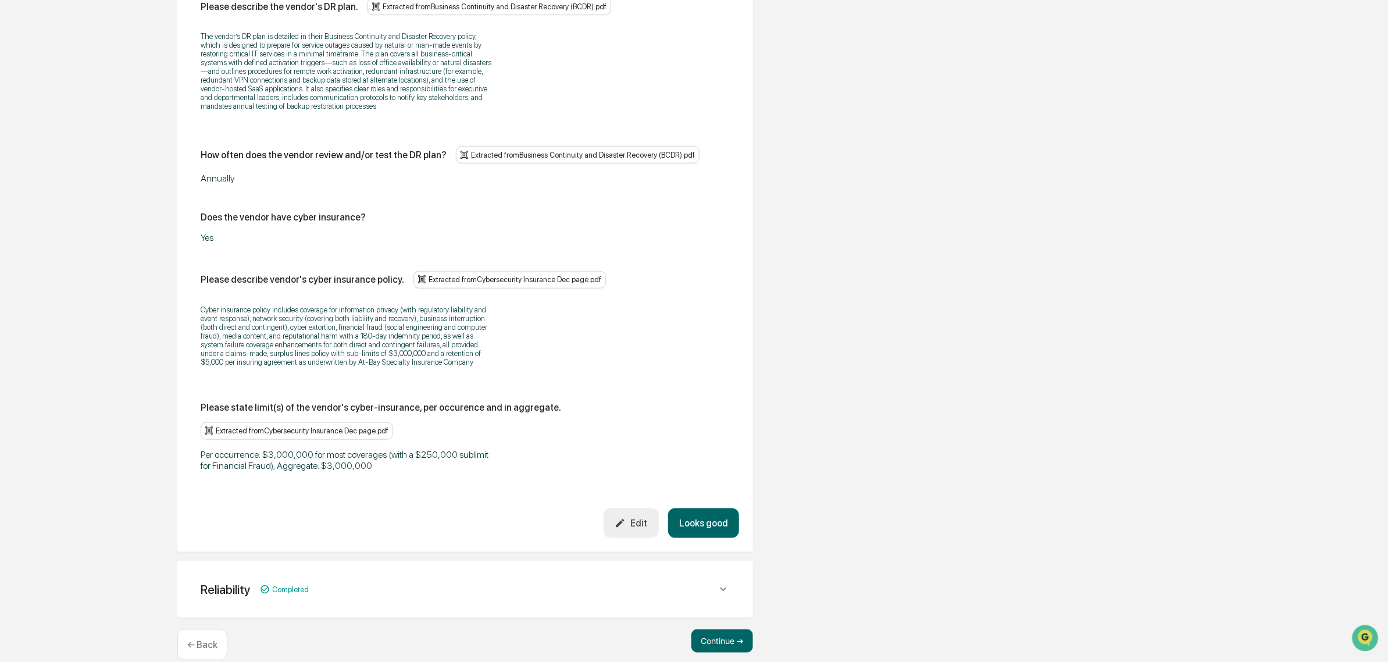
click at [701, 538] on button "Looks good" at bounding box center [703, 523] width 71 height 30
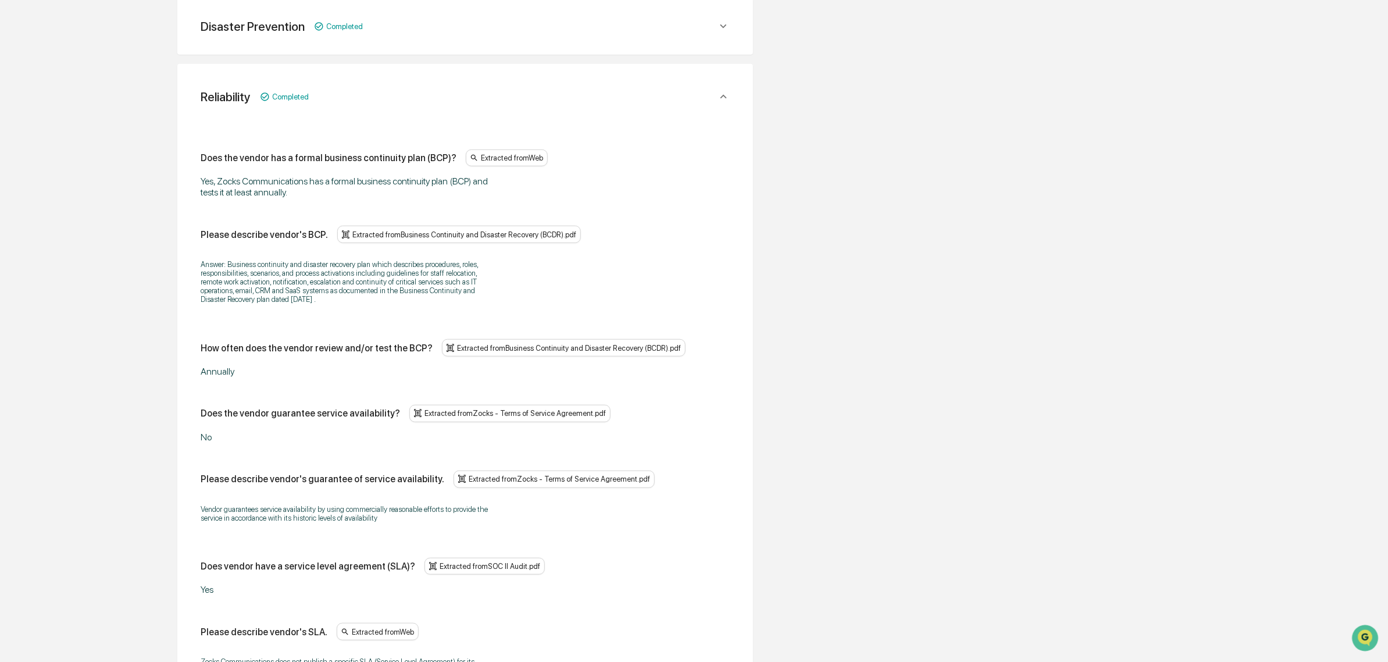
scroll to position [469, 0]
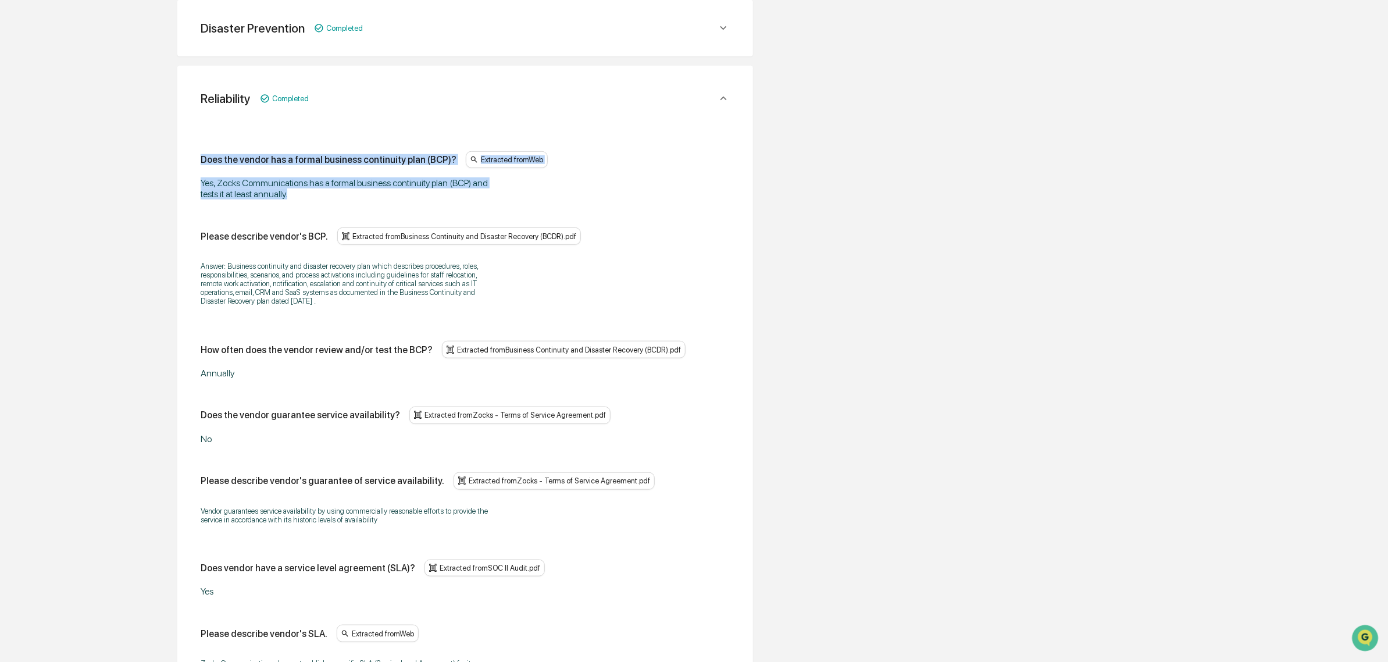
drag, startPoint x: 205, startPoint y: 168, endPoint x: 415, endPoint y: 199, distance: 212.3
click at [415, 199] on div "Does the vendor has a formal business continuity plan (BCP)? Extracted from Web…" at bounding box center [465, 175] width 529 height 49
click at [415, 199] on div "Yes, Zocks Communications has a formal business continuity plan (BCP) and tests…" at bounding box center [346, 188] width 291 height 22
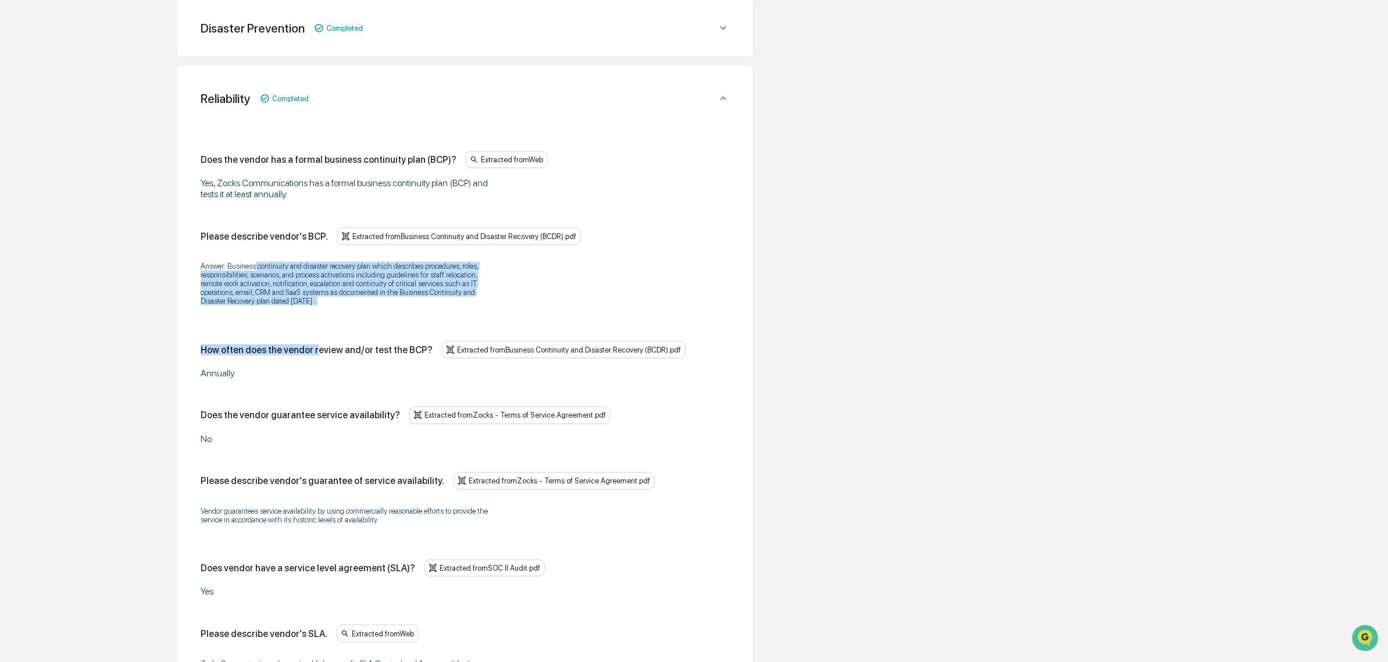
drag, startPoint x: 254, startPoint y: 254, endPoint x: 314, endPoint y: 318, distance: 88.1
click at [314, 318] on div "Does the vendor has a formal business continuity plan (BCP)? Extracted from Web…" at bounding box center [465, 430] width 529 height 559
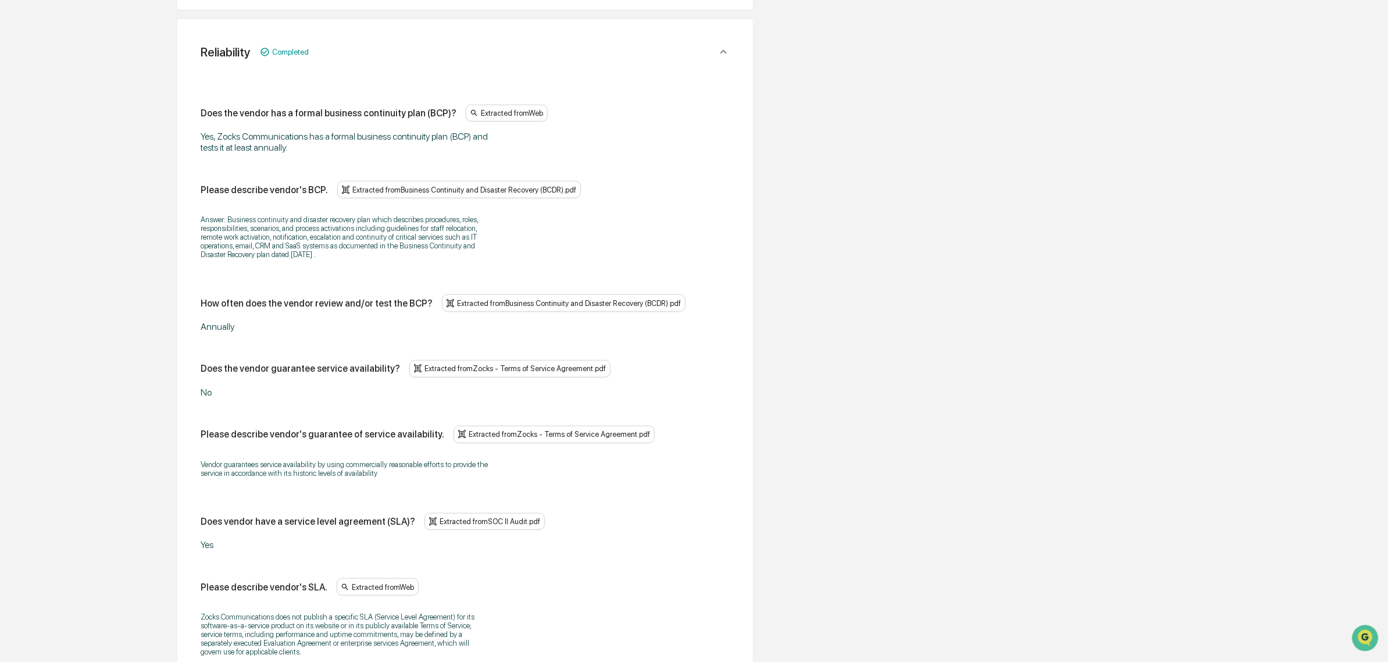
scroll to position [542, 0]
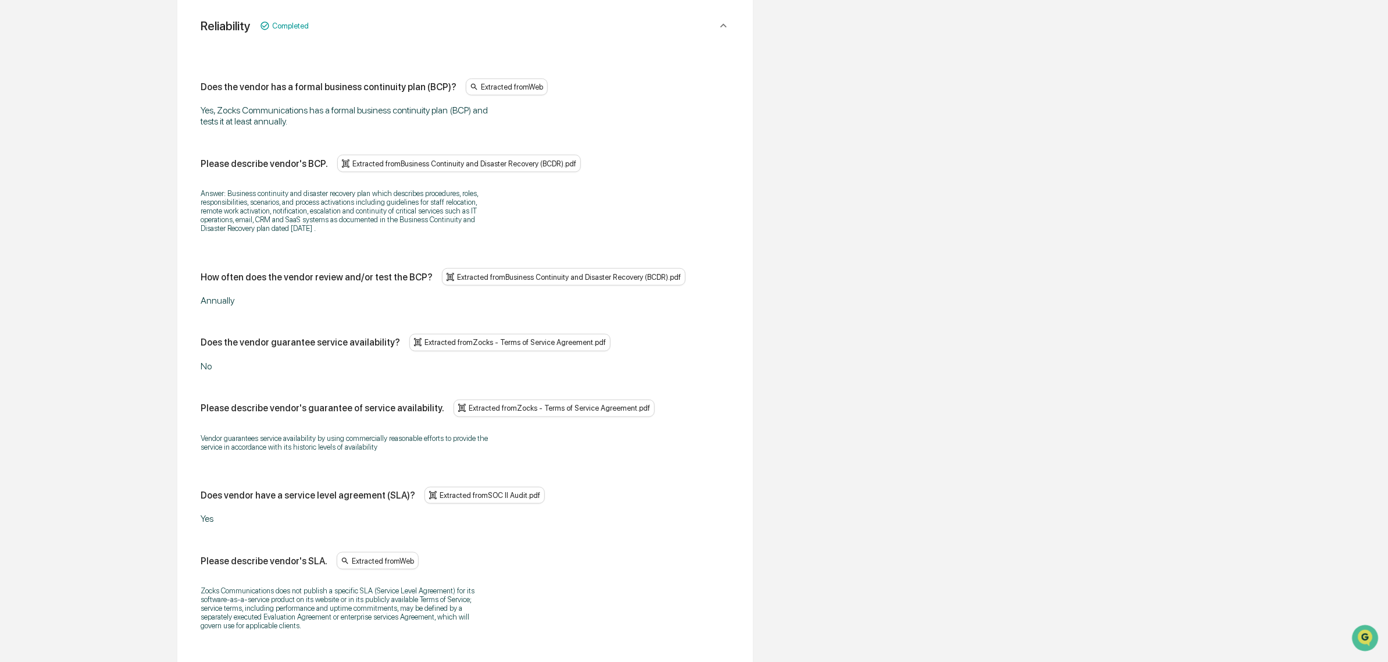
drag, startPoint x: 237, startPoint y: 297, endPoint x: 221, endPoint y: 344, distance: 50.4
click at [221, 344] on div "Does the vendor has a formal business continuity plan (BCP)? Extracted from Web…" at bounding box center [465, 358] width 529 height 559
click at [234, 378] on div "Does the vendor has a formal business continuity plan (BCP)? Extracted from Web…" at bounding box center [465, 358] width 529 height 559
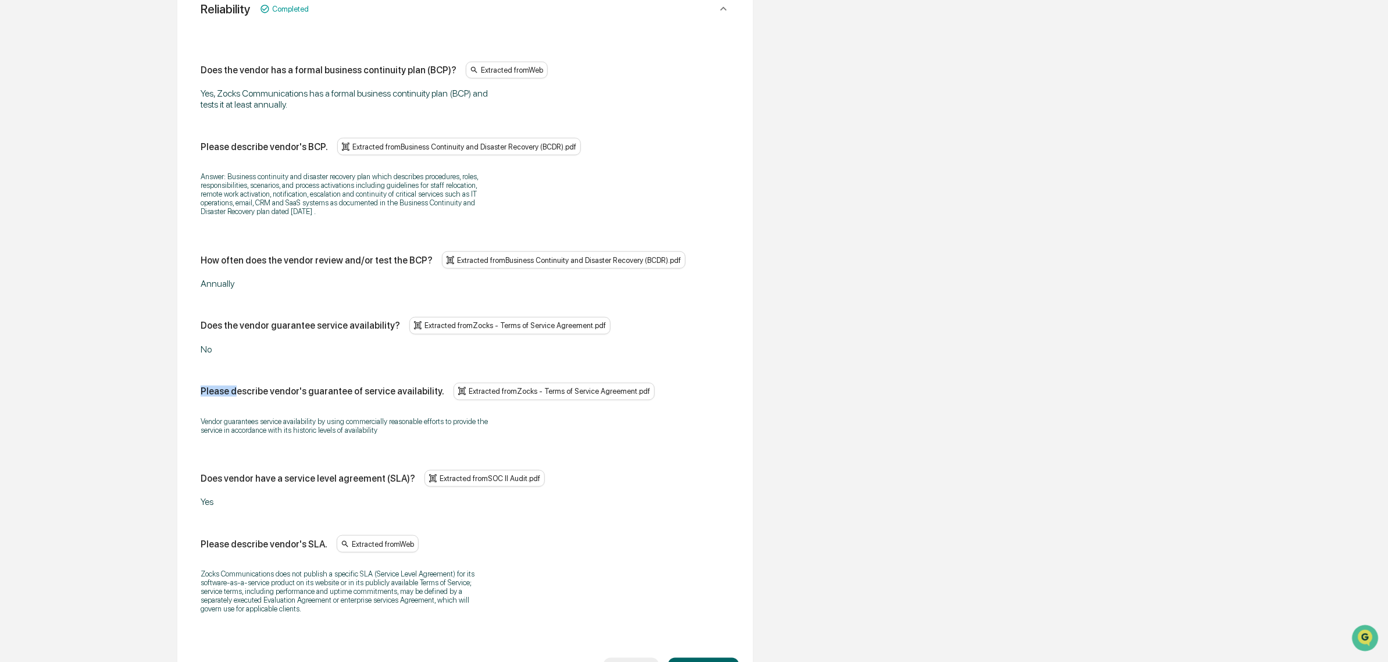
scroll to position [615, 0]
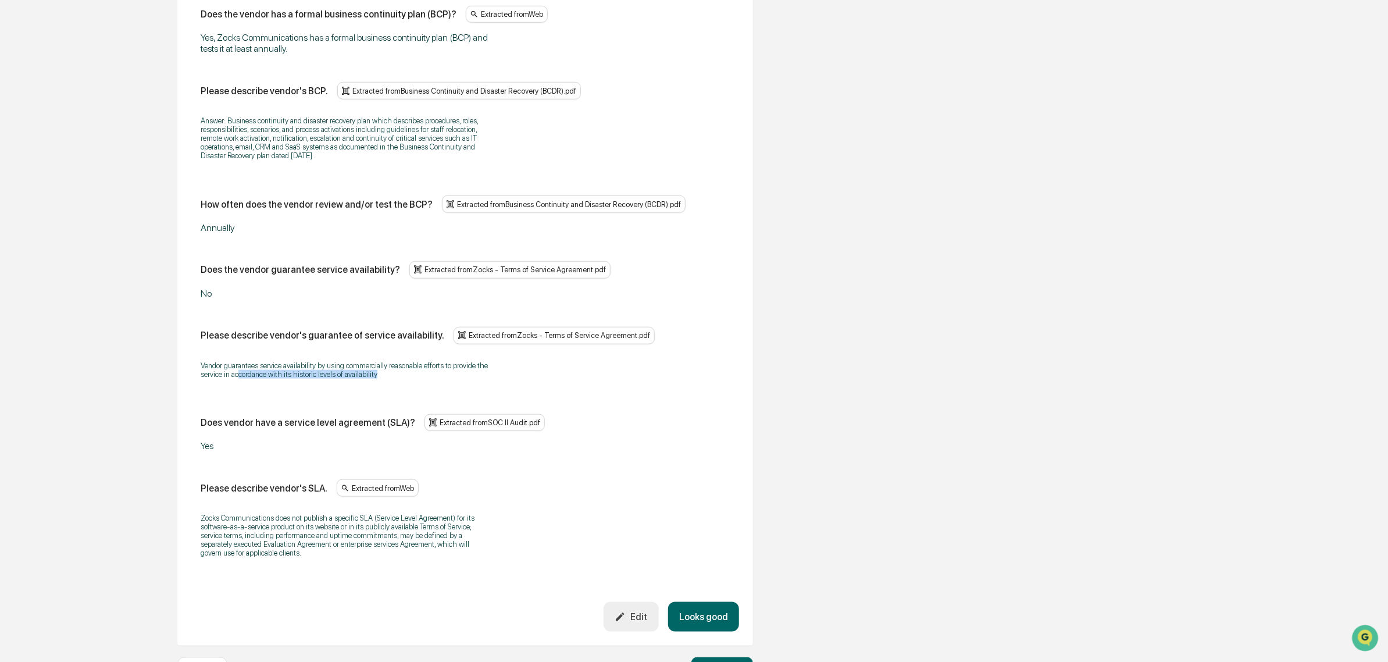
drag, startPoint x: 239, startPoint y: 375, endPoint x: 398, endPoint y: 380, distance: 159.4
click at [398, 379] on p "Vendor guarantees service availability by using commercially reasonable efforts…" at bounding box center [346, 369] width 291 height 17
drag, startPoint x: 370, startPoint y: 384, endPoint x: 244, endPoint y: 384, distance: 125.6
click at [244, 379] on p "Vendor guarantees service availability by using commercially reasonable efforts…" at bounding box center [346, 369] width 291 height 17
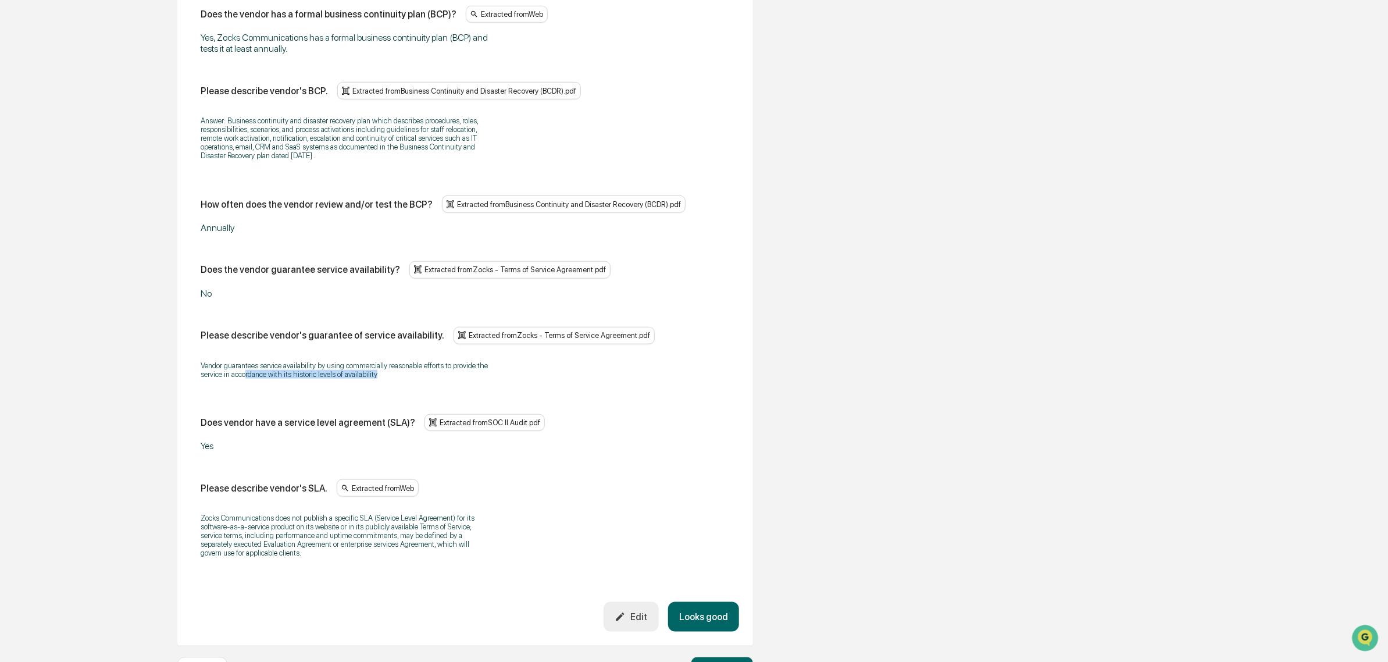
click at [244, 379] on p "Vendor guarantees service availability by using commercially reasonable efforts…" at bounding box center [346, 369] width 291 height 17
drag, startPoint x: 250, startPoint y: 365, endPoint x: 327, endPoint y: 391, distance: 81.5
click at [327, 386] on div "Vendor guarantees service availability by using commercially reasonable efforts…" at bounding box center [465, 370] width 529 height 33
drag, startPoint x: 227, startPoint y: 365, endPoint x: 387, endPoint y: 382, distance: 160.8
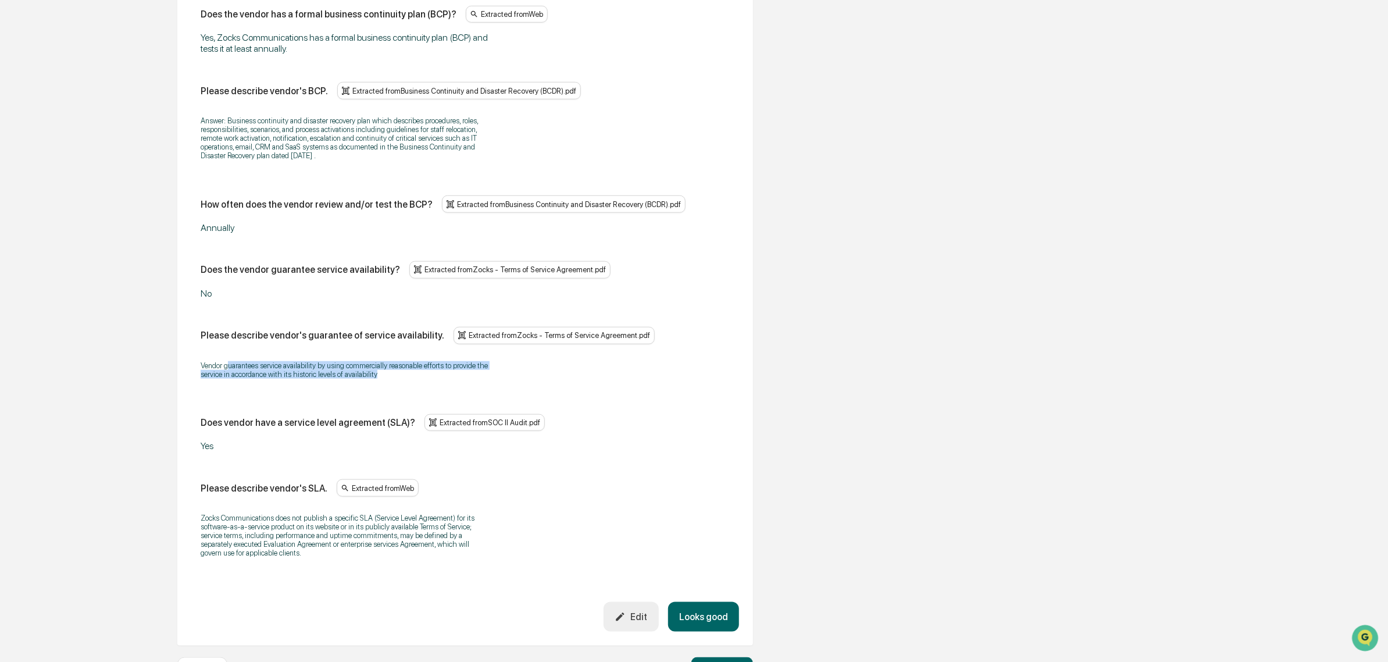
click at [387, 379] on p "Vendor guarantees service availability by using commercially reasonable efforts…" at bounding box center [346, 369] width 291 height 17
click at [637, 622] on div "Edit" at bounding box center [631, 616] width 33 height 11
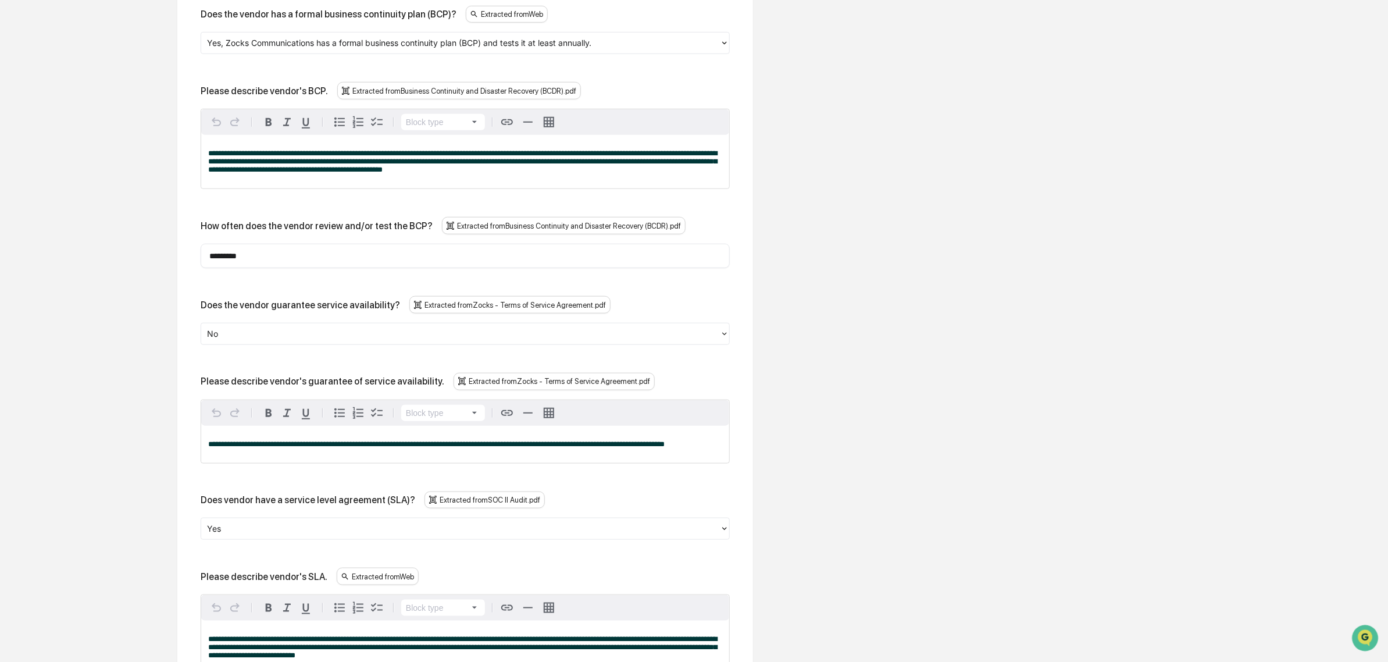
click at [287, 340] on div at bounding box center [460, 333] width 507 height 13
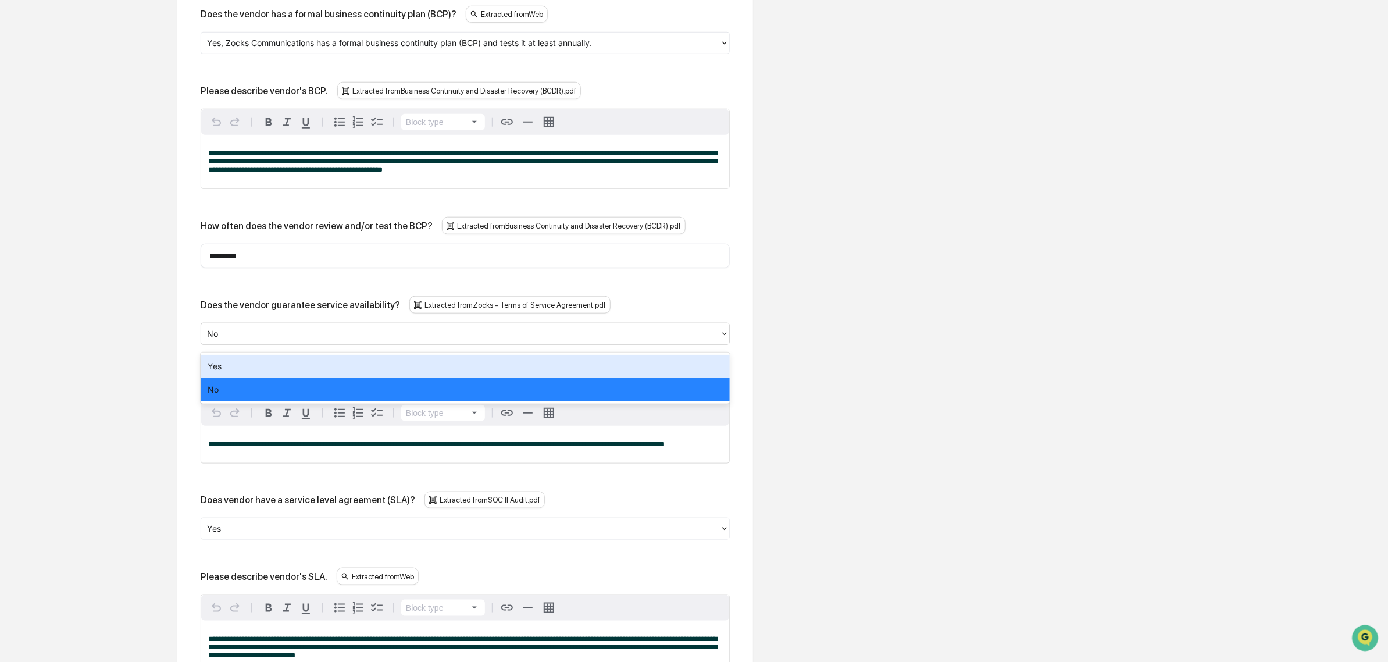
click at [268, 376] on div "Yes" at bounding box center [465, 366] width 529 height 23
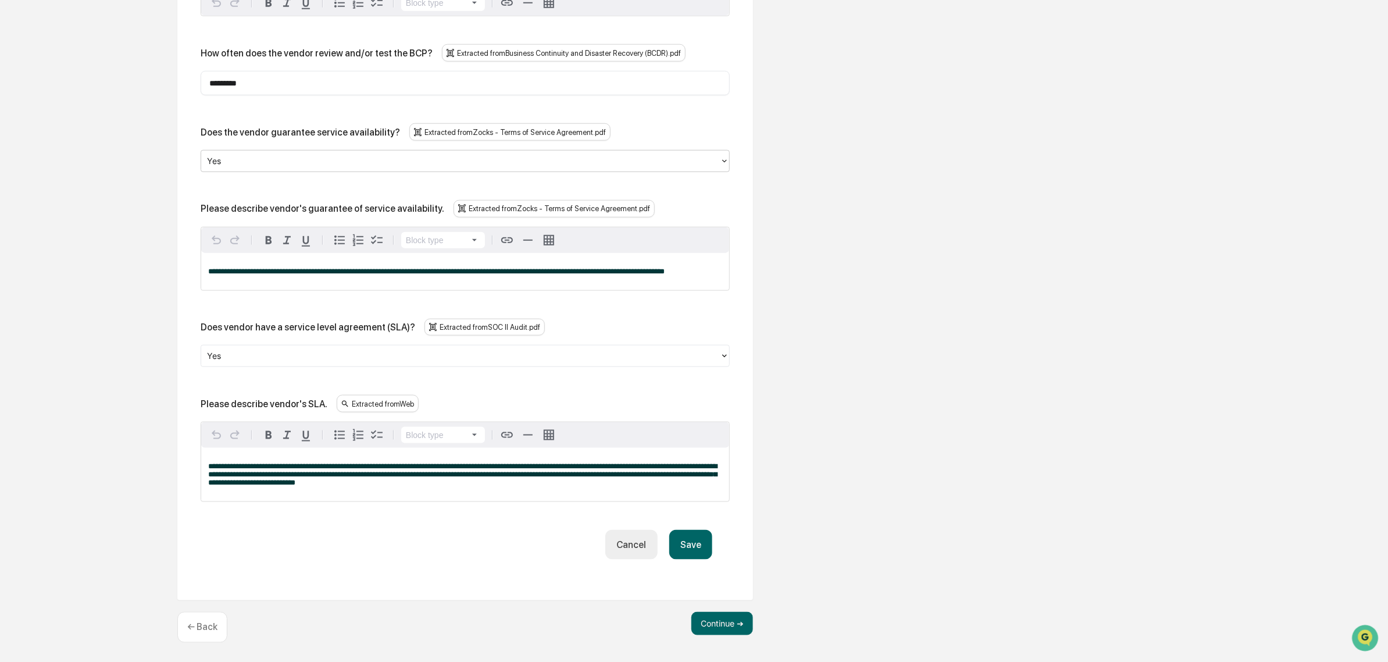
scroll to position [800, 0]
click at [686, 549] on button "Save" at bounding box center [690, 545] width 43 height 30
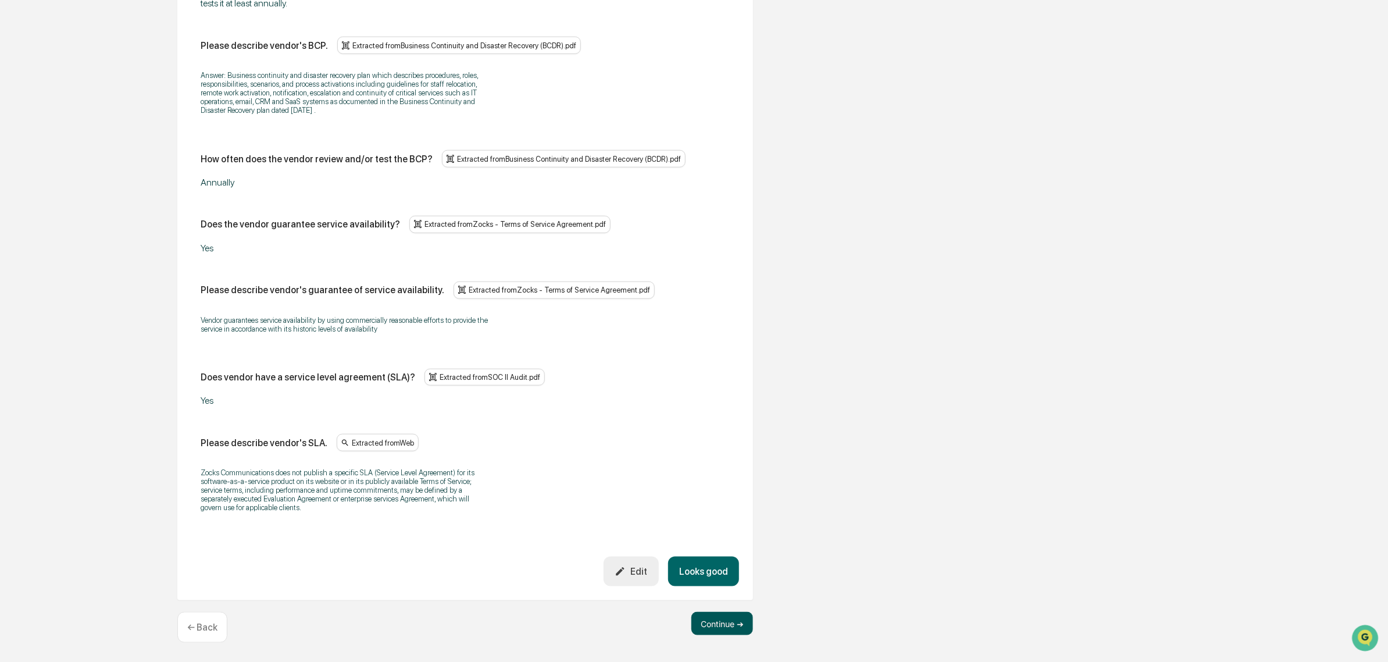
click at [727, 635] on button "Continue ➔" at bounding box center [723, 623] width 62 height 23
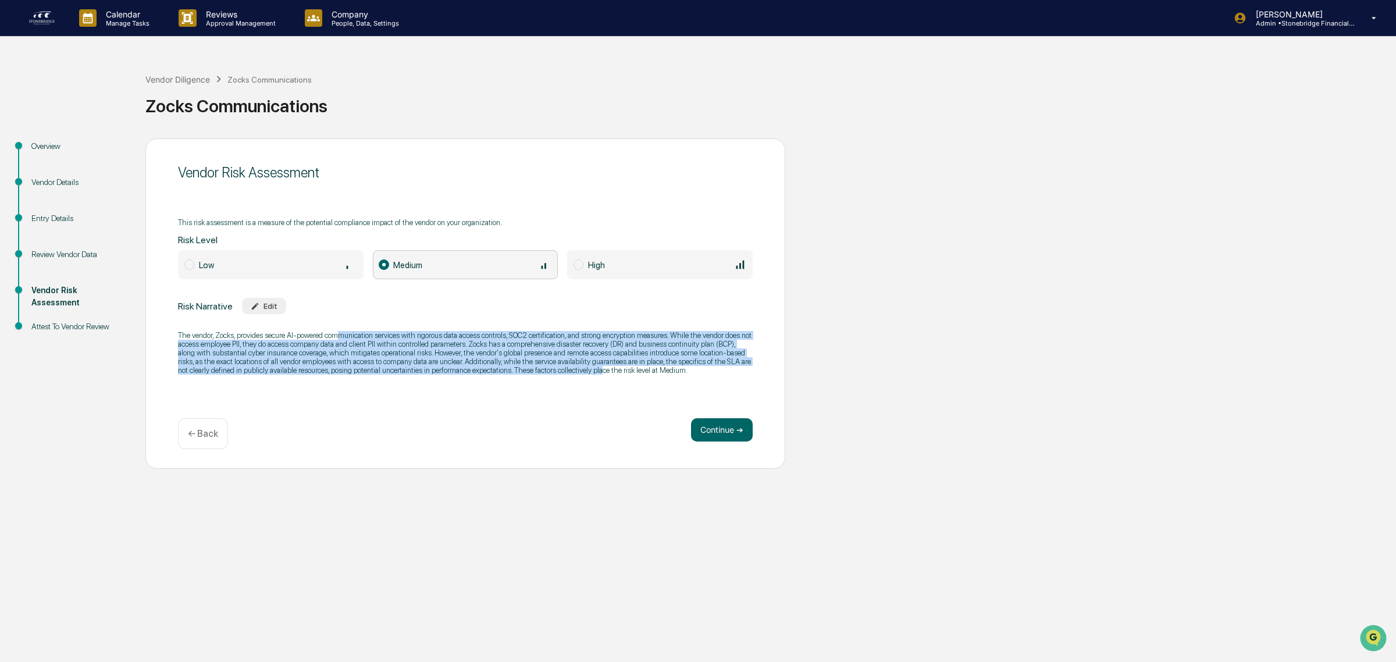
drag, startPoint x: 342, startPoint y: 339, endPoint x: 588, endPoint y: 369, distance: 248.0
click at [588, 369] on p "The vendor, Zocks, provides secure AI-powered communication services with rigor…" at bounding box center [465, 353] width 575 height 44
drag, startPoint x: 642, startPoint y: 369, endPoint x: 405, endPoint y: 318, distance: 241.8
click at [405, 318] on div "Risk Narrative Edit The vendor, Zocks, provides secure AI-powered communication…" at bounding box center [465, 340] width 575 height 84
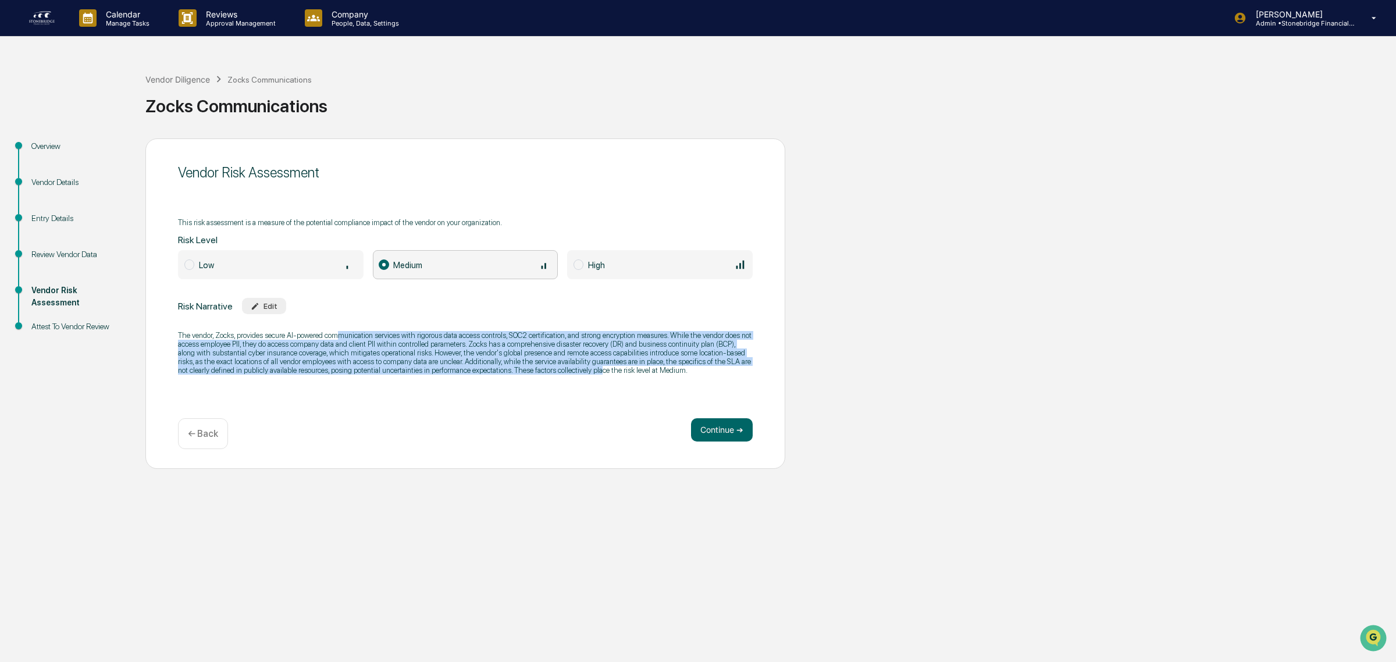
click at [412, 333] on p "The vendor, Zocks, provides secure AI-powered communication services with rigor…" at bounding box center [465, 353] width 575 height 44
drag, startPoint x: 234, startPoint y: 347, endPoint x: 293, endPoint y: 387, distance: 70.8
click at [293, 387] on div "Vendor Risk Assessment This risk assessment is a measure of the potential compl…" at bounding box center [465, 303] width 640 height 330
click at [292, 382] on div "The vendor, Zocks, provides secure AI-powered communication services with rigor…" at bounding box center [465, 352] width 575 height 59
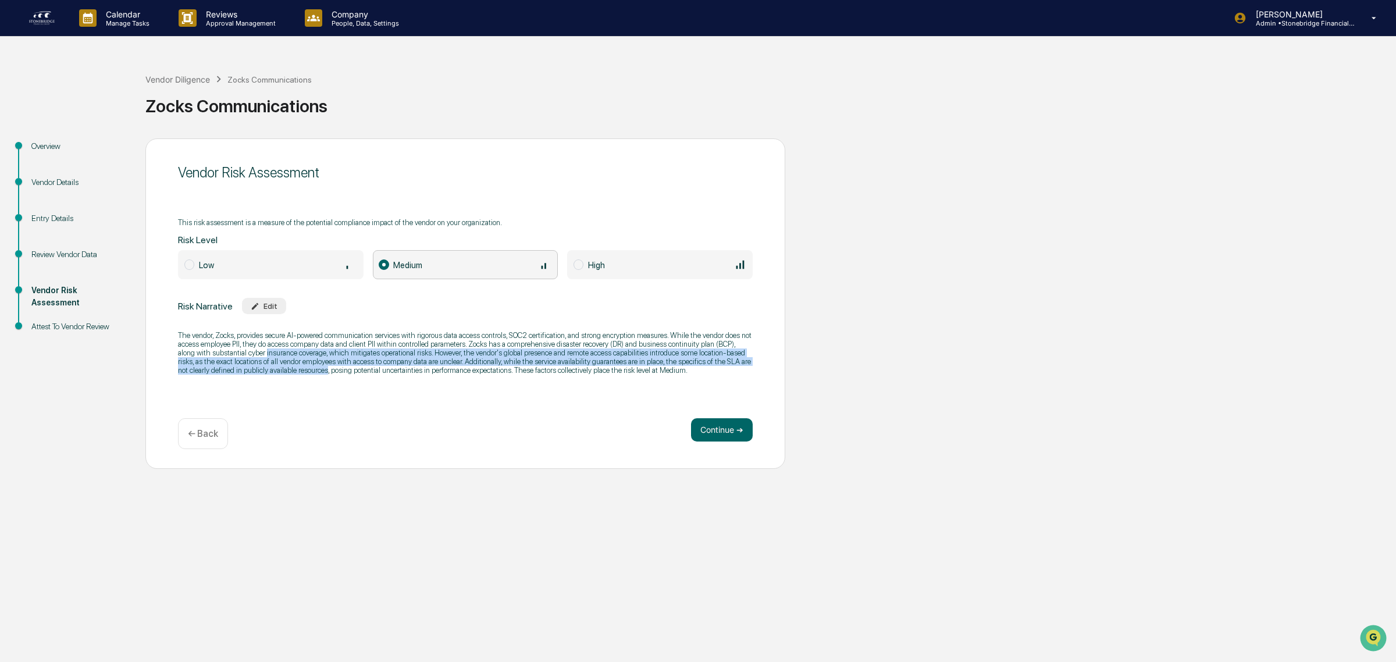
drag, startPoint x: 292, startPoint y: 385, endPoint x: 269, endPoint y: 358, distance: 35.1
click at [269, 358] on div "The vendor, Zocks, provides secure AI-powered communication services with rigor…" at bounding box center [465, 352] width 575 height 59
click at [269, 358] on p "The vendor, Zocks, provides secure AI-powered communication services with rigor…" at bounding box center [465, 353] width 575 height 44
drag, startPoint x: 259, startPoint y: 350, endPoint x: 509, endPoint y: 403, distance: 255.5
click at [509, 403] on div "Vendor Risk Assessment This risk assessment is a measure of the potential compl…" at bounding box center [465, 303] width 640 height 330
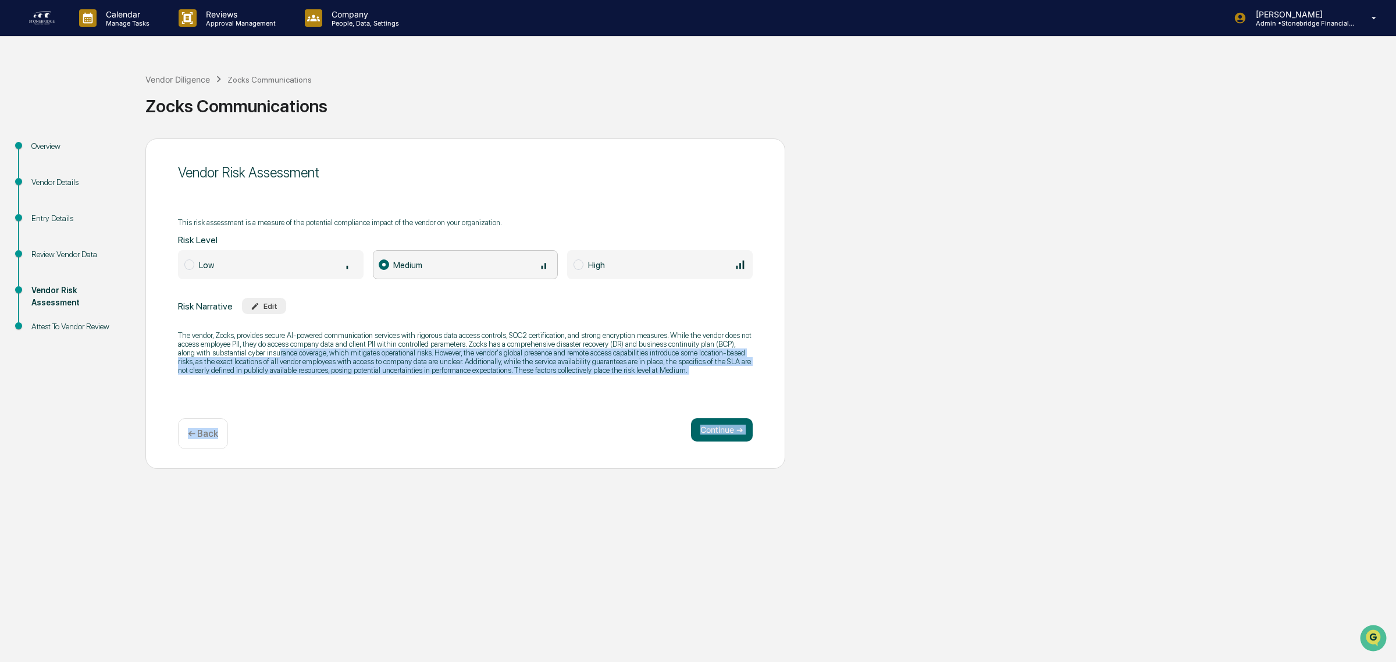
click at [498, 391] on div "Vendor Risk Assessment This risk assessment is a measure of the potential compl…" at bounding box center [465, 303] width 640 height 330
drag, startPoint x: 501, startPoint y: 389, endPoint x: 464, endPoint y: 355, distance: 50.2
click at [464, 355] on div "Vendor Risk Assessment This risk assessment is a measure of the potential compl…" at bounding box center [465, 303] width 640 height 330
click at [464, 355] on p "The vendor, Zocks, provides secure AI-powered communication services with rigor…" at bounding box center [465, 353] width 575 height 44
drag, startPoint x: 444, startPoint y: 348, endPoint x: 646, endPoint y: 382, distance: 204.7
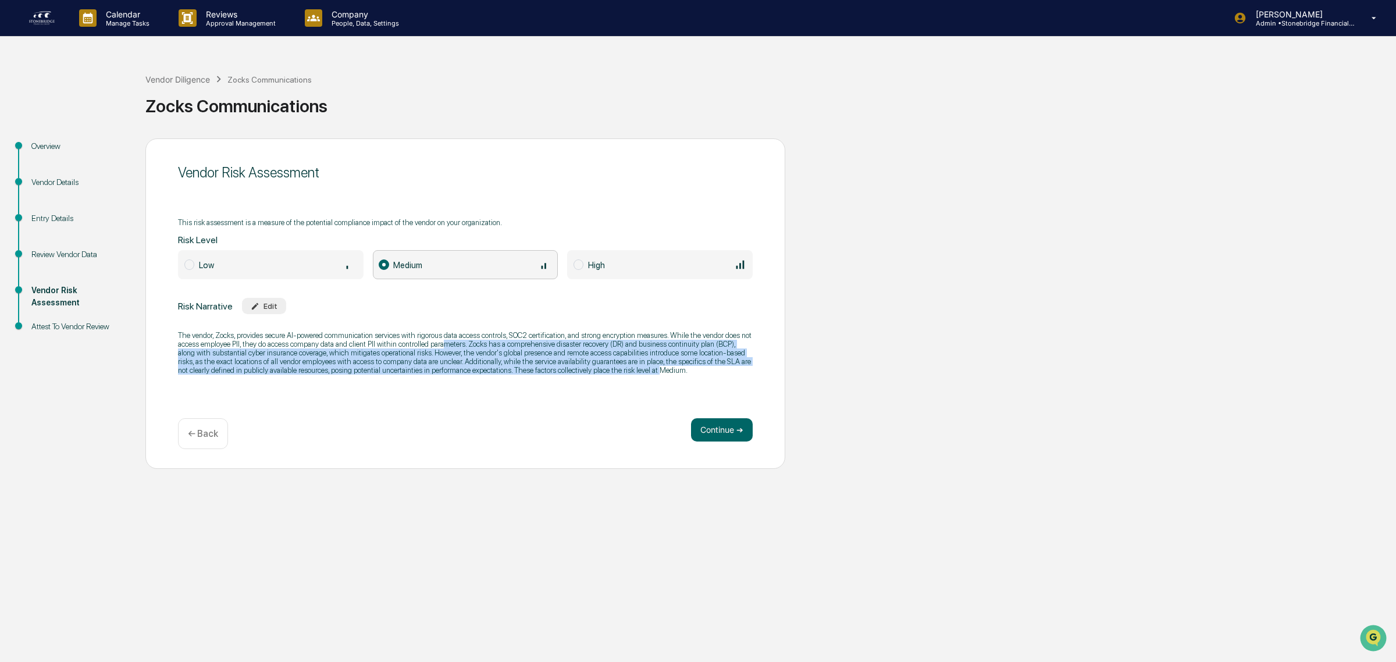
click at [646, 382] on div "The vendor, Zocks, provides secure AI-powered communication services with rigor…" at bounding box center [465, 352] width 575 height 59
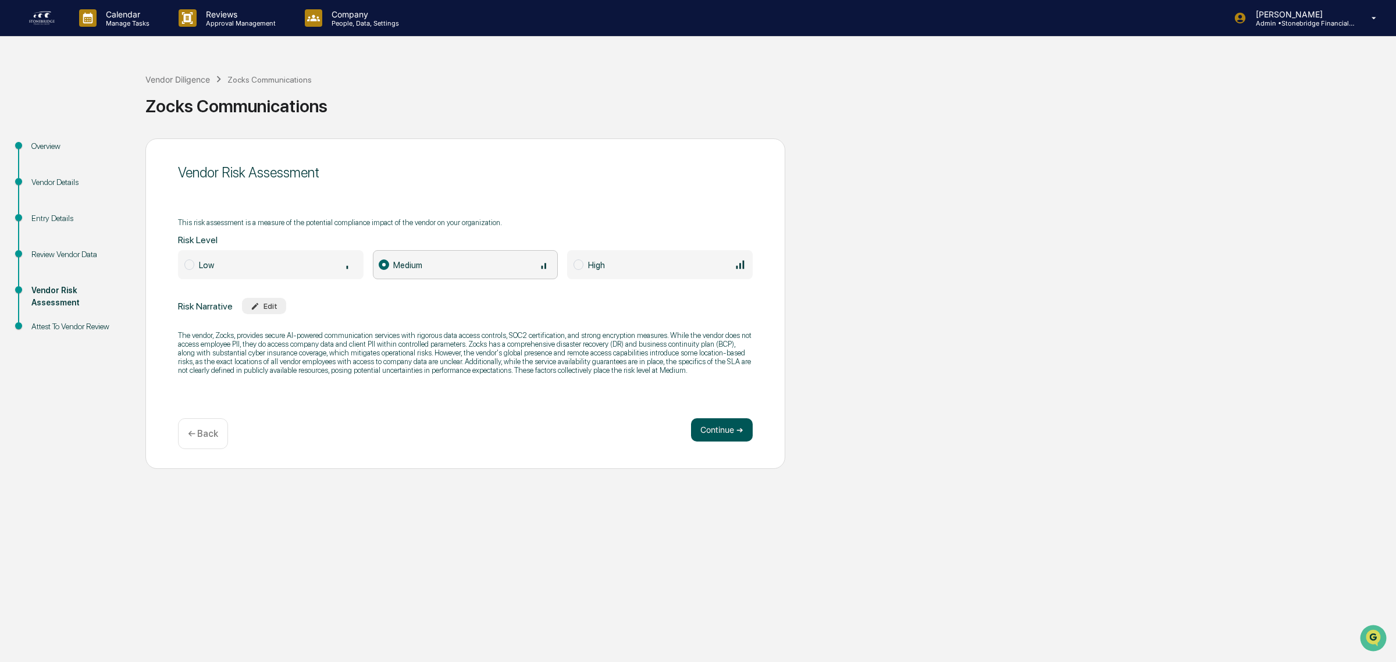
click at [718, 436] on button "Continue ➔" at bounding box center [722, 429] width 62 height 23
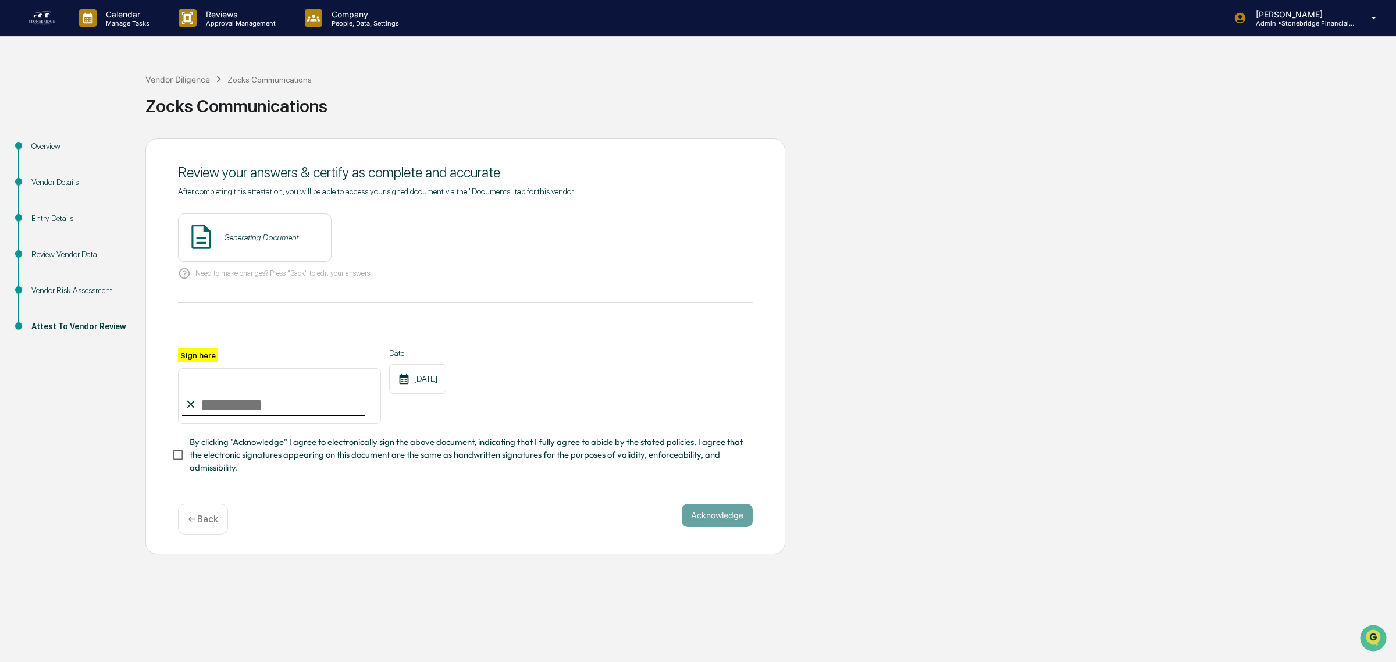
click at [225, 406] on input "Sign here" at bounding box center [279, 396] width 203 height 56
type input "**********"
click at [266, 467] on span "By clicking "Acknowledge" I agree to electronically sign the above document, in…" at bounding box center [467, 455] width 554 height 39
drag, startPoint x: 710, startPoint y: 522, endPoint x: 758, endPoint y: 619, distance: 109.0
click at [708, 522] on button "Acknowledge" at bounding box center [717, 515] width 71 height 23
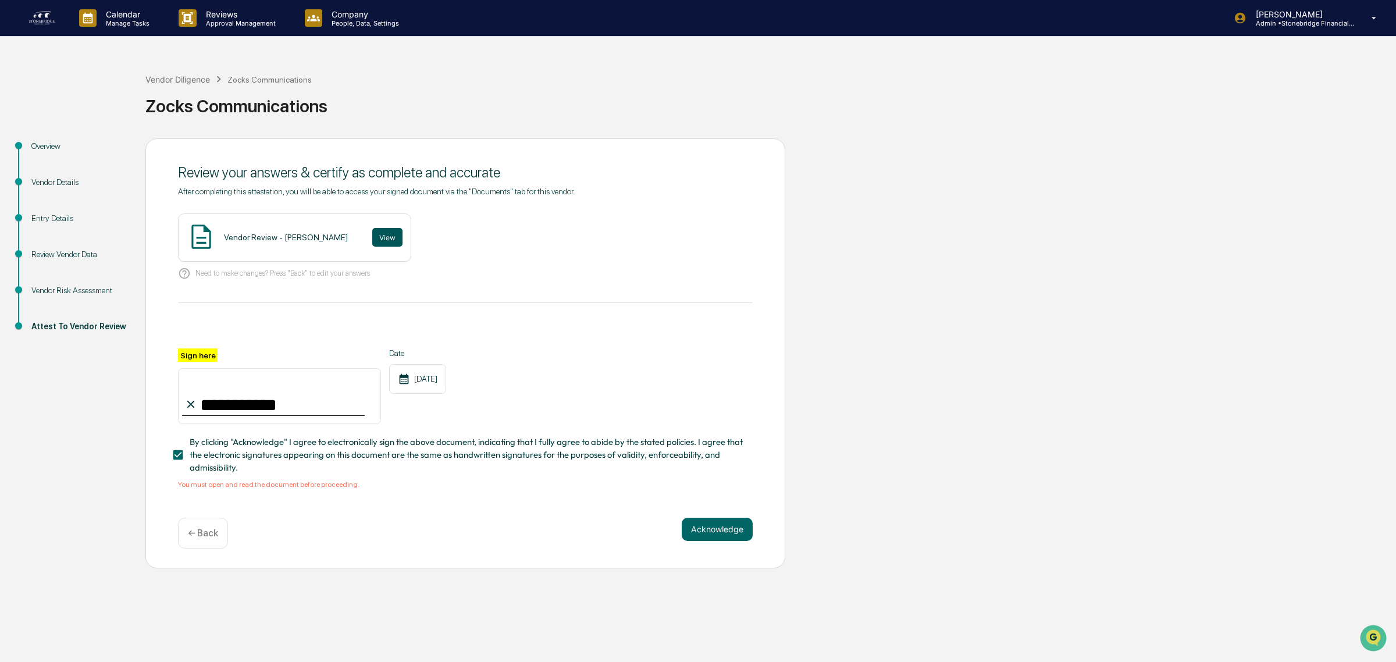
click at [372, 245] on button "View" at bounding box center [387, 237] width 30 height 19
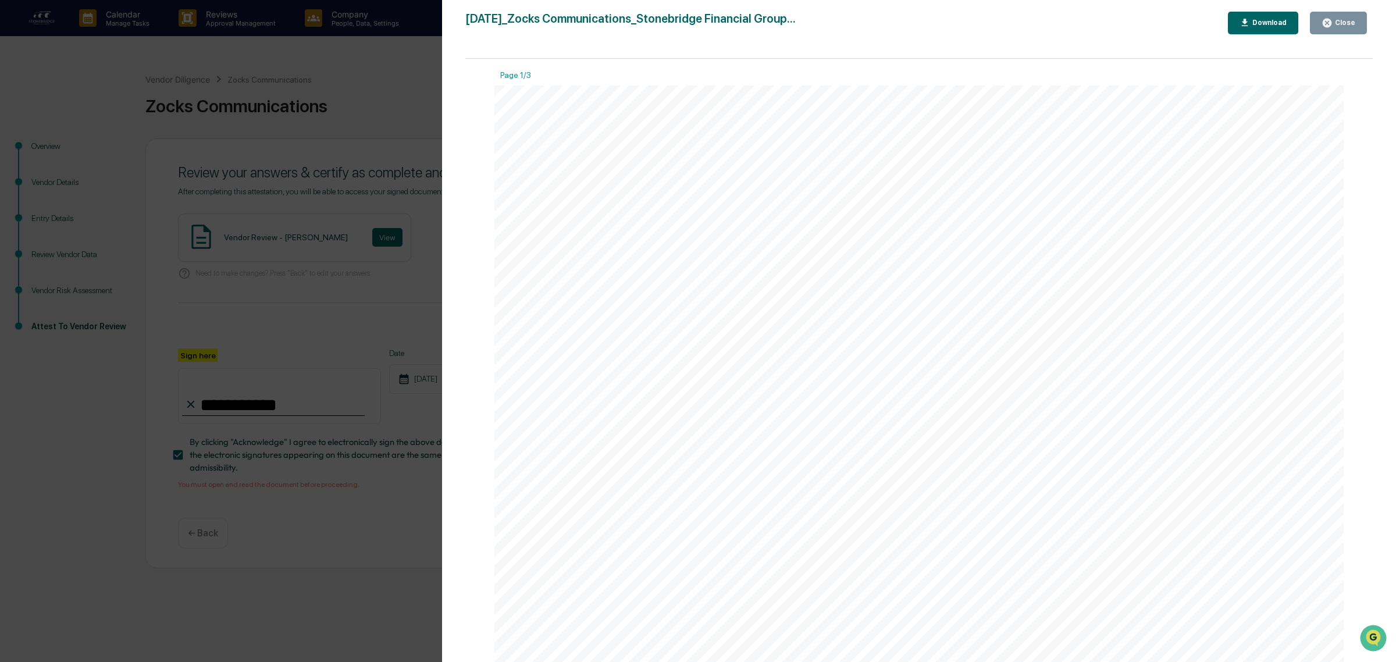
click at [1355, 23] on button "Close" at bounding box center [1338, 23] width 57 height 23
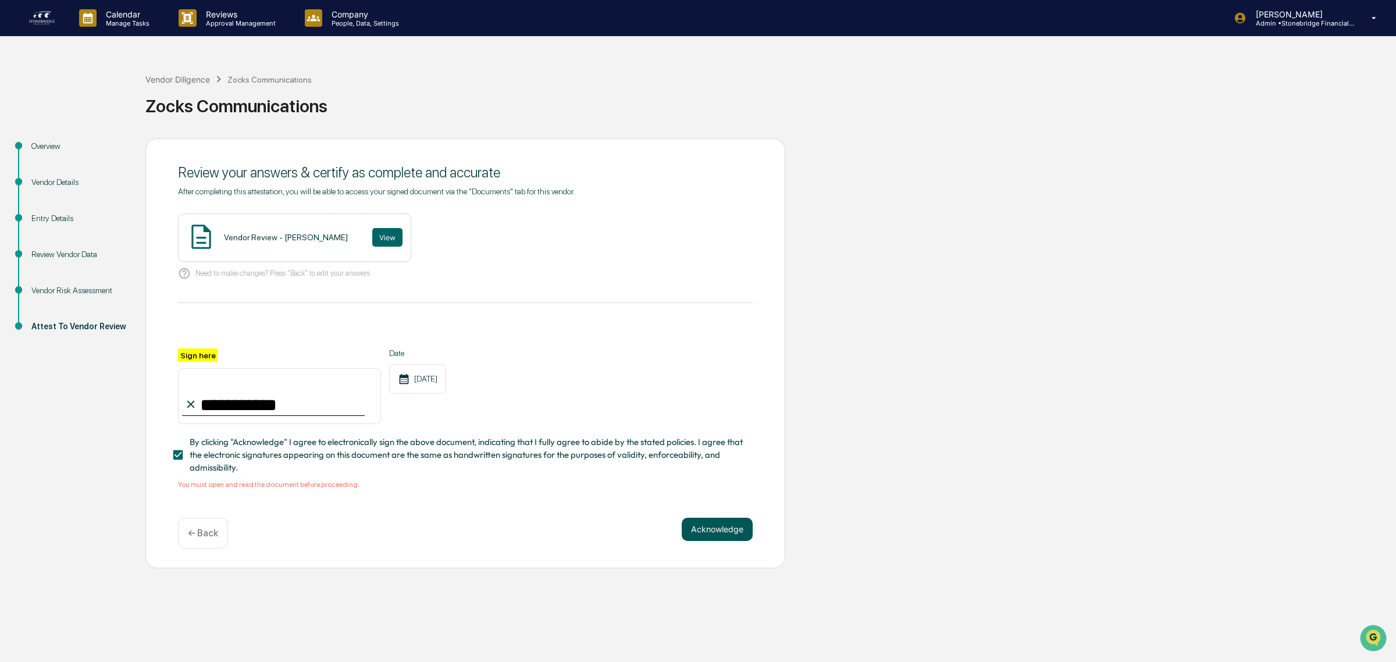
click at [694, 539] on button "Acknowledge" at bounding box center [717, 529] width 71 height 23
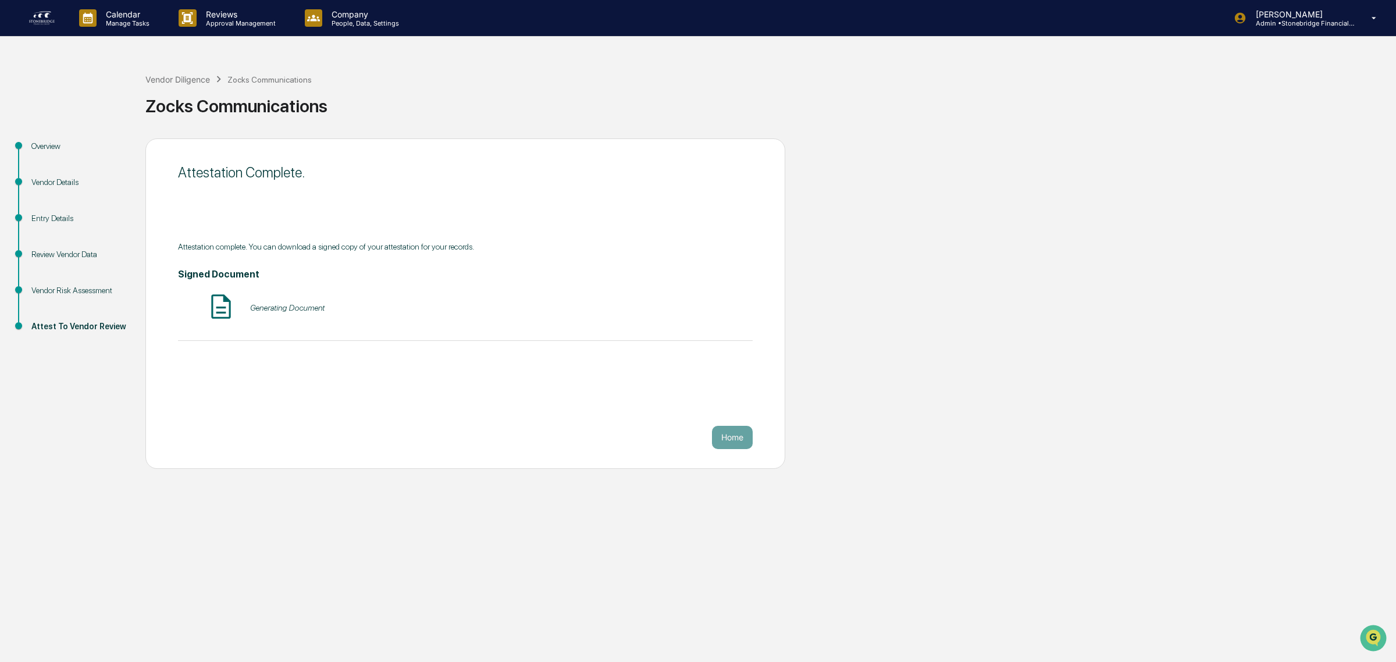
click at [690, 545] on div "Calendar Manage Tasks Reviews Approval Management Company People, Data, Setting…" at bounding box center [698, 331] width 1396 height 662
click at [754, 443] on div "Attestation Complete. Attestation complete. You can download a signed copy of y…" at bounding box center [465, 303] width 640 height 330
click at [740, 442] on button "Home" at bounding box center [732, 437] width 41 height 23
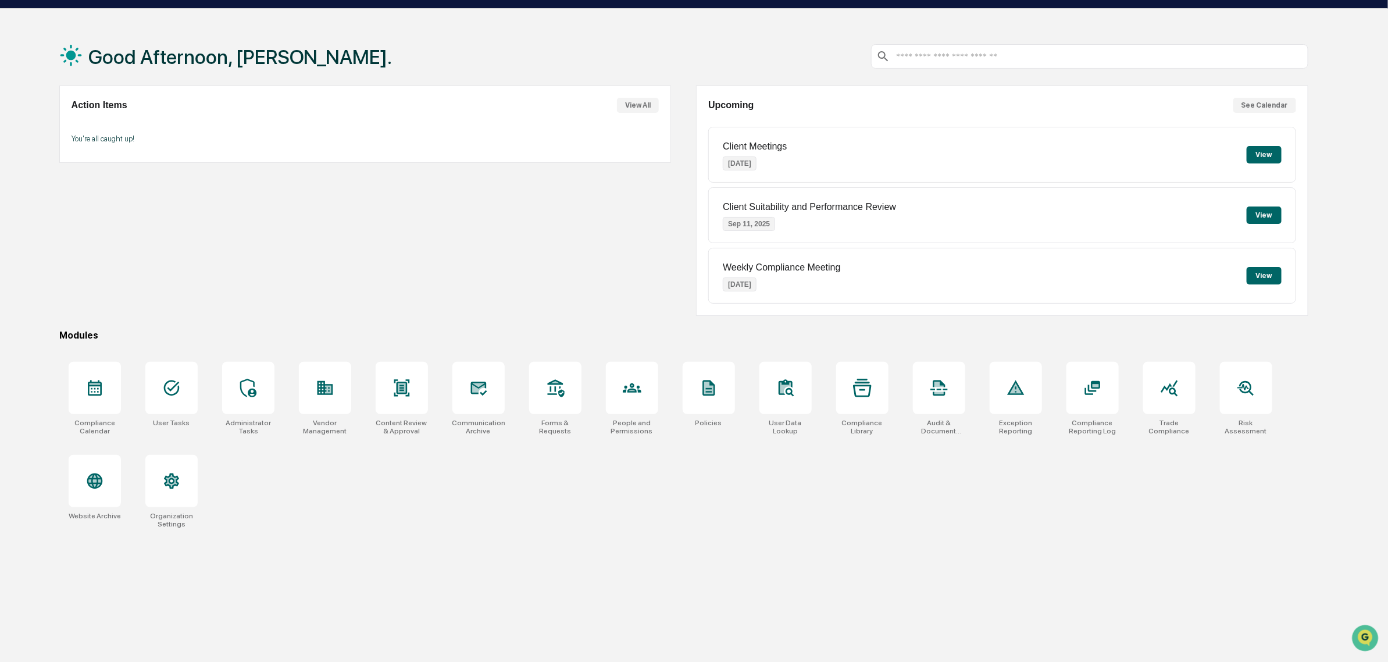
scroll to position [55, 0]
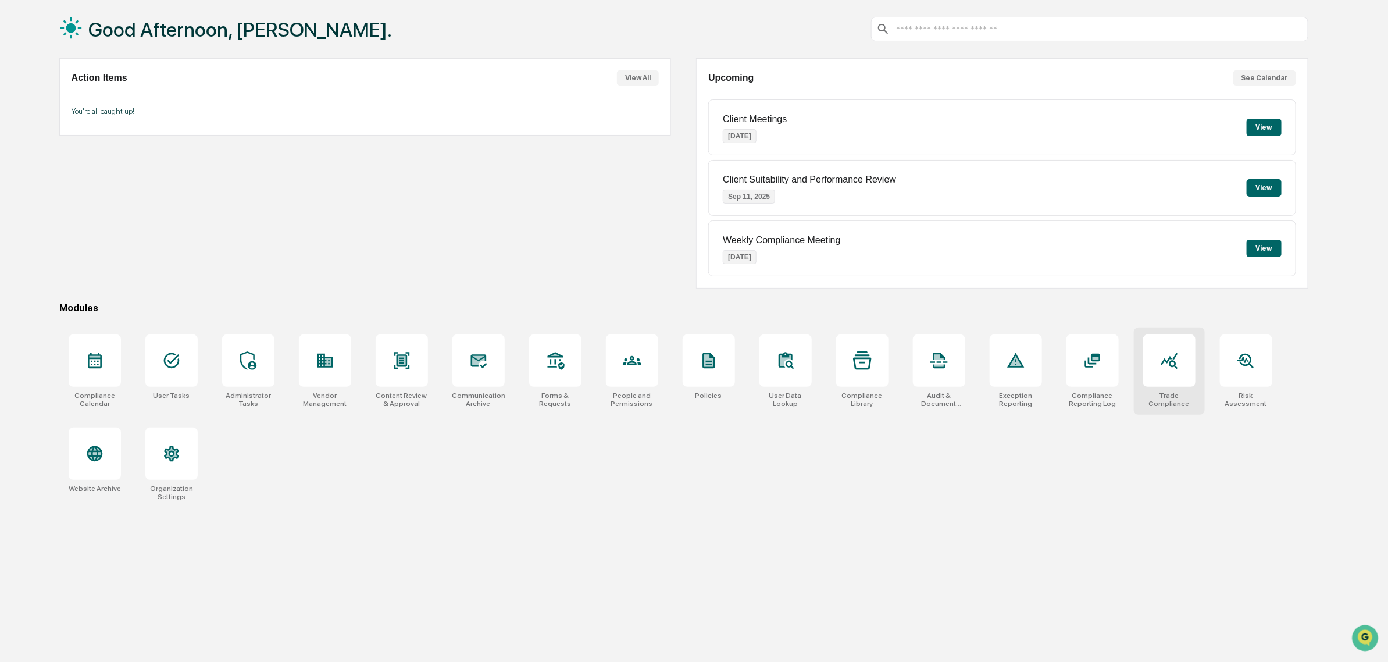
click at [1164, 365] on icon at bounding box center [1169, 360] width 19 height 19
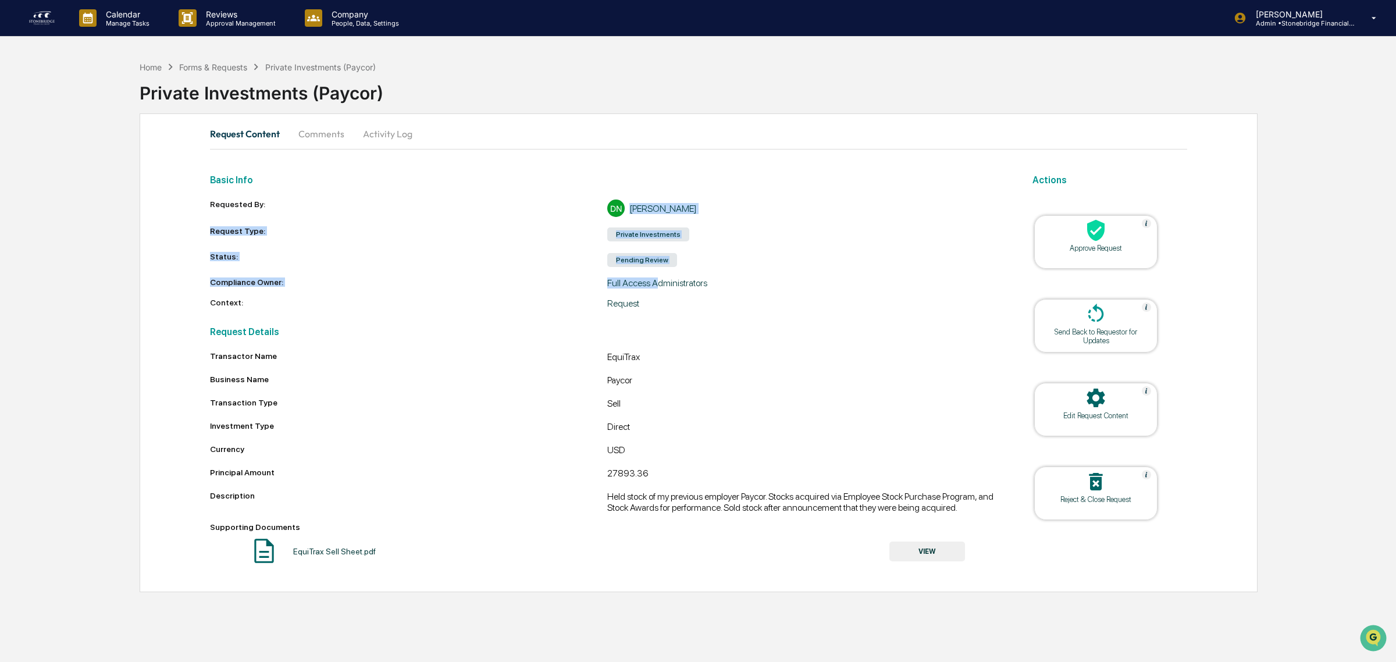
drag, startPoint x: 640, startPoint y: 226, endPoint x: 655, endPoint y: 289, distance: 64.6
click at [655, 289] on div "Requested By: DN [PERSON_NAME] Request Type: Private Investments Status: Pendin…" at bounding box center [607, 254] width 795 height 109
click at [655, 289] on div "Requested By: DN Daniel Newell Request Type: Private Investments Status: Pendin…" at bounding box center [607, 254] width 795 height 109
drag, startPoint x: 632, startPoint y: 291, endPoint x: 653, endPoint y: 332, distance: 46.0
click at [653, 332] on div "Basic Info Requested By: DN Daniel Newell Request Type: Private Investments Sta…" at bounding box center [607, 367] width 795 height 400
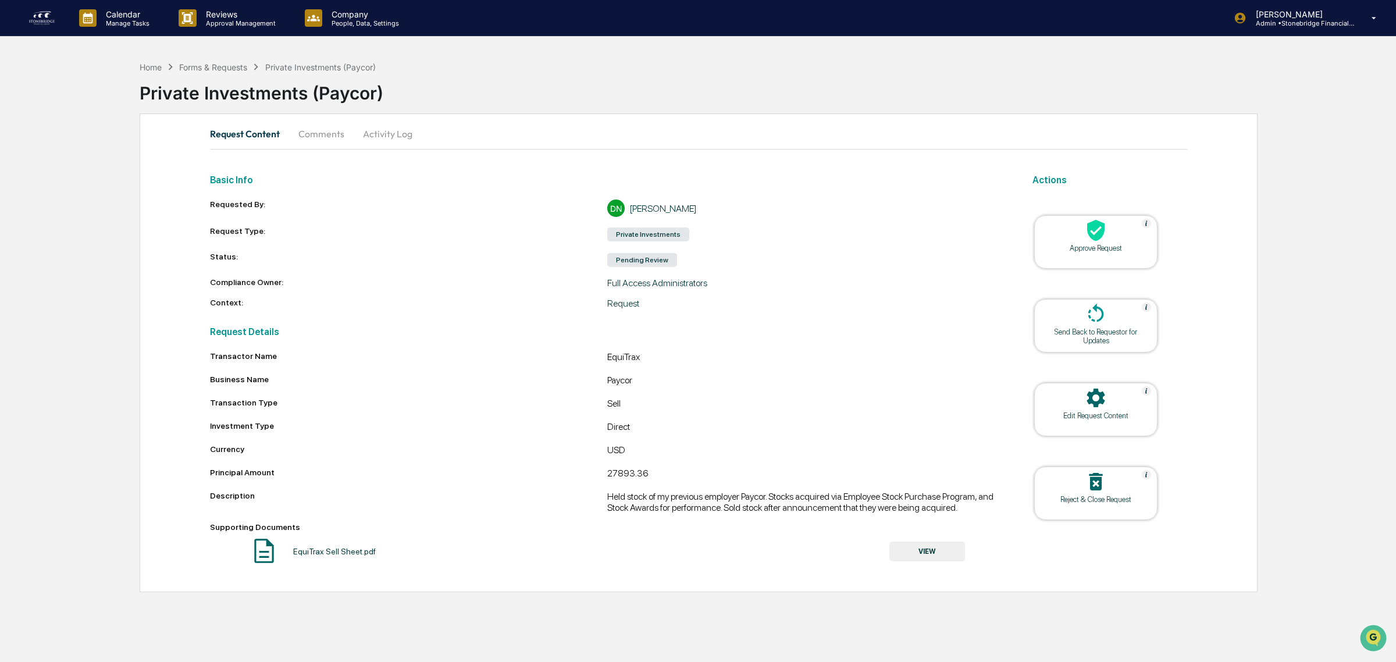
click at [643, 362] on div "EquiTrax" at bounding box center [805, 358] width 397 height 14
drag, startPoint x: 525, startPoint y: 362, endPoint x: 686, endPoint y: 390, distance: 163.5
click at [686, 390] on div "Transactor Name EquiTrax Business Name Paycor Transaction Type Sell Investment …" at bounding box center [607, 459] width 795 height 216
click at [649, 390] on div "Transactor Name EquiTrax Business Name Paycor Transaction Type Sell Investment …" at bounding box center [607, 459] width 795 height 216
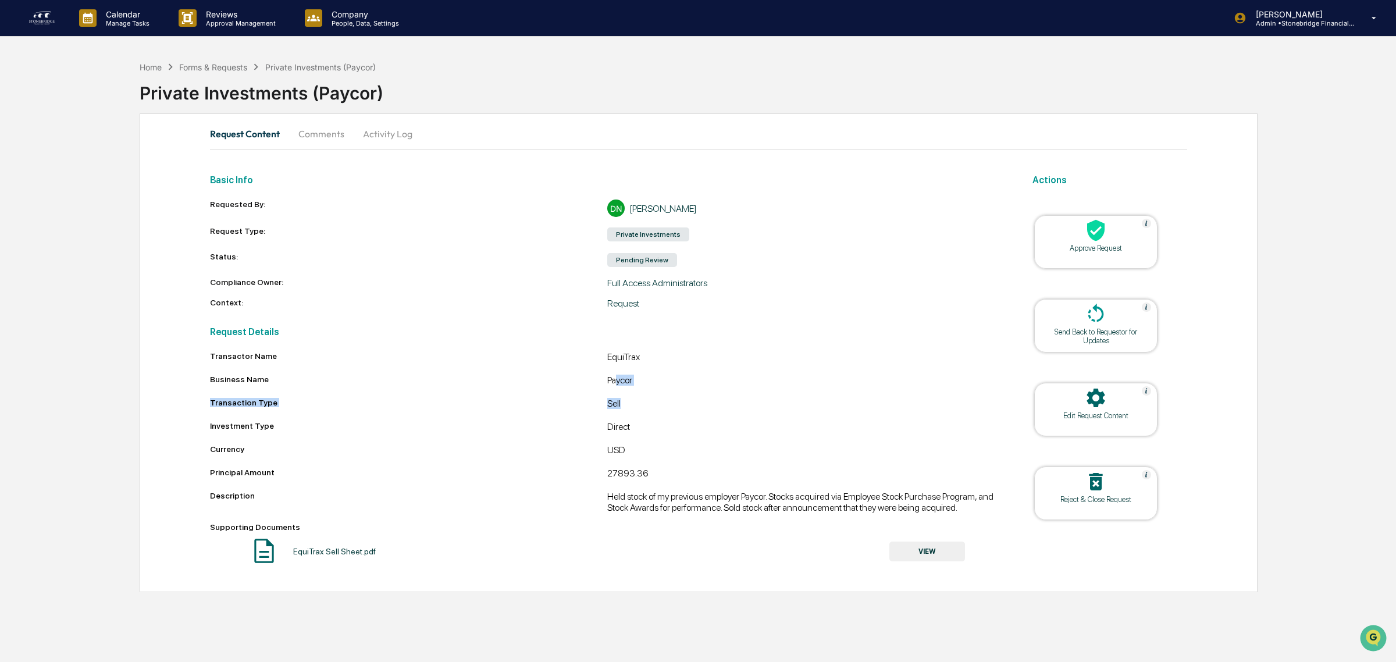
drag, startPoint x: 615, startPoint y: 387, endPoint x: 624, endPoint y: 408, distance: 23.0
click at [624, 408] on div "Transactor Name EquiTrax Business Name Paycor Transaction Type Sell Investment …" at bounding box center [607, 459] width 795 height 216
drag, startPoint x: 624, startPoint y: 408, endPoint x: 629, endPoint y: 415, distance: 8.3
click at [624, 411] on div "Sell" at bounding box center [805, 405] width 397 height 14
drag, startPoint x: 649, startPoint y: 440, endPoint x: 596, endPoint y: 429, distance: 54.1
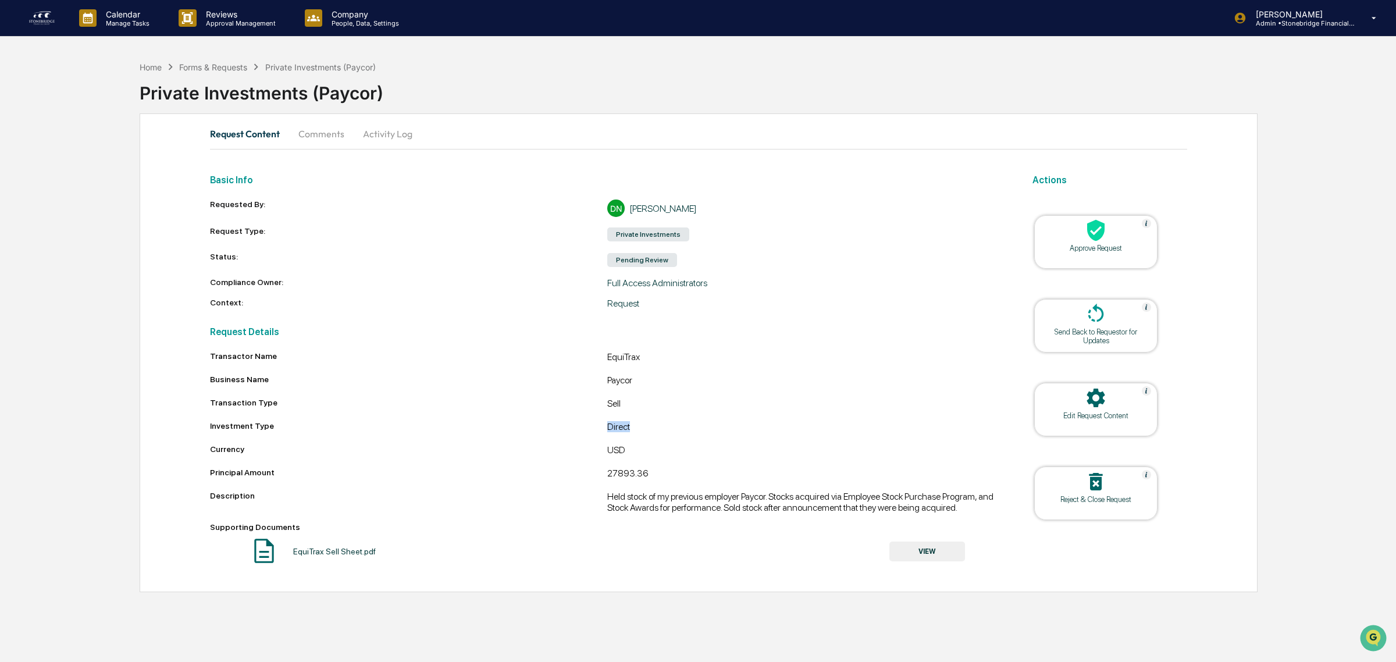
click at [596, 429] on div "Transactor Name EquiTrax Business Name Paycor Transaction Type Sell Investment …" at bounding box center [607, 459] width 795 height 216
click at [596, 429] on div "Investment Type" at bounding box center [408, 425] width 397 height 9
drag, startPoint x: 614, startPoint y: 432, endPoint x: 621, endPoint y: 472, distance: 40.6
click at [621, 472] on div "Transactor Name EquiTrax Business Name Paycor Transaction Type Sell Investment …" at bounding box center [607, 459] width 795 height 216
click at [621, 472] on div "27893.36" at bounding box center [805, 475] width 397 height 14
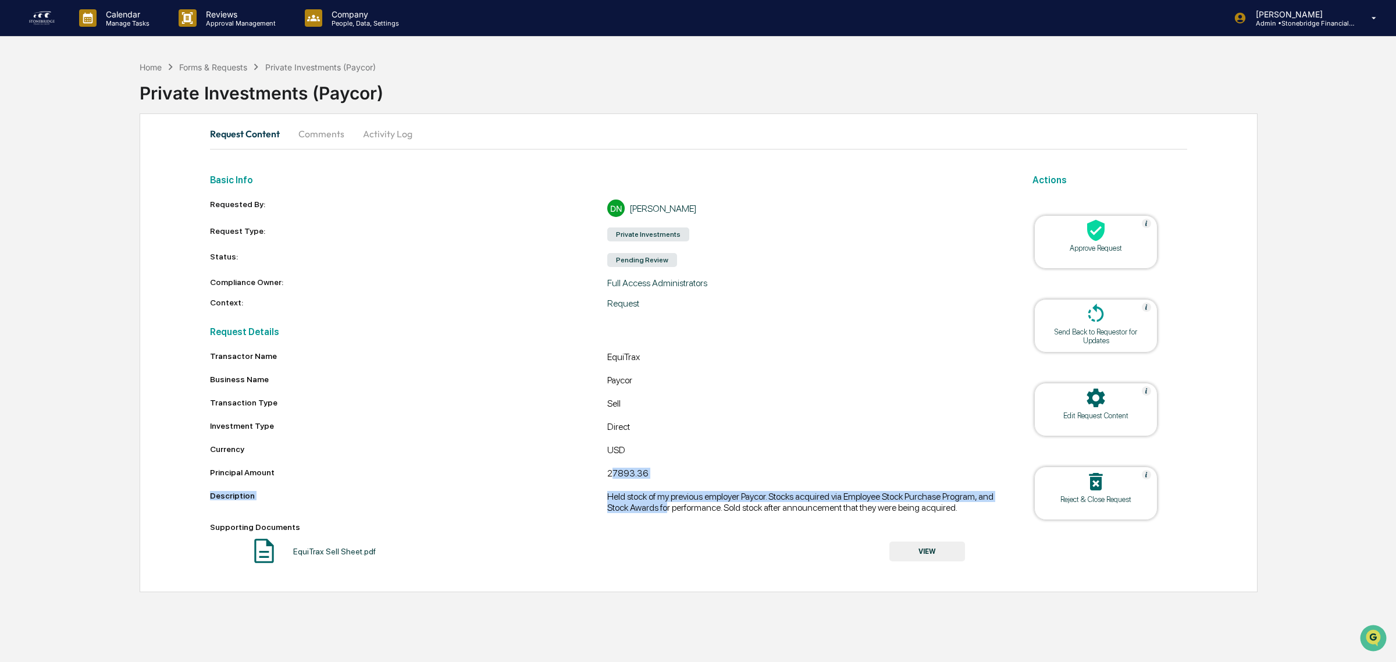
drag, startPoint x: 617, startPoint y: 478, endPoint x: 669, endPoint y: 508, distance: 60.5
click at [669, 508] on div "Transactor Name EquiTrax Business Name Paycor Transaction Type Sell Investment …" at bounding box center [607, 459] width 795 height 216
click at [669, 508] on div "Held stock of my previous employer Paycor. Stocks acquired via Employee Stock P…" at bounding box center [805, 502] width 397 height 22
drag, startPoint x: 653, startPoint y: 499, endPoint x: 780, endPoint y: 521, distance: 128.6
click at [780, 521] on div "Transactor Name EquiTrax Business Name Paycor Transaction Type Sell Investment …" at bounding box center [607, 459] width 795 height 216
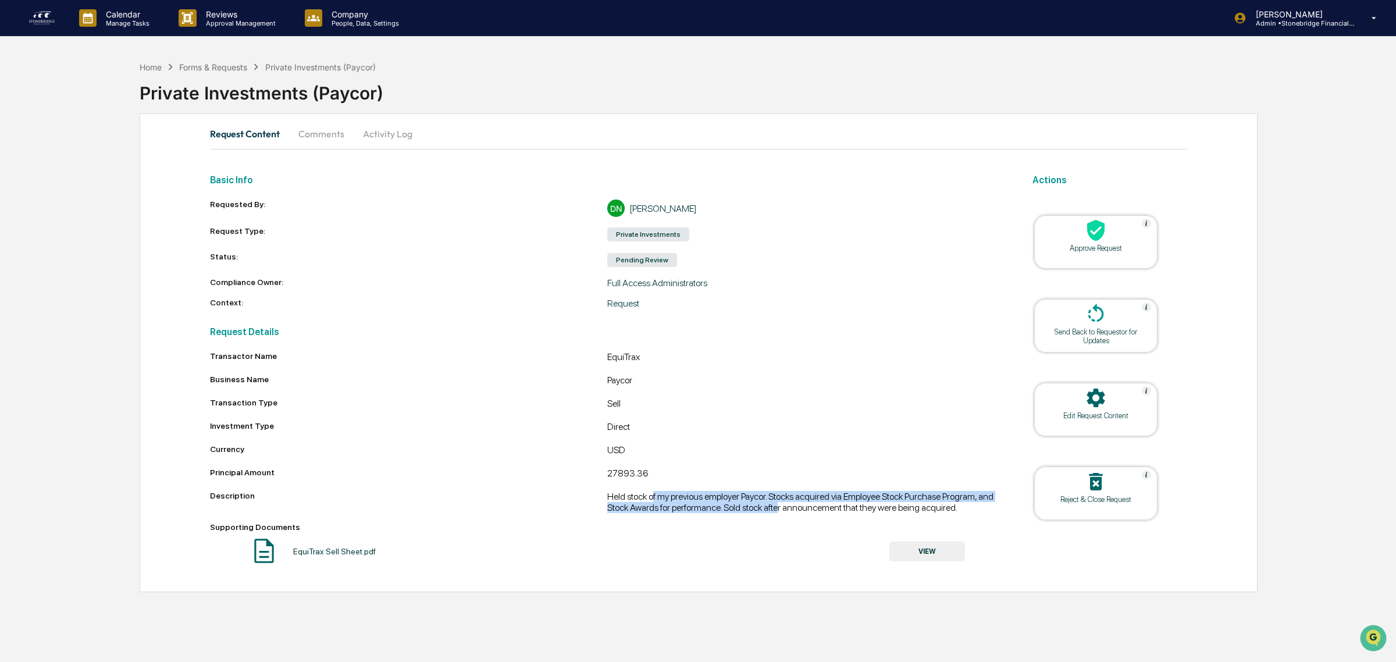
click at [781, 521] on div "Transactor Name EquiTrax Business Name Paycor Transaction Type Sell Investment …" at bounding box center [607, 459] width 795 height 216
click at [779, 513] on div "Held stock of my previous employer Paycor. Stocks acquired via Employee Stock P…" at bounding box center [805, 502] width 397 height 22
click at [733, 497] on div "Held stock of my previous employer Paycor. Stocks acquired via Employee Stock P…" at bounding box center [805, 502] width 397 height 22
drag, startPoint x: 675, startPoint y: 497, endPoint x: 735, endPoint y: 512, distance: 61.8
click at [735, 512] on div "Held stock of my previous employer Paycor. Stocks acquired via Employee Stock P…" at bounding box center [805, 502] width 397 height 22
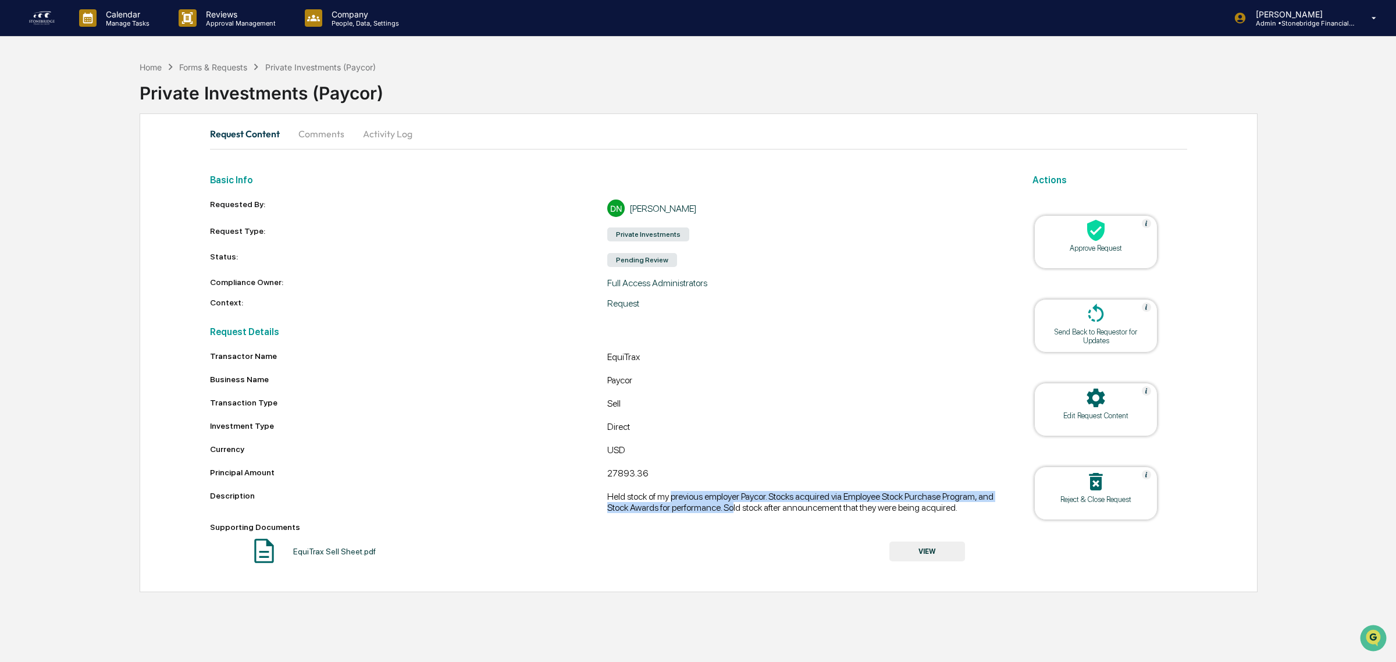
click at [735, 512] on div "Held stock of my previous employer Paycor. Stocks acquired via Employee Stock P…" at bounding box center [805, 502] width 397 height 22
drag, startPoint x: 671, startPoint y: 512, endPoint x: 816, endPoint y: 528, distance: 146.3
click at [816, 528] on div "Transactor Name EquiTrax Business Name Paycor Transaction Type Sell Investment …" at bounding box center [607, 459] width 795 height 216
click at [818, 528] on div "Supporting Documents" at bounding box center [607, 526] width 795 height 9
click at [725, 502] on div "Held stock of my previous employer Paycor. Stocks acquired via Employee Stock P…" at bounding box center [805, 502] width 397 height 22
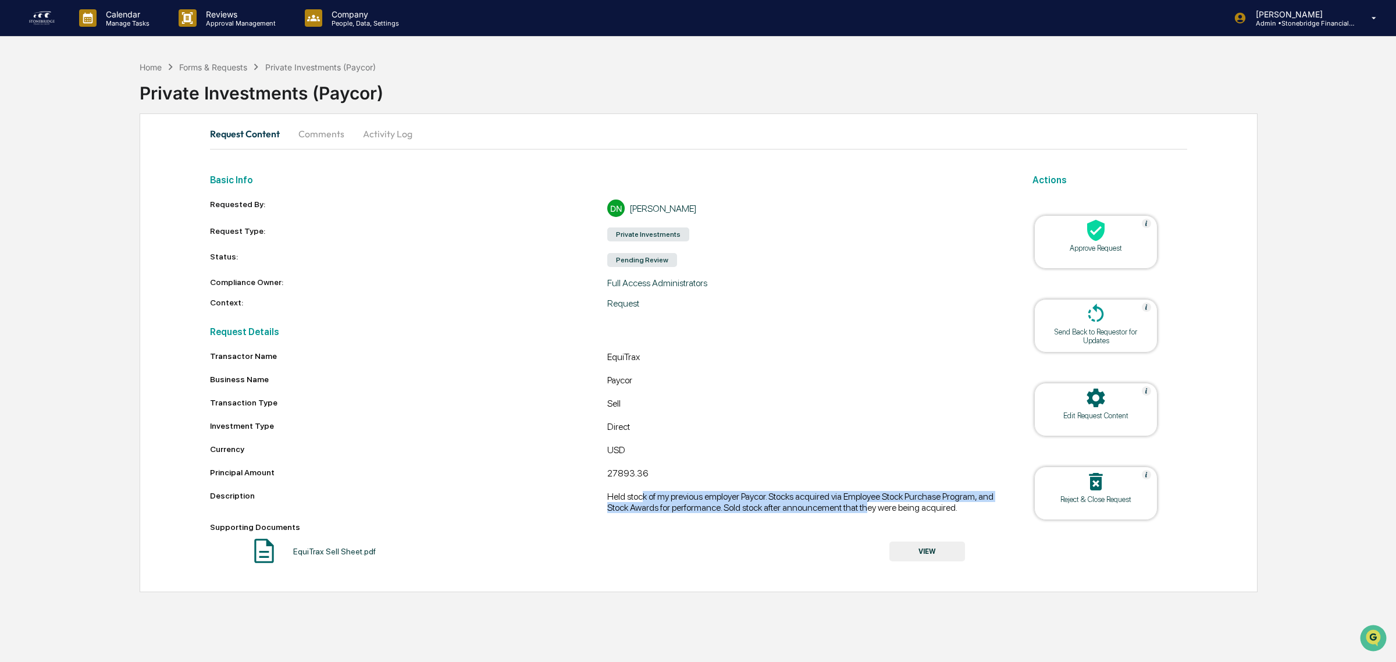
drag, startPoint x: 644, startPoint y: 499, endPoint x: 867, endPoint y: 519, distance: 224.3
click at [867, 519] on div "Transactor Name EquiTrax Business Name Paycor Transaction Type Sell Investment …" at bounding box center [607, 459] width 795 height 216
drag, startPoint x: 757, startPoint y: 513, endPoint x: 953, endPoint y: 518, distance: 196.1
click at [953, 518] on div "Transactor Name EquiTrax Business Name Paycor Transaction Type Sell Investment …" at bounding box center [607, 459] width 795 height 216
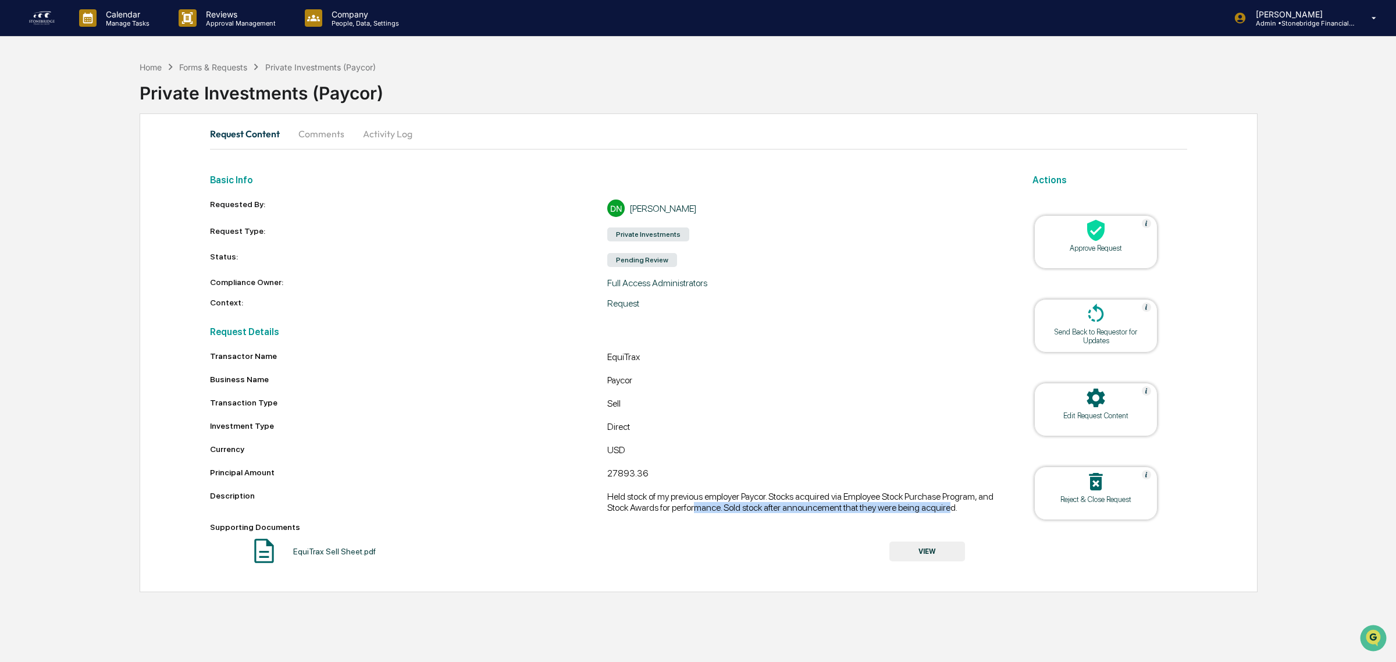
click at [952, 511] on div "Held stock of my previous employer Paycor. Stocks acquired via Employee Stock P…" at bounding box center [805, 502] width 397 height 22
drag, startPoint x: 778, startPoint y: 505, endPoint x: 732, endPoint y: 505, distance: 46.0
click at [732, 505] on div "Held stock of my previous employer Paycor. Stocks acquired via Employee Stock P…" at bounding box center [805, 502] width 397 height 22
click at [733, 504] on div "Held stock of my previous employer Paycor. Stocks acquired via Employee Stock P…" at bounding box center [805, 502] width 397 height 22
drag, startPoint x: 697, startPoint y: 507, endPoint x: 879, endPoint y: 518, distance: 182.4
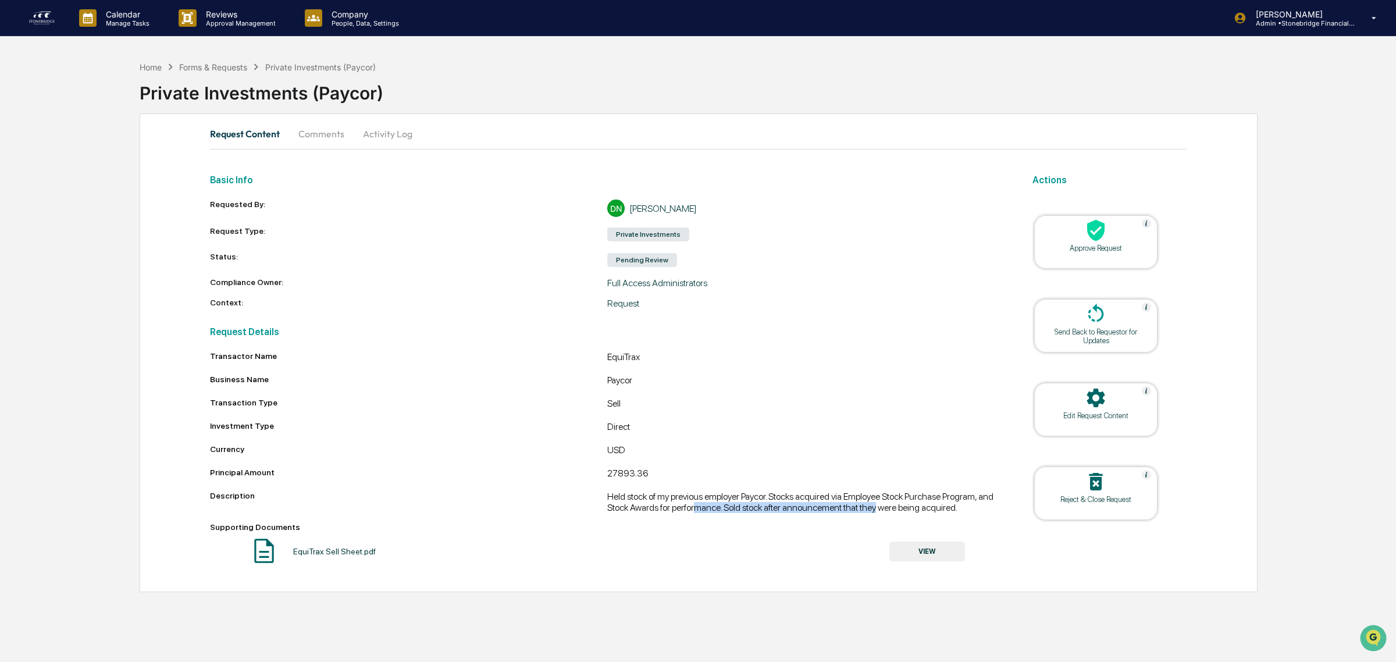
click at [879, 518] on div "Transactor Name EquiTrax Business Name Paycor Transaction Type Sell Investment …" at bounding box center [607, 459] width 795 height 216
click at [868, 510] on div "Held stock of my previous employer Paycor. Stocks acquired via Employee Stock P…" at bounding box center [805, 502] width 397 height 22
click at [1132, 411] on div at bounding box center [1096, 398] width 116 height 25
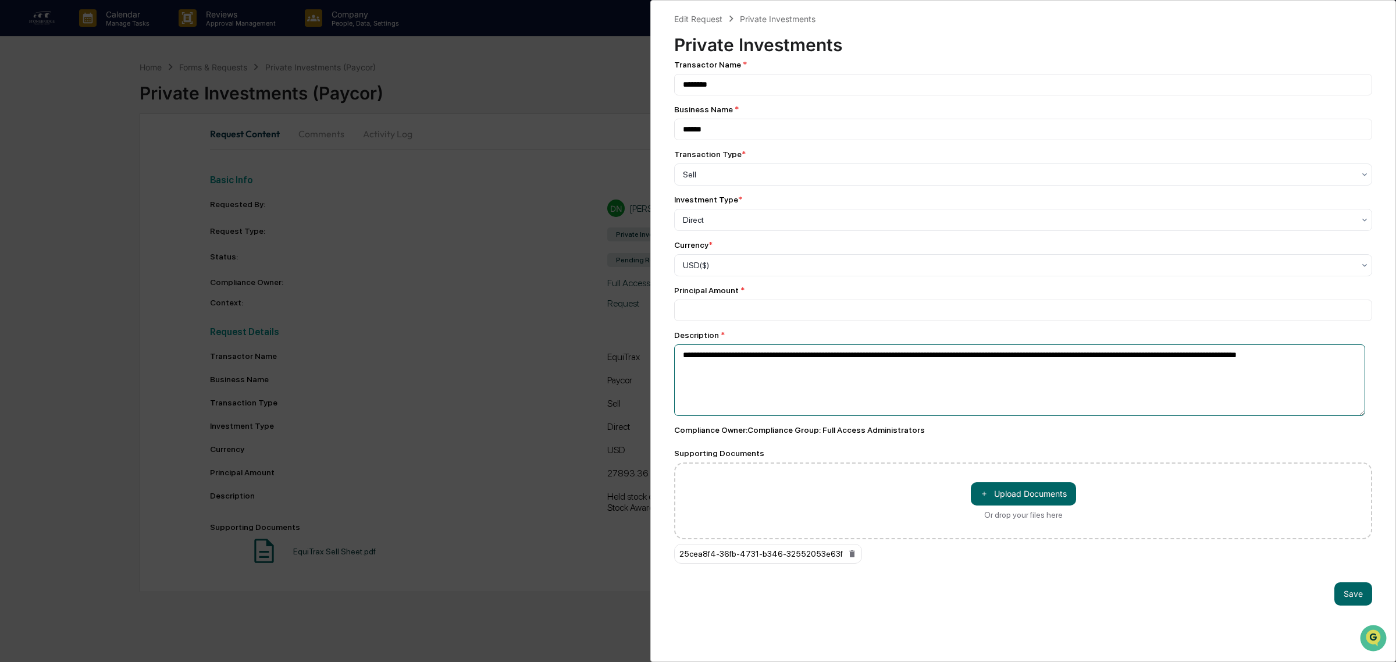
click at [1196, 362] on textarea "**********" at bounding box center [1019, 380] width 691 height 72
type textarea "**********"
click at [1342, 602] on button "Save" at bounding box center [1353, 593] width 38 height 23
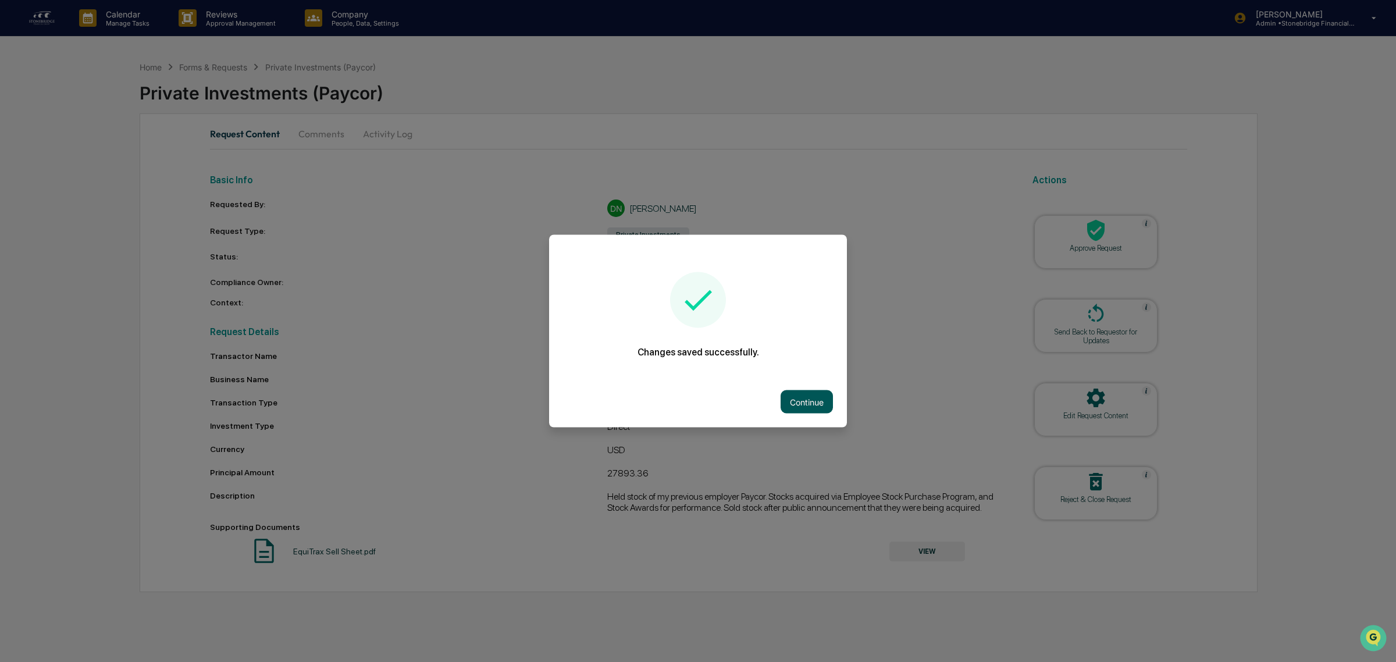
click at [797, 396] on button "Continue" at bounding box center [807, 401] width 52 height 23
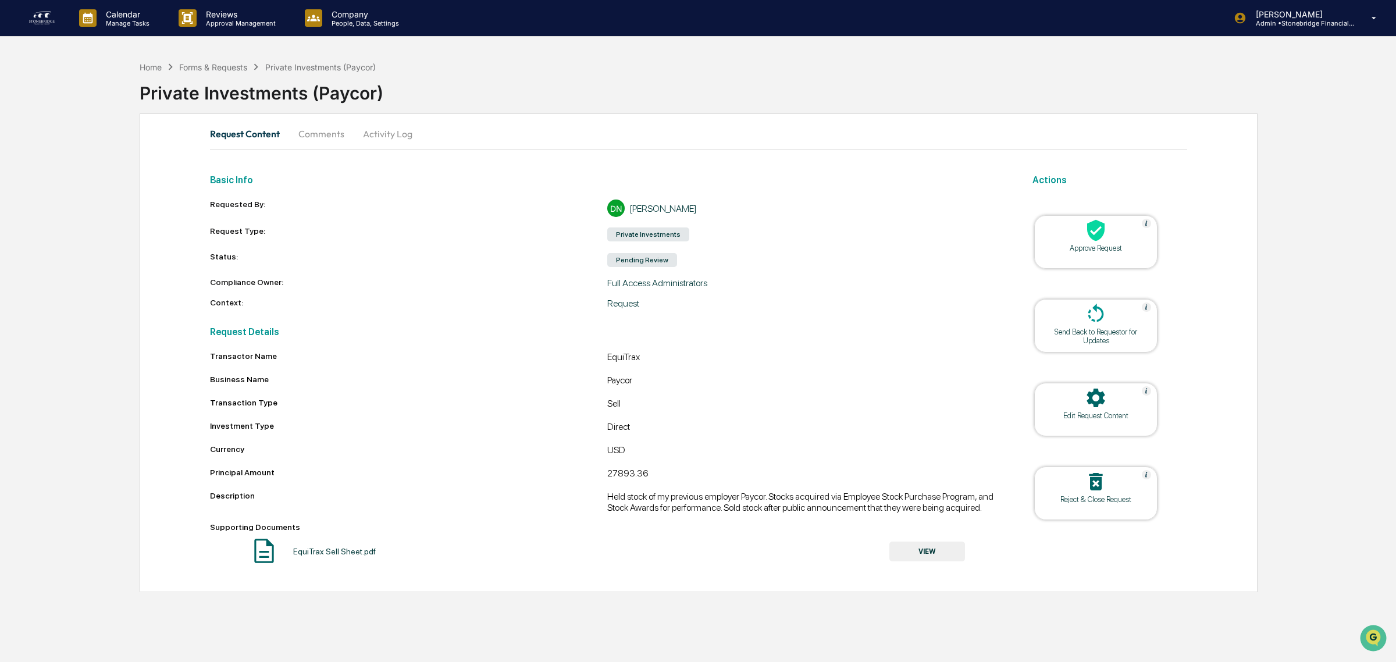
click at [942, 561] on button "VIEW" at bounding box center [927, 552] width 76 height 20
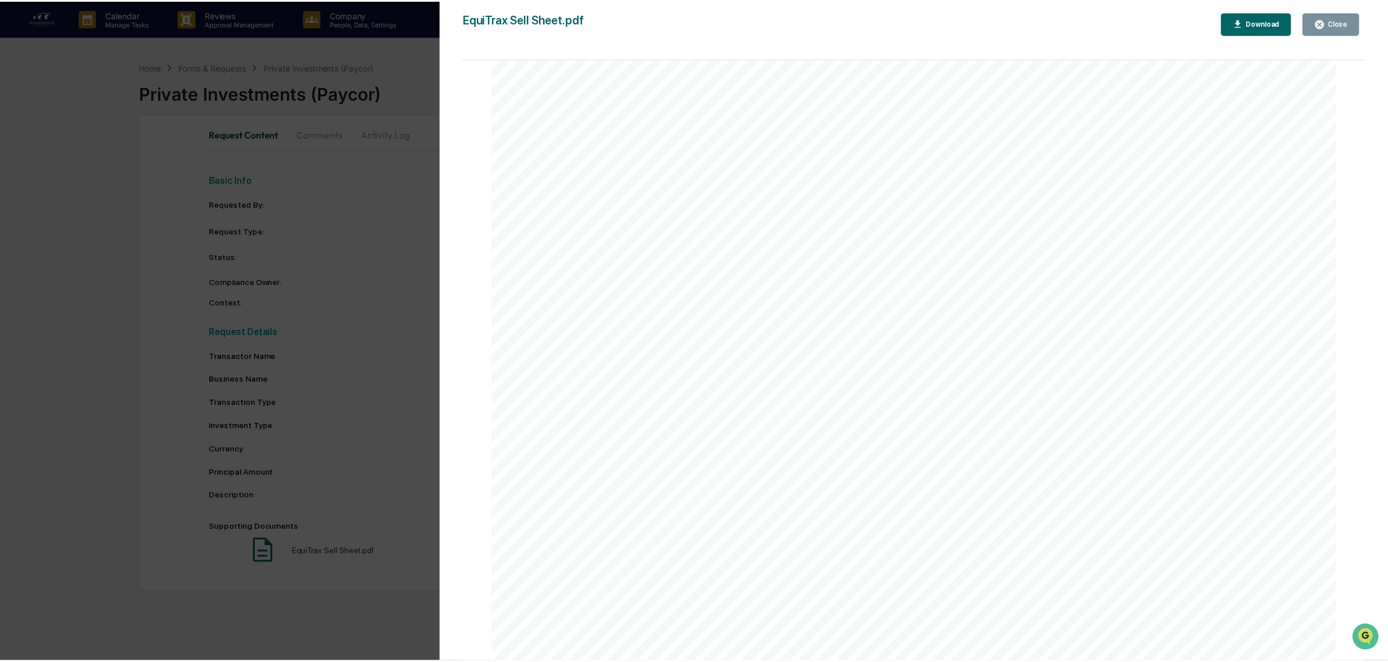
scroll to position [1659, 0]
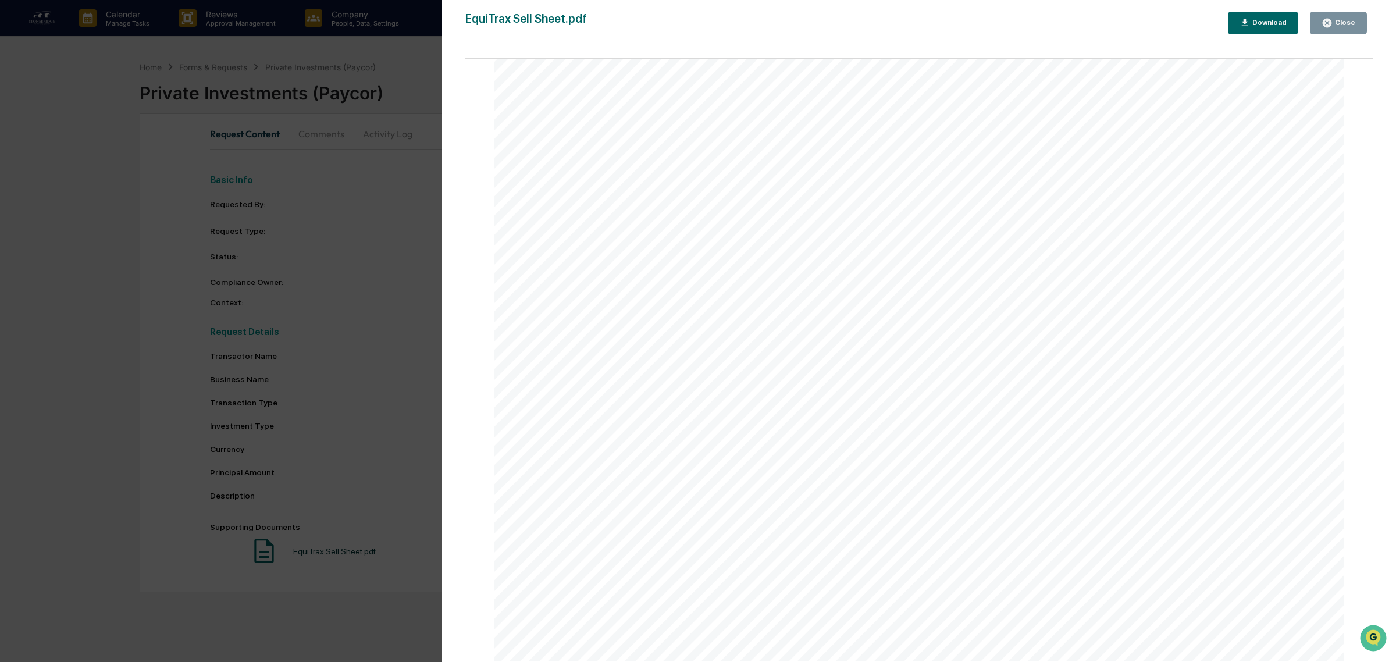
click at [1341, 27] on div "Close" at bounding box center [1339, 22] width 34 height 11
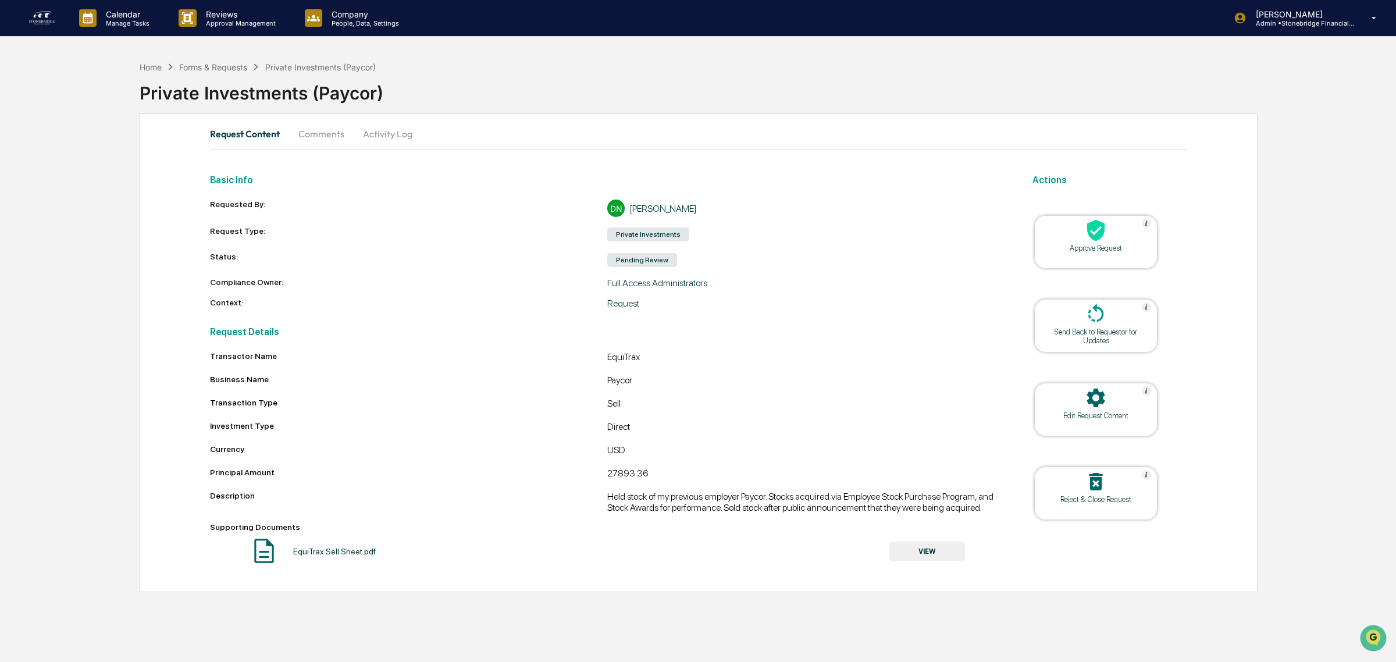
click at [1094, 234] on icon at bounding box center [1095, 230] width 23 height 23
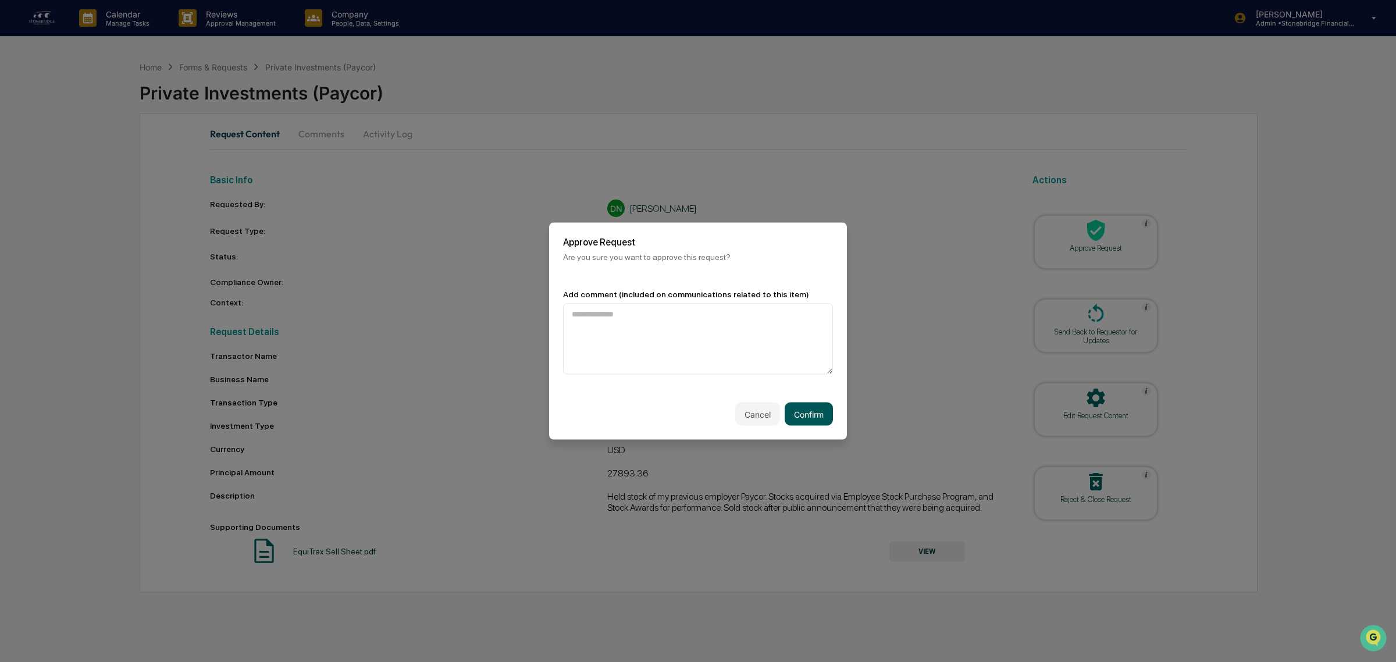
click at [798, 410] on button "Confirm" at bounding box center [809, 414] width 48 height 23
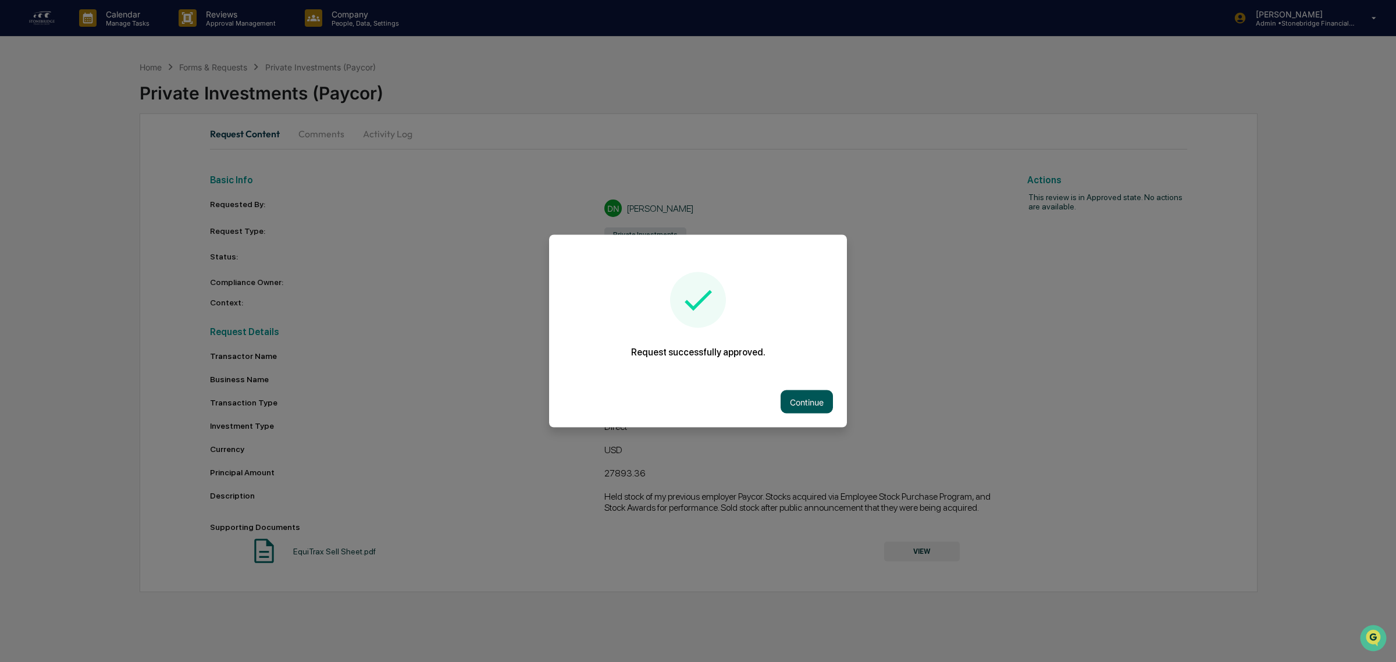
click at [817, 396] on button "Continue" at bounding box center [807, 401] width 52 height 23
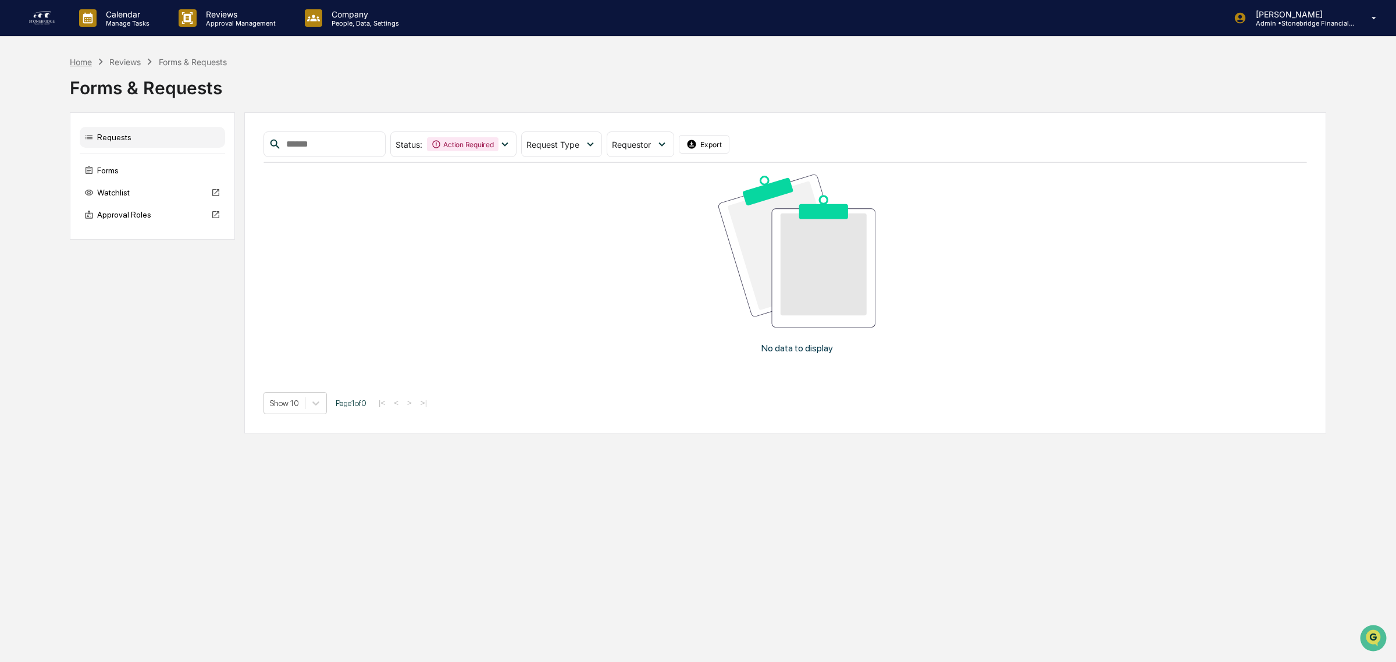
click at [87, 63] on div "Home" at bounding box center [81, 62] width 22 height 10
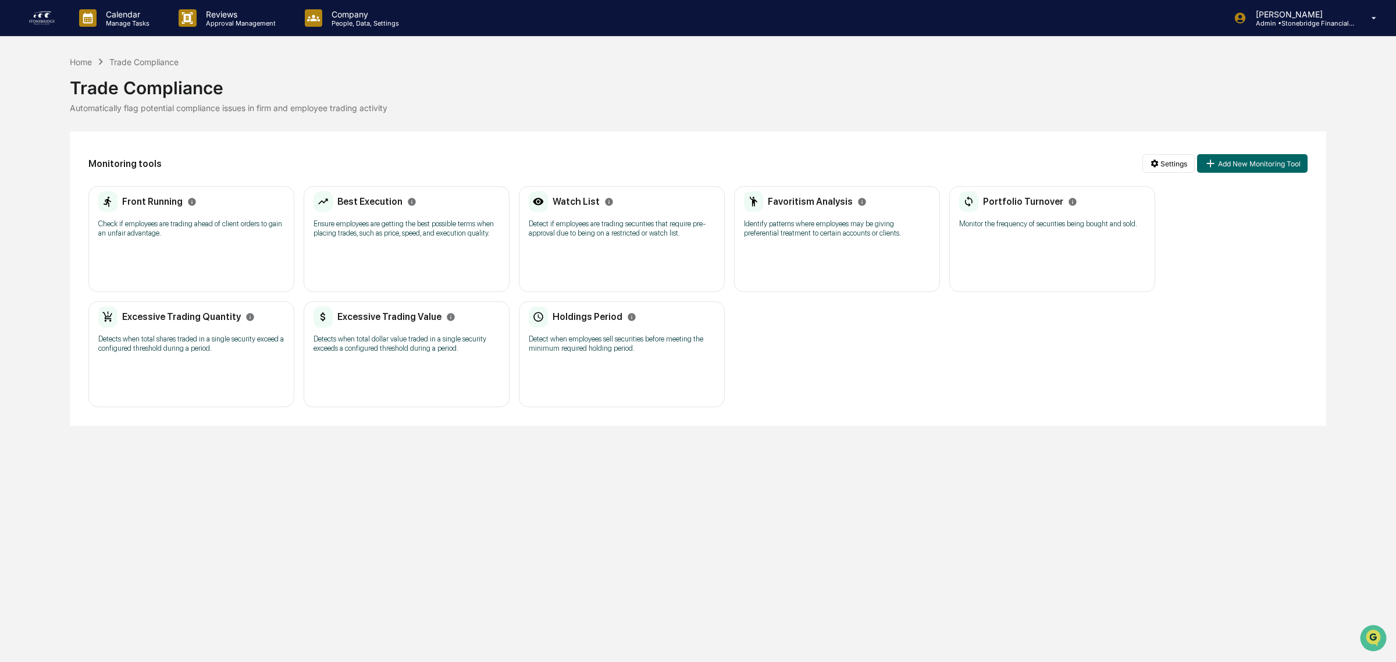
click at [408, 356] on div "Excessive Trading Value Detects when total dollar value traded in a single secu…" at bounding box center [407, 334] width 186 height 54
click at [600, 336] on p "Detect when employees sell securities before meeting the minimum required holdi…" at bounding box center [622, 343] width 186 height 19
click at [216, 347] on p "Detects when total shares traded in a single security exceed a configured thres…" at bounding box center [191, 343] width 186 height 19
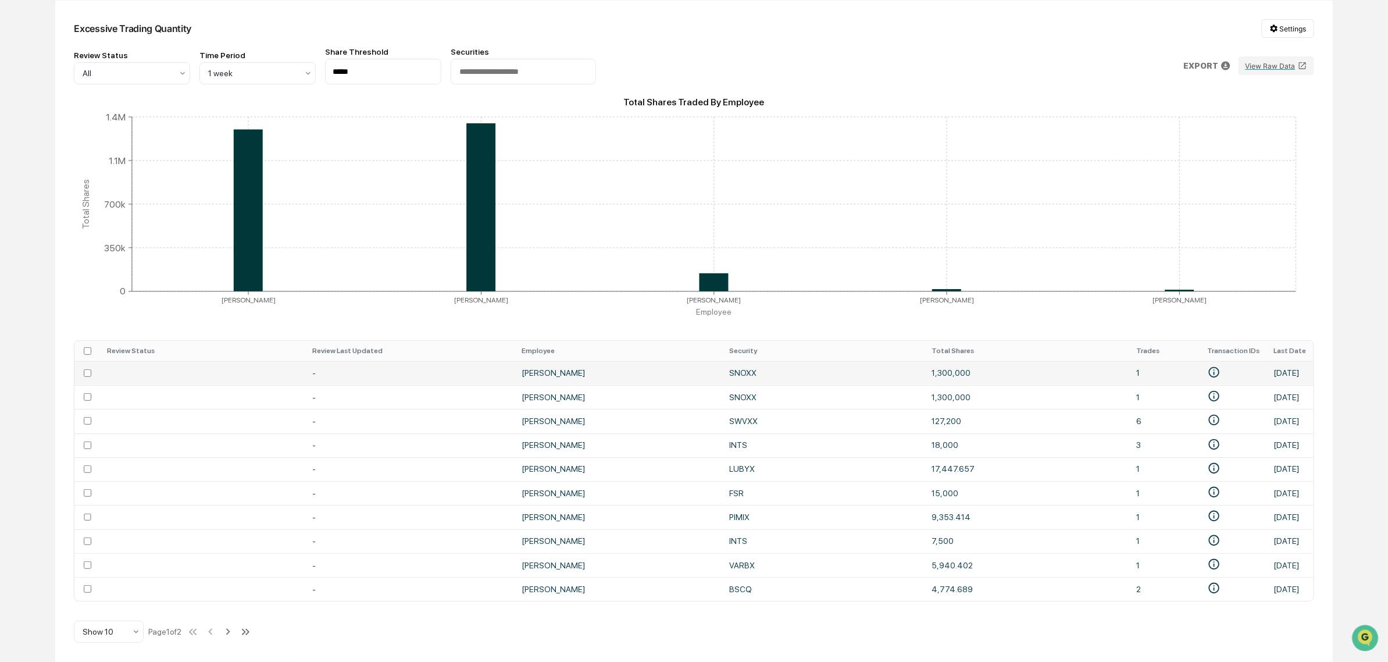
scroll to position [141, 0]
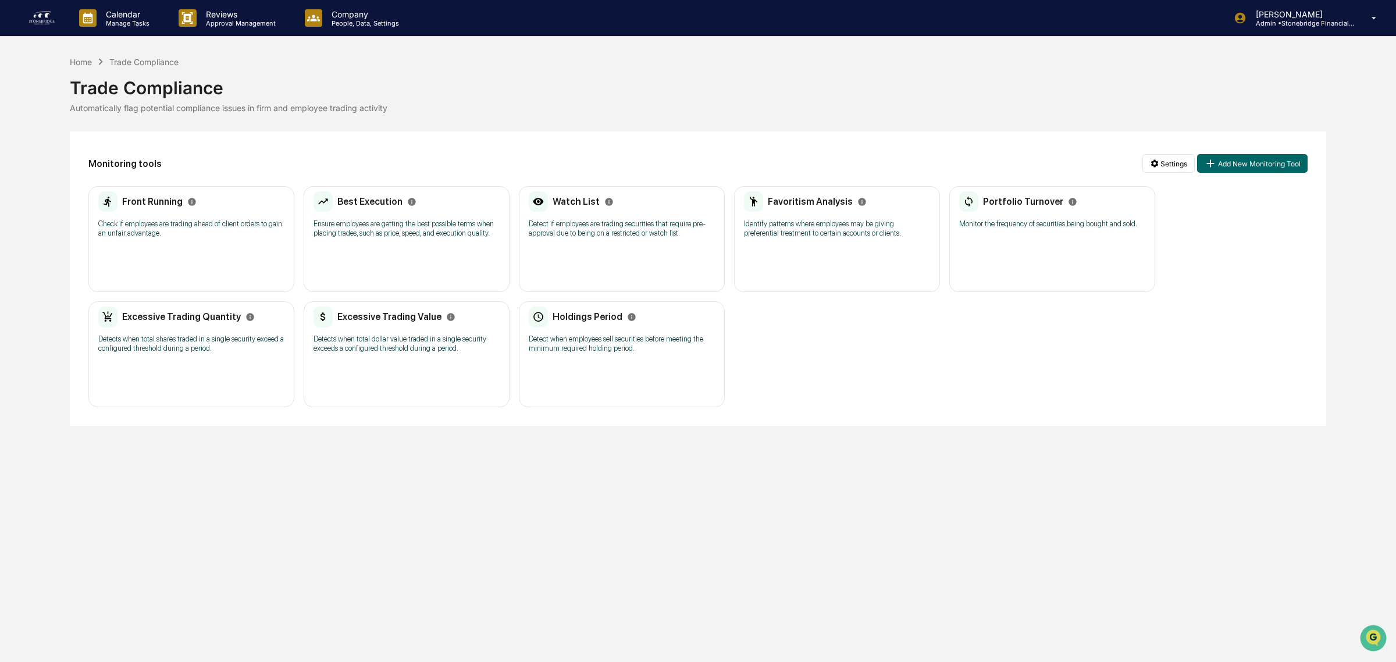
click at [387, 350] on p "Detects when total dollar value traded in a single security exceeds a configure…" at bounding box center [407, 343] width 186 height 19
click at [1054, 263] on div "Portfolio Turnover Monitor the frequency of securities being bought and sold. N…" at bounding box center [1052, 239] width 206 height 106
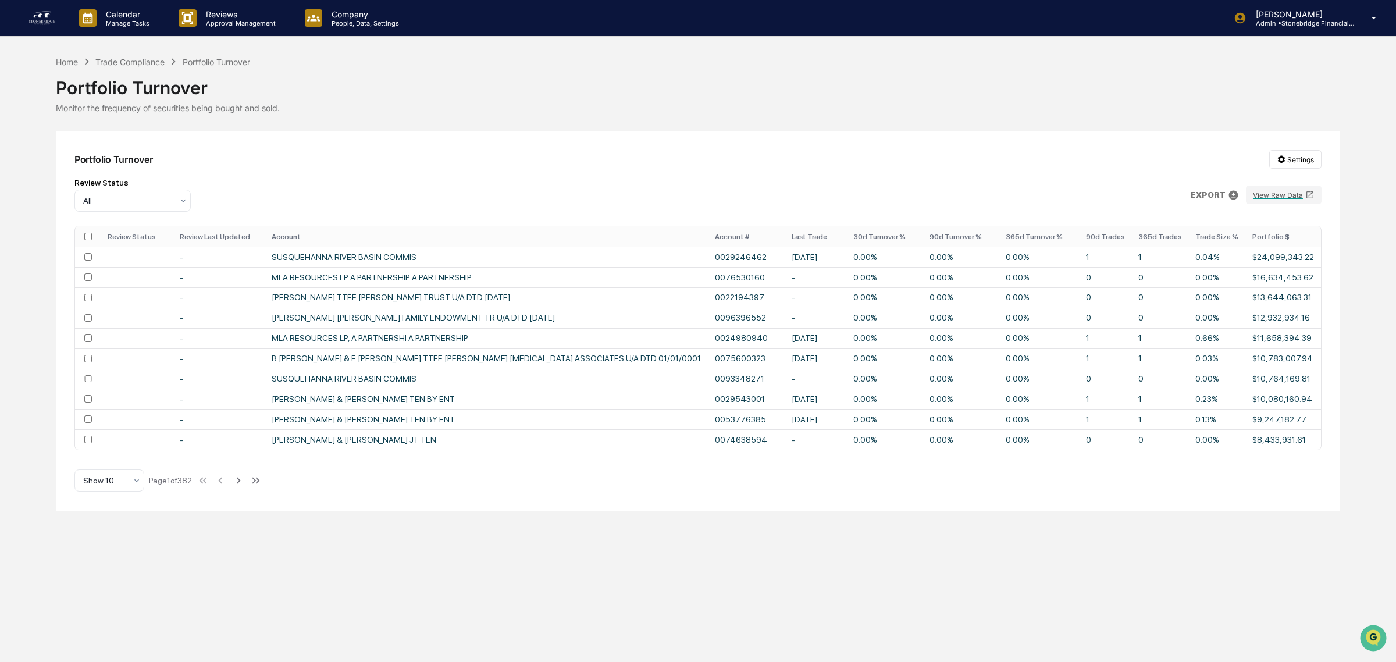
click at [138, 60] on div "Trade Compliance" at bounding box center [129, 62] width 69 height 10
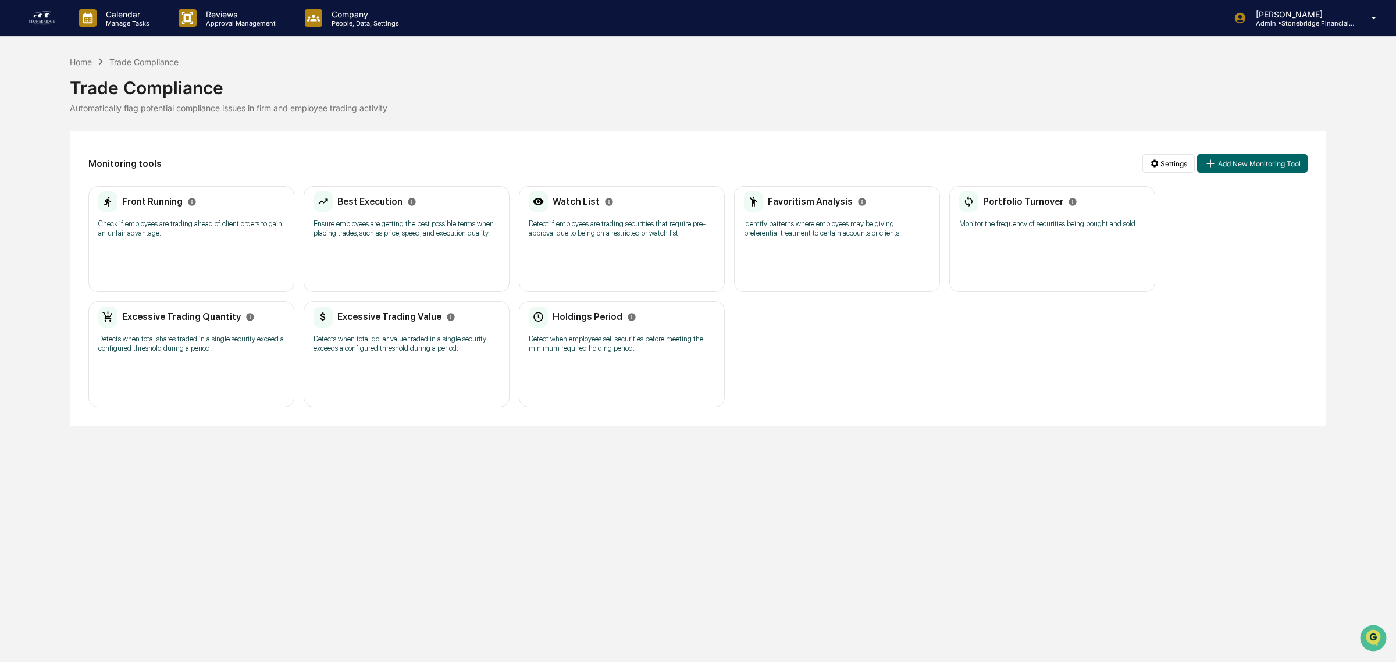
click at [882, 269] on div "Favoritism Analysis Identify patterns where employees may be giving preferentia…" at bounding box center [837, 239] width 206 height 106
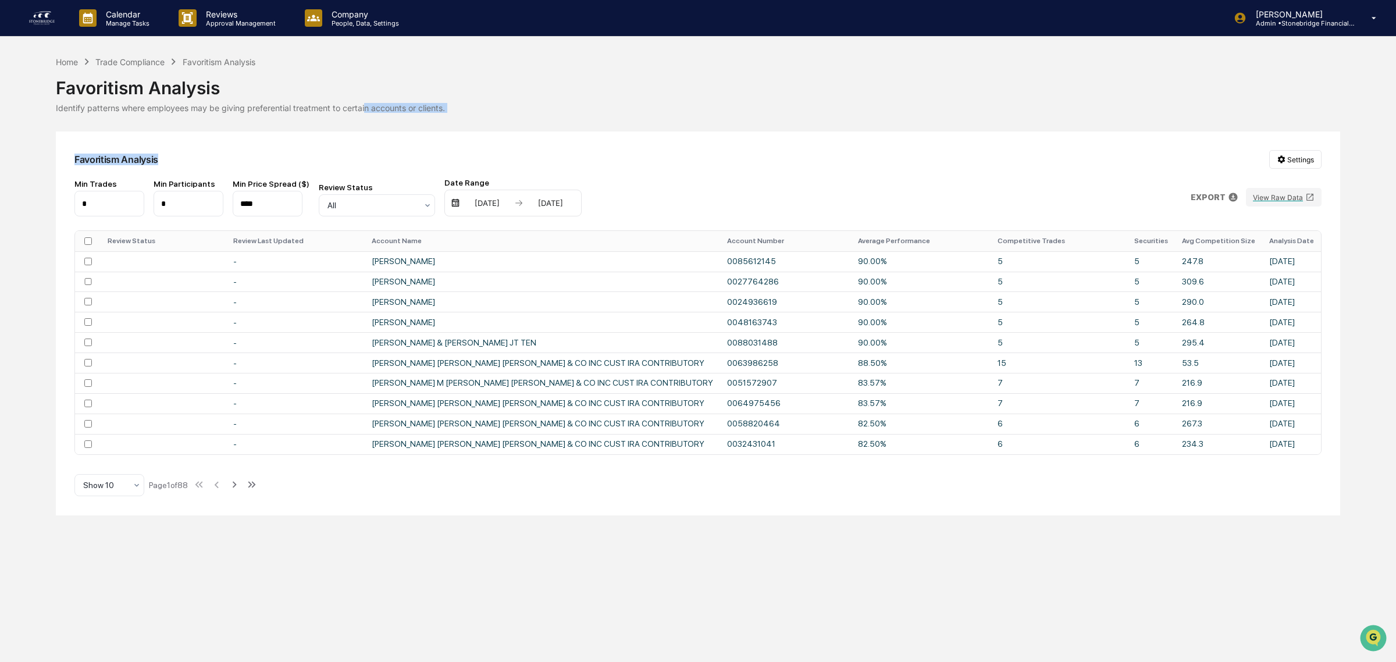
drag, startPoint x: 275, startPoint y: 117, endPoint x: 366, endPoint y: 109, distance: 91.7
click at [366, 109] on div "Home Trade Compliance Favoritism Analysis Favoritism Analysis Identify patterns…" at bounding box center [698, 285] width 1284 height 460
click at [366, 109] on div "Identify patterns where employees may be giving preferential treatment to certa…" at bounding box center [698, 108] width 1284 height 10
drag, startPoint x: 330, startPoint y: 114, endPoint x: 449, endPoint y: 124, distance: 119.1
click at [449, 124] on div "Home Trade Compliance Favoritism Analysis Favoritism Analysis Identify patterns…" at bounding box center [698, 285] width 1284 height 460
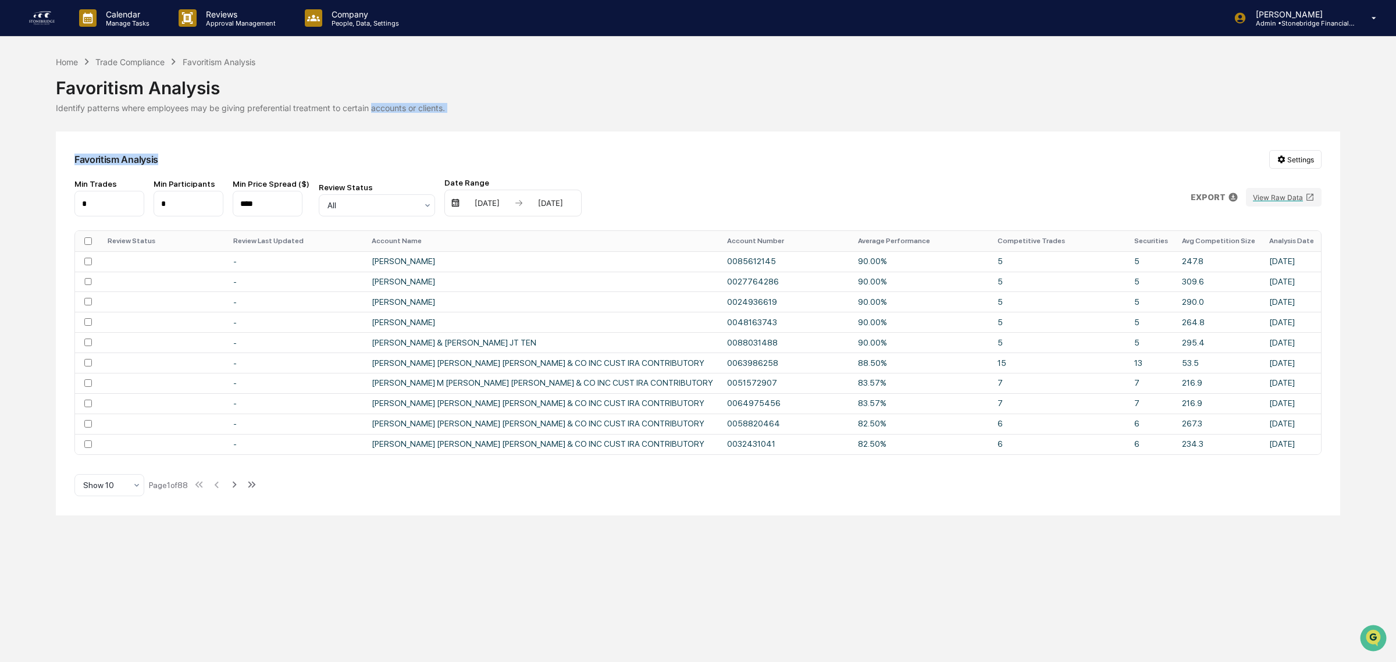
drag, startPoint x: 432, startPoint y: 120, endPoint x: 371, endPoint y: 106, distance: 62.8
click at [371, 106] on div "Home Trade Compliance Favoritism Analysis Favoritism Analysis Identify patterns…" at bounding box center [698, 285] width 1284 height 460
click at [371, 106] on div "Identify patterns where employees may be giving preferential treatment to certa…" at bounding box center [698, 108] width 1284 height 10
click at [143, 62] on div "Trade Compliance" at bounding box center [129, 62] width 69 height 10
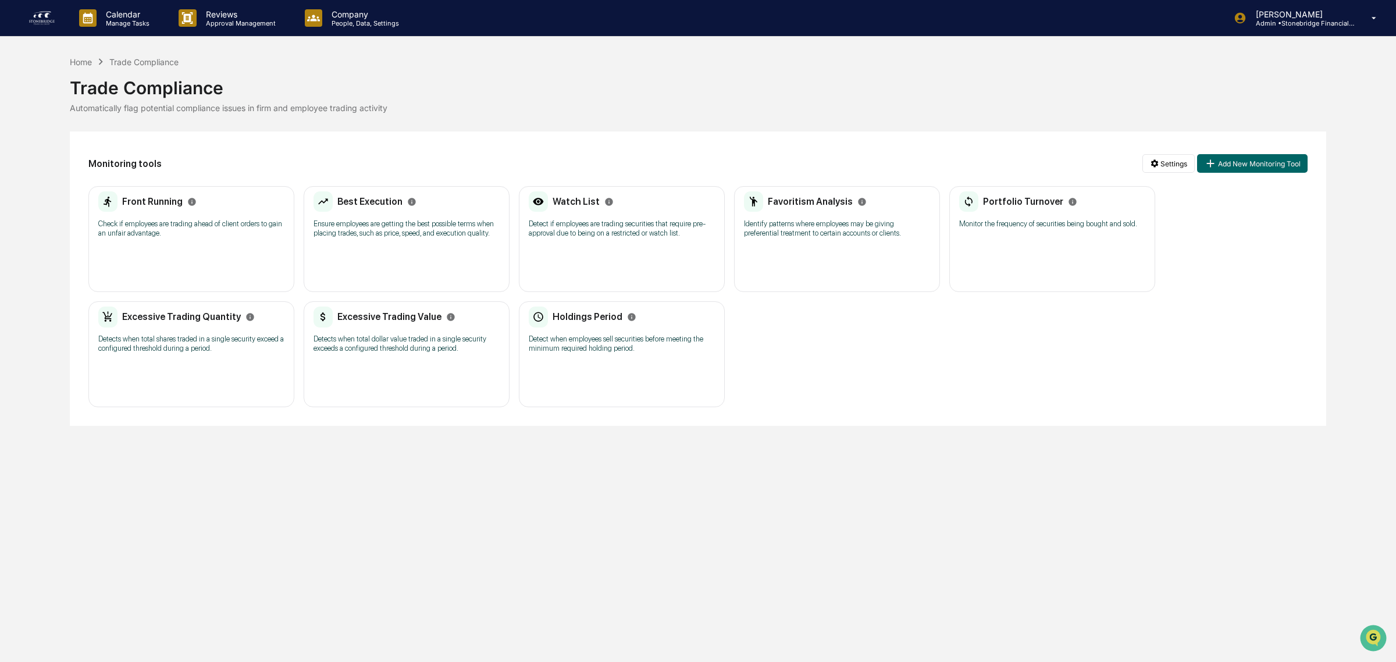
click at [624, 242] on div "Watch List Detect if employees are trading securities that require pre-approval…" at bounding box center [622, 218] width 186 height 54
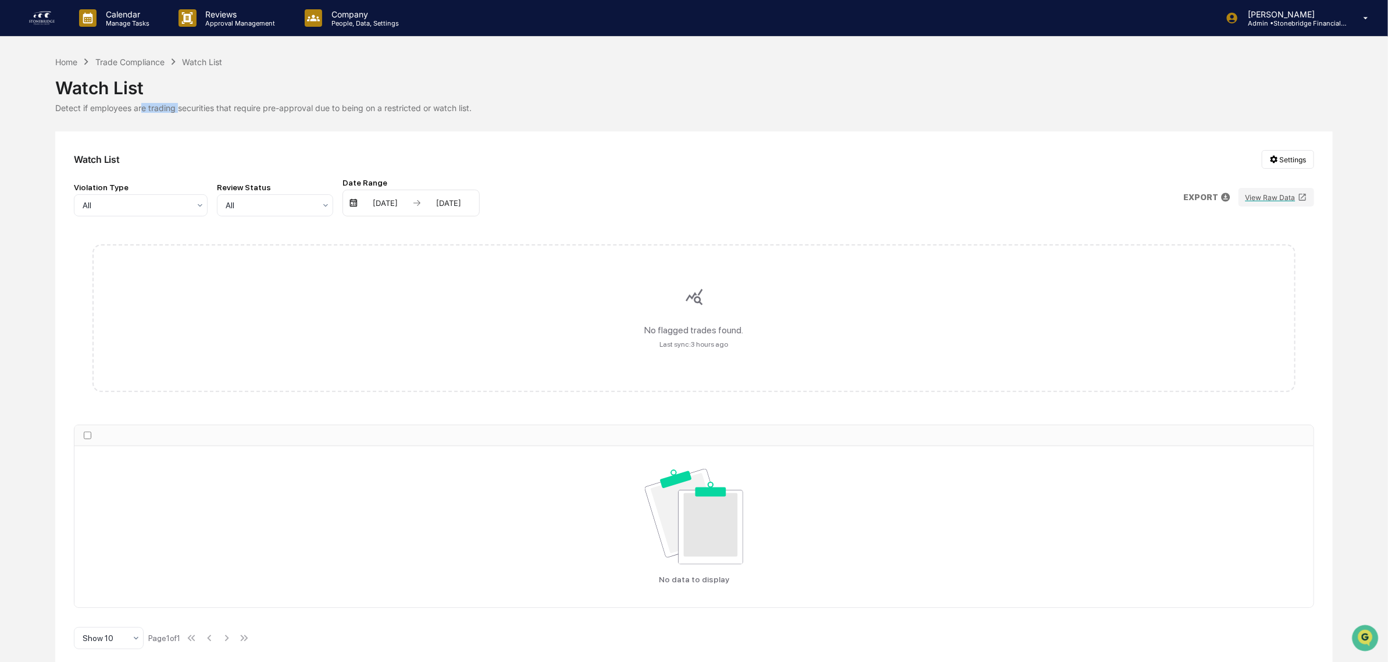
drag, startPoint x: 141, startPoint y: 101, endPoint x: 179, endPoint y: 105, distance: 38.1
click at [179, 105] on div "Watch List Detect if employees are trading securities that require pre-approval…" at bounding box center [693, 90] width 1277 height 45
click at [179, 105] on div "Detect if employees are trading securities that require pre-approval due to bei…" at bounding box center [693, 108] width 1277 height 10
drag, startPoint x: 163, startPoint y: 105, endPoint x: 308, endPoint y: 122, distance: 145.8
click at [308, 122] on div "Home Trade Compliance Watch List Watch List Detect if employees are trading sec…" at bounding box center [693, 361] width 1277 height 613
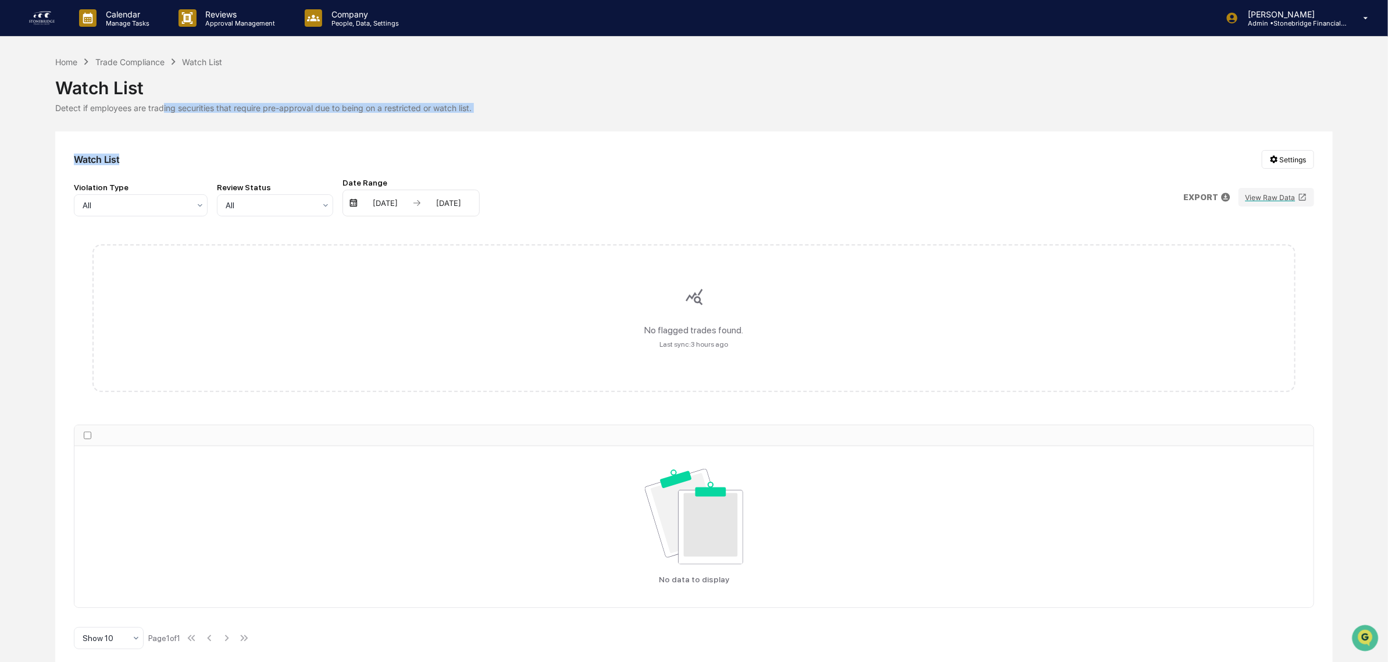
click at [308, 122] on div "Home Trade Compliance Watch List Watch List Detect if employees are trading sec…" at bounding box center [693, 361] width 1277 height 613
drag, startPoint x: 309, startPoint y: 122, endPoint x: 257, endPoint y: 108, distance: 53.6
click at [257, 108] on div "Home Trade Compliance Watch List Watch List Detect if employees are trading sec…" at bounding box center [693, 361] width 1277 height 613
click at [257, 108] on div "Detect if employees are trading securities that require pre-approval due to bei…" at bounding box center [693, 108] width 1277 height 10
drag, startPoint x: 257, startPoint y: 108, endPoint x: 494, endPoint y: 120, distance: 237.6
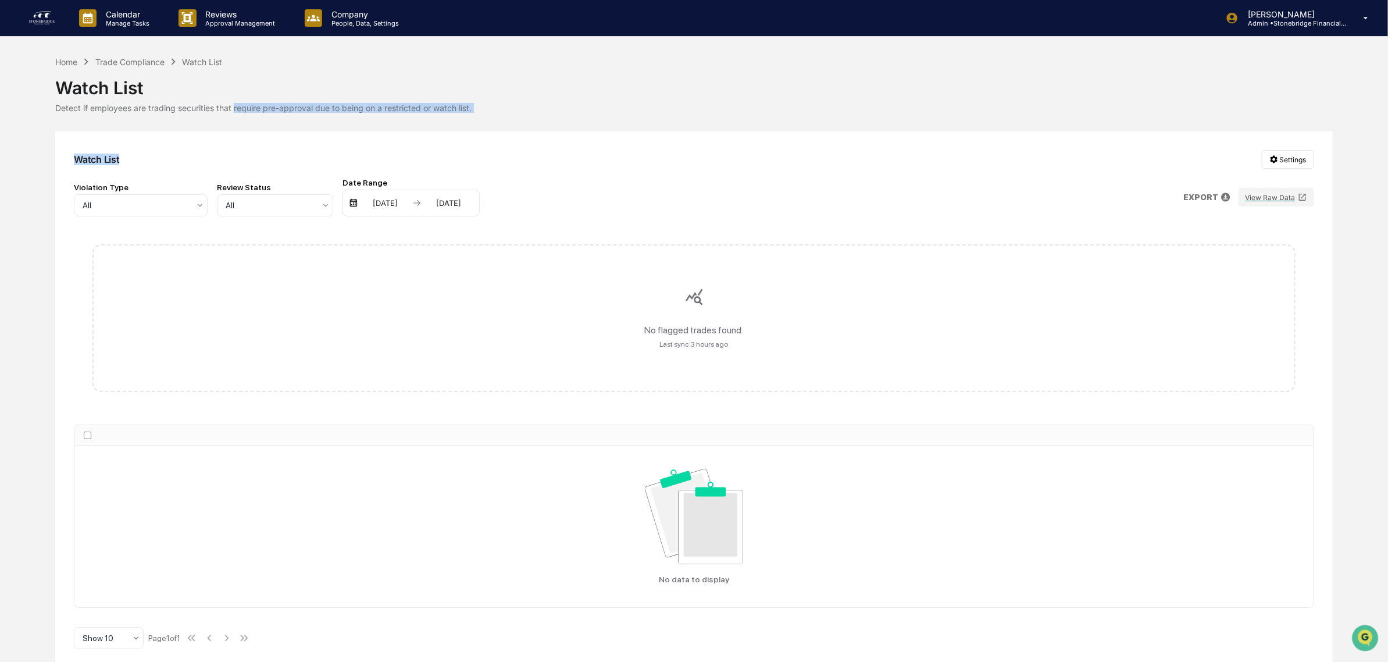
click at [494, 120] on div "Home Trade Compliance Watch List Watch List Detect if employees are trading sec…" at bounding box center [693, 361] width 1277 height 613
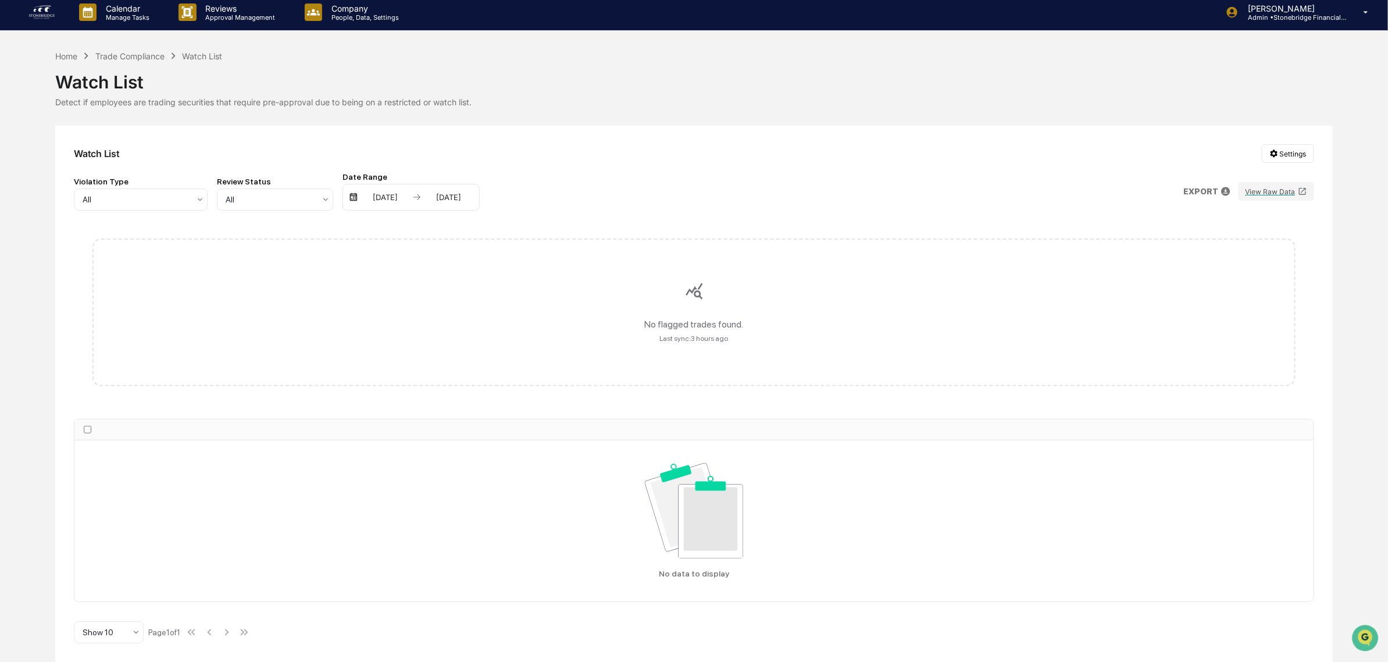
scroll to position [8, 0]
click at [1290, 156] on html "Calendar Manage Tasks Reviews Approval Management Company People, Data, Setting…" at bounding box center [694, 325] width 1388 height 662
click at [1286, 213] on div "Configure Trade Settings" at bounding box center [1291, 213] width 142 height 19
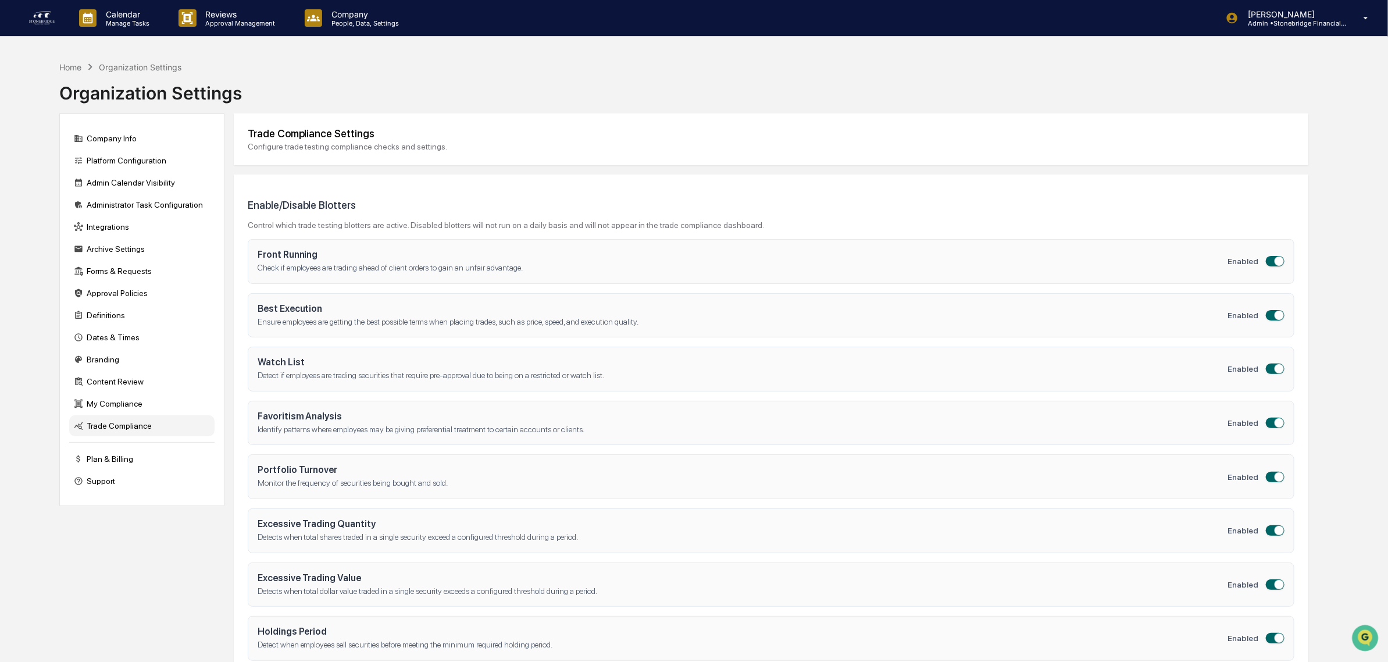
click at [1189, 115] on div "Trade Compliance Settings Configure trade testing compliance checks and setting…" at bounding box center [771, 139] width 1075 height 52
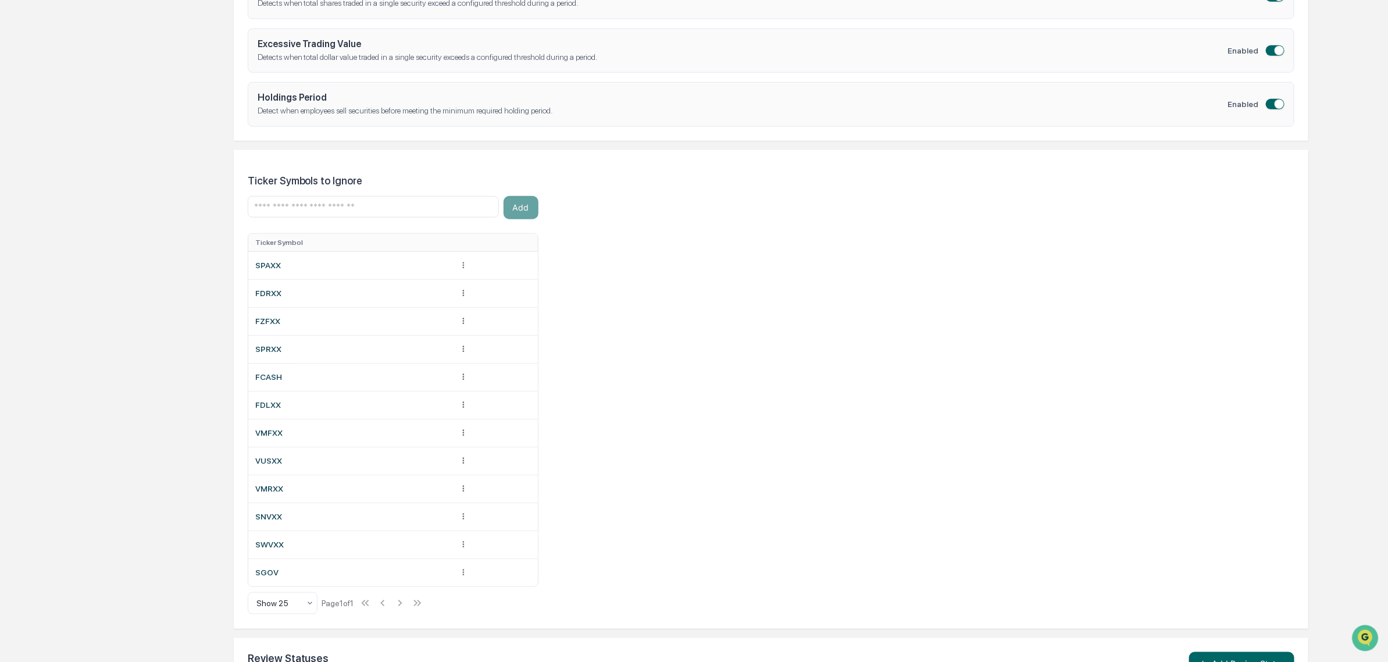
scroll to position [676, 0]
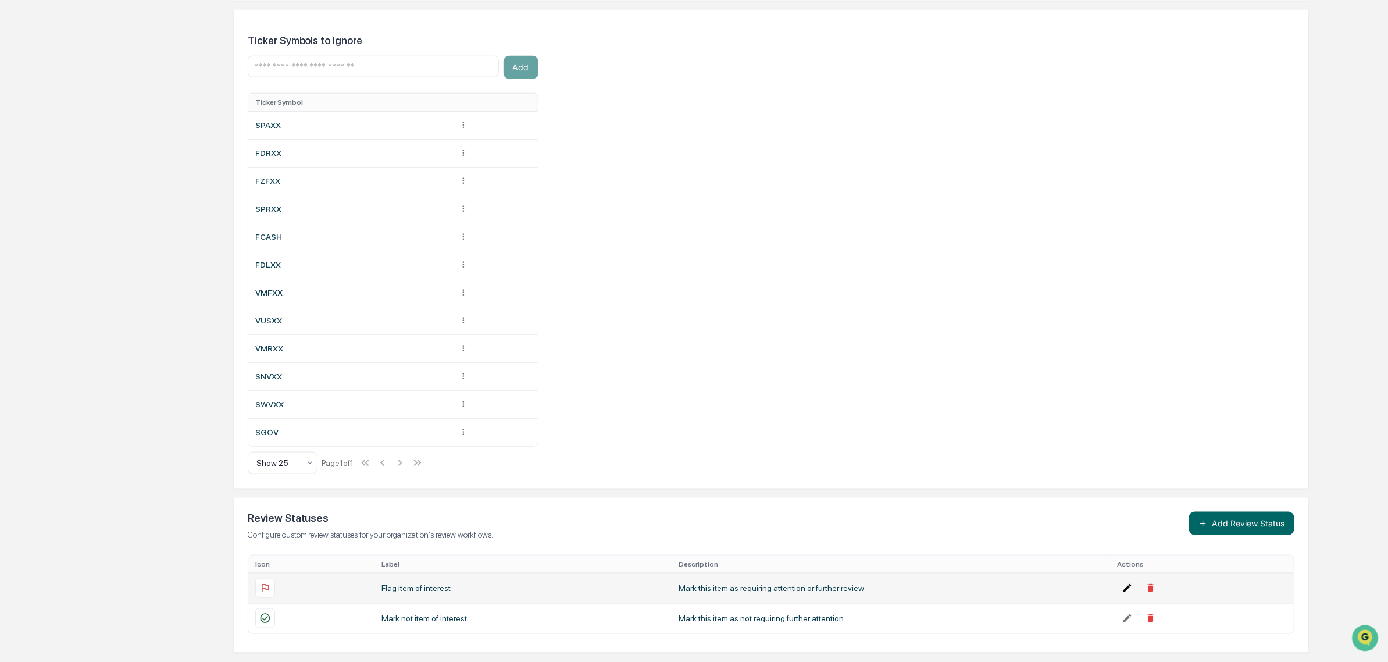
click at [1129, 589] on icon at bounding box center [1128, 588] width 8 height 8
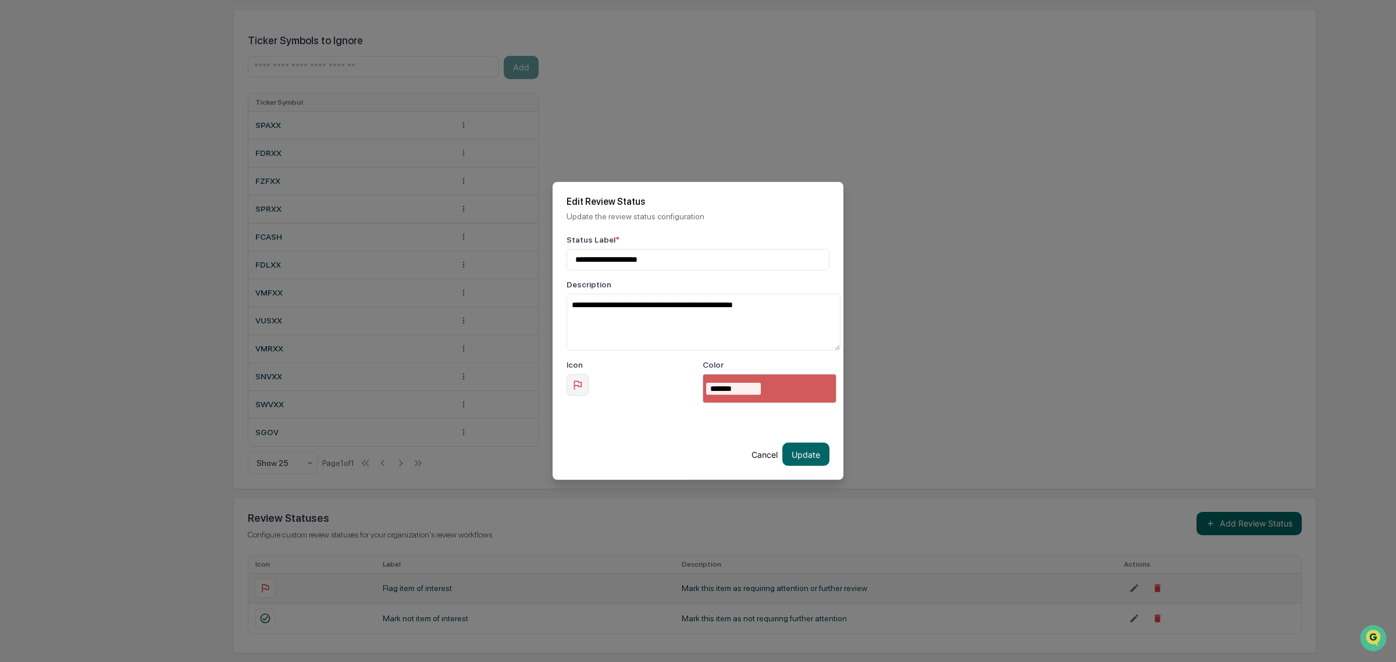
click at [763, 455] on button "Cancel" at bounding box center [765, 454] width 26 height 23
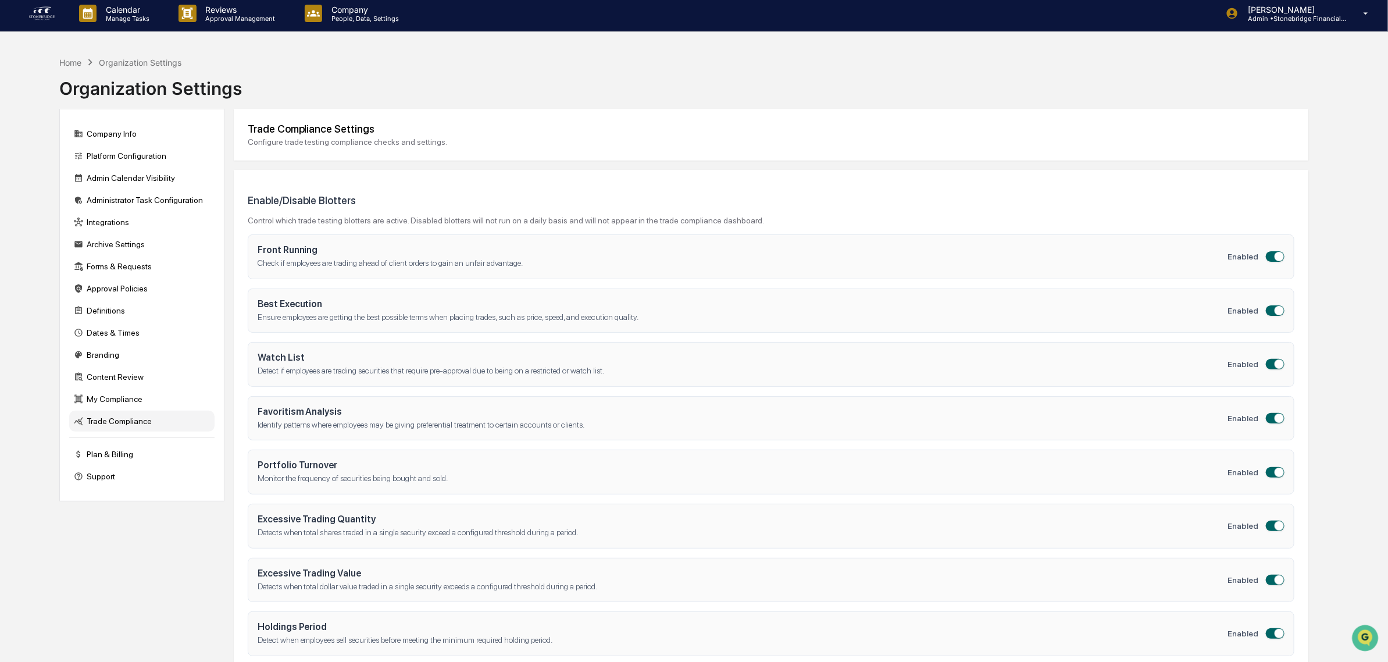
scroll to position [0, 0]
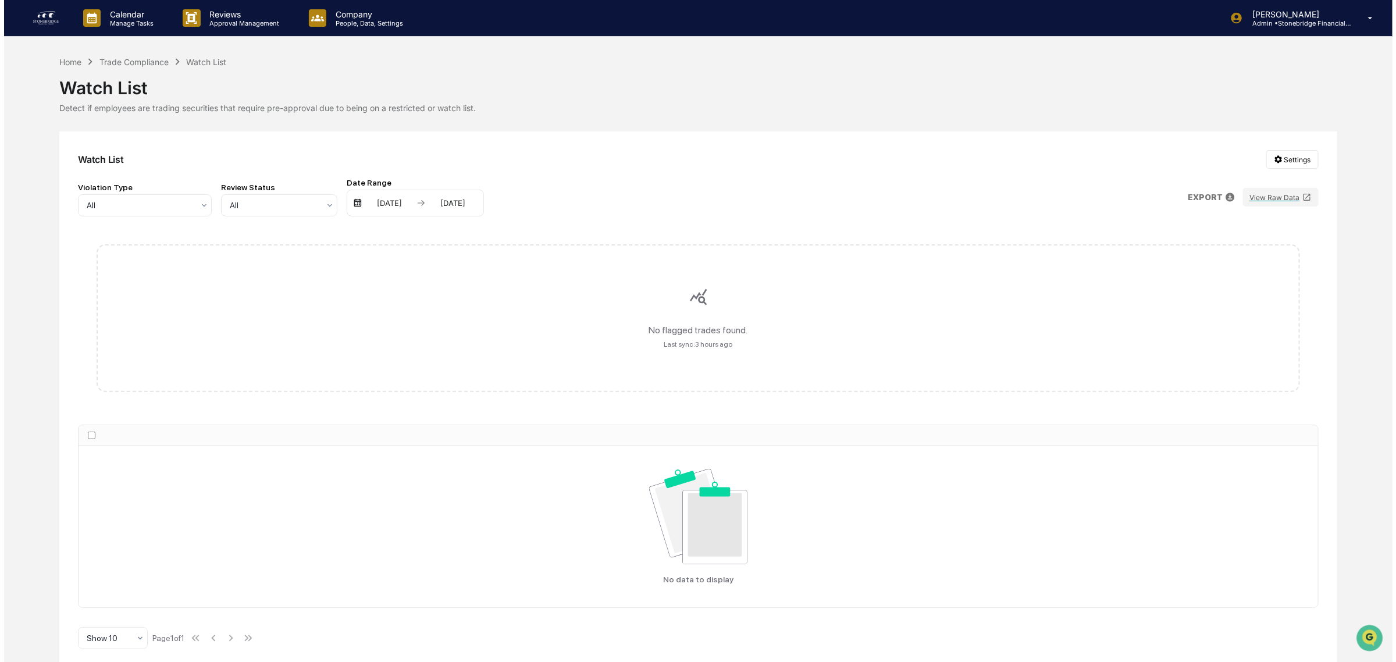
scroll to position [8, 0]
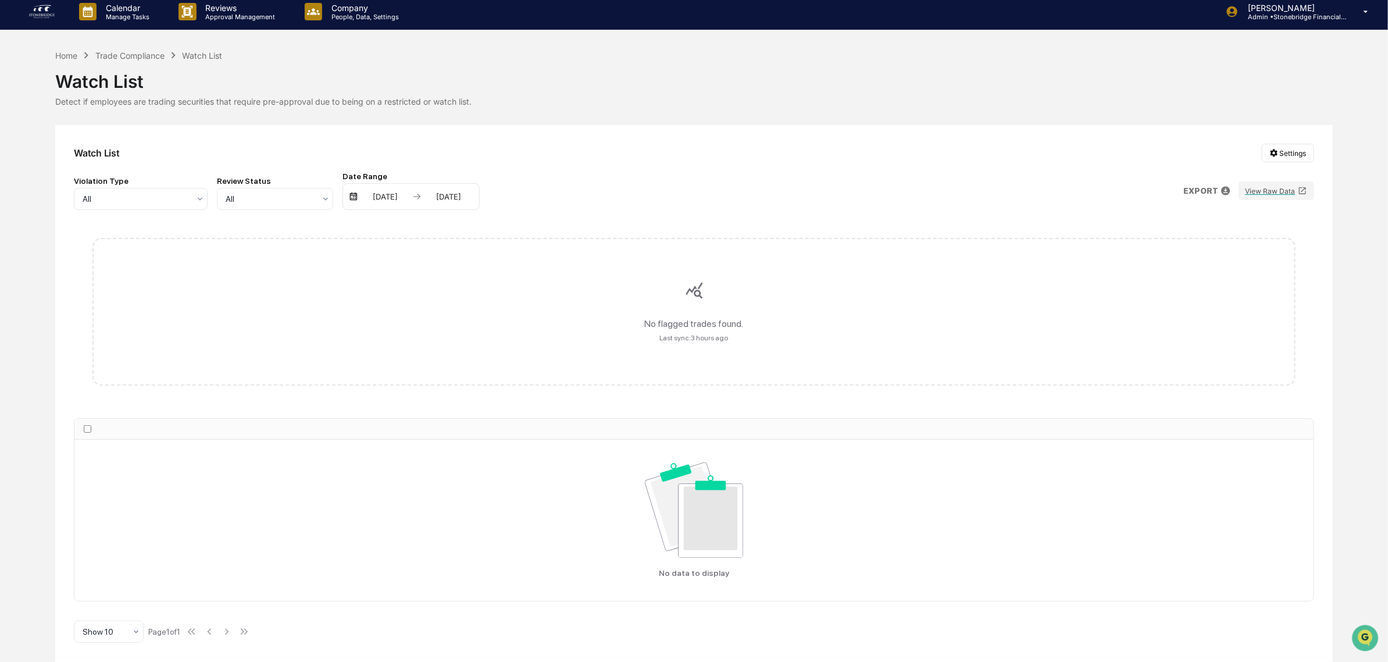
click at [1292, 155] on html "Calendar Manage Tasks Reviews Approval Management Company People, Data, Setting…" at bounding box center [694, 325] width 1388 height 662
click at [1274, 197] on div "Manage Watch Lists" at bounding box center [1291, 194] width 142 height 19
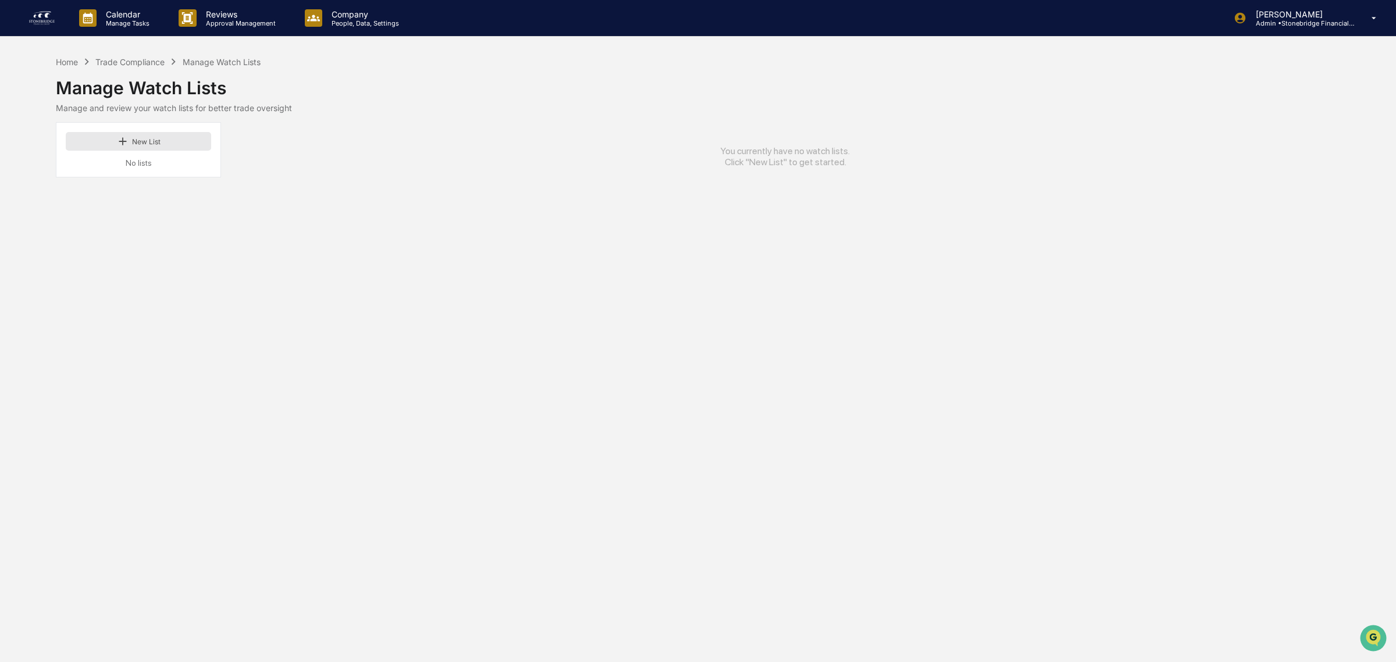
click at [149, 138] on button "New List" at bounding box center [138, 141] width 145 height 19
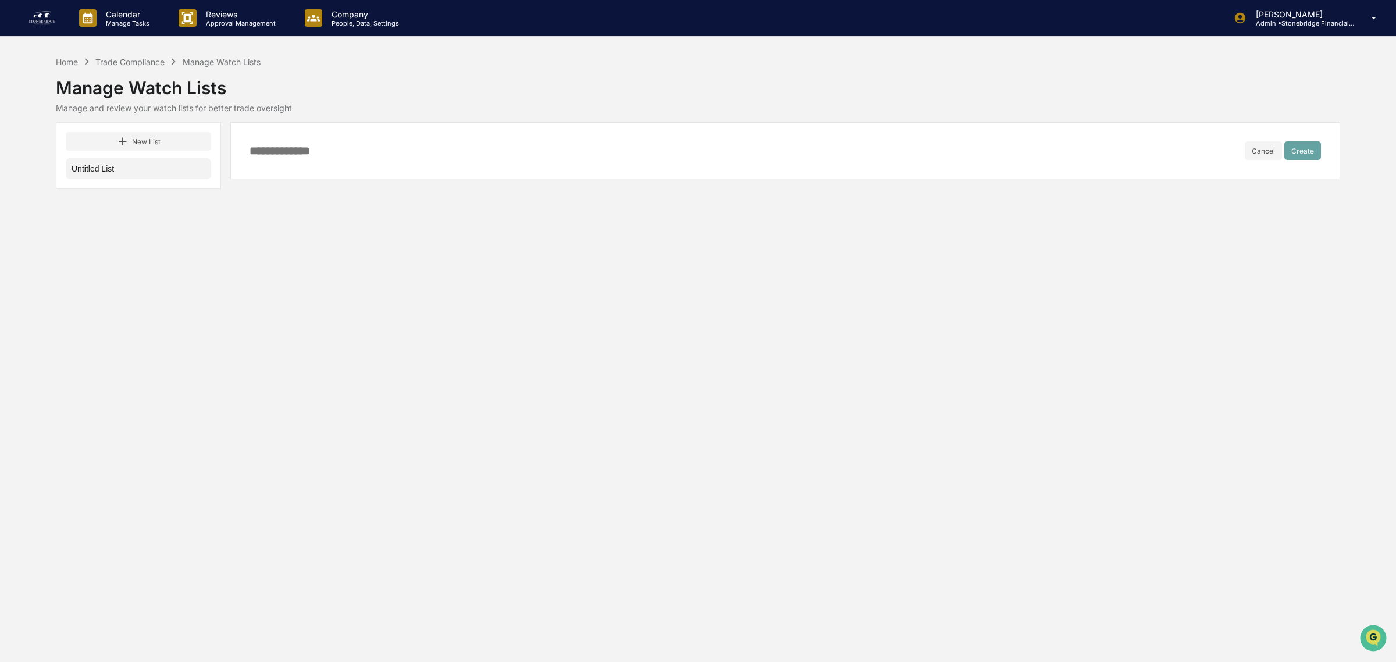
click at [295, 158] on div "Cancel Create" at bounding box center [785, 150] width 1110 height 57
click at [291, 161] on div "Cancel Create" at bounding box center [785, 150] width 1110 height 57
click at [275, 150] on input at bounding box center [747, 150] width 995 height 13
click at [260, 150] on input at bounding box center [747, 150] width 995 height 13
click at [291, 153] on input at bounding box center [747, 150] width 995 height 13
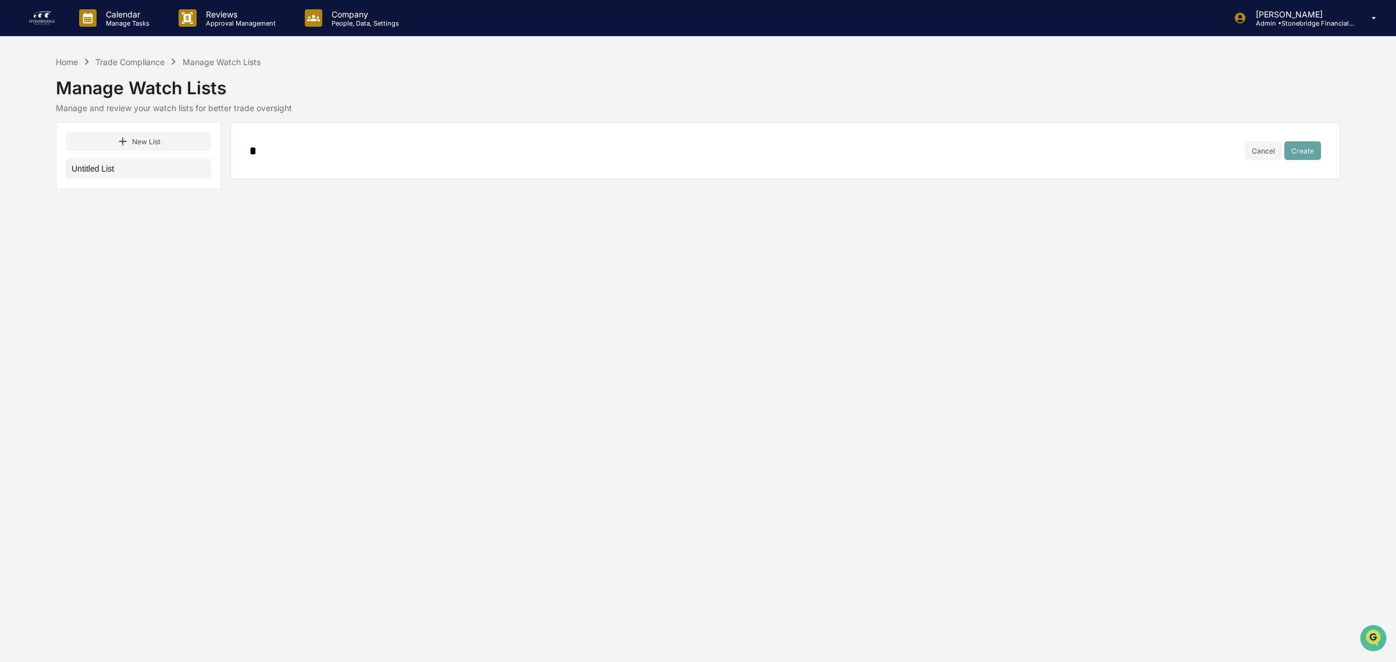
click at [270, 147] on input "*" at bounding box center [747, 150] width 995 height 13
type input "*"
type input "**********"
click at [1303, 156] on button "Create" at bounding box center [1302, 150] width 37 height 19
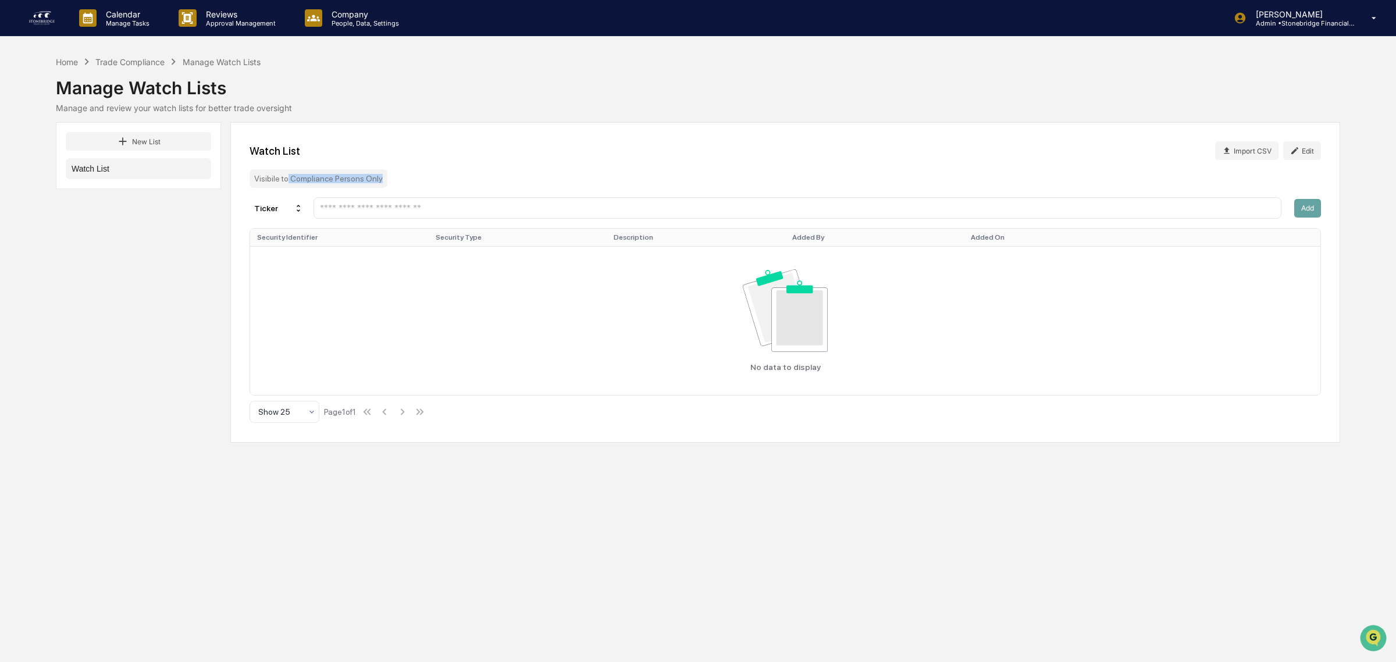
drag, startPoint x: 285, startPoint y: 181, endPoint x: 412, endPoint y: 180, distance: 126.8
click at [412, 180] on div "Watch List Import CSV Edit Visibile to Compliance Persons Only Ticker Add Secur…" at bounding box center [785, 282] width 1110 height 320
click at [411, 180] on div "Watch List Import CSV Edit Visibile to Compliance Persons Only Ticker Add Secur…" at bounding box center [785, 282] width 1110 height 320
drag, startPoint x: 358, startPoint y: 180, endPoint x: 269, endPoint y: 181, distance: 89.6
click at [269, 181] on div "Visibile to Compliance Persons Only" at bounding box center [319, 178] width 138 height 19
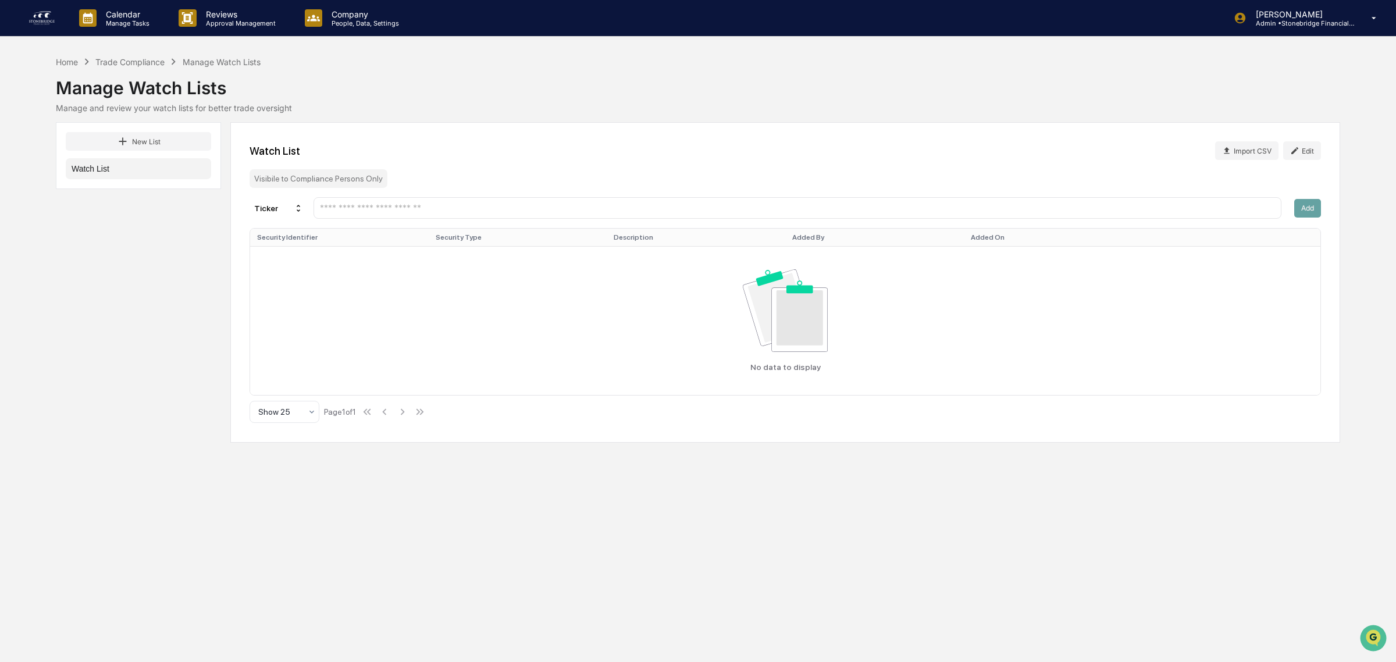
click at [268, 181] on div "Visibile to Compliance Persons Only" at bounding box center [319, 178] width 138 height 19
drag, startPoint x: 313, startPoint y: 179, endPoint x: 364, endPoint y: 179, distance: 50.6
click at [364, 179] on div "Visibile to Compliance Persons Only" at bounding box center [319, 178] width 138 height 19
drag, startPoint x: 304, startPoint y: 183, endPoint x: 276, endPoint y: 182, distance: 27.4
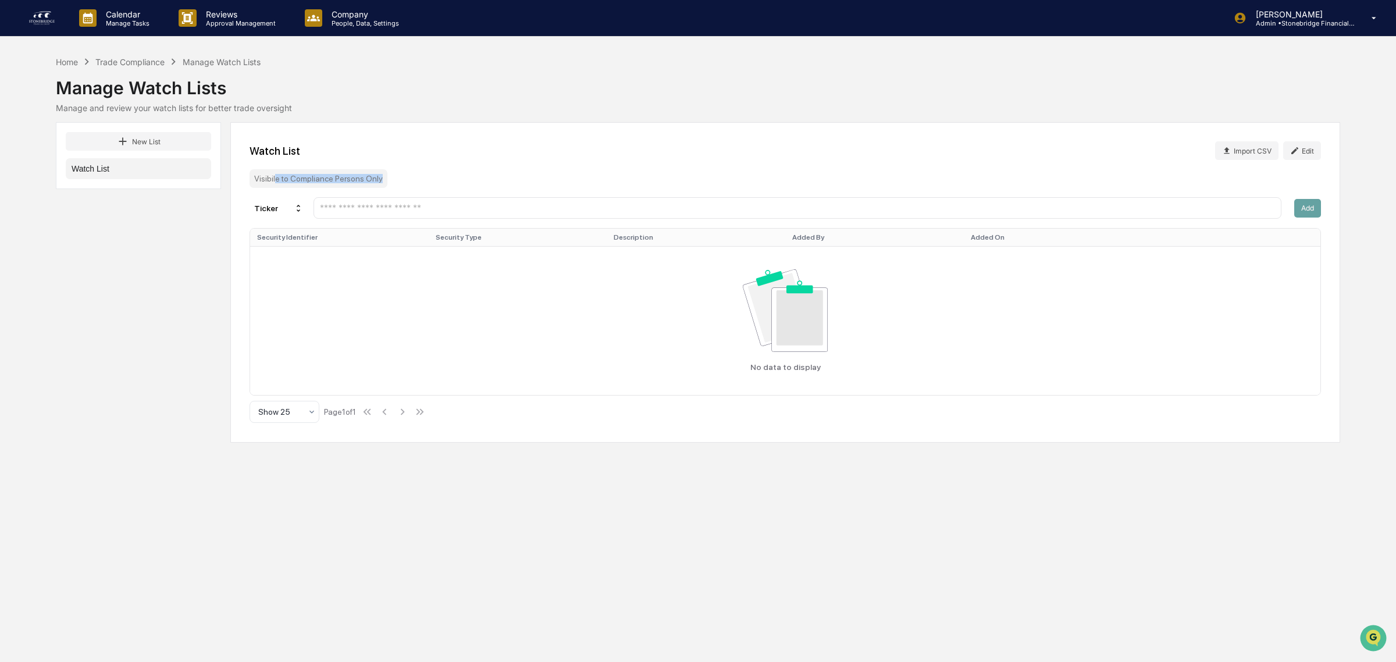
click at [276, 182] on div "Visibile to Compliance Persons Only" at bounding box center [319, 178] width 138 height 19
click at [358, 206] on input "text" at bounding box center [797, 207] width 957 height 11
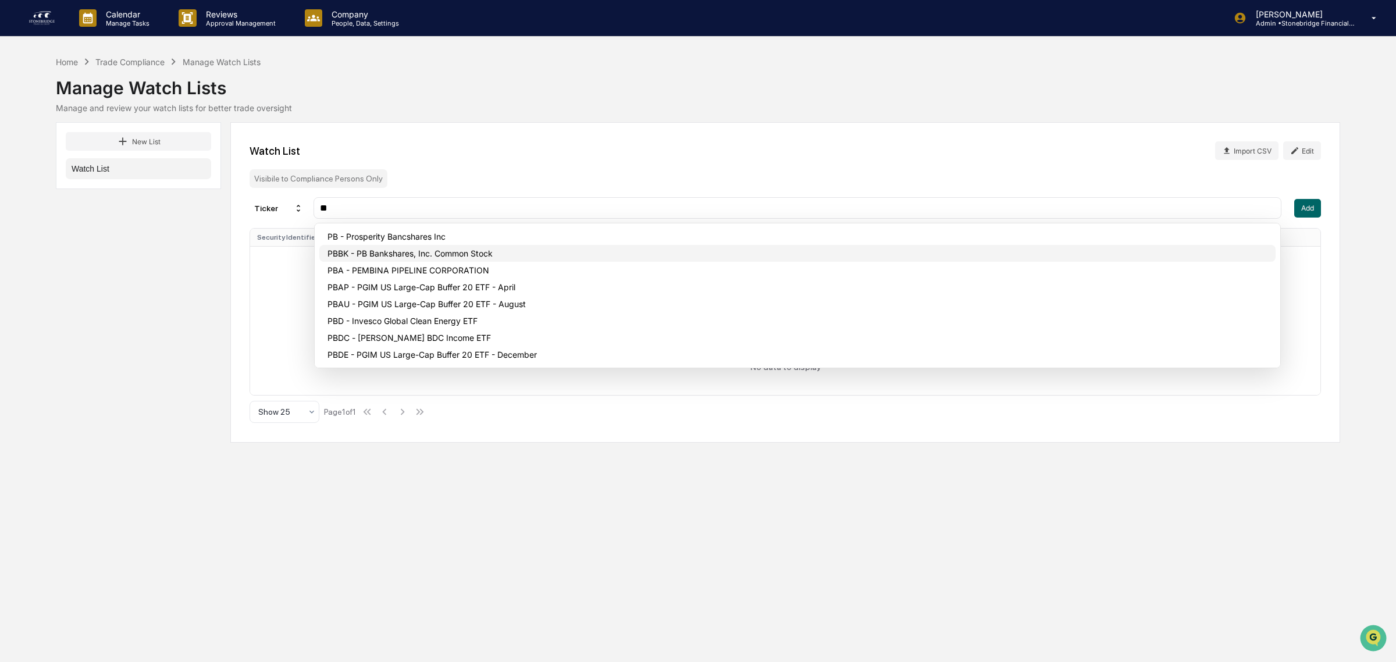
type input "****"
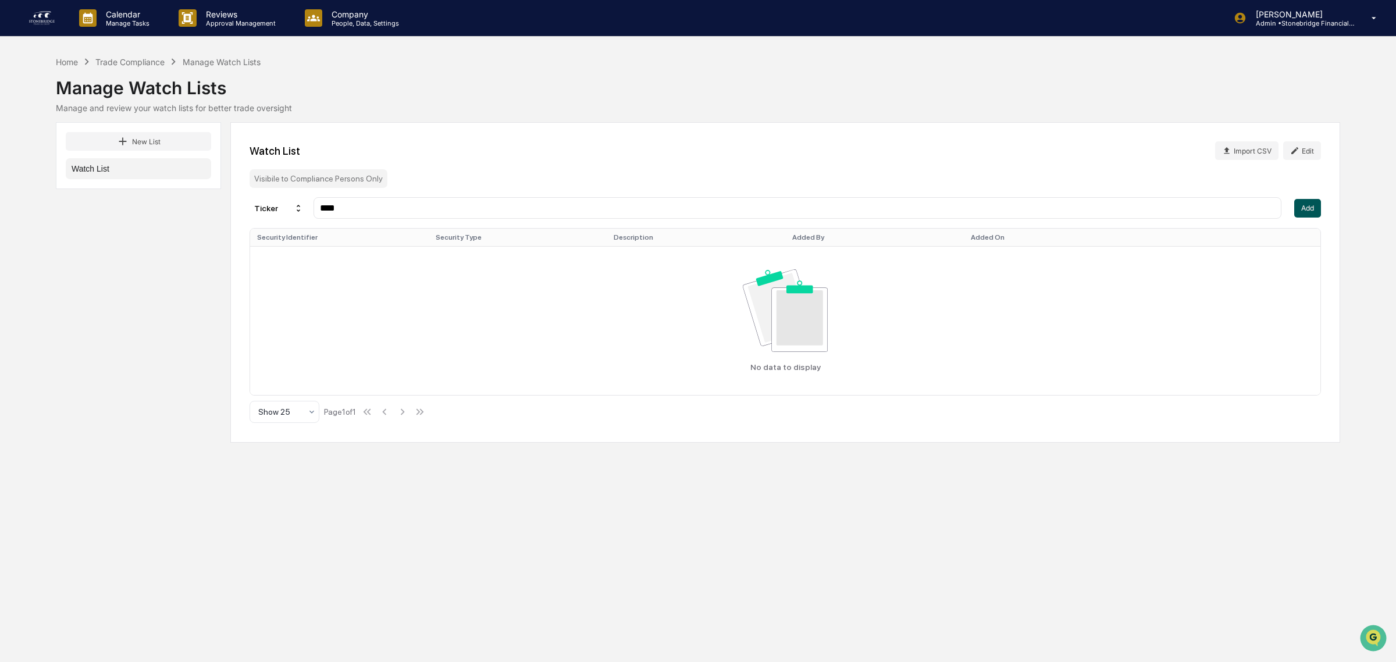
click at [1298, 209] on button "Add" at bounding box center [1307, 208] width 27 height 19
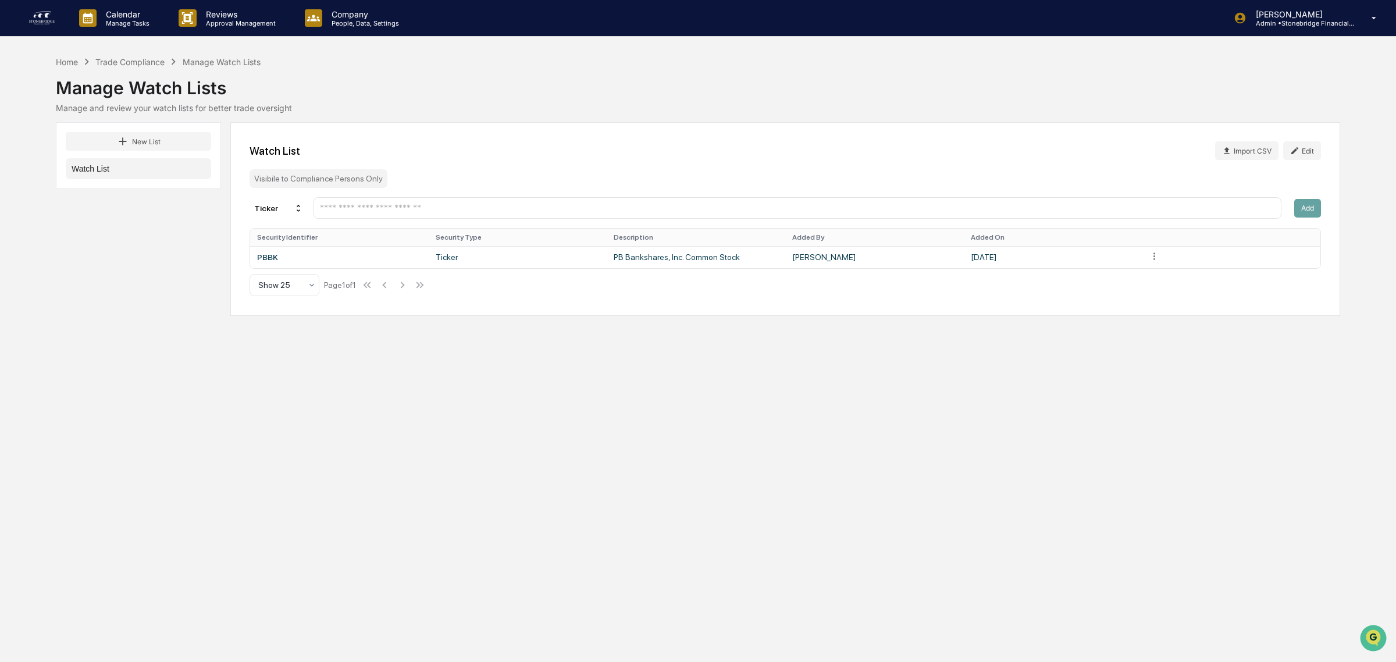
click at [576, 213] on input "text" at bounding box center [797, 207] width 957 height 11
click at [544, 208] on input "text" at bounding box center [797, 207] width 957 height 11
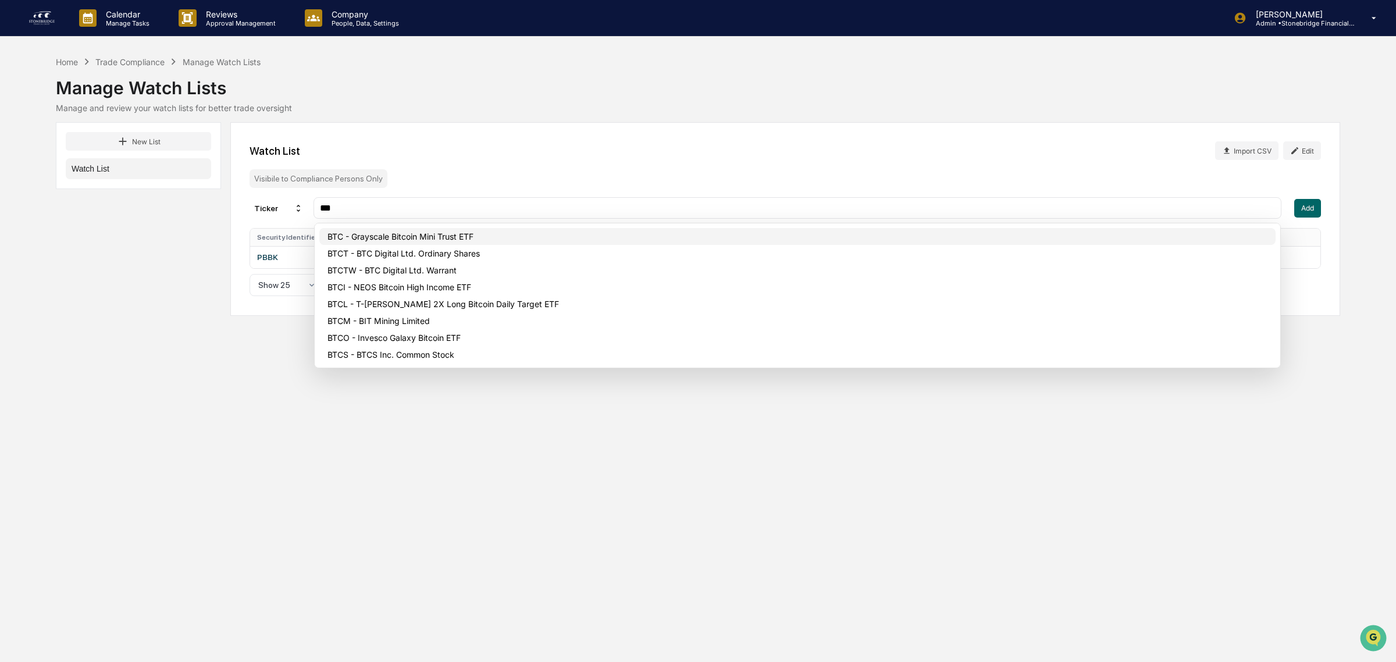
type input "***"
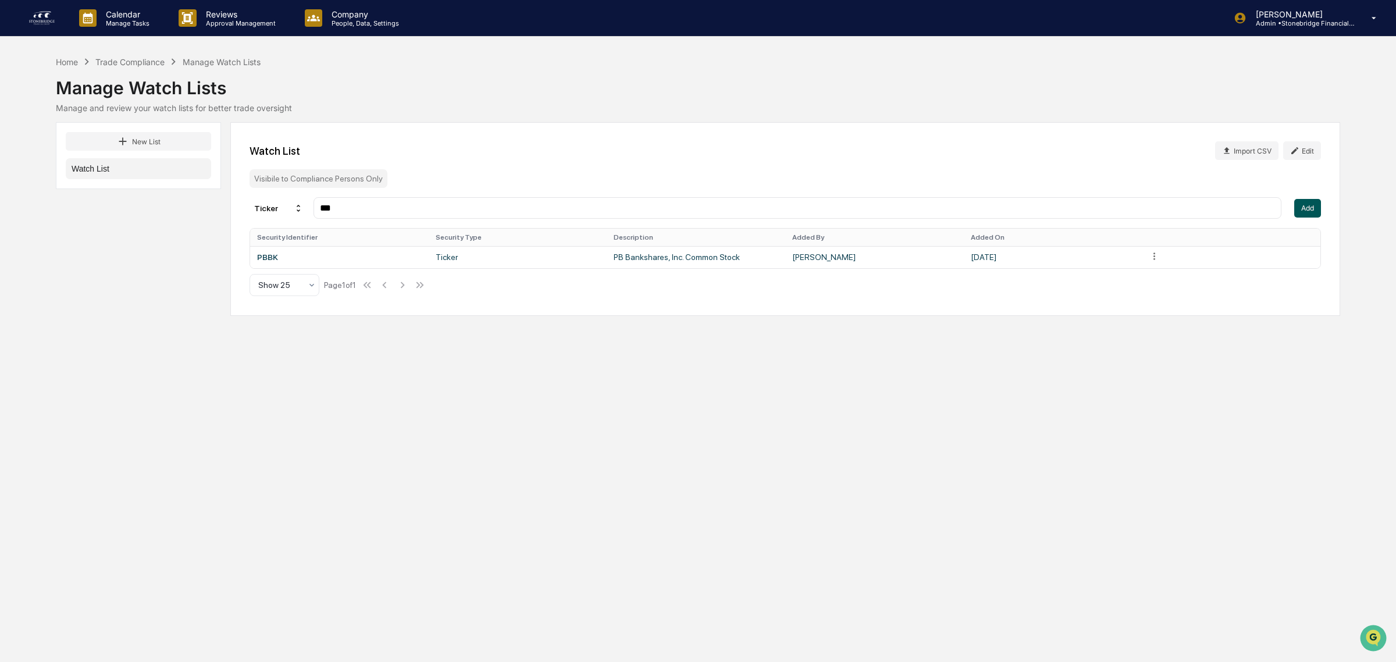
click at [1317, 216] on button "Add" at bounding box center [1307, 208] width 27 height 19
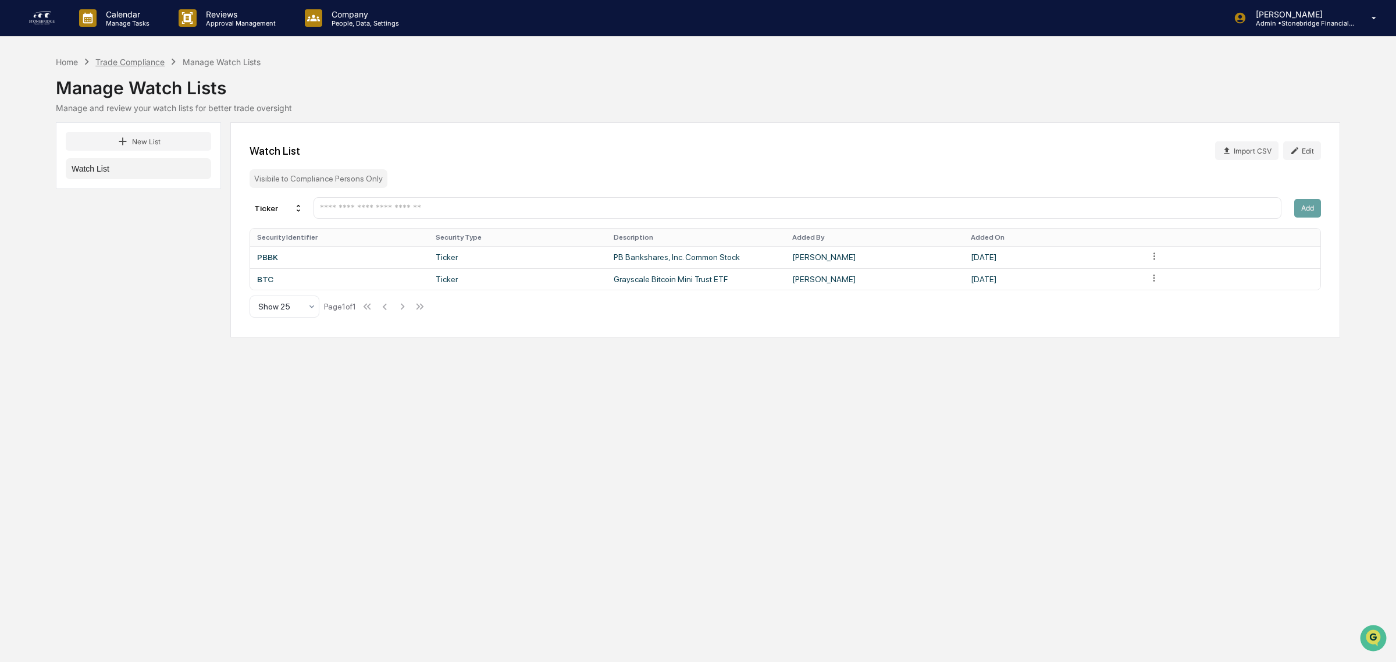
click at [151, 62] on div "Trade Compliance" at bounding box center [129, 62] width 69 height 10
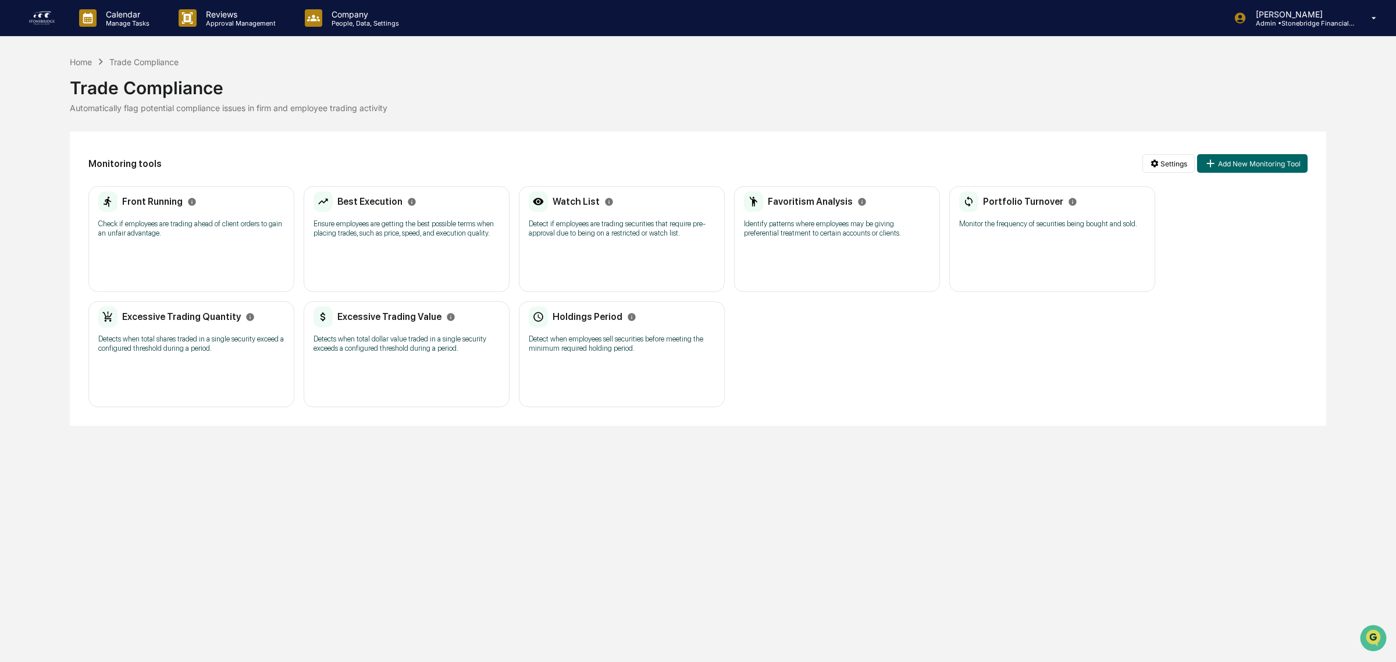
click at [636, 258] on div "Watch List Detect if employees are trading securities that require pre-approval…" at bounding box center [622, 239] width 206 height 106
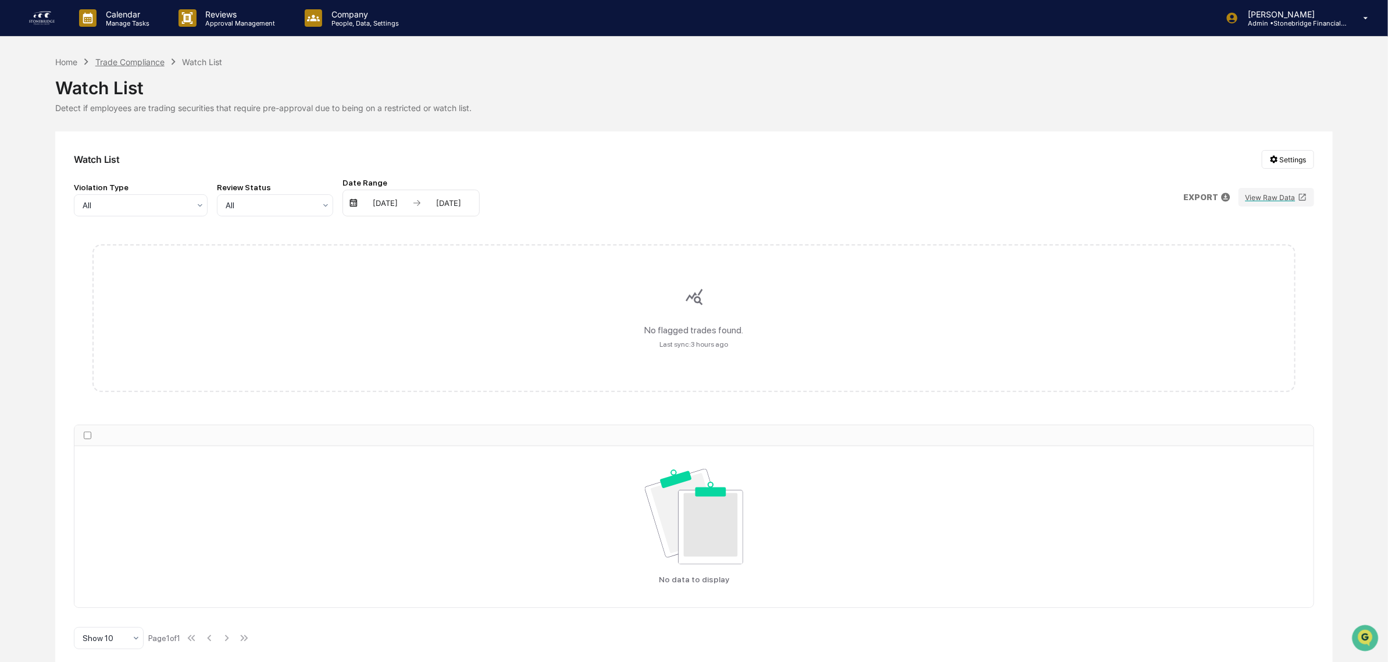
click at [148, 64] on div "Trade Compliance" at bounding box center [129, 62] width 69 height 10
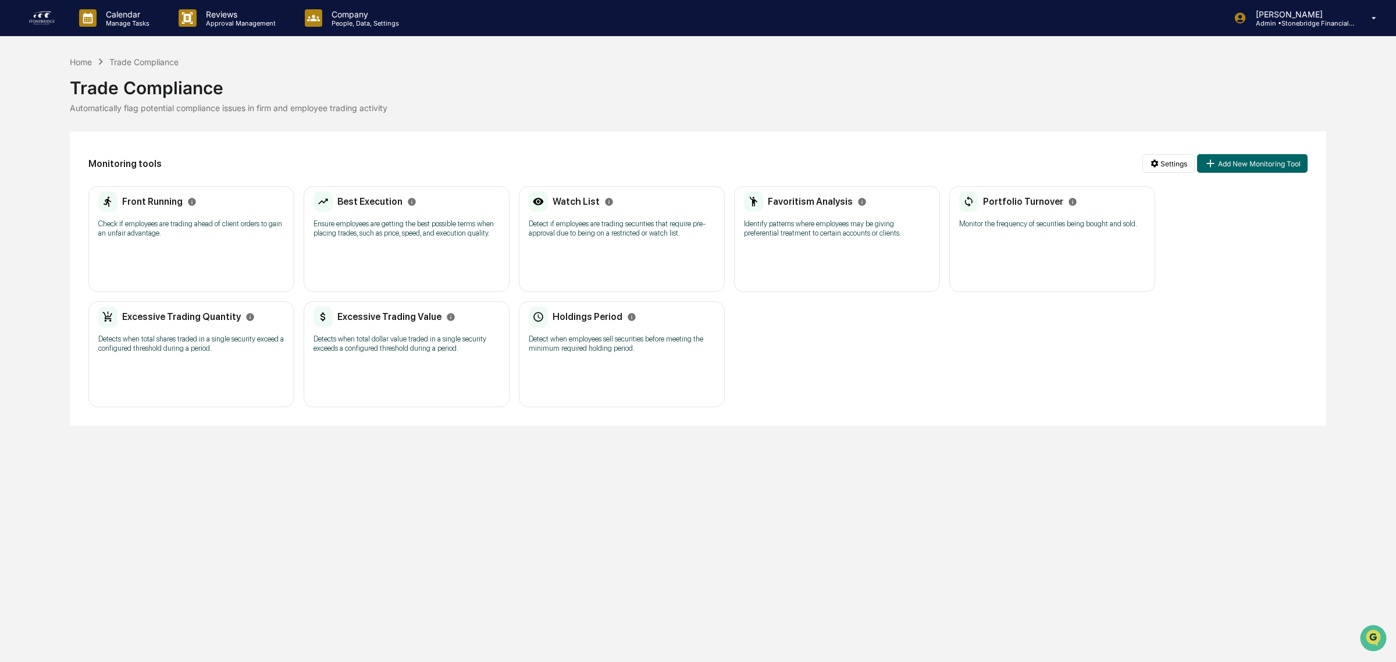
click at [394, 268] on div "Best Execution Ensure employees are getting the best possible terms when placin…" at bounding box center [407, 239] width 206 height 106
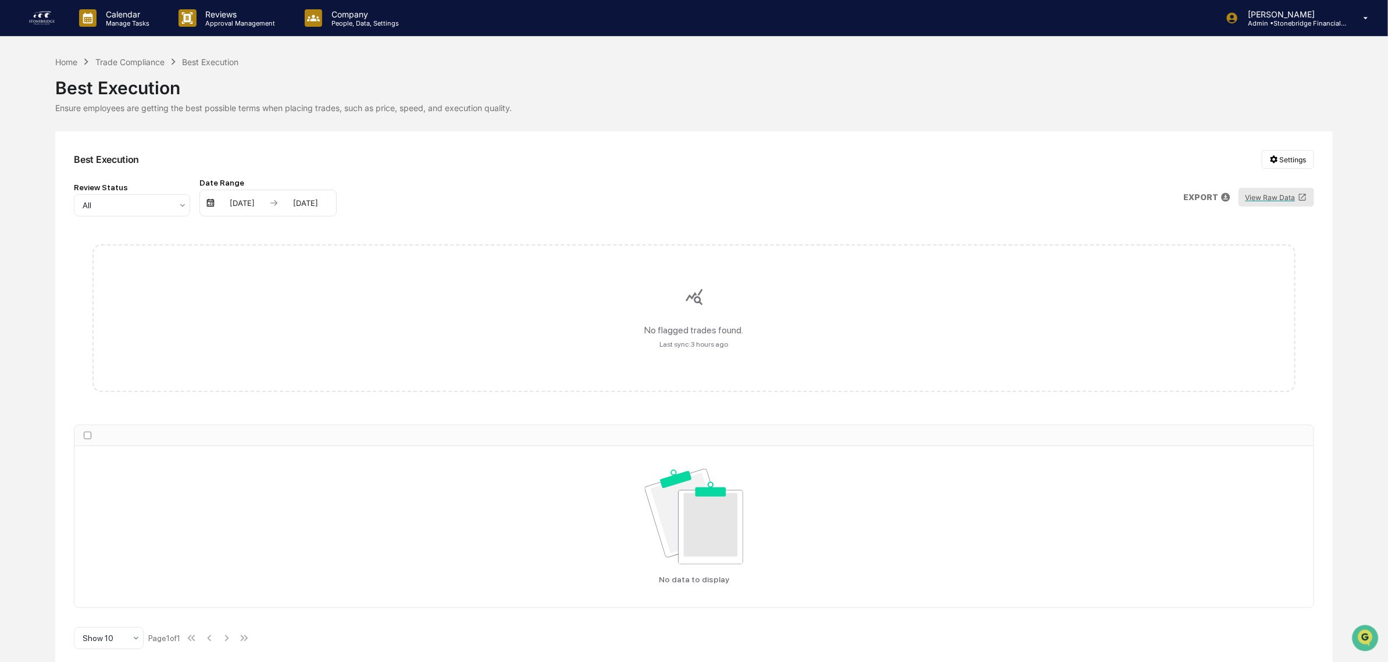
click at [1292, 198] on button "View Raw Data" at bounding box center [1277, 197] width 76 height 19
click at [136, 65] on div "Trade Compliance" at bounding box center [129, 62] width 69 height 10
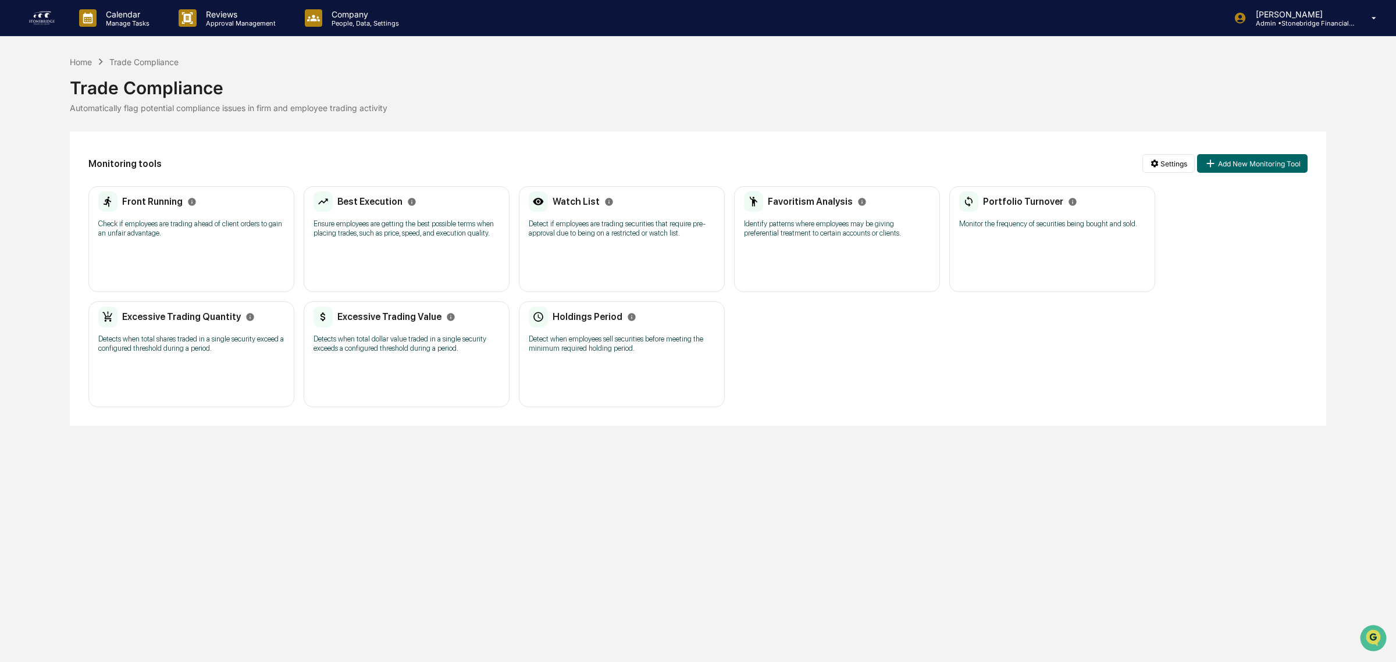
click at [166, 250] on div "Front Running Check if employees are trading ahead of client orders to gain an …" at bounding box center [191, 239] width 206 height 106
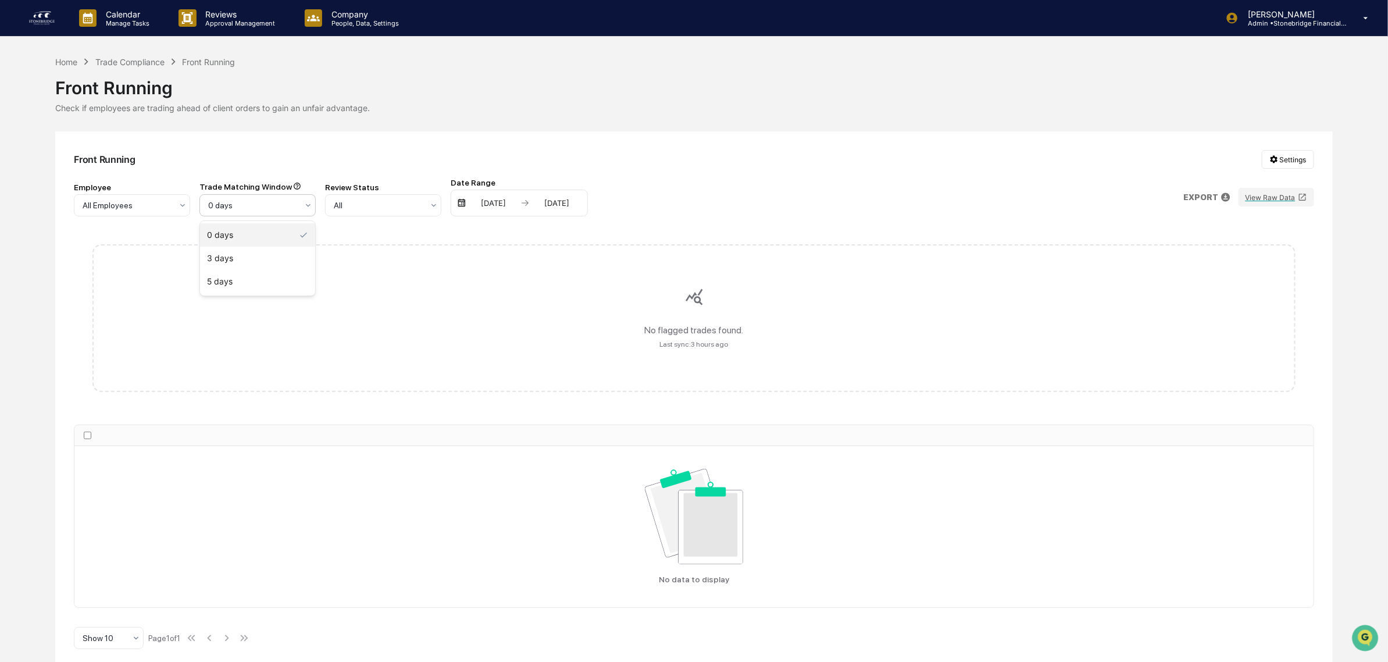
click at [238, 204] on div at bounding box center [253, 206] width 90 height 12
click at [262, 286] on div "5 days" at bounding box center [257, 281] width 115 height 23
click at [262, 213] on div "5 days" at bounding box center [252, 205] width 101 height 16
click at [385, 206] on div at bounding box center [379, 206] width 90 height 12
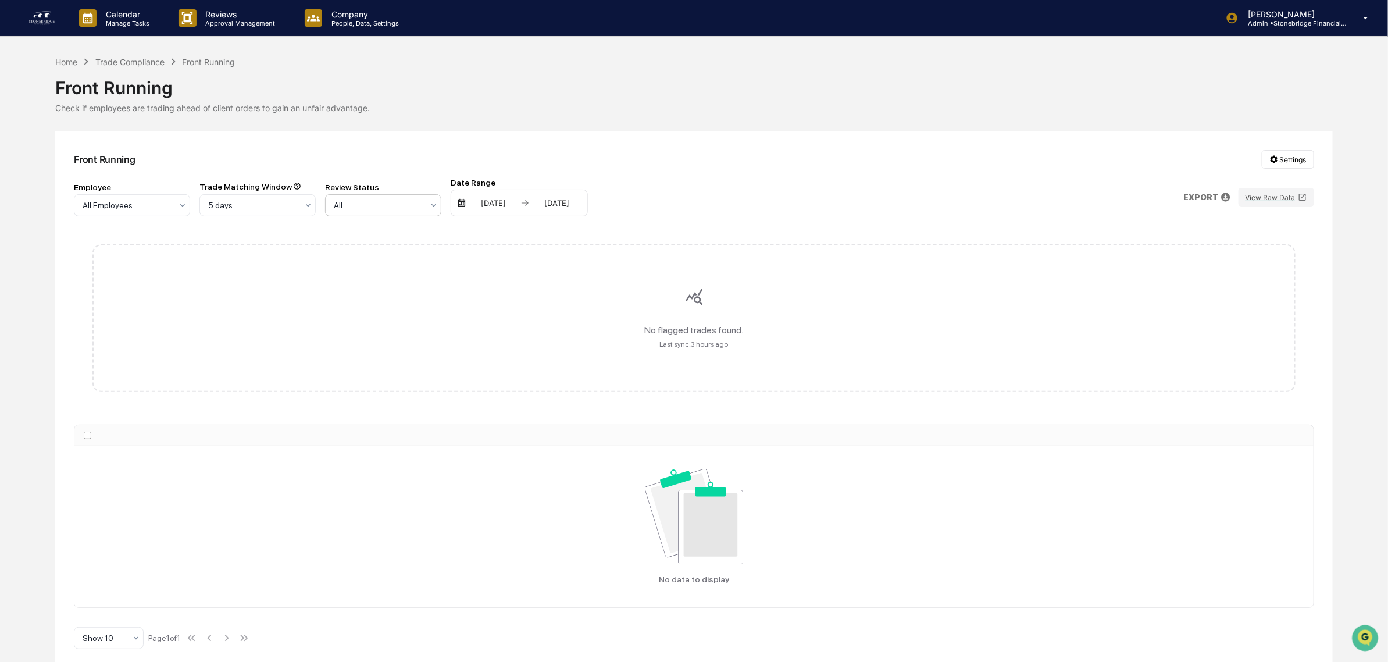
click at [383, 162] on div "Front Running Settings" at bounding box center [694, 159] width 1240 height 19
click at [893, 210] on div "Employee All Employees Trade Matching Window 5 days Review Status All Date Rang…" at bounding box center [694, 197] width 1240 height 38
click at [464, 204] on img at bounding box center [461, 202] width 9 height 9
click at [458, 205] on img at bounding box center [461, 202] width 9 height 9
click at [69, 59] on div "Home" at bounding box center [66, 62] width 22 height 10
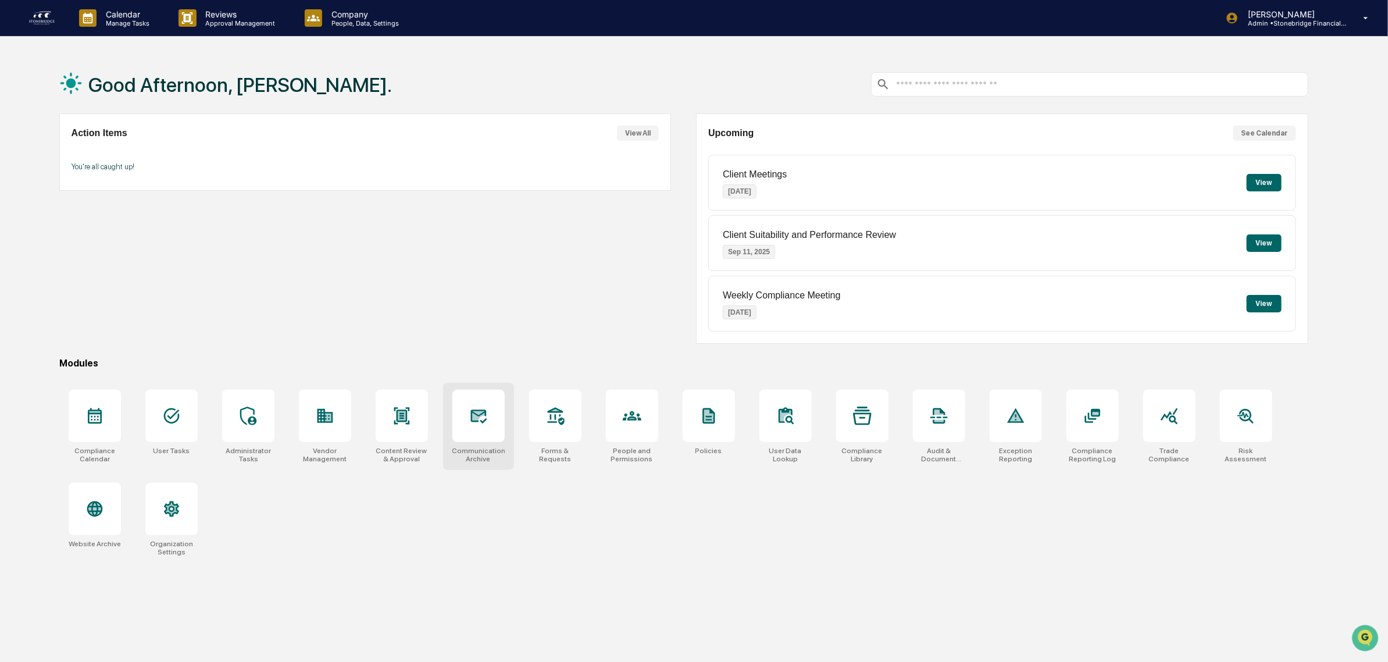
click at [461, 423] on div at bounding box center [479, 416] width 52 height 52
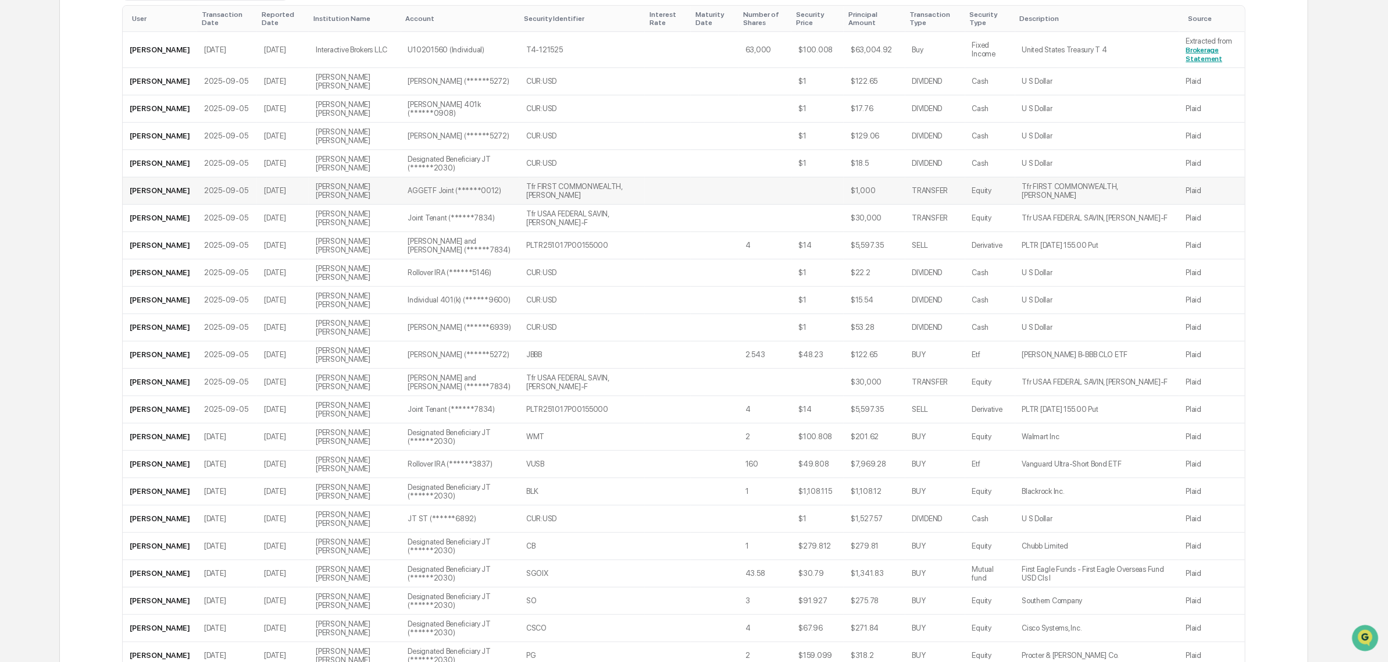
scroll to position [73, 0]
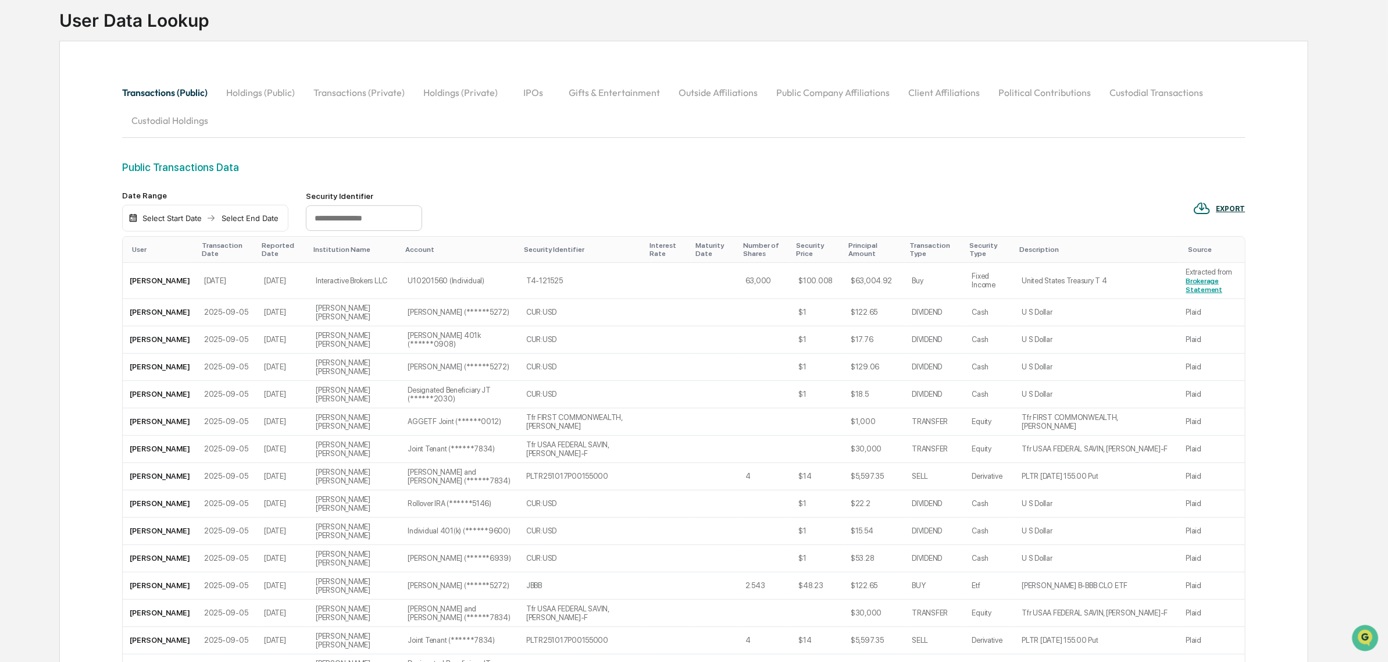
click at [1156, 97] on button "Custodial Transactions" at bounding box center [1156, 93] width 112 height 28
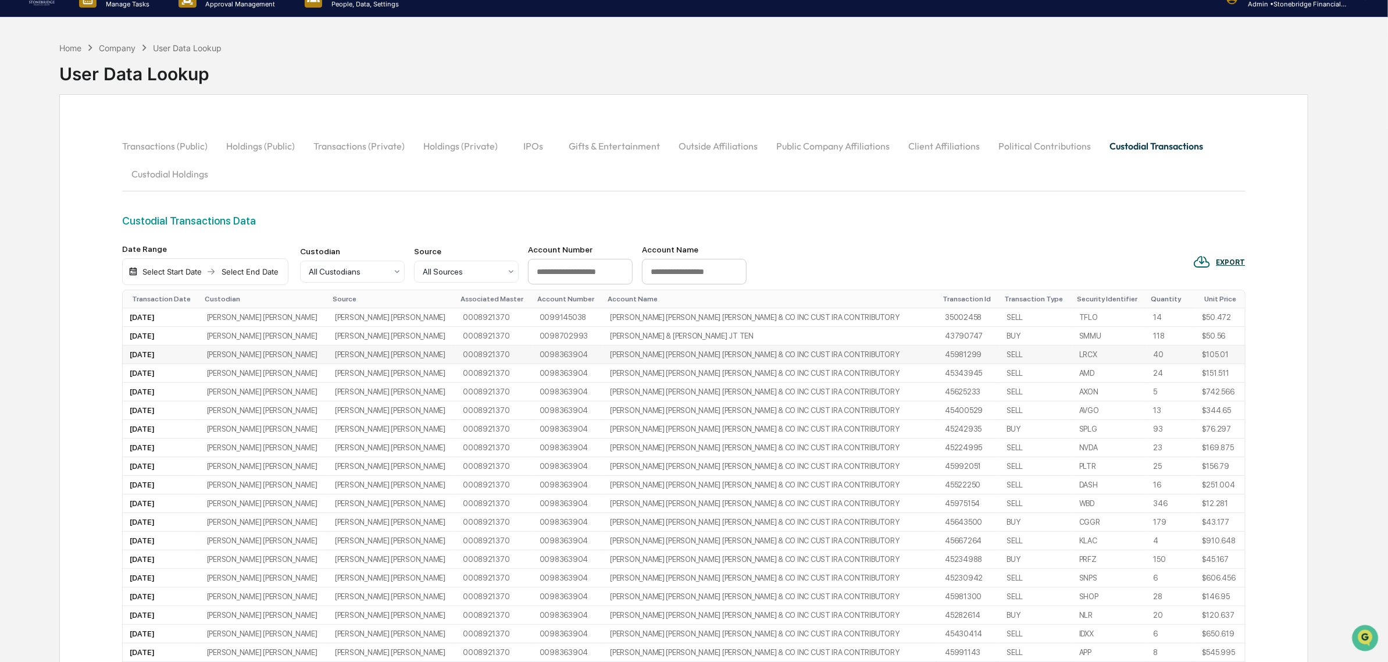
scroll to position [0, 0]
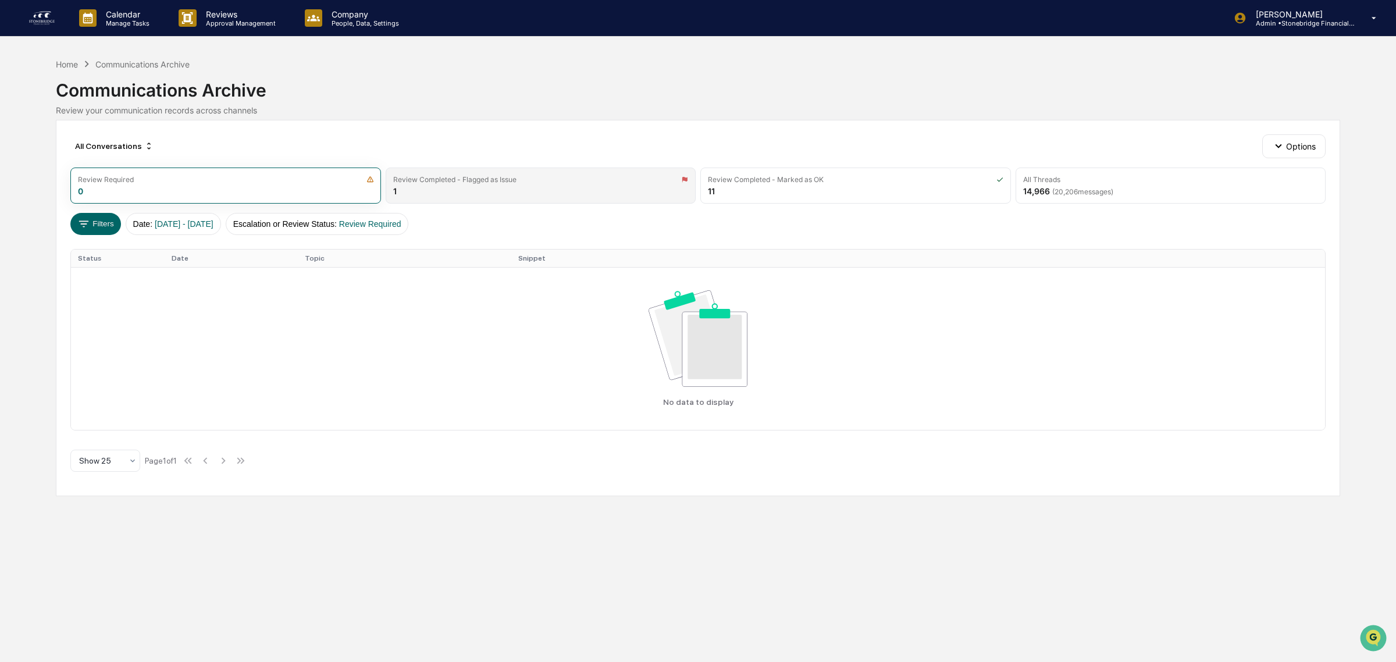
click at [506, 183] on div "Review Completed - Flagged as Issue" at bounding box center [454, 179] width 123 height 9
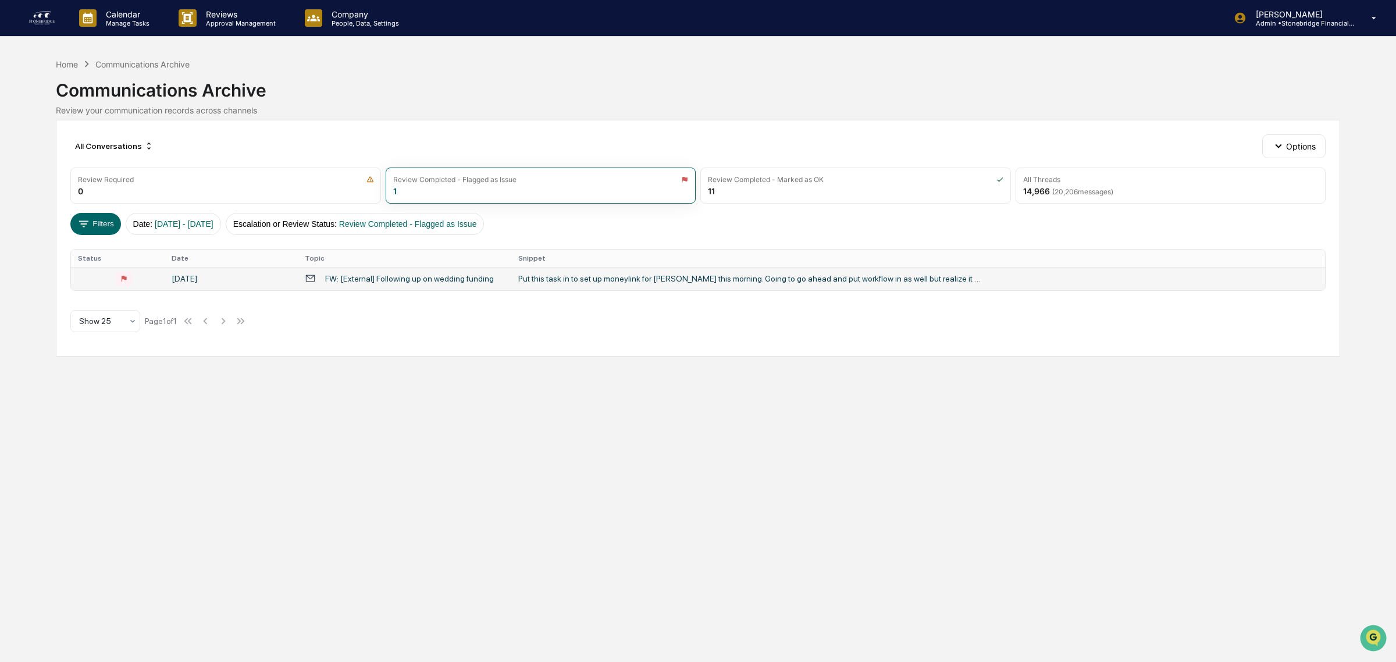
click at [378, 286] on td "FW: [External] Following up on wedding funding" at bounding box center [404, 278] width 213 height 23
click at [70, 82] on div "Communications Archive" at bounding box center [698, 85] width 1284 height 30
click at [73, 62] on div "Home" at bounding box center [67, 64] width 22 height 10
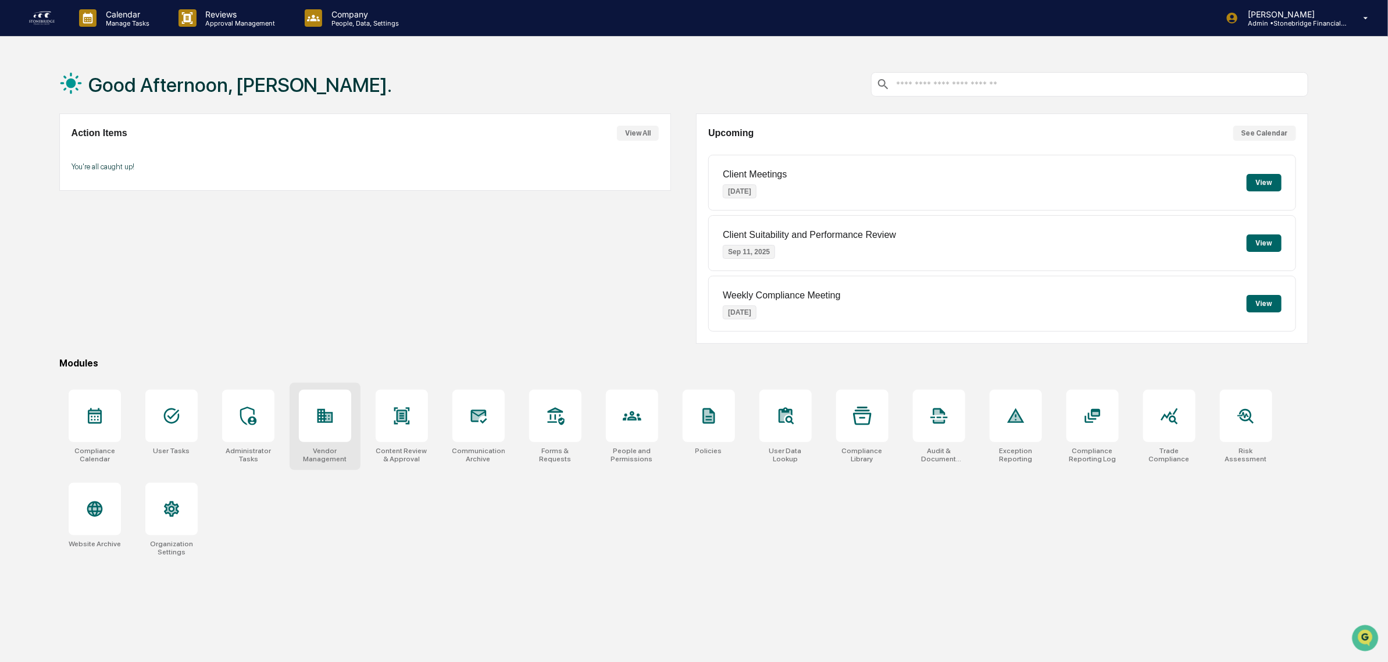
click at [326, 425] on icon at bounding box center [325, 416] width 19 height 19
